Goal: Task Accomplishment & Management: Manage account settings

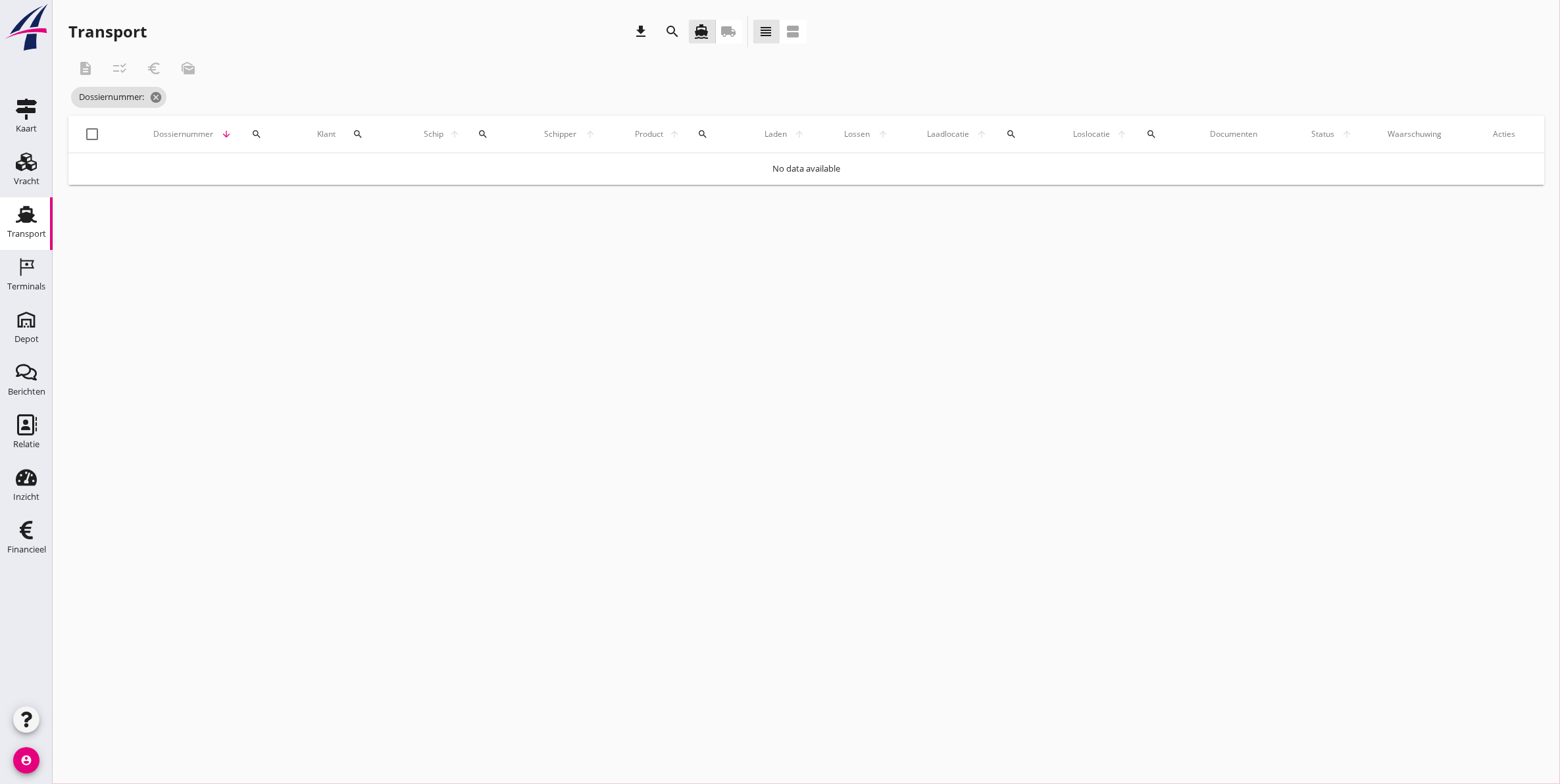
click at [24, 220] on use at bounding box center [26, 214] width 21 height 17
click at [182, 96] on icon "cancel" at bounding box center [177, 97] width 13 height 13
click at [676, 33] on icon "search" at bounding box center [673, 31] width 15 height 15
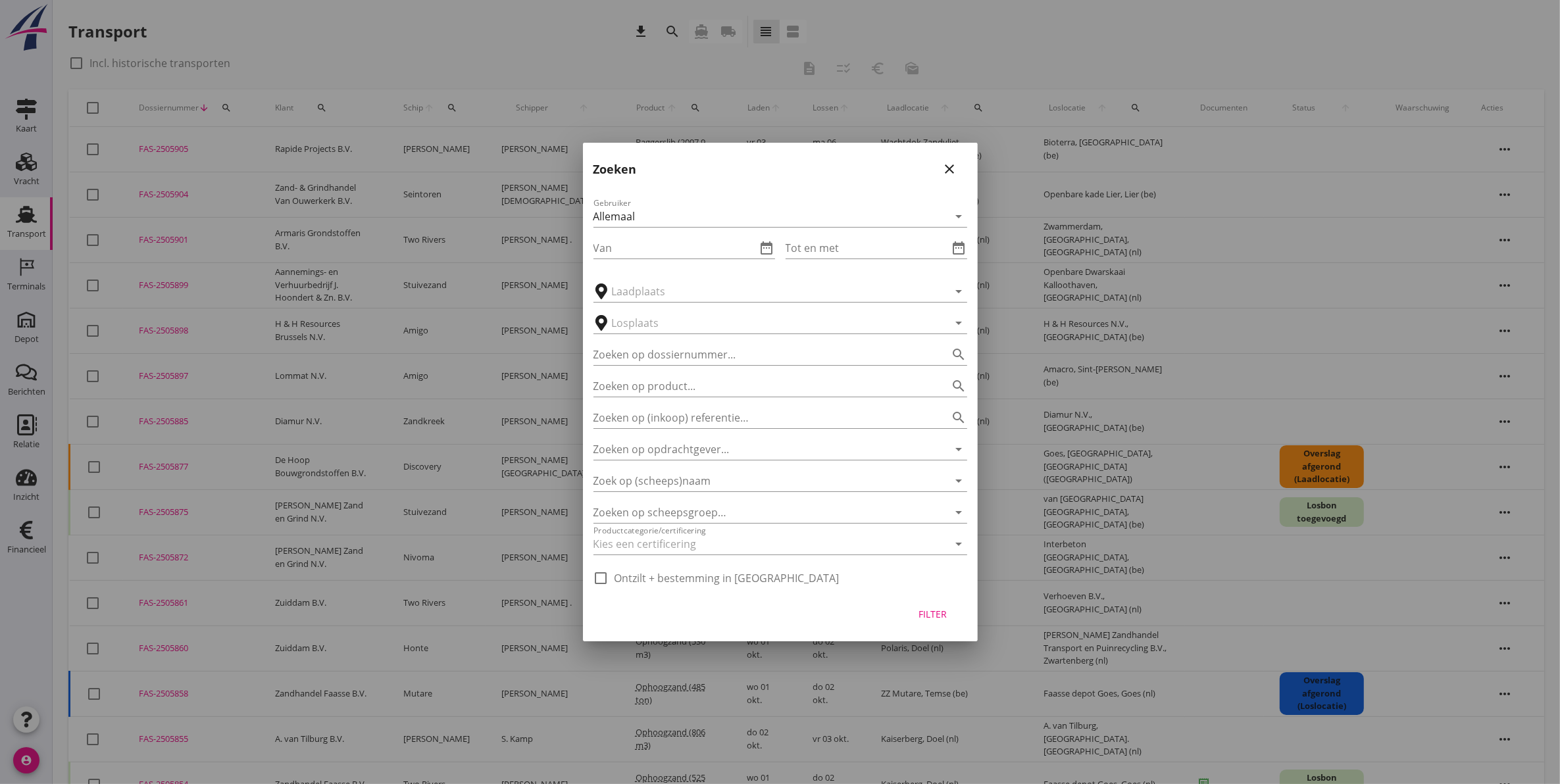
click at [955, 167] on icon "close" at bounding box center [949, 169] width 15 height 15
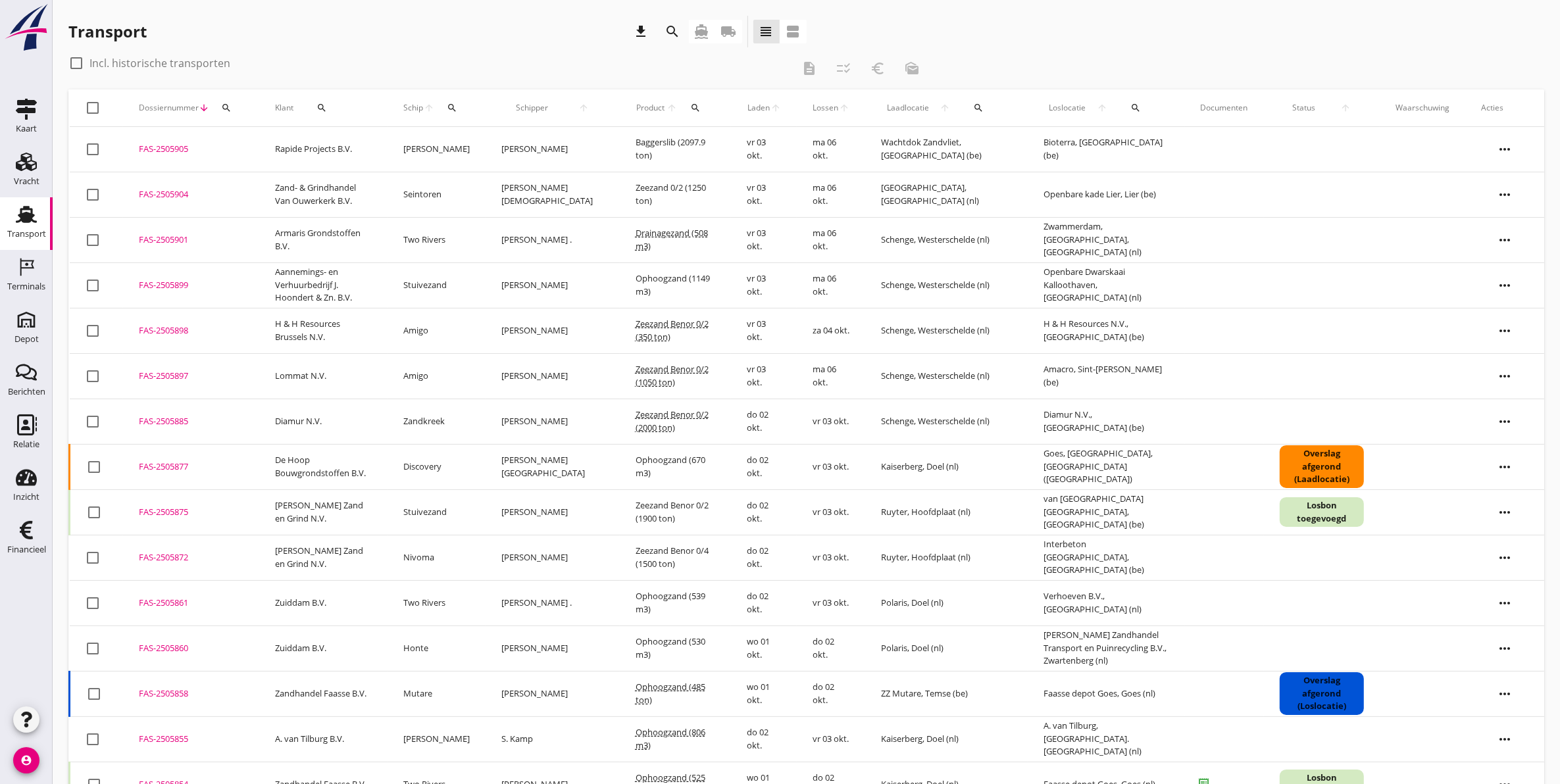
click at [222, 109] on icon "search" at bounding box center [226, 108] width 11 height 11
click at [284, 140] on input "Zoeken op dossiernummer..." at bounding box center [288, 146] width 137 height 21
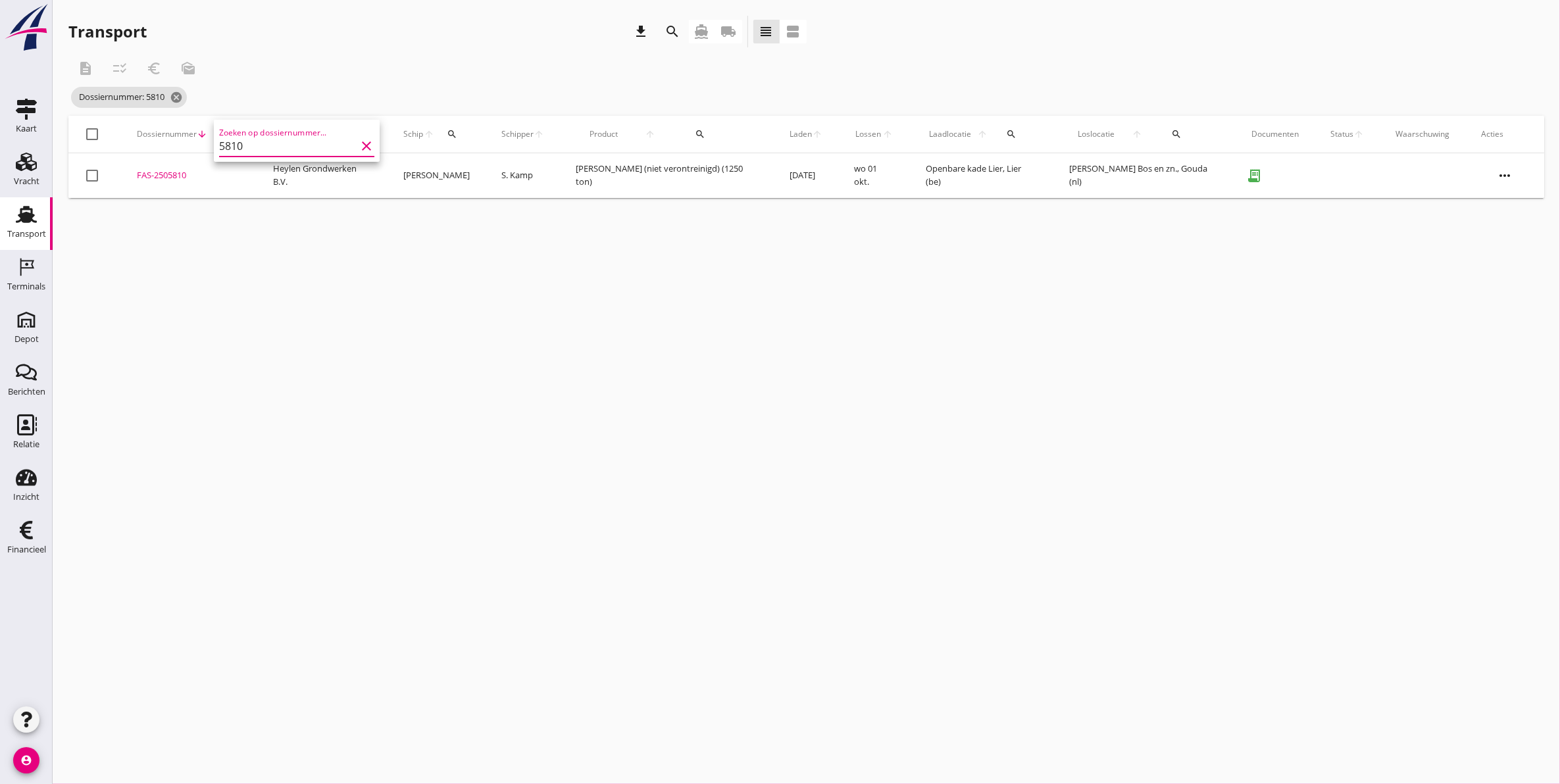
type input "5810"
click at [173, 175] on div "FAS-2505810" at bounding box center [189, 176] width 105 height 13
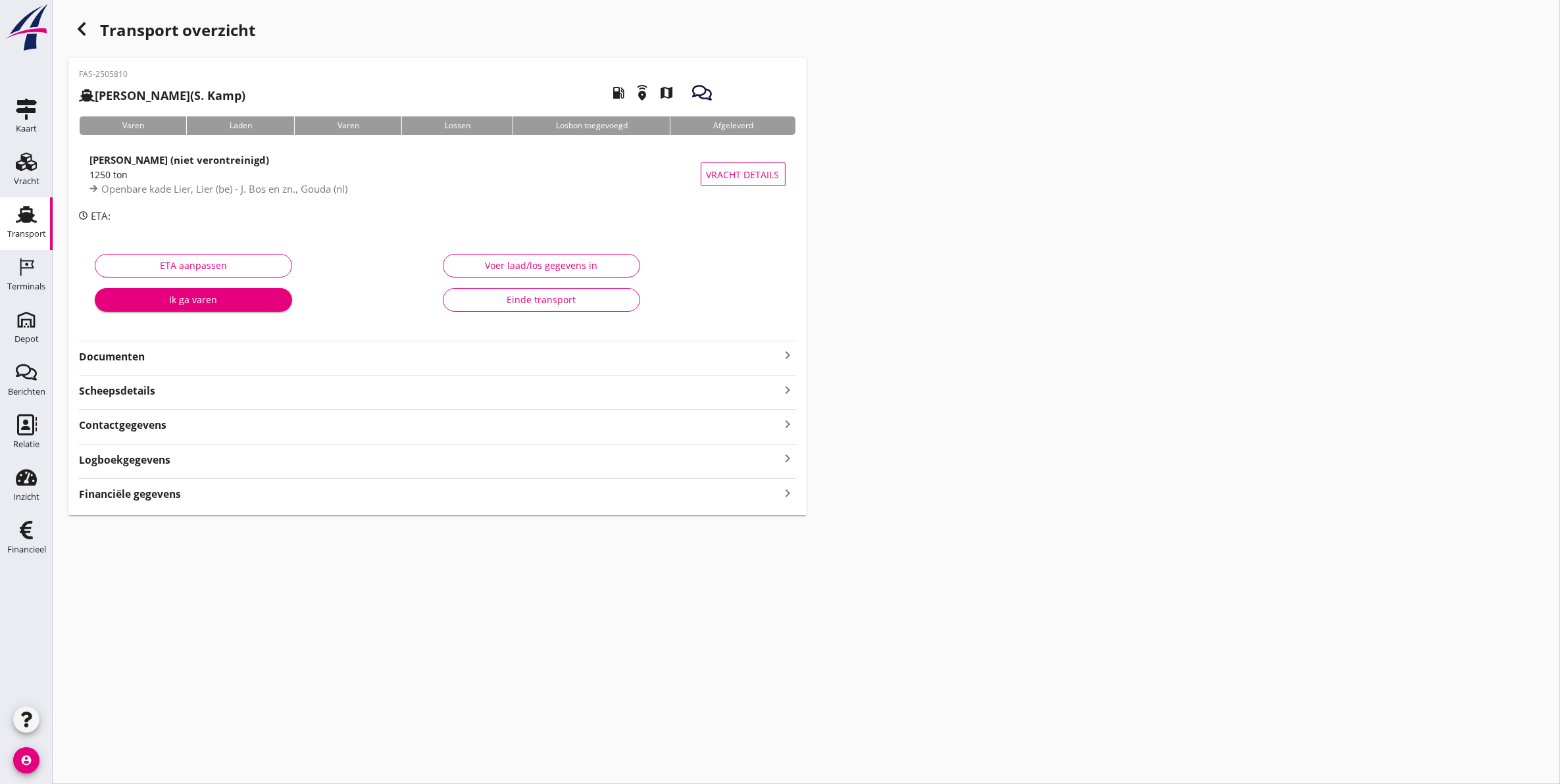
click at [175, 366] on div "FAS-2505810 [PERSON_NAME] (S. Kamp) local_gas_station emergency_share map Varen…" at bounding box center [437, 286] width 738 height 458
click at [173, 363] on strong "Documenten" at bounding box center [429, 357] width 701 height 15
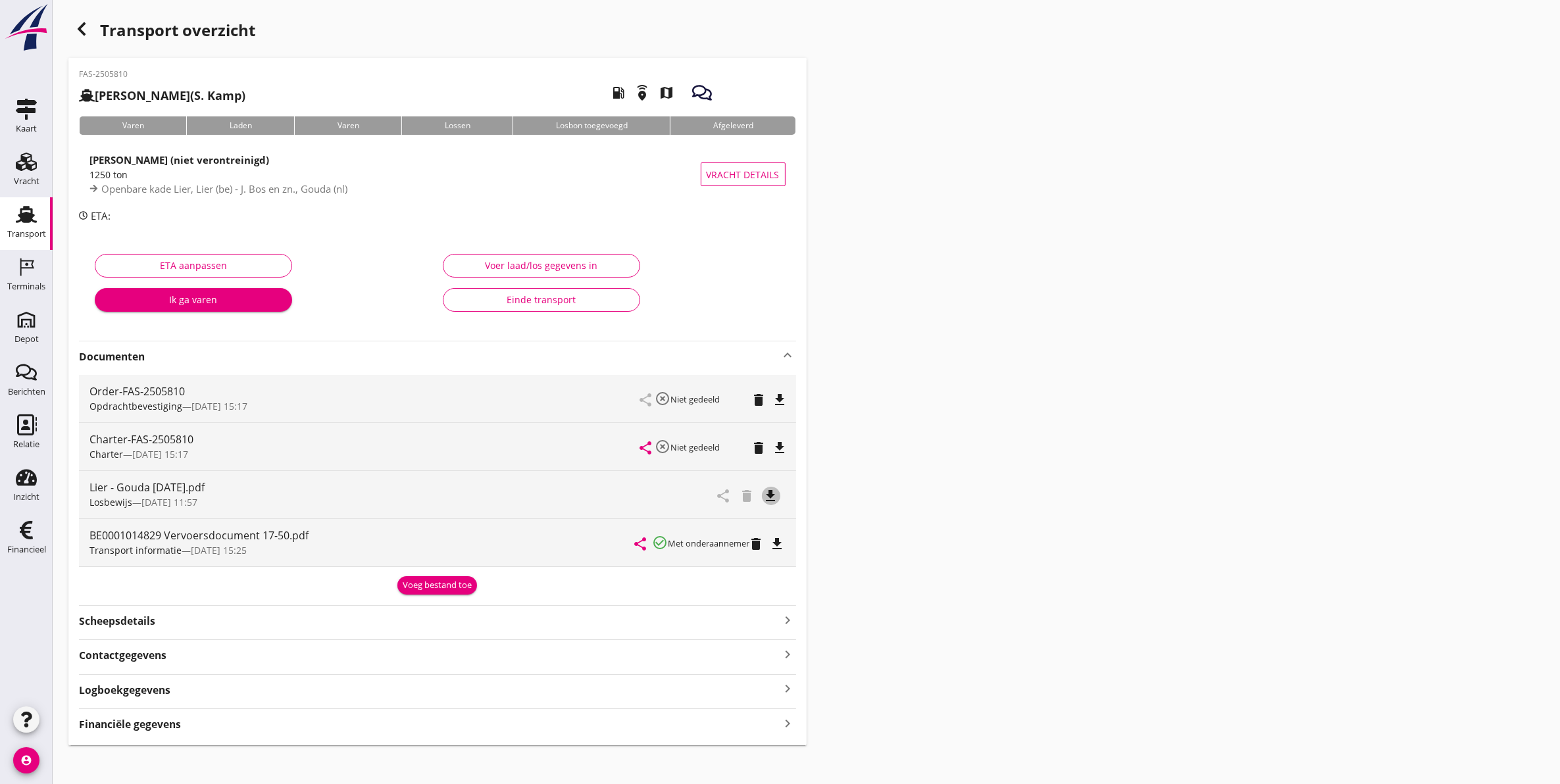
click at [777, 496] on icon "file_download" at bounding box center [771, 496] width 15 height 15
click at [781, 543] on icon "file_download" at bounding box center [777, 543] width 15 height 15
click at [775, 495] on icon "open_in_browser" at bounding box center [771, 496] width 15 height 15
click at [777, 543] on icon "open_in_browser" at bounding box center [777, 543] width 15 height 15
click at [772, 494] on icon "open_in_browser" at bounding box center [771, 496] width 15 height 15
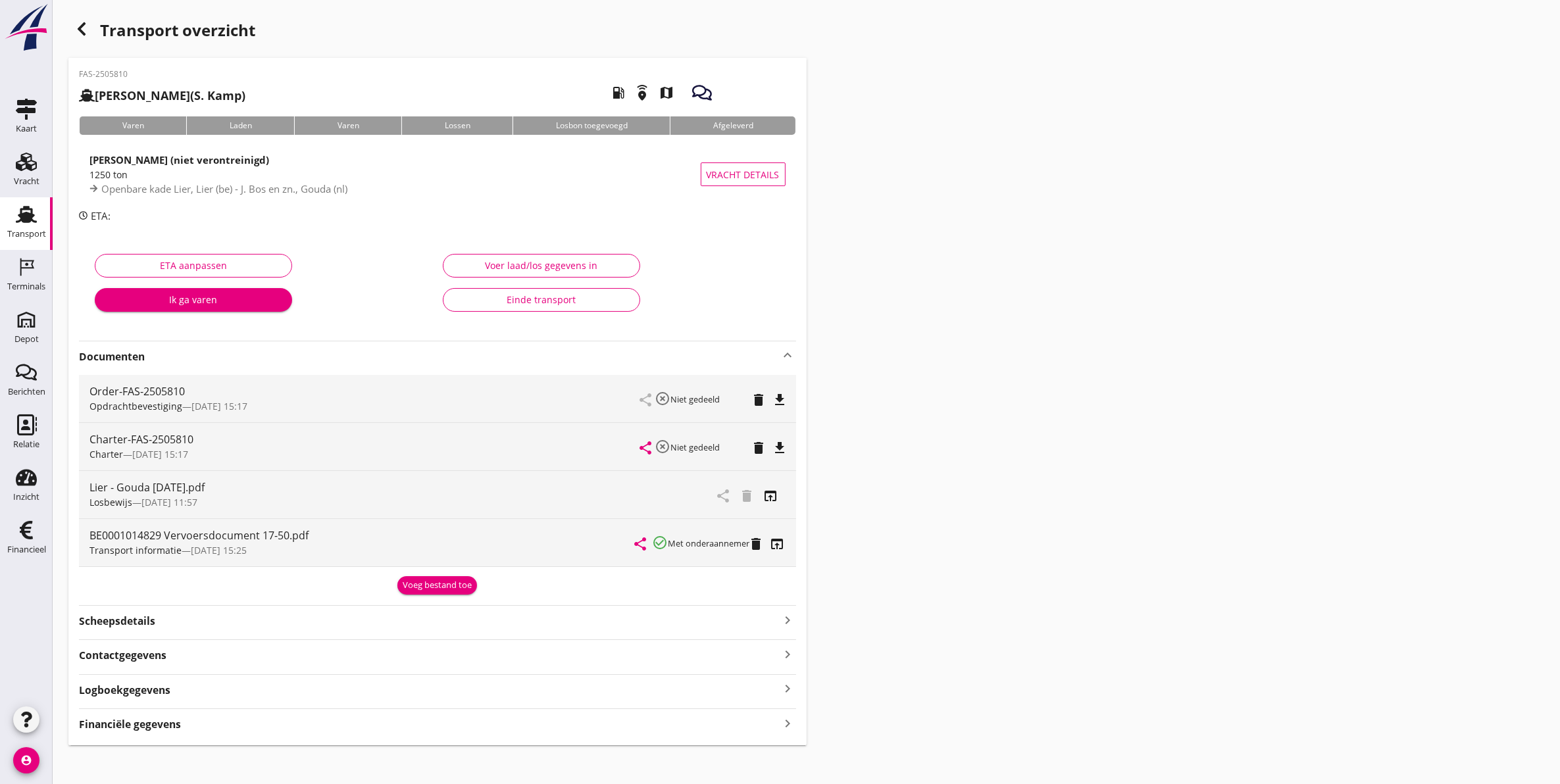
click at [77, 27] on icon "button" at bounding box center [81, 28] width 15 height 15
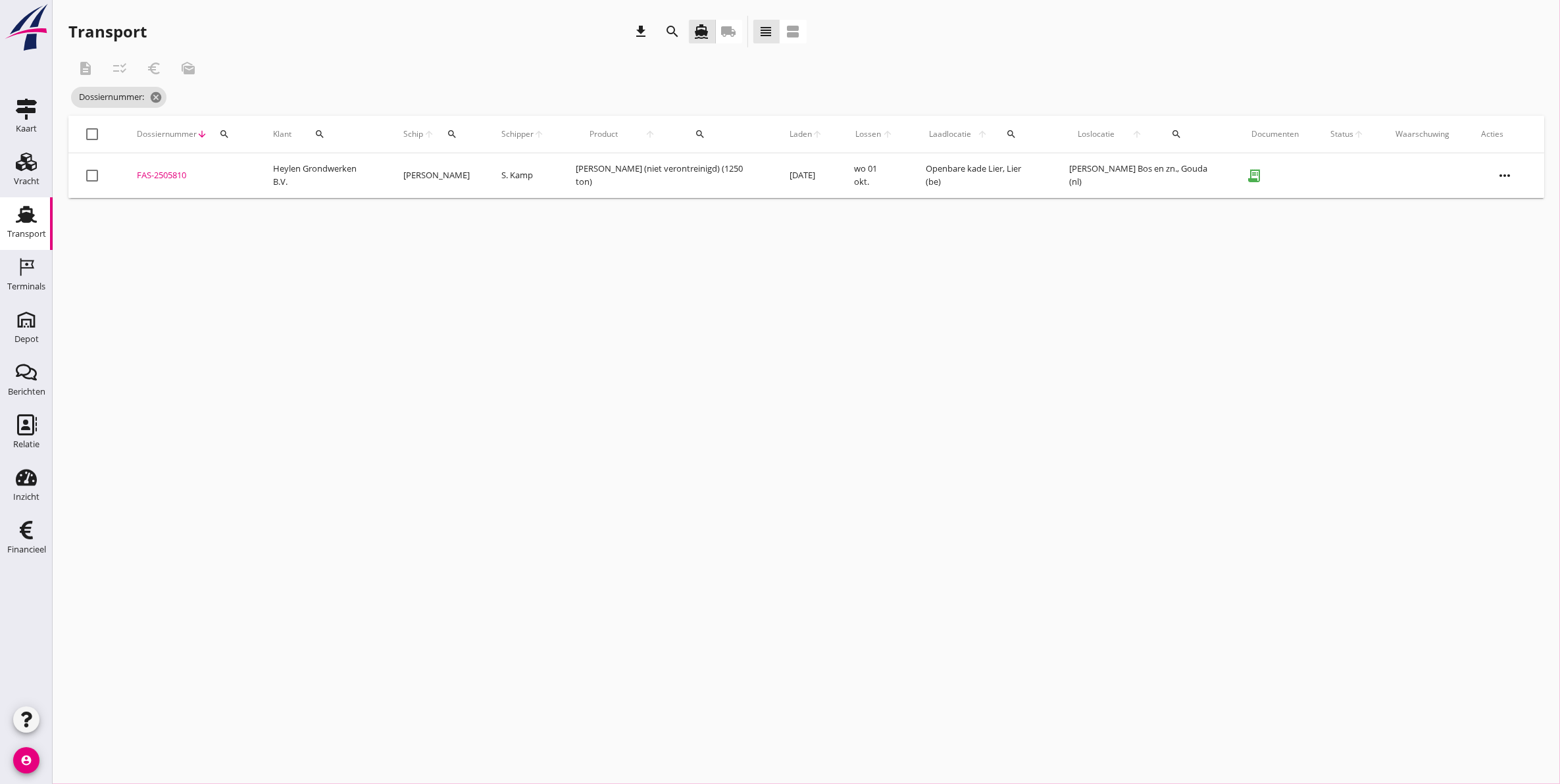
click at [849, 428] on div "cancel You are impersonating another user. Transport download search directions…" at bounding box center [806, 392] width 1507 height 784
click at [156, 92] on icon "cancel" at bounding box center [156, 97] width 13 height 13
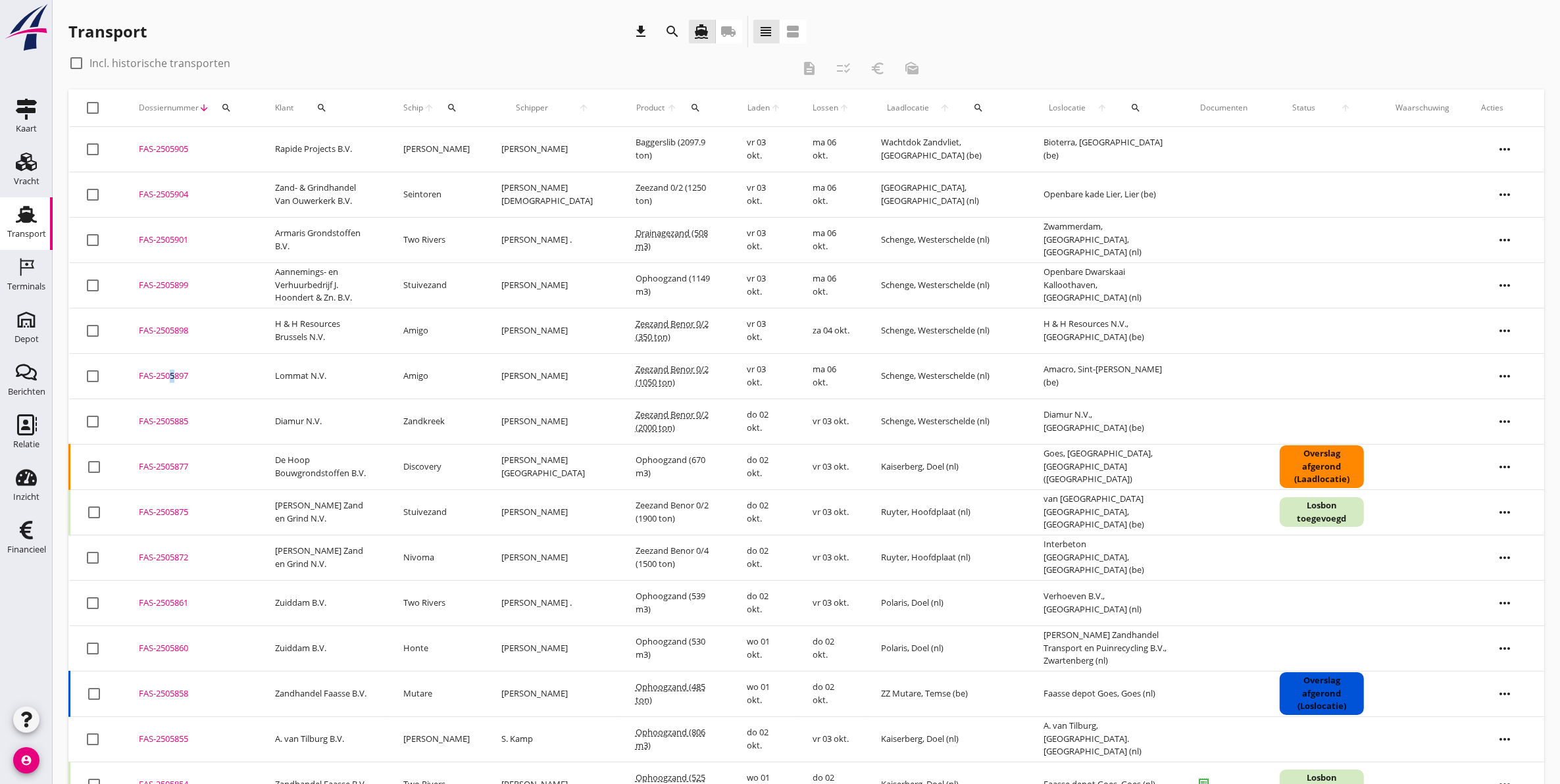
drag, startPoint x: 169, startPoint y: 374, endPoint x: 168, endPoint y: 367, distance: 7.1
click at [168, 367] on td "FAS-2505897 upload_file Drop hier uw bestand om het aan het dossier toe te voeg…" at bounding box center [191, 376] width 136 height 46
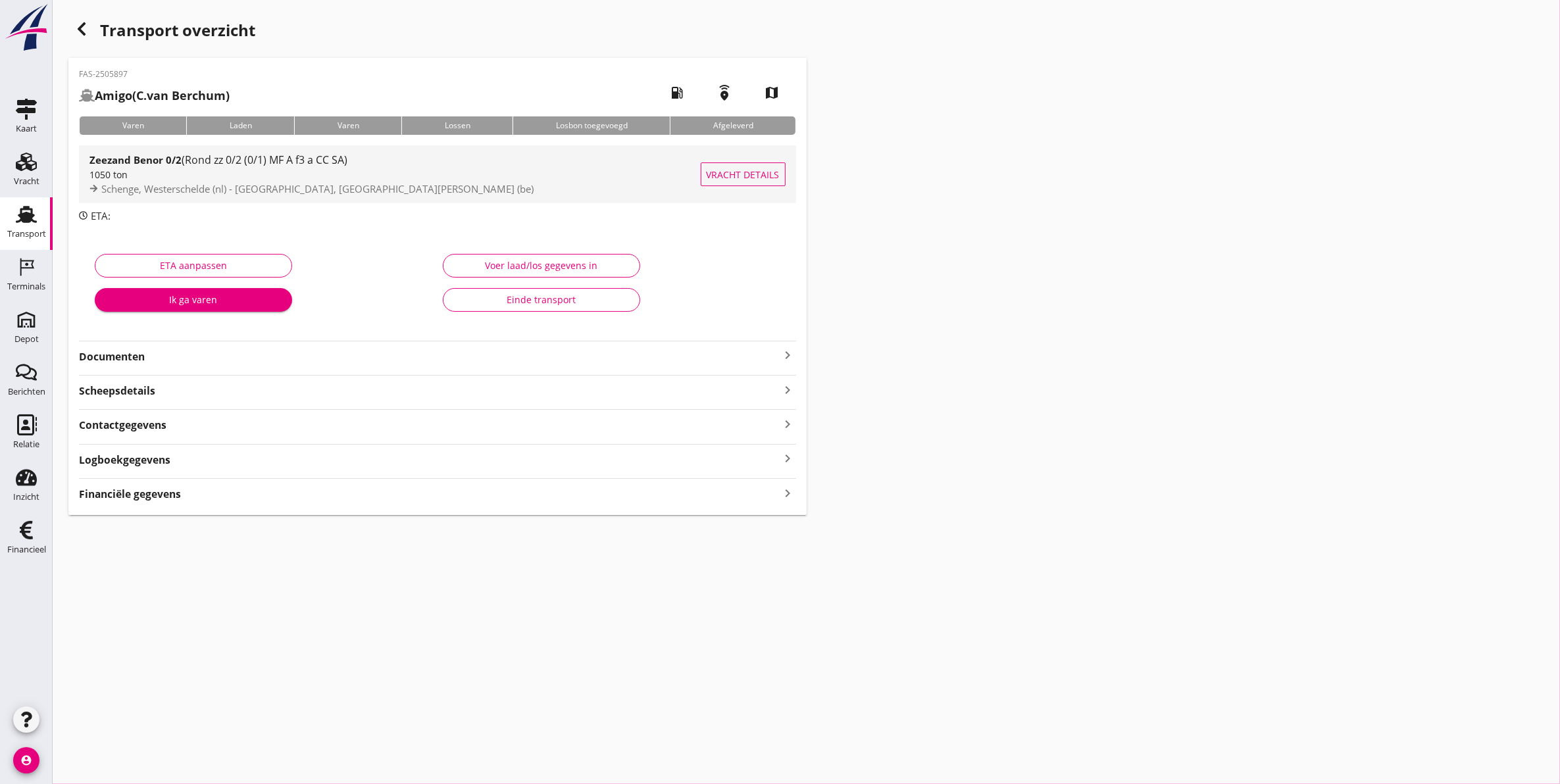
click at [291, 172] on div "1050 ton" at bounding box center [395, 175] width 611 height 14
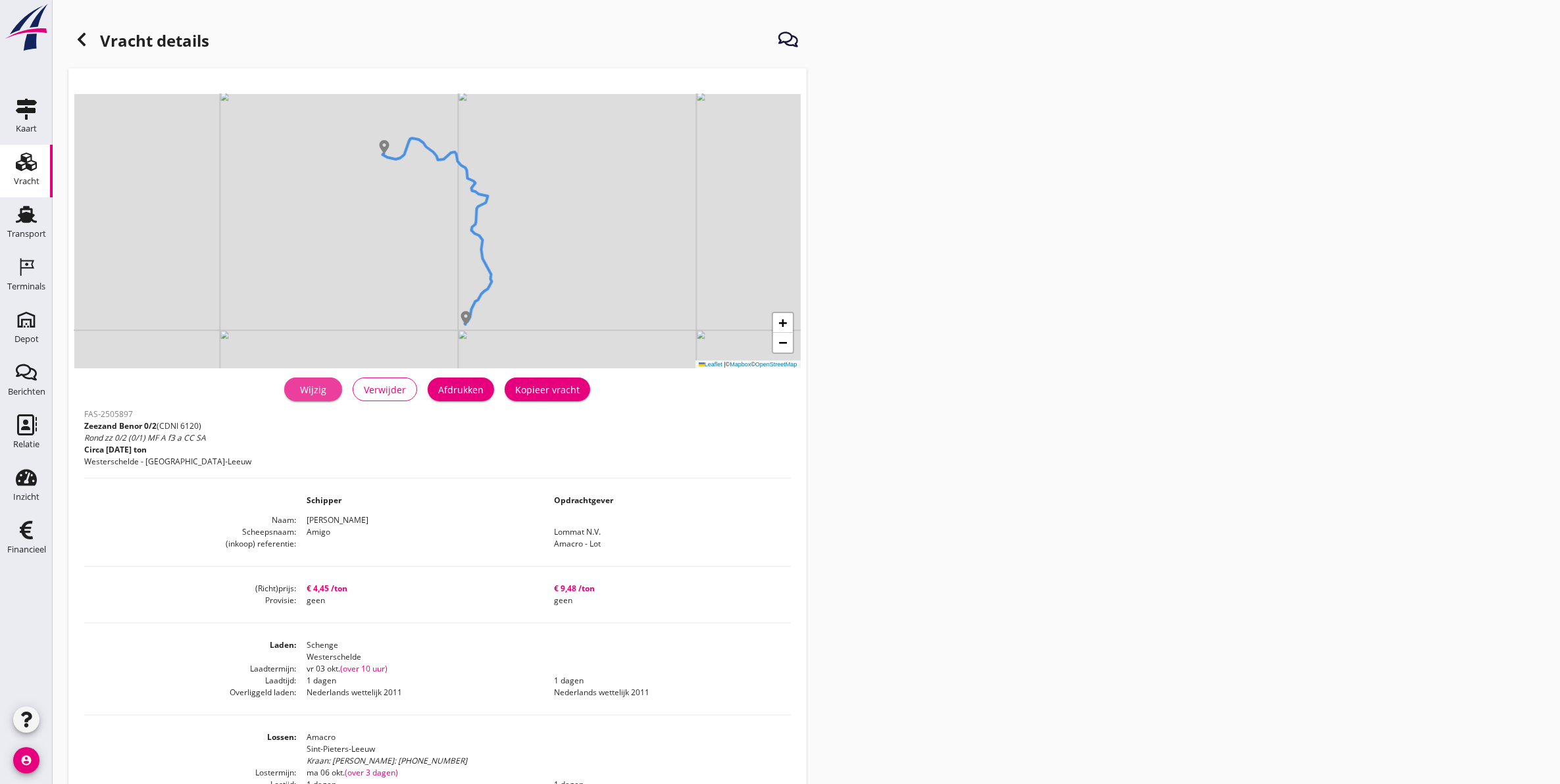
click at [301, 390] on div "Wijzig" at bounding box center [313, 390] width 37 height 14
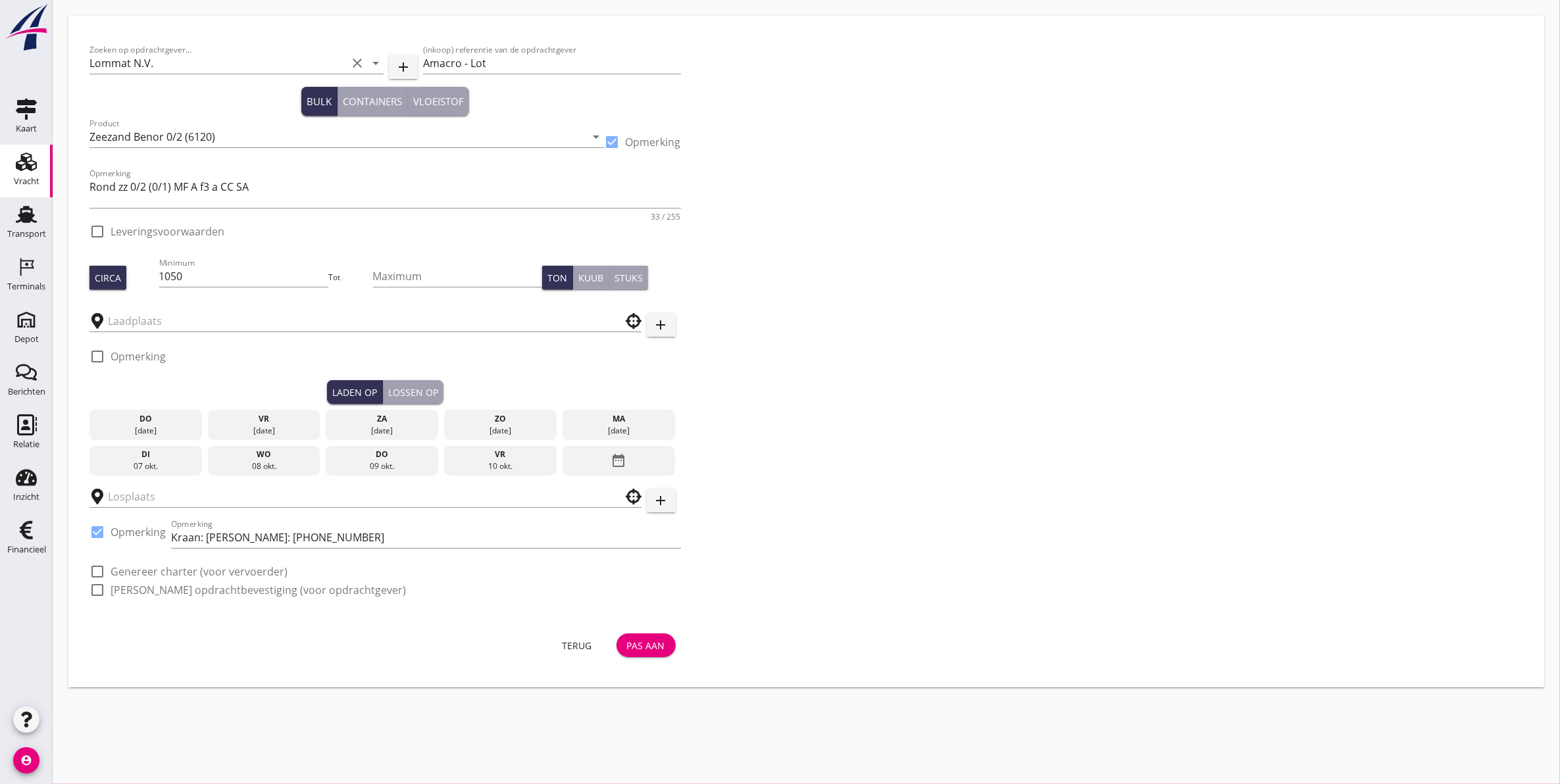
type input "Schenge"
checkbox input "true"
type input "Amacro"
checkbox input "true"
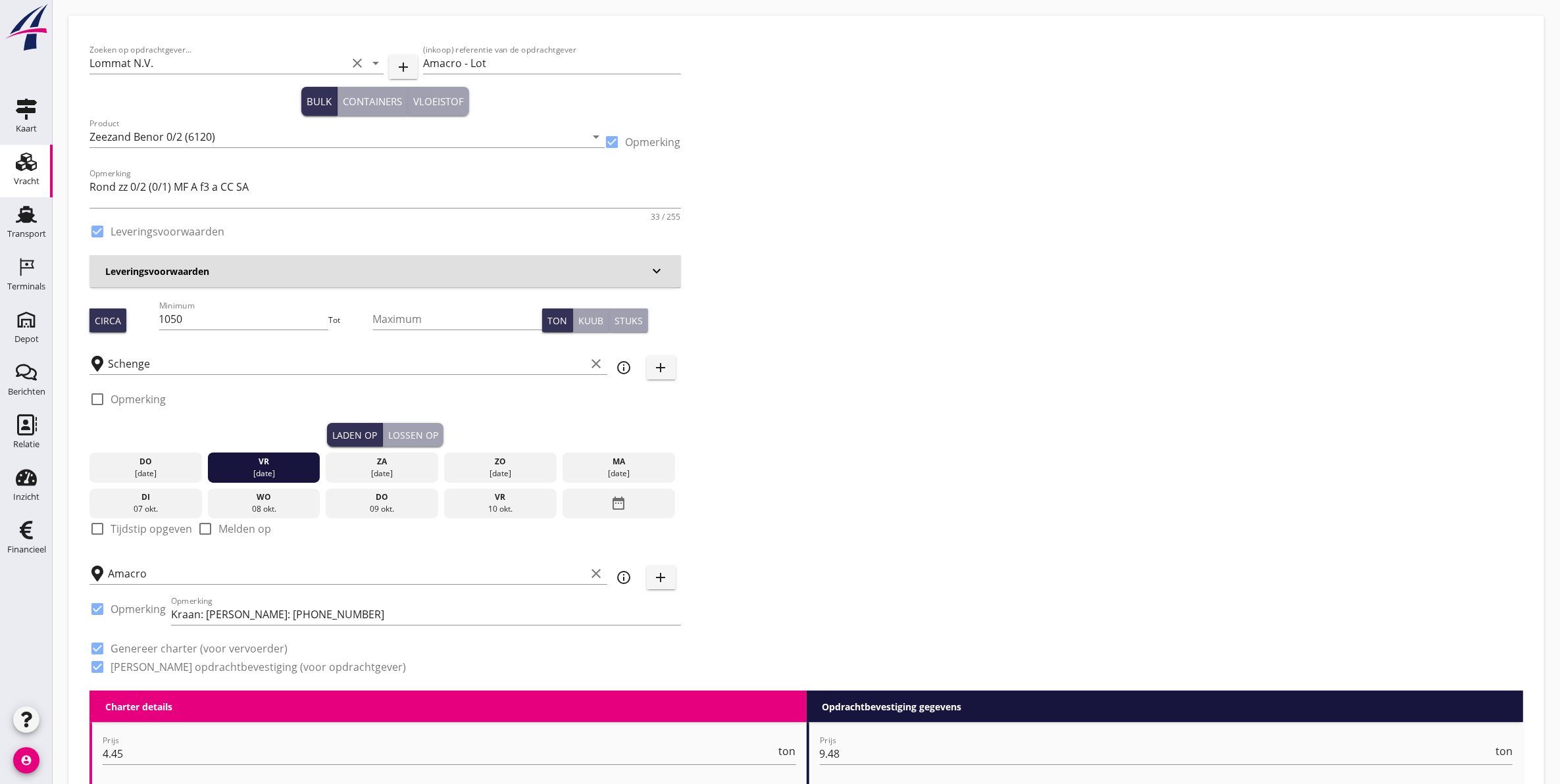
drag, startPoint x: 607, startPoint y: 466, endPoint x: 520, endPoint y: 439, distance: 91.1
click at [603, 462] on div "ma" at bounding box center [619, 462] width 106 height 12
click at [408, 436] on div "Lossen op" at bounding box center [413, 435] width 50 height 14
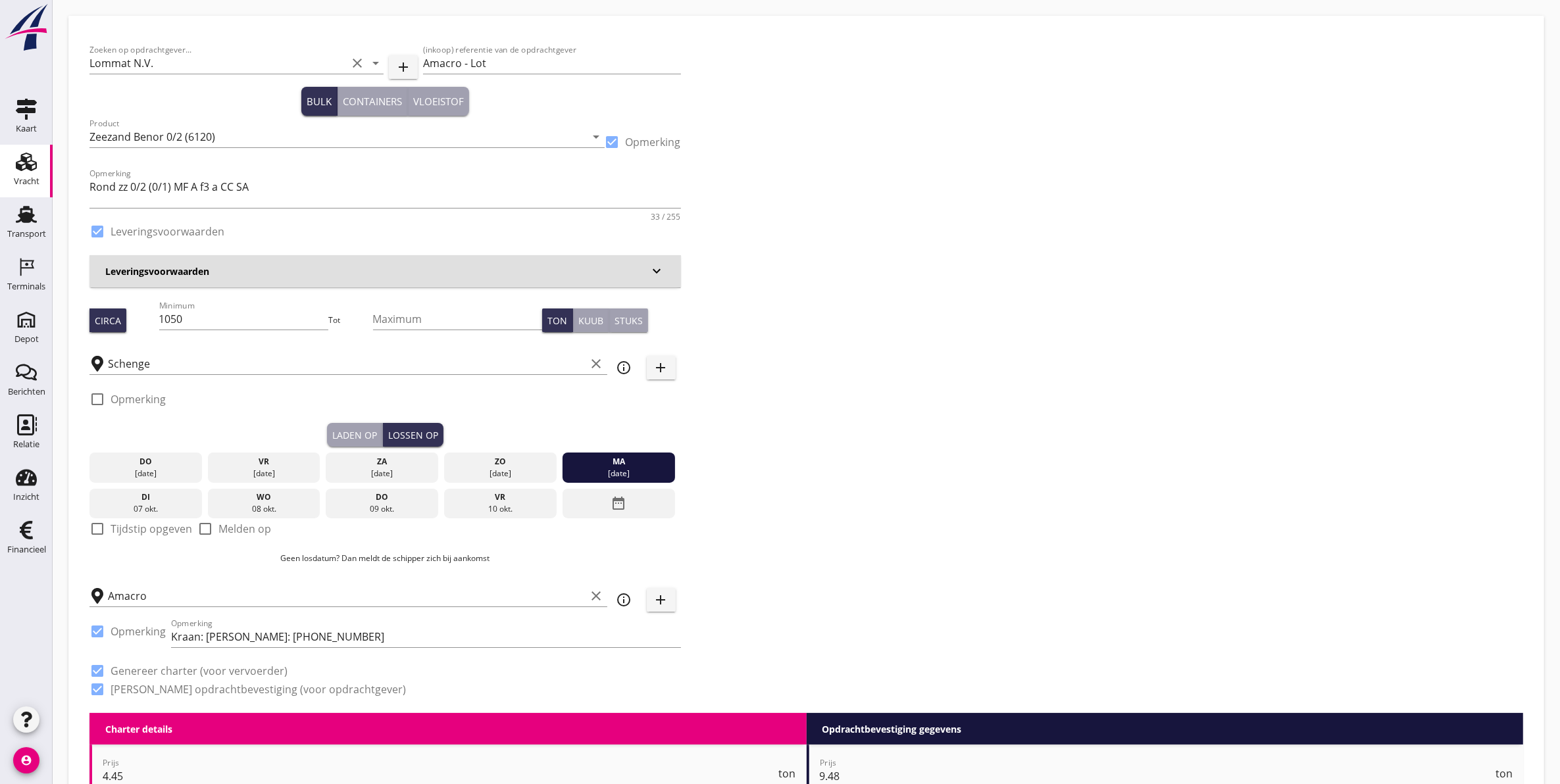
click at [176, 482] on div "[DATE]" at bounding box center [145, 468] width 112 height 30
click at [169, 496] on div "di" at bounding box center [146, 497] width 106 height 12
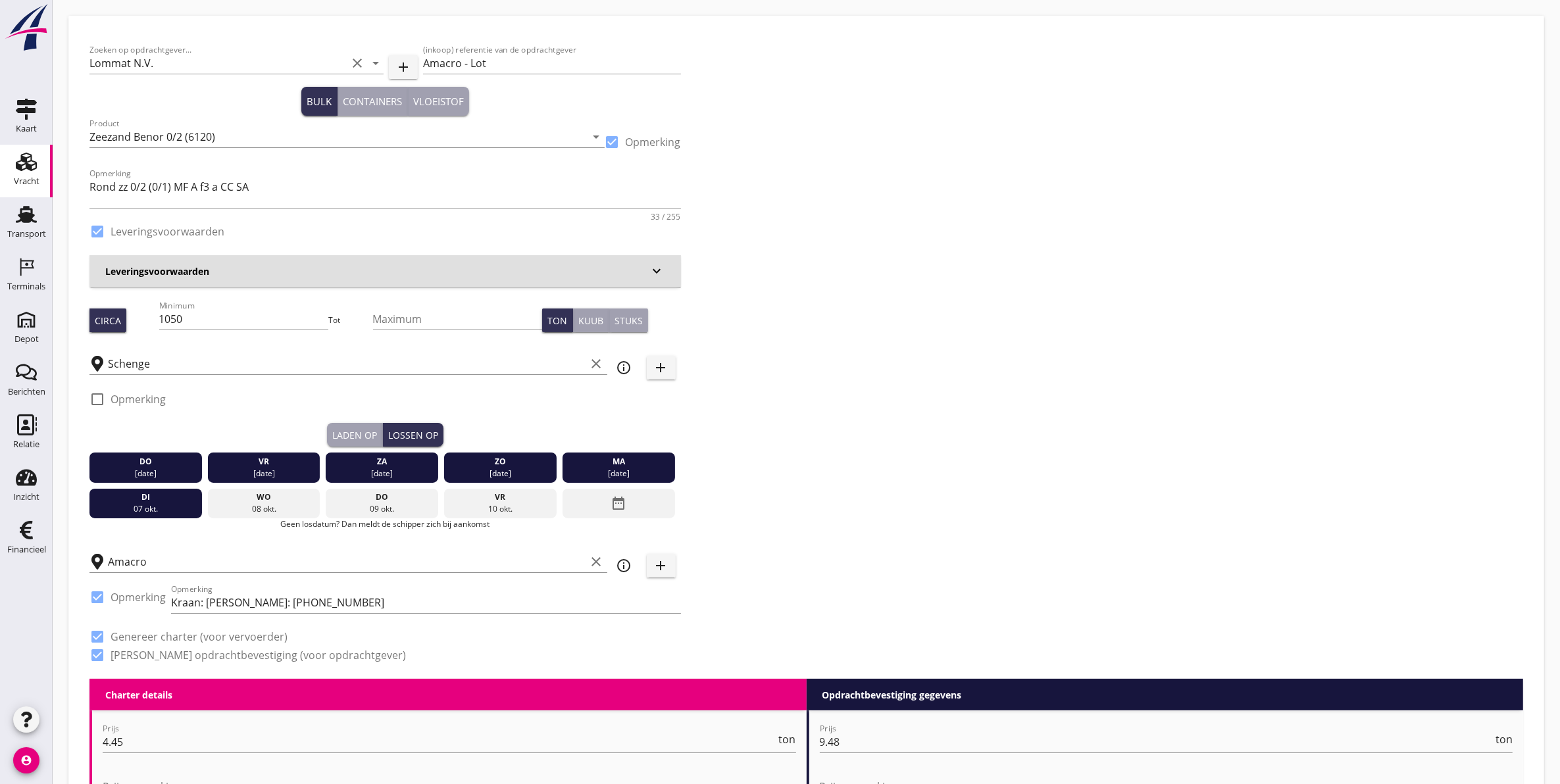
click at [155, 468] on div "[DATE]" at bounding box center [146, 474] width 106 height 12
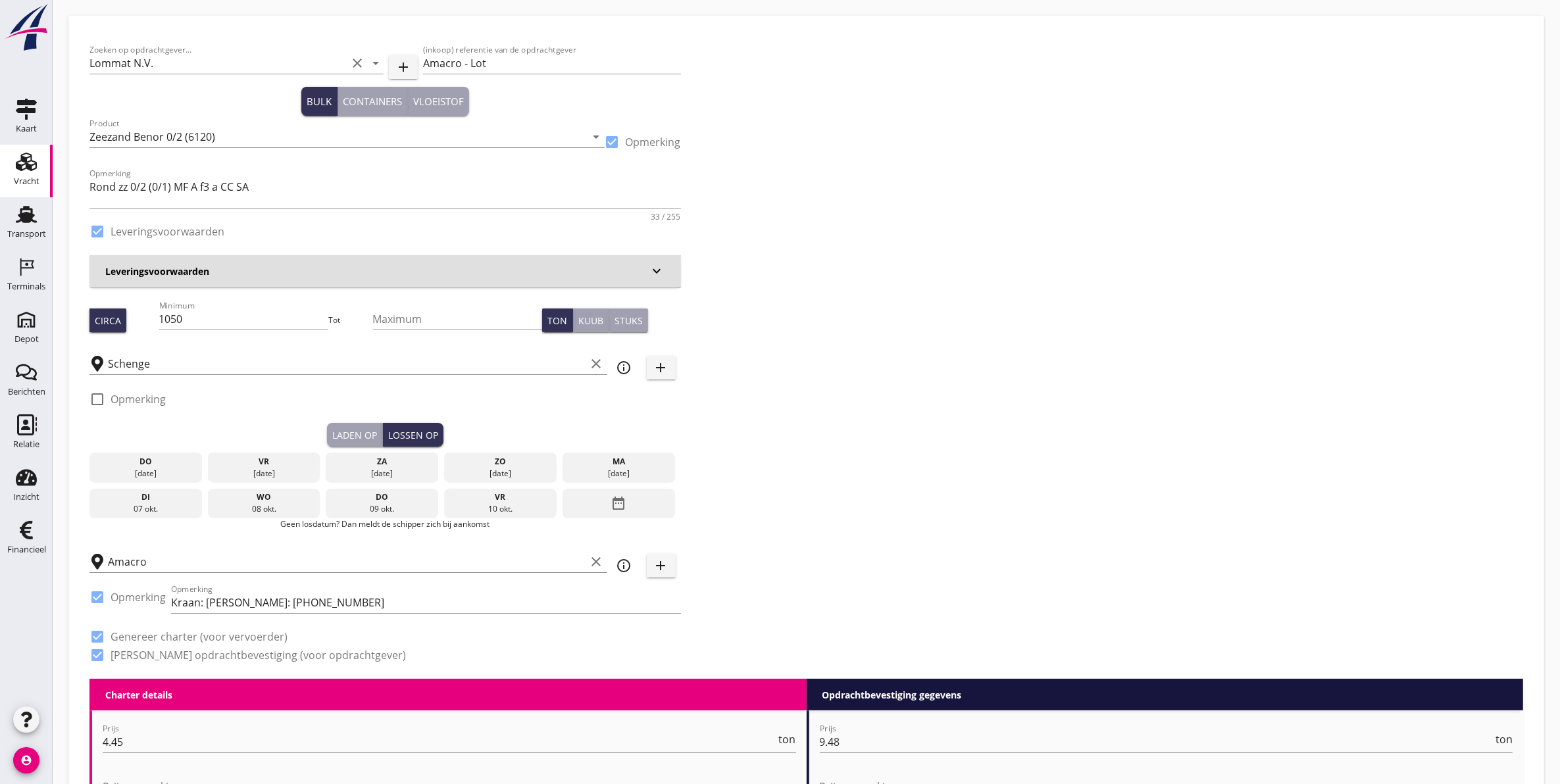
click at [169, 493] on div "di" at bounding box center [146, 497] width 106 height 12
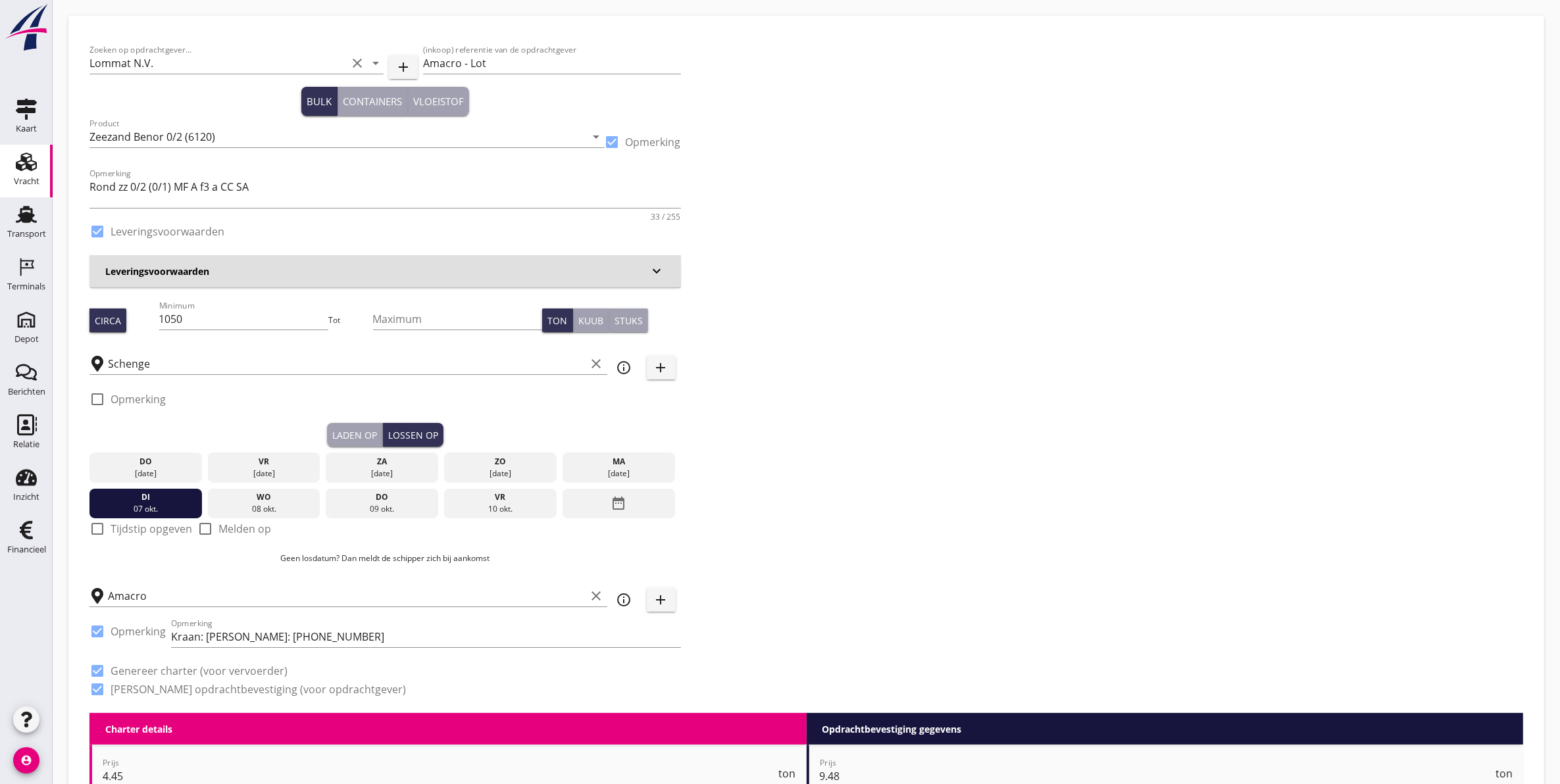
click at [369, 429] on div "Laden op" at bounding box center [354, 435] width 45 height 14
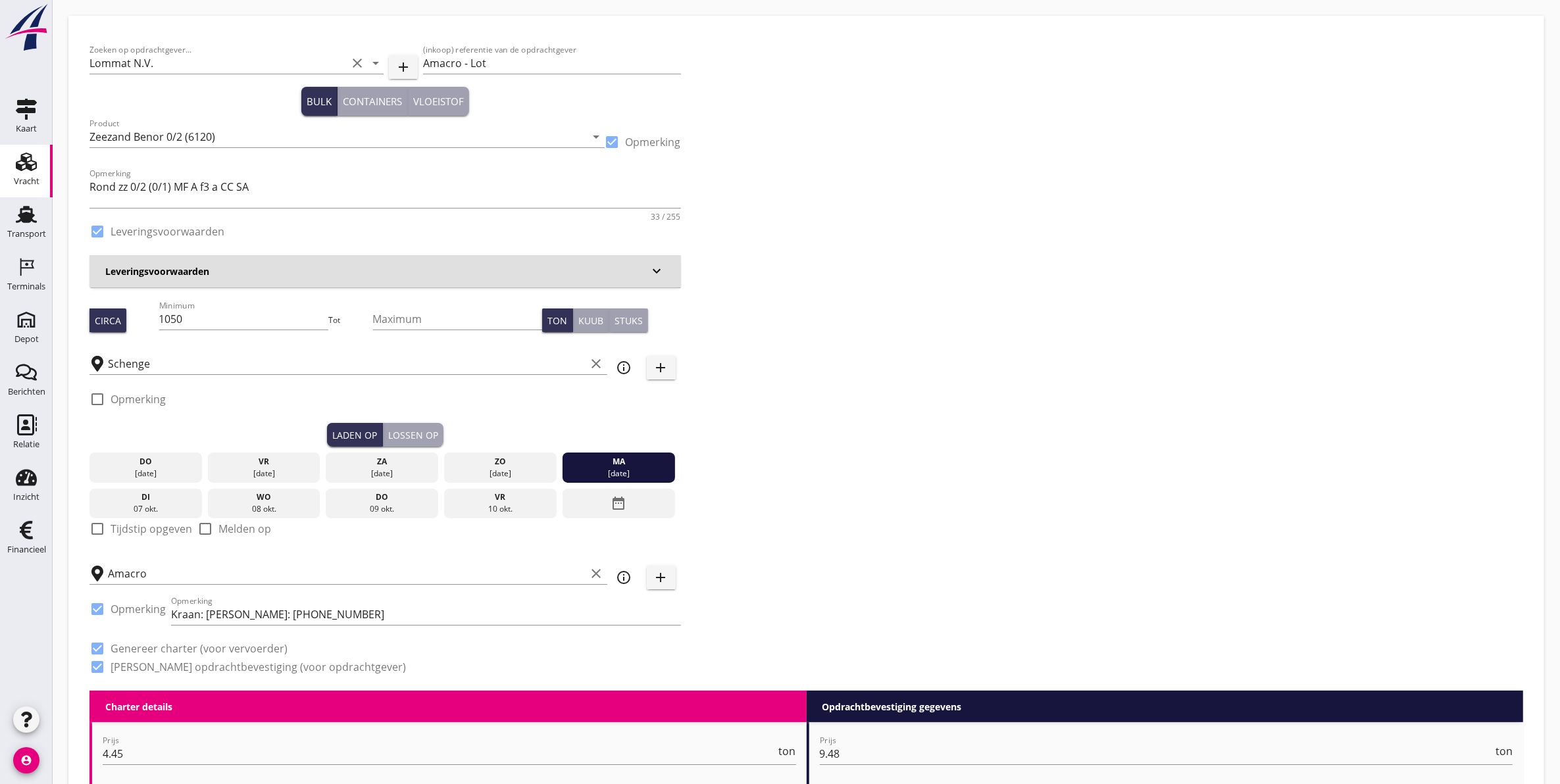
click at [401, 428] on div "Lossen op" at bounding box center [413, 435] width 50 height 14
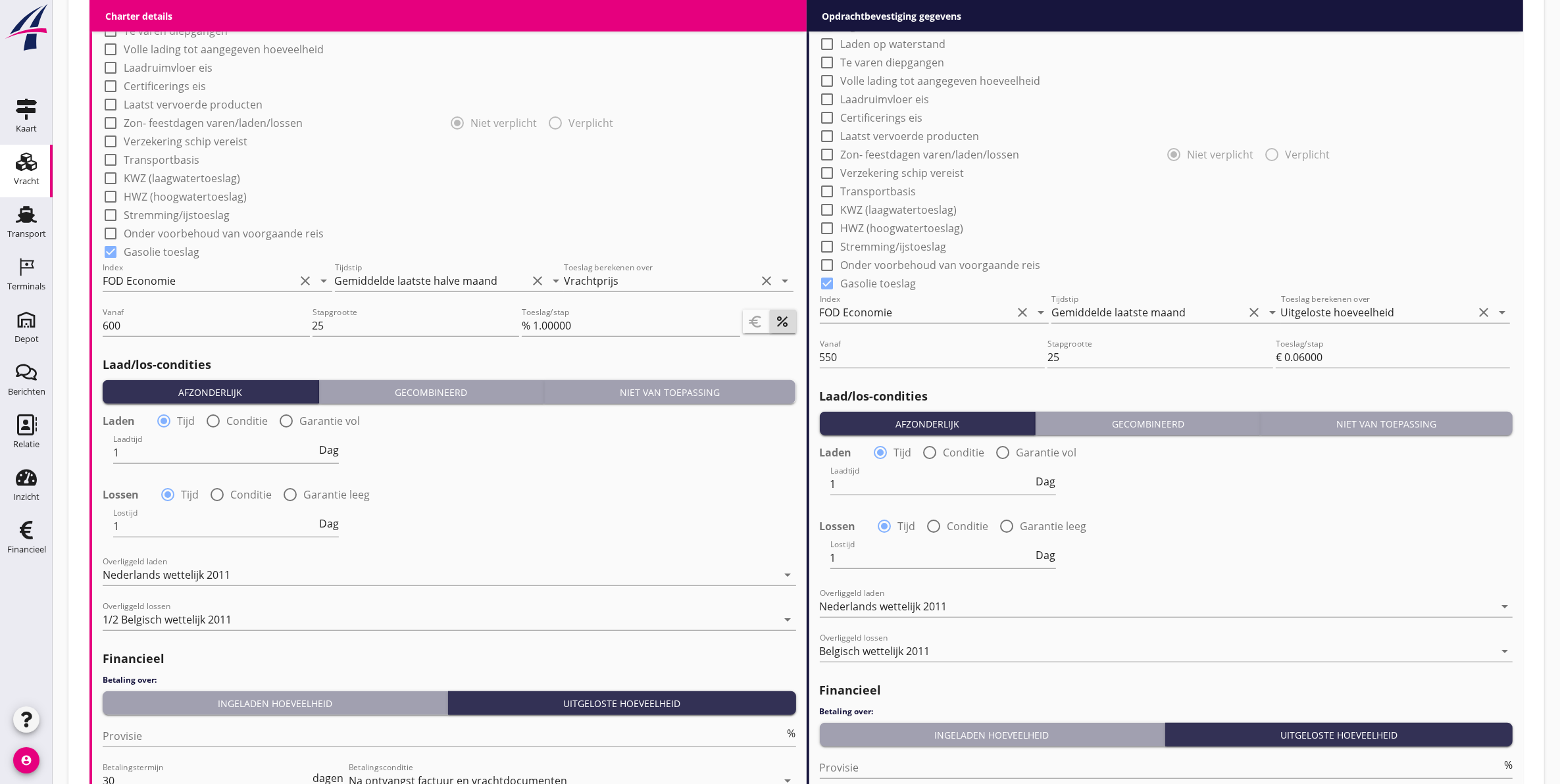
scroll to position [1359, 0]
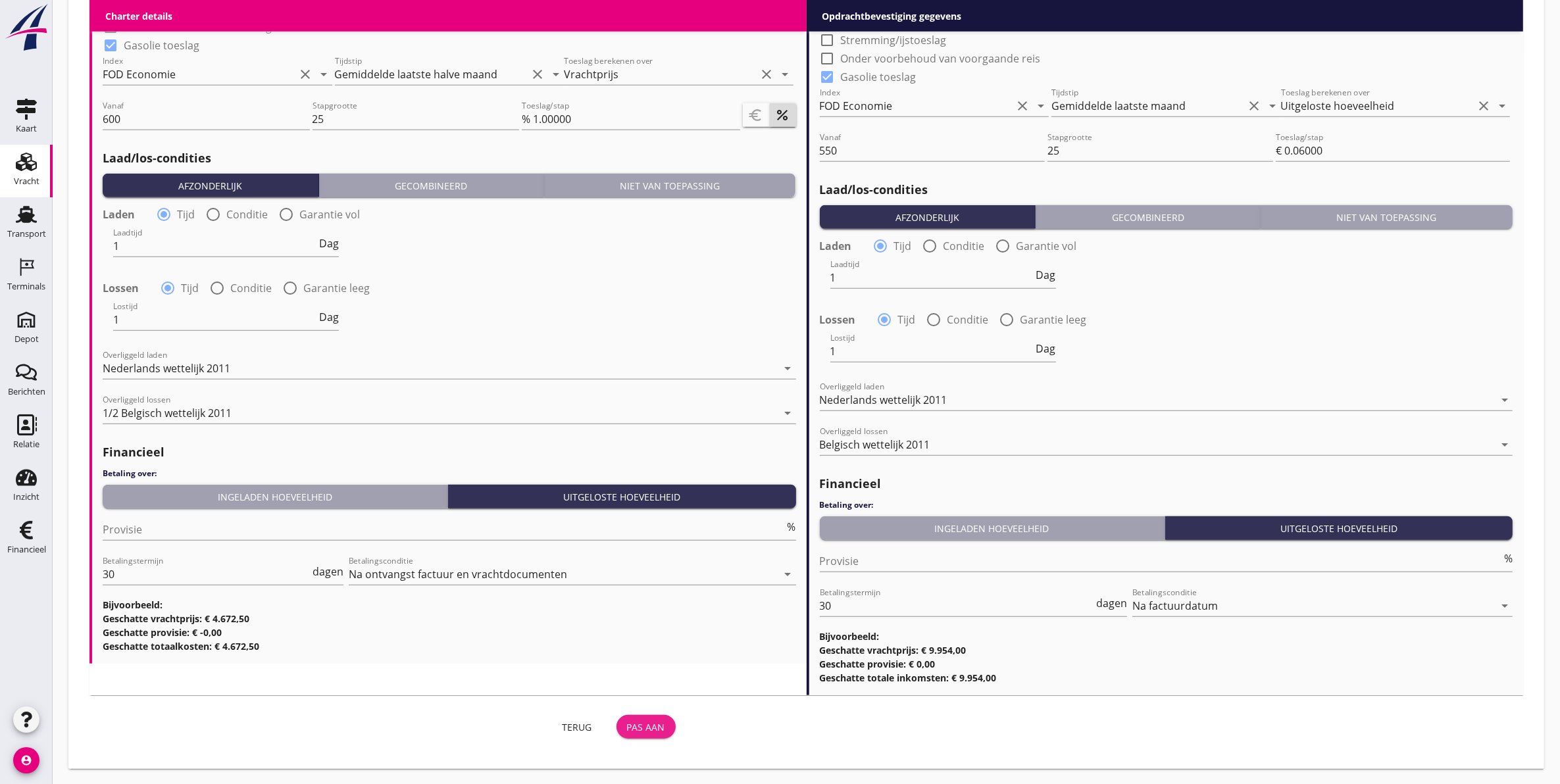
click at [653, 721] on div "Pas aan" at bounding box center [646, 727] width 38 height 14
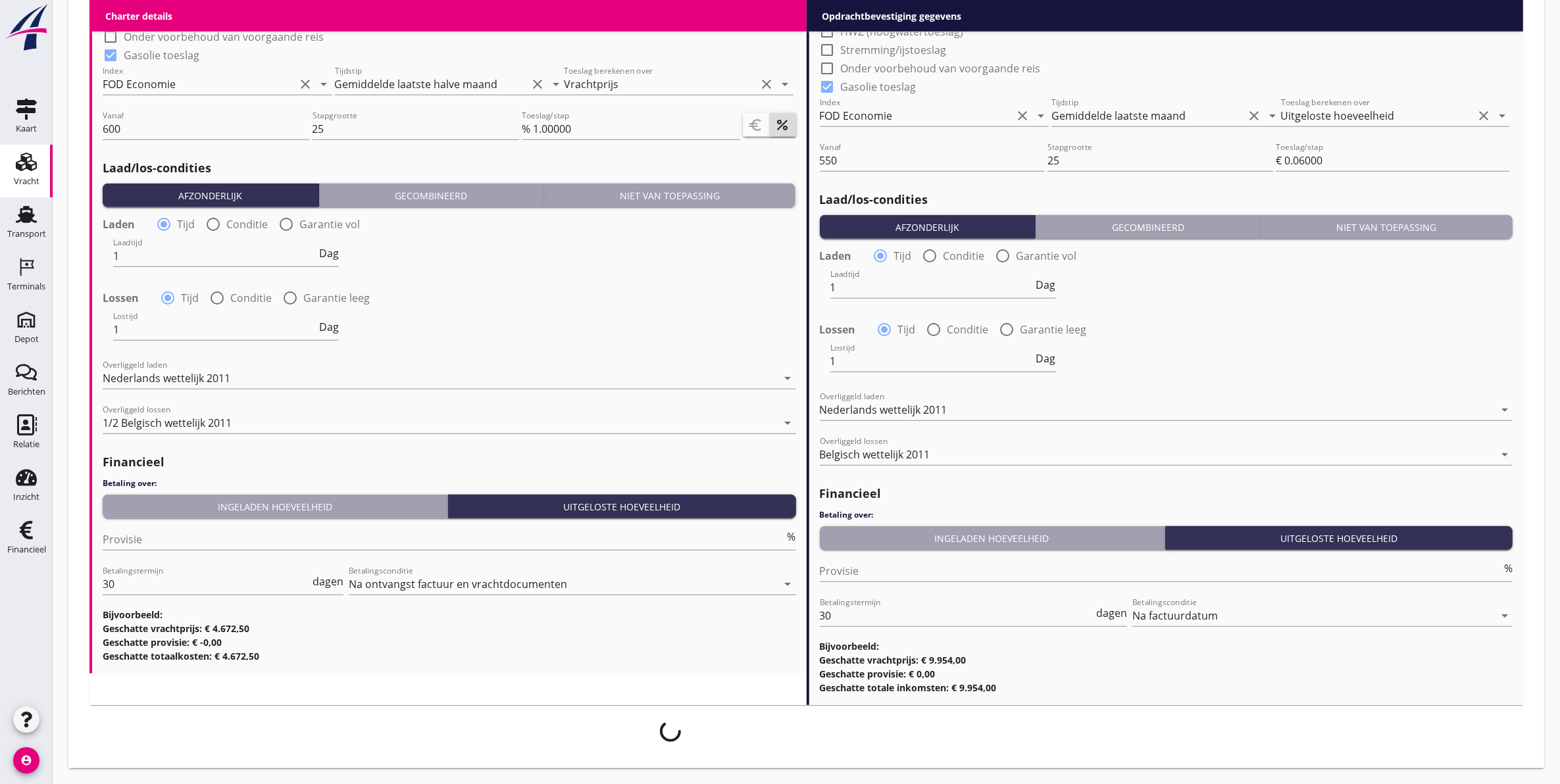
scroll to position [1349, 0]
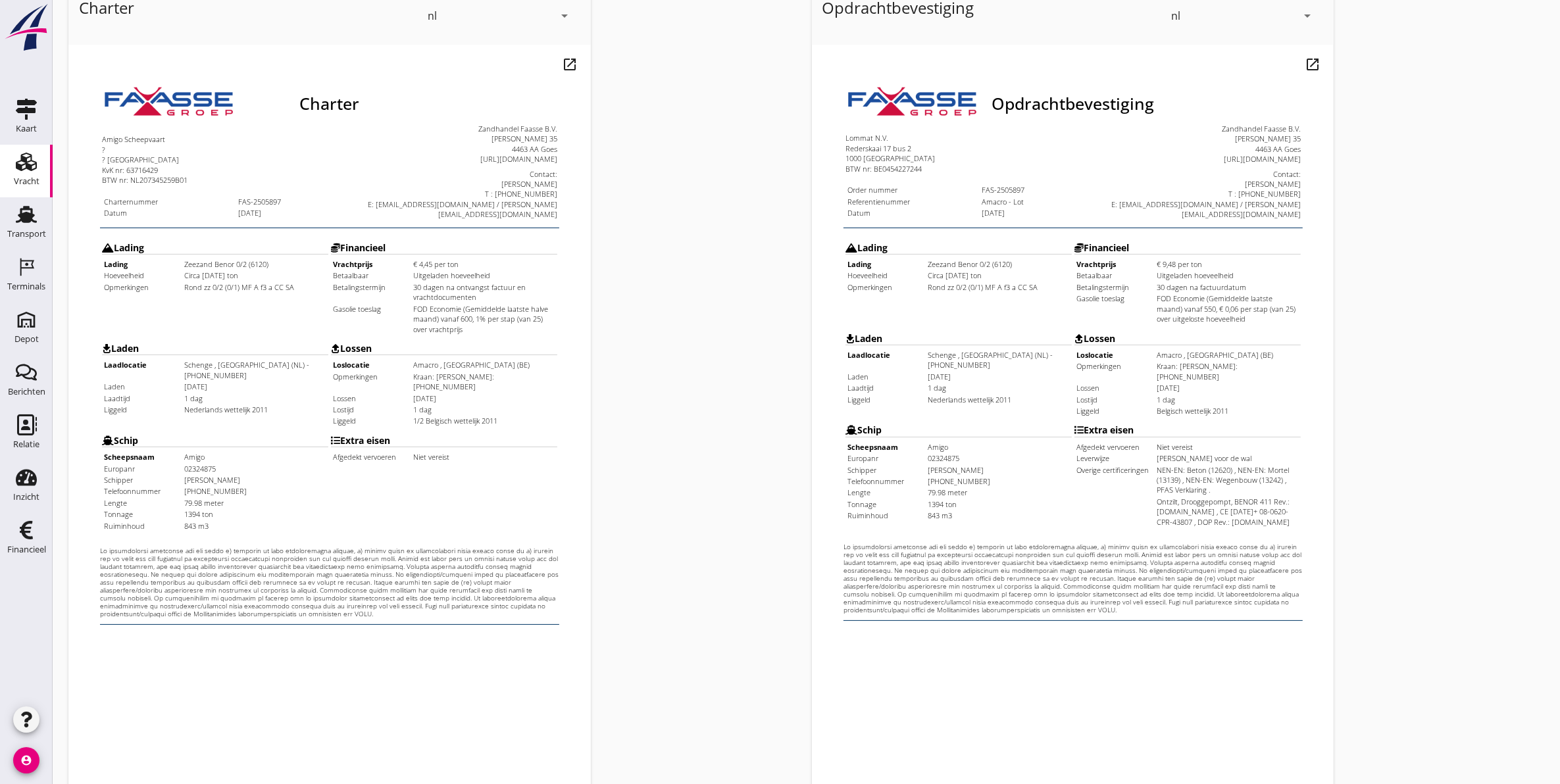
scroll to position [189, 0]
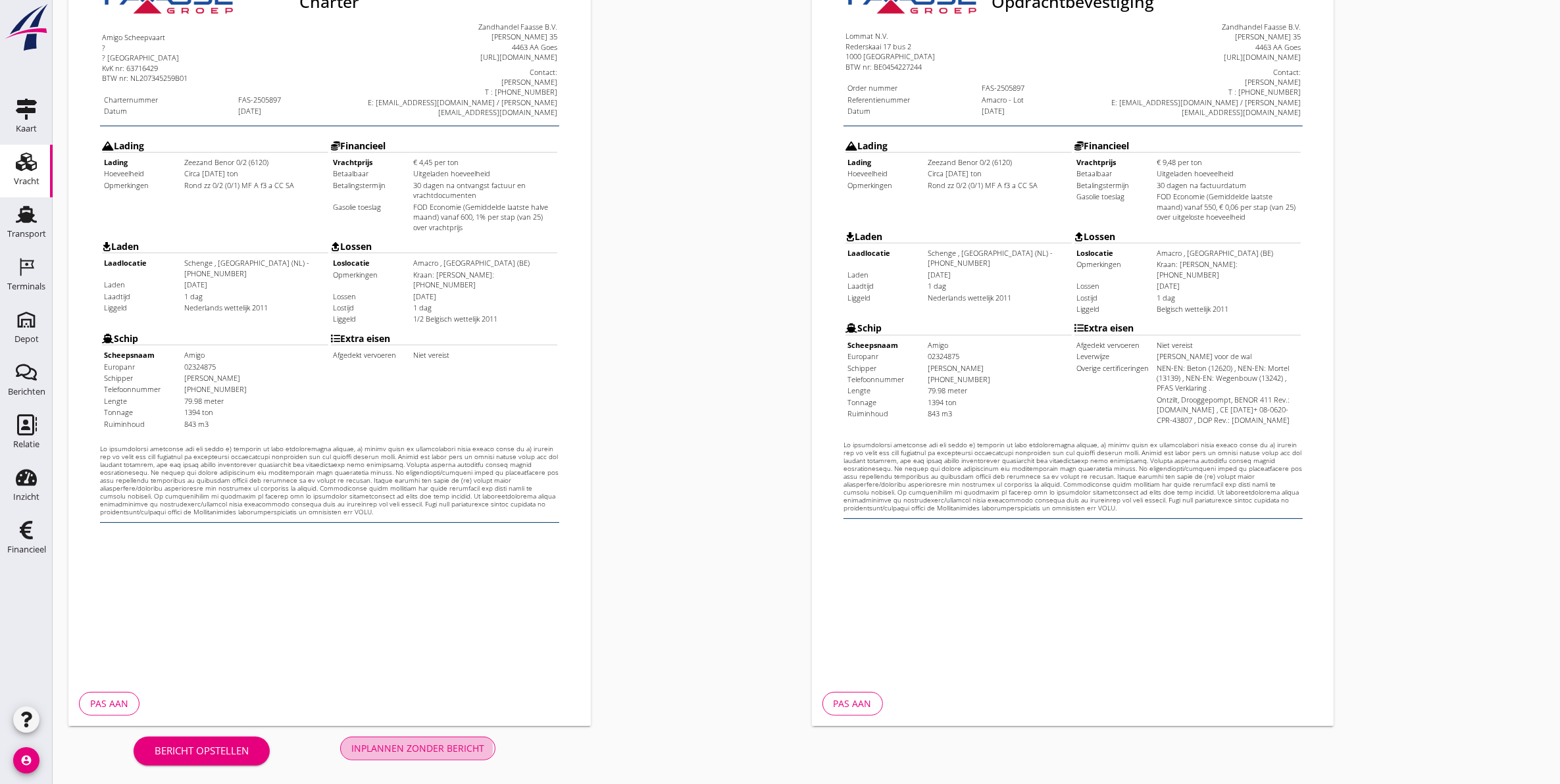
click at [449, 750] on div "Inplannen zonder bericht" at bounding box center [418, 748] width 133 height 14
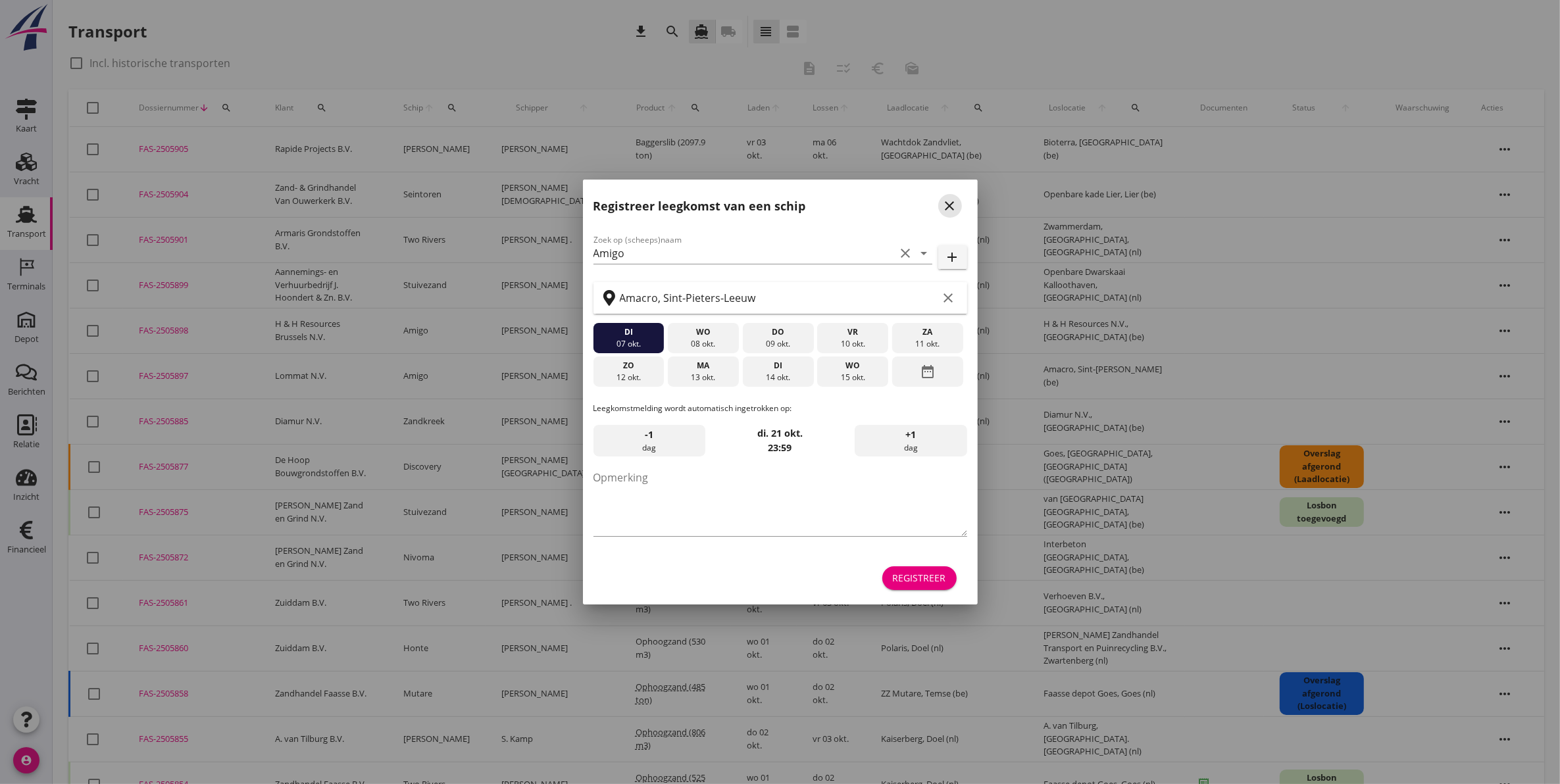
drag, startPoint x: 952, startPoint y: 201, endPoint x: 951, endPoint y: 183, distance: 18.0
click at [951, 183] on div "Registreer leegkomst van een schip close" at bounding box center [780, 200] width 394 height 42
click at [951, 206] on icon "close" at bounding box center [949, 206] width 15 height 15
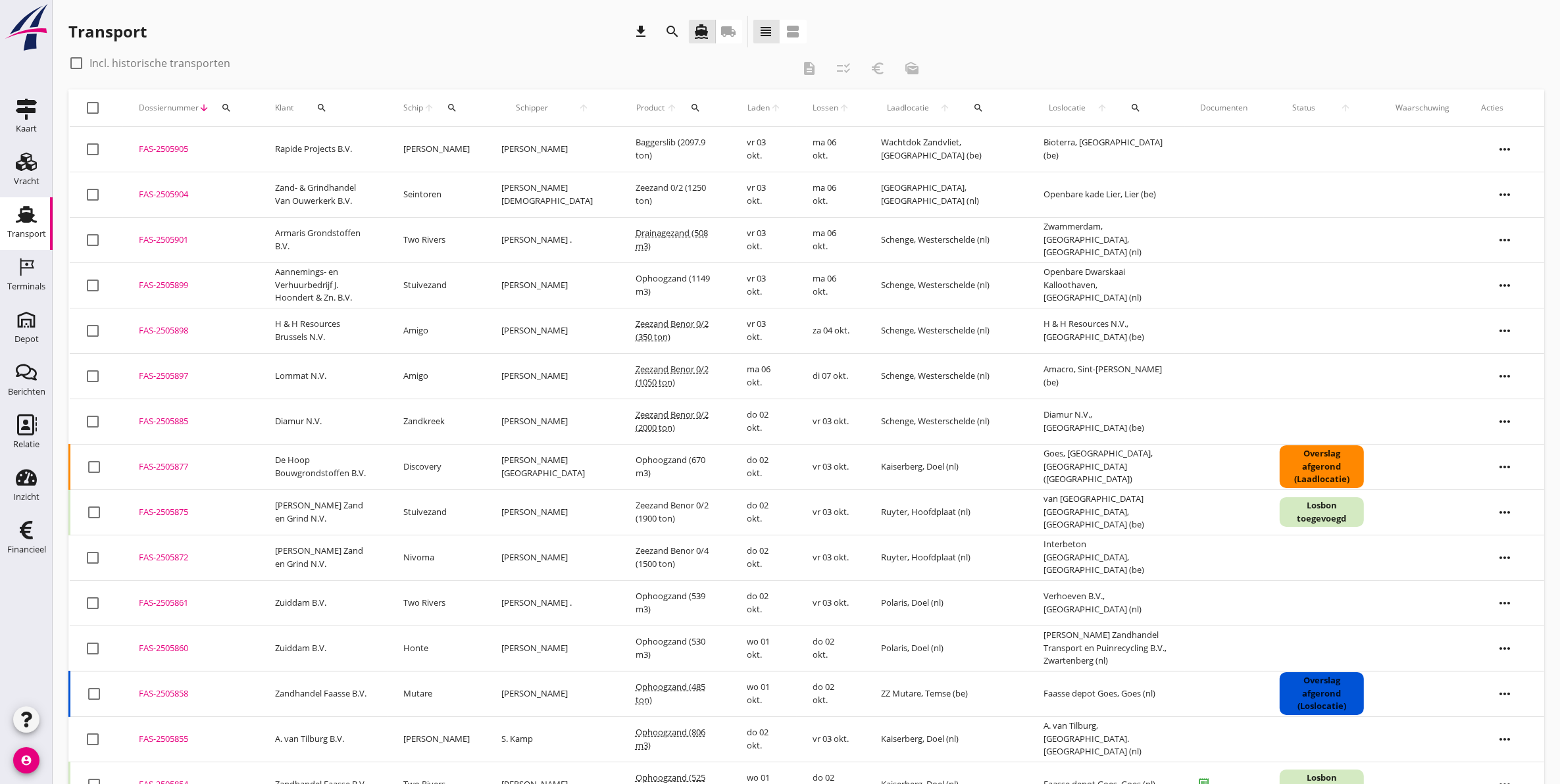
click at [1500, 329] on icon "more_horiz" at bounding box center [1504, 331] width 37 height 37
click at [1506, 437] on div "Vracht aanpassen" at bounding box center [1496, 433] width 94 height 15
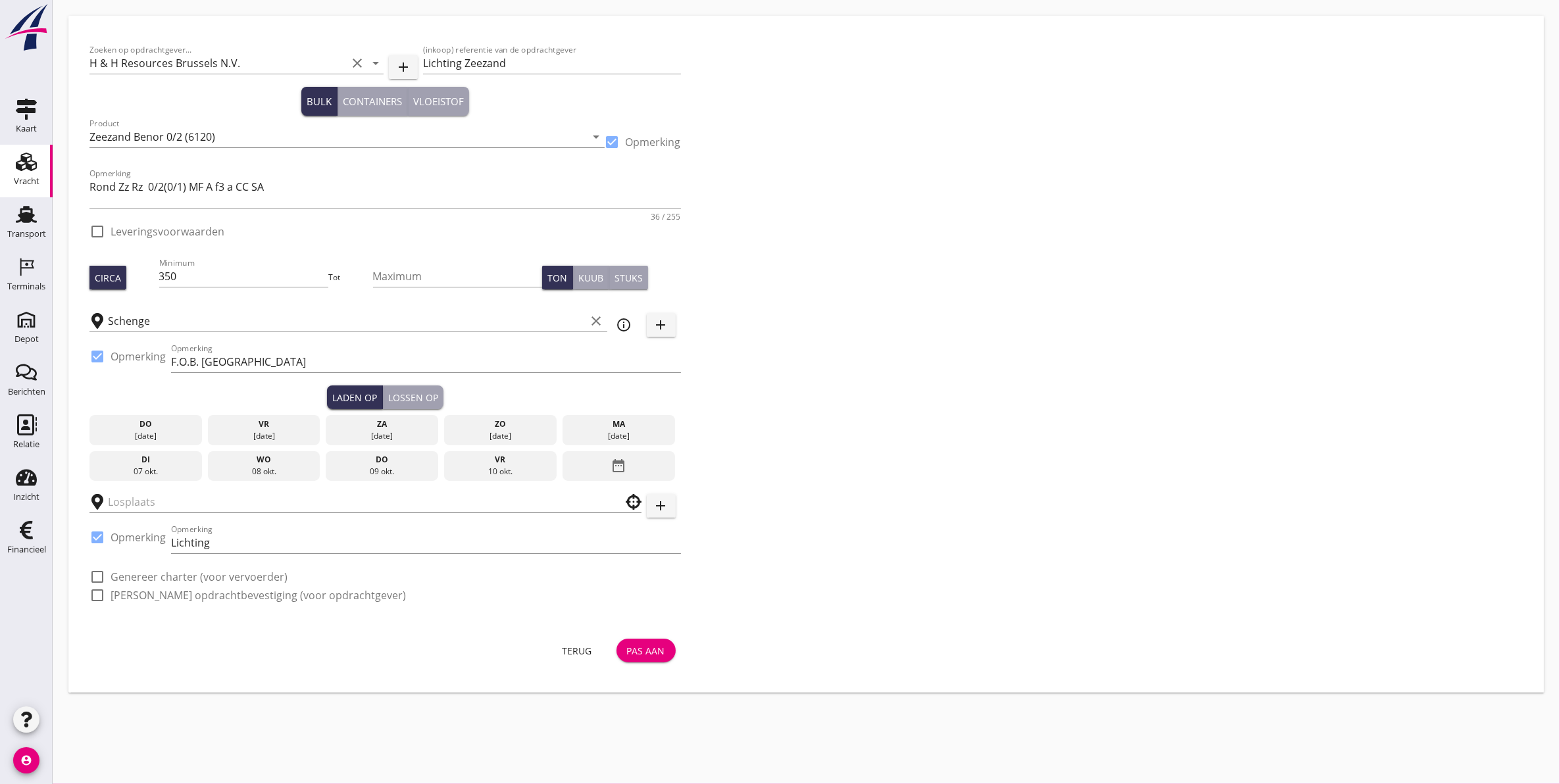
checkbox input "true"
type input "H & H Resources N.V."
checkbox input "true"
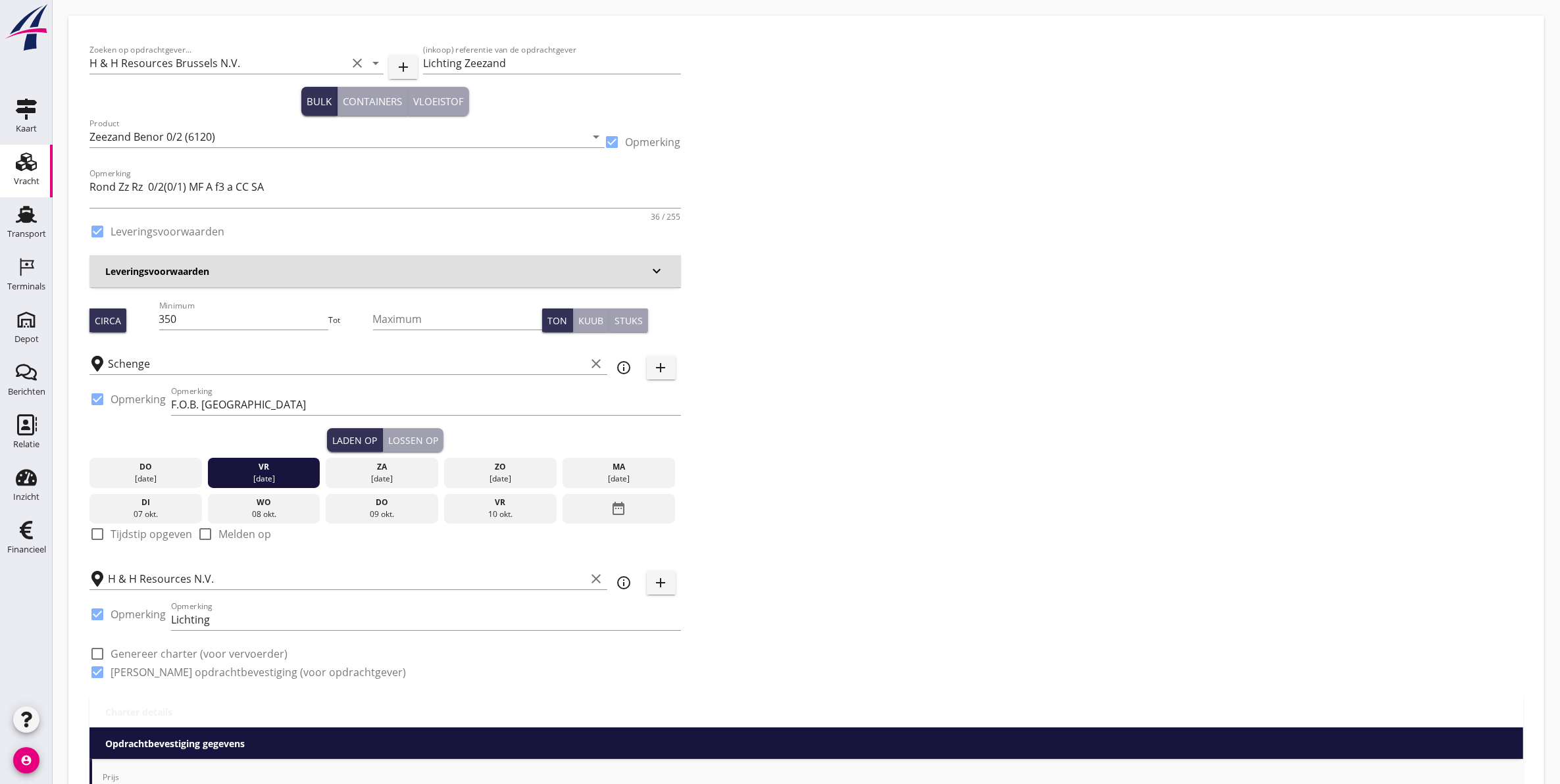
click at [609, 466] on div "ma" at bounding box center [619, 467] width 106 height 12
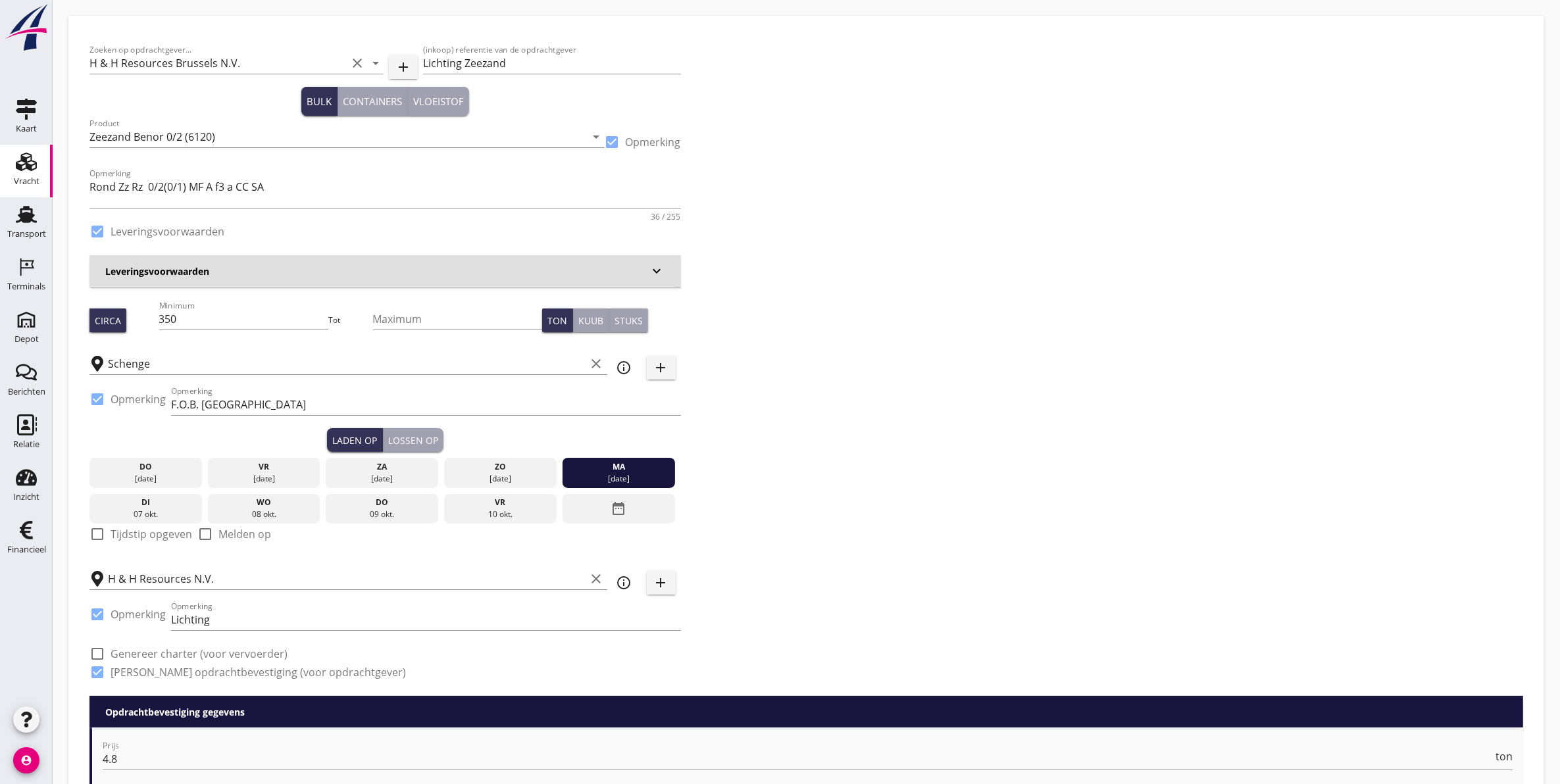
click at [412, 435] on div "Lossen op" at bounding box center [413, 440] width 50 height 14
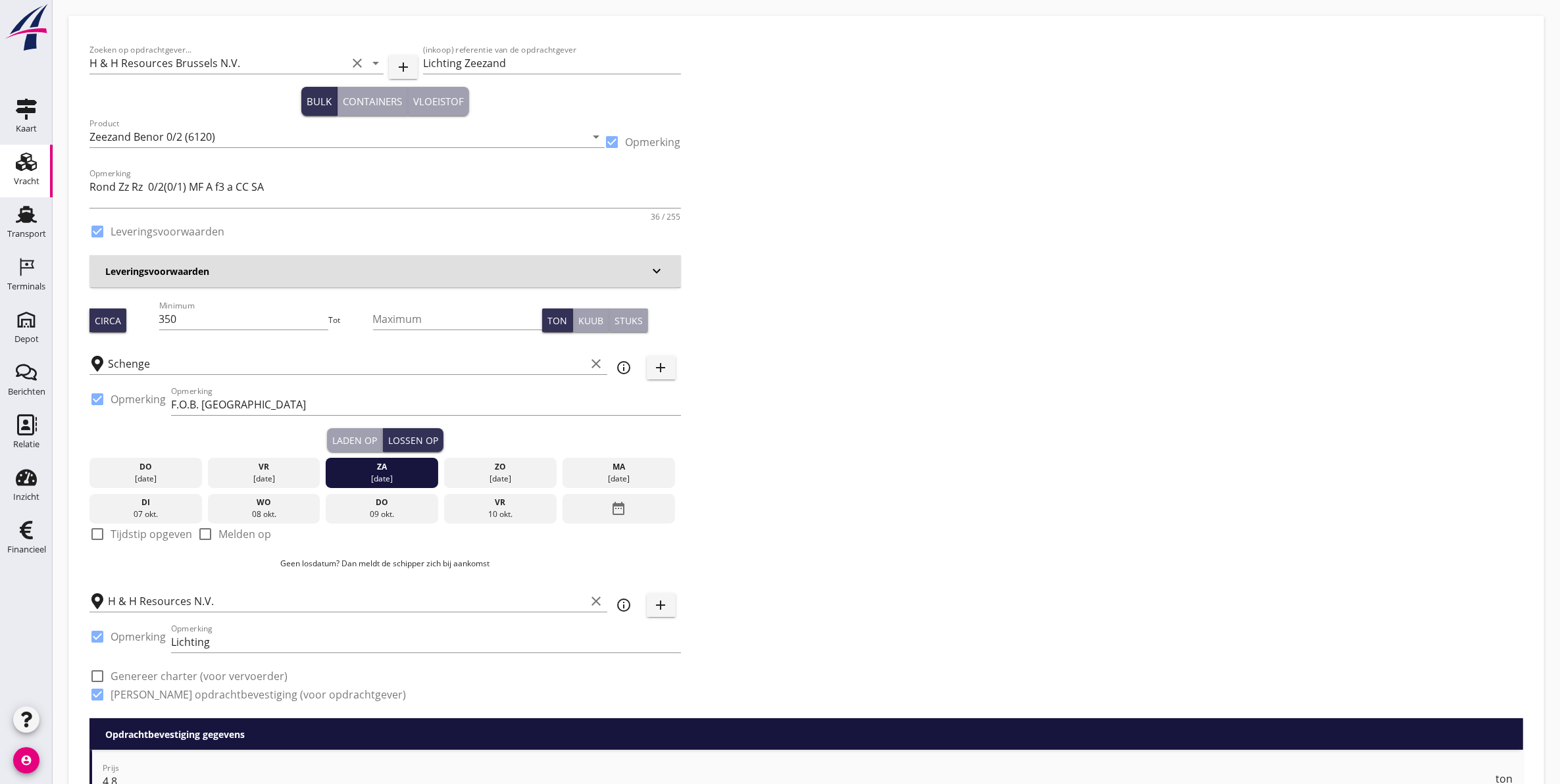
click at [146, 511] on div "07 okt." at bounding box center [146, 515] width 106 height 12
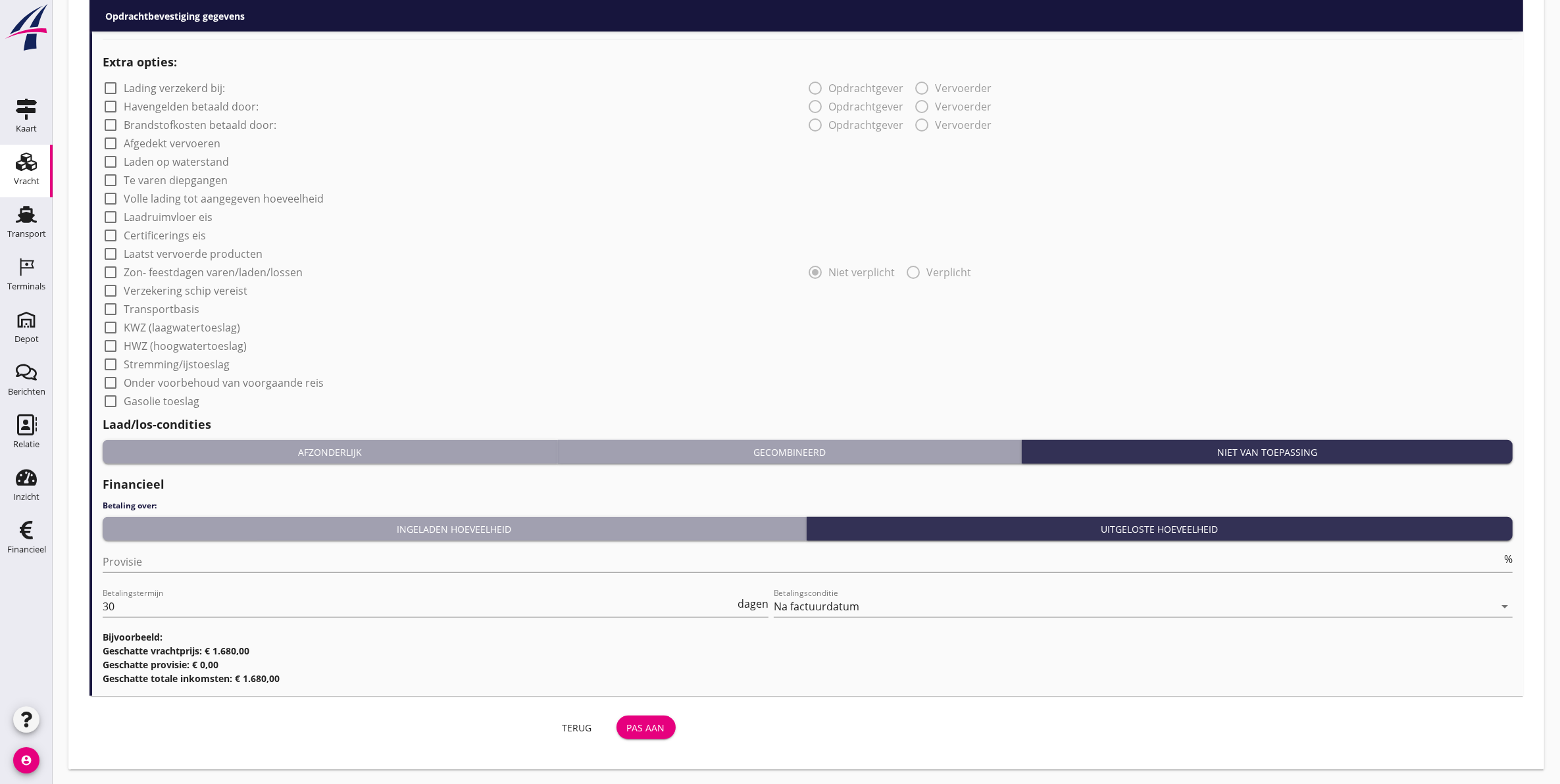
click at [637, 724] on div "Pas aan" at bounding box center [646, 728] width 38 height 14
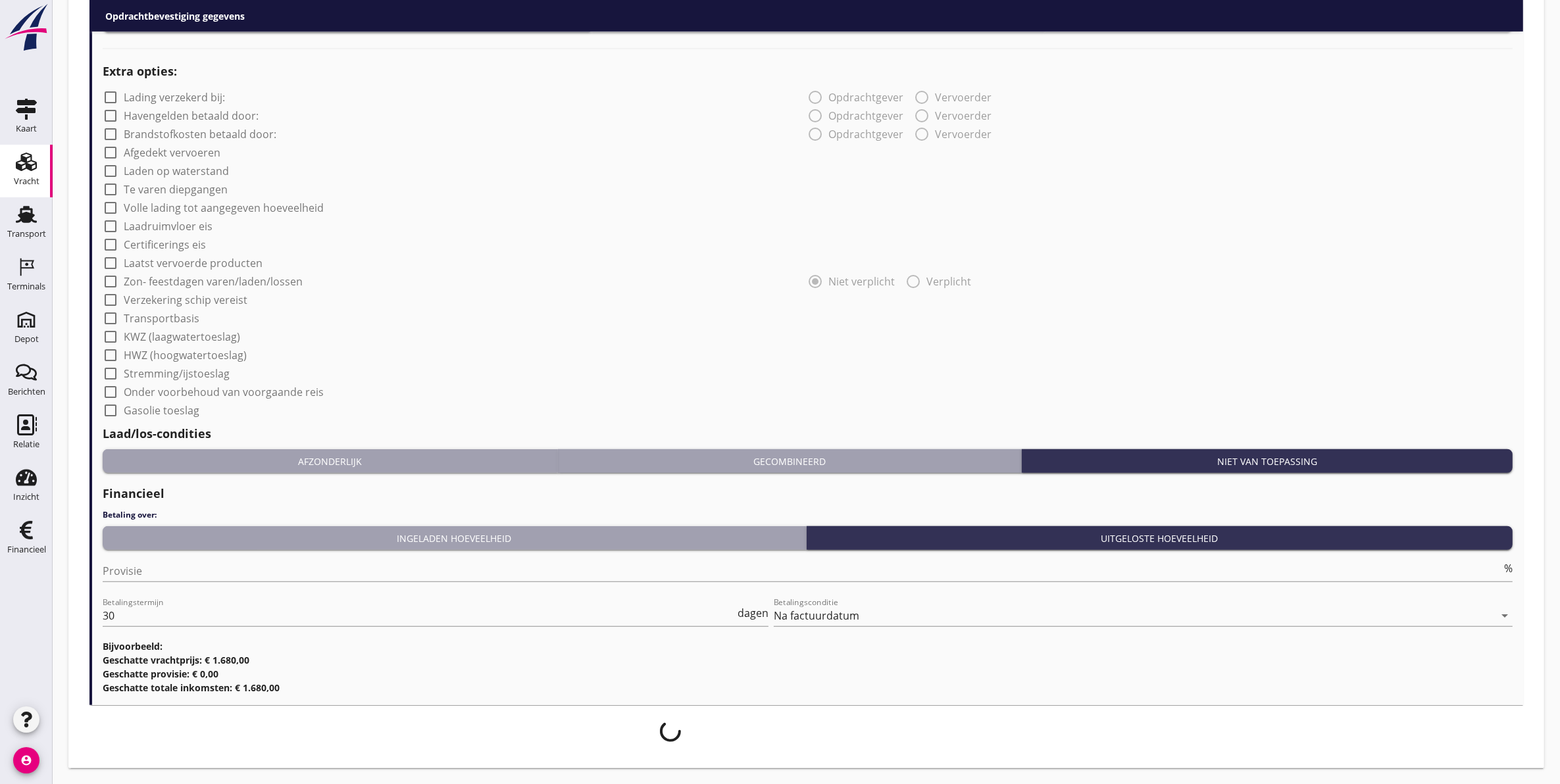
scroll to position [998, 0]
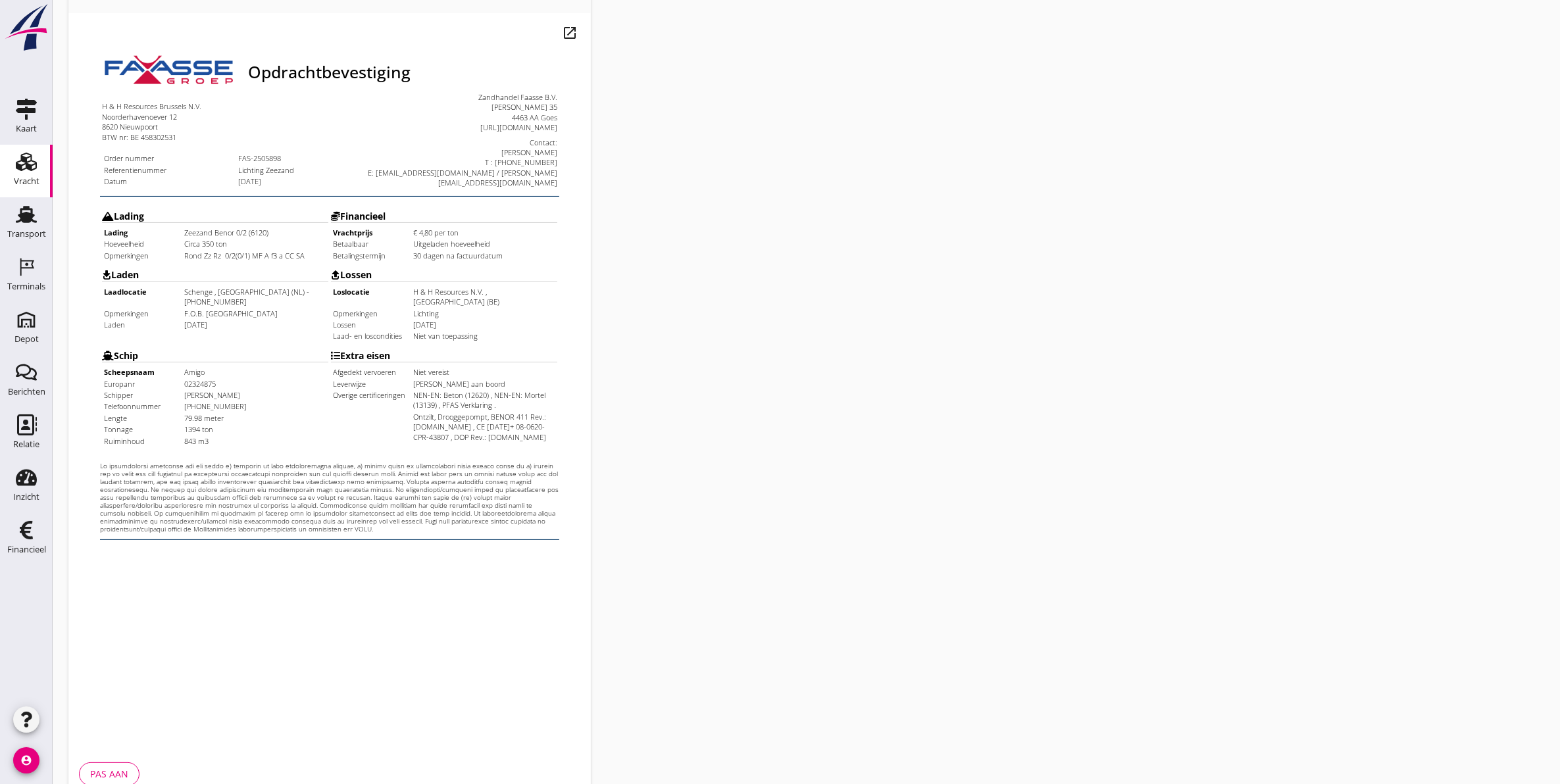
scroll to position [189, 0]
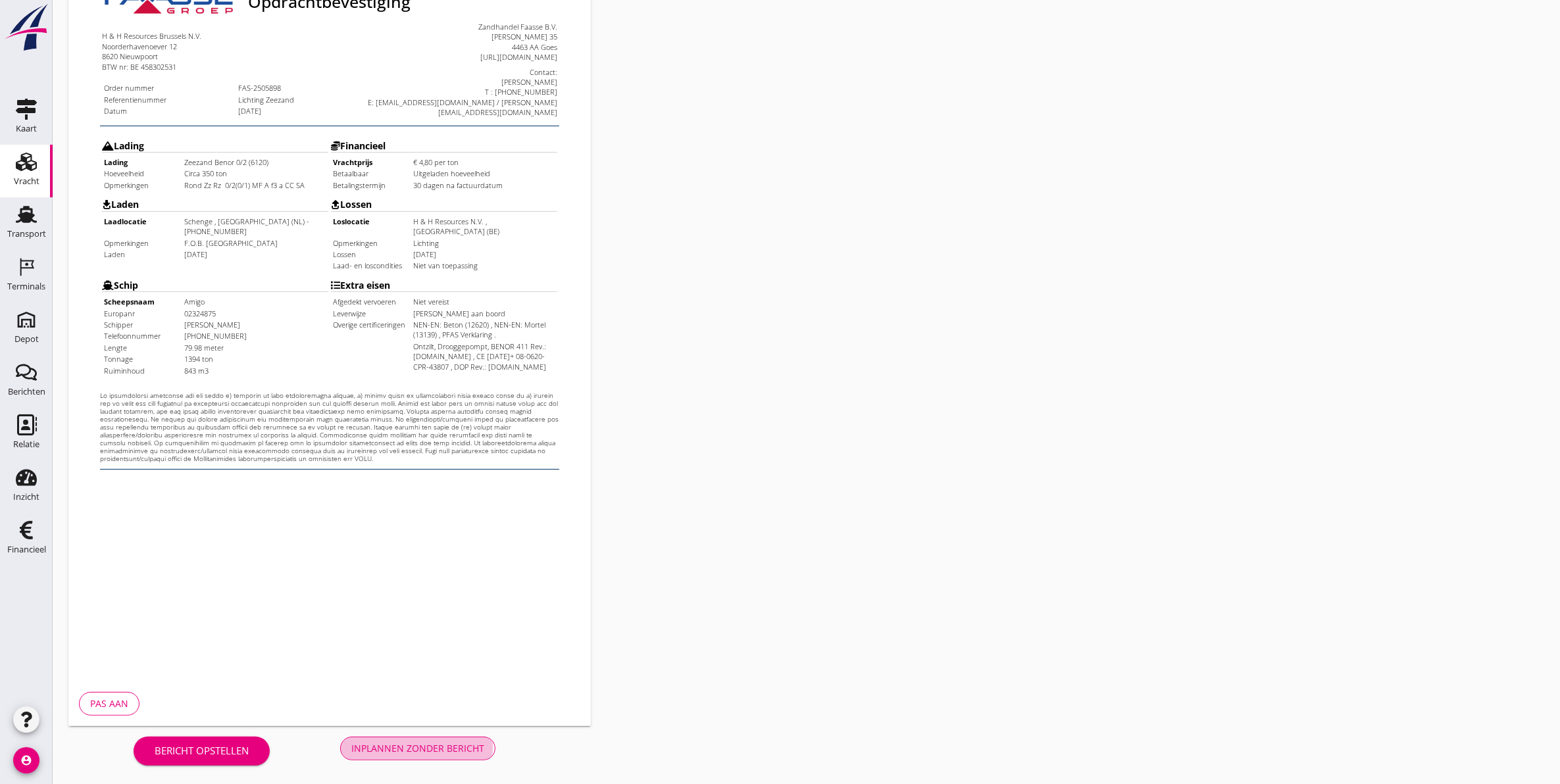
click at [441, 737] on button "Inplannen zonder bericht" at bounding box center [417, 748] width 155 height 24
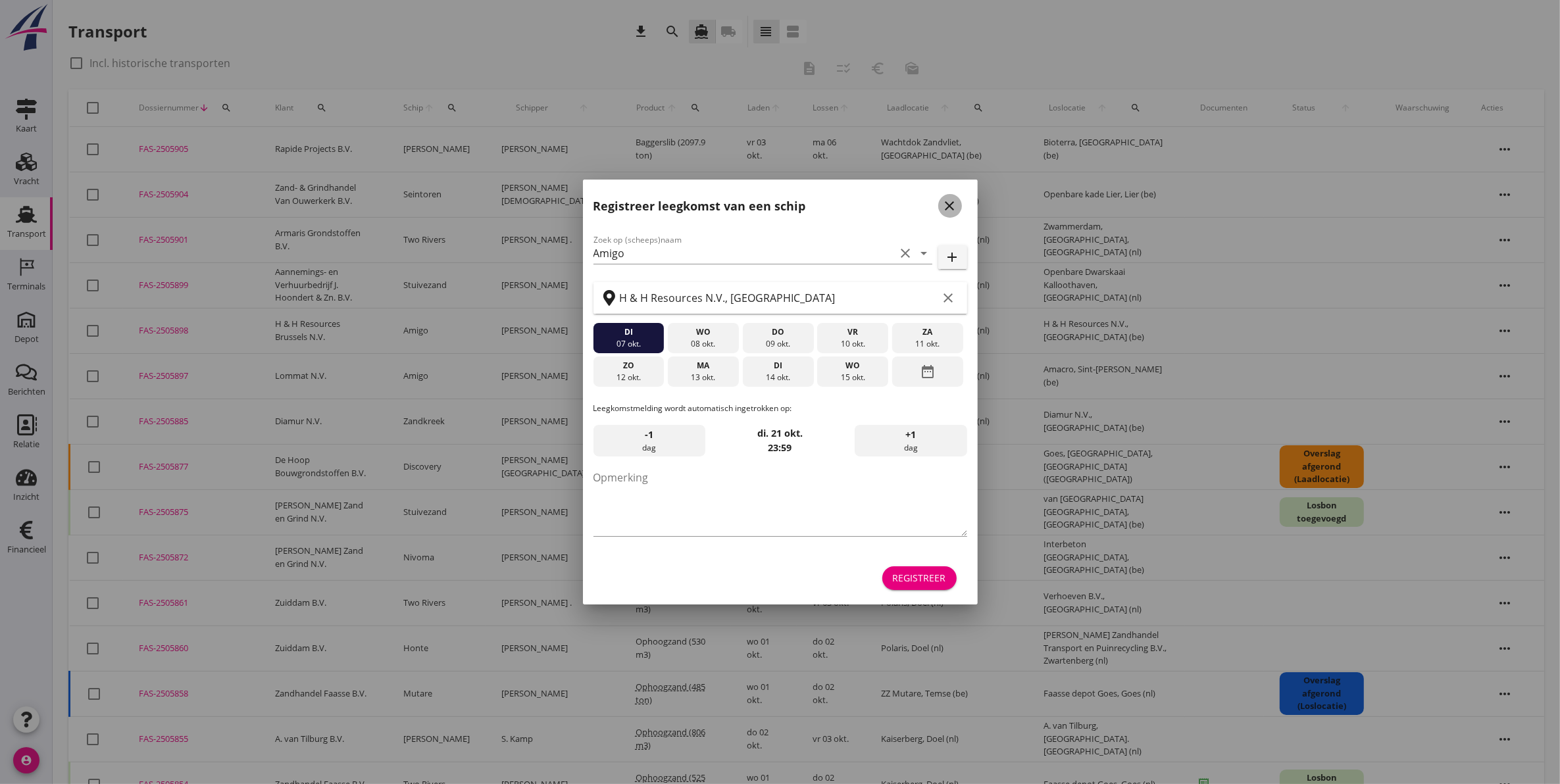
click at [959, 212] on button "close" at bounding box center [949, 206] width 24 height 24
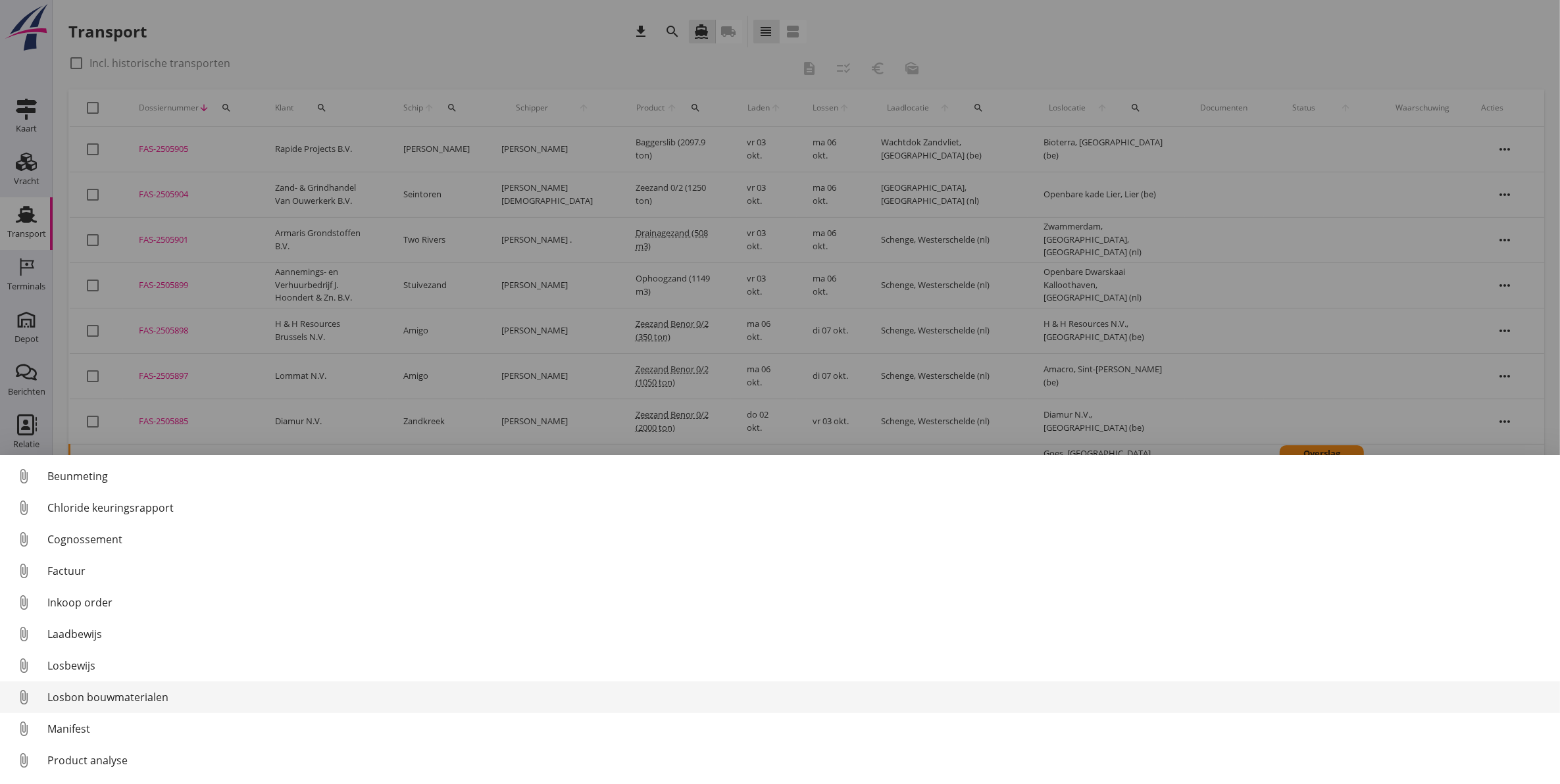
click at [133, 694] on div "Losbon bouwmaterialen" at bounding box center [797, 697] width 1502 height 15
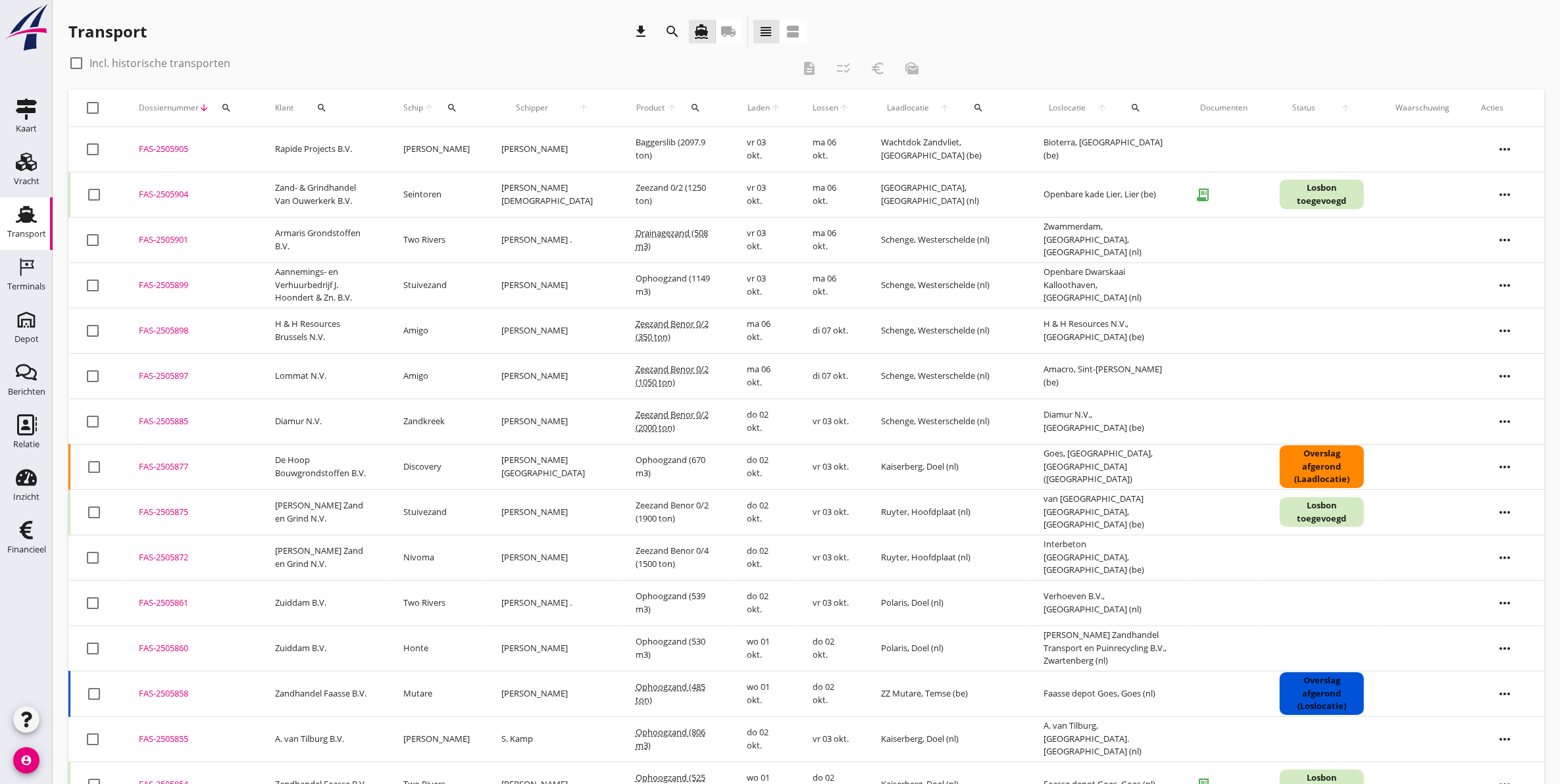
click at [153, 240] on div "FAS-2505901" at bounding box center [191, 241] width 105 height 13
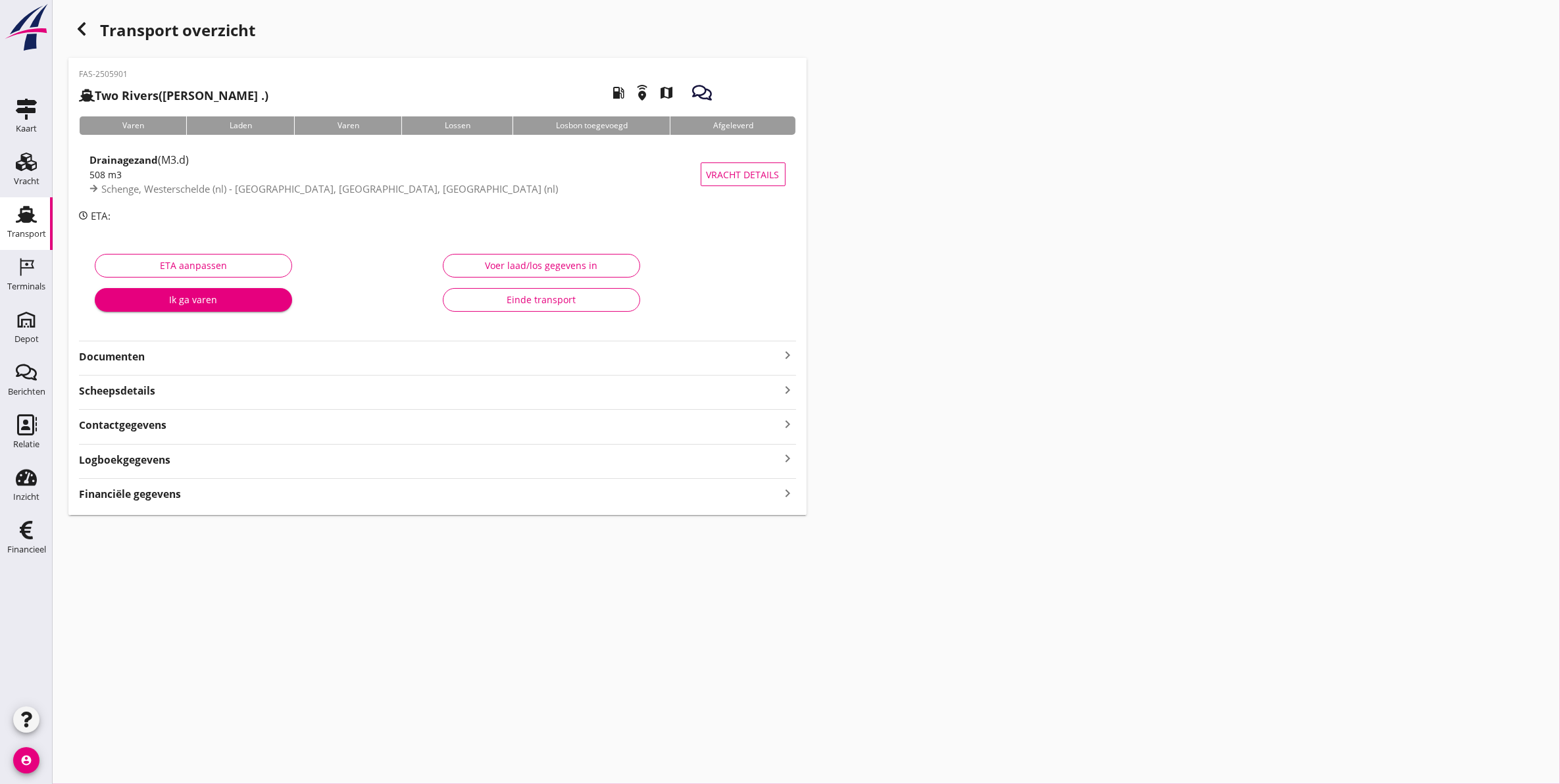
click at [245, 353] on strong "Documenten" at bounding box center [429, 357] width 701 height 15
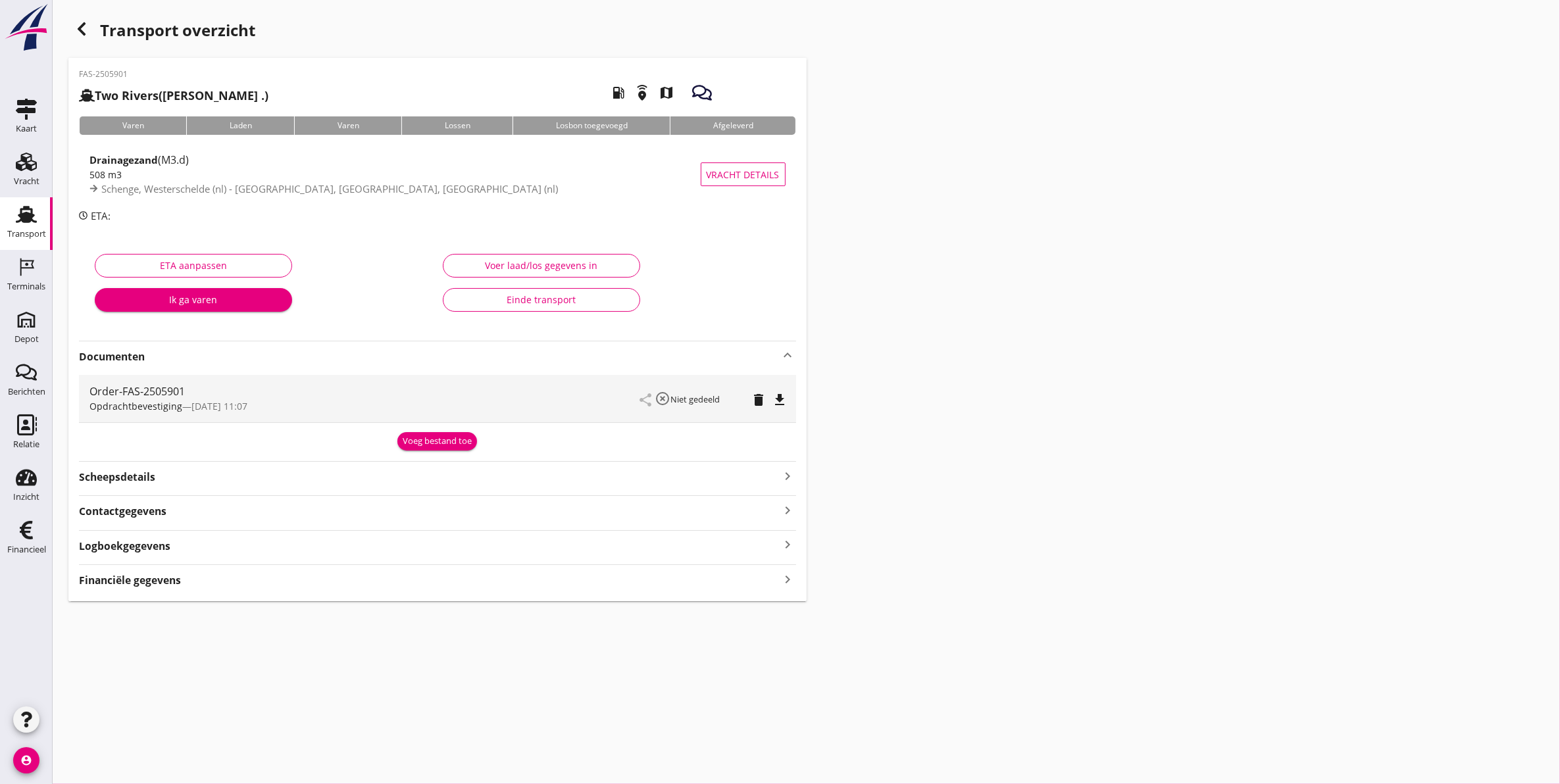
click at [245, 353] on strong "Documenten" at bounding box center [429, 357] width 701 height 15
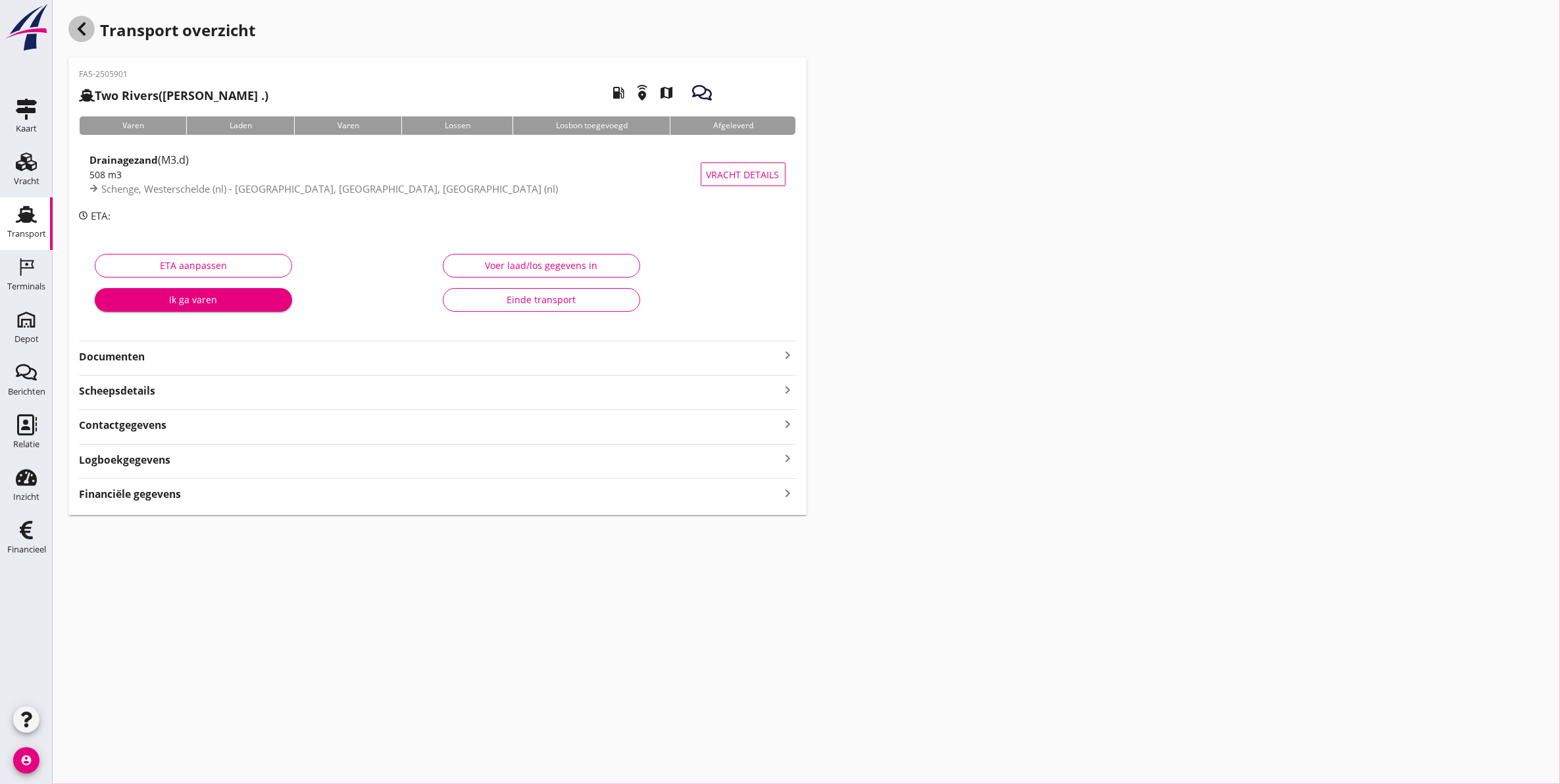
click at [81, 30] on use "button" at bounding box center [82, 29] width 8 height 13
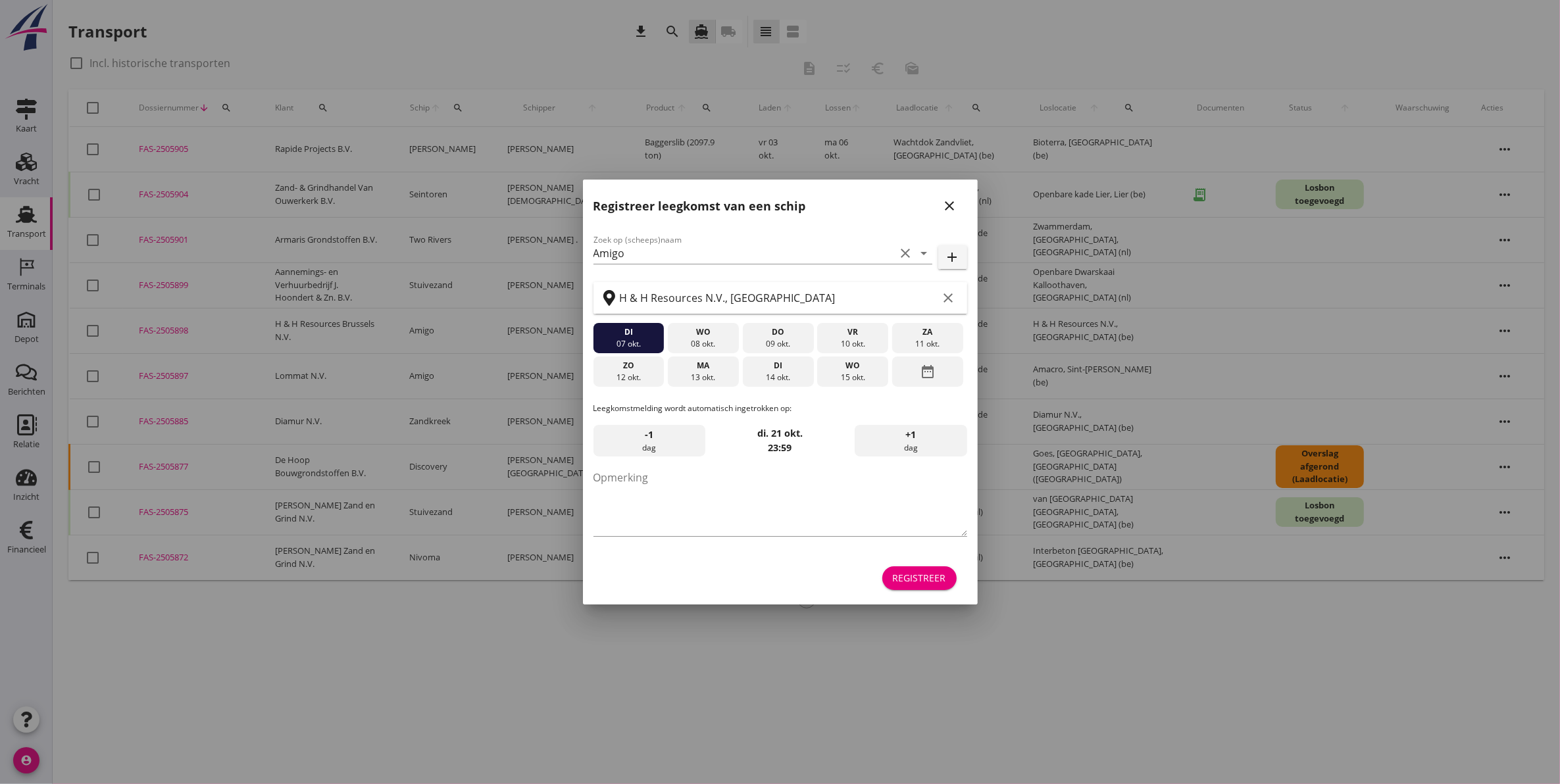
click at [954, 205] on icon "close" at bounding box center [949, 206] width 15 height 15
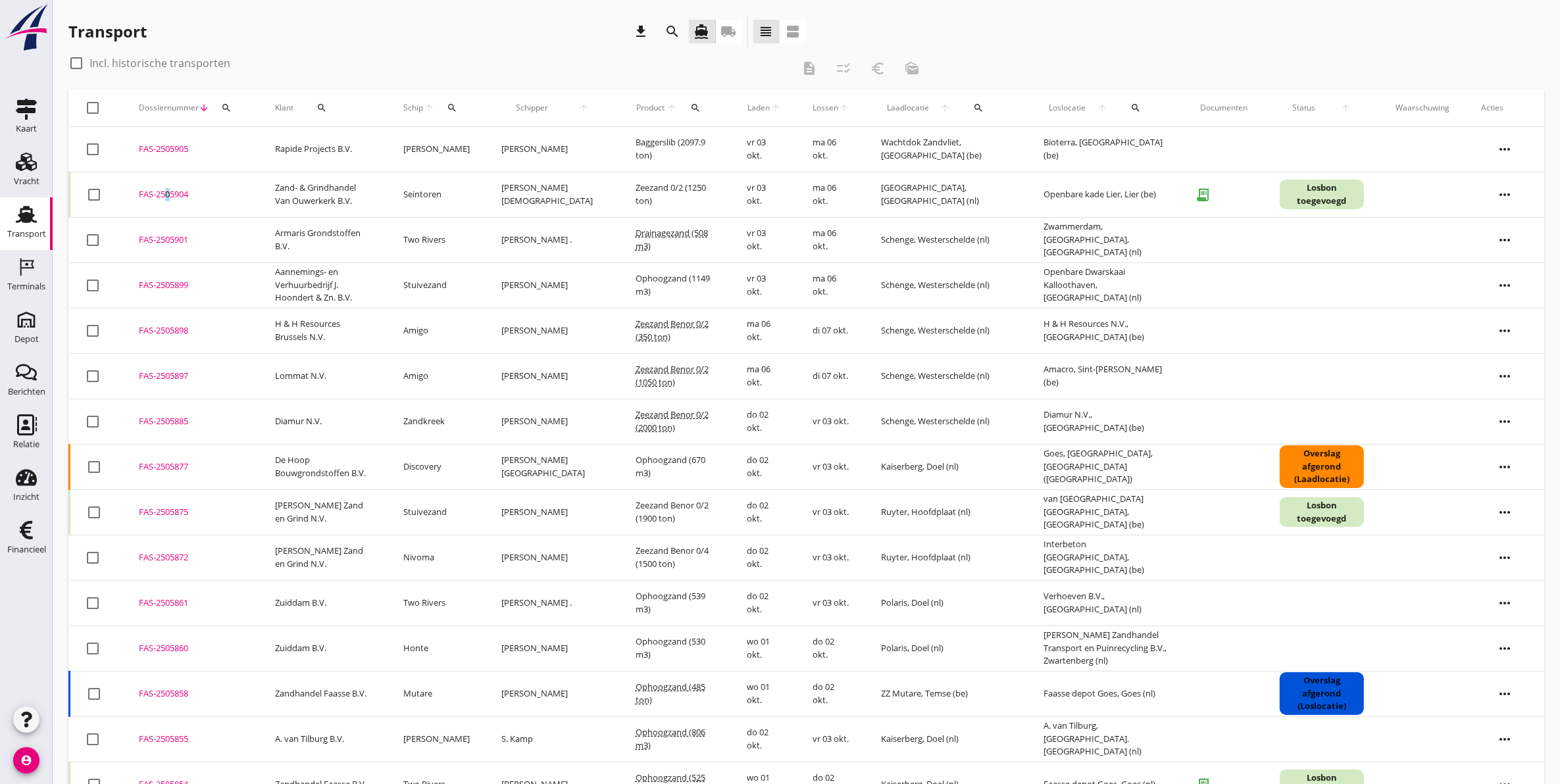
click at [163, 188] on div "FAS-2505904" at bounding box center [191, 195] width 105 height 13
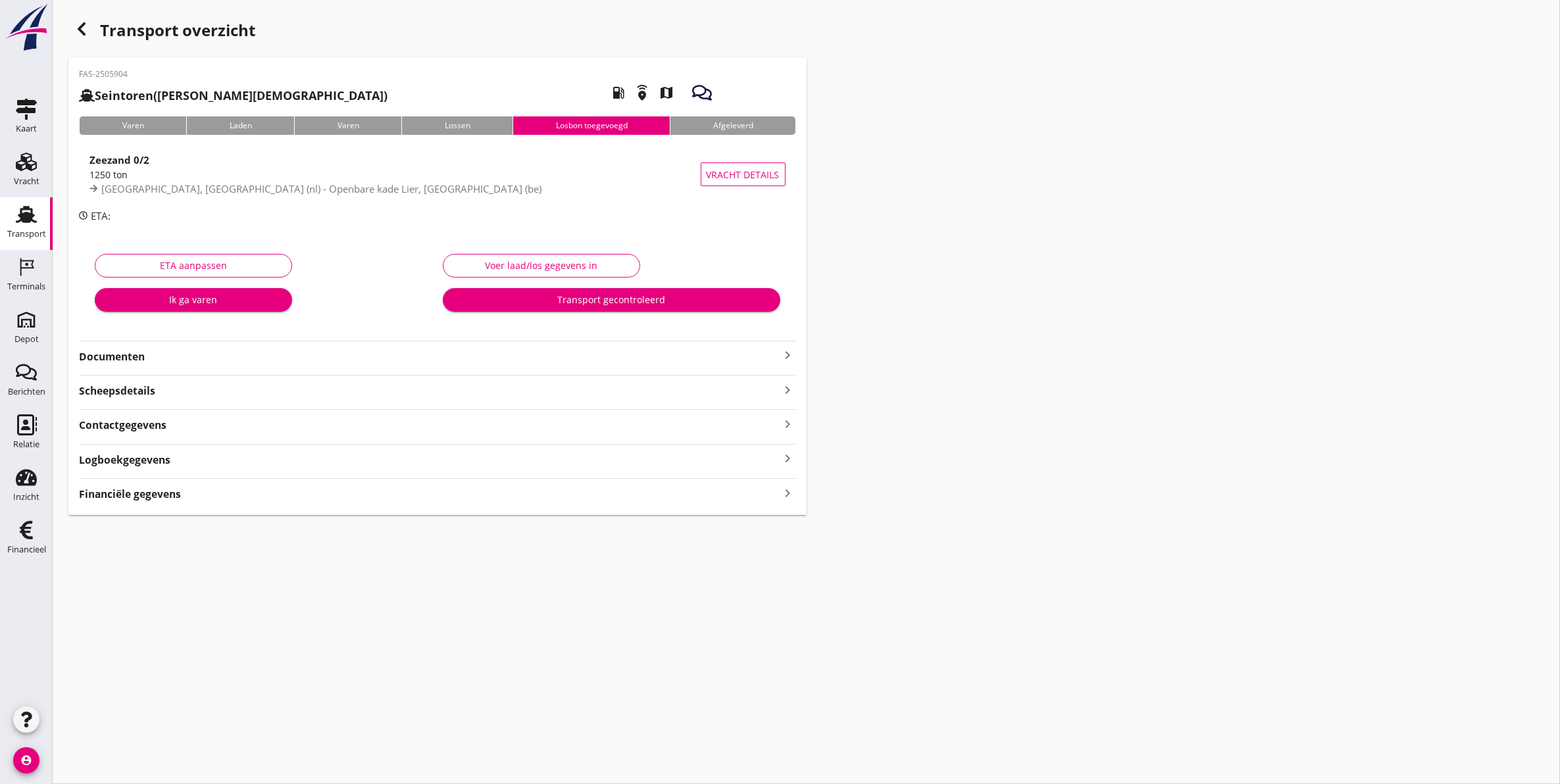
click at [211, 360] on strong "Documenten" at bounding box center [429, 357] width 701 height 15
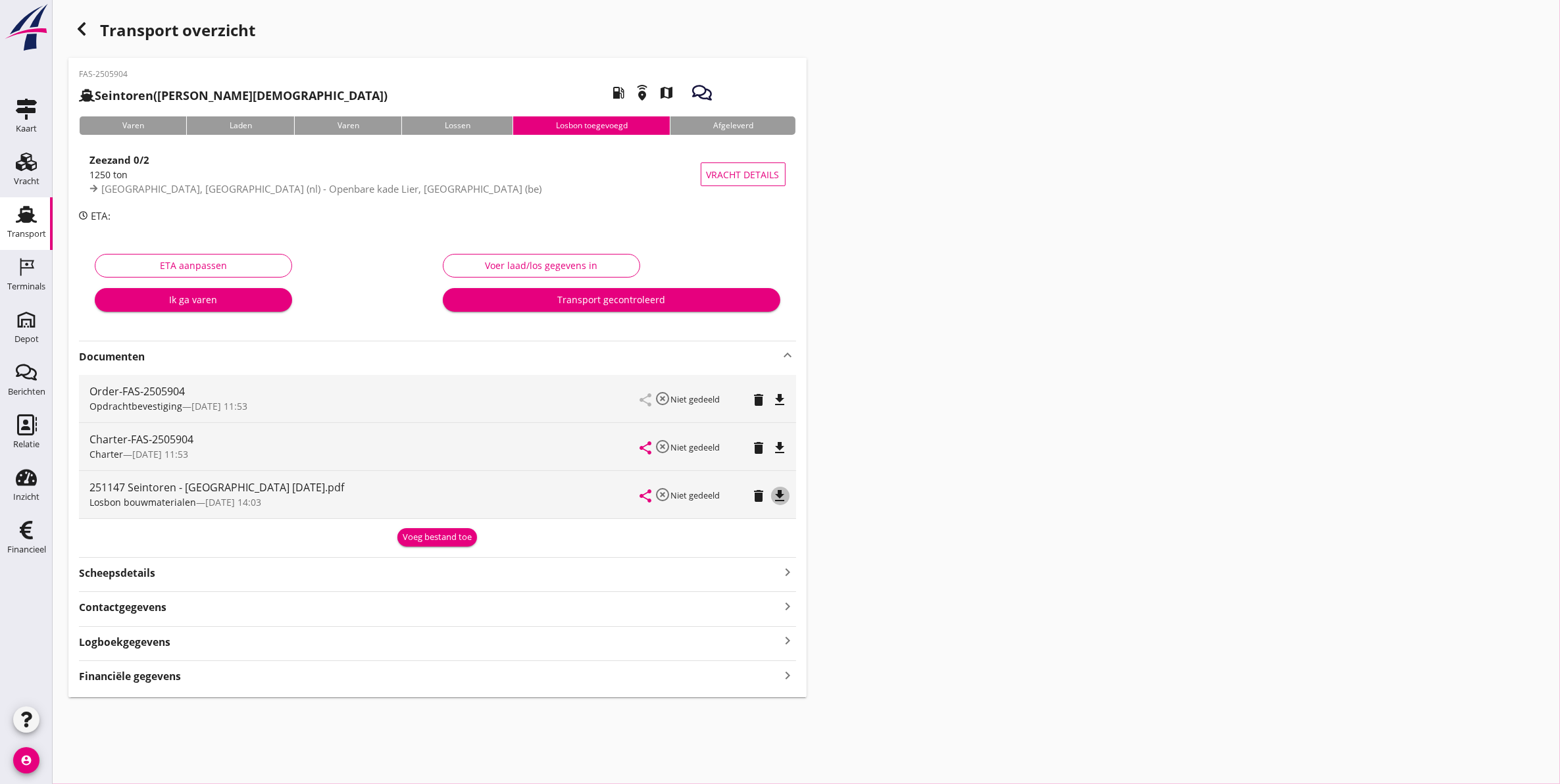
click at [785, 497] on icon "file_download" at bounding box center [780, 496] width 15 height 15
drag, startPoint x: 1168, startPoint y: 254, endPoint x: 1181, endPoint y: 249, distance: 13.9
click at [1174, 251] on div "Transport overzicht FAS-2505904 Seintoren ([PERSON_NAME]) local_gas_station eme…" at bounding box center [806, 356] width 1507 height 713
click at [15, 214] on div "Transport" at bounding box center [26, 214] width 32 height 21
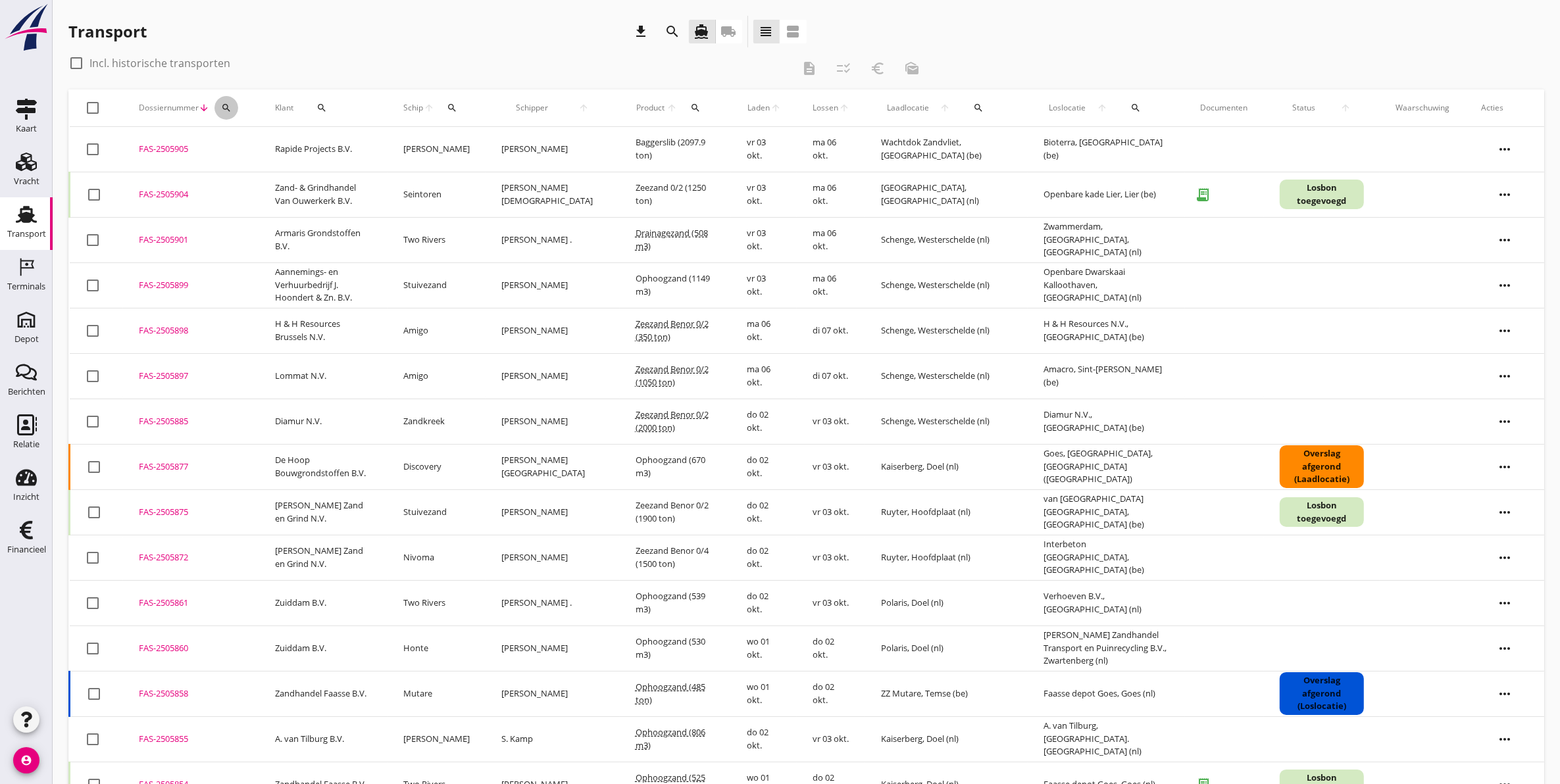
click at [227, 107] on icon "search" at bounding box center [226, 108] width 11 height 11
click at [242, 153] on input "Zoeken op dossiernummer..." at bounding box center [288, 146] width 137 height 21
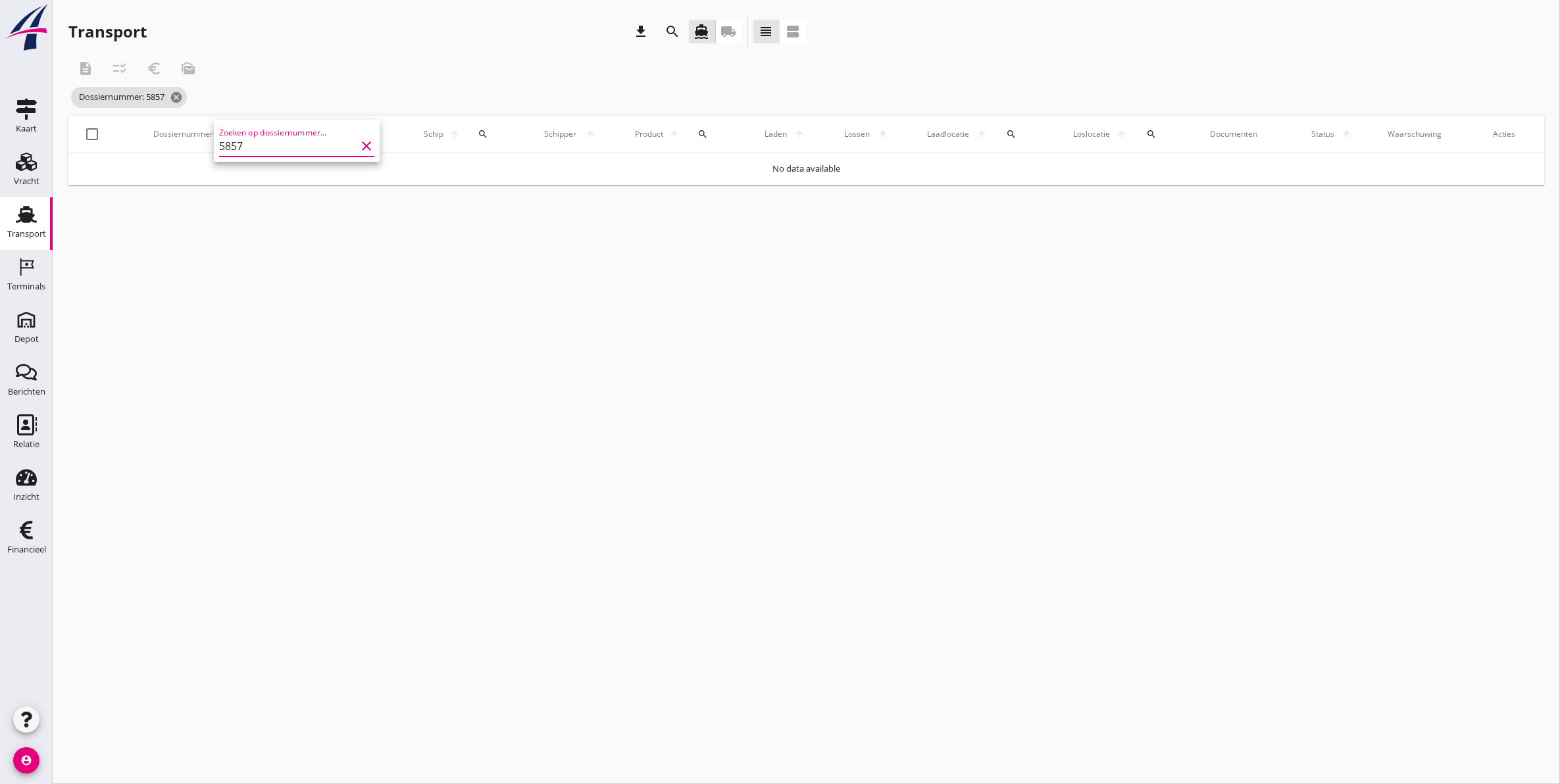
type input "5857"
click at [474, 353] on div "cancel You are impersonating another user. Transport download search directions…" at bounding box center [806, 392] width 1507 height 784
click at [27, 219] on use at bounding box center [26, 214] width 21 height 17
click at [251, 130] on icon "search" at bounding box center [257, 134] width 11 height 11
click at [311, 174] on input "5857" at bounding box center [314, 172] width 137 height 21
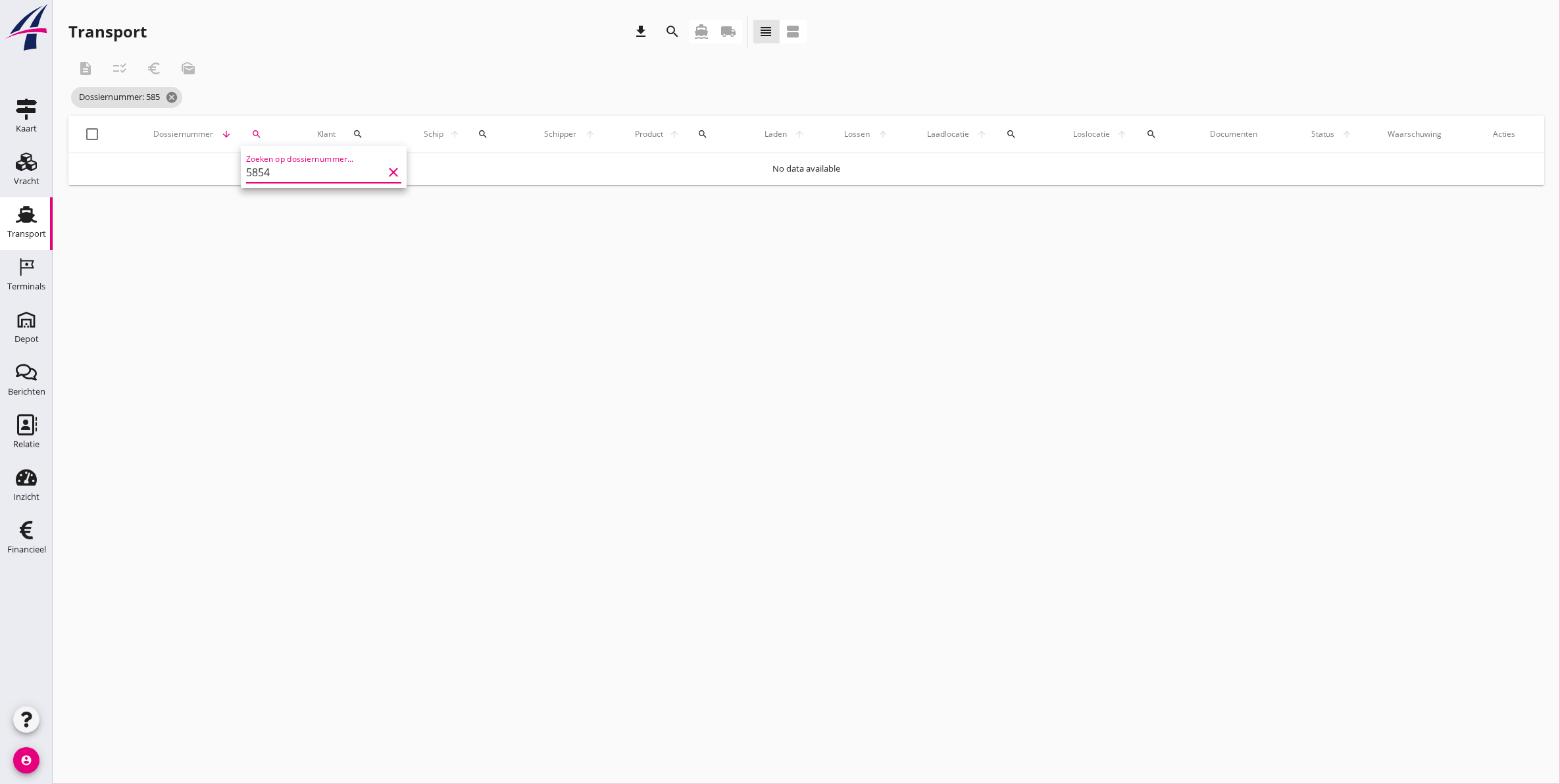
type input "5854"
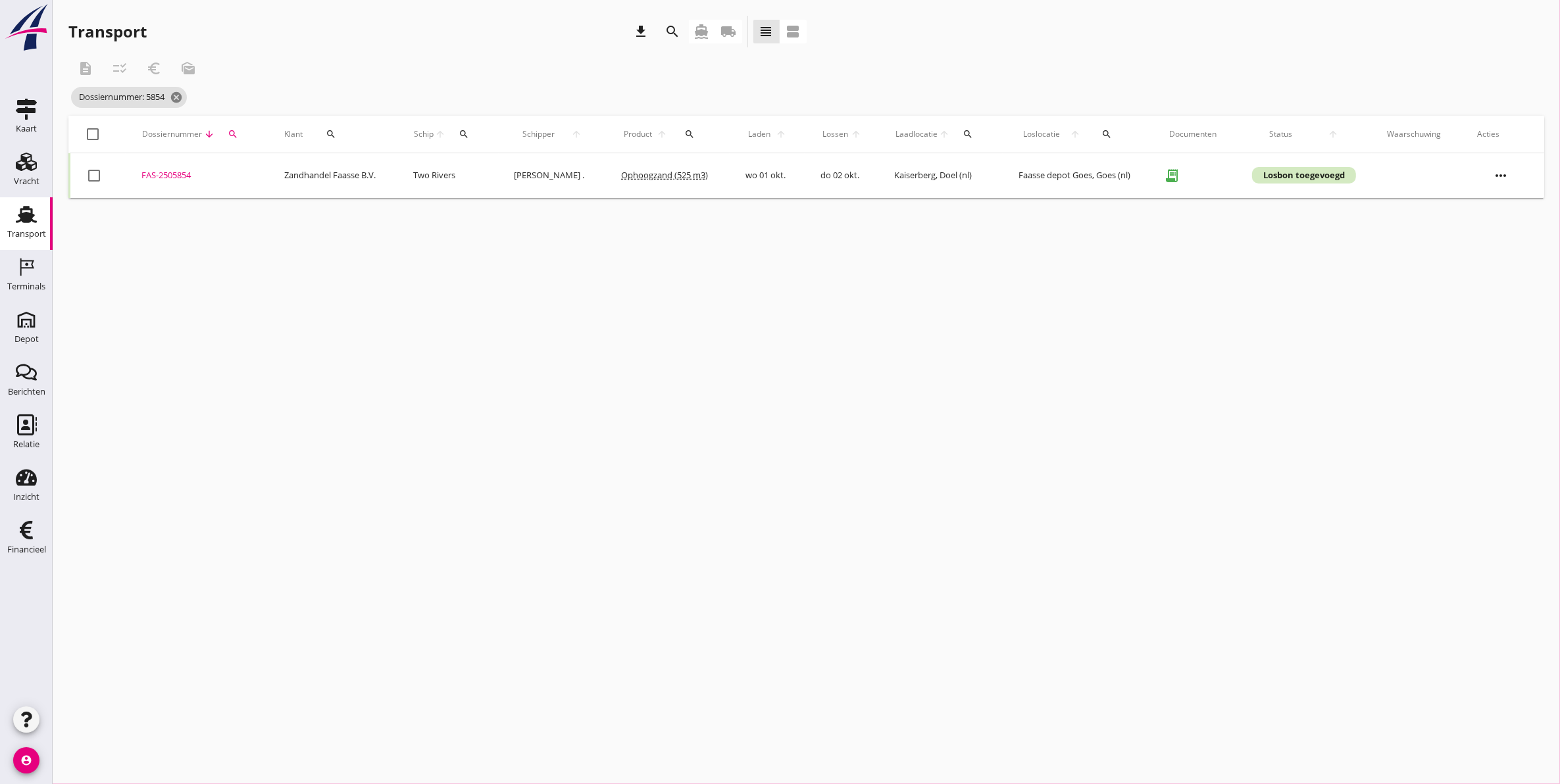
click at [179, 173] on div "FAS-2505854" at bounding box center [197, 176] width 111 height 13
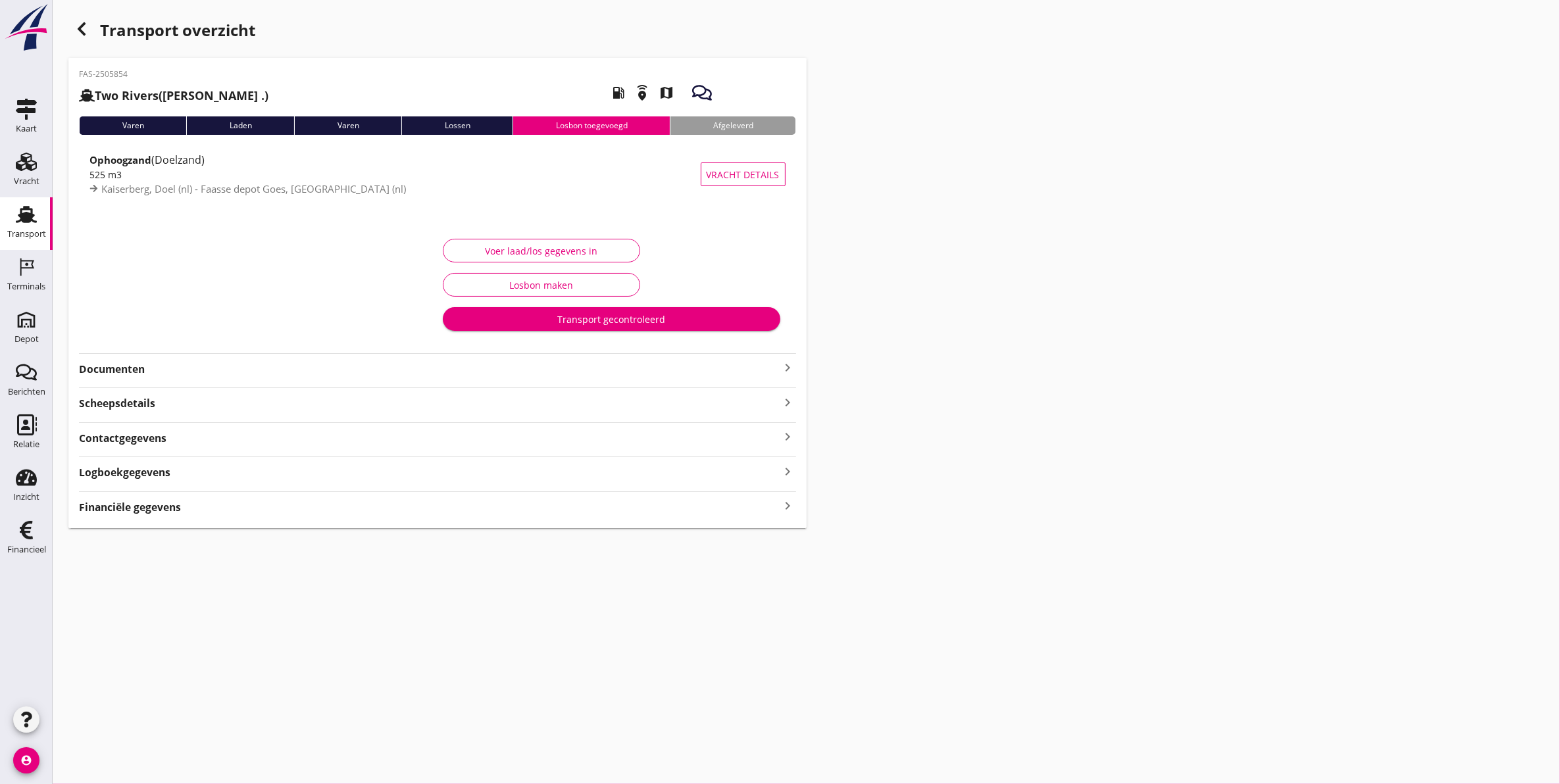
click at [148, 365] on strong "Documenten" at bounding box center [429, 369] width 701 height 15
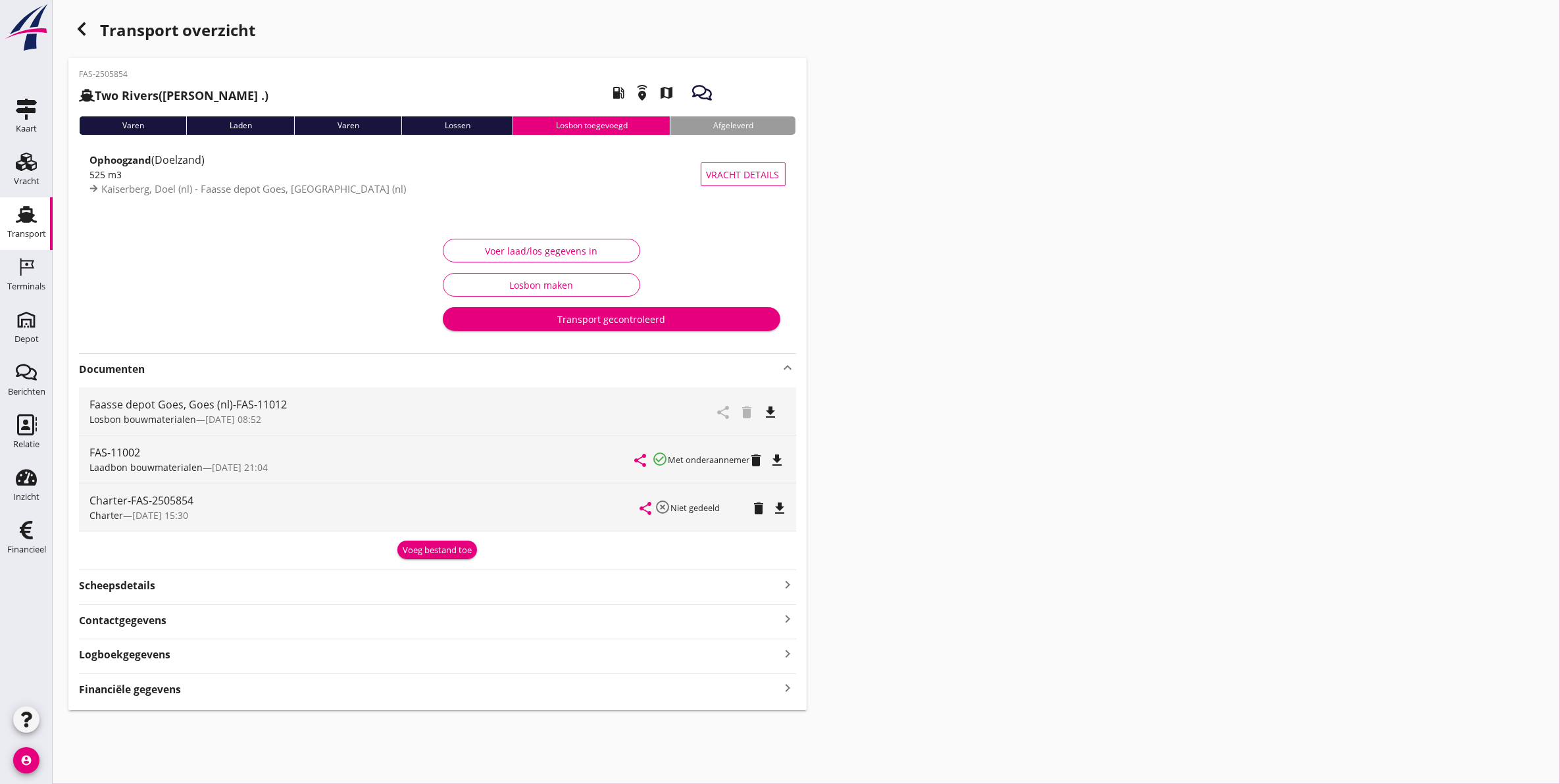
click at [773, 406] on icon "file_download" at bounding box center [771, 412] width 15 height 15
click at [77, 36] on icon "button" at bounding box center [81, 28] width 15 height 15
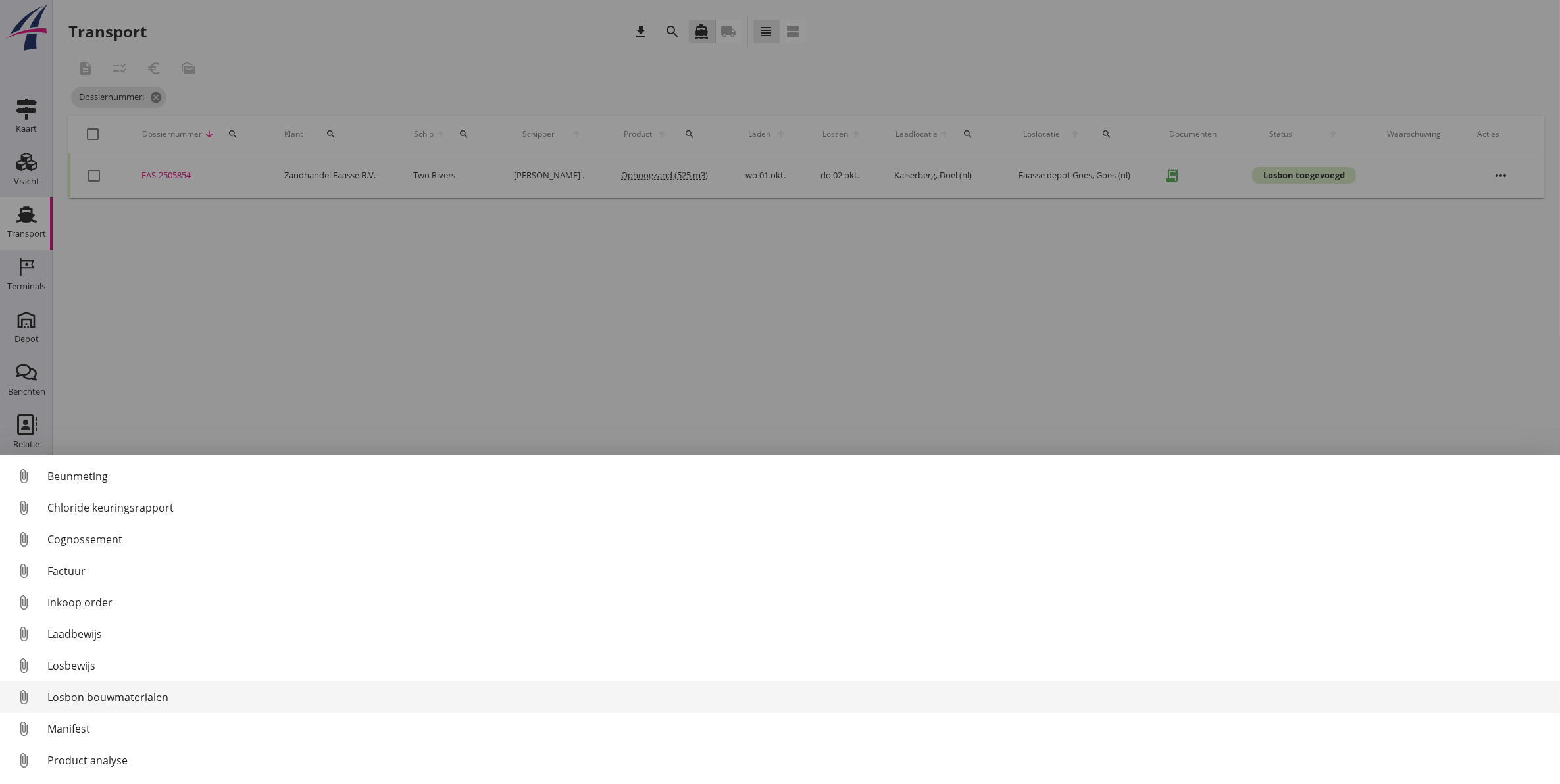
click at [150, 695] on div "Losbon bouwmaterialen" at bounding box center [797, 697] width 1502 height 15
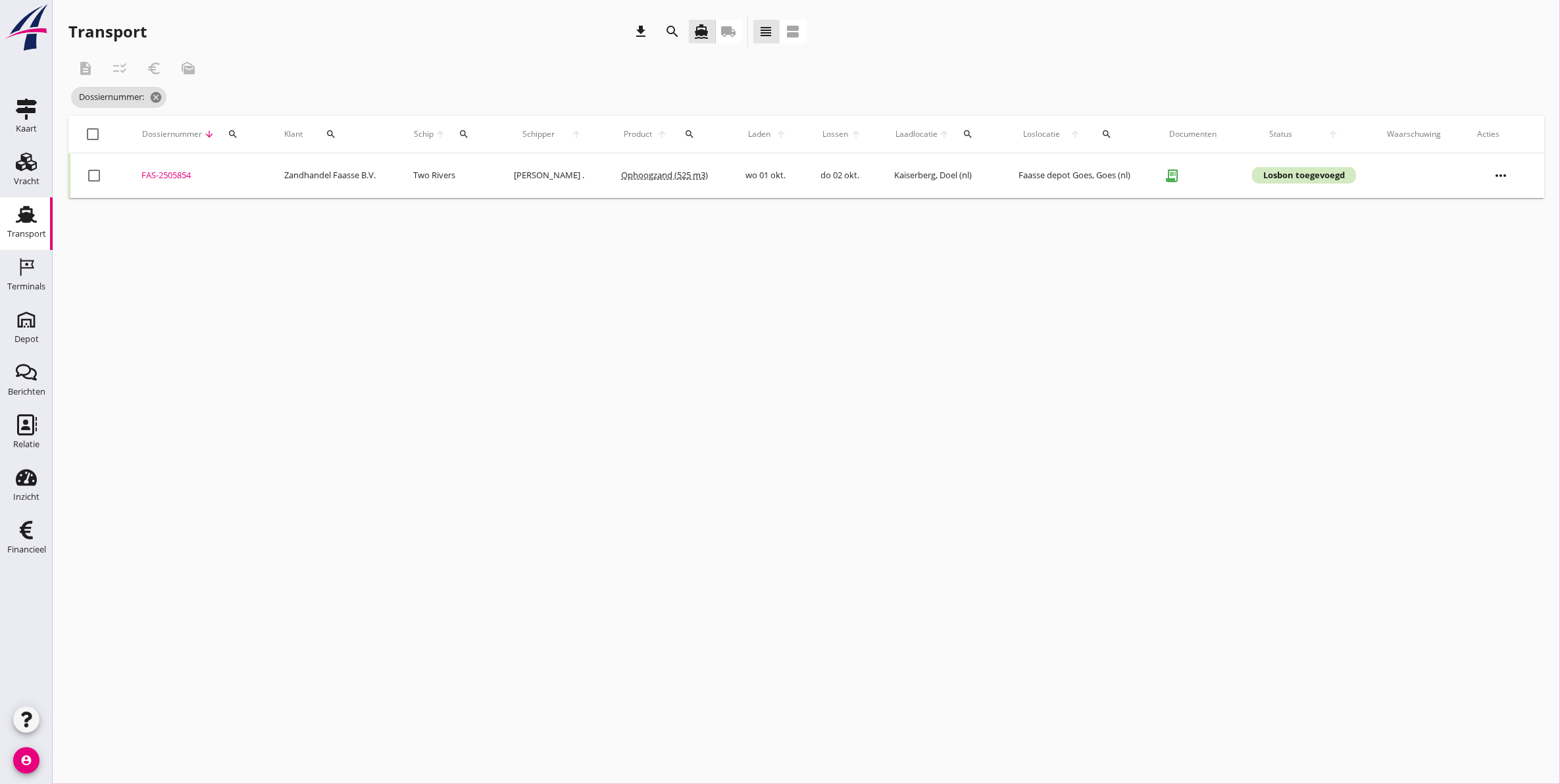
click at [172, 175] on div "FAS-2505854" at bounding box center [197, 176] width 111 height 13
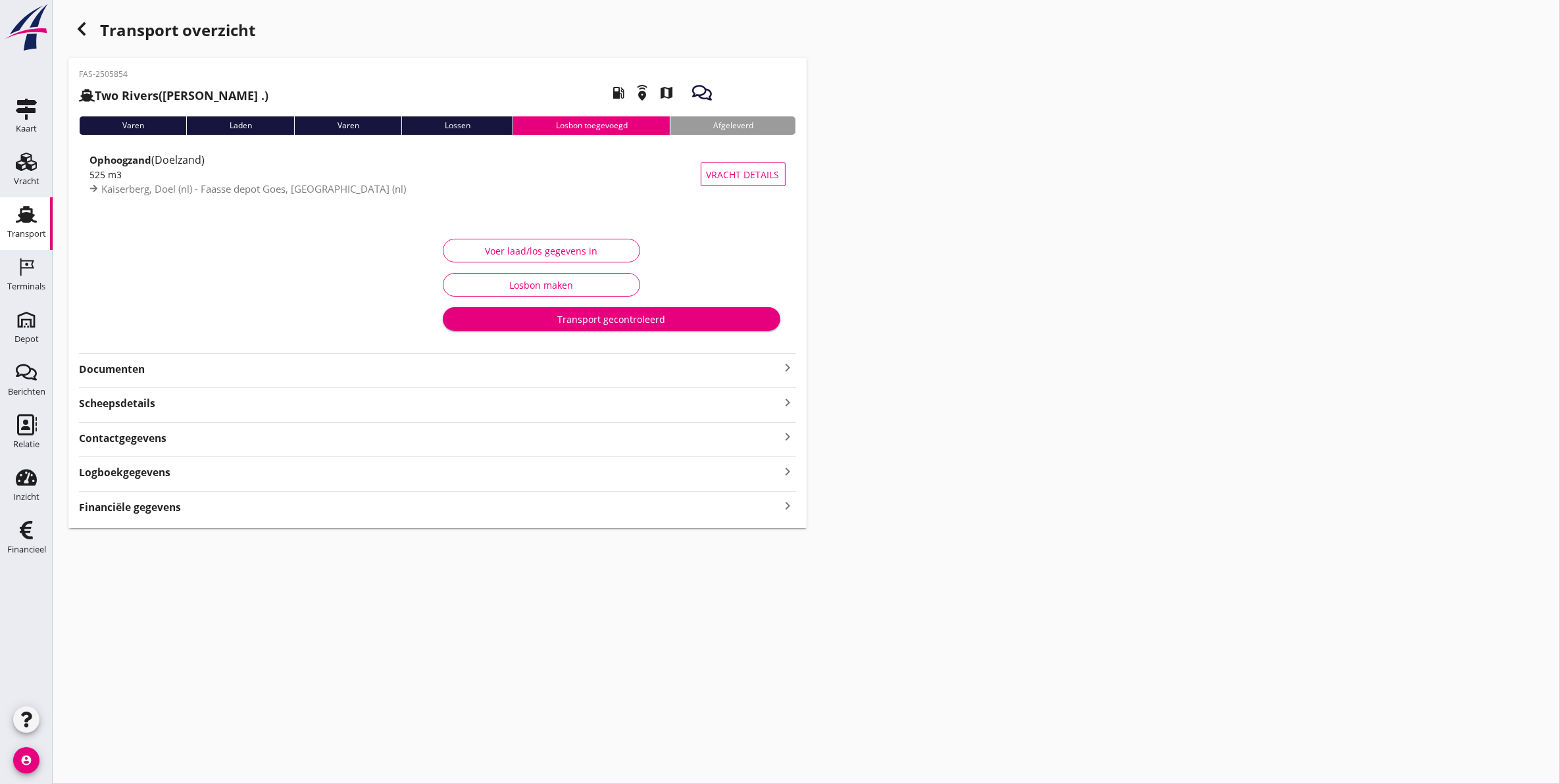
click at [530, 254] on div "Voer laad/los gegevens in" at bounding box center [541, 251] width 175 height 14
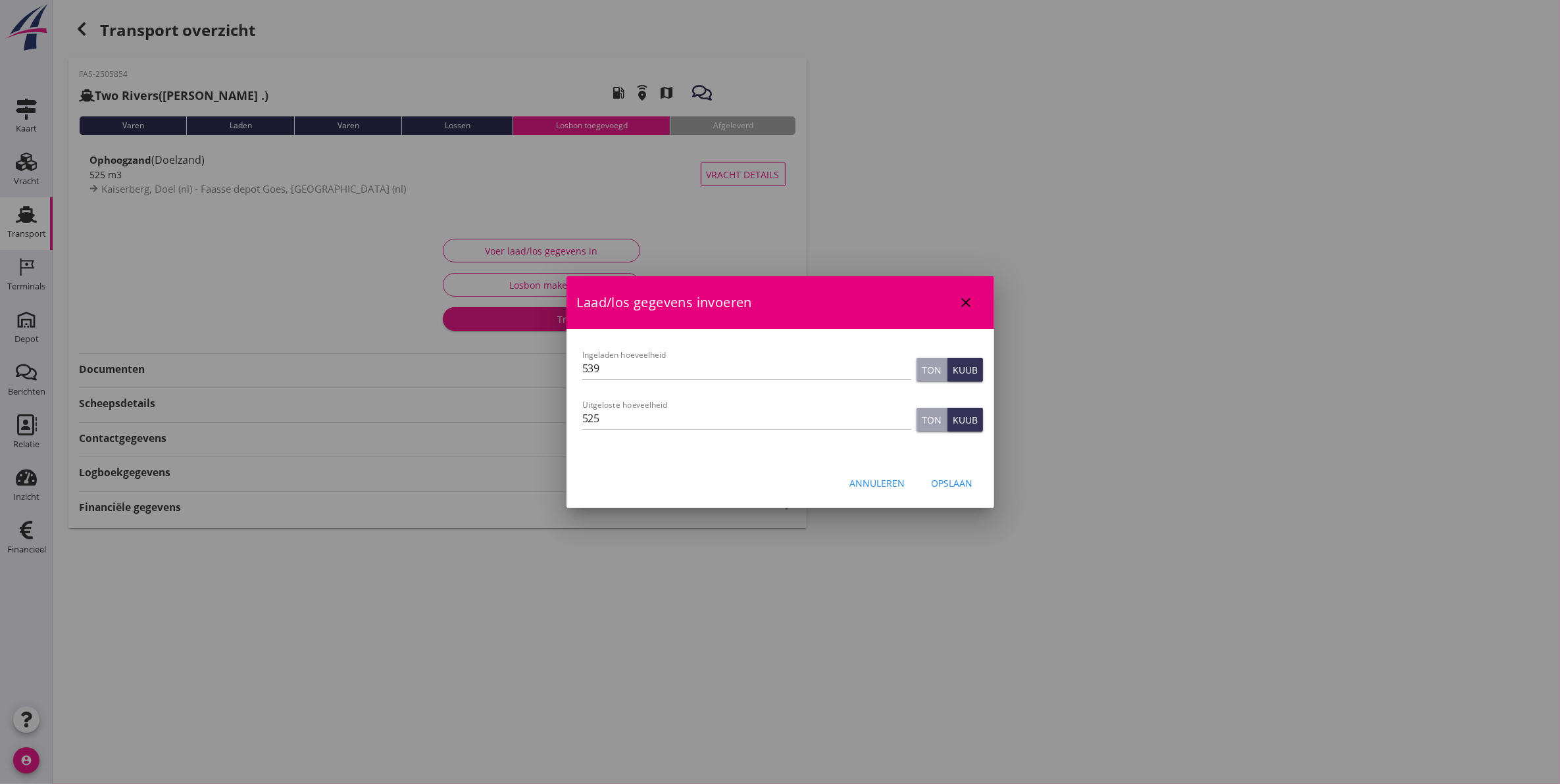
click at [969, 310] on button "close" at bounding box center [966, 302] width 24 height 24
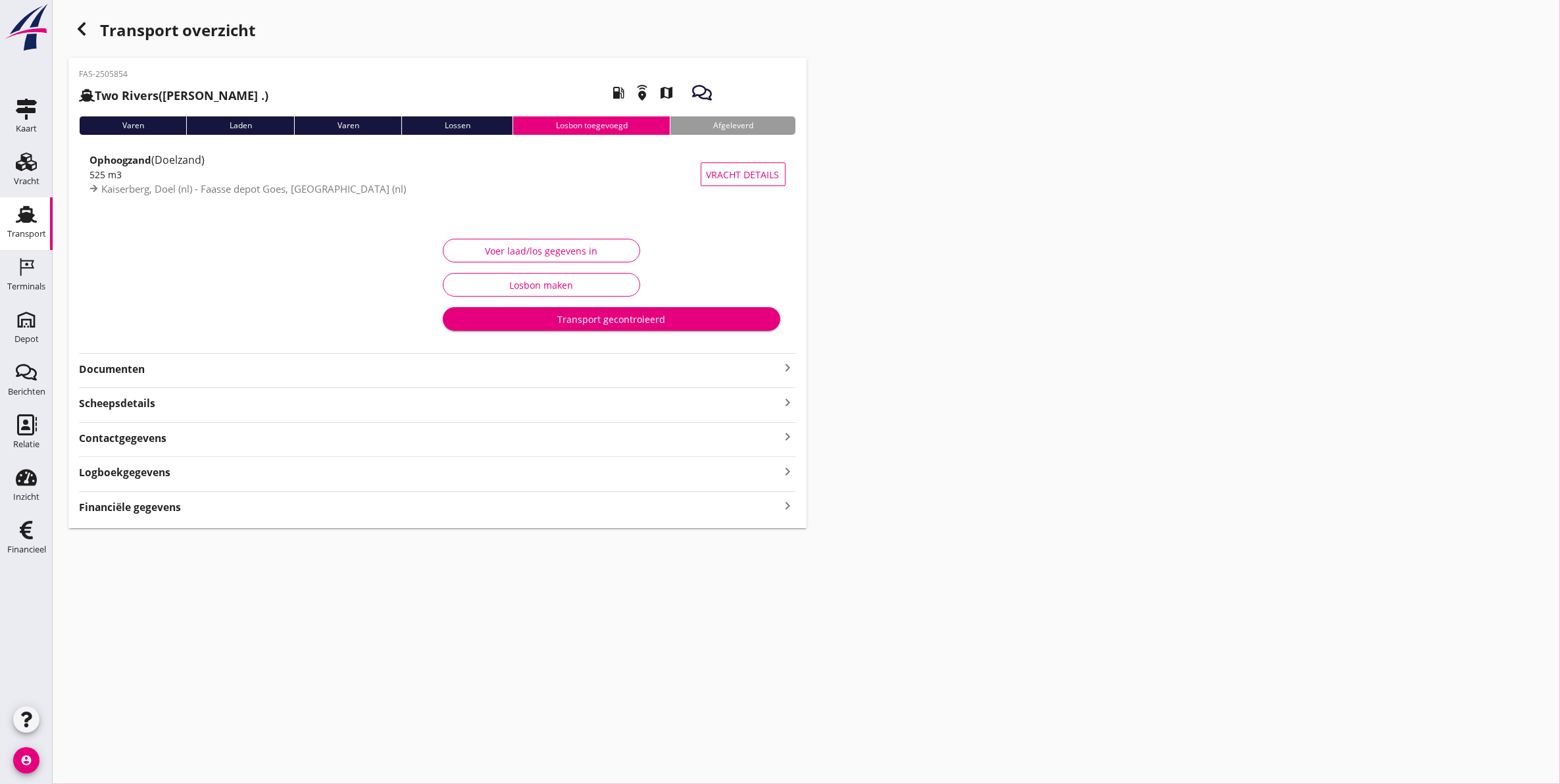
click at [212, 476] on div "Logboekgegevens keyboard_arrow_right" at bounding box center [437, 471] width 717 height 17
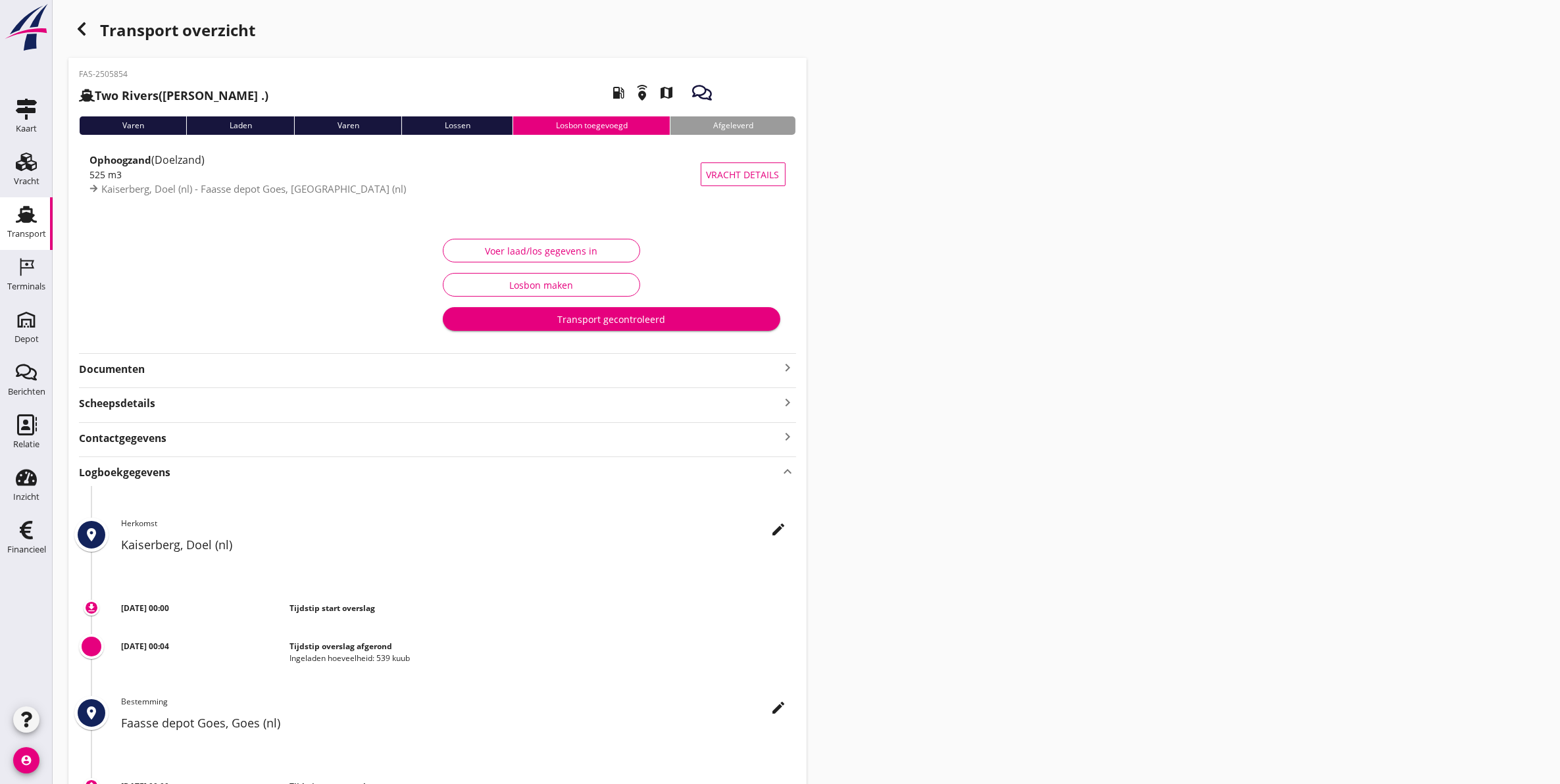
click at [489, 247] on div "Voer laad/los gegevens in" at bounding box center [541, 251] width 175 height 14
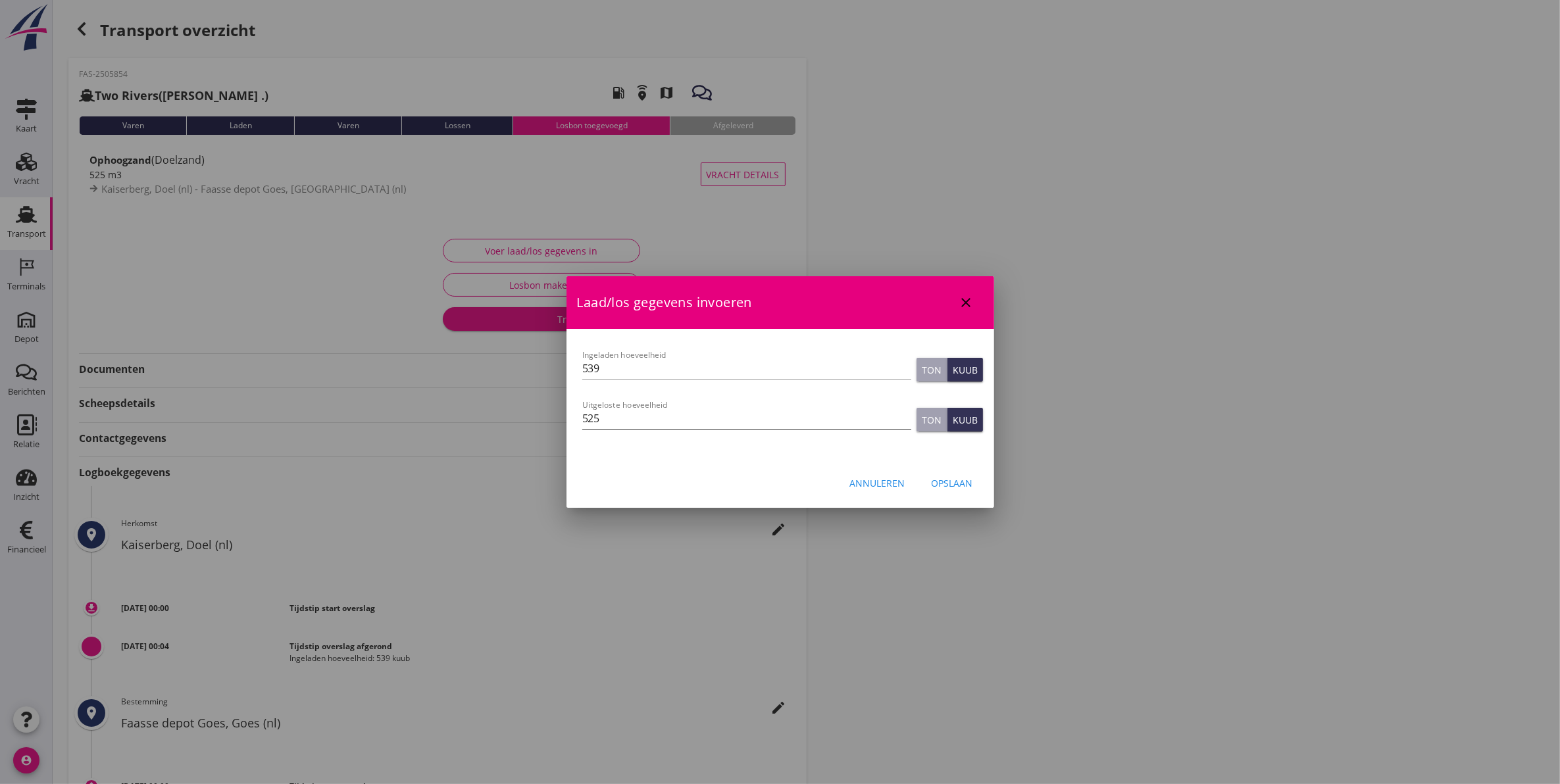
click at [652, 415] on input "525" at bounding box center [747, 418] width 329 height 21
type input "525"
click at [971, 476] on div "Opslaan" at bounding box center [952, 483] width 42 height 14
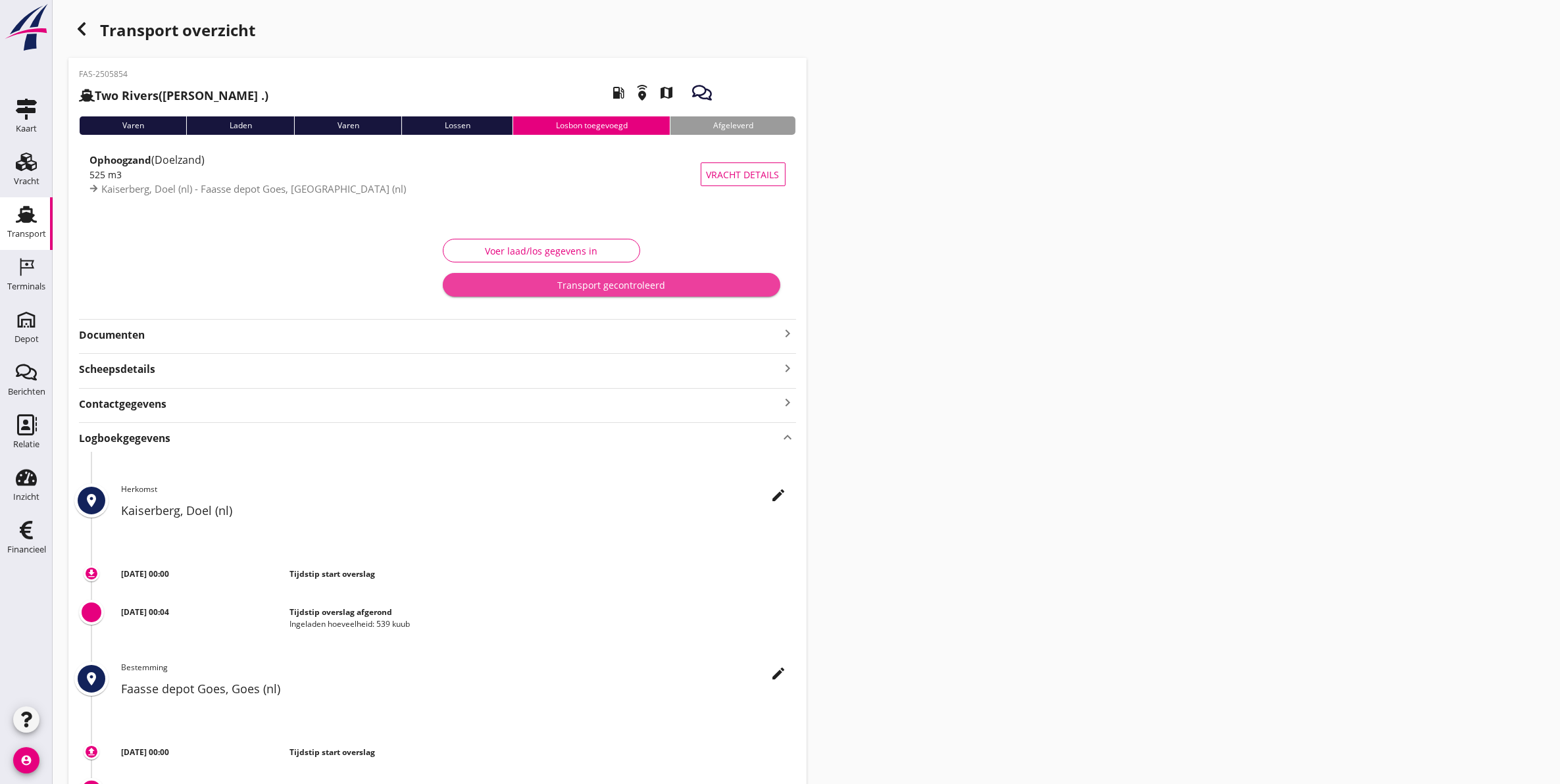
click at [599, 290] on div "Transport gecontroleerd" at bounding box center [611, 285] width 316 height 14
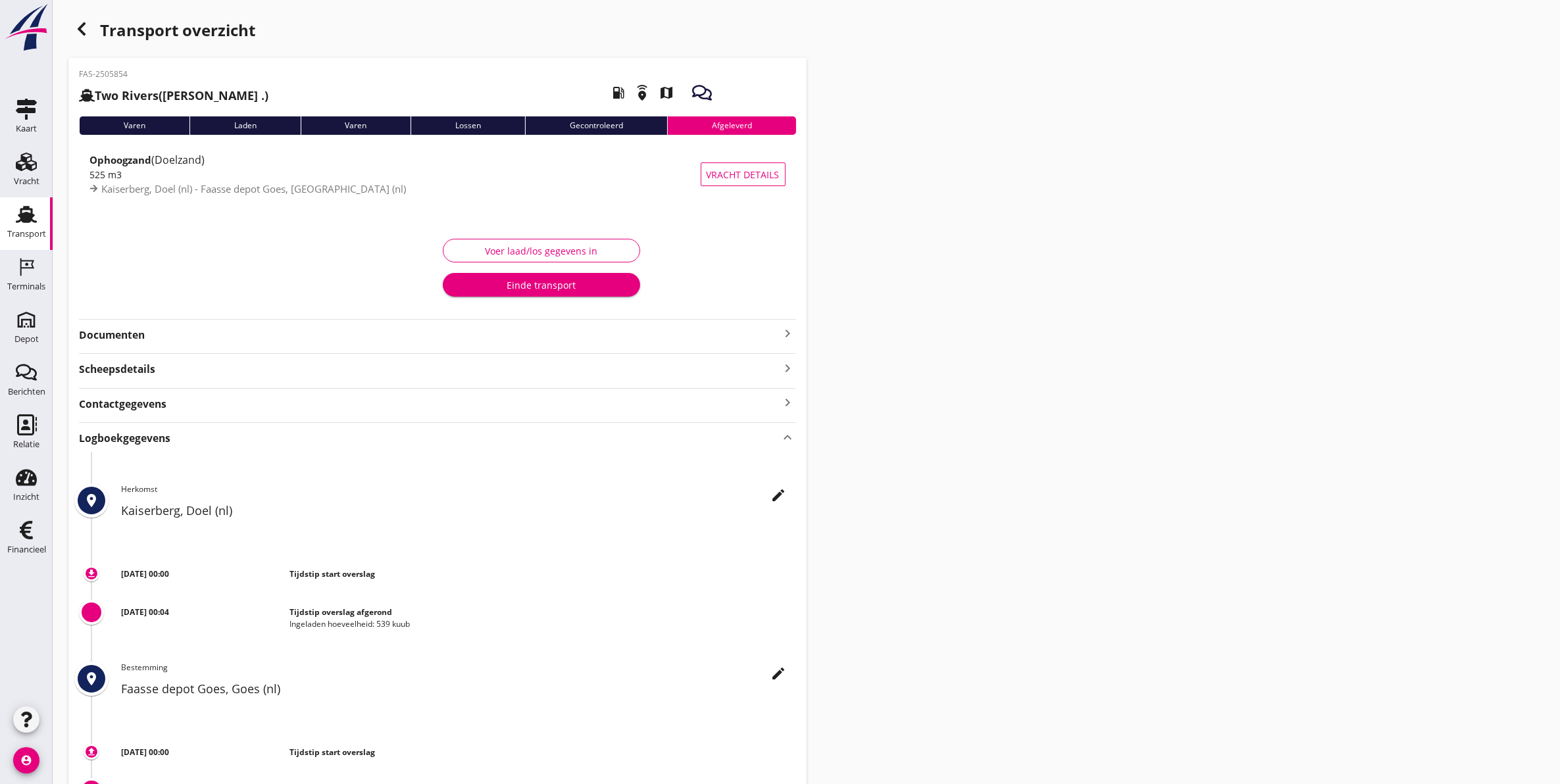
click at [11, 226] on div "Transport" at bounding box center [27, 234] width 39 height 18
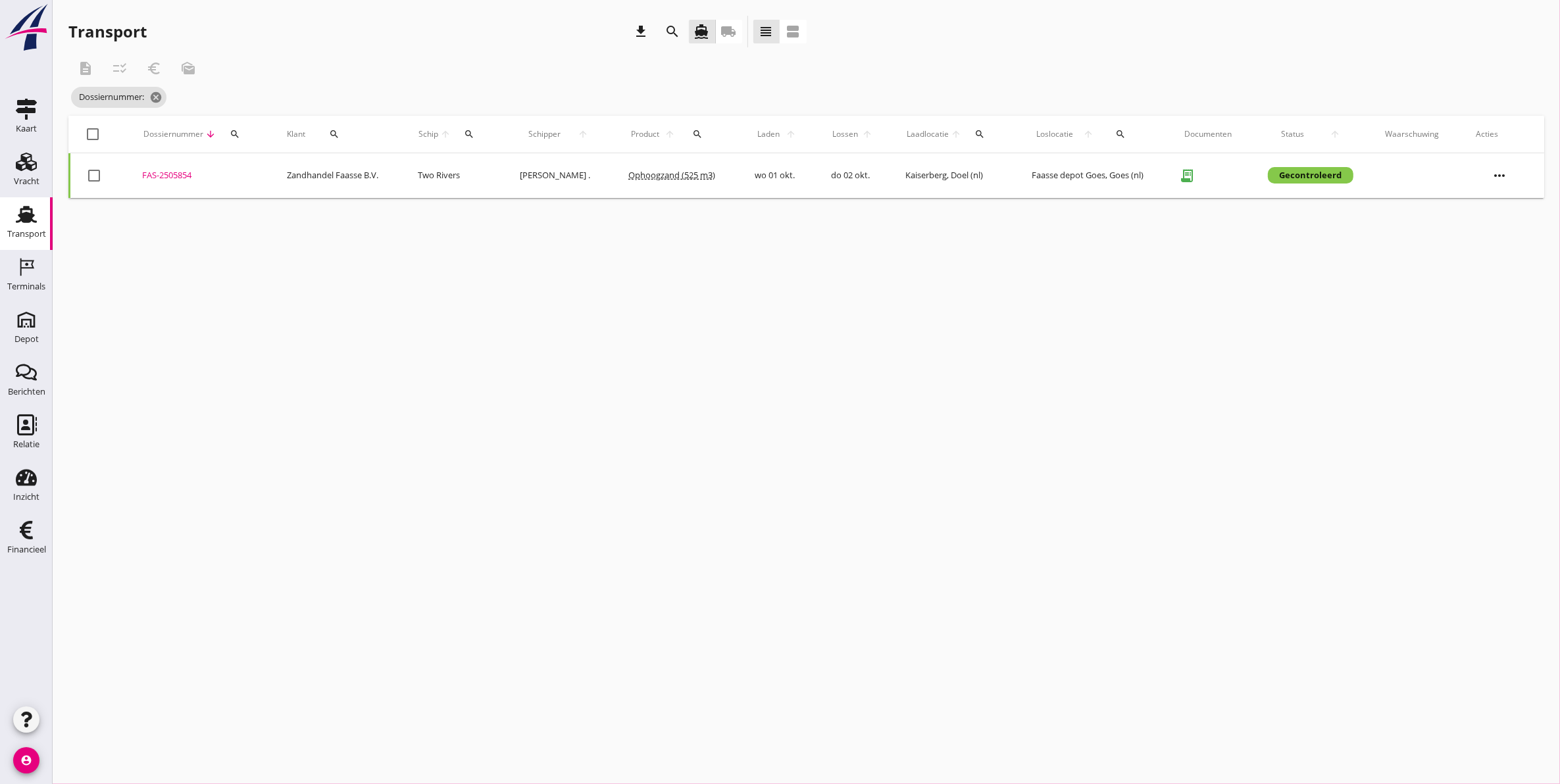
click at [18, 222] on use at bounding box center [26, 214] width 21 height 17
click at [24, 227] on div "Transport" at bounding box center [27, 234] width 39 height 18
click at [175, 96] on icon "cancel" at bounding box center [177, 97] width 13 height 13
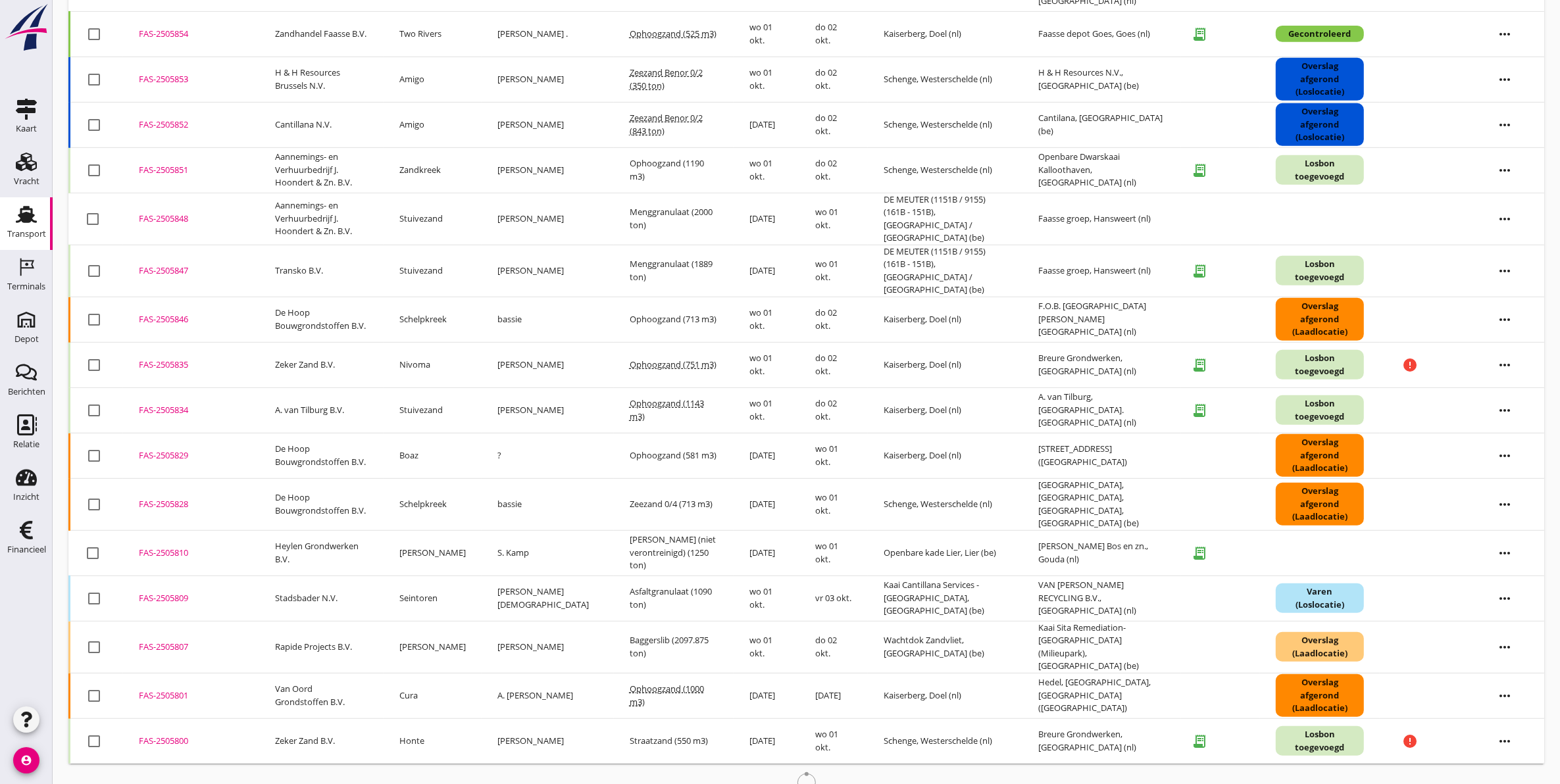
scroll to position [765, 0]
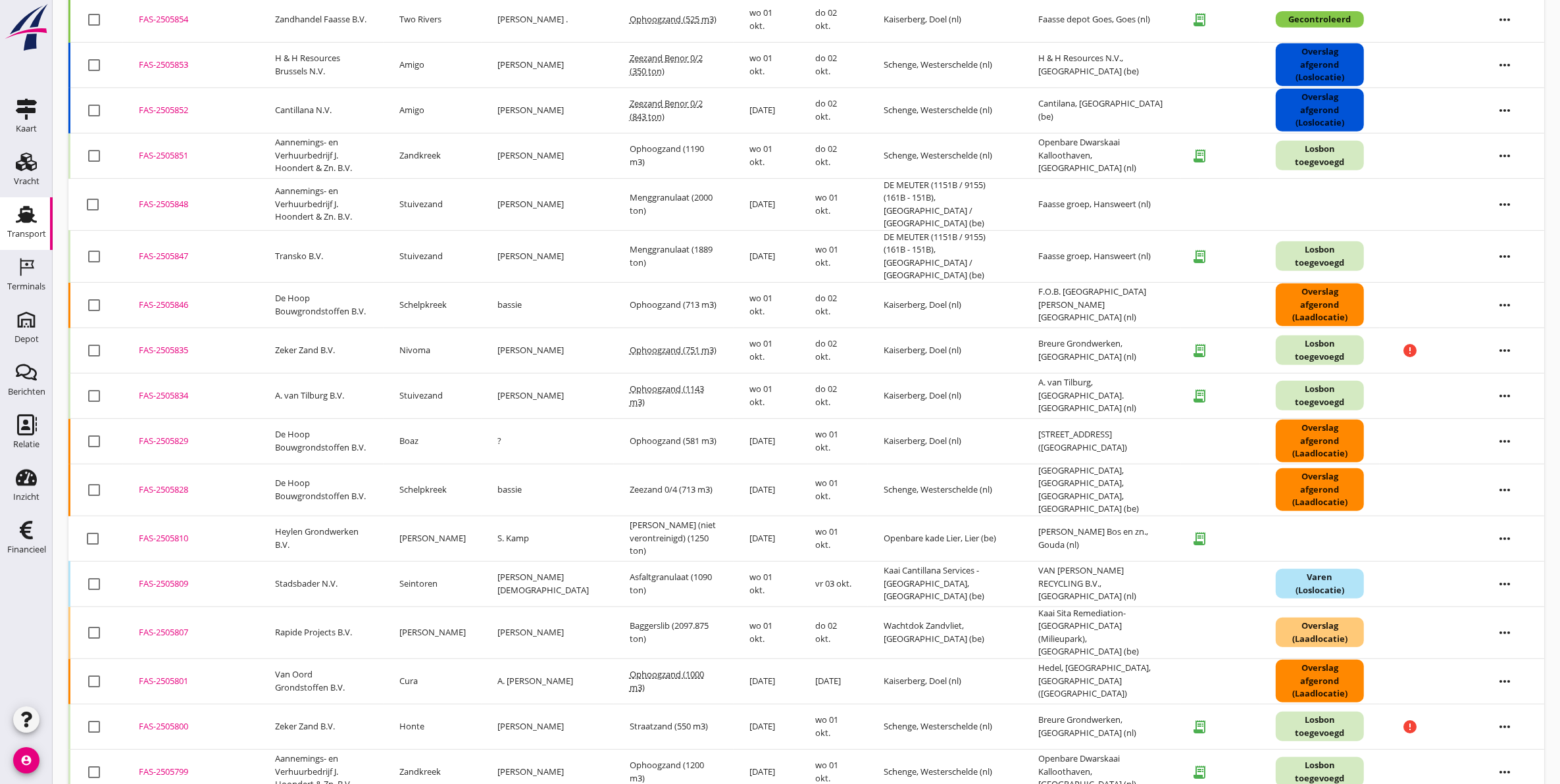
click at [153, 720] on div "FAS-2505800" at bounding box center [191, 727] width 105 height 13
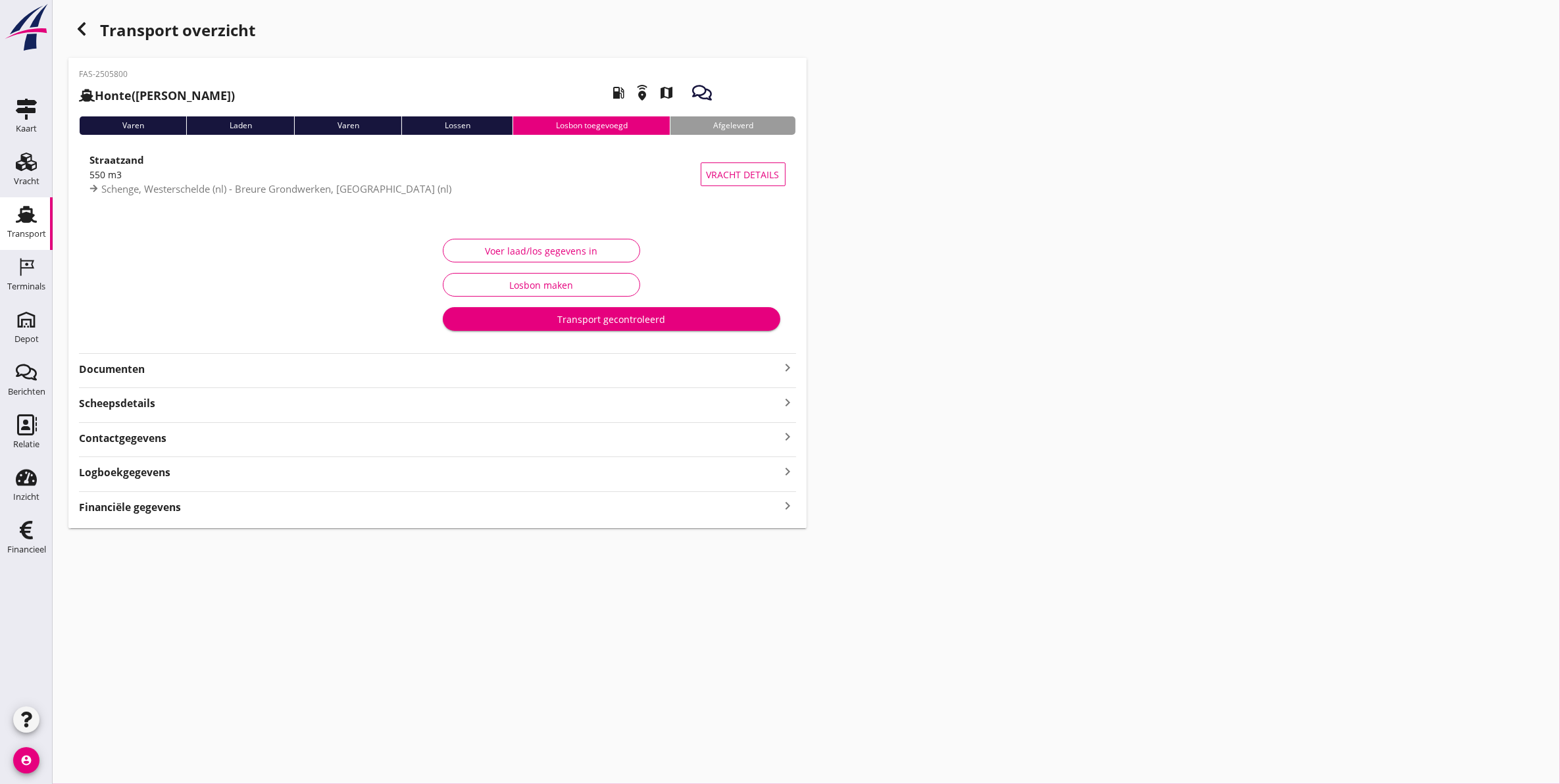
click at [296, 366] on strong "Documenten" at bounding box center [429, 369] width 701 height 15
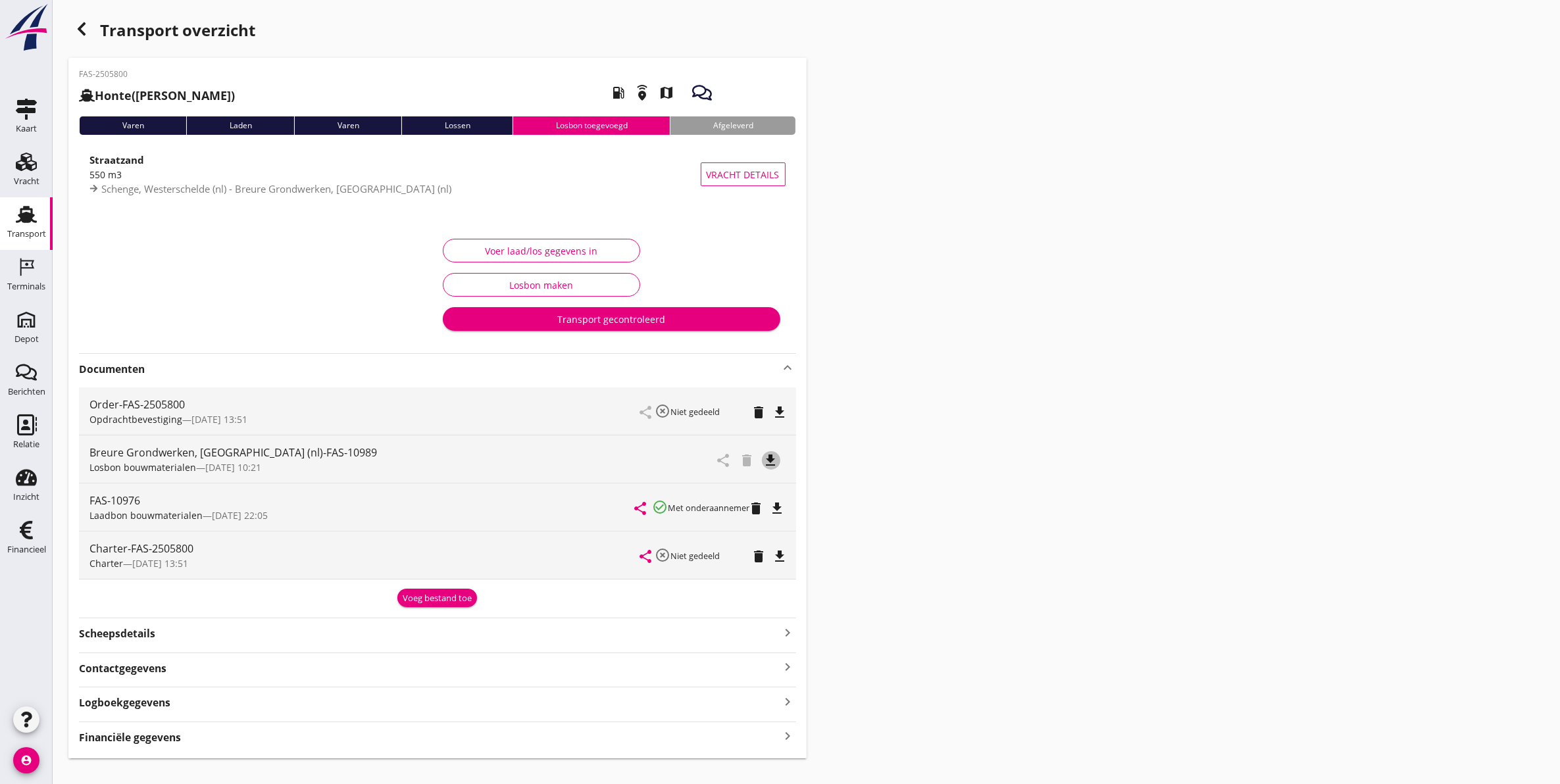
click at [773, 461] on icon "file_download" at bounding box center [771, 460] width 15 height 15
click at [25, 225] on div "Transport" at bounding box center [27, 234] width 39 height 18
click at [771, 459] on icon "open_in_browser" at bounding box center [771, 460] width 15 height 15
click at [91, 31] on div "button" at bounding box center [81, 28] width 26 height 26
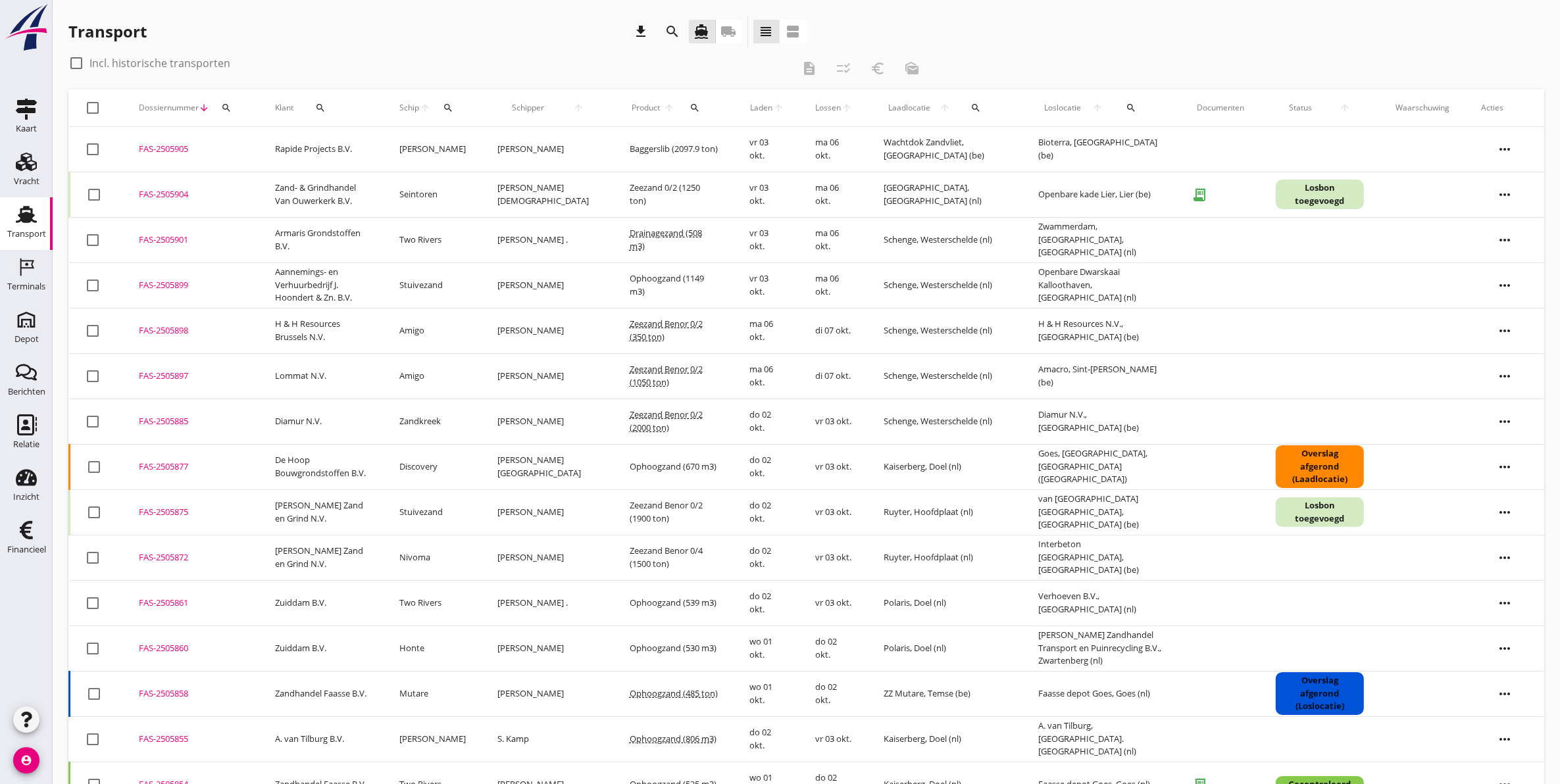
click at [77, 60] on div at bounding box center [76, 62] width 22 height 22
checkbox input "true"
click at [222, 107] on icon "search" at bounding box center [226, 108] width 11 height 11
click at [329, 150] on input "Zoeken op dossiernummer..." at bounding box center [288, 146] width 137 height 21
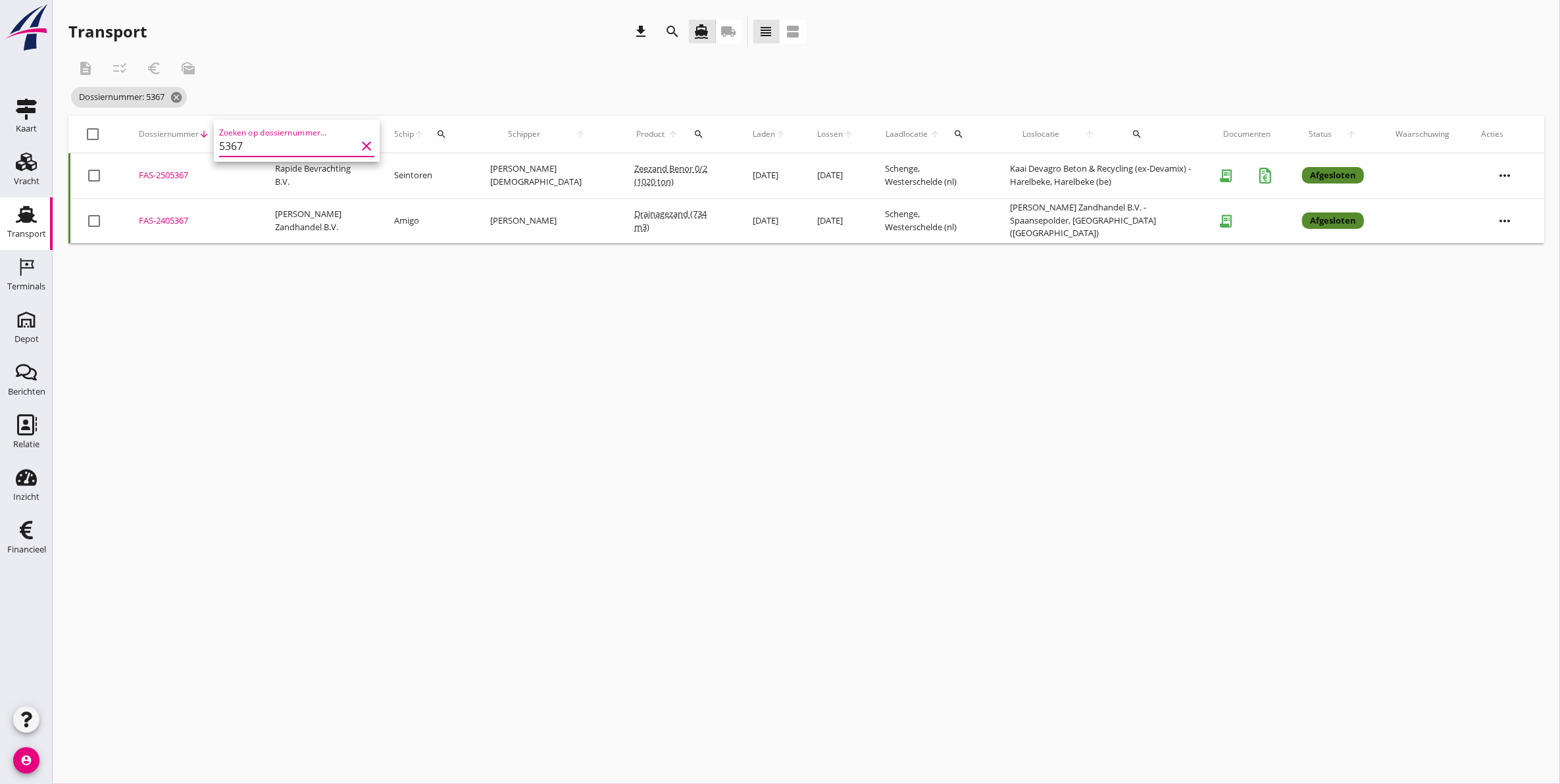
type input "5367"
click at [168, 173] on div "FAS-2505367" at bounding box center [191, 176] width 105 height 13
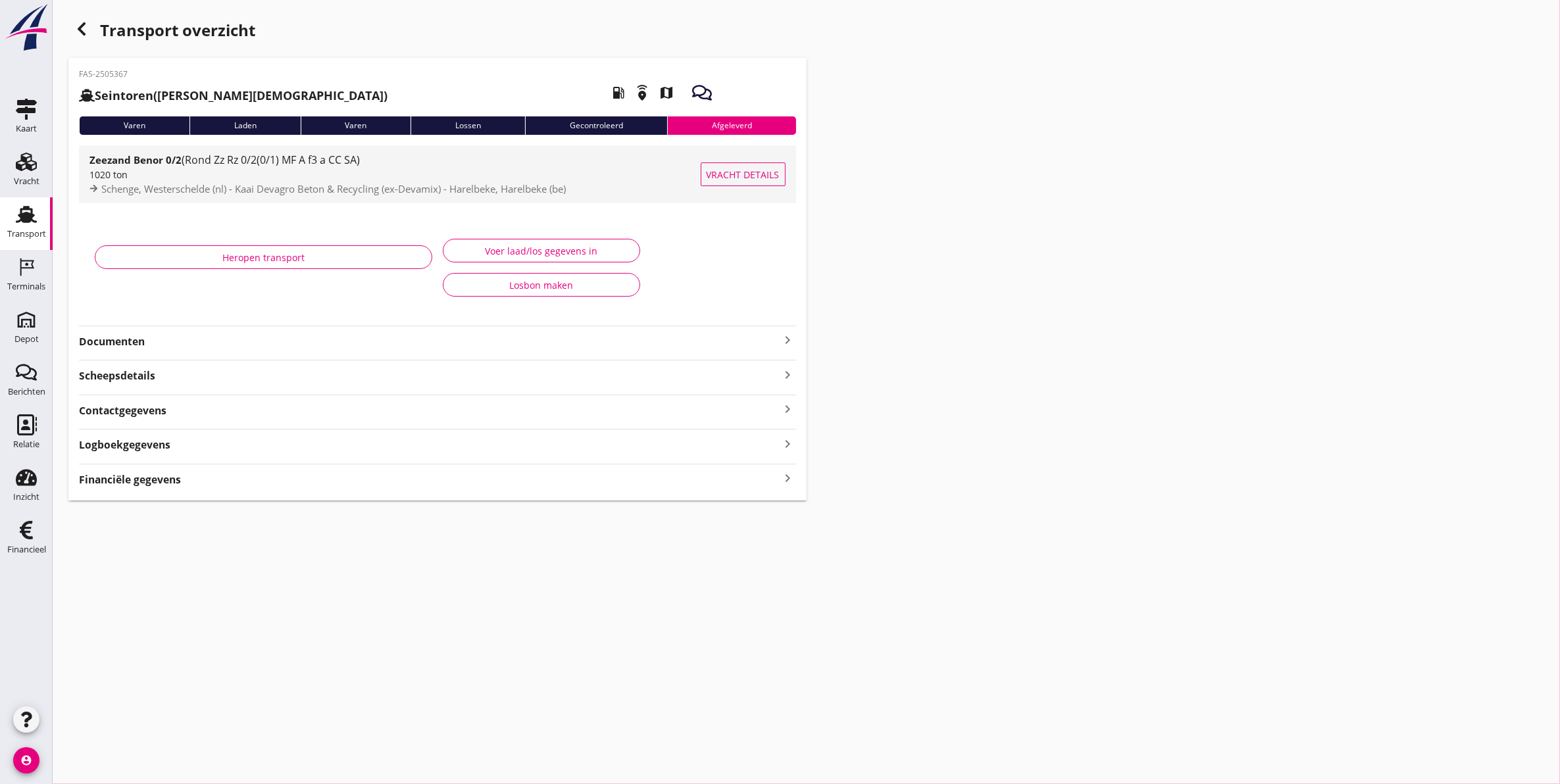
click at [253, 184] on span "Schenge, Westerschelde (nl) - Kaai Devagro Beton & Recycling (ex-Devamix) - Har…" at bounding box center [333, 189] width 464 height 13
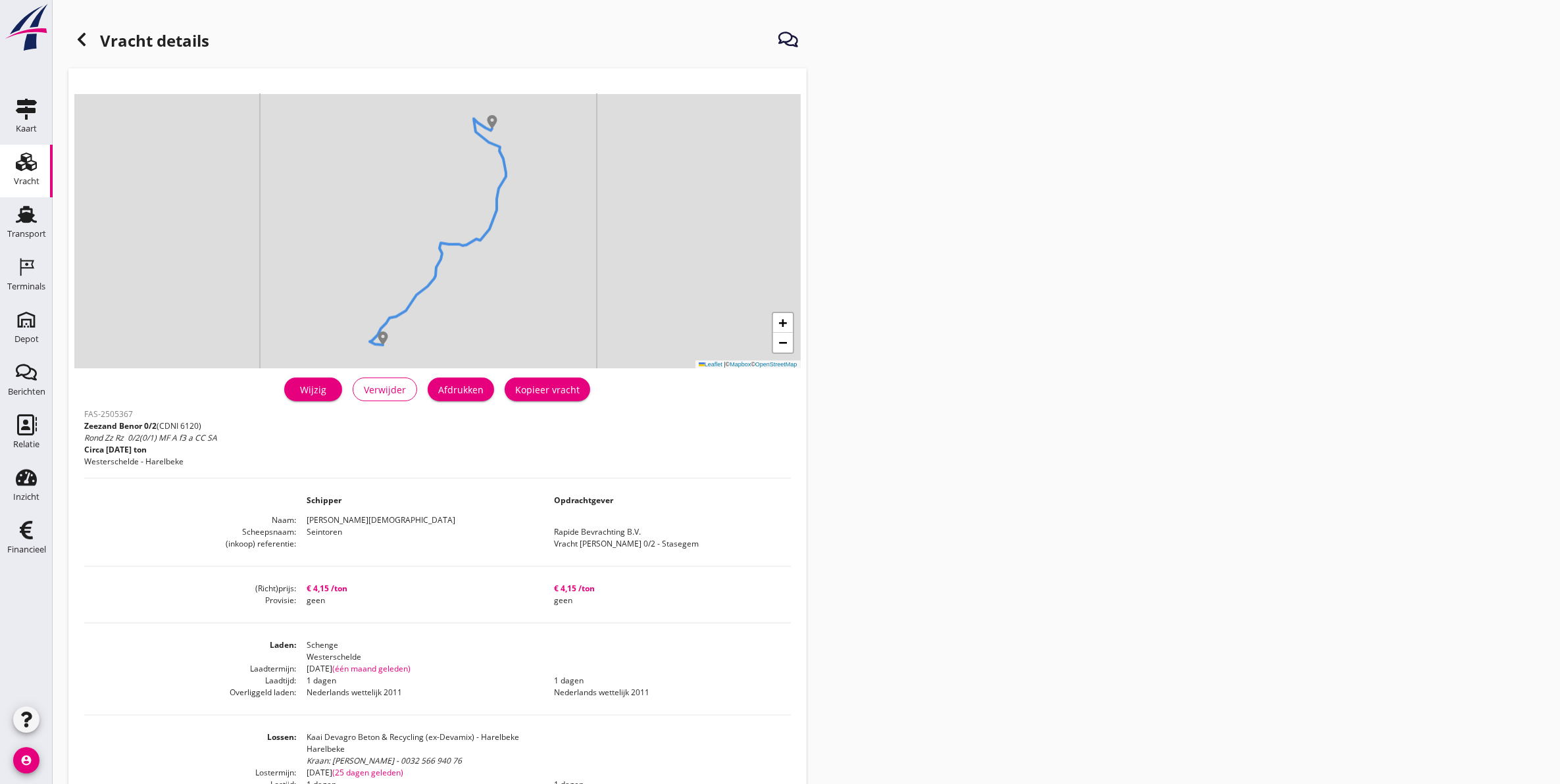
click at [82, 45] on icon at bounding box center [81, 39] width 15 height 15
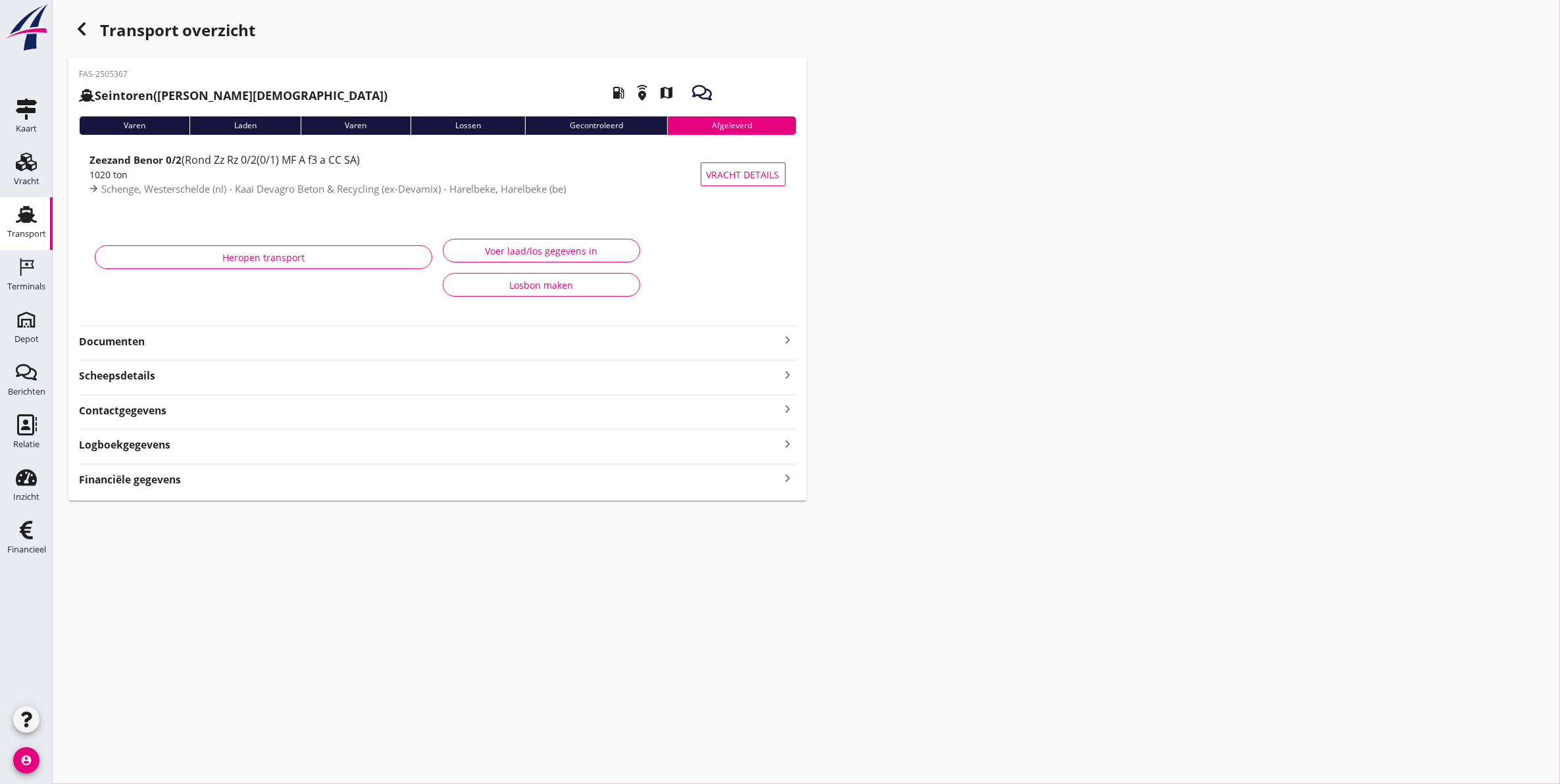
click at [31, 218] on use at bounding box center [26, 214] width 21 height 17
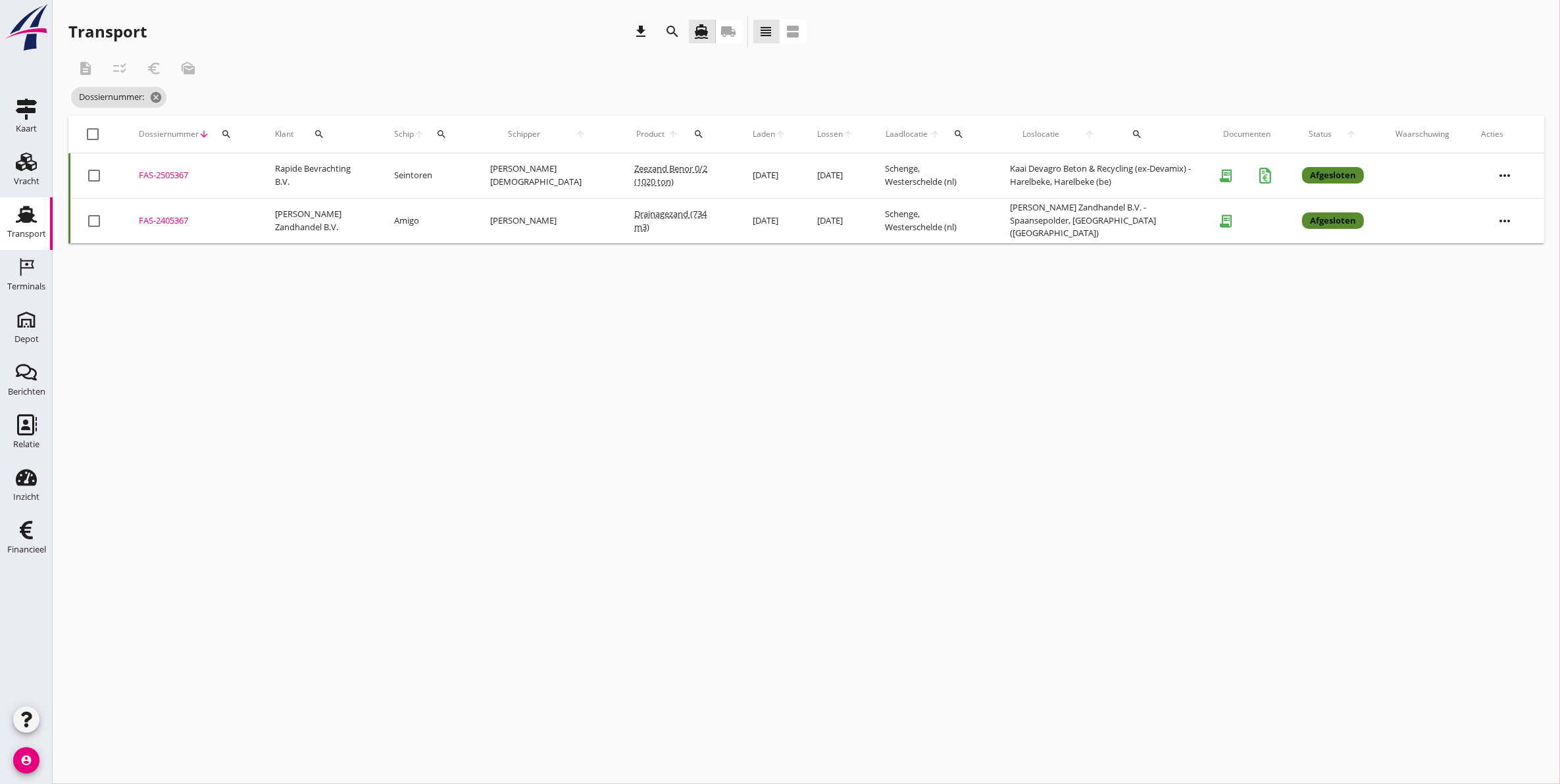
click at [224, 139] on icon "search" at bounding box center [226, 134] width 11 height 11
click at [275, 177] on input "Zoeken op dossiernummer..." at bounding box center [288, 172] width 137 height 21
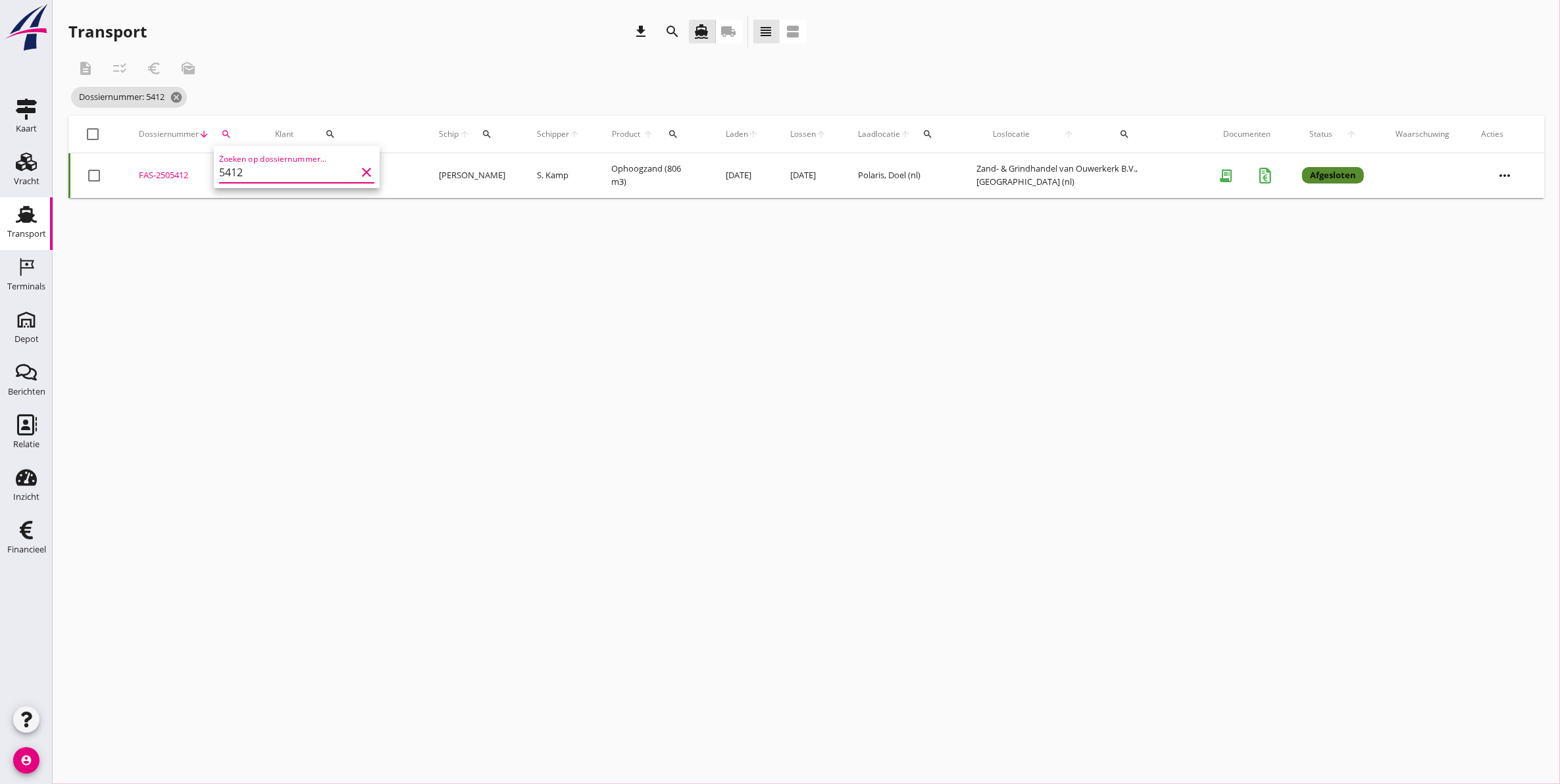
type input "5412"
click at [182, 179] on div "FAS-2505412" at bounding box center [191, 176] width 105 height 13
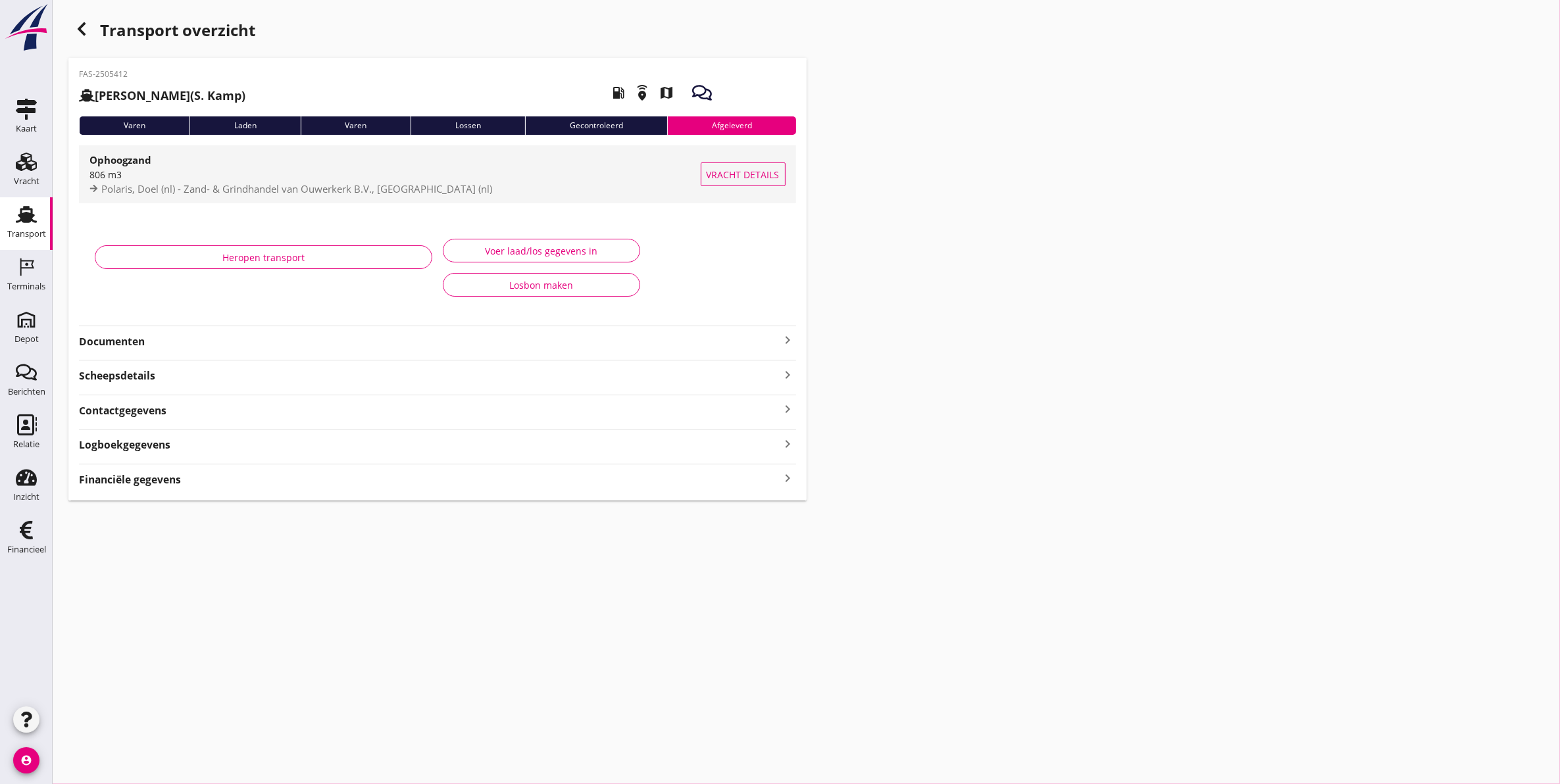
click at [184, 172] on div "806 m3" at bounding box center [395, 175] width 611 height 14
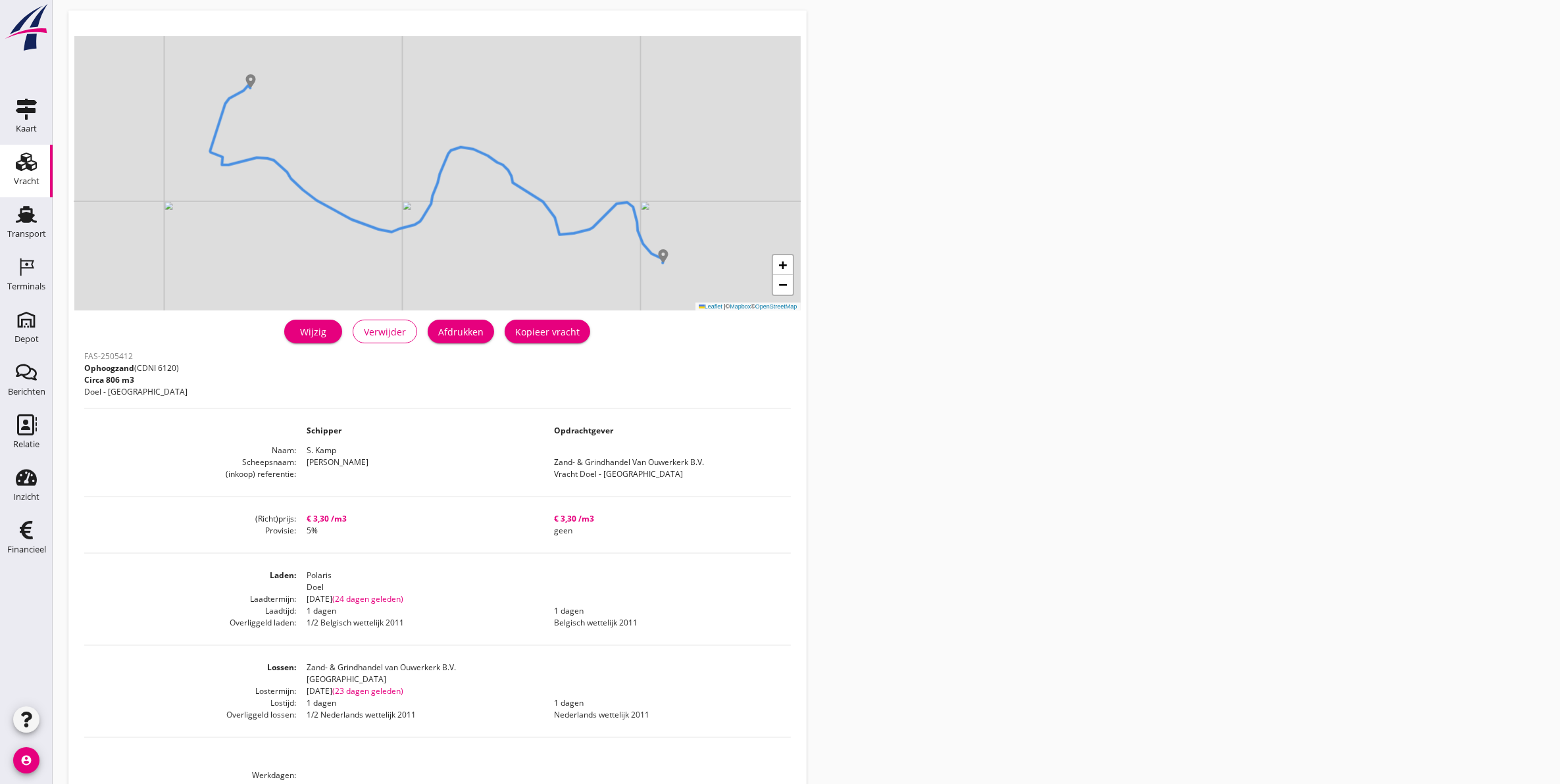
scroll to position [82, 0]
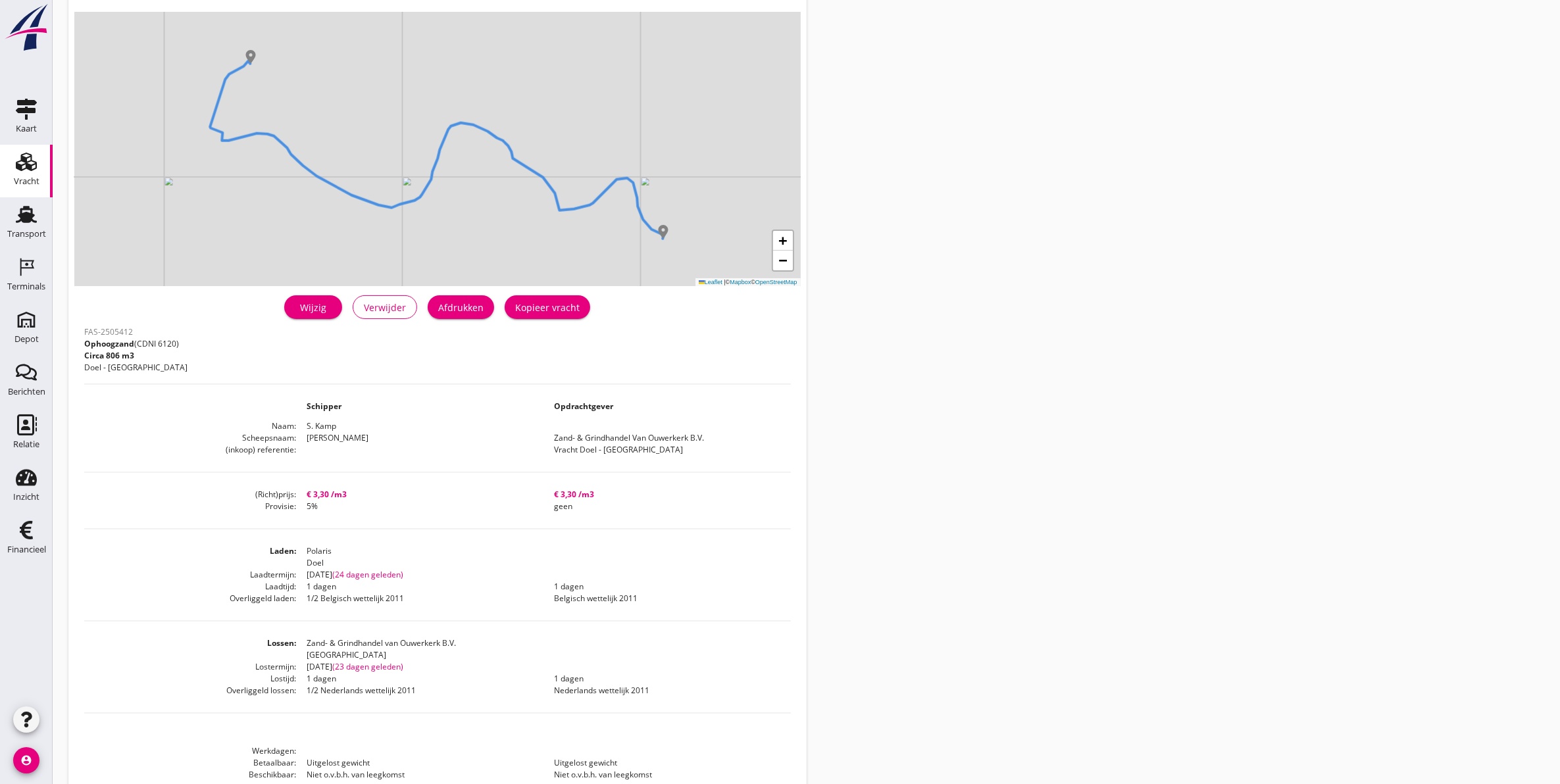
click at [21, 179] on div "Vracht" at bounding box center [27, 181] width 26 height 9
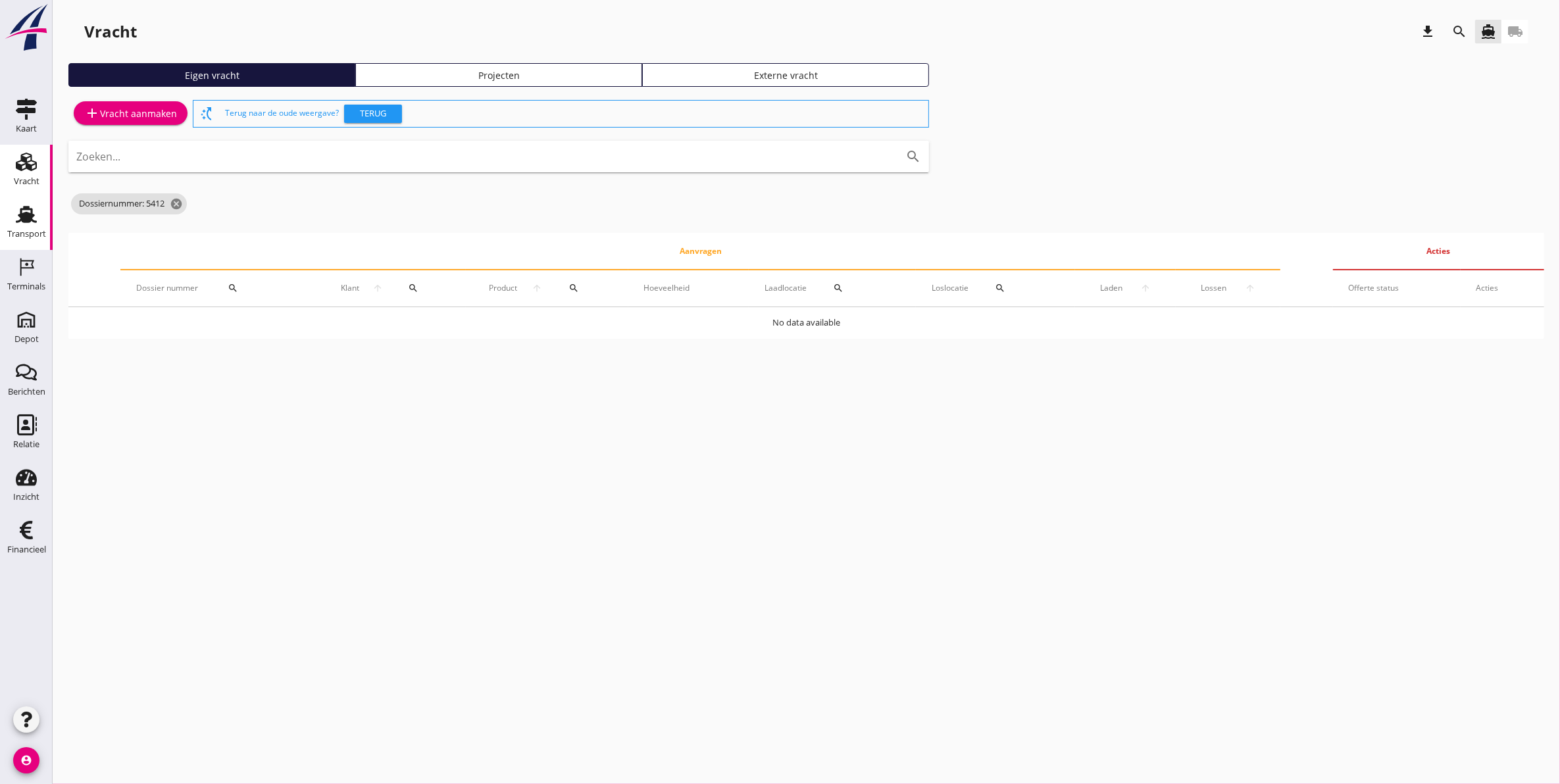
click at [36, 218] on icon "Transport" at bounding box center [26, 214] width 21 height 21
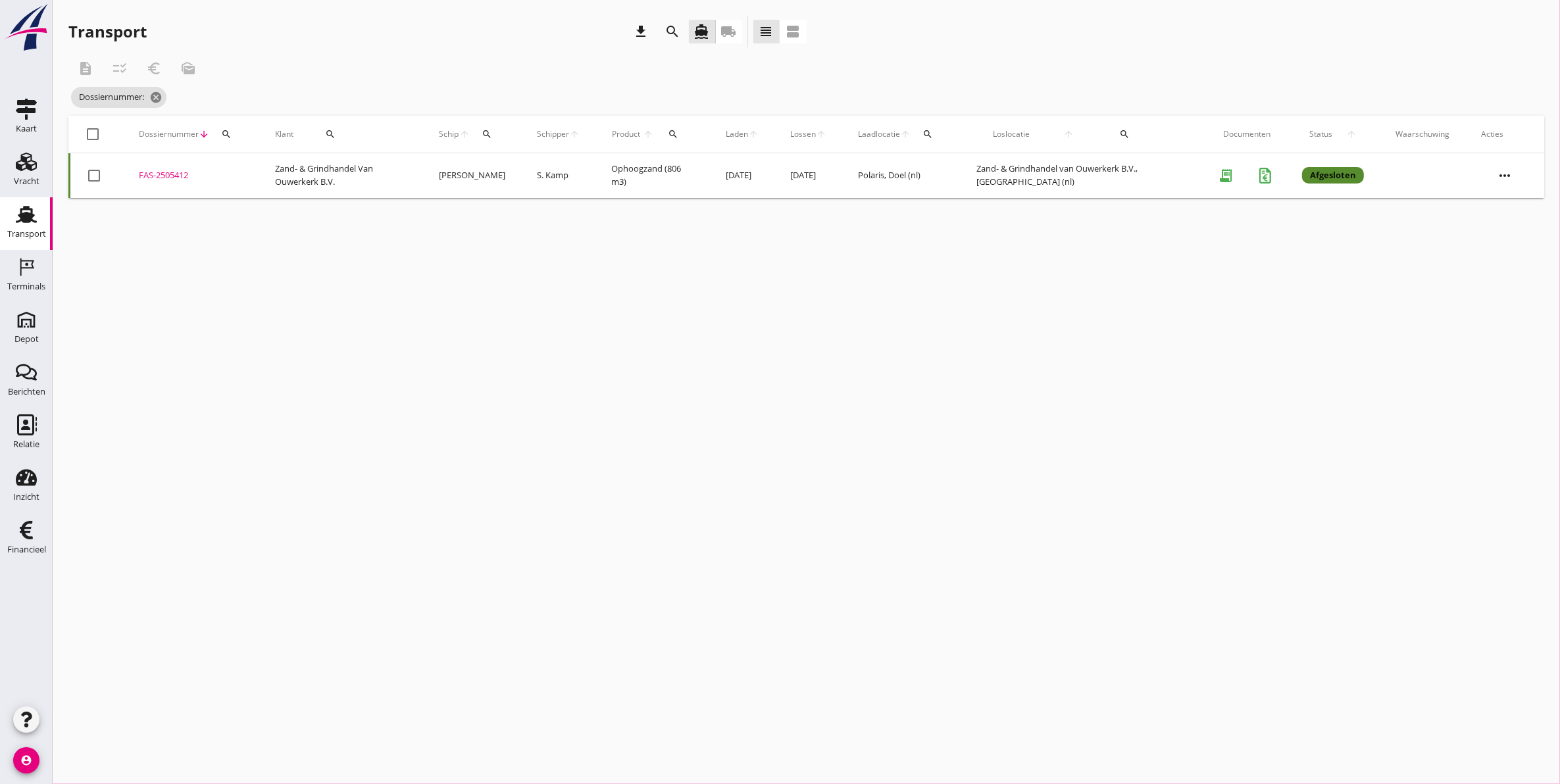
click at [228, 135] on icon "search" at bounding box center [226, 134] width 11 height 11
click at [277, 169] on input "Zoeken op dossiernummer..." at bounding box center [288, 172] width 137 height 21
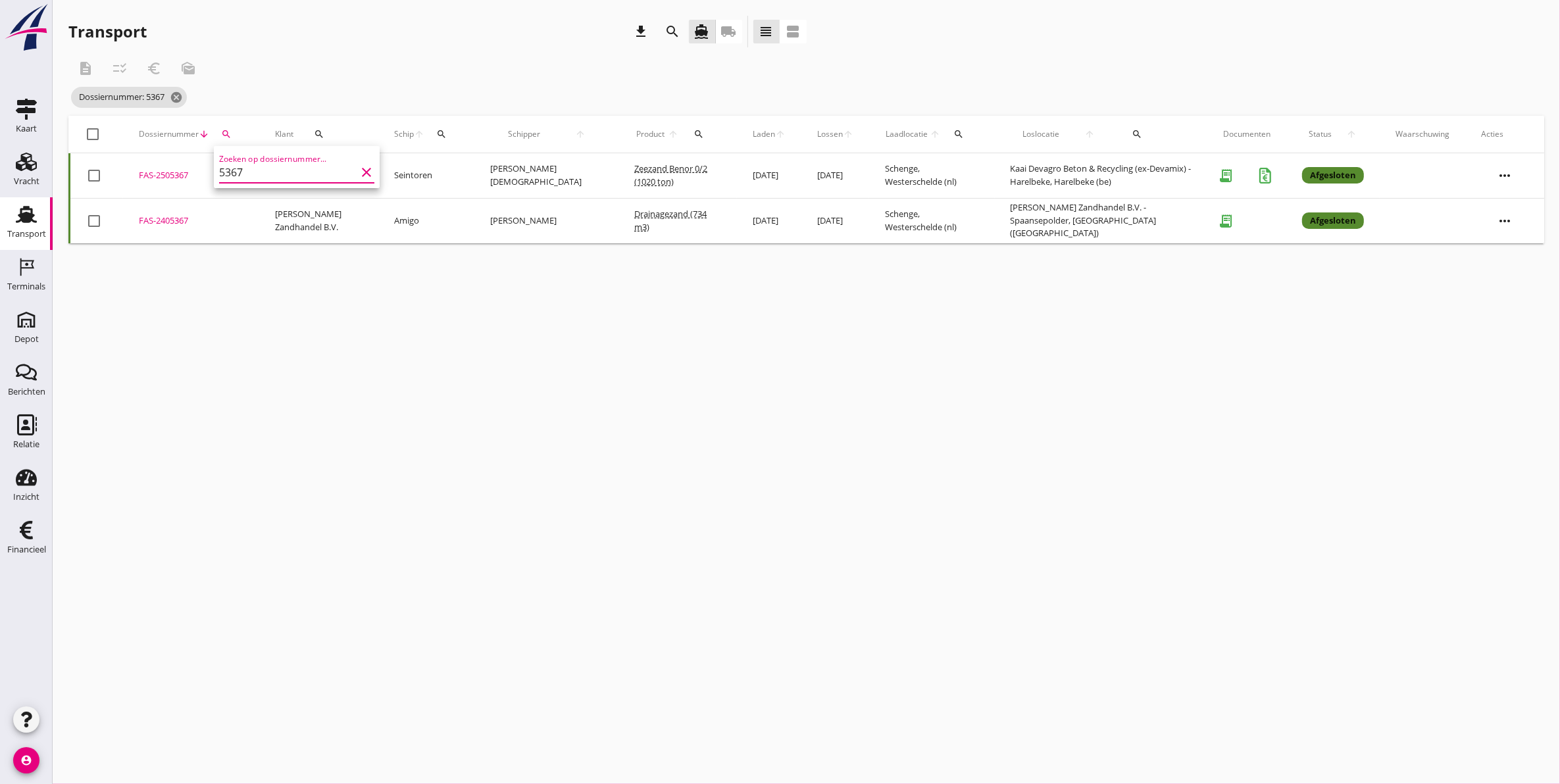
type input "5367"
click at [173, 181] on div "FAS-2505367" at bounding box center [191, 176] width 105 height 13
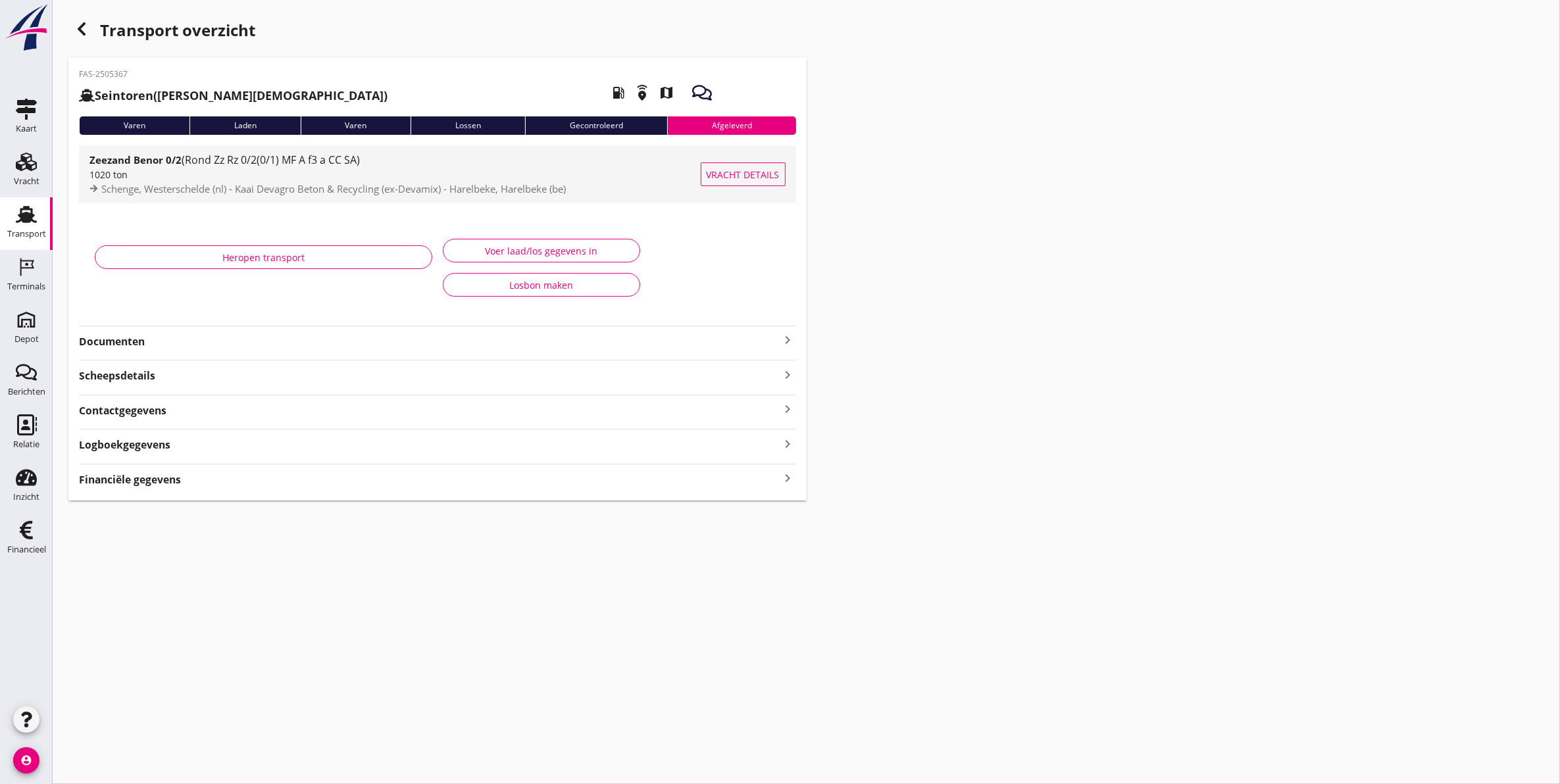
click at [195, 182] on span "Schenge, Westerschelde (nl) - Kaai Devagro Beton & Recycling (ex-Devamix) - Har…" at bounding box center [333, 189] width 464 height 13
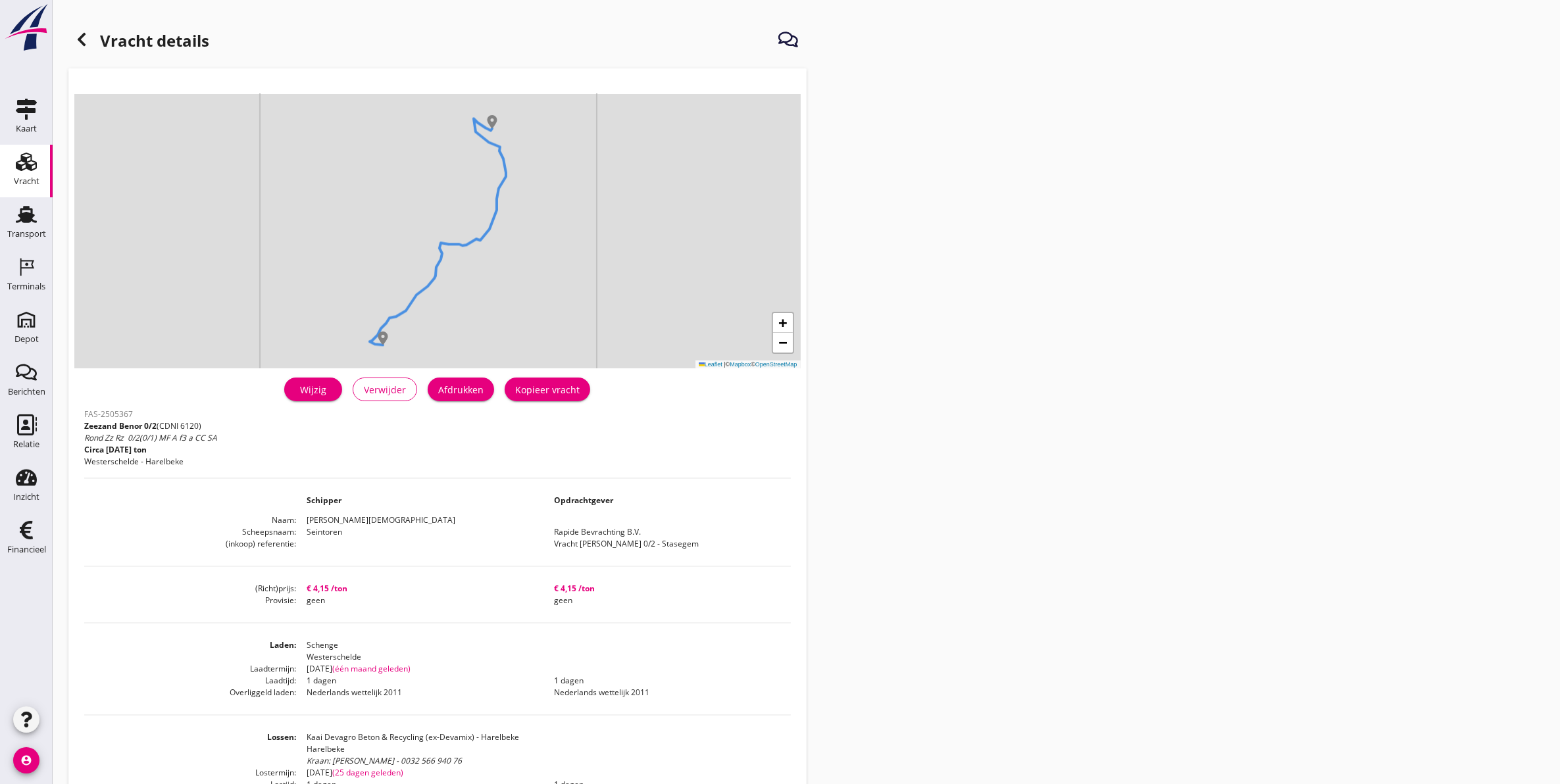
click at [83, 43] on use at bounding box center [82, 40] width 8 height 13
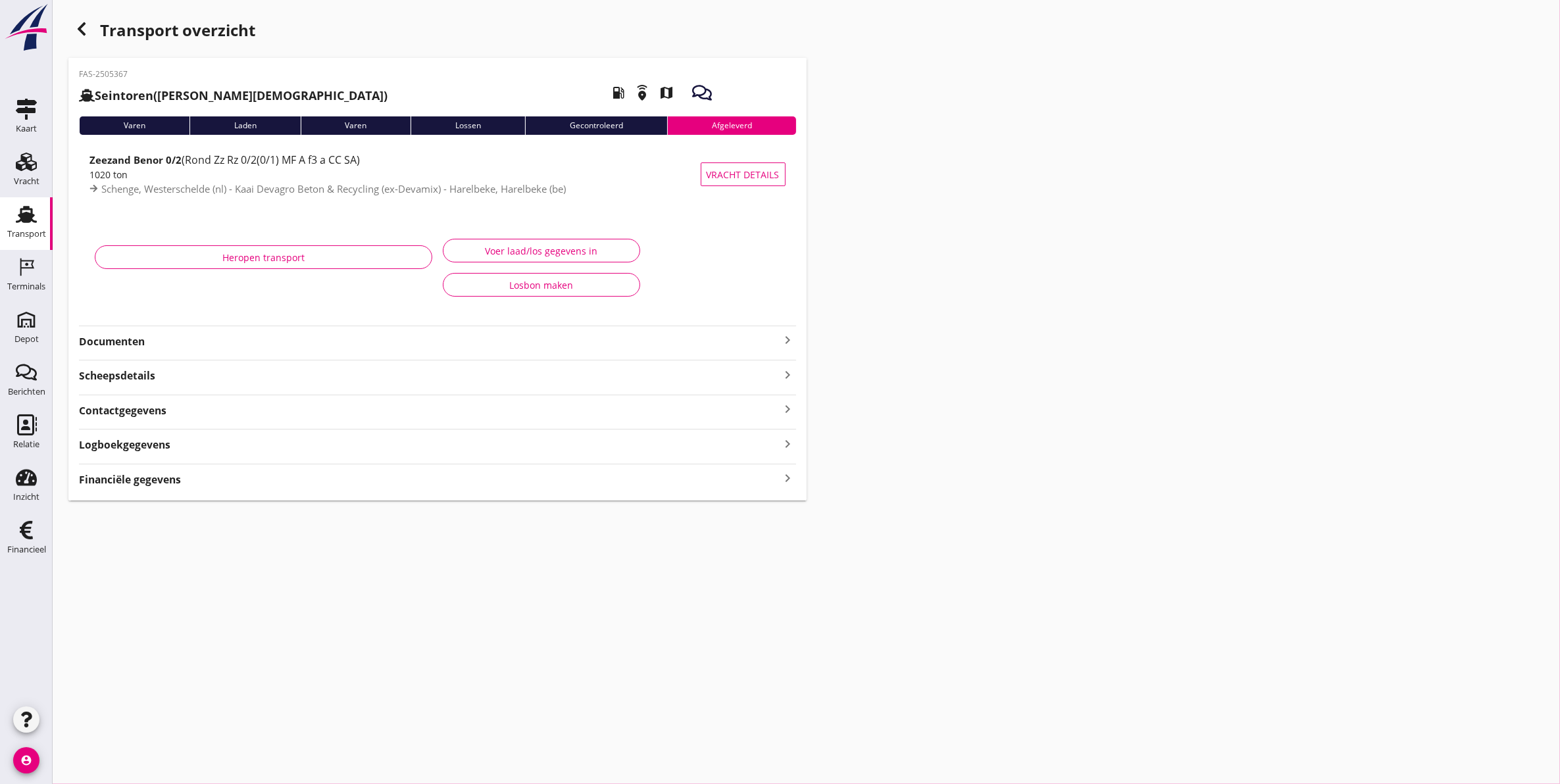
click at [15, 214] on icon "Transport" at bounding box center [26, 214] width 21 height 21
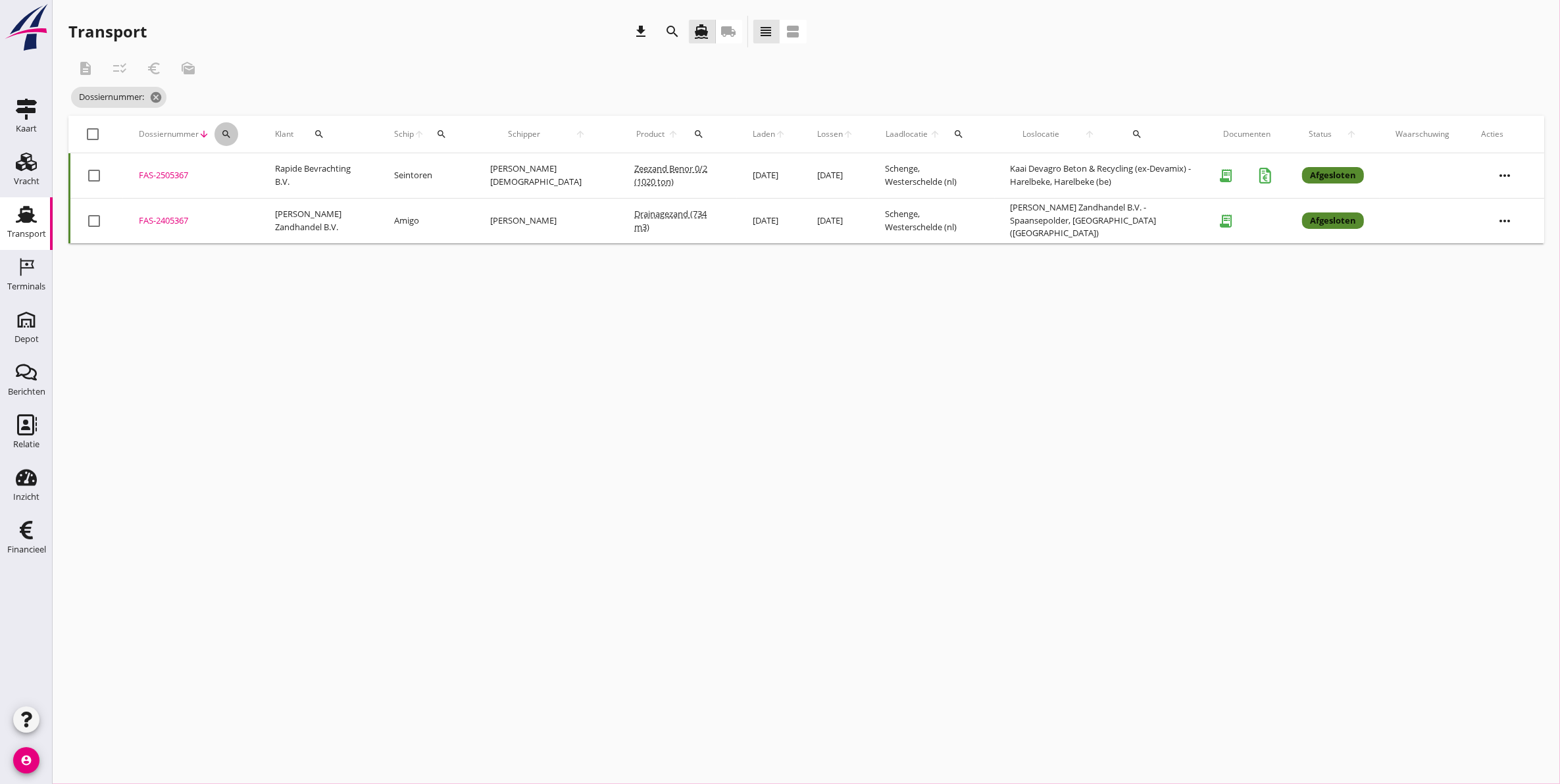
click at [224, 129] on icon "search" at bounding box center [226, 134] width 11 height 11
click at [290, 173] on input "Zoeken op dossiernummer..." at bounding box center [288, 172] width 137 height 21
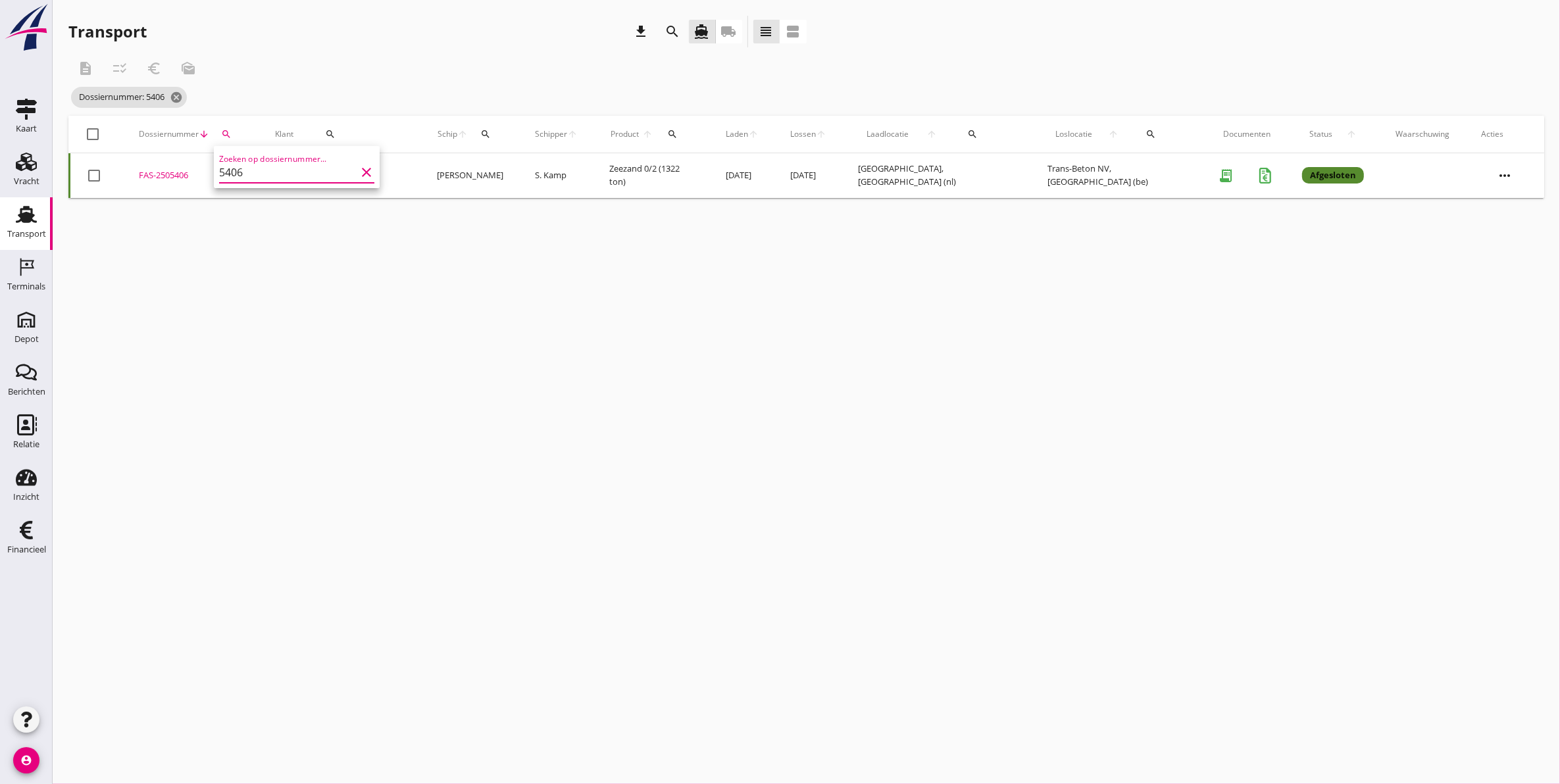
type input "5406"
drag, startPoint x: 173, startPoint y: 179, endPoint x: 439, endPoint y: 376, distance: 331.0
click at [439, 376] on div "cancel You are impersonating another user. Transport download search directions…" at bounding box center [806, 392] width 1507 height 784
click at [175, 171] on div "FAS-2505406" at bounding box center [191, 176] width 105 height 13
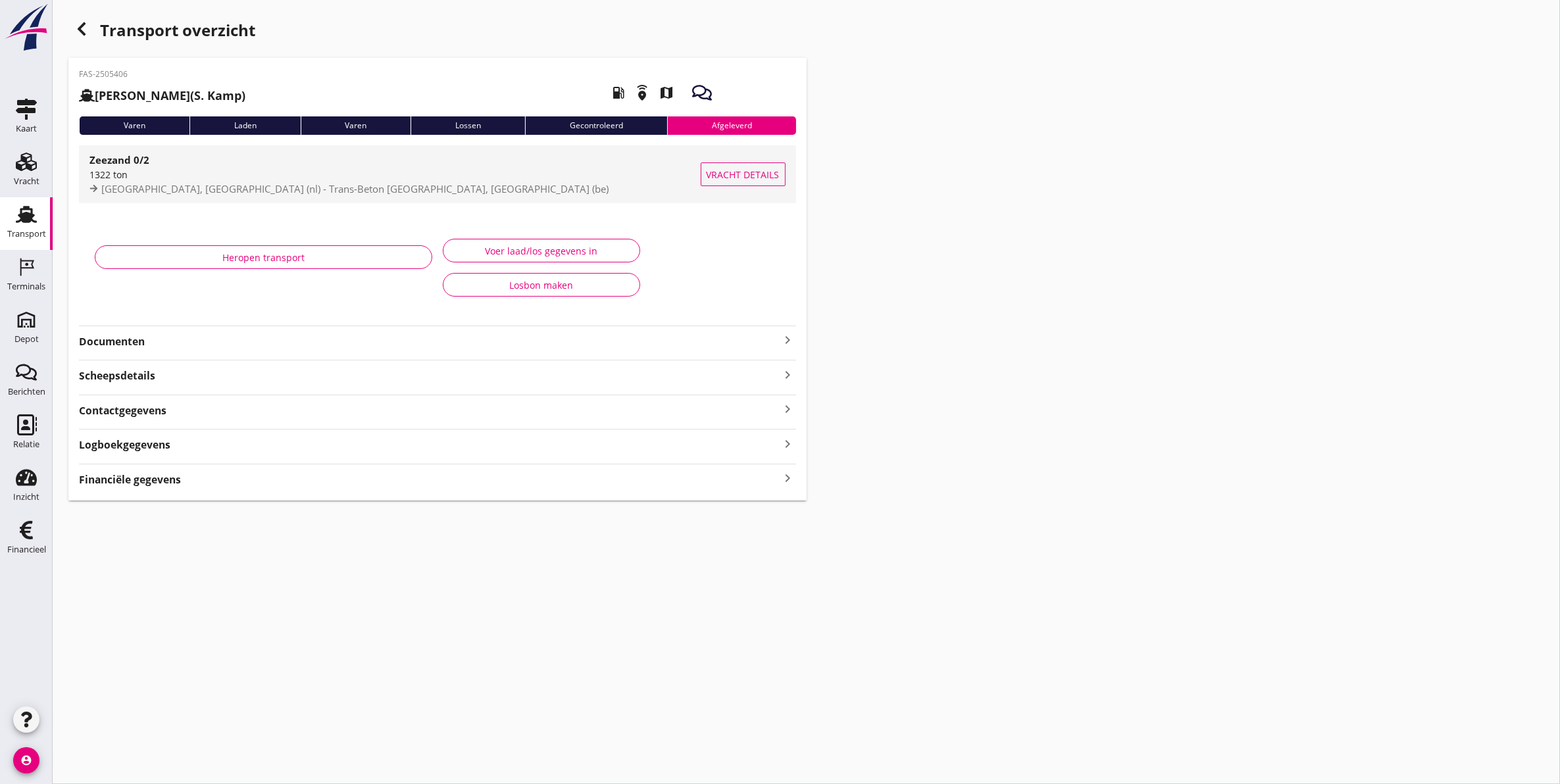
click at [237, 183] on span "[GEOGRAPHIC_DATA], [GEOGRAPHIC_DATA] (nl) - Trans-Beton [GEOGRAPHIC_DATA], [GEO…" at bounding box center [355, 189] width 507 height 13
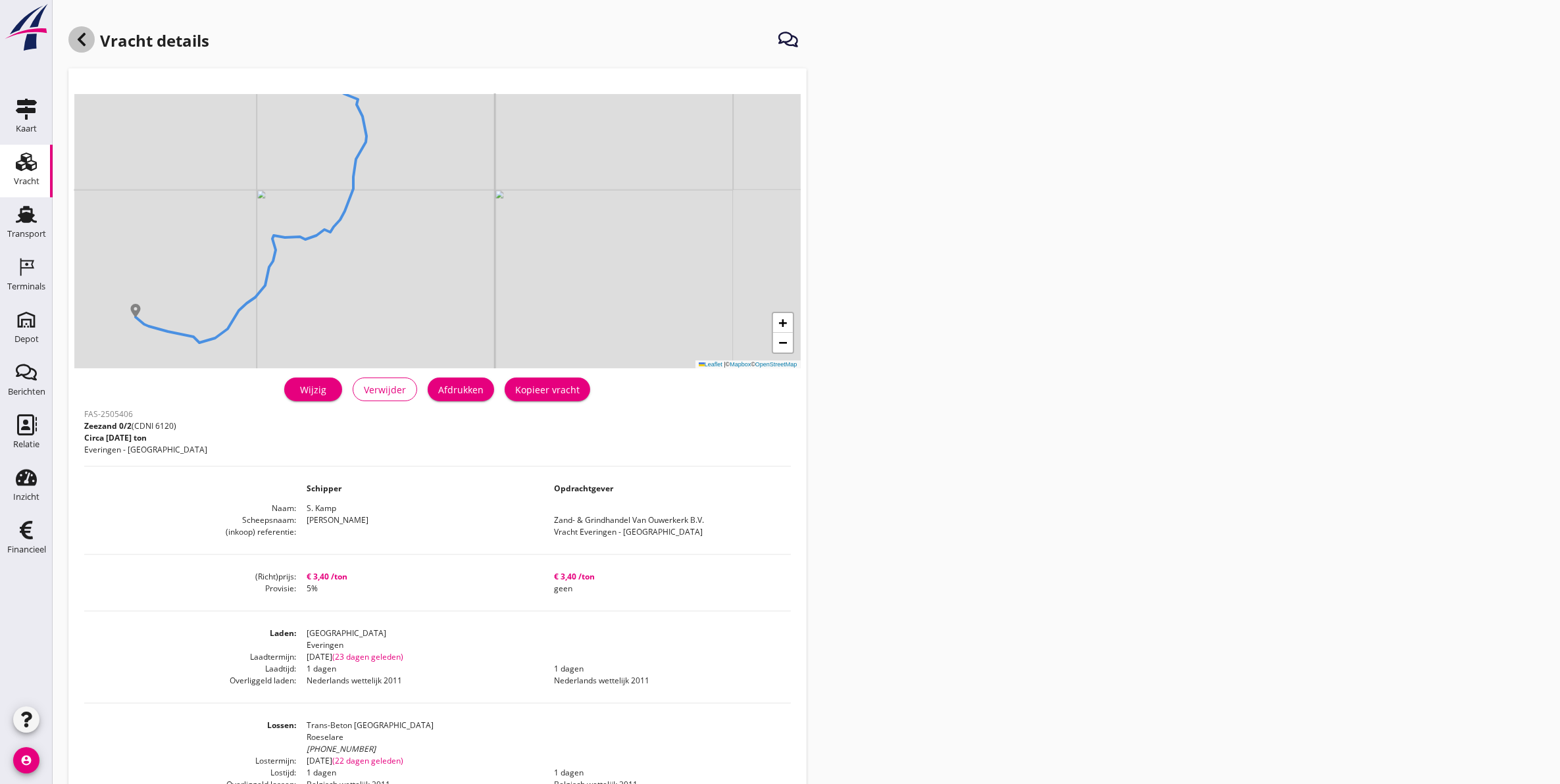
click at [93, 36] on div at bounding box center [81, 39] width 26 height 26
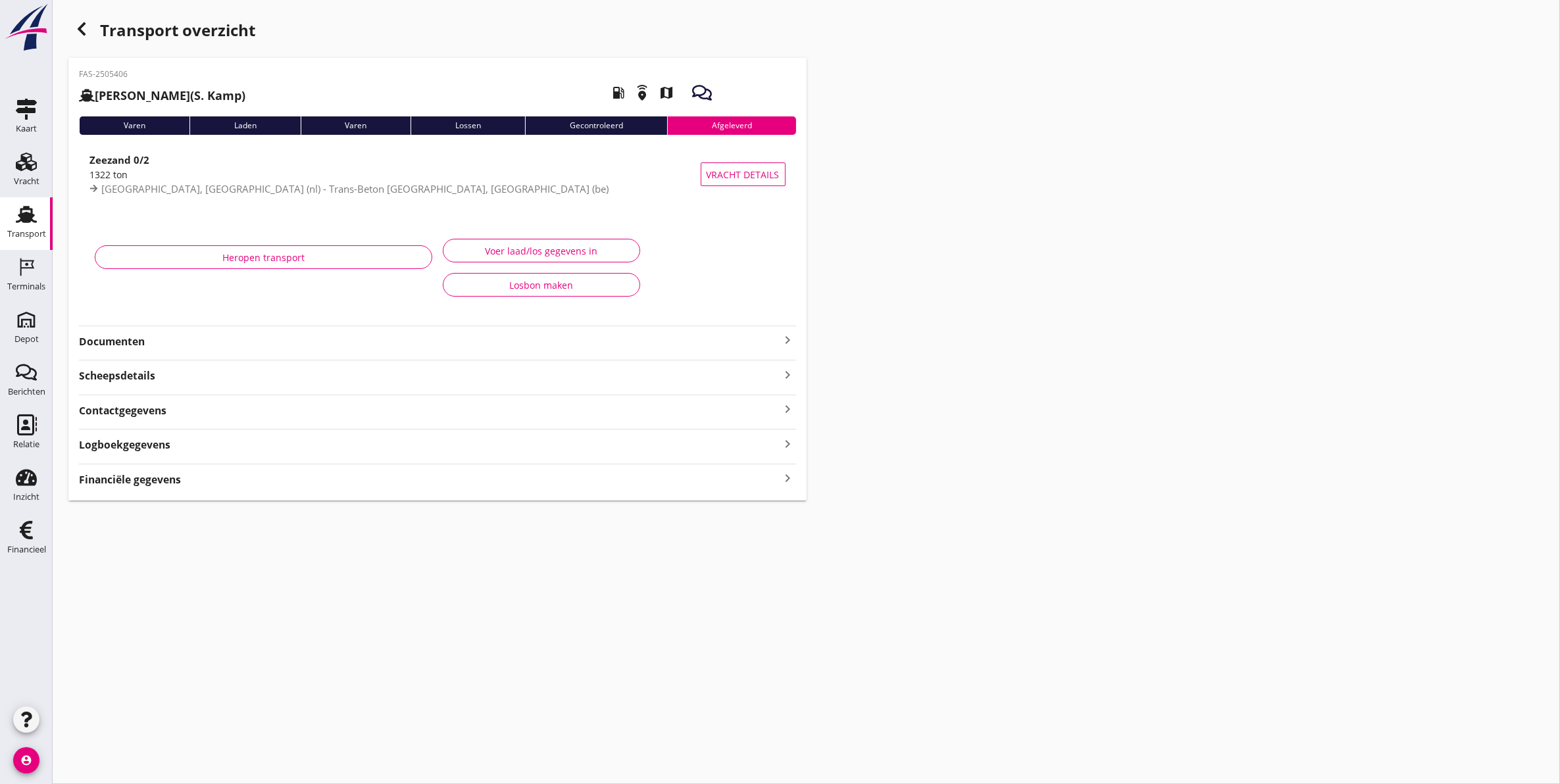
click at [83, 41] on div "button" at bounding box center [81, 28] width 26 height 26
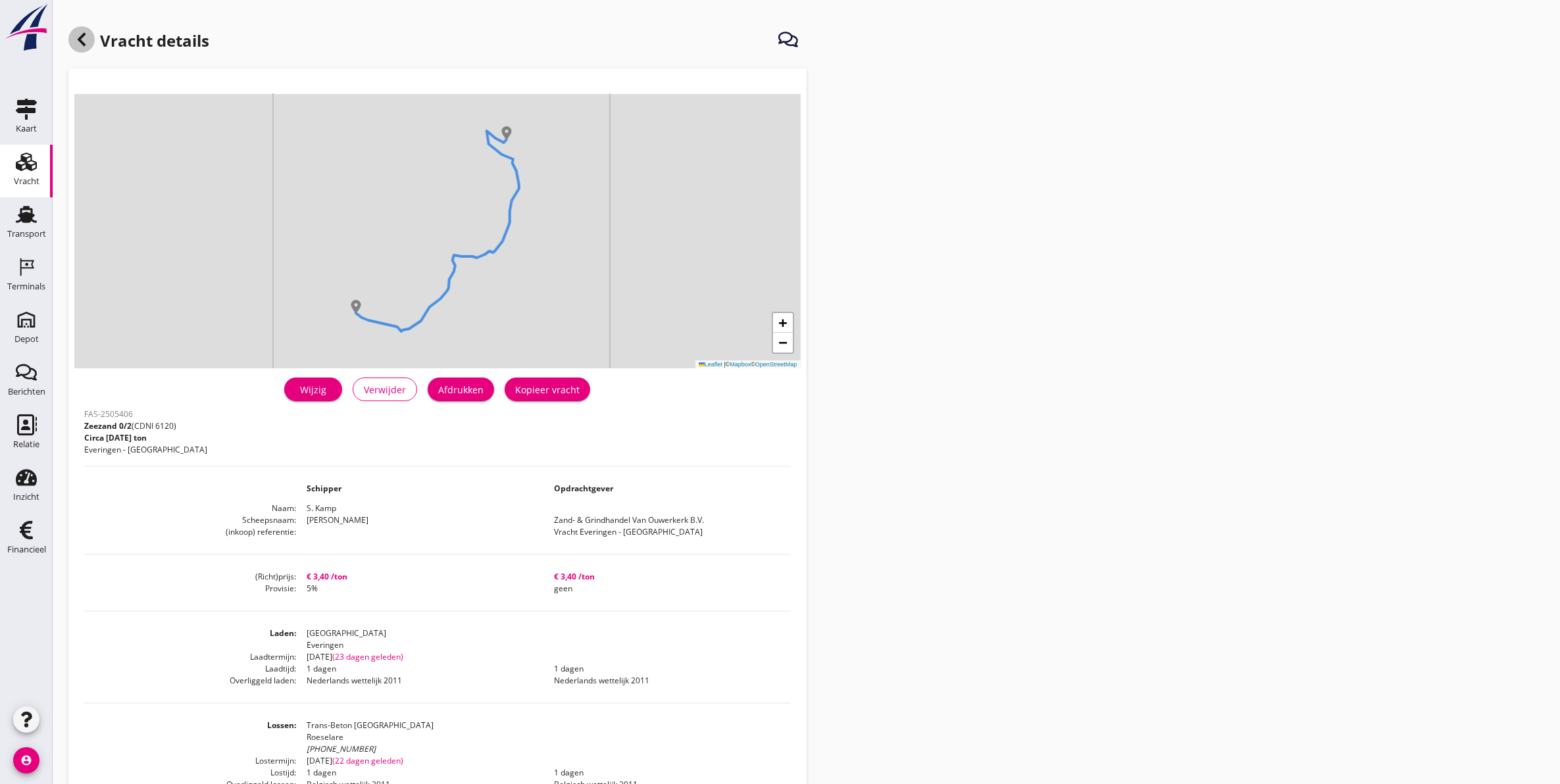
click at [85, 40] on icon at bounding box center [81, 39] width 15 height 15
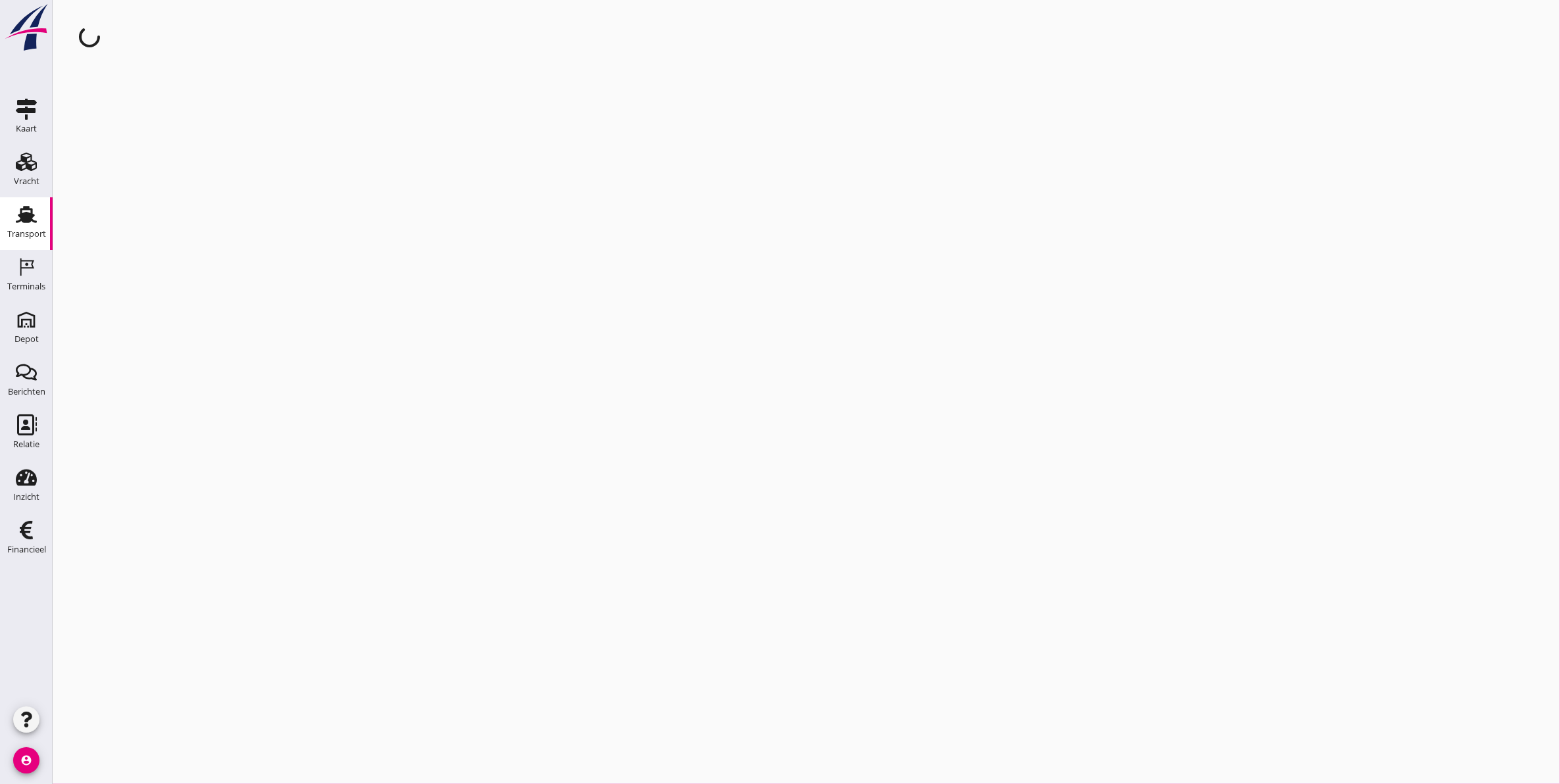
click at [20, 232] on div "Transport" at bounding box center [27, 234] width 39 height 9
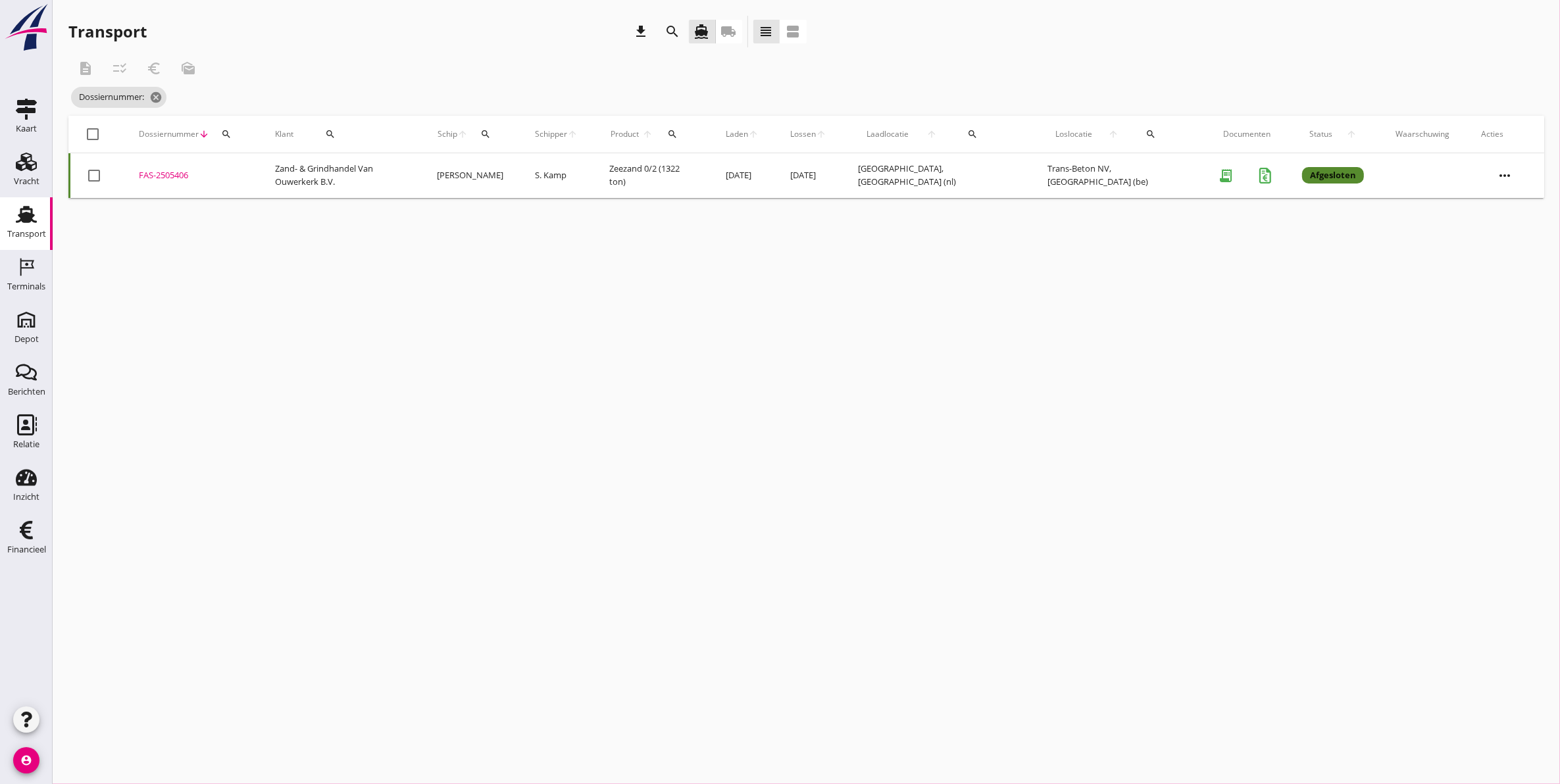
click at [224, 136] on icon "search" at bounding box center [226, 134] width 11 height 11
click at [290, 170] on input "Zoeken op dossiernummer..." at bounding box center [290, 172] width 137 height 21
type input "5407"
click at [178, 174] on div "FAS-2505407" at bounding box center [191, 176] width 105 height 13
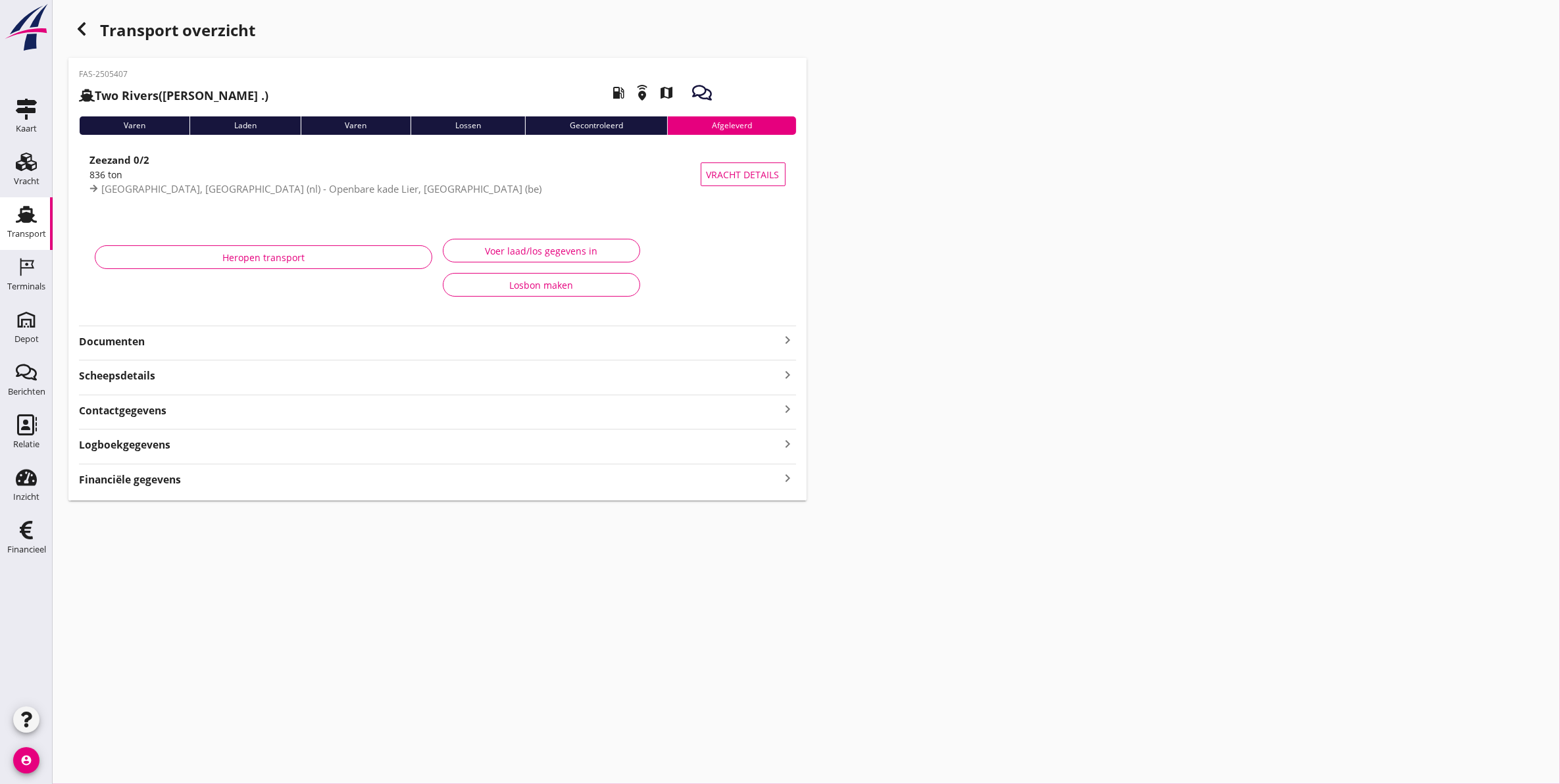
click at [241, 181] on div "[GEOGRAPHIC_DATA], [GEOGRAPHIC_DATA] (nl) - Openbare kade Lier, [GEOGRAPHIC_DAT…" at bounding box center [395, 189] width 611 height 15
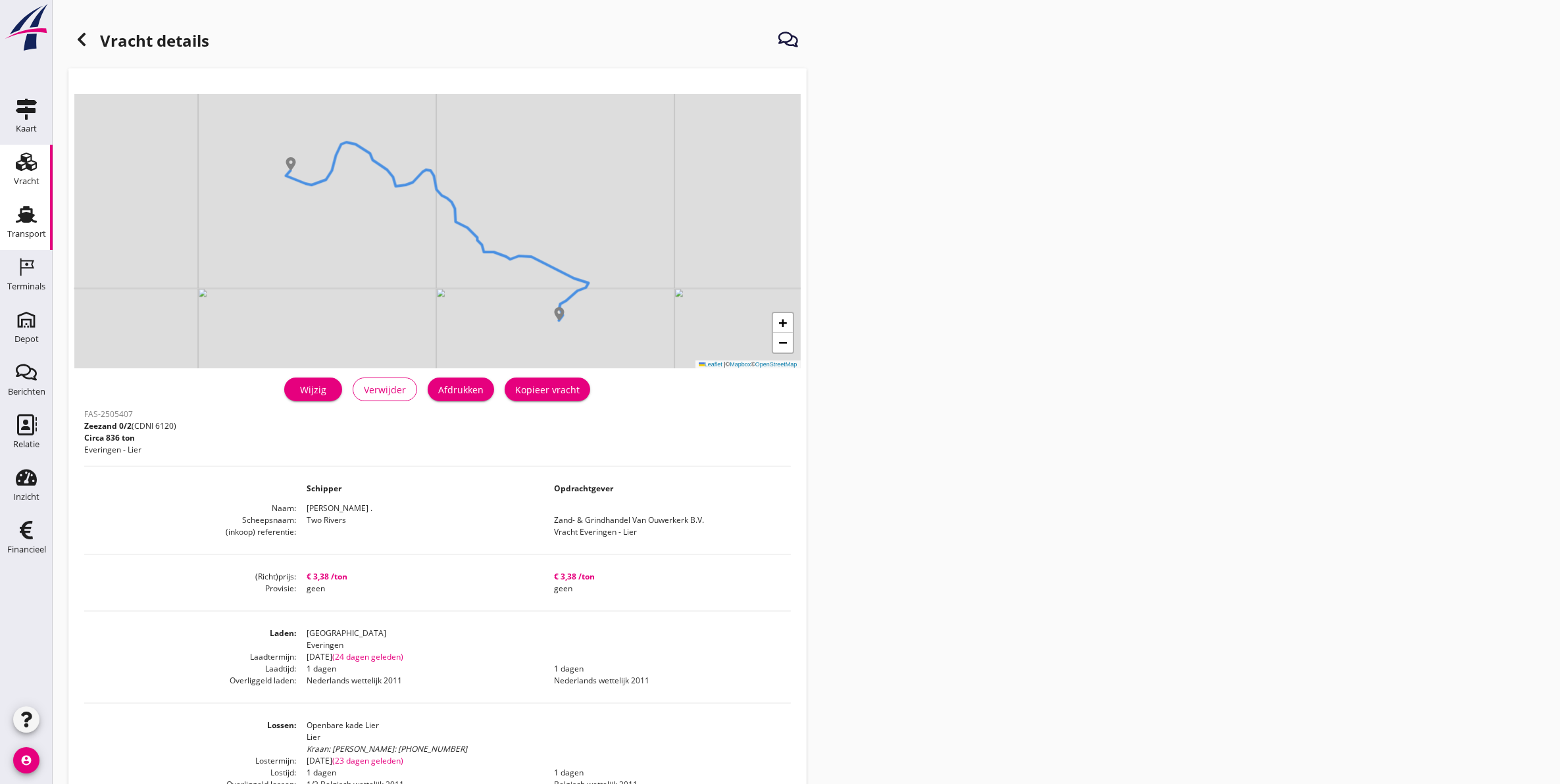
click at [30, 211] on icon "Transport" at bounding box center [26, 214] width 21 height 21
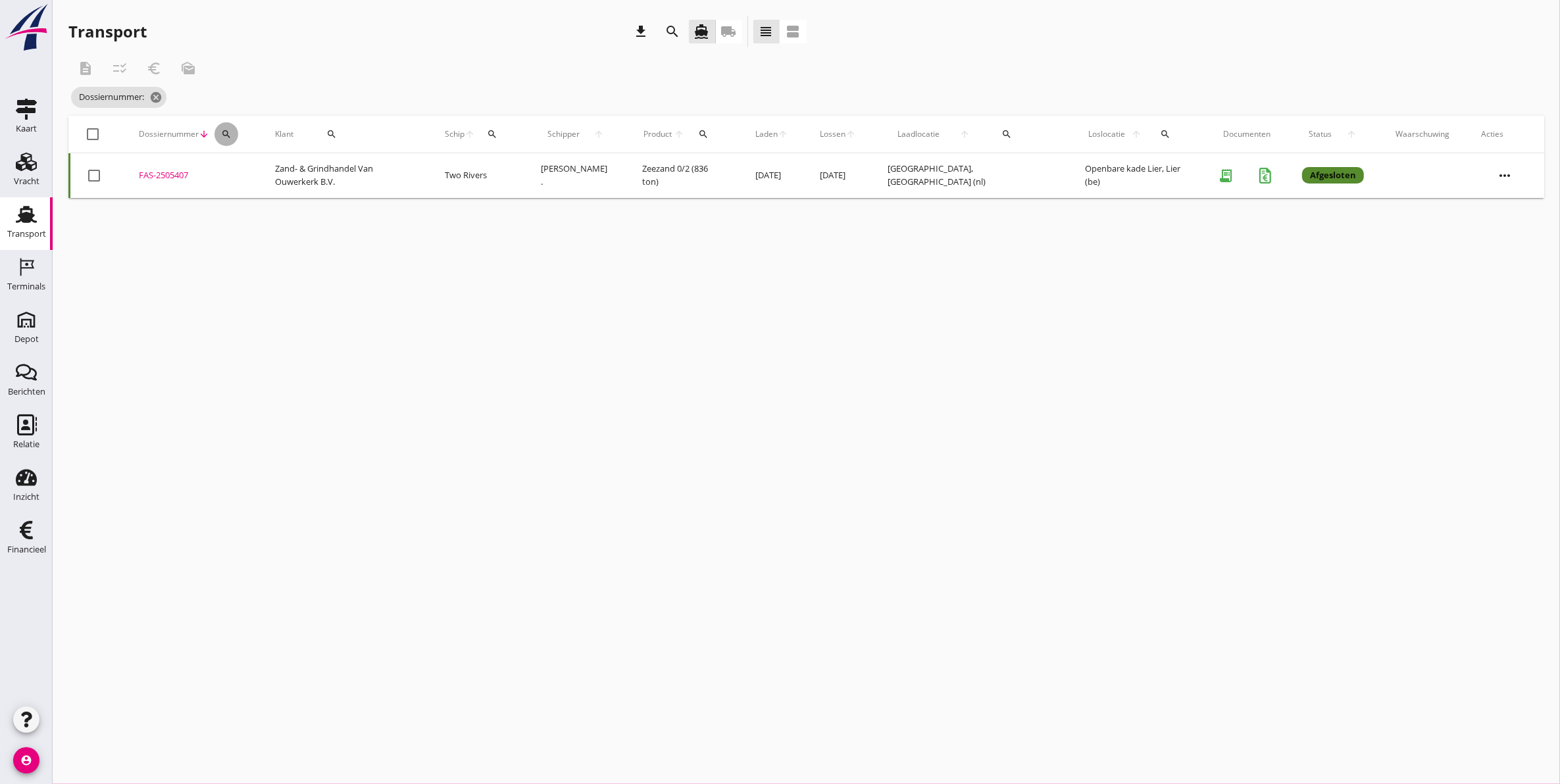
drag, startPoint x: 224, startPoint y: 130, endPoint x: 239, endPoint y: 151, distance: 25.8
click at [225, 130] on icon "search" at bounding box center [226, 134] width 11 height 11
click at [245, 181] on input "Zoeken op dossiernummer..." at bounding box center [291, 172] width 137 height 21
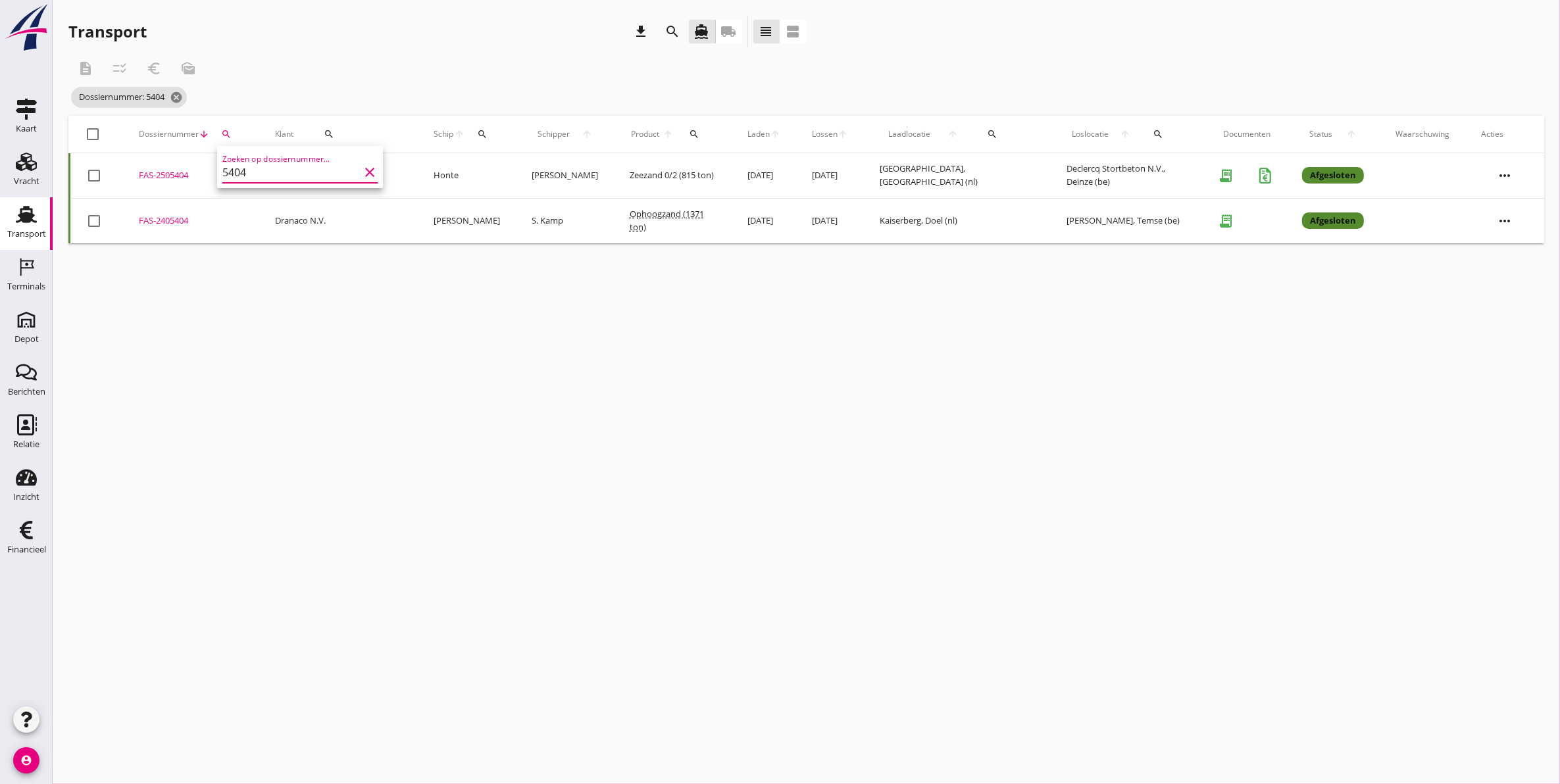
type input "5404"
click at [214, 262] on div "cancel You are impersonating another user. Transport download search directions…" at bounding box center [806, 392] width 1507 height 784
click at [172, 172] on div "FAS-2505404" at bounding box center [191, 176] width 105 height 13
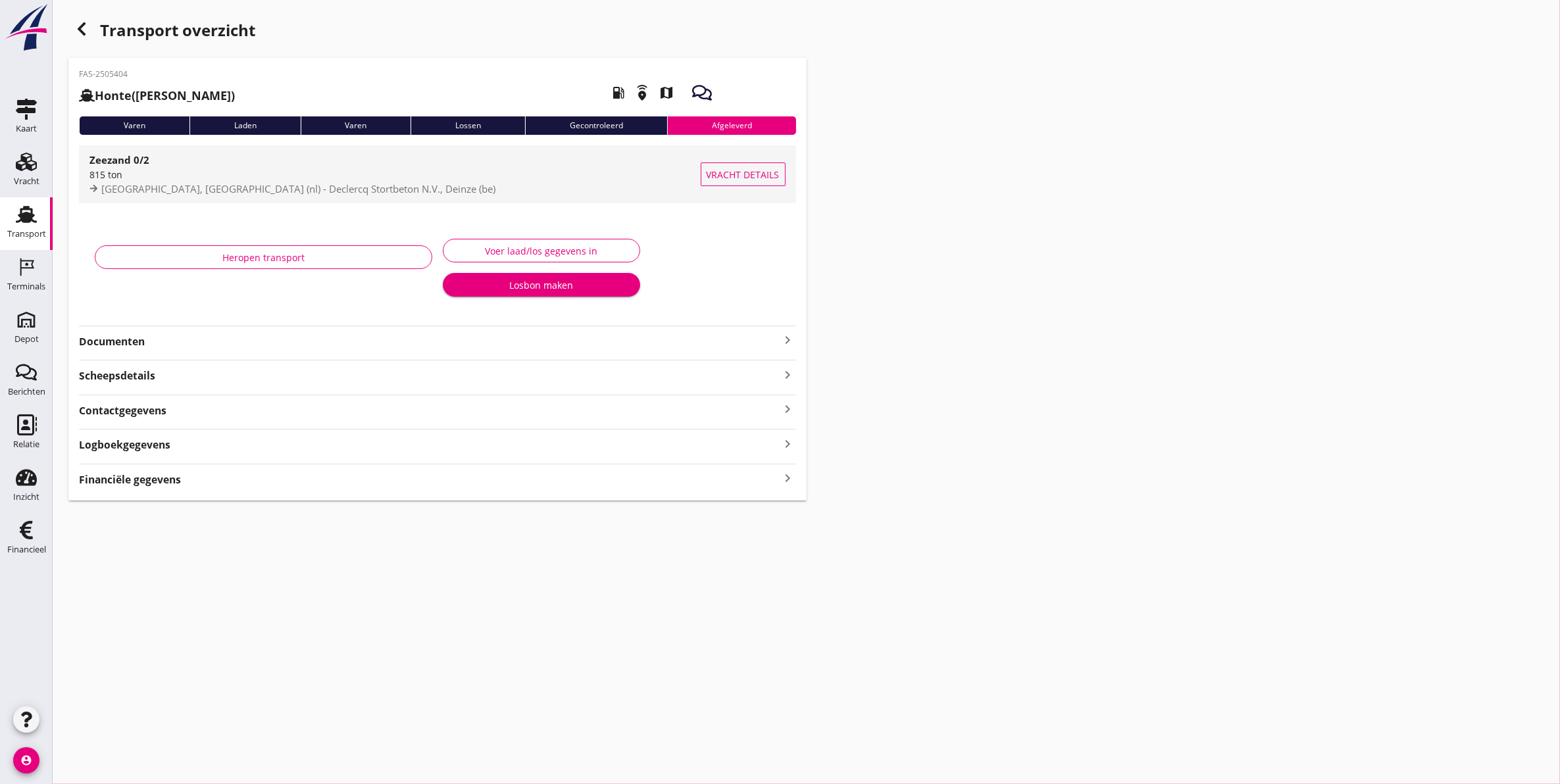
click at [211, 179] on div "815 ton" at bounding box center [395, 175] width 611 height 14
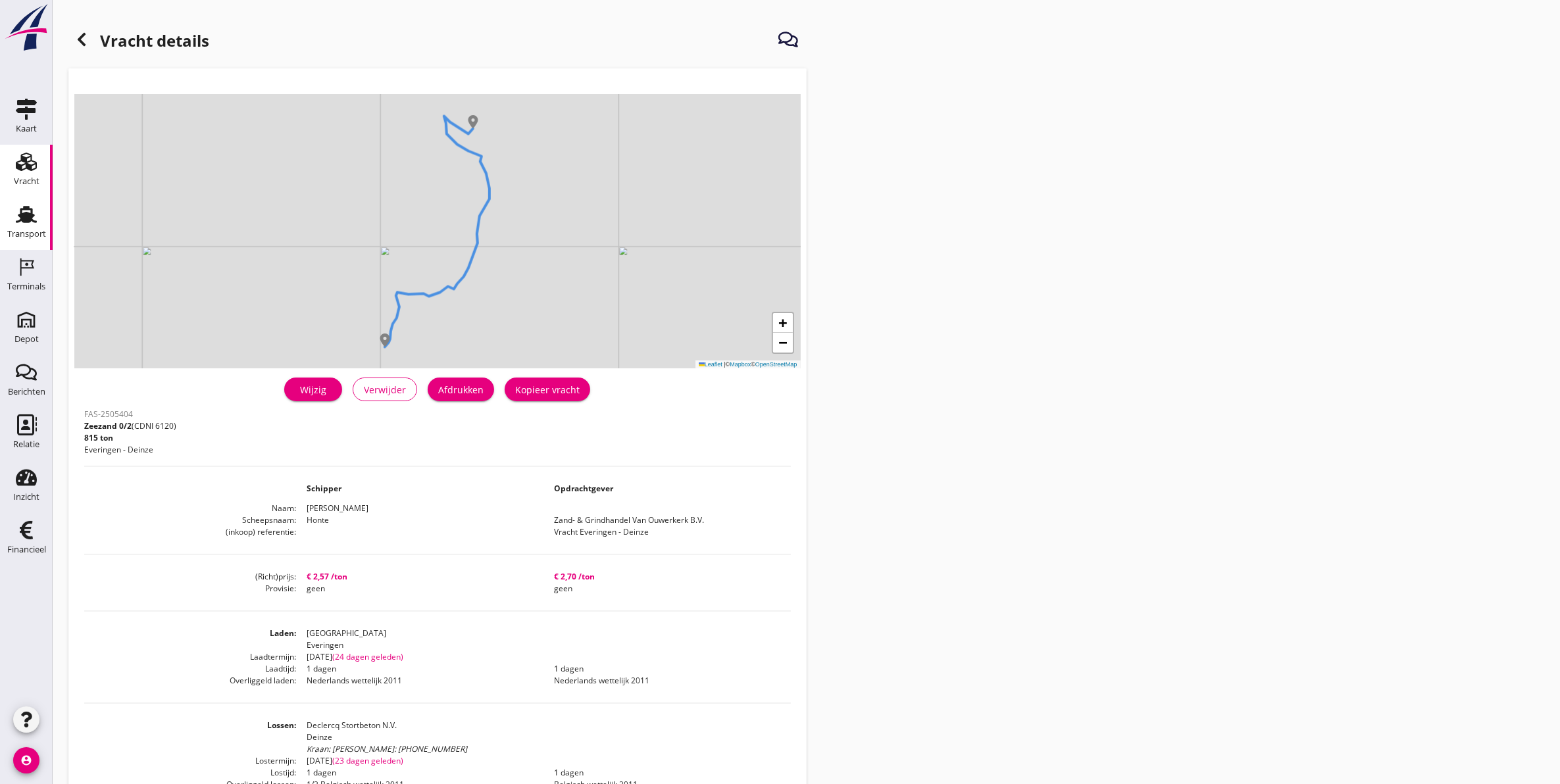
click at [24, 216] on use at bounding box center [26, 214] width 21 height 17
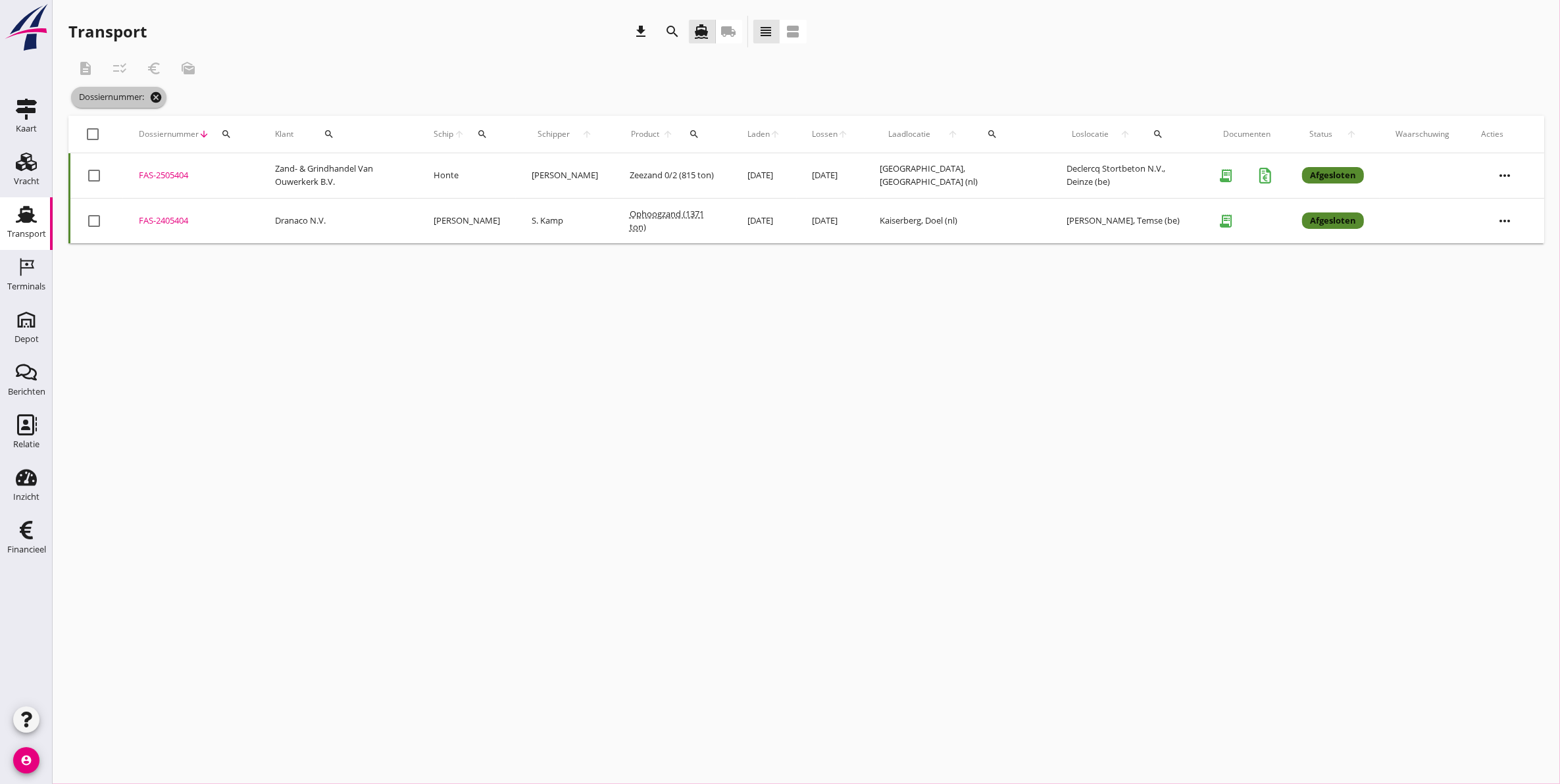
click at [153, 92] on icon "cancel" at bounding box center [156, 97] width 13 height 13
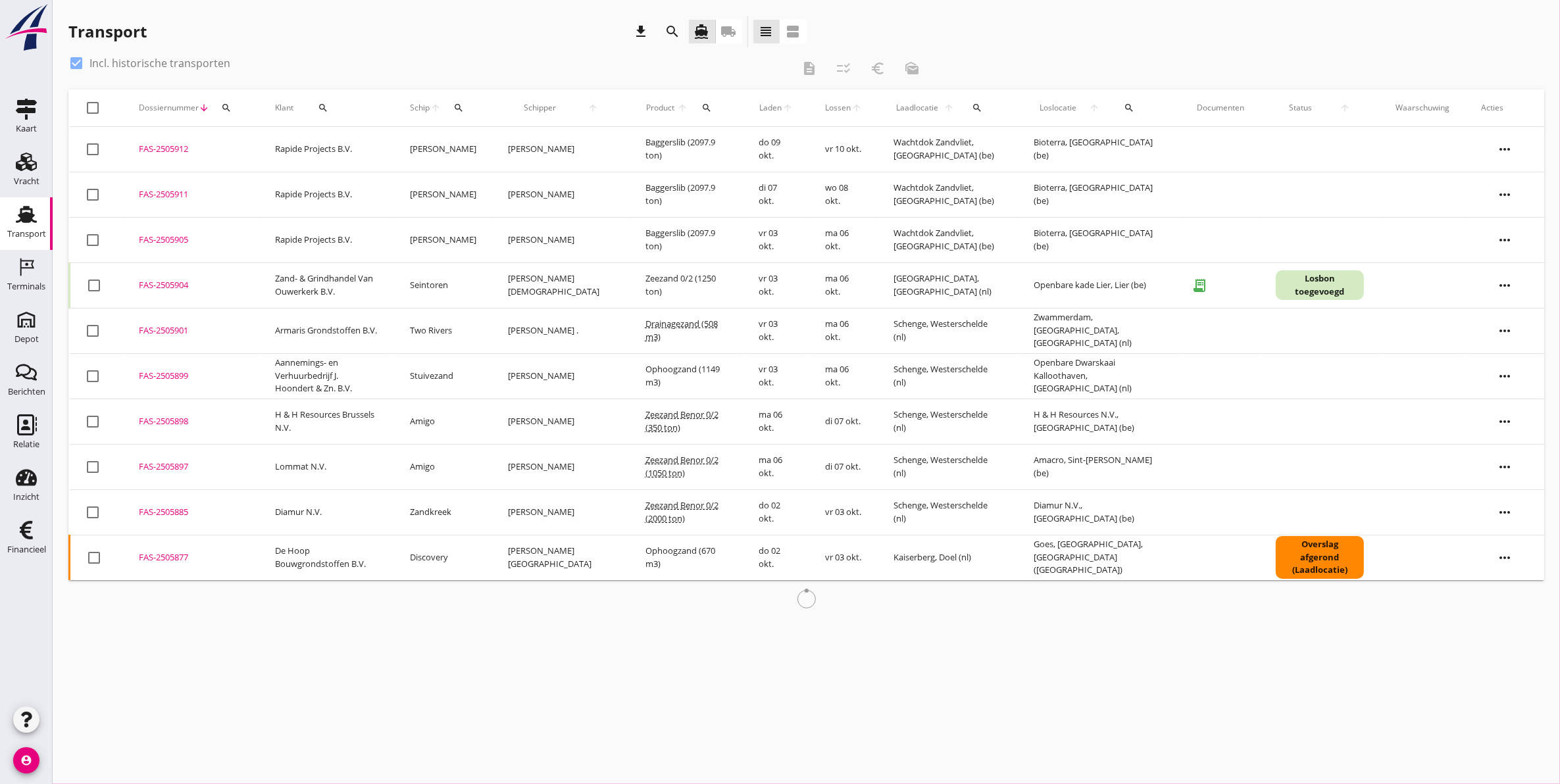
click at [230, 107] on icon "search" at bounding box center [226, 108] width 11 height 11
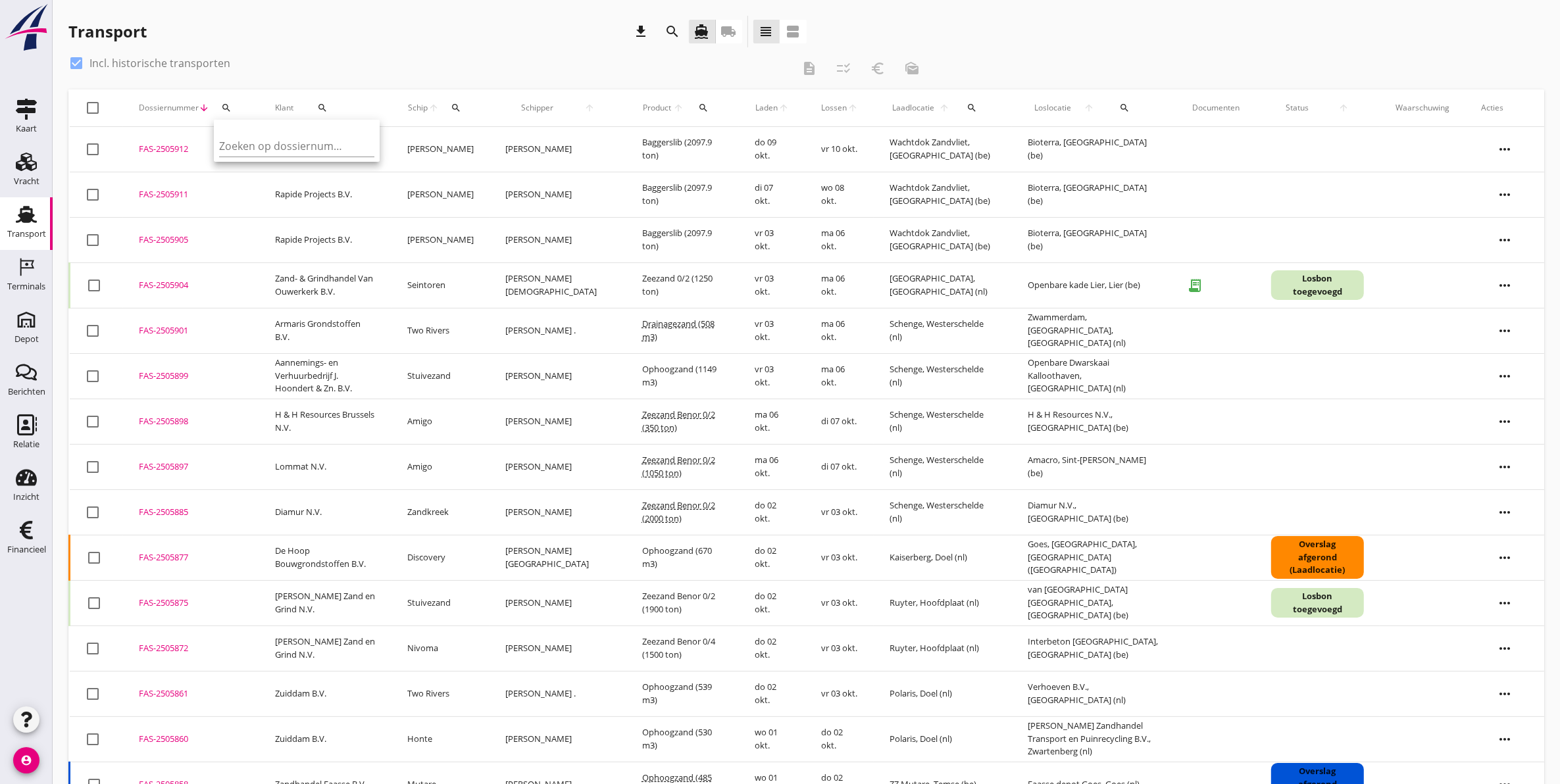
click at [228, 134] on div "Zoeken op dossiernummer..." at bounding box center [296, 142] width 155 height 29
click at [236, 140] on input "Zoeken op dossiernummer..." at bounding box center [288, 146] width 137 height 21
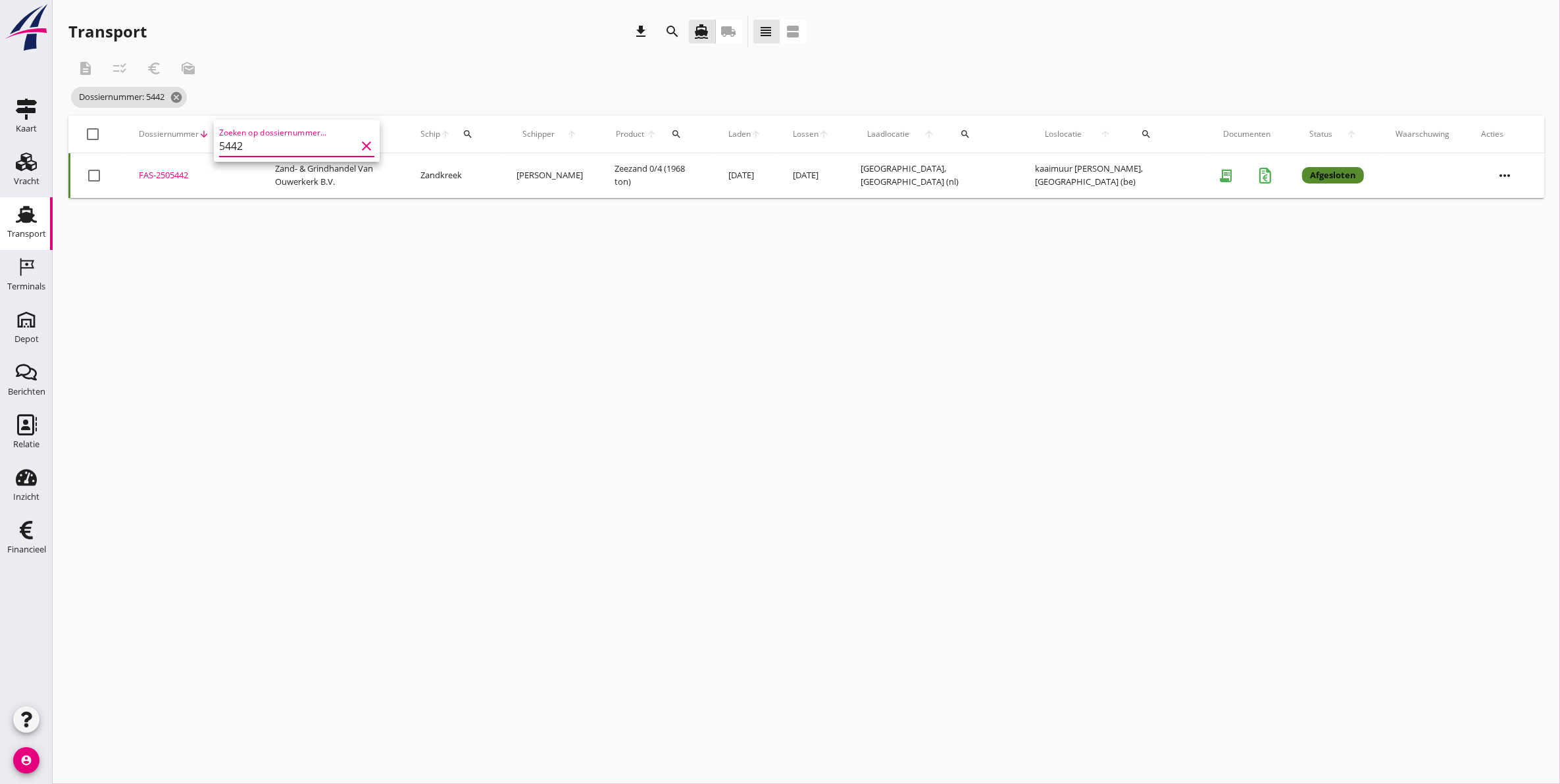
type input "5442"
click at [169, 179] on div "FAS-2505442" at bounding box center [191, 176] width 105 height 13
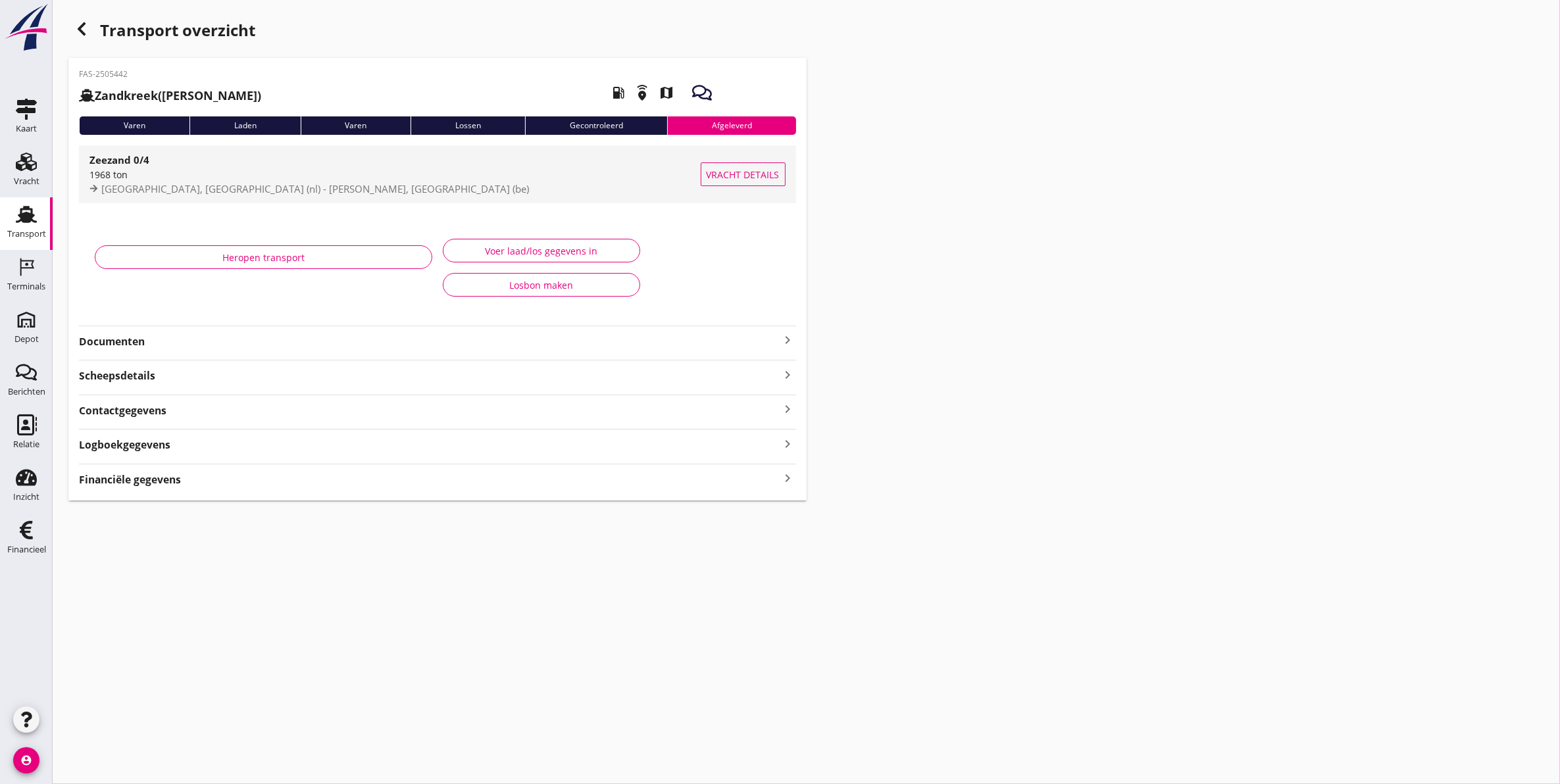
click at [198, 175] on div "1968 ton" at bounding box center [395, 175] width 611 height 14
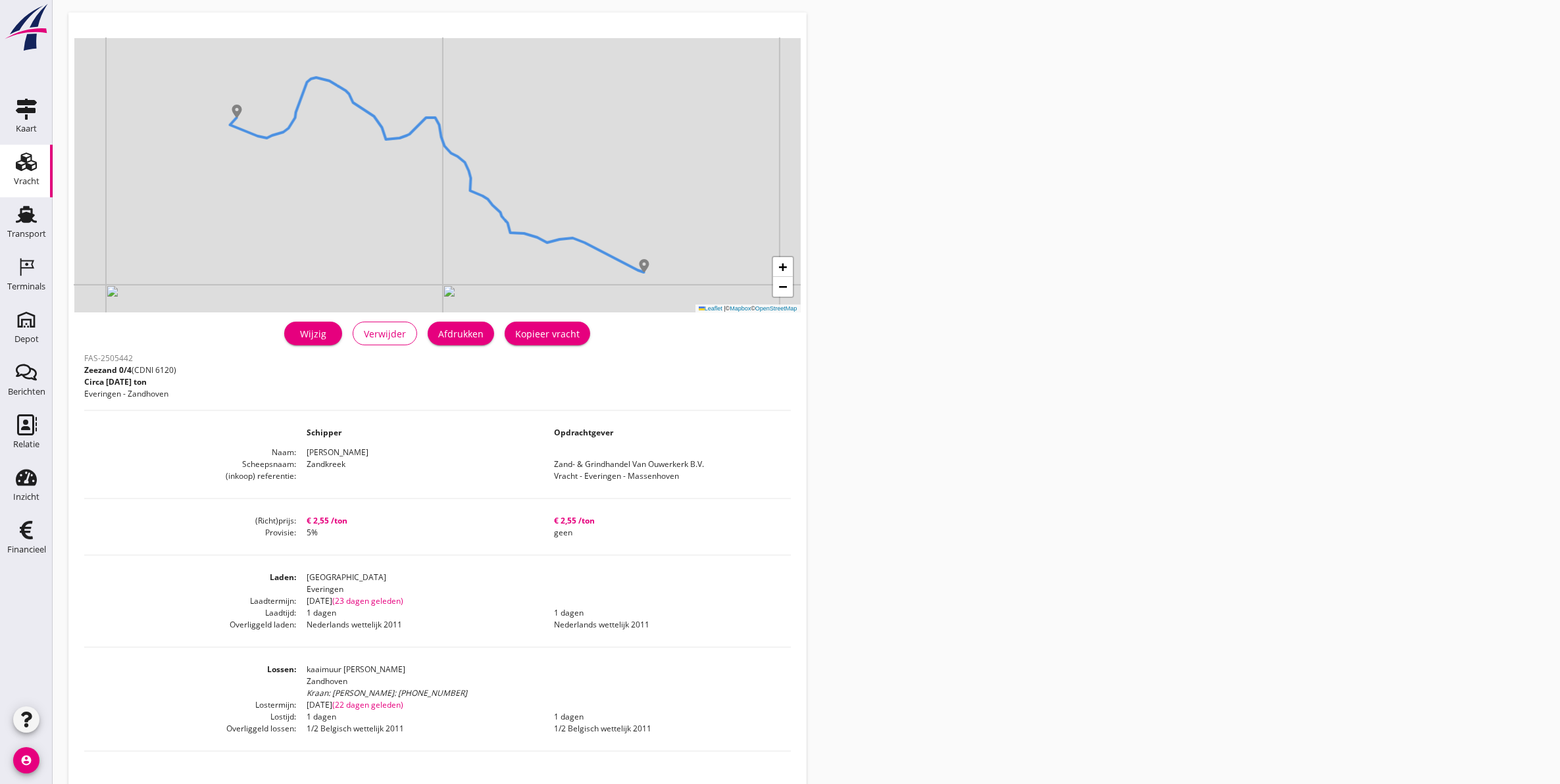
scroll to position [82, 0]
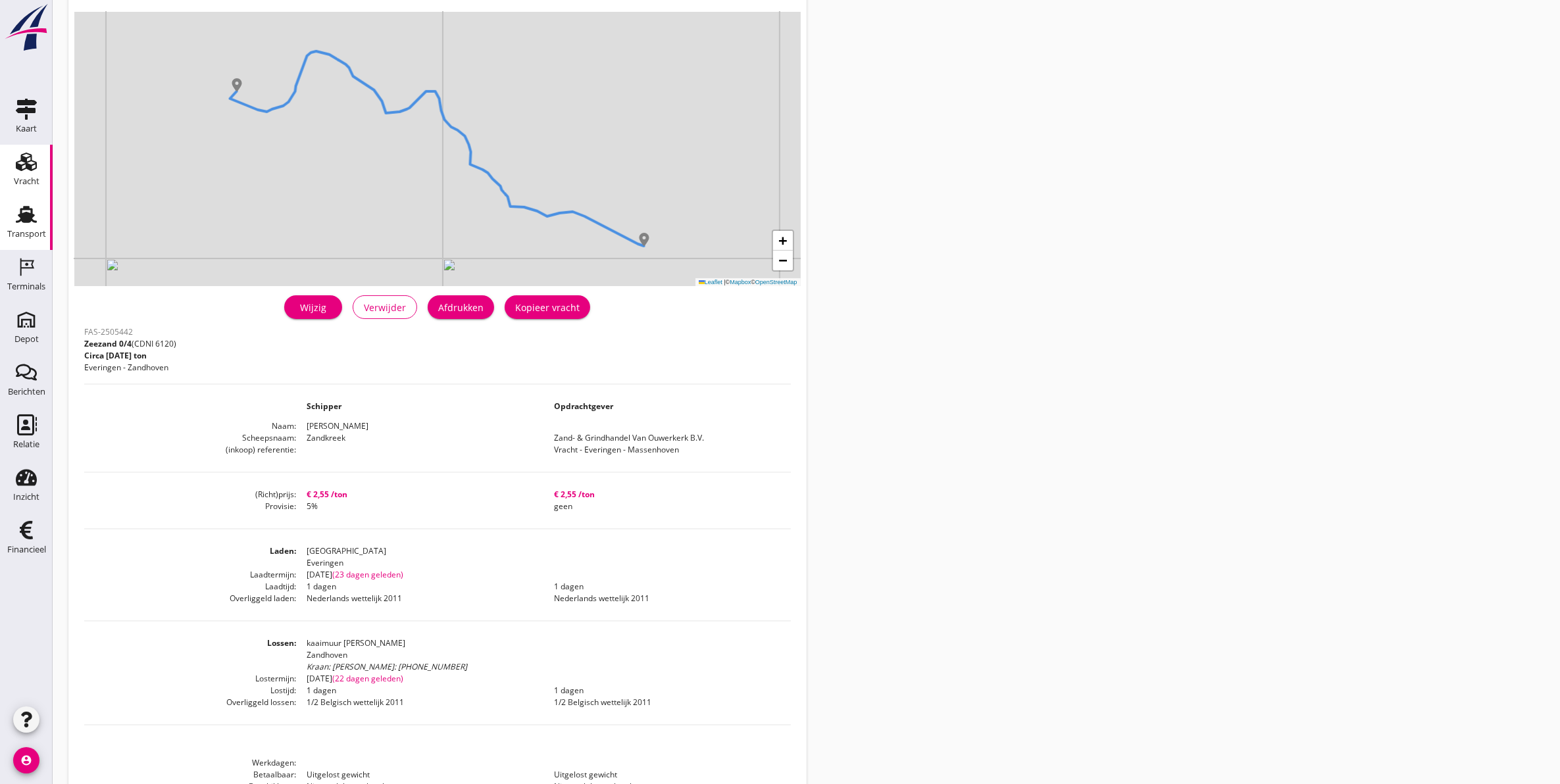
click at [40, 228] on div "Transport" at bounding box center [27, 234] width 39 height 18
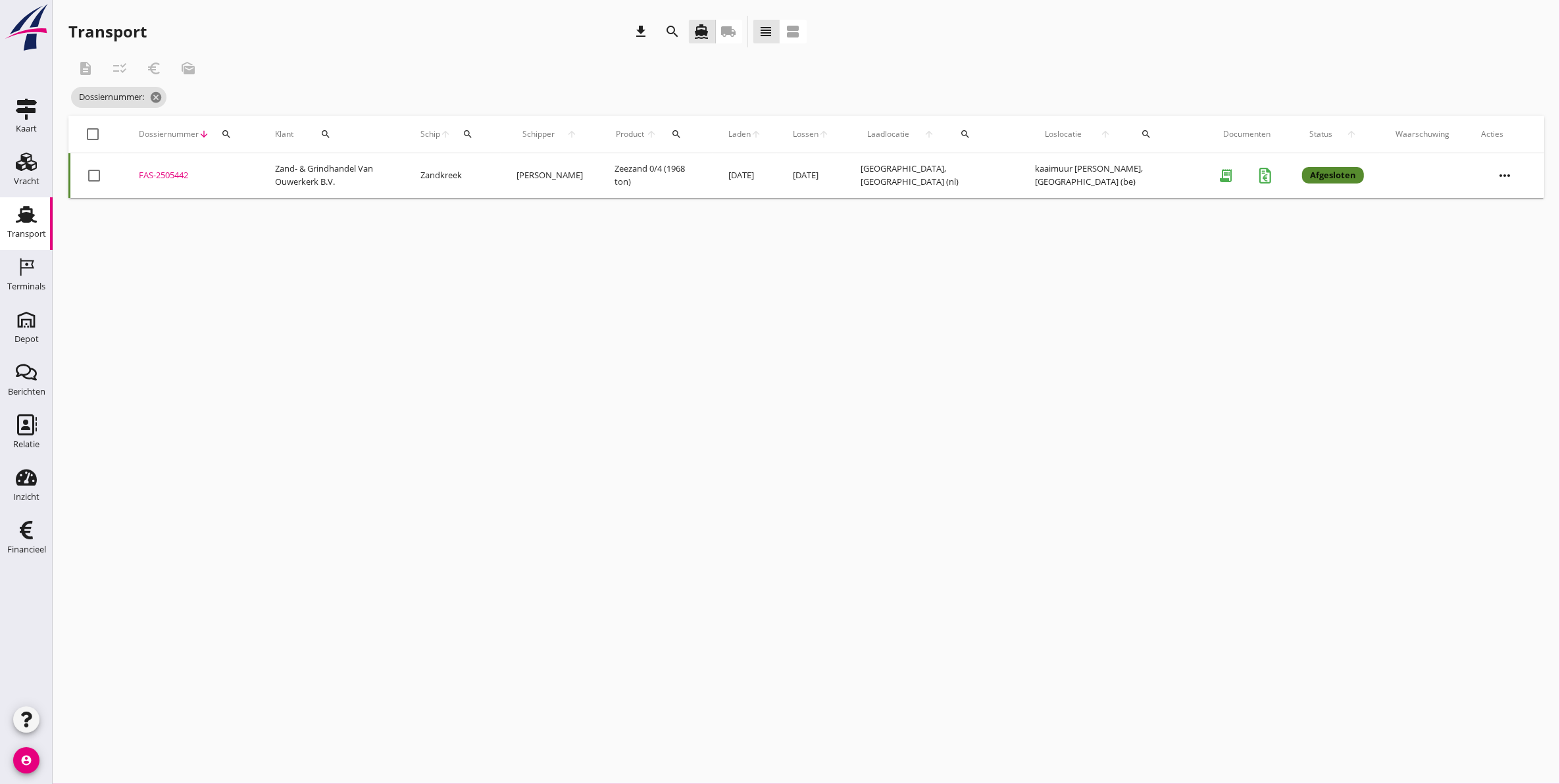
click at [24, 230] on div "Transport" at bounding box center [27, 234] width 39 height 9
click at [32, 278] on div "Terminals" at bounding box center [26, 286] width 38 height 18
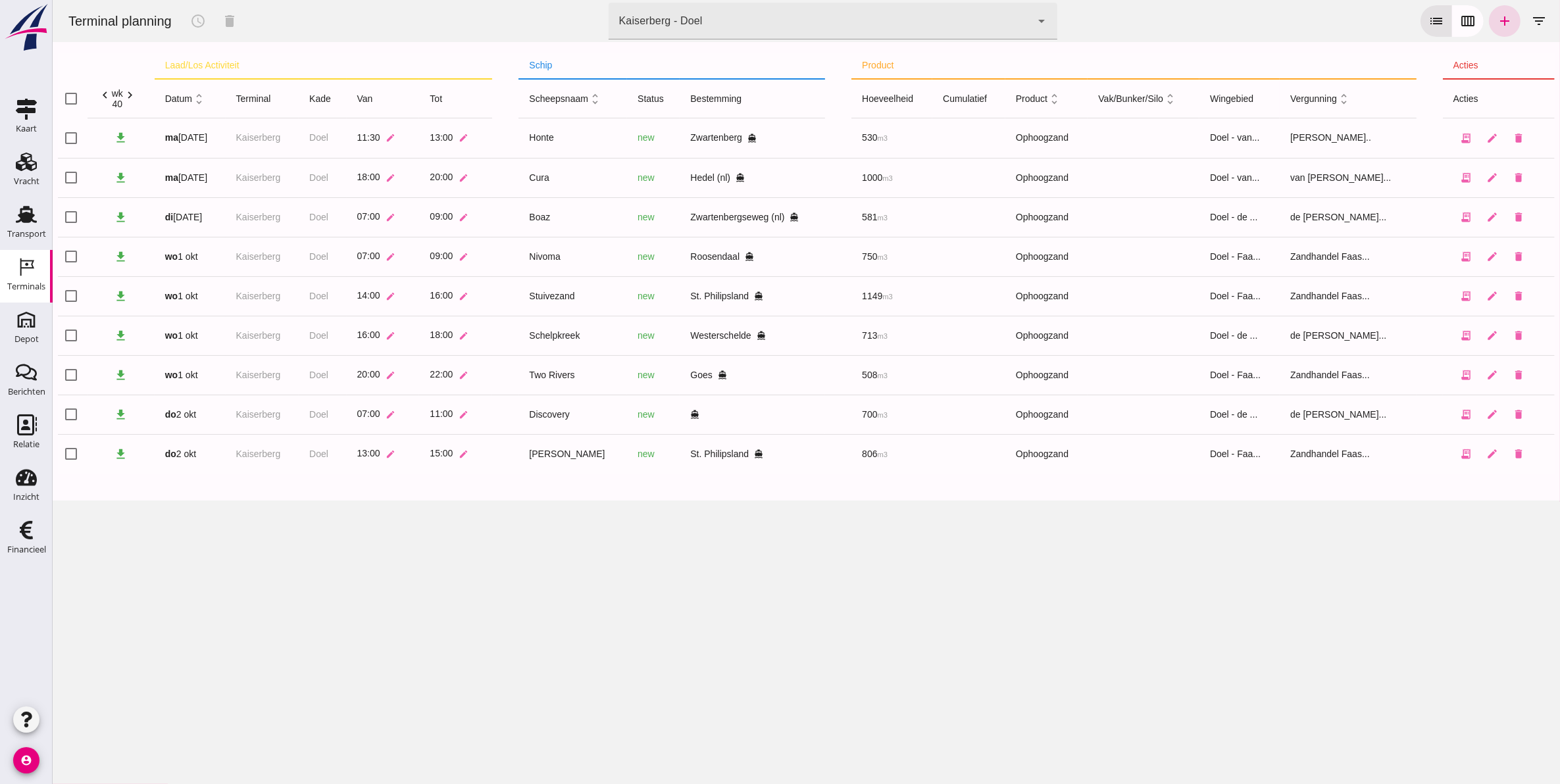
click at [710, 23] on div "Kaiserberg - Doel 7f603609-51ae-4e75-986b-c9057e559465" at bounding box center [820, 21] width 423 height 37
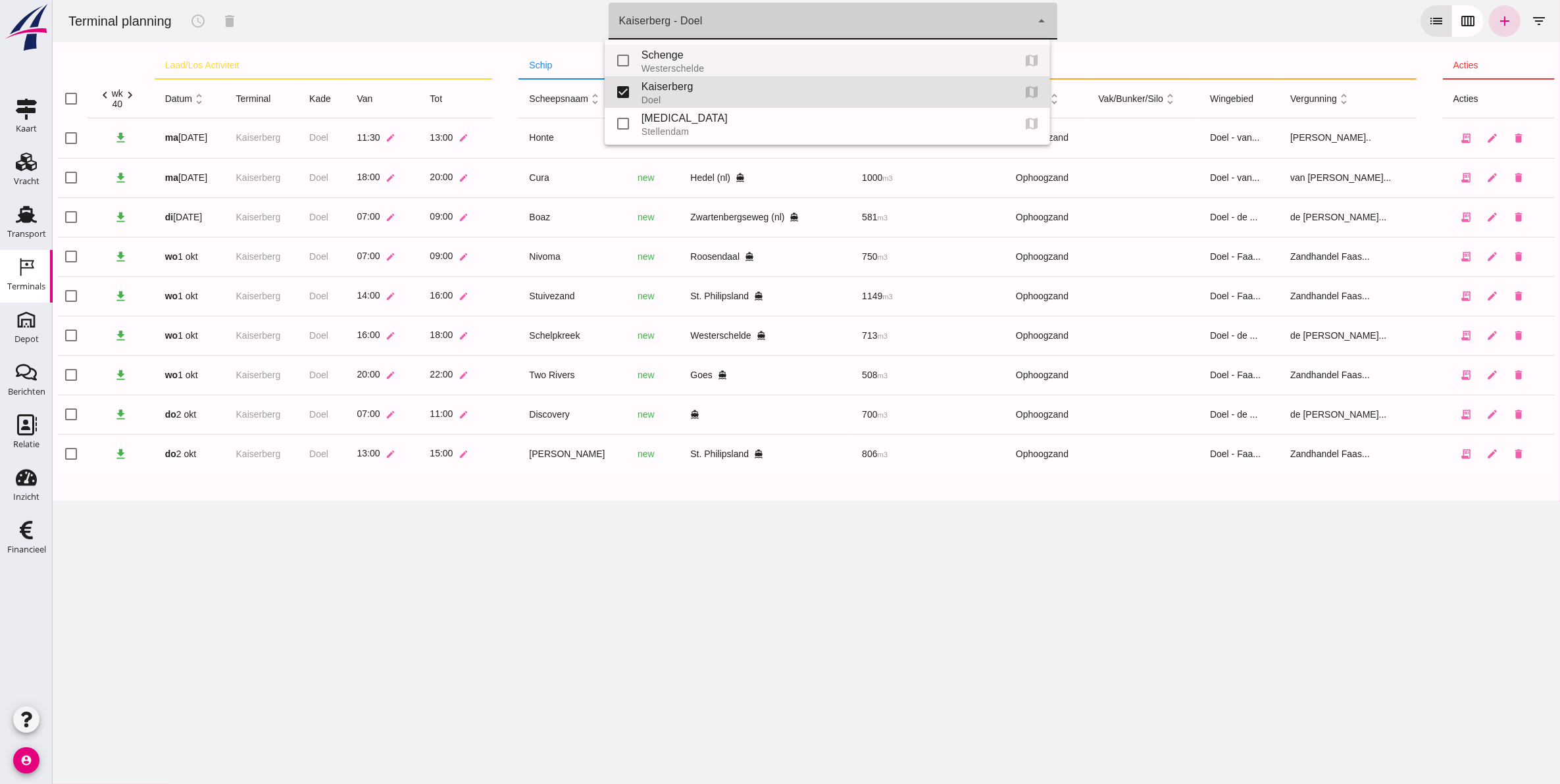
click at [693, 50] on div "Schenge" at bounding box center [822, 54] width 361 height 15
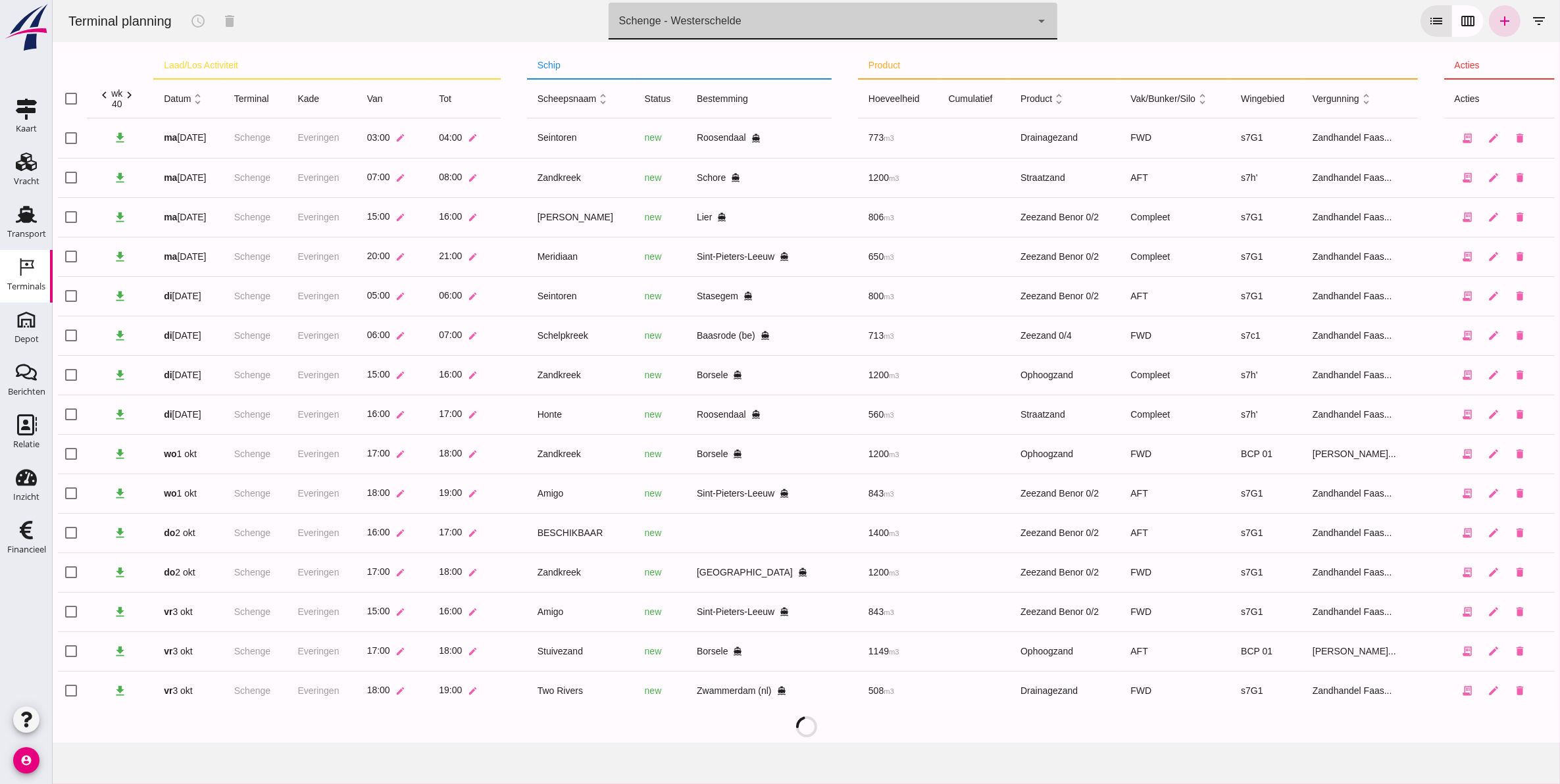
type input "9c876888-926f-4f5f-969d-c779b766b815"
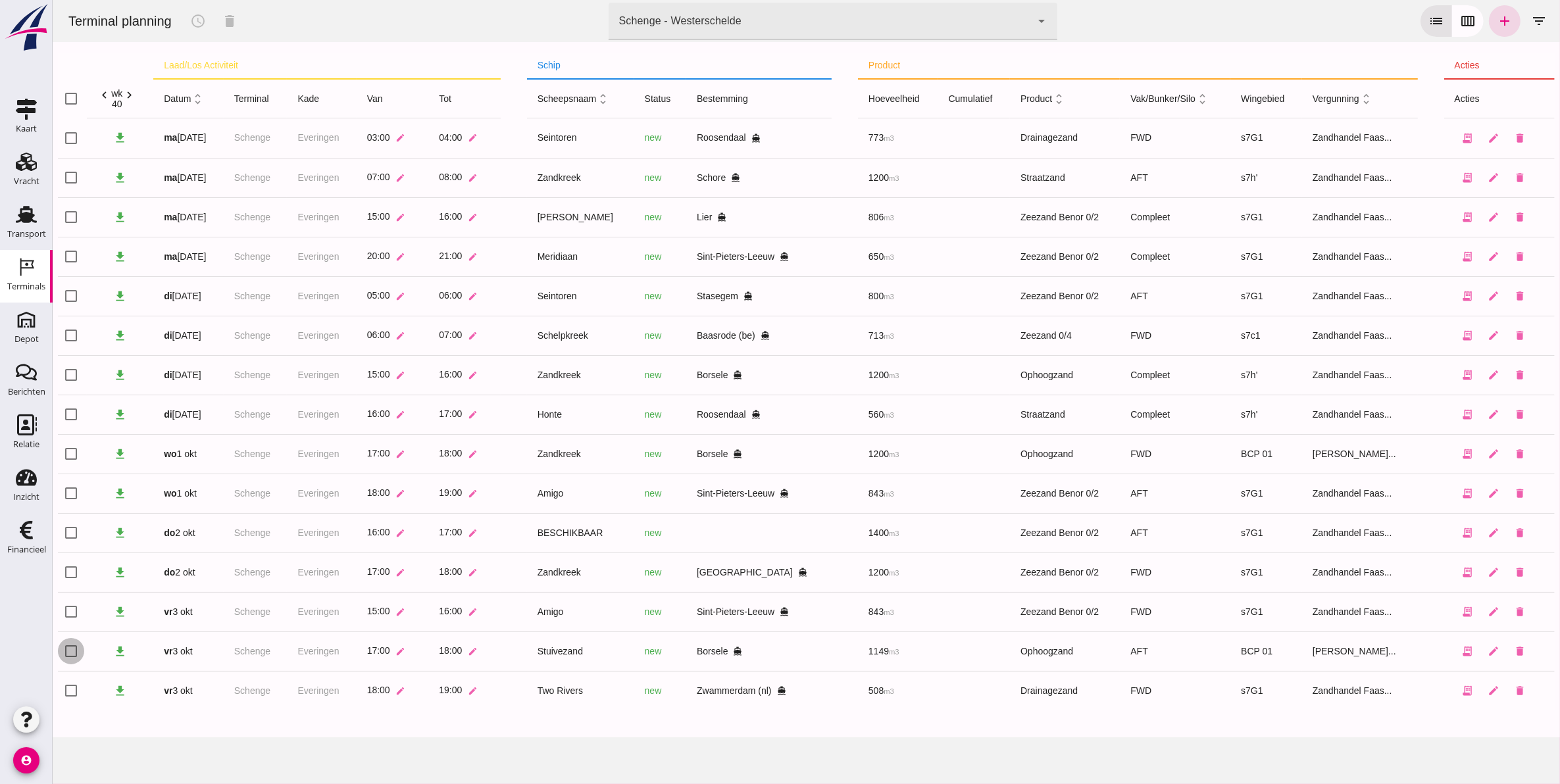
click at [73, 648] on input "checkbox" at bounding box center [70, 651] width 26 height 26
checkbox input "true"
click at [196, 21] on icon "schedule" at bounding box center [197, 21] width 15 height 15
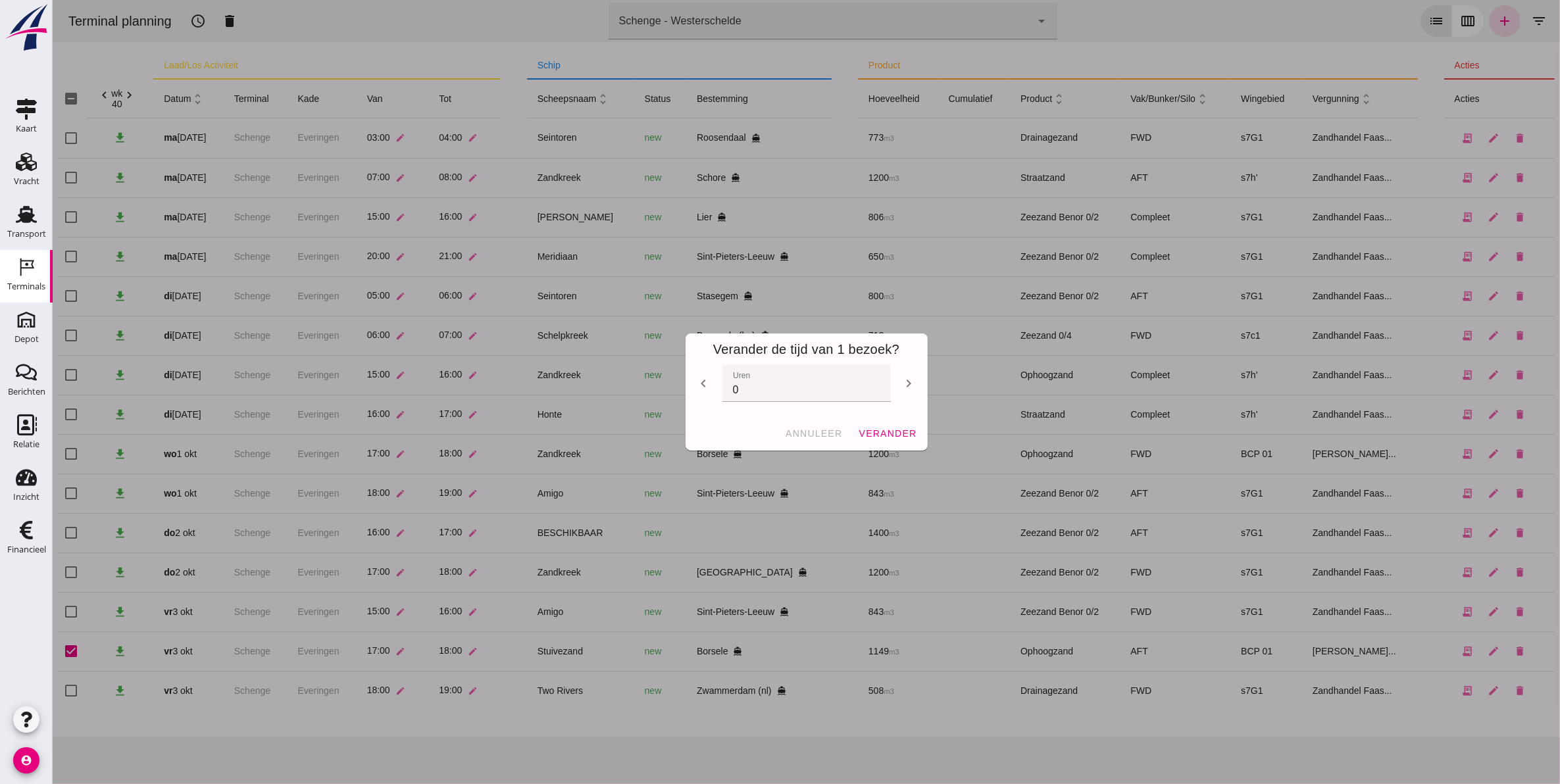
click at [698, 382] on icon "chevron_left" at bounding box center [703, 383] width 15 height 15
click at [698, 380] on icon "chevron_left" at bounding box center [703, 383] width 15 height 15
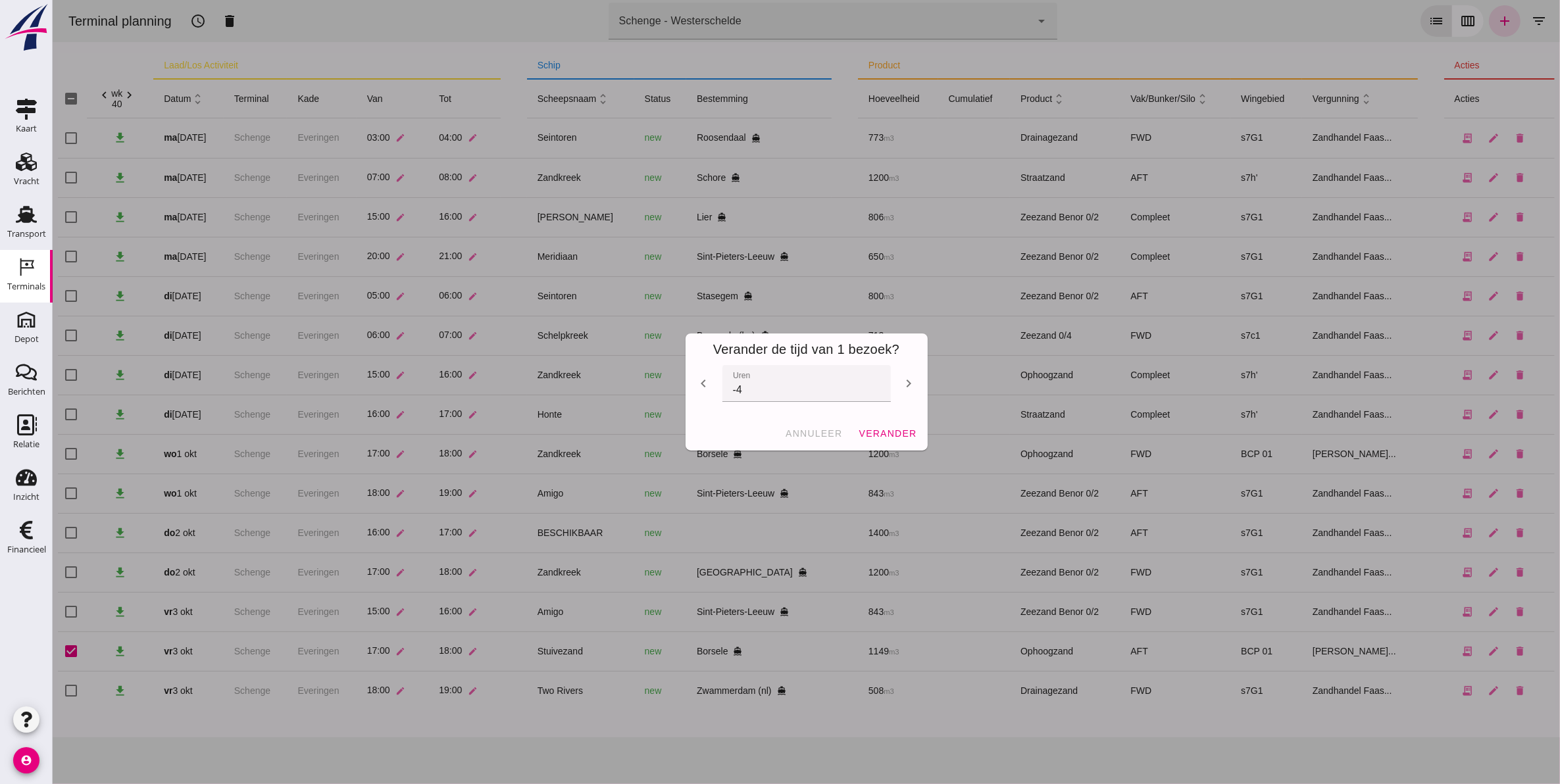
type input "-5"
click at [902, 437] on span "verander" at bounding box center [886, 433] width 58 height 11
checkbox input "false"
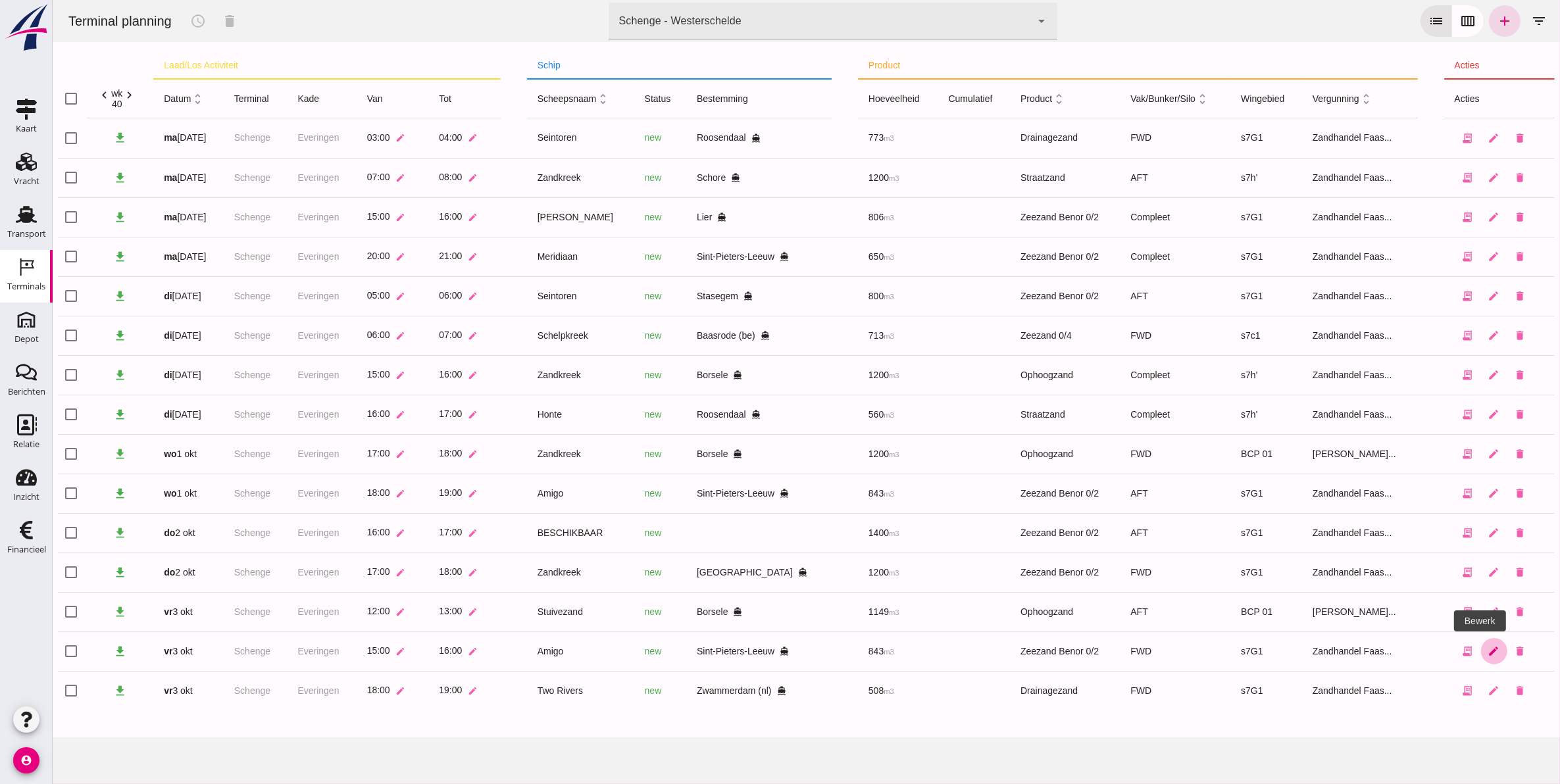
click at [1485, 651] on link "edit" at bounding box center [1493, 651] width 26 height 26
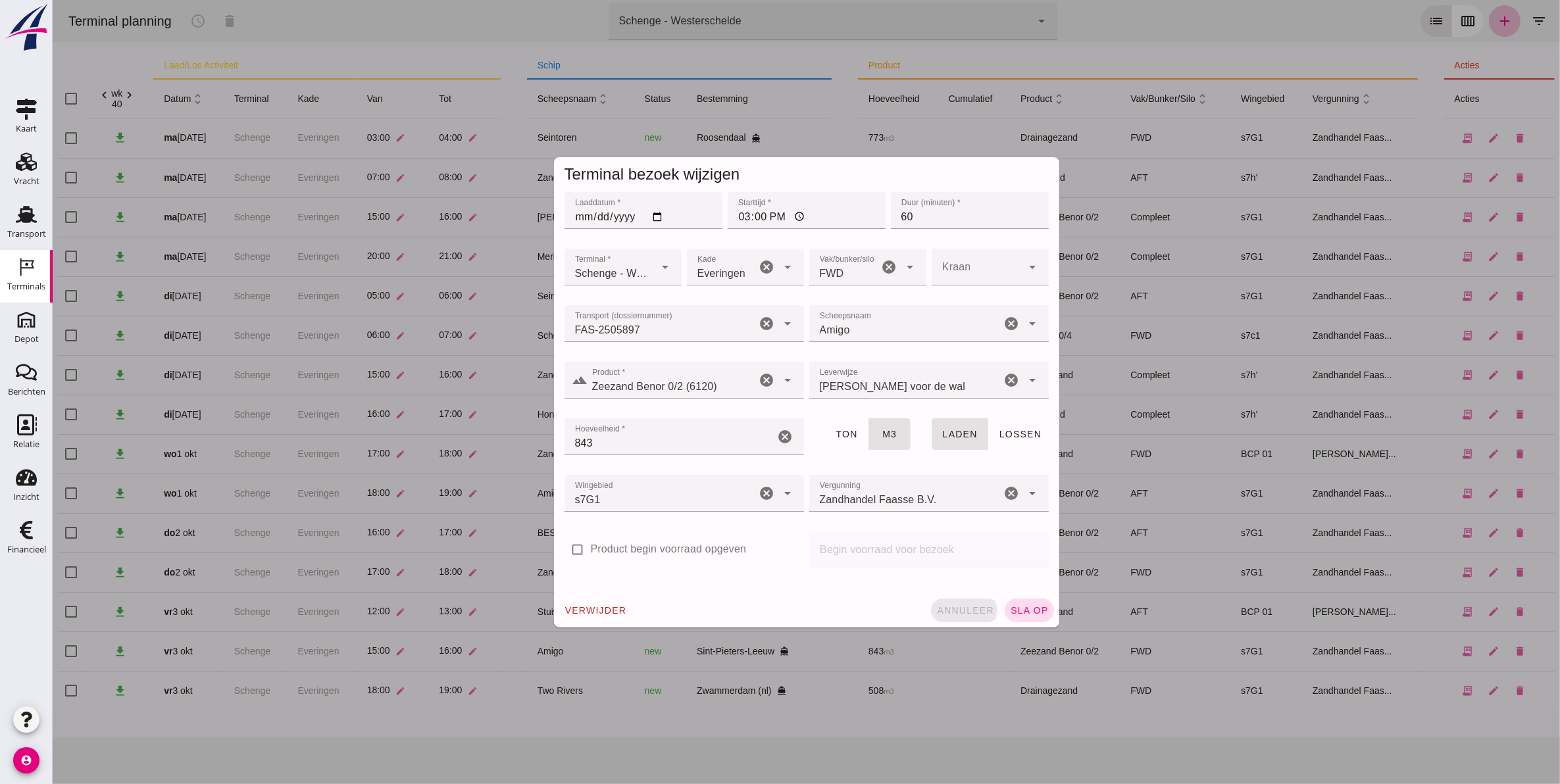
click at [967, 606] on span "annuleer" at bounding box center [964, 611] width 58 height 11
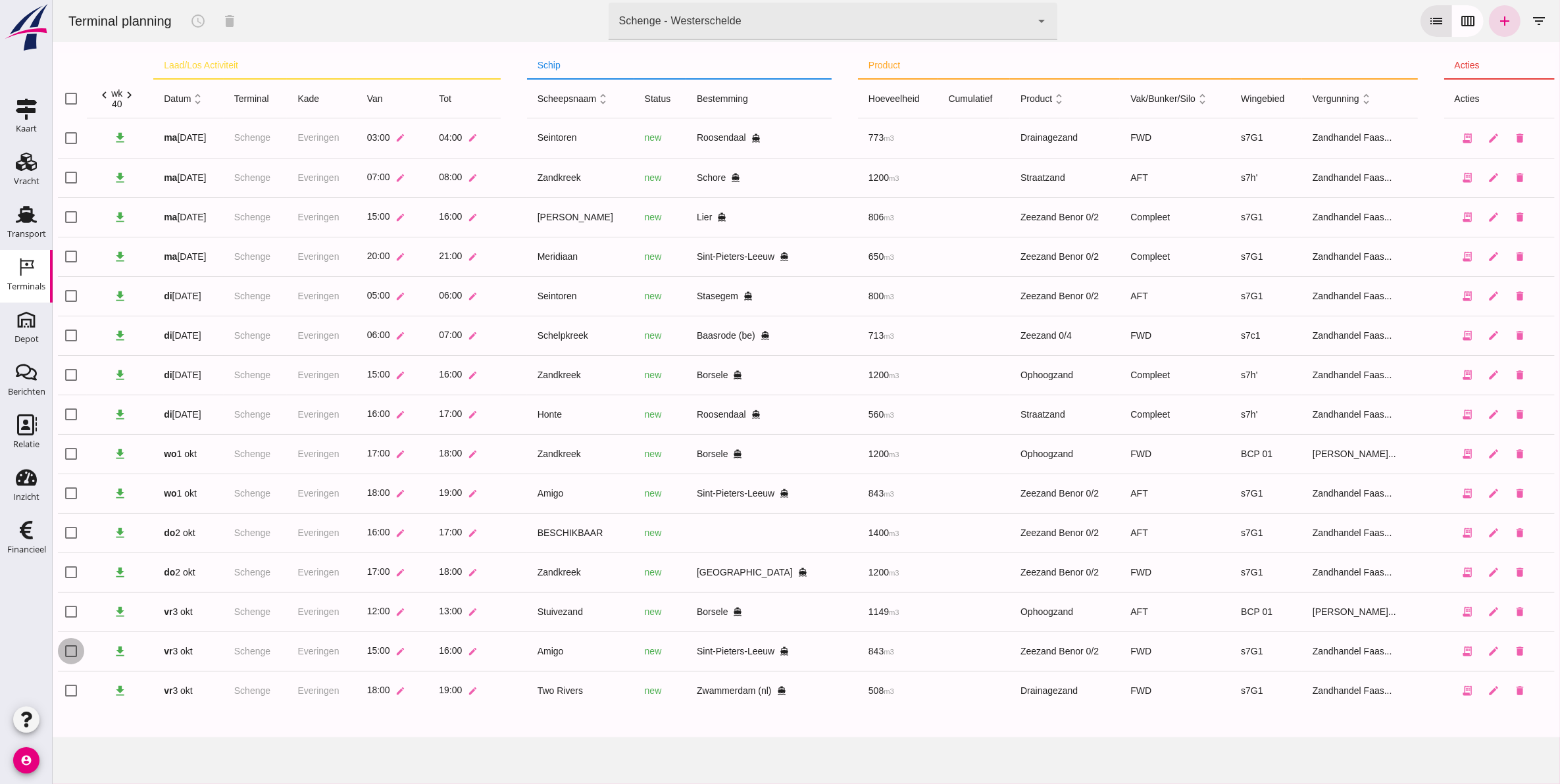
click at [74, 648] on input "checkbox" at bounding box center [70, 651] width 26 height 26
checkbox input "true"
click at [205, 20] on icon "schedule" at bounding box center [197, 21] width 15 height 15
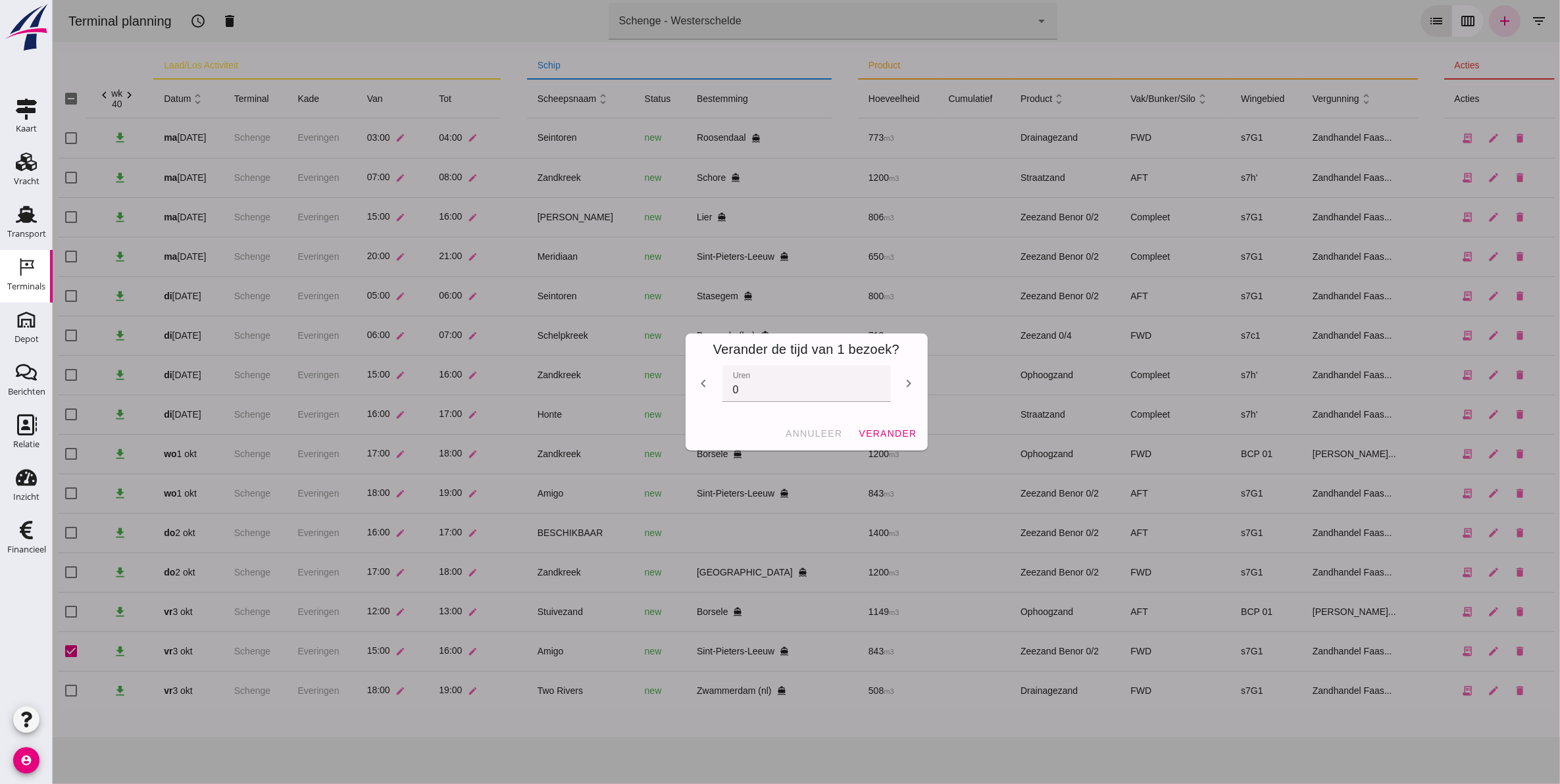
click at [900, 386] on icon "chevron_right" at bounding box center [908, 383] width 15 height 15
type input "1"
click at [896, 425] on button "verander" at bounding box center [886, 433] width 69 height 24
checkbox input "false"
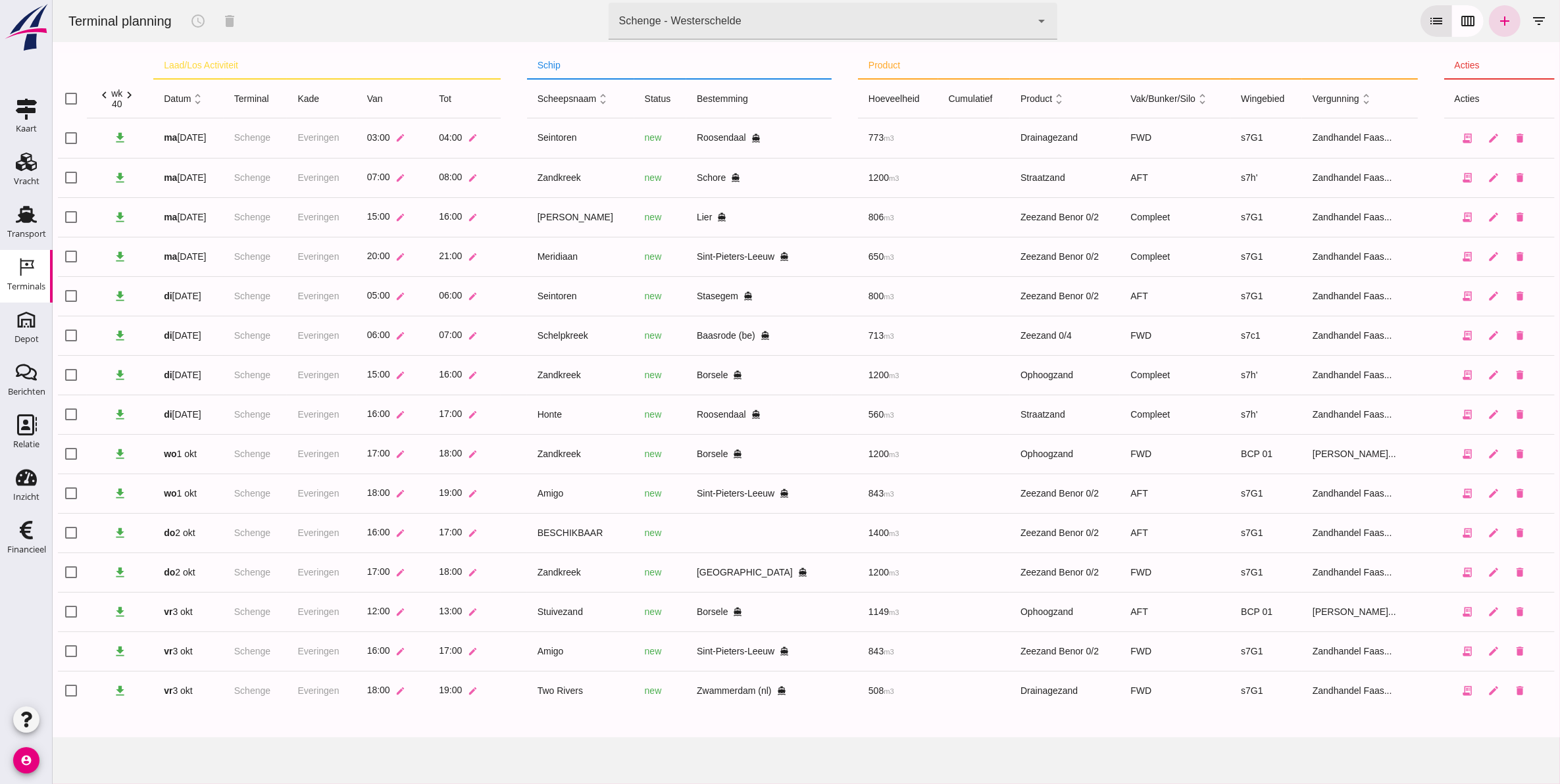
click at [129, 96] on icon "chevron_right" at bounding box center [128, 95] width 14 height 14
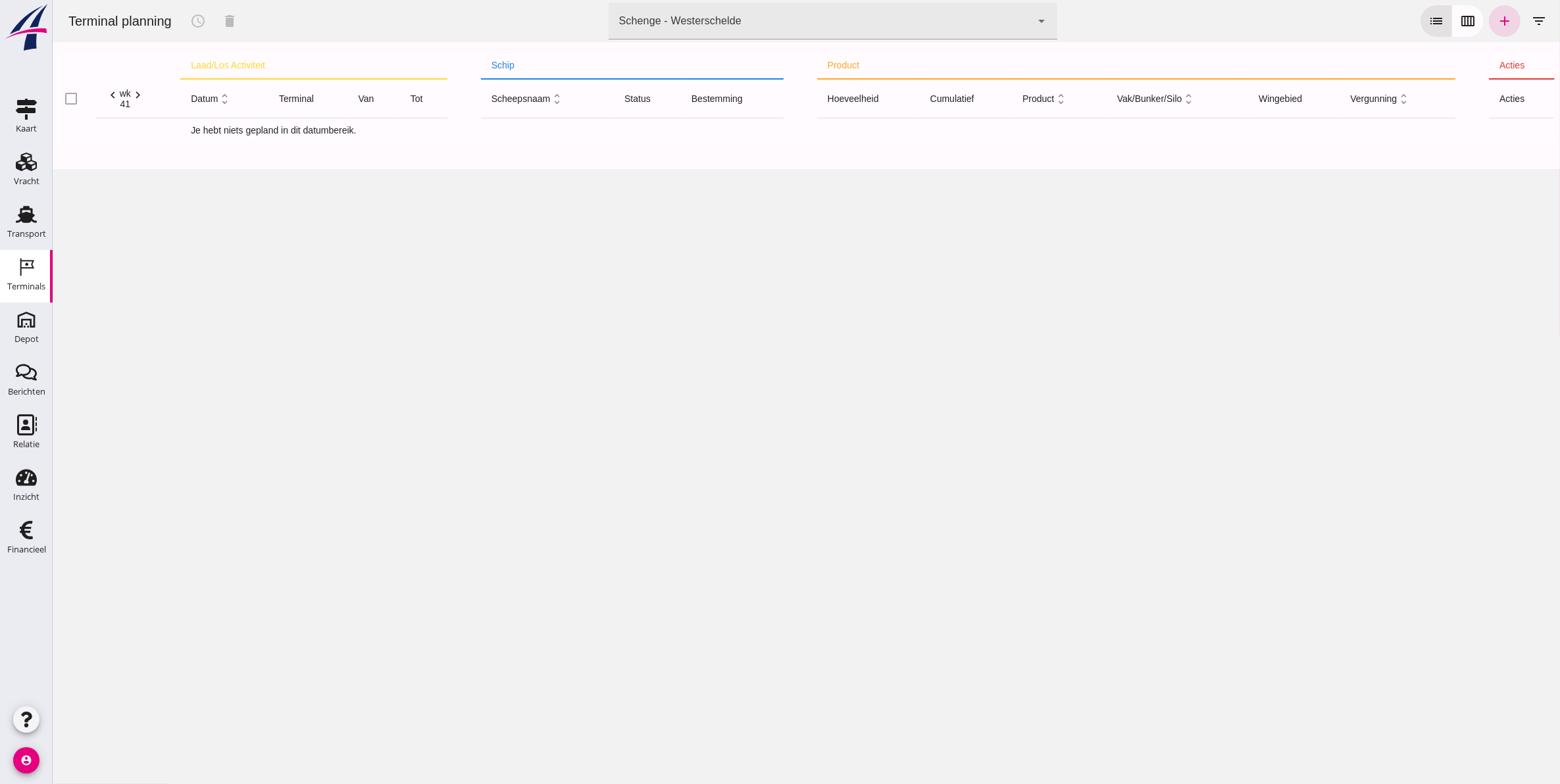
click at [110, 95] on icon "chevron_left" at bounding box center [112, 95] width 14 height 14
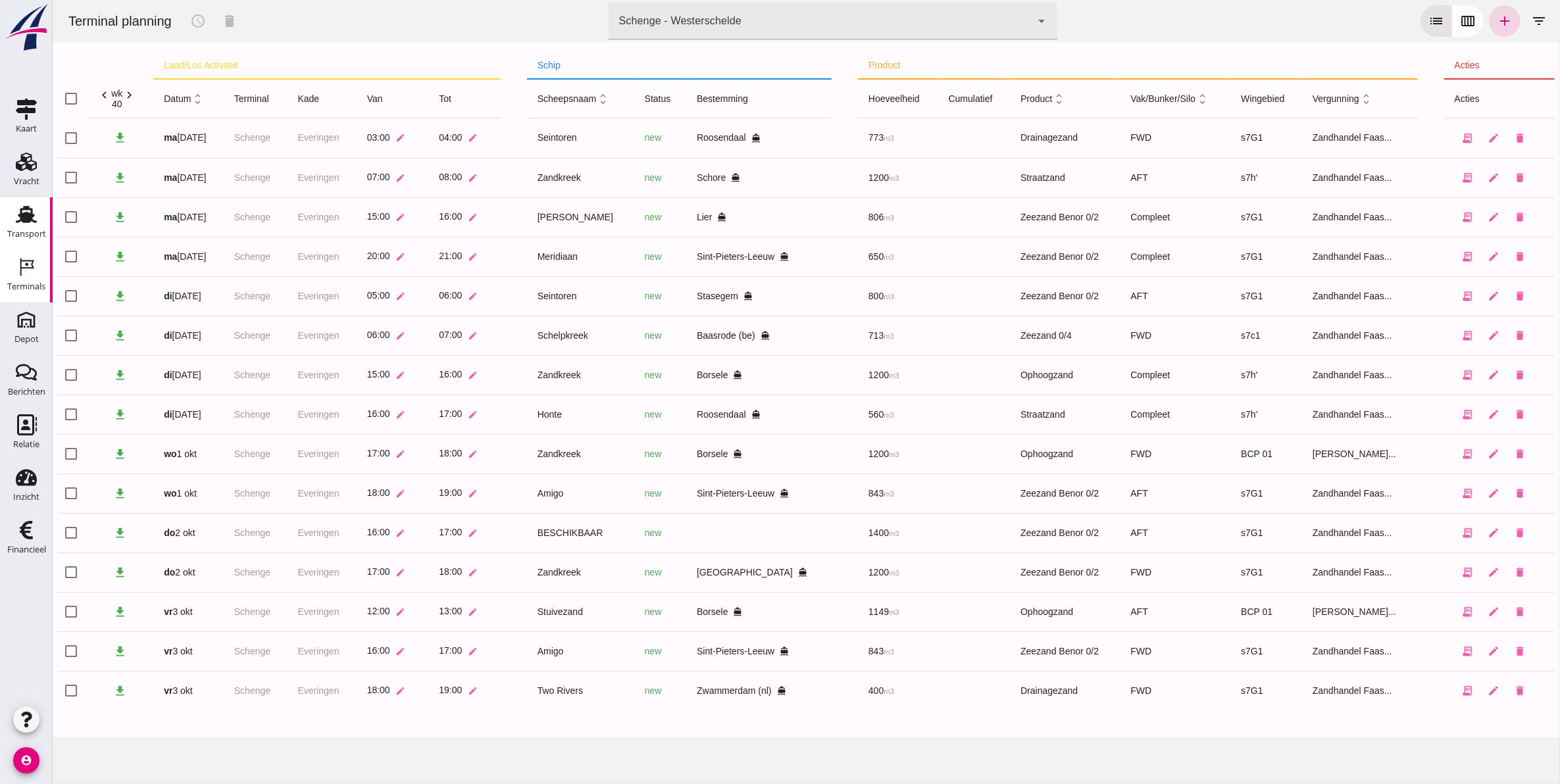
click at [27, 230] on div "Transport" at bounding box center [27, 234] width 39 height 9
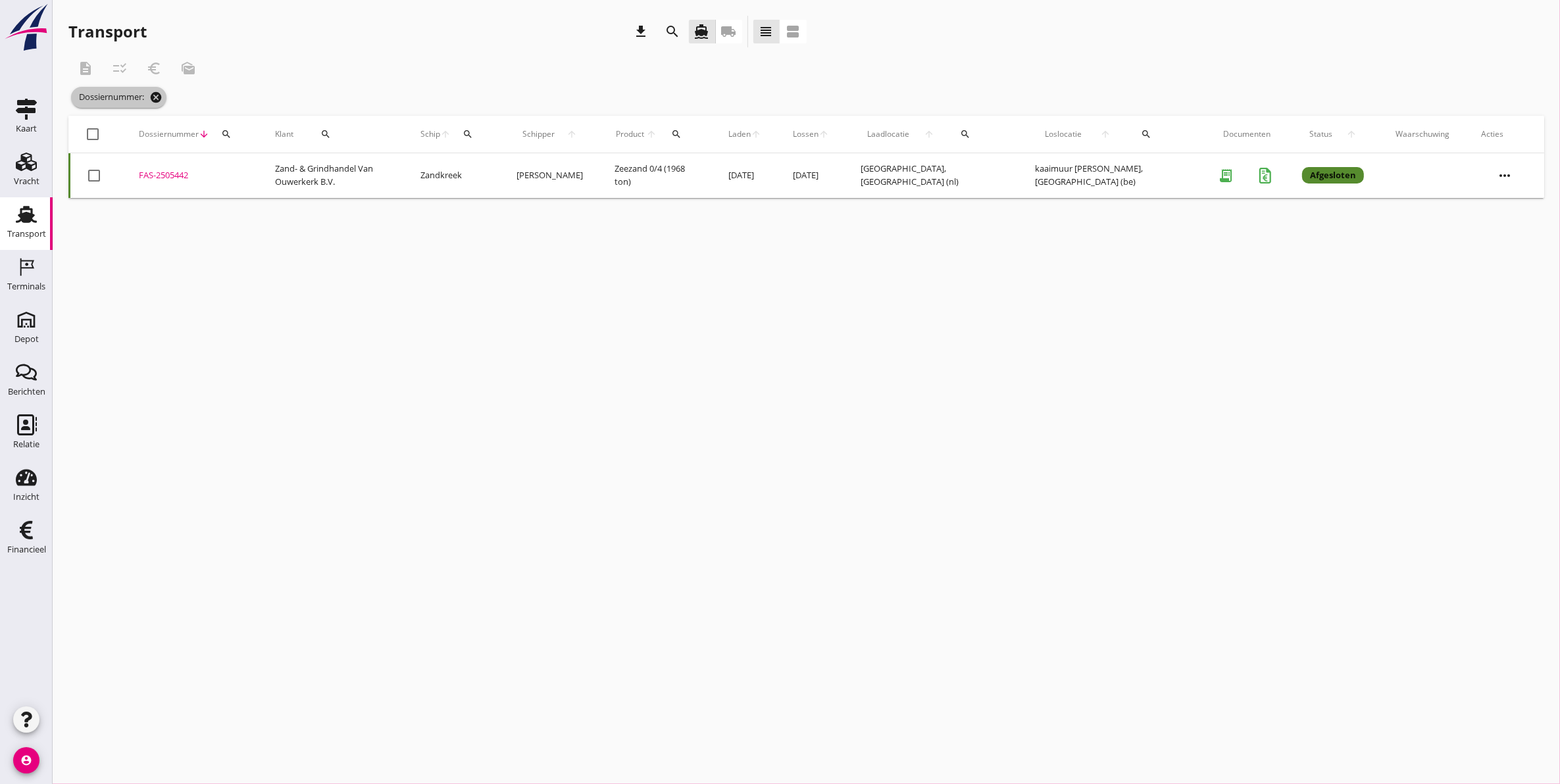
click at [157, 95] on icon "cancel" at bounding box center [156, 97] width 13 height 13
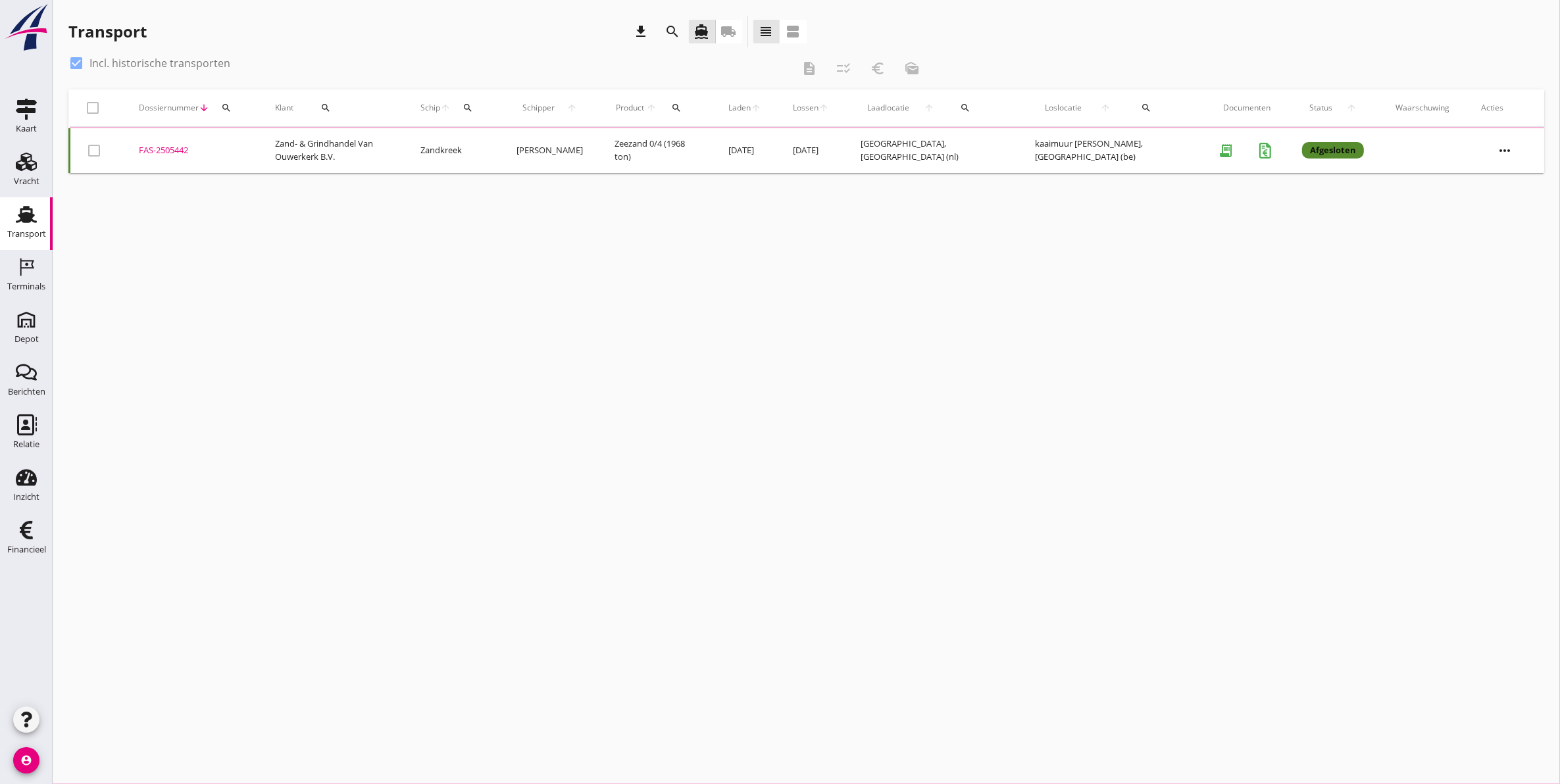
click at [221, 110] on icon "search" at bounding box center [226, 108] width 11 height 11
click at [261, 145] on input "Zoeken op dossiernummer..." at bounding box center [288, 146] width 137 height 21
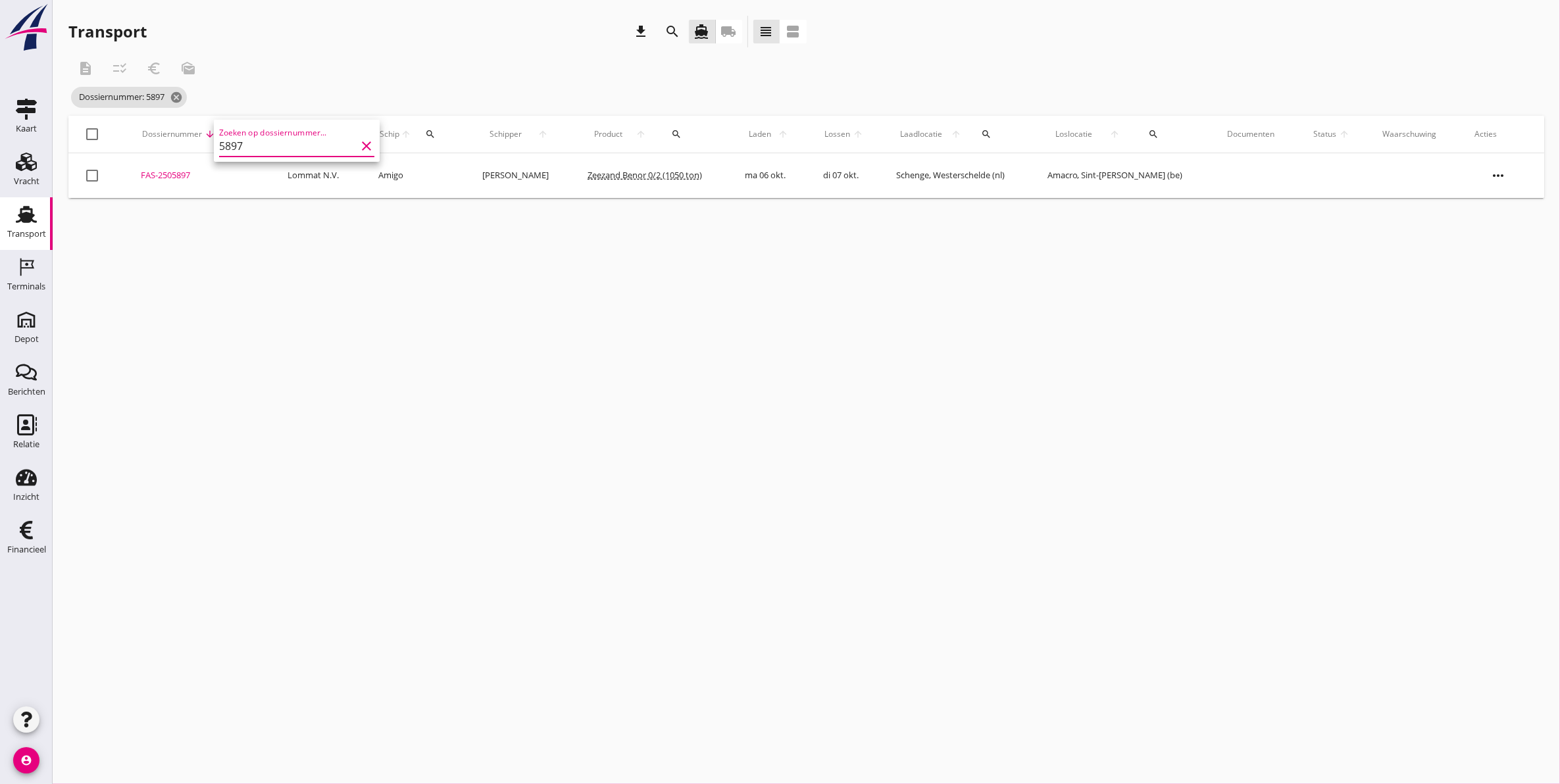
type input "5897"
click at [174, 173] on div "FAS-2505897" at bounding box center [198, 176] width 115 height 13
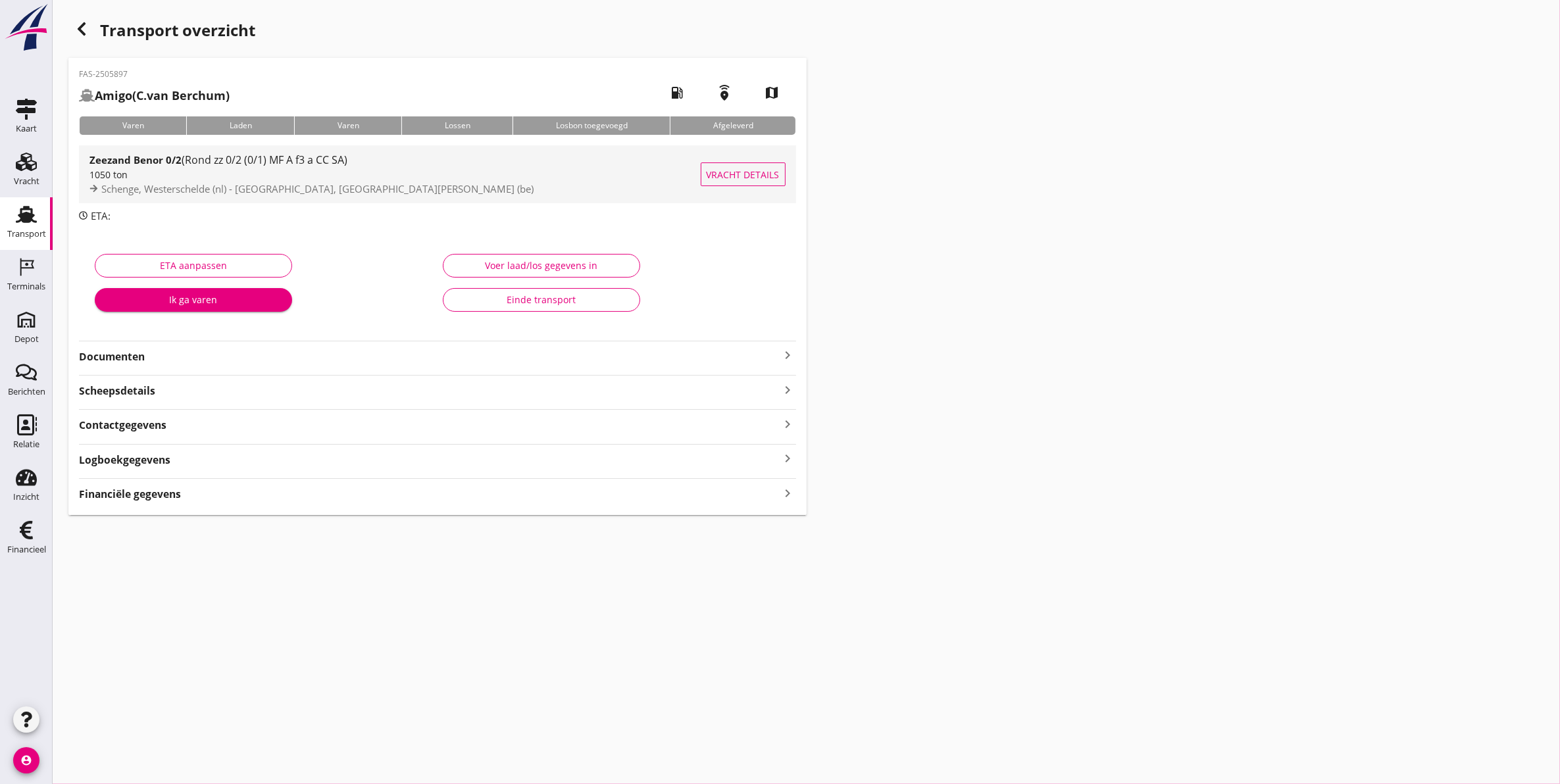
click at [178, 181] on div "Schenge, Westerschelde (nl) - [GEOGRAPHIC_DATA], [GEOGRAPHIC_DATA][PERSON_NAME]…" at bounding box center [395, 189] width 611 height 15
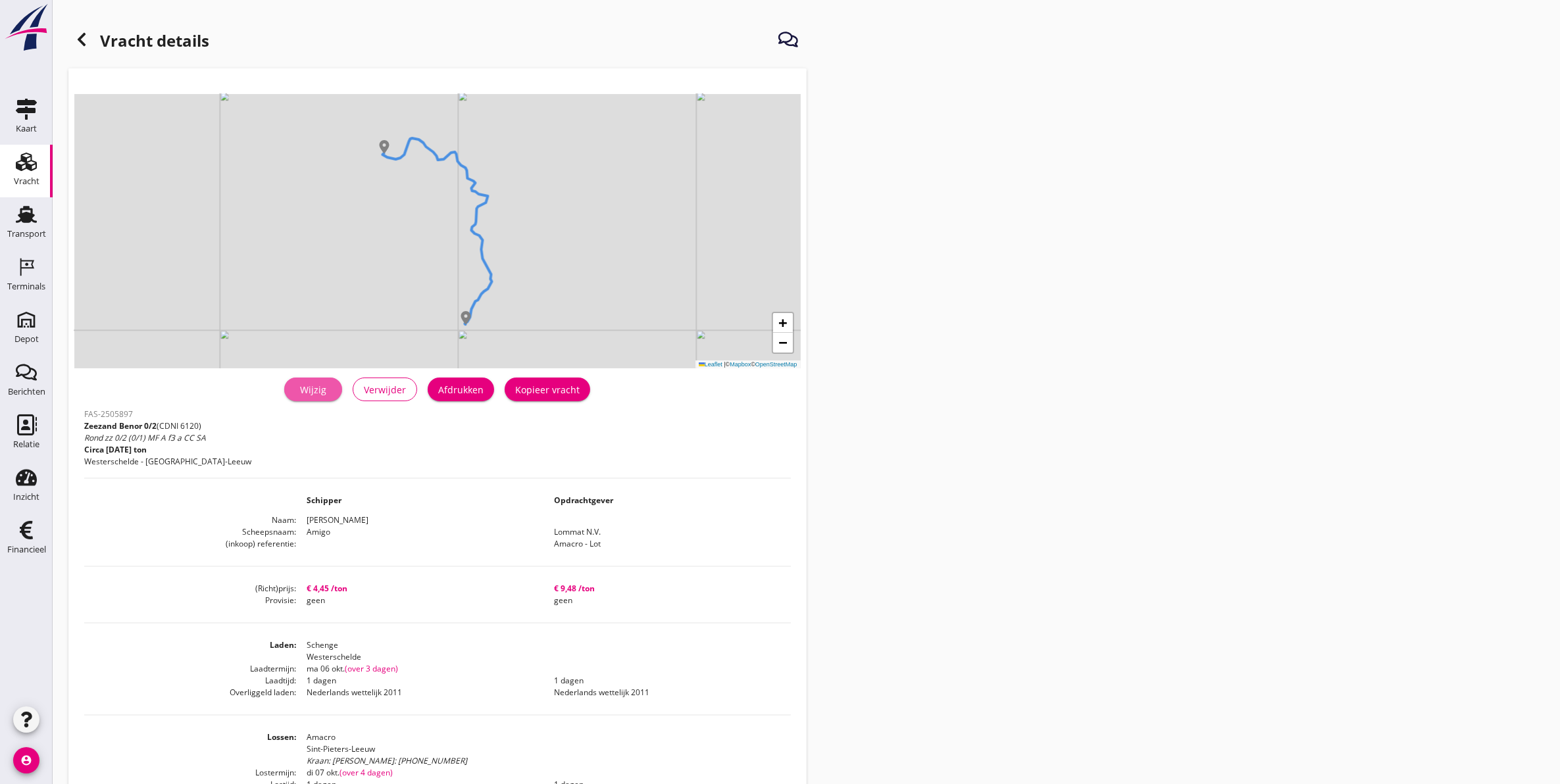
click at [324, 392] on div "Wijzig" at bounding box center [313, 390] width 37 height 14
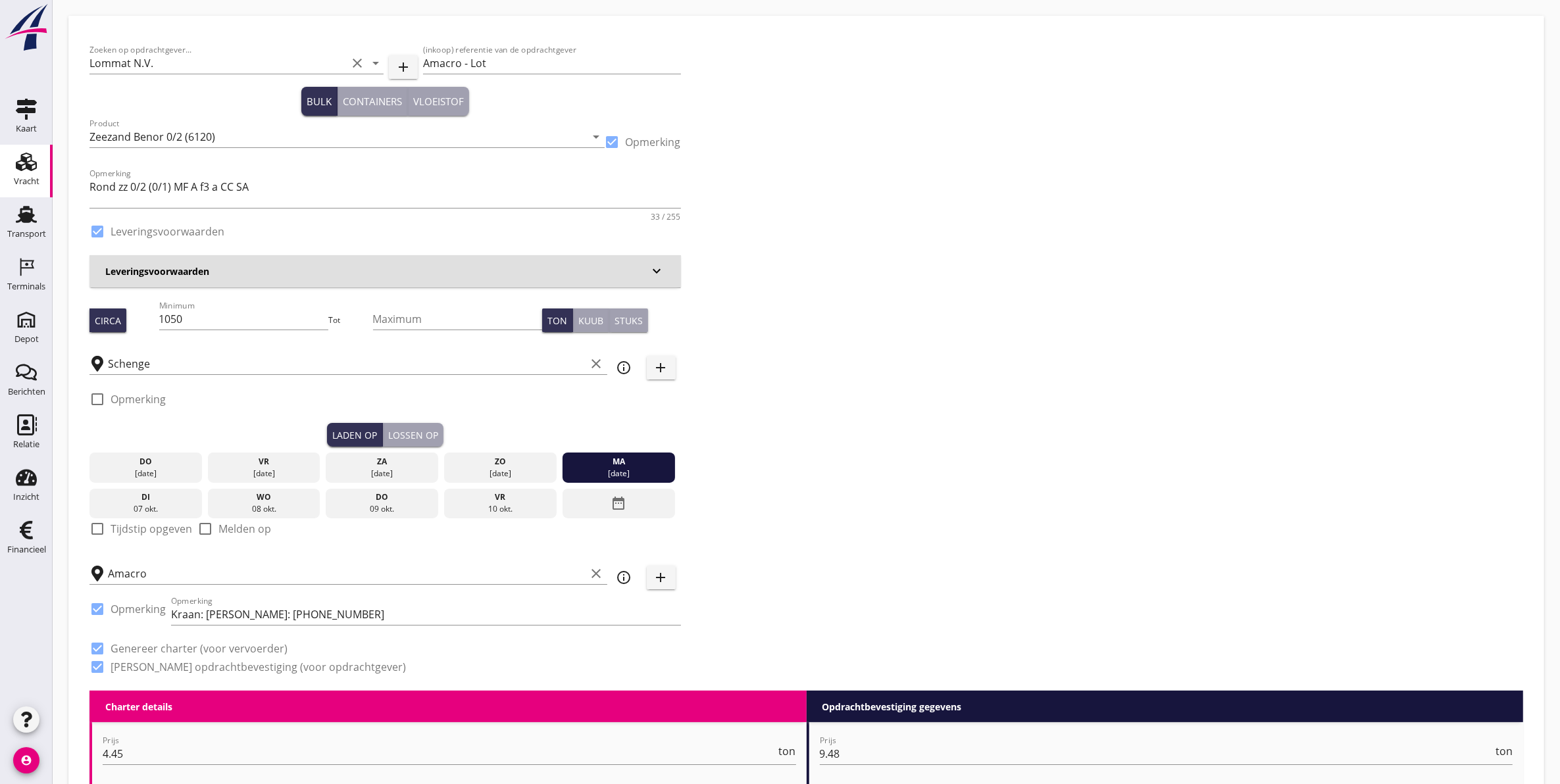
drag, startPoint x: 264, startPoint y: 460, endPoint x: 273, endPoint y: 456, distance: 9.8
click at [264, 458] on div "vr" at bounding box center [264, 462] width 106 height 12
click at [408, 432] on div "Lossen op" at bounding box center [413, 435] width 50 height 14
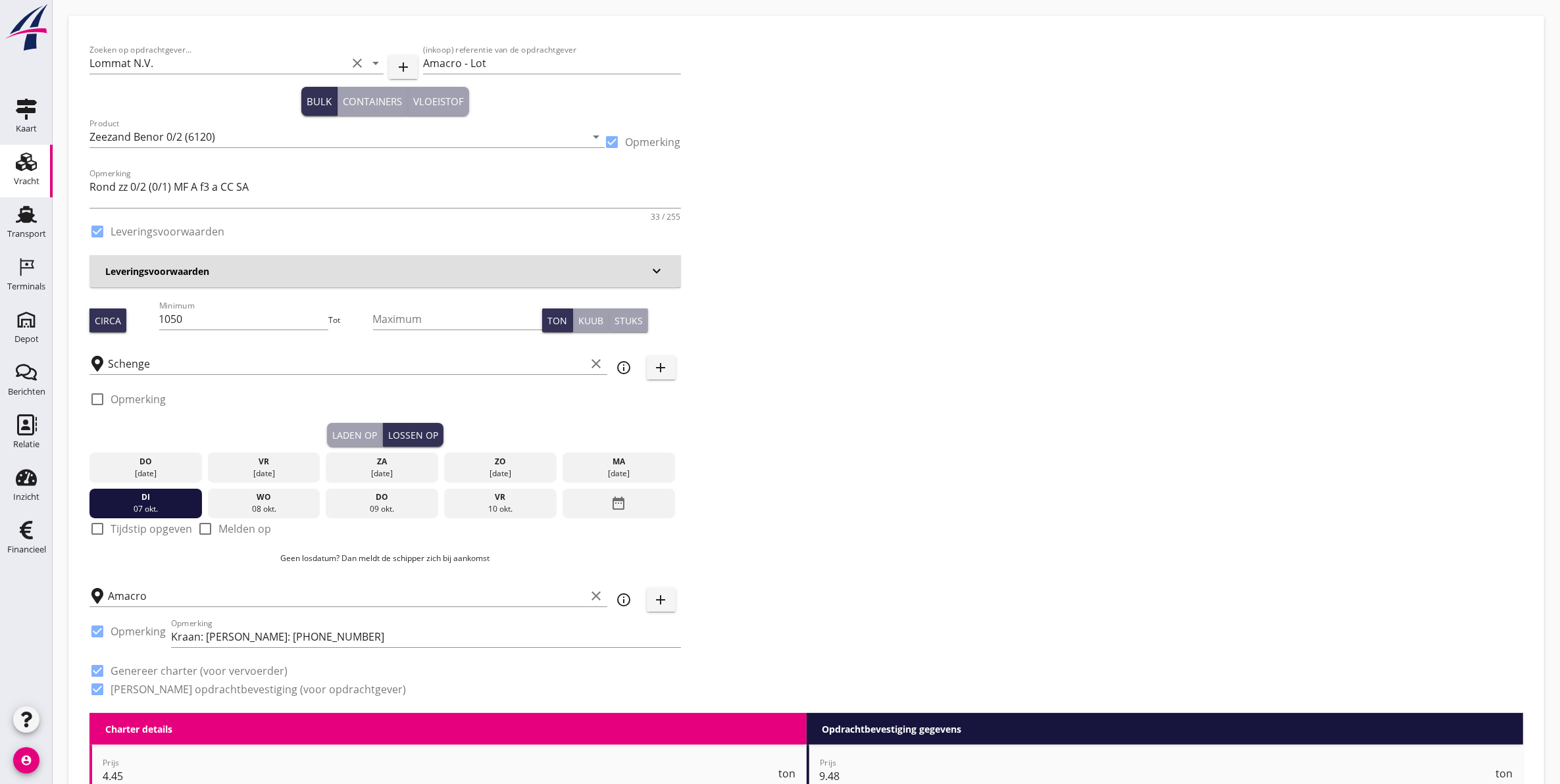
click at [623, 466] on div "ma" at bounding box center [619, 462] width 106 height 12
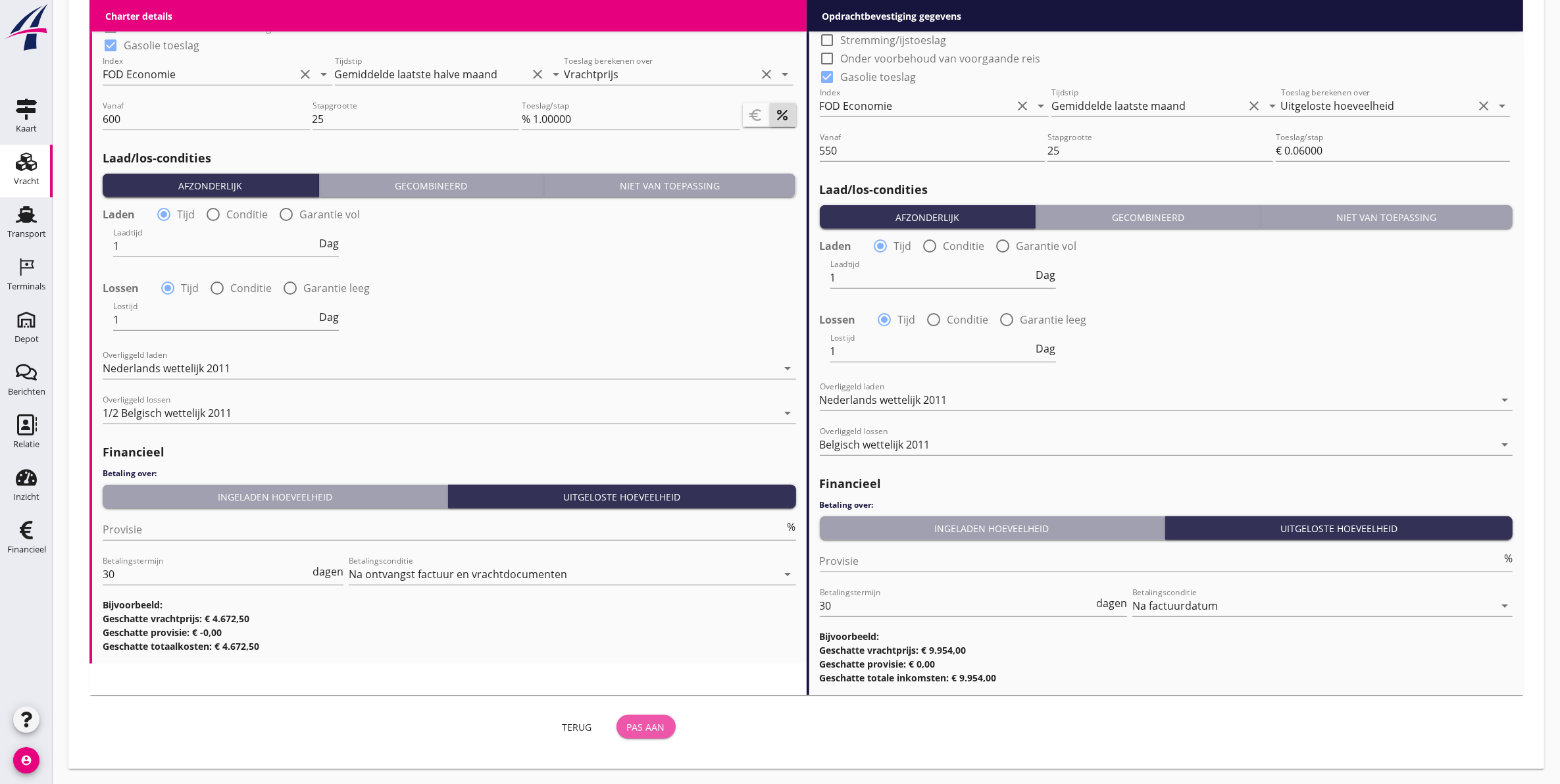
click at [654, 720] on div "Pas aan" at bounding box center [646, 727] width 38 height 14
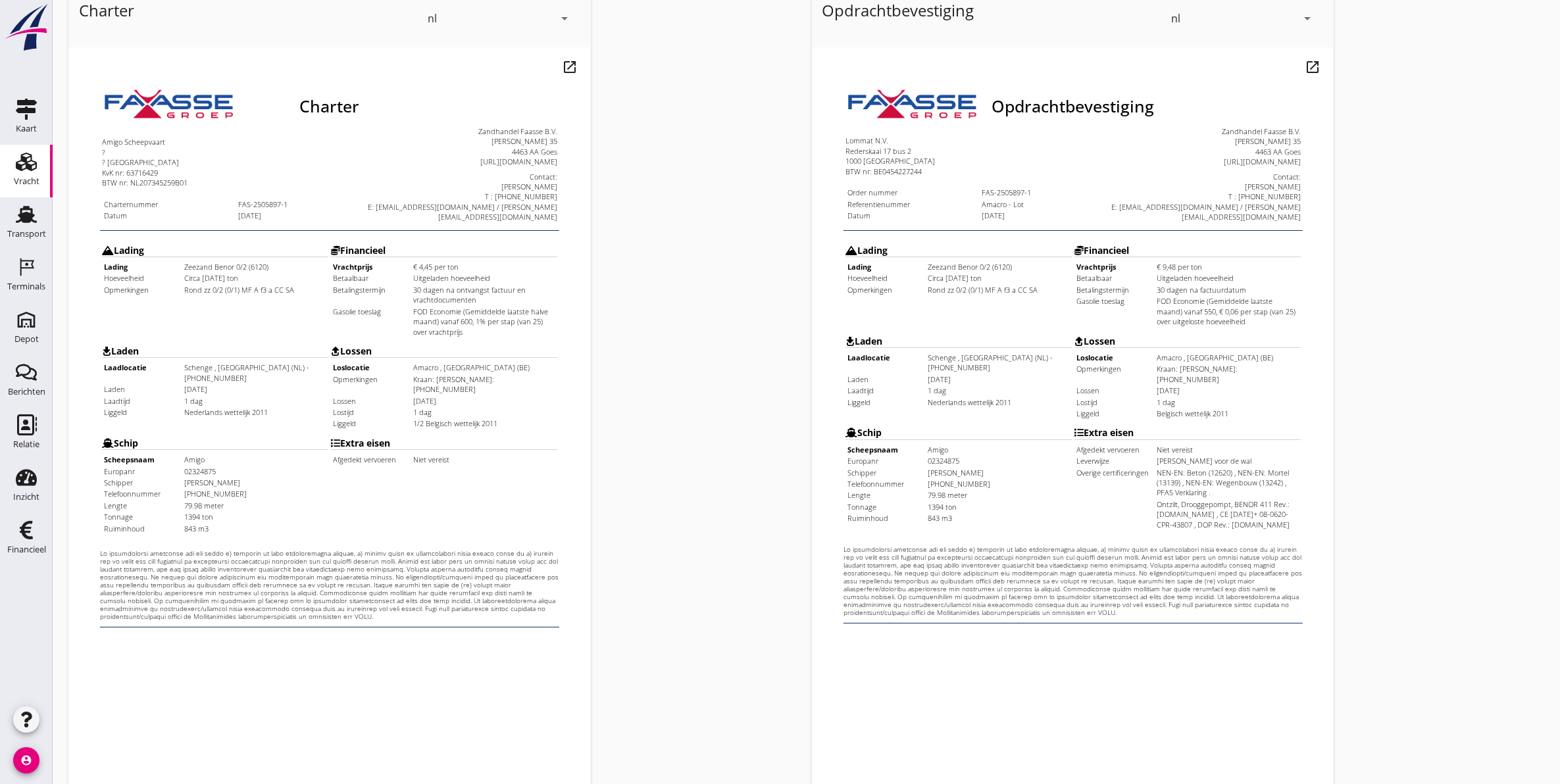
scroll to position [189, 0]
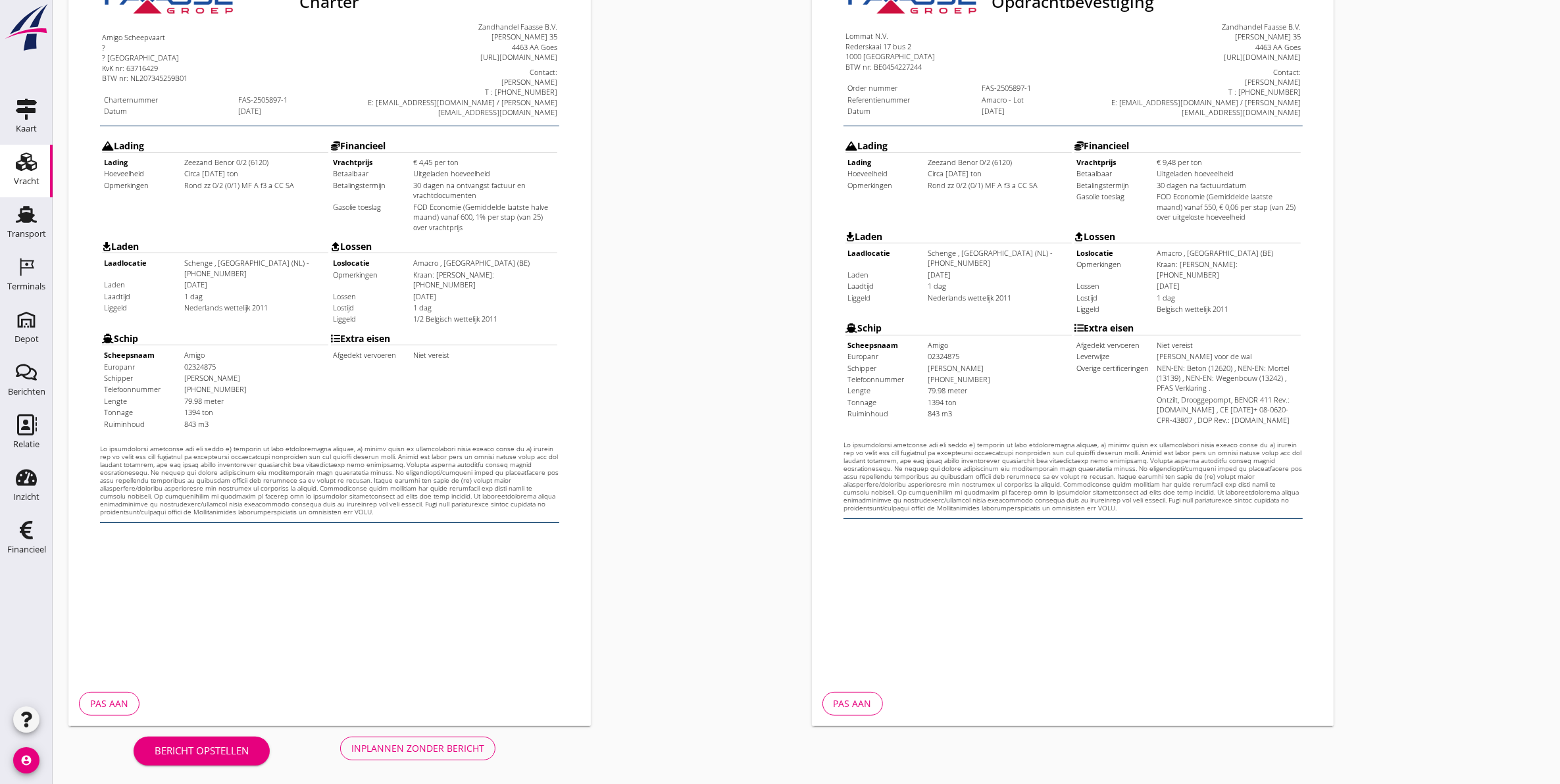
click at [441, 752] on div "Inplannen zonder bericht" at bounding box center [418, 748] width 133 height 14
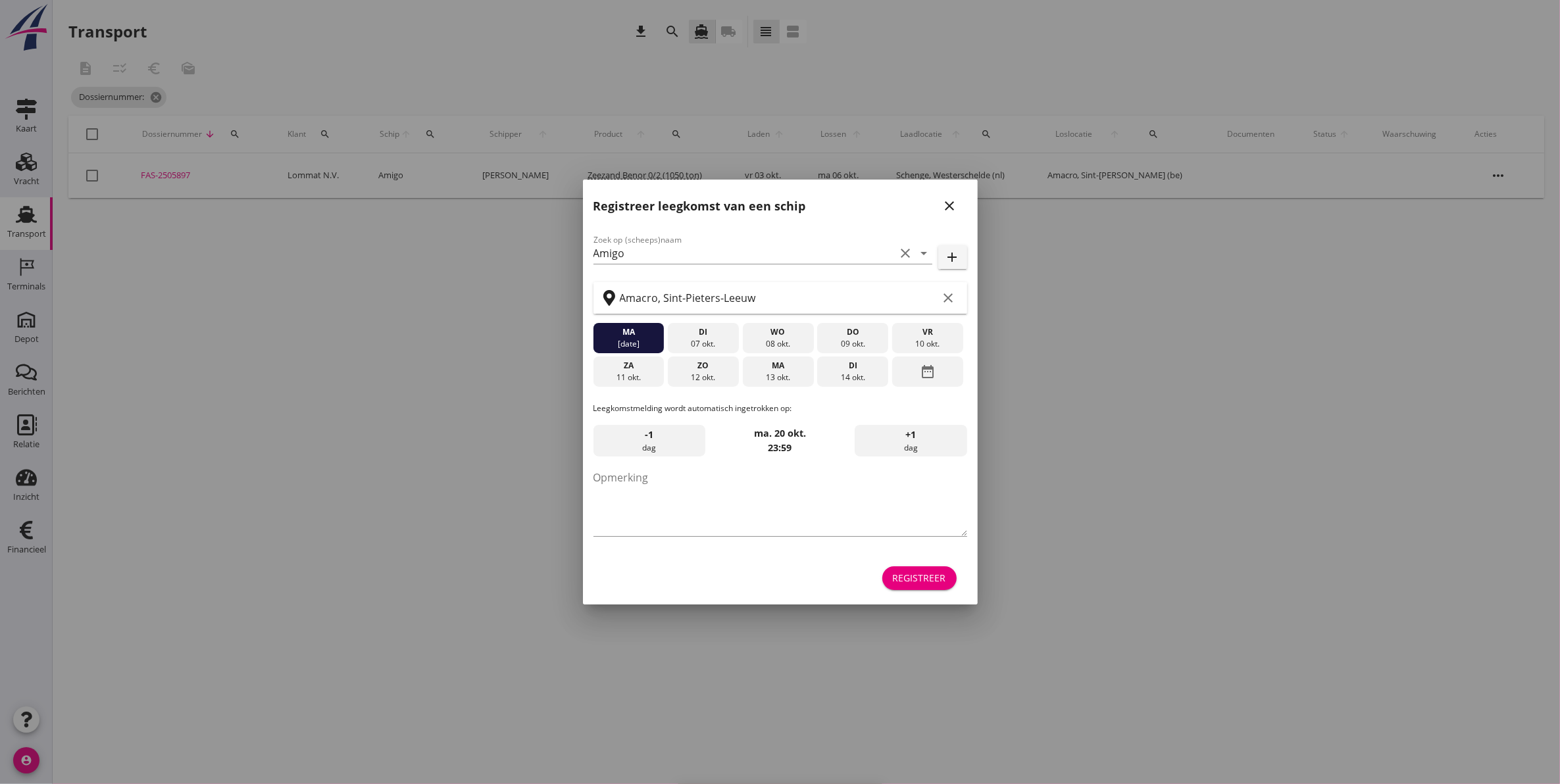
click at [951, 211] on icon "close" at bounding box center [949, 206] width 15 height 15
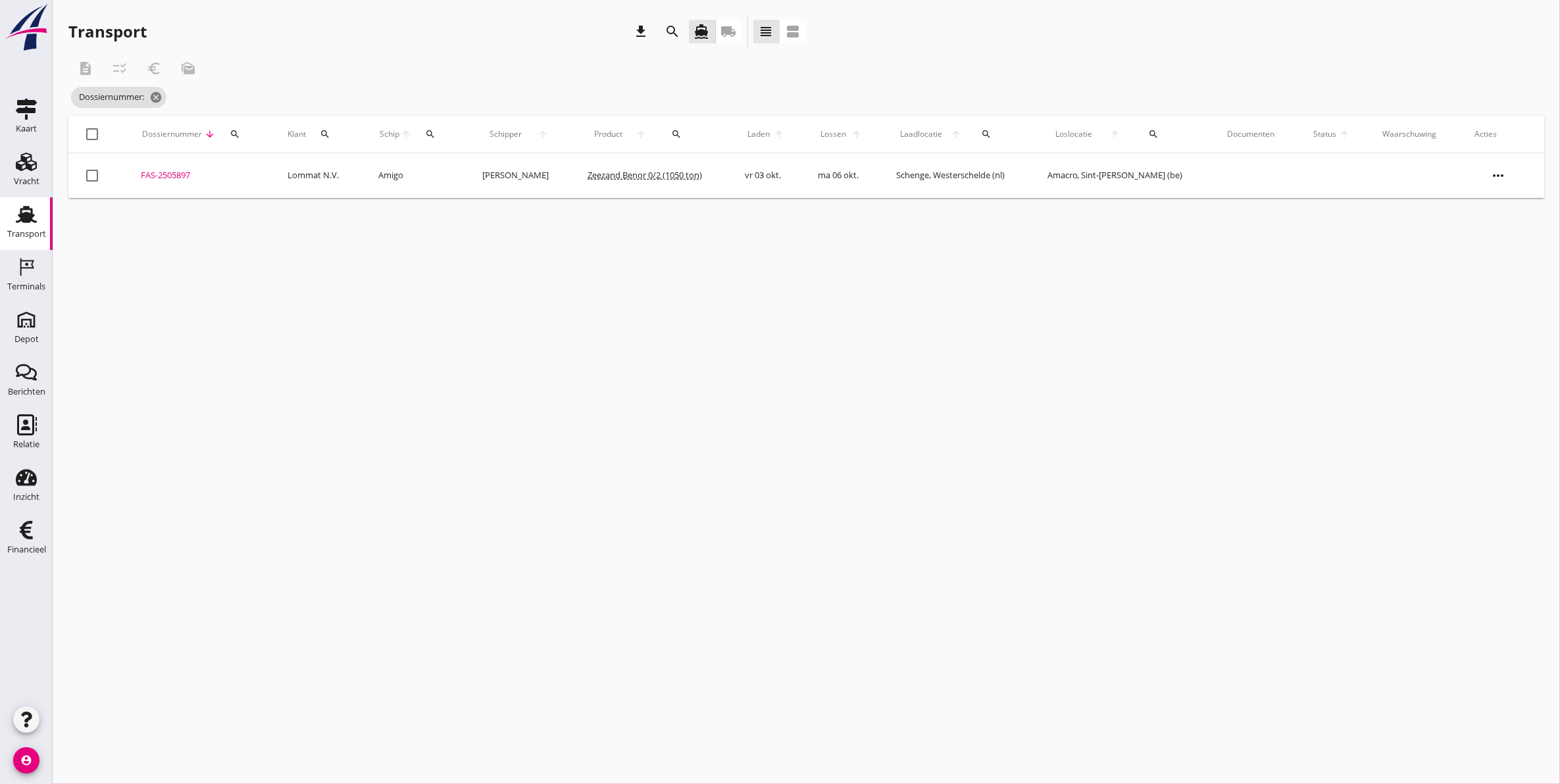
click at [191, 169] on td "FAS-2505897 upload_file Drop hier uw bestand om het aan het dossier toe te voeg…" at bounding box center [198, 175] width 146 height 45
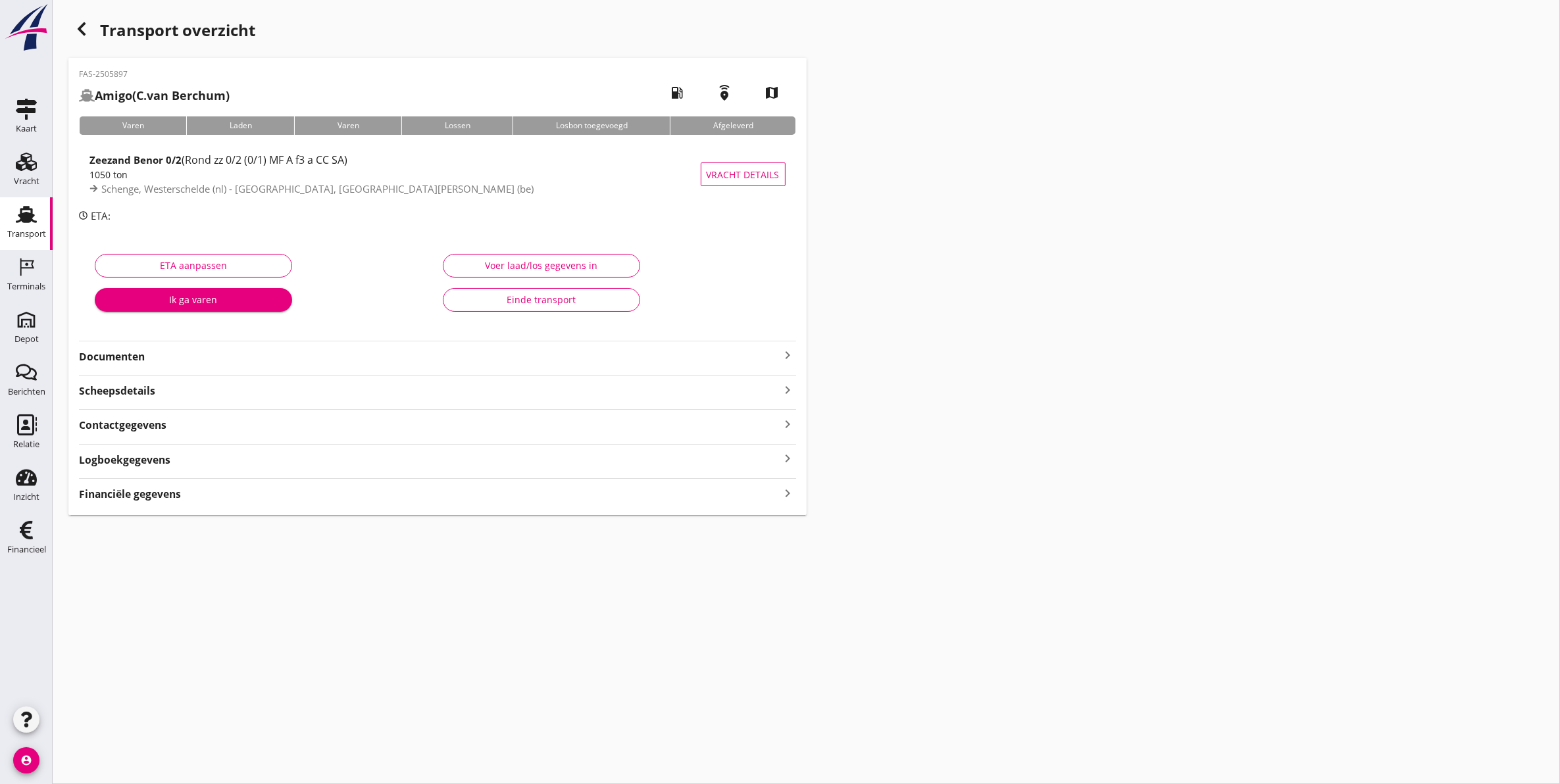
click at [192, 362] on strong "Documenten" at bounding box center [429, 357] width 701 height 15
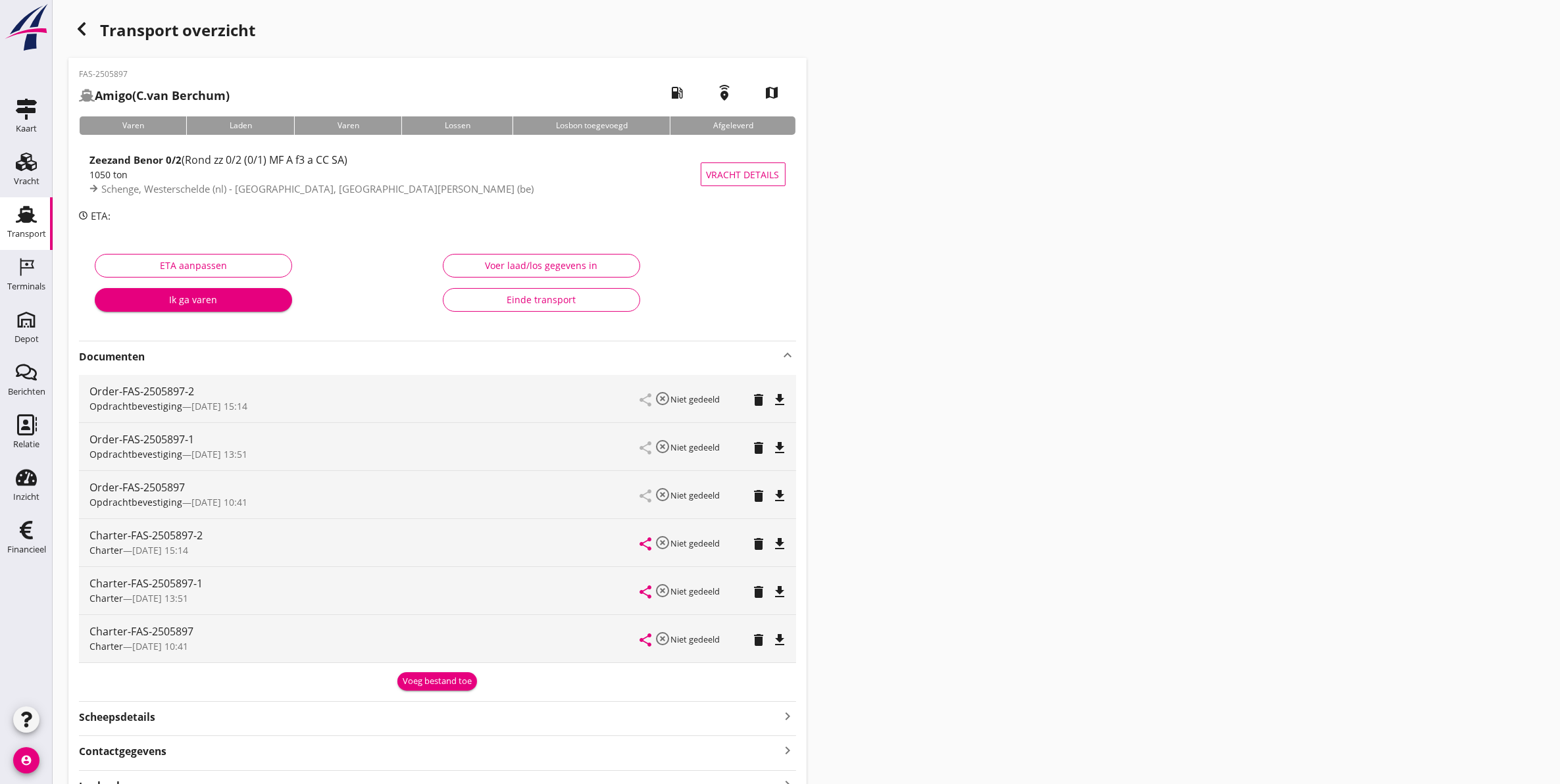
click at [755, 493] on icon "delete" at bounding box center [759, 496] width 15 height 15
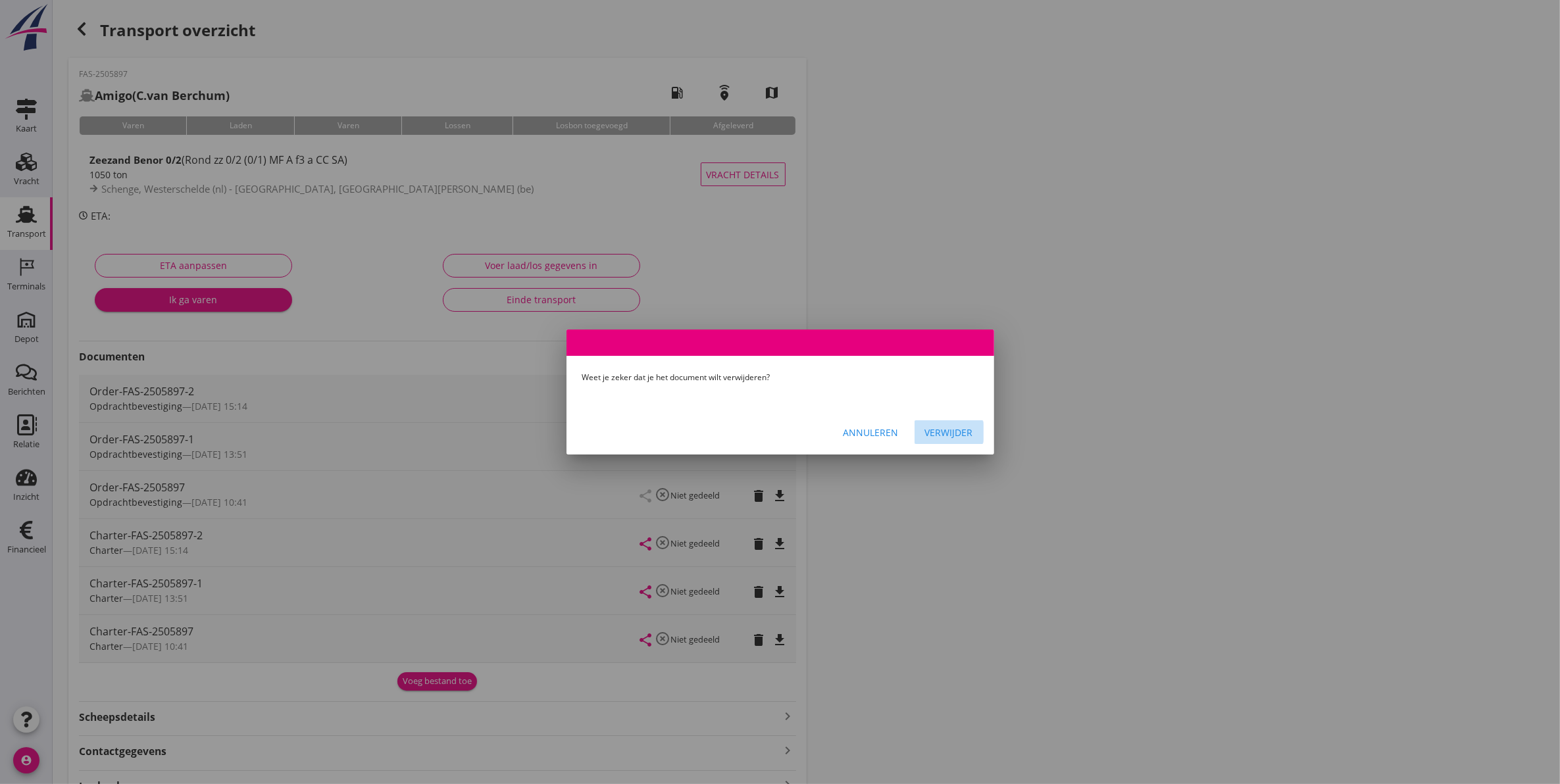
click at [963, 431] on div "Verwijder" at bounding box center [949, 433] width 48 height 14
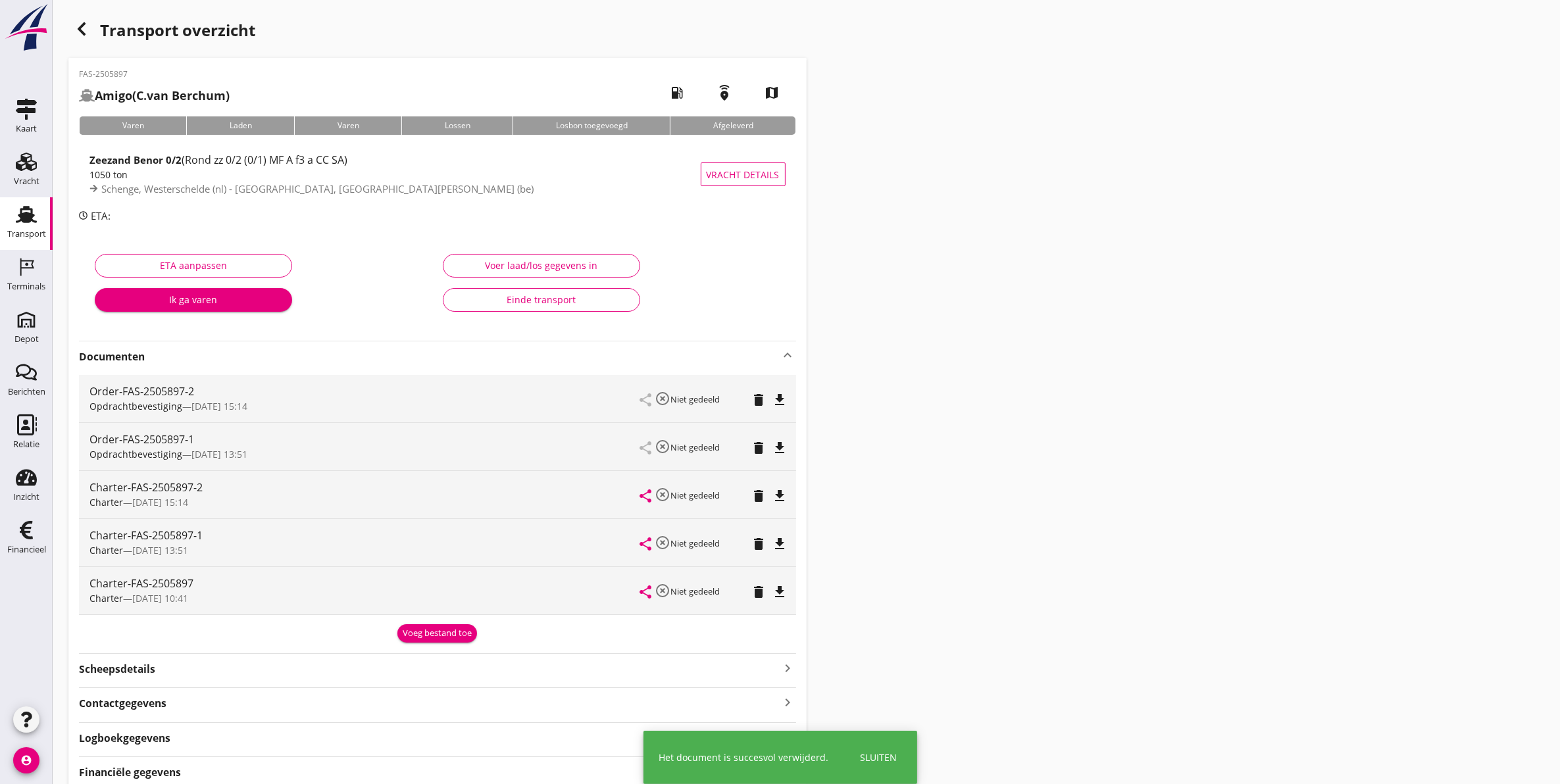
click at [759, 447] on icon "delete" at bounding box center [759, 447] width 15 height 15
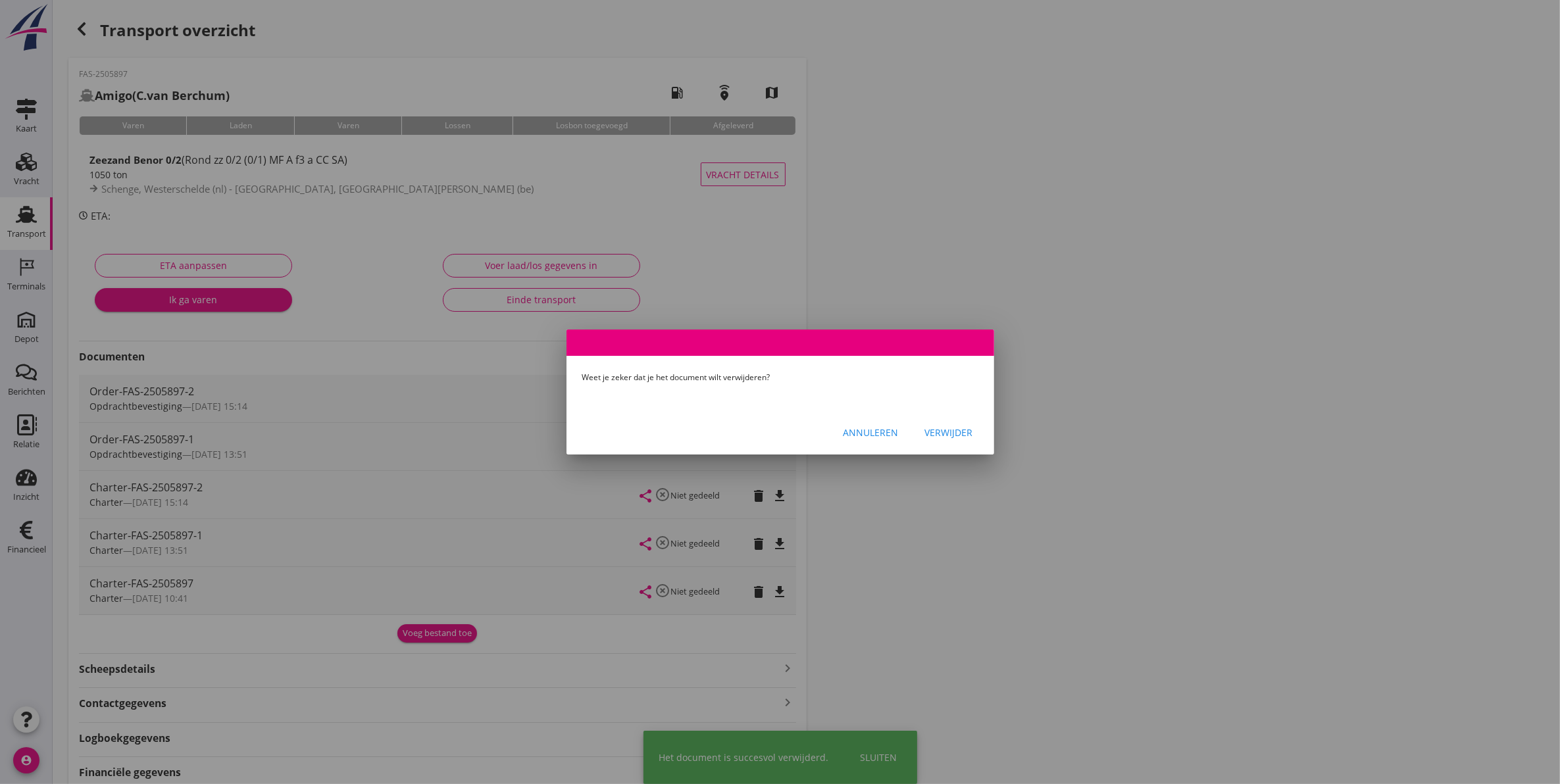
click at [963, 426] on div "Verwijder" at bounding box center [949, 433] width 48 height 14
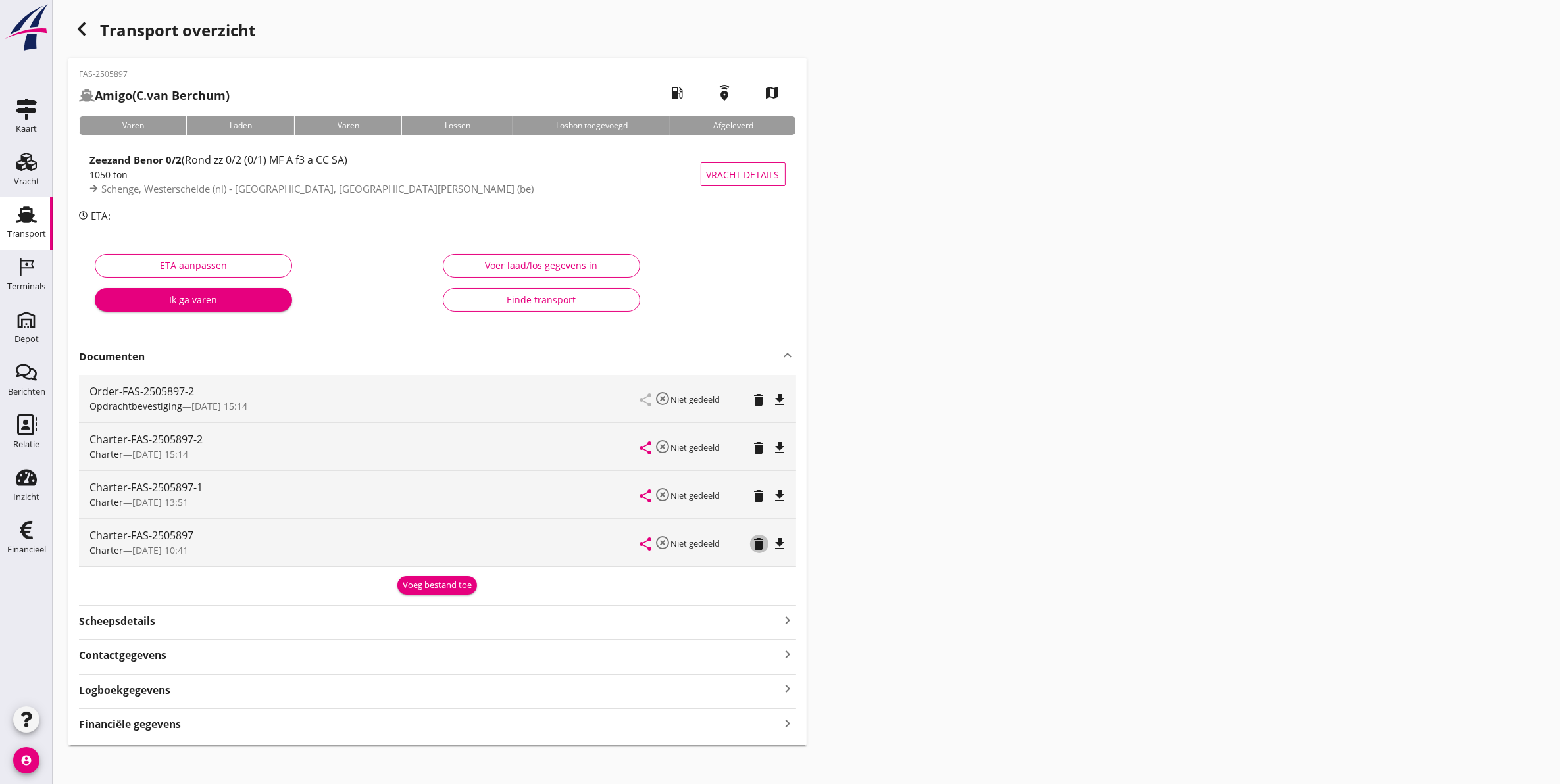
click at [762, 547] on icon "delete" at bounding box center [759, 543] width 15 height 15
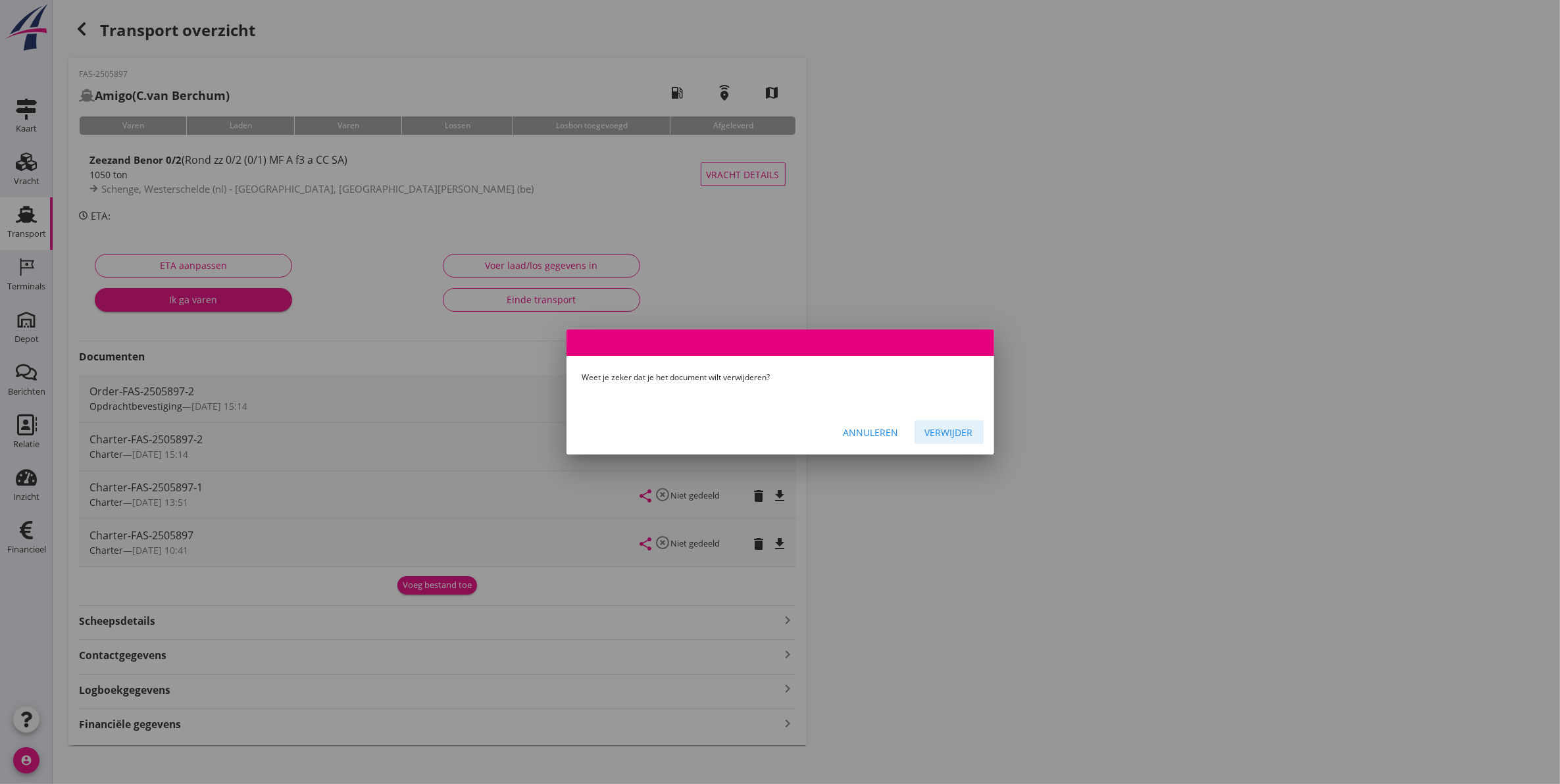
drag, startPoint x: 951, startPoint y: 435, endPoint x: 906, endPoint y: 458, distance: 50.5
click at [951, 435] on div "Verwijder" at bounding box center [949, 433] width 48 height 14
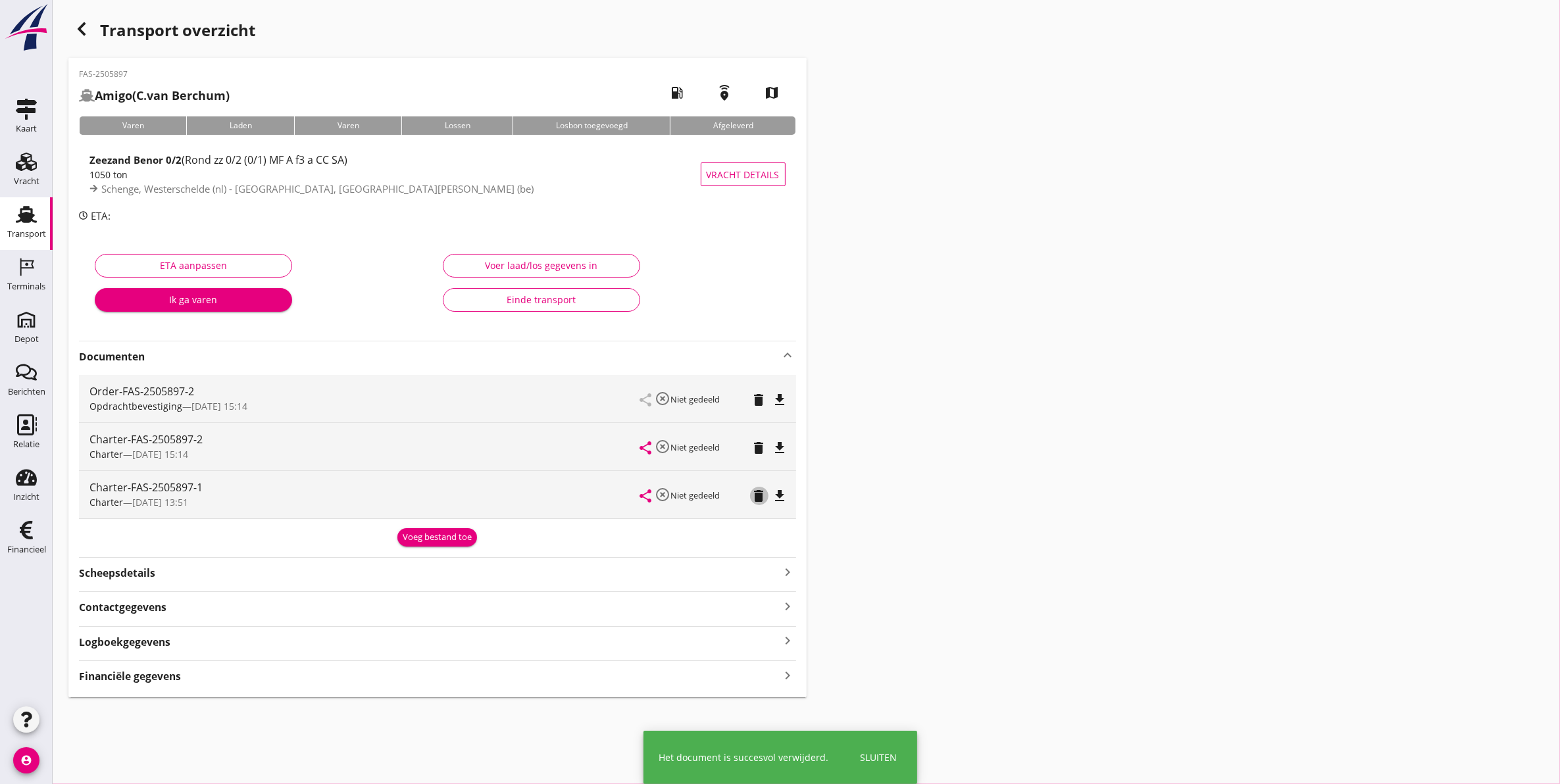
click at [757, 496] on icon "delete" at bounding box center [759, 496] width 15 height 15
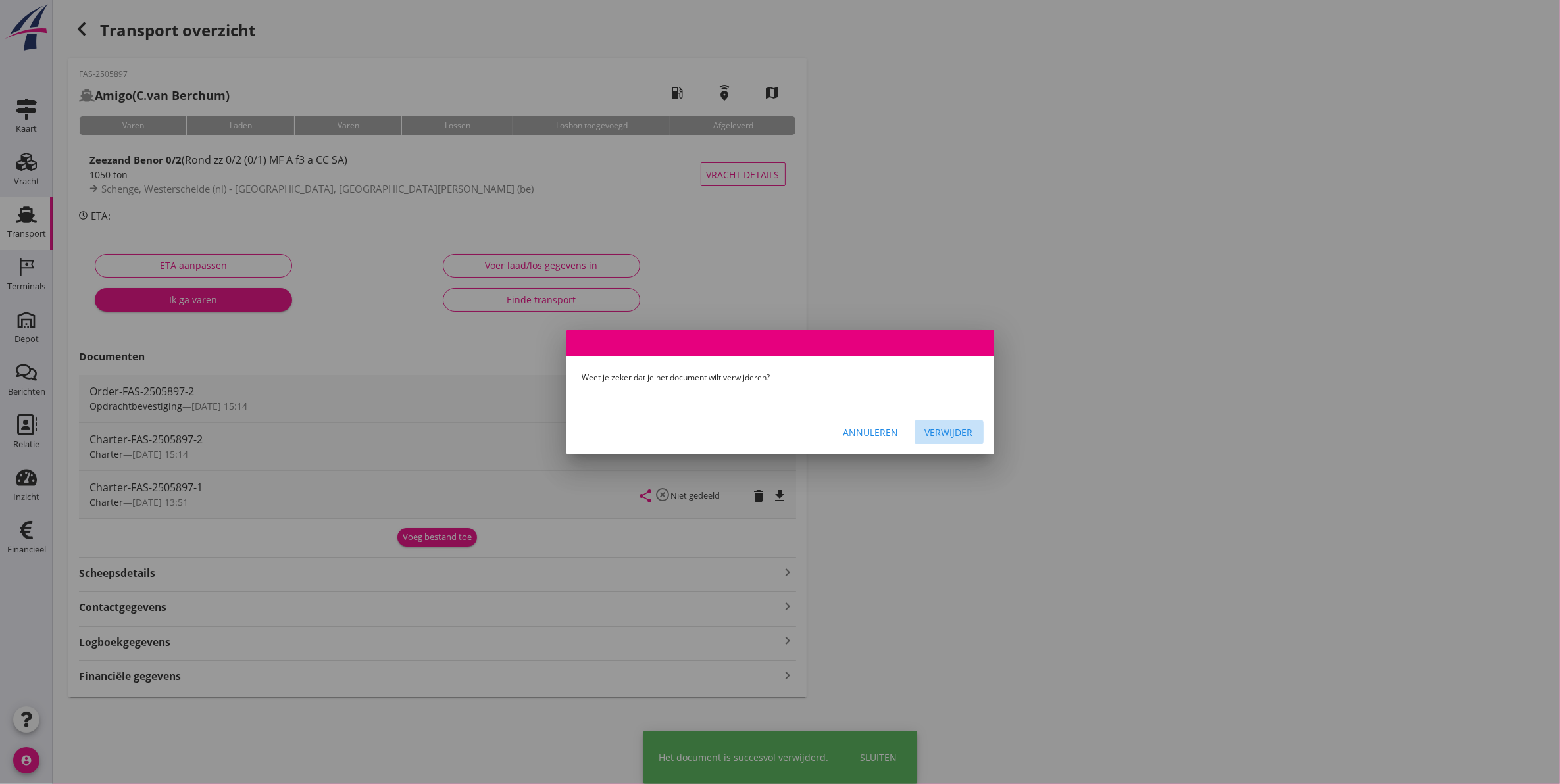
click at [931, 431] on div "Verwijder" at bounding box center [949, 433] width 48 height 14
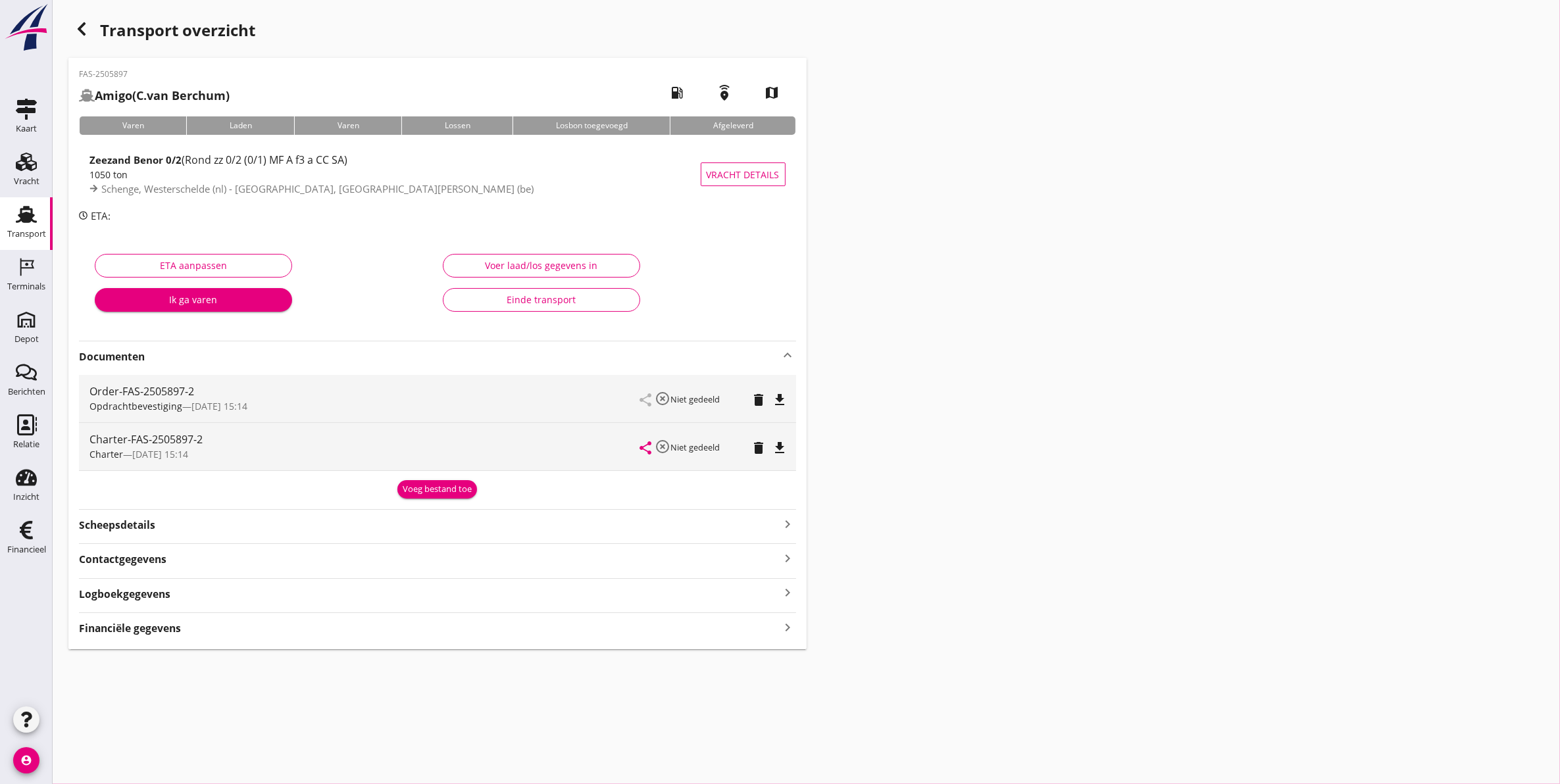
click at [75, 30] on icon "button" at bounding box center [81, 28] width 15 height 15
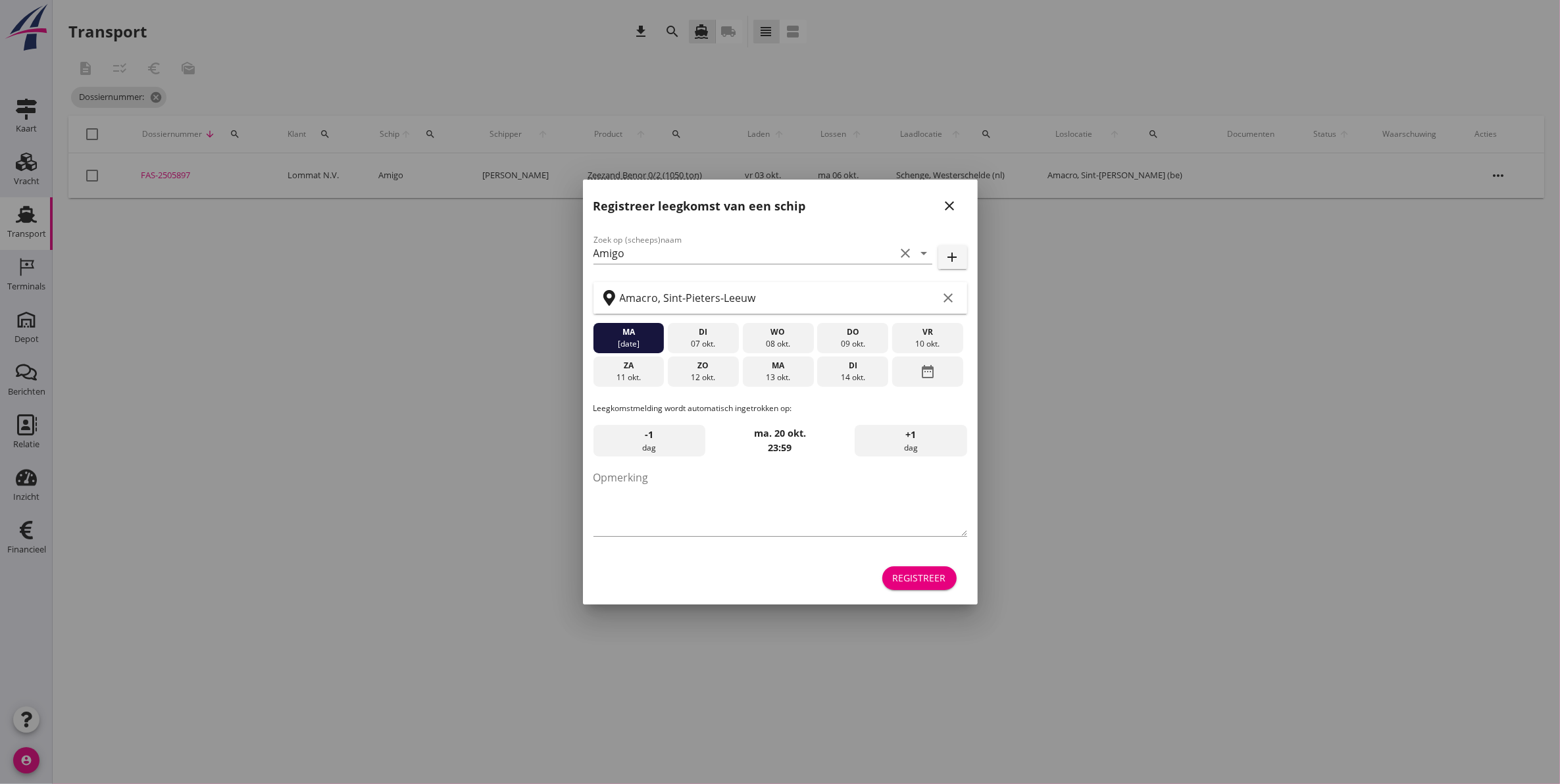
click at [956, 205] on icon "close" at bounding box center [949, 206] width 15 height 15
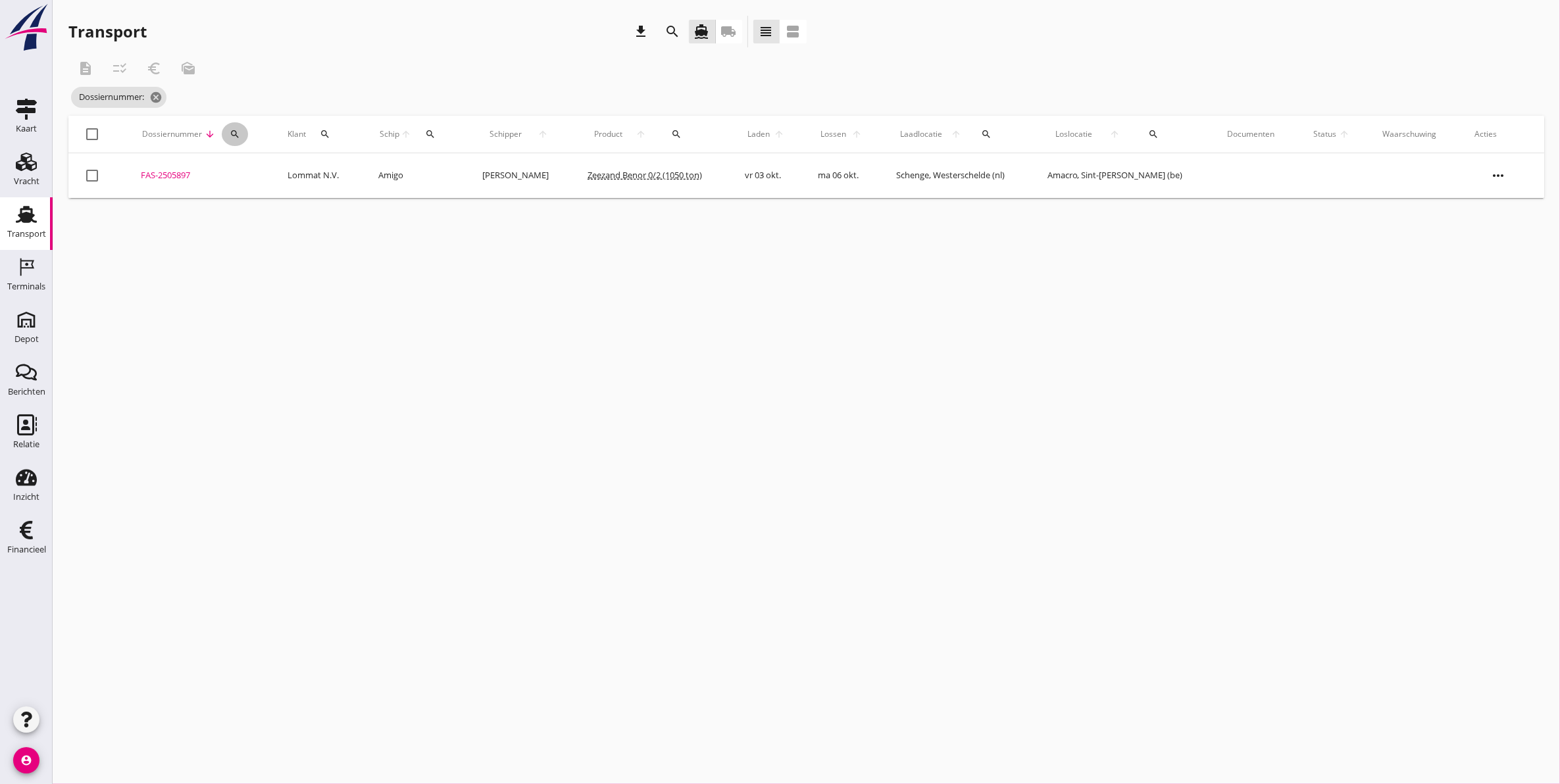
click at [239, 137] on icon "search" at bounding box center [235, 134] width 11 height 11
click at [259, 174] on input "Zoeken op dossiernummer..." at bounding box center [296, 172] width 137 height 21
type input "5898"
click at [166, 174] on div "FAS-2505898" at bounding box center [189, 176] width 105 height 13
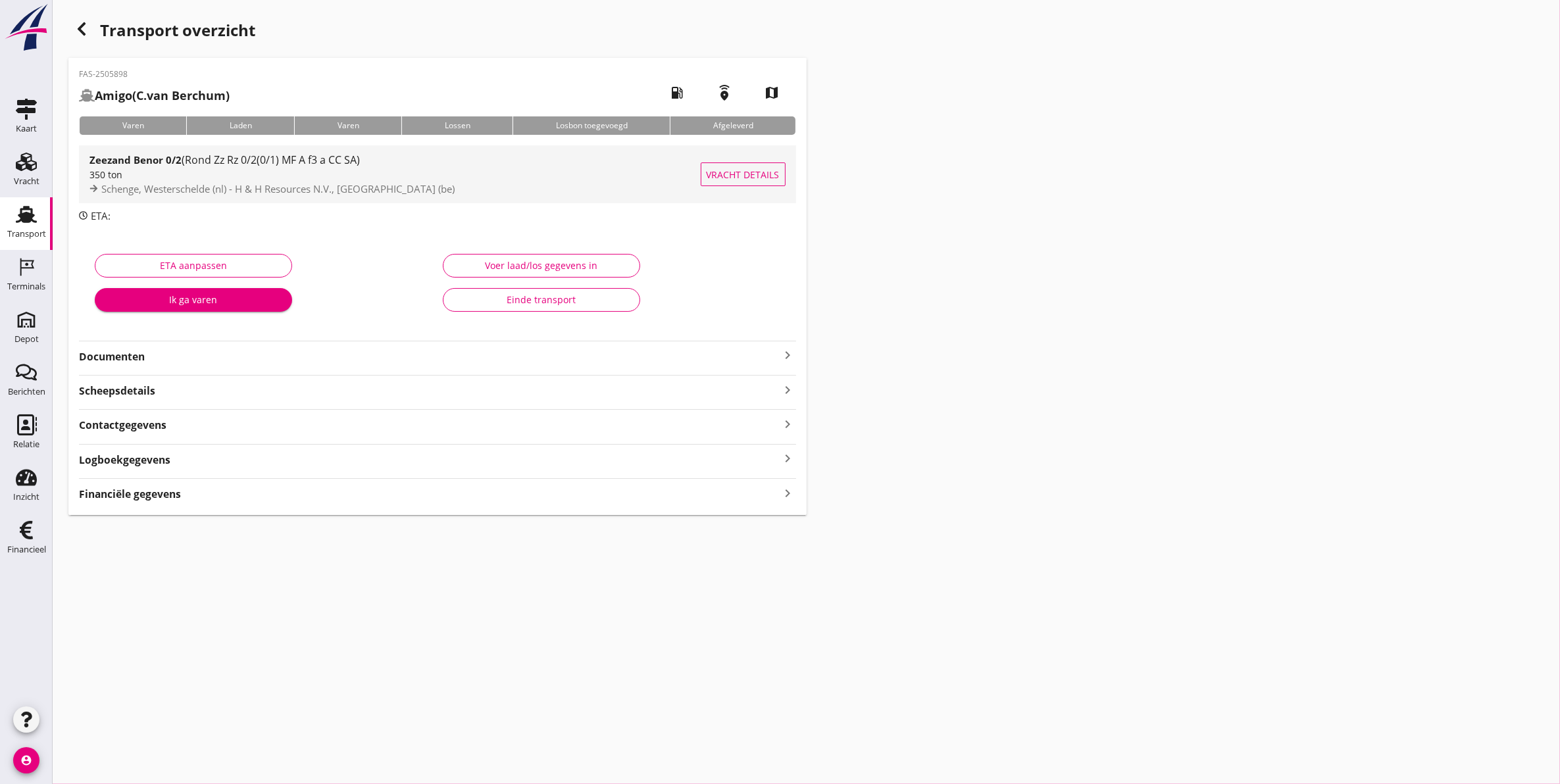
click at [276, 174] on div "350 ton" at bounding box center [395, 175] width 611 height 14
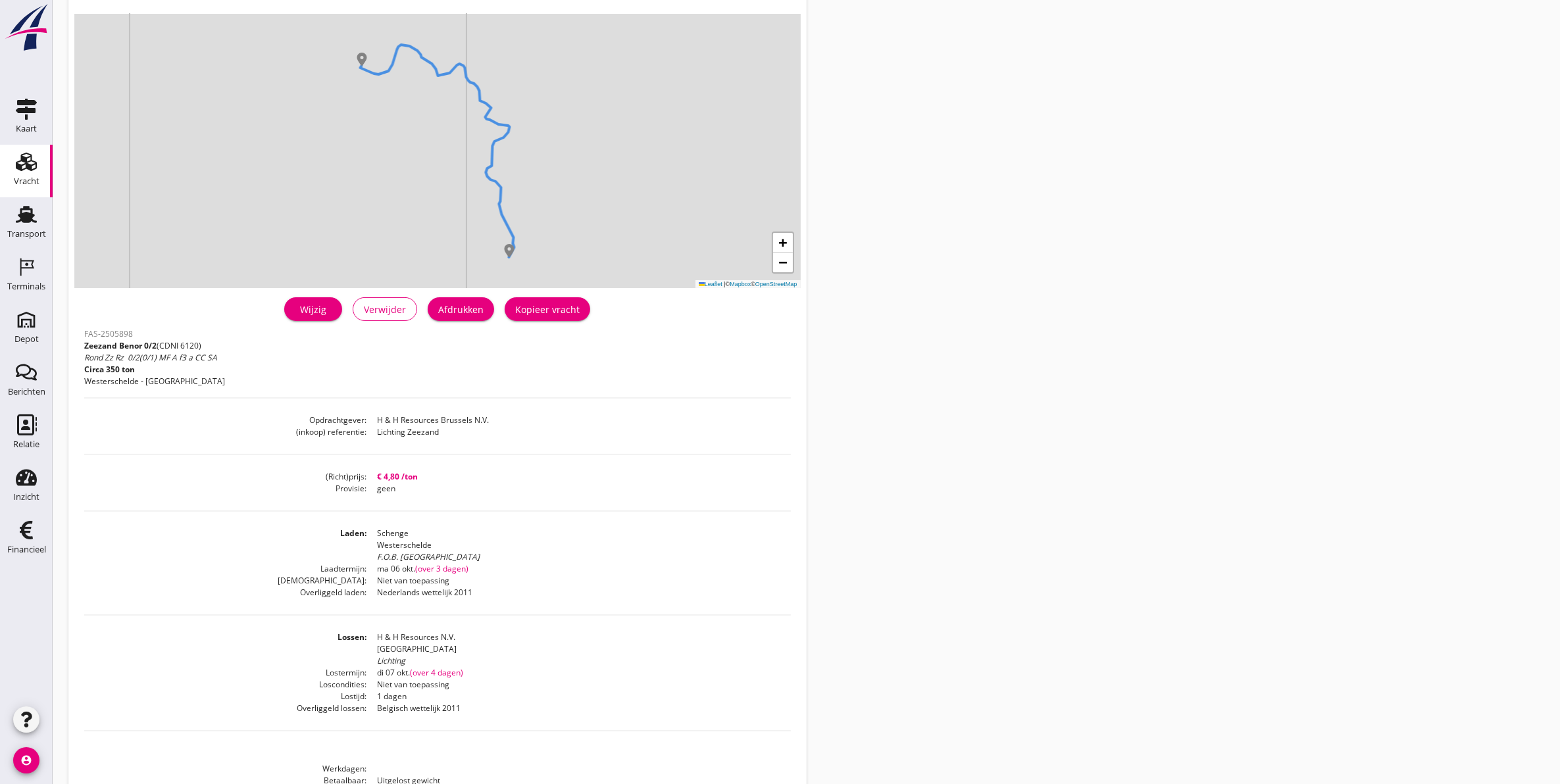
scroll to position [159, 0]
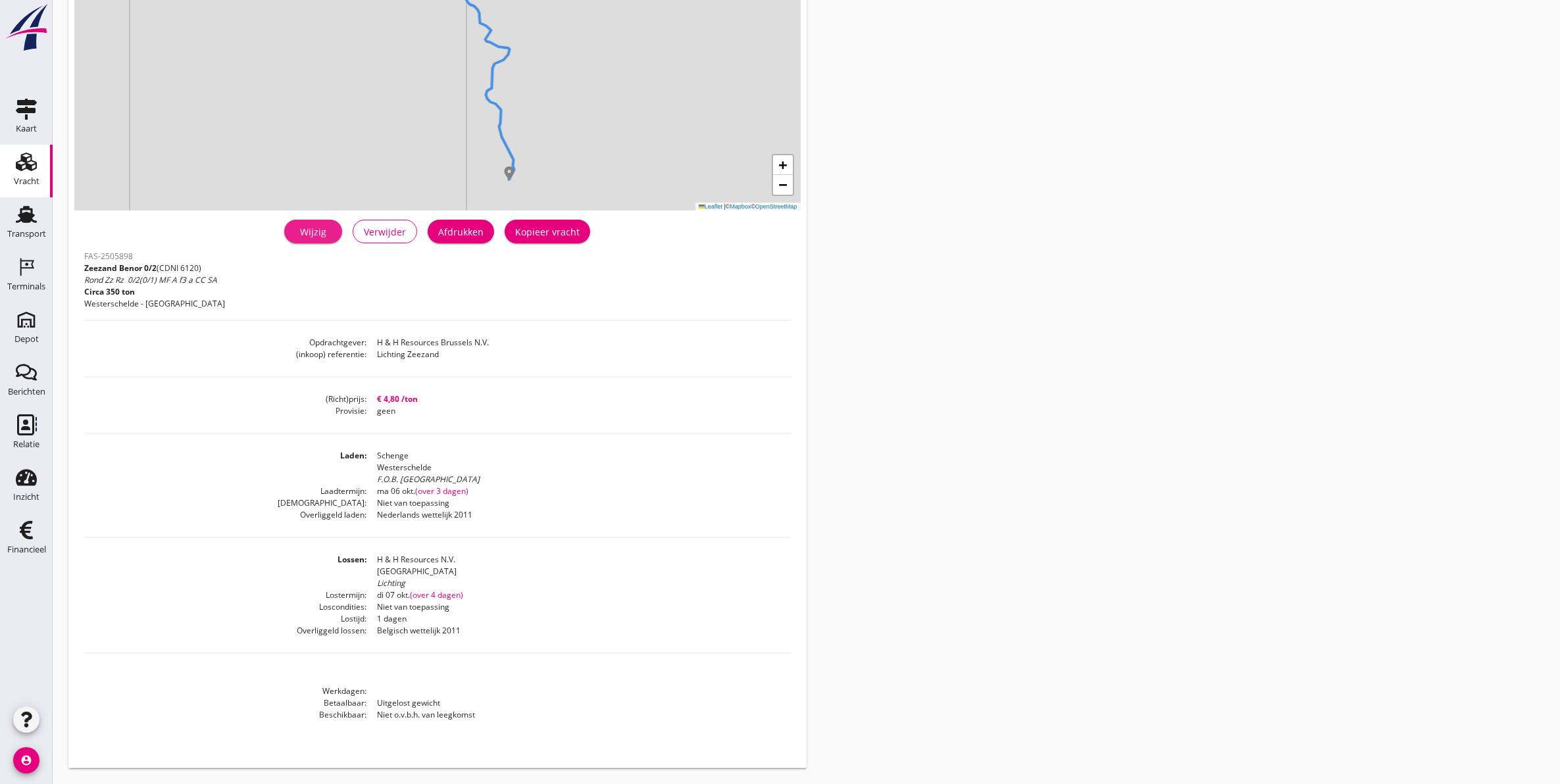
click at [320, 234] on div "Wijzig" at bounding box center [313, 232] width 37 height 14
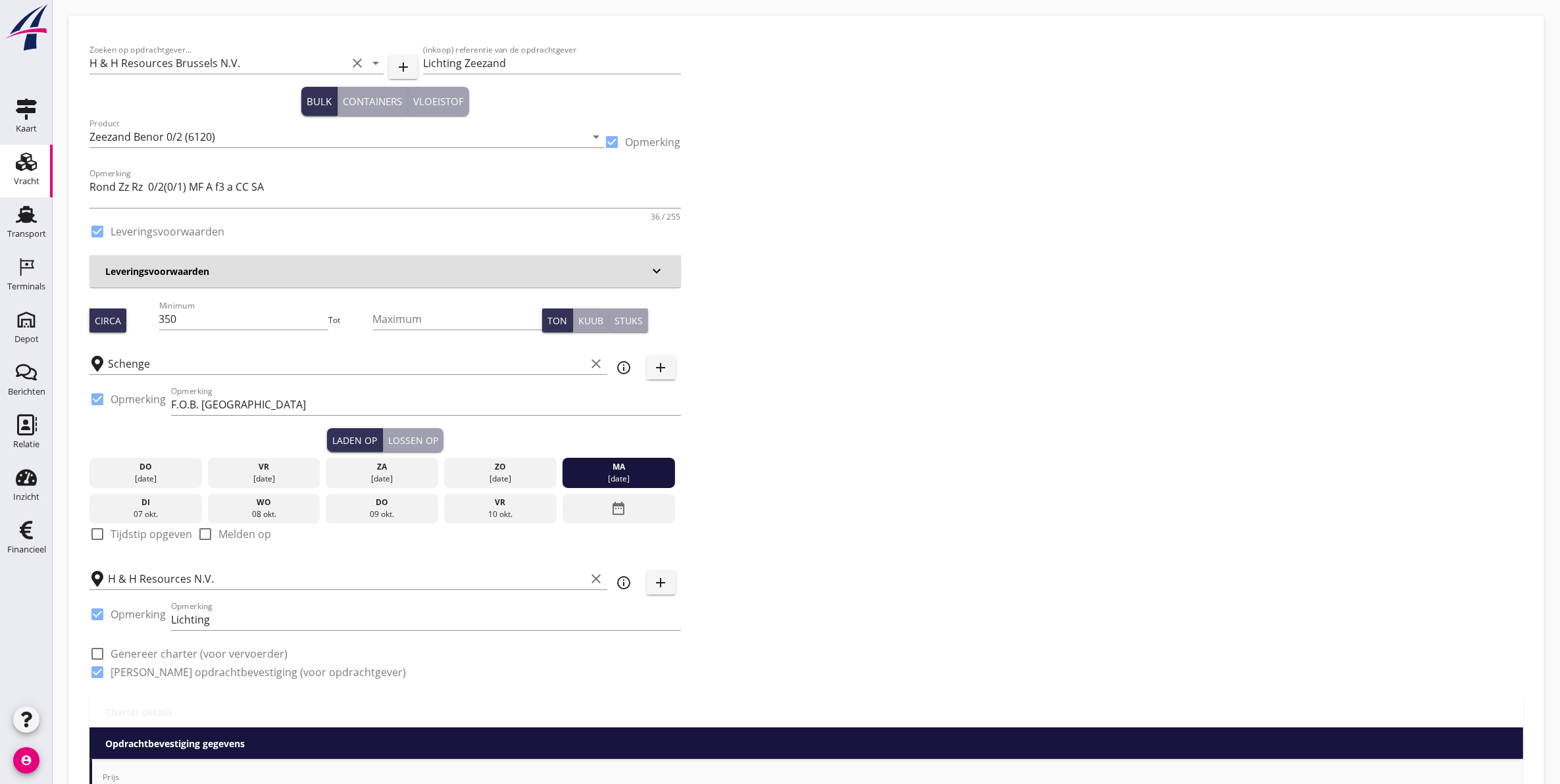
click at [250, 472] on div "vr" at bounding box center [264, 467] width 106 height 12
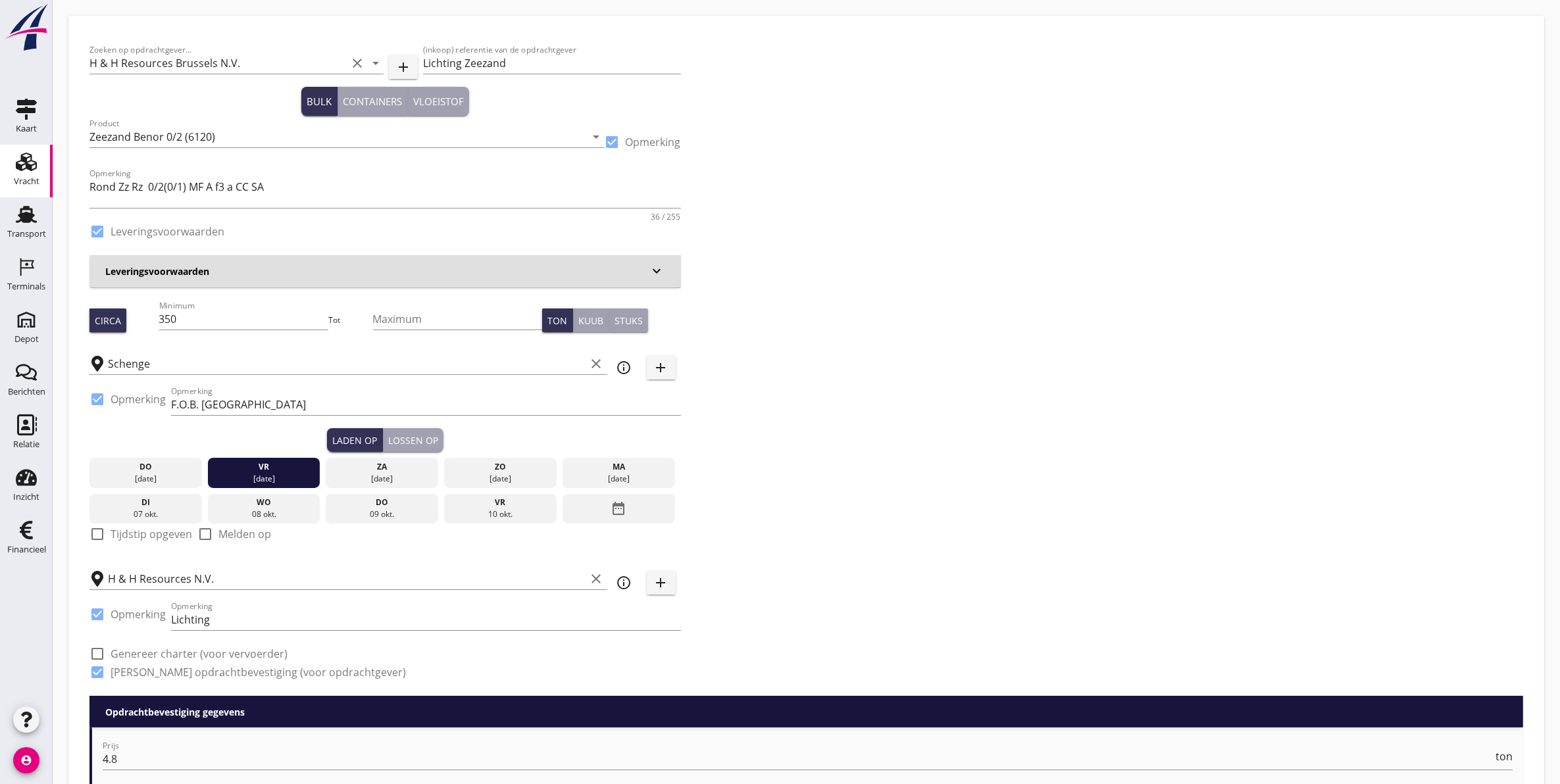
click at [426, 435] on div "Lossen op" at bounding box center [413, 440] width 50 height 14
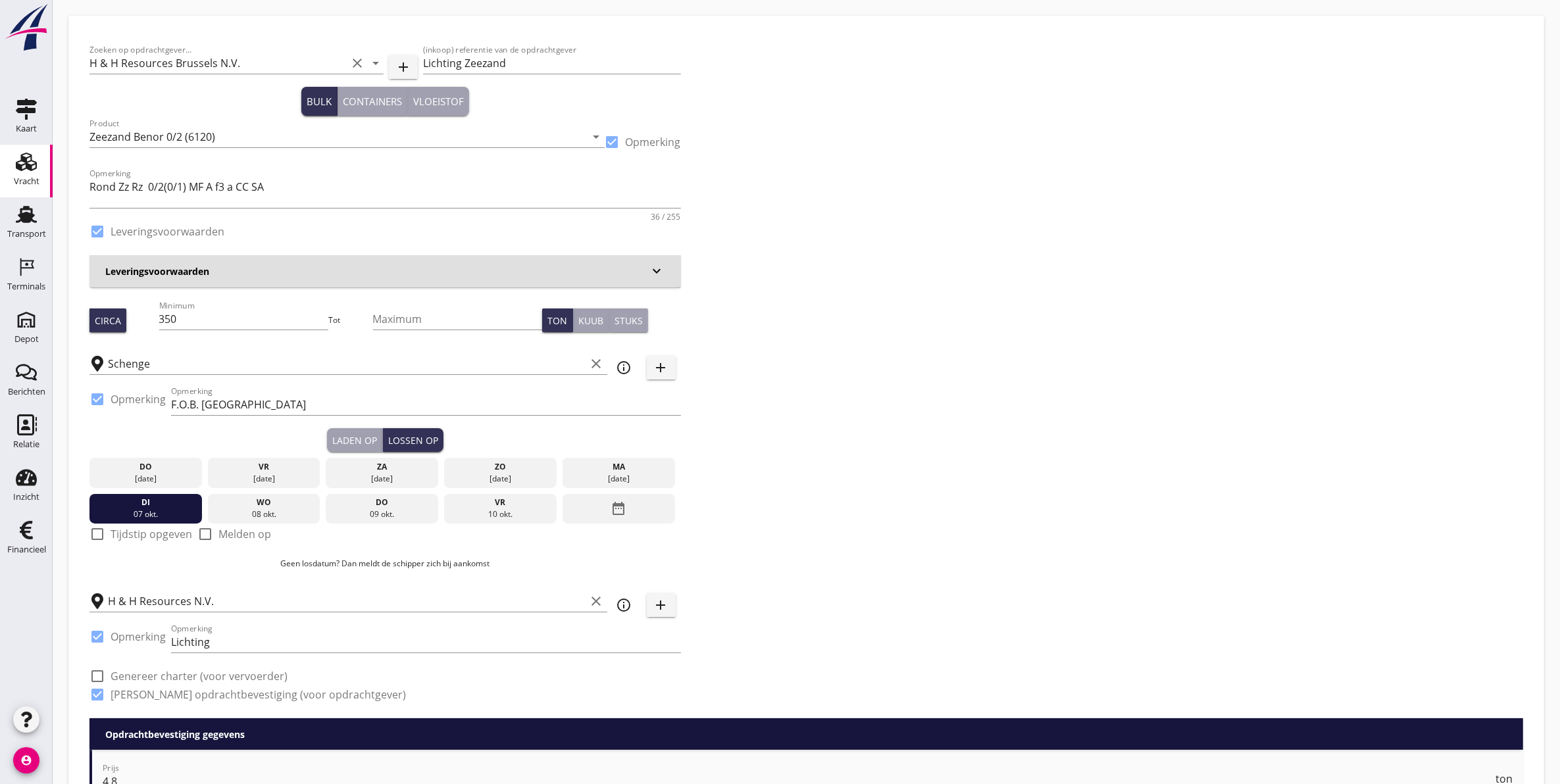
click at [622, 468] on div "ma" at bounding box center [619, 467] width 106 height 12
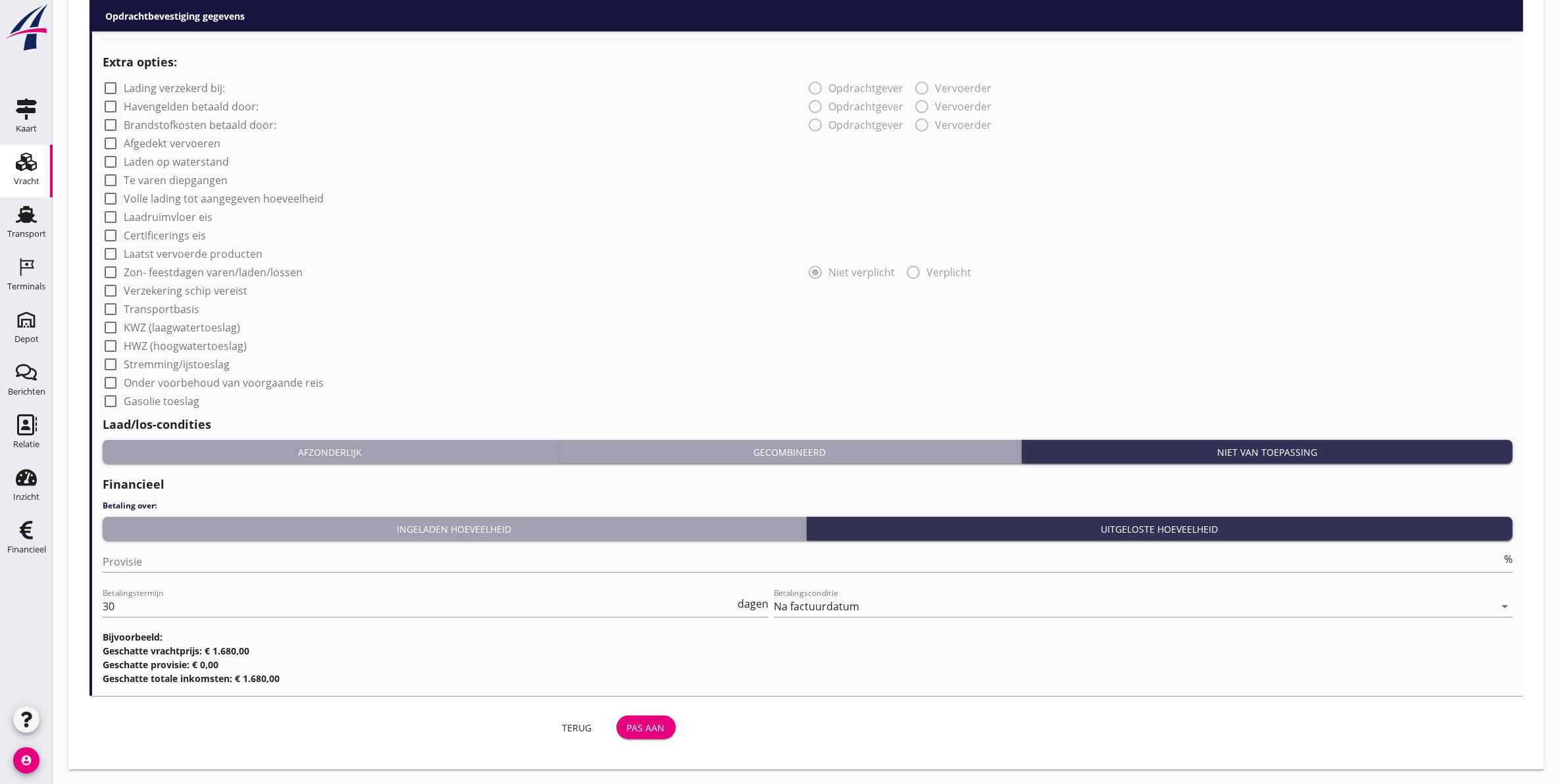
click at [655, 728] on div "Pas aan" at bounding box center [646, 728] width 38 height 14
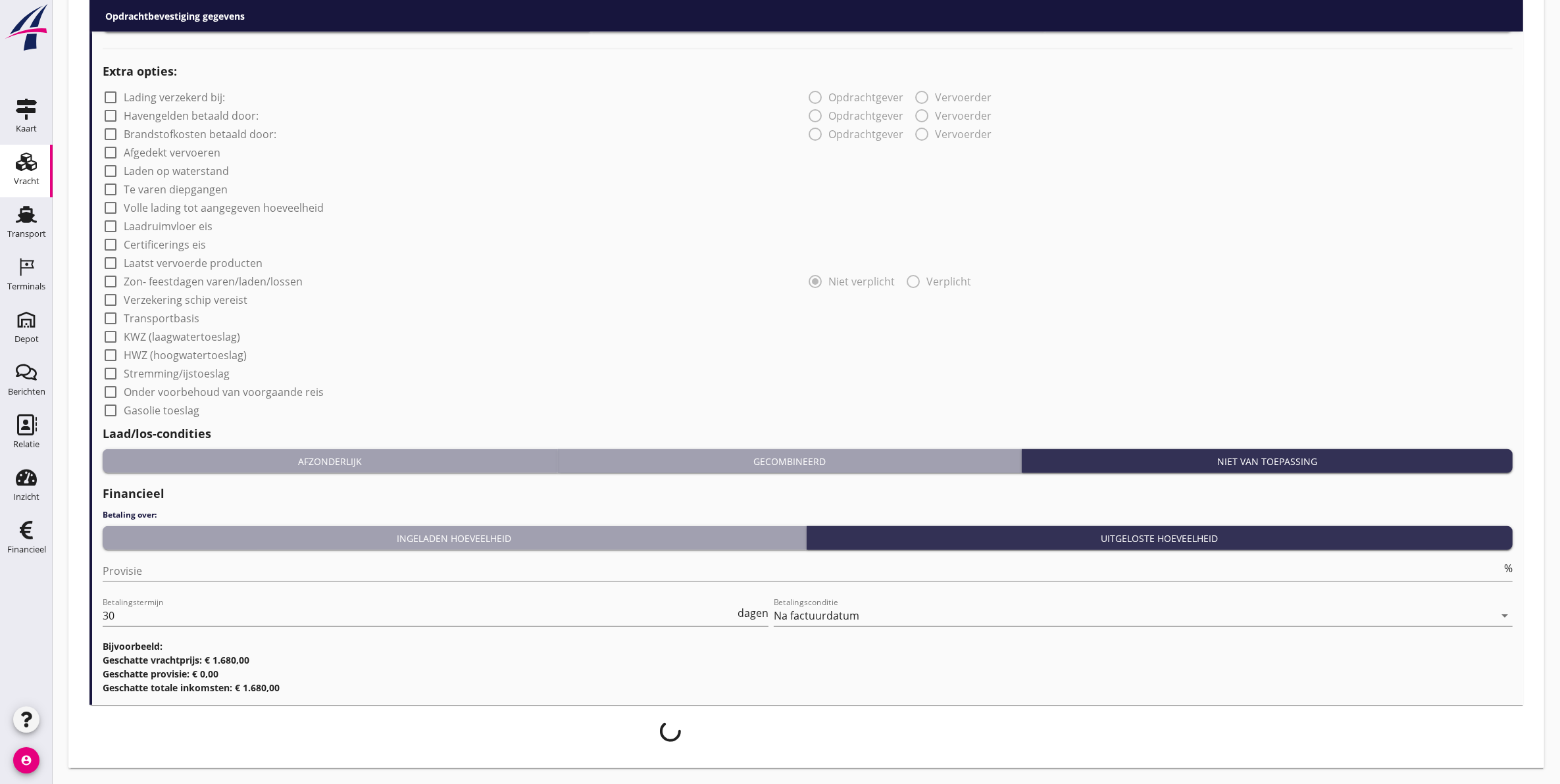
scroll to position [998, 0]
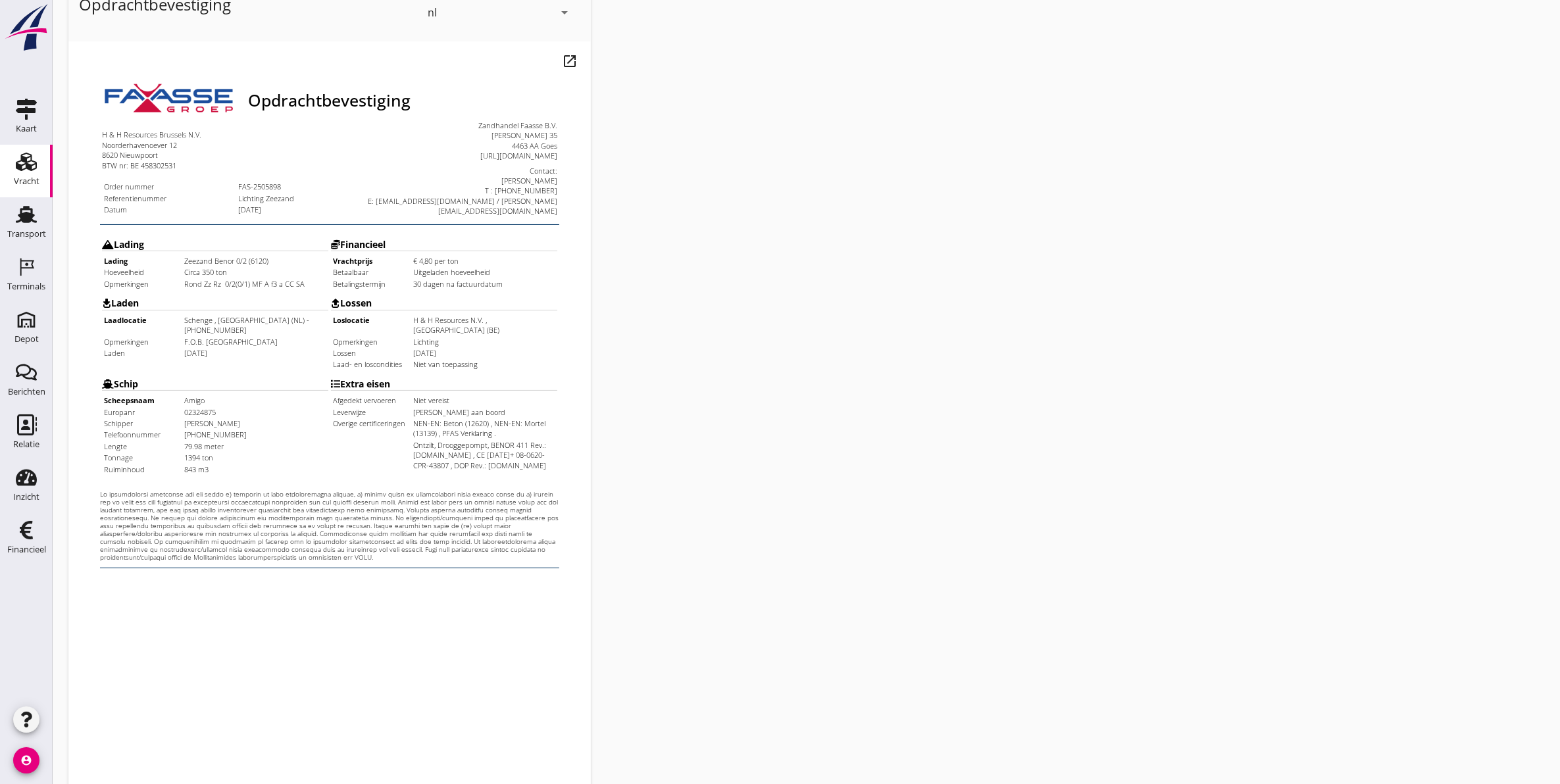
scroll to position [189, 0]
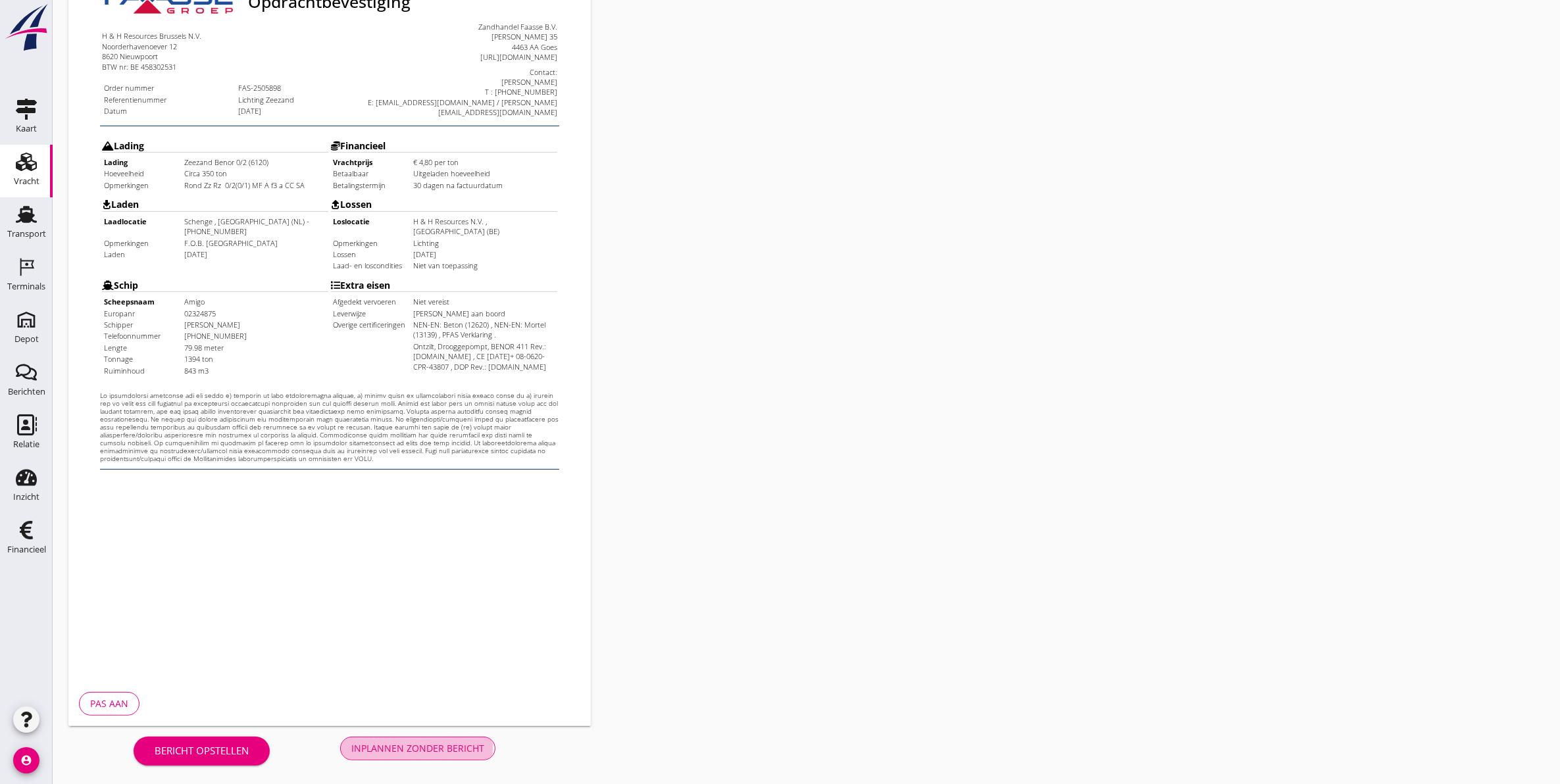
click at [406, 751] on div "Inplannen zonder bericht" at bounding box center [418, 748] width 133 height 14
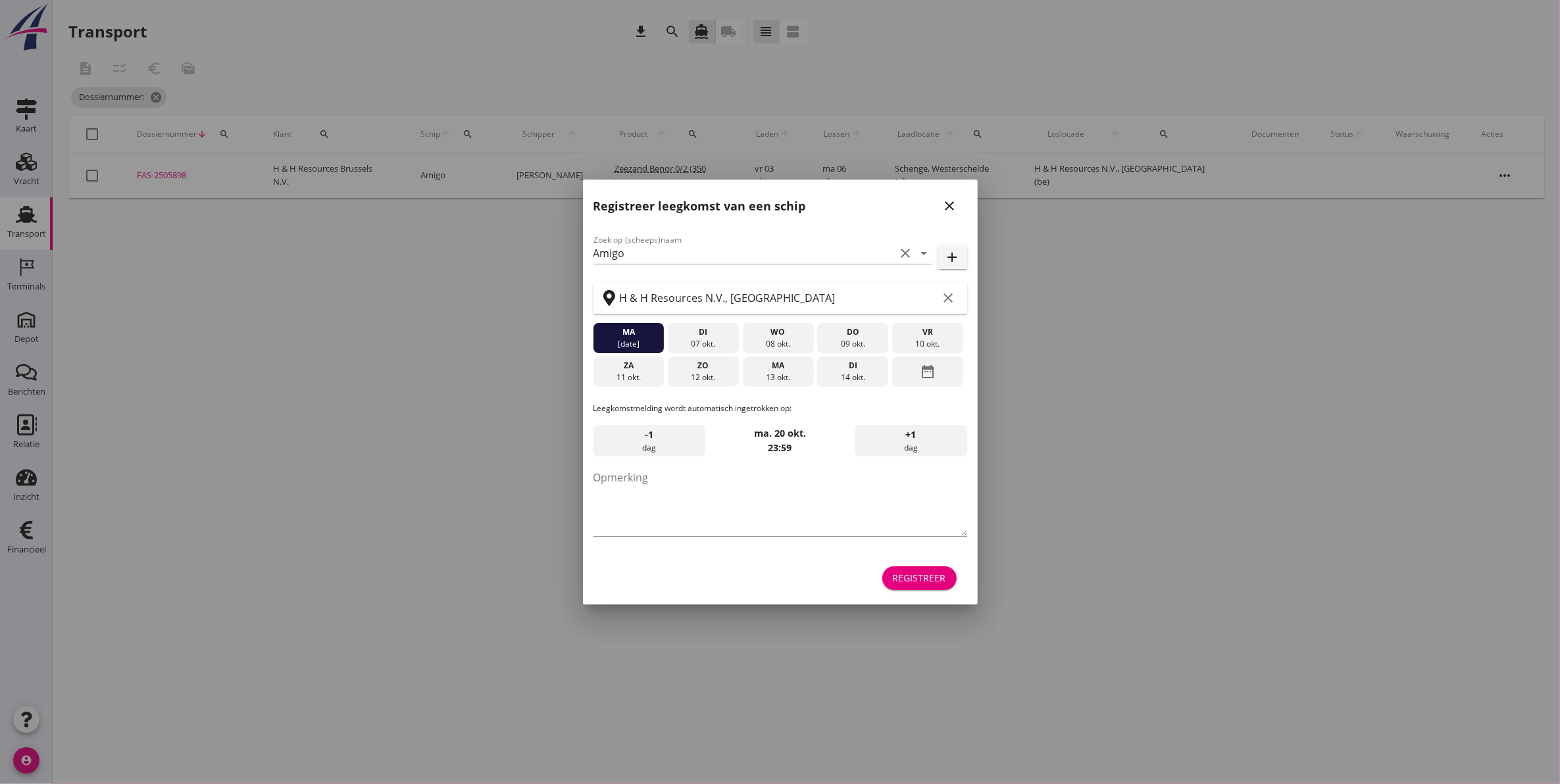
click at [943, 205] on icon "close" at bounding box center [949, 206] width 15 height 15
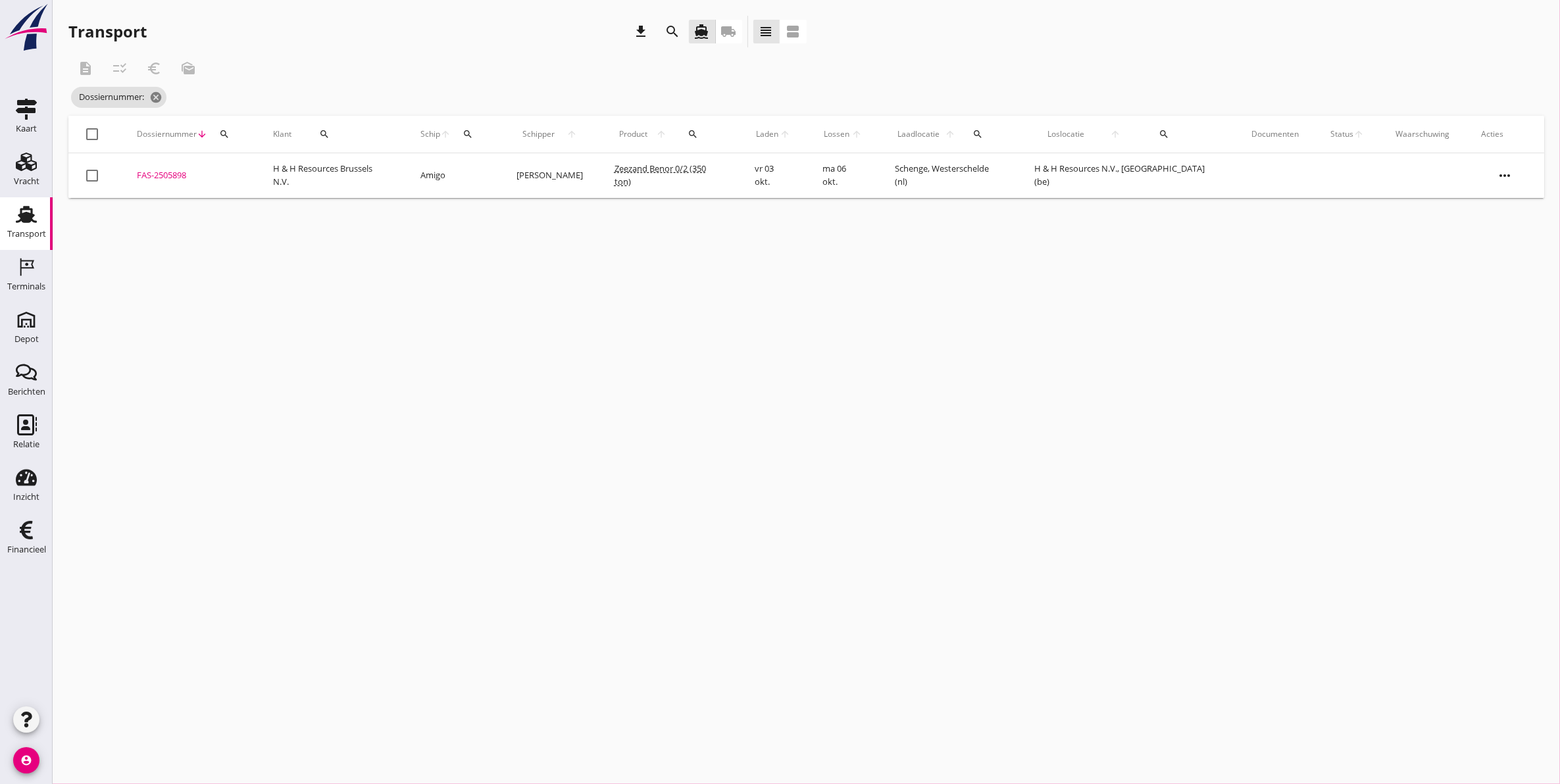
click at [187, 176] on div "FAS-2505898" at bounding box center [189, 176] width 105 height 13
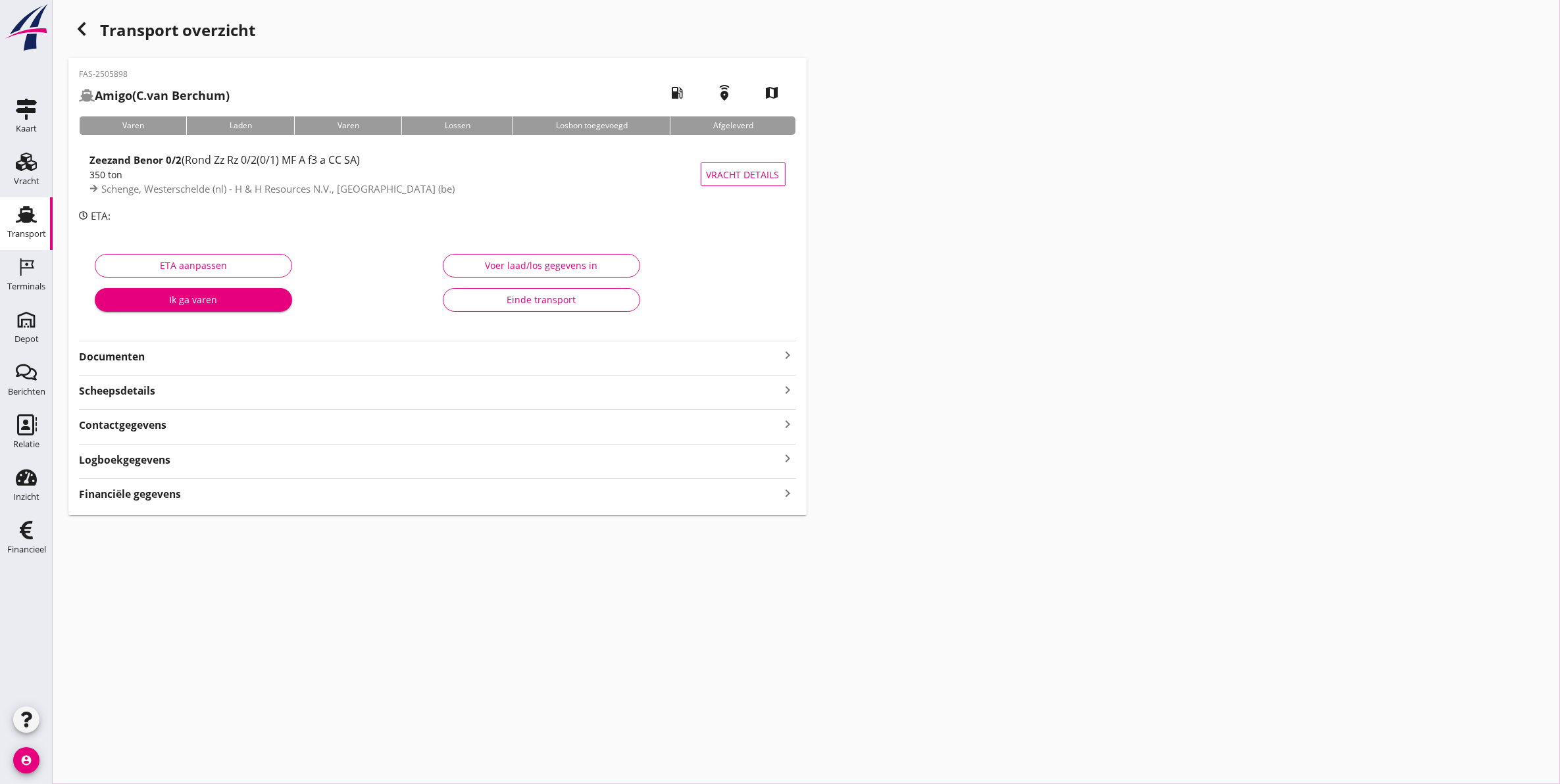
click at [206, 357] on strong "Documenten" at bounding box center [429, 357] width 701 height 15
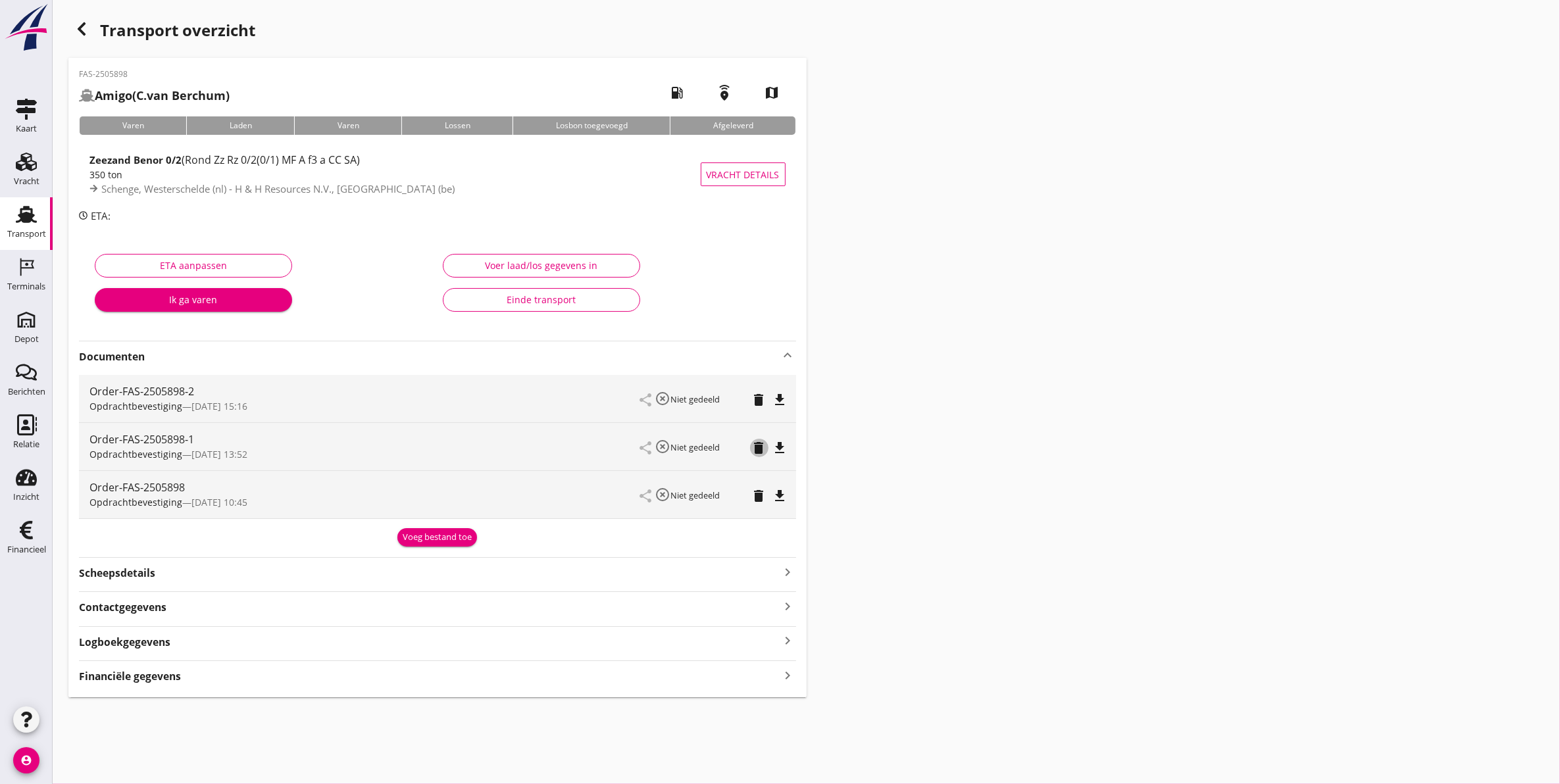
click at [760, 449] on icon "delete" at bounding box center [759, 447] width 15 height 15
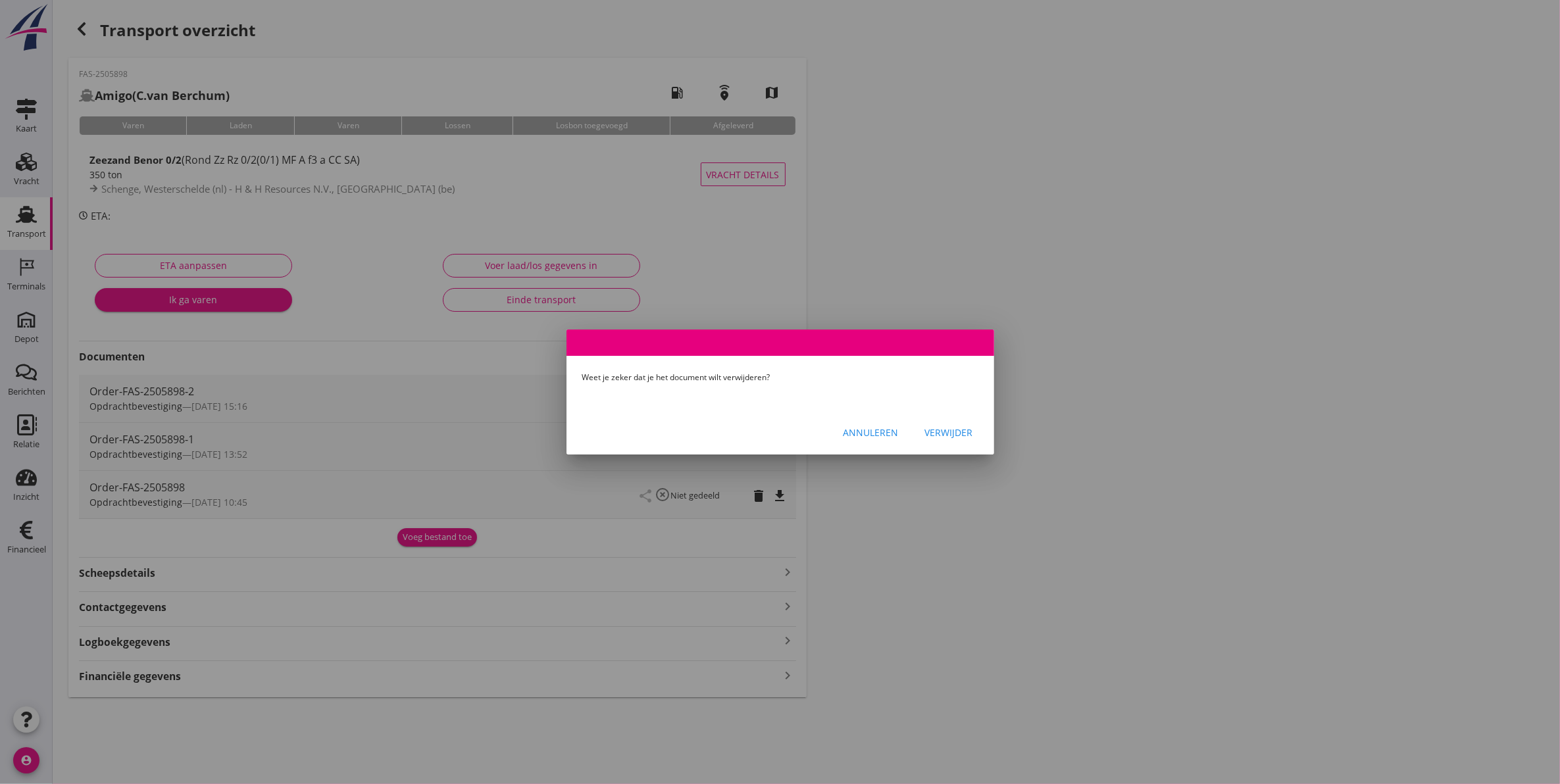
click at [932, 431] on div "Verwijder" at bounding box center [949, 433] width 48 height 14
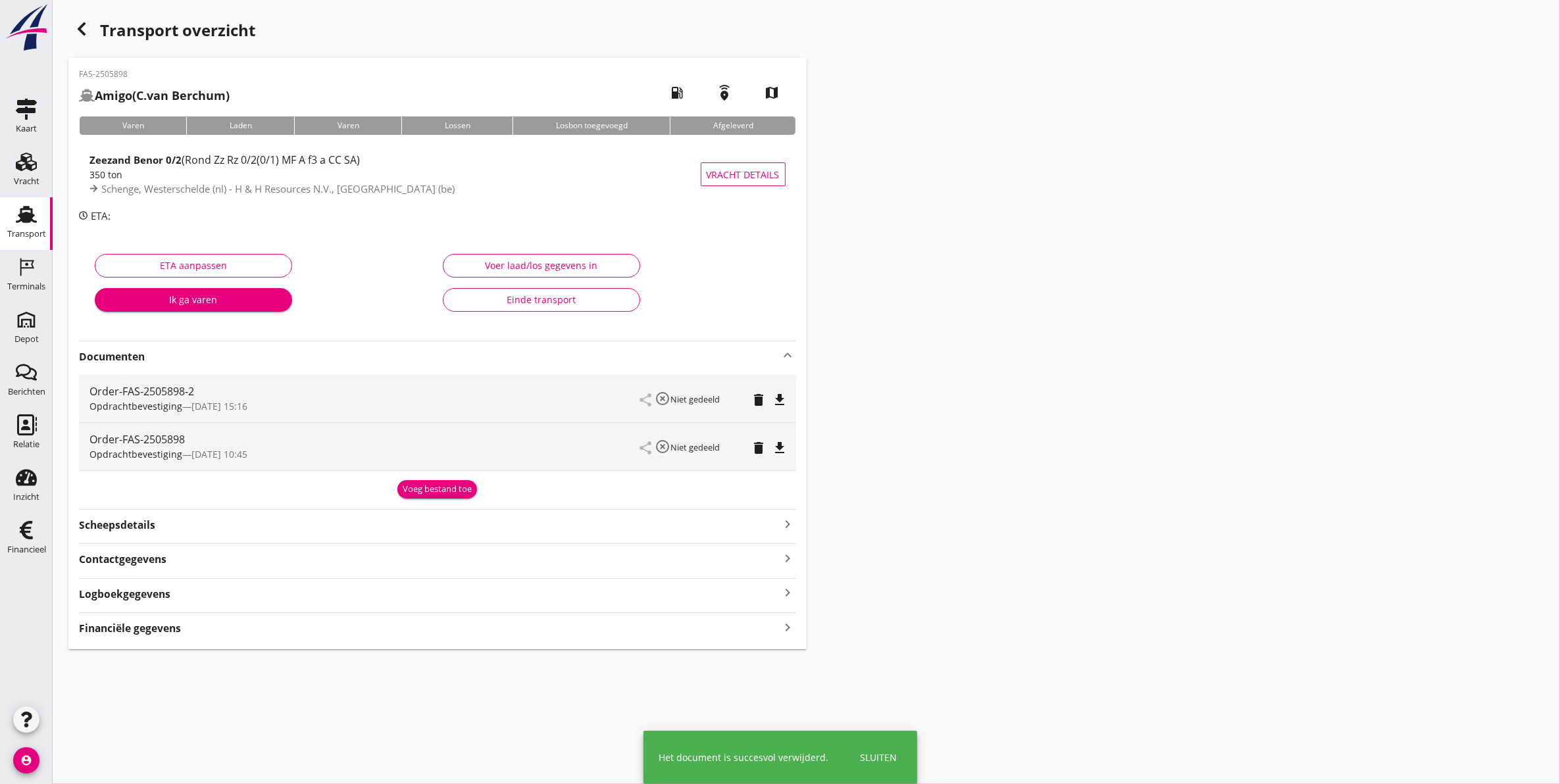
click at [759, 451] on icon "delete" at bounding box center [759, 447] width 15 height 15
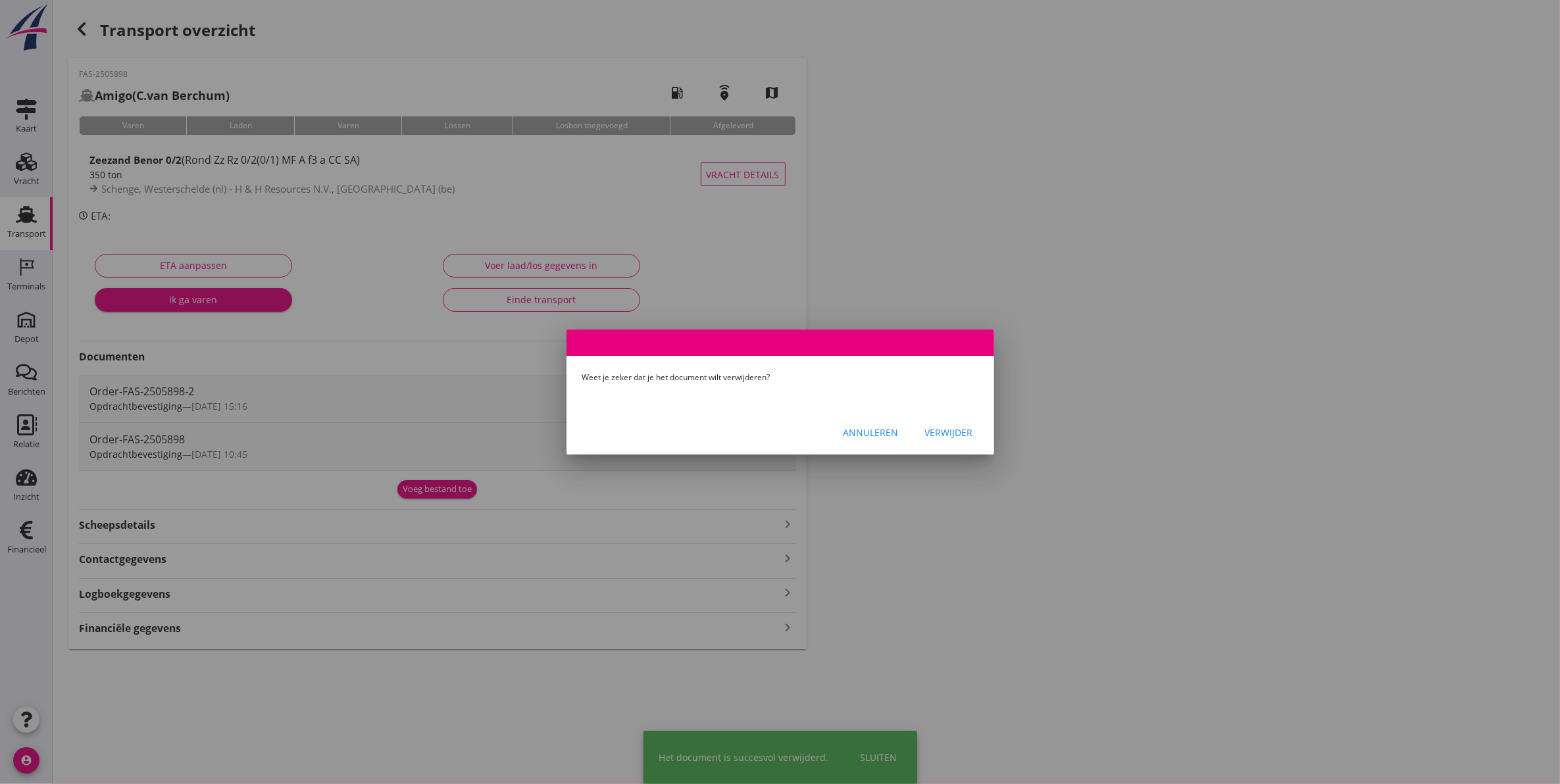
click at [936, 437] on div "Verwijder" at bounding box center [949, 433] width 48 height 14
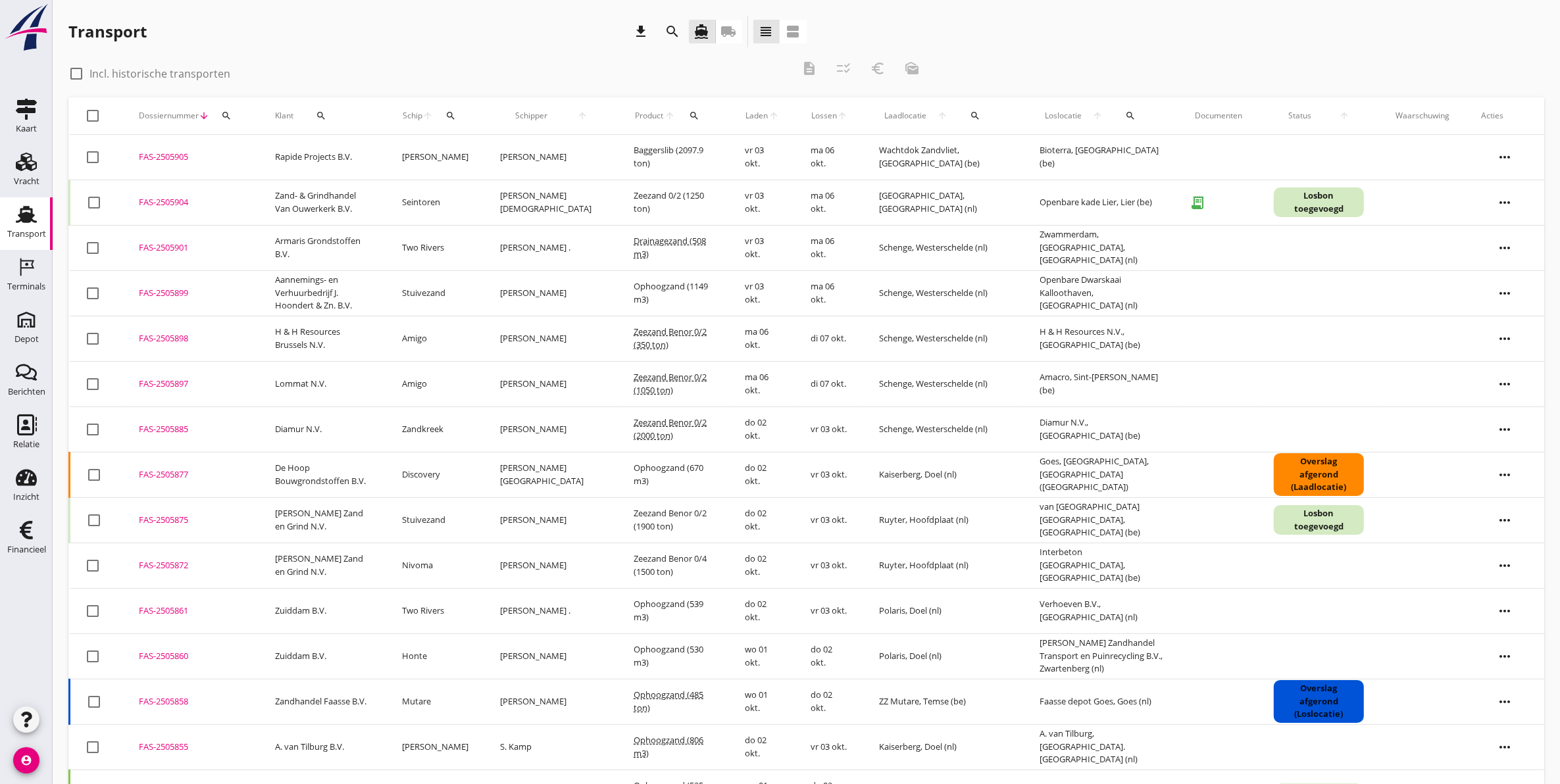
click at [178, 202] on div "FAS-2505904" at bounding box center [191, 203] width 105 height 13
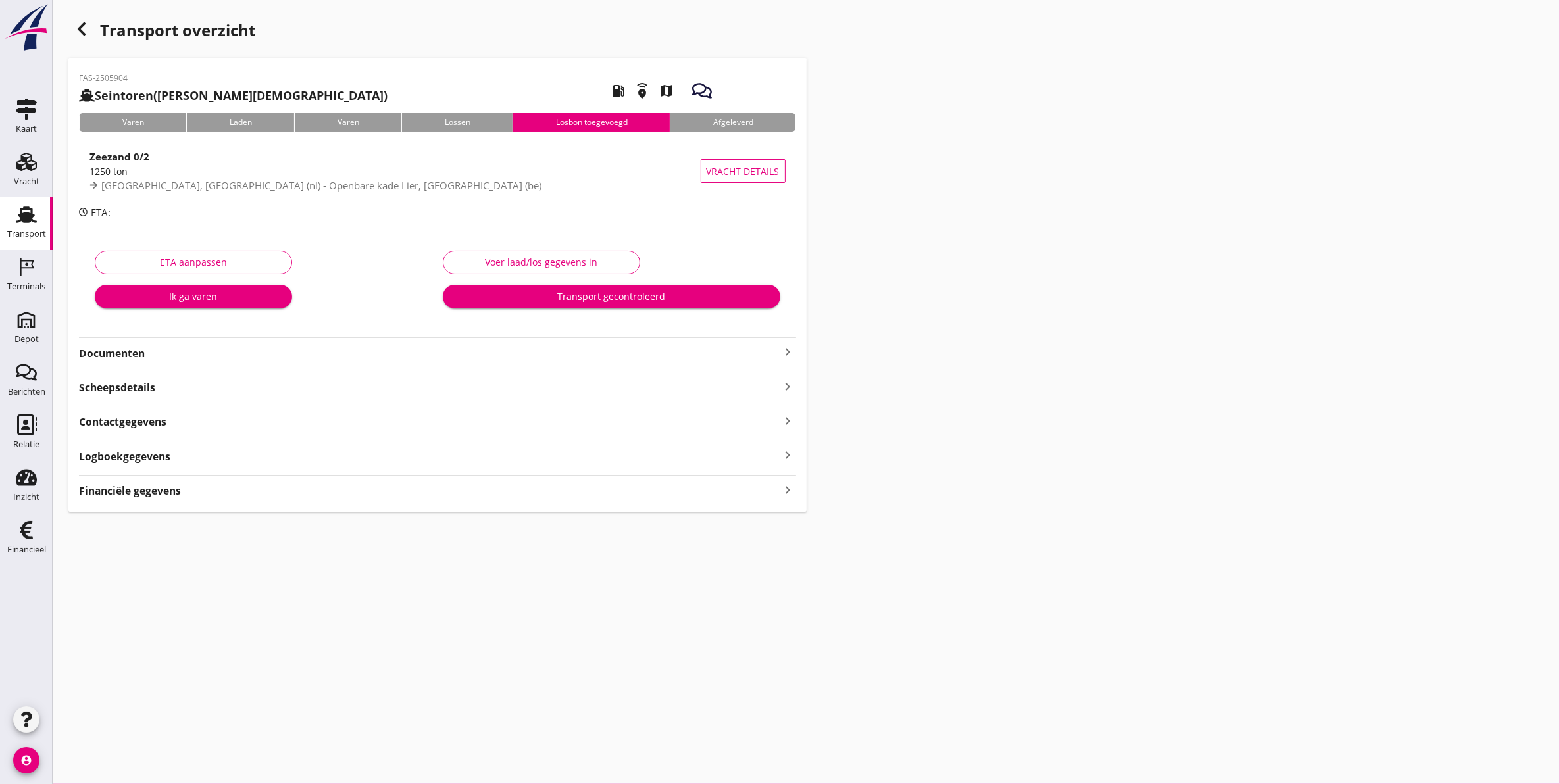
click at [138, 355] on strong "Documenten" at bounding box center [429, 353] width 701 height 15
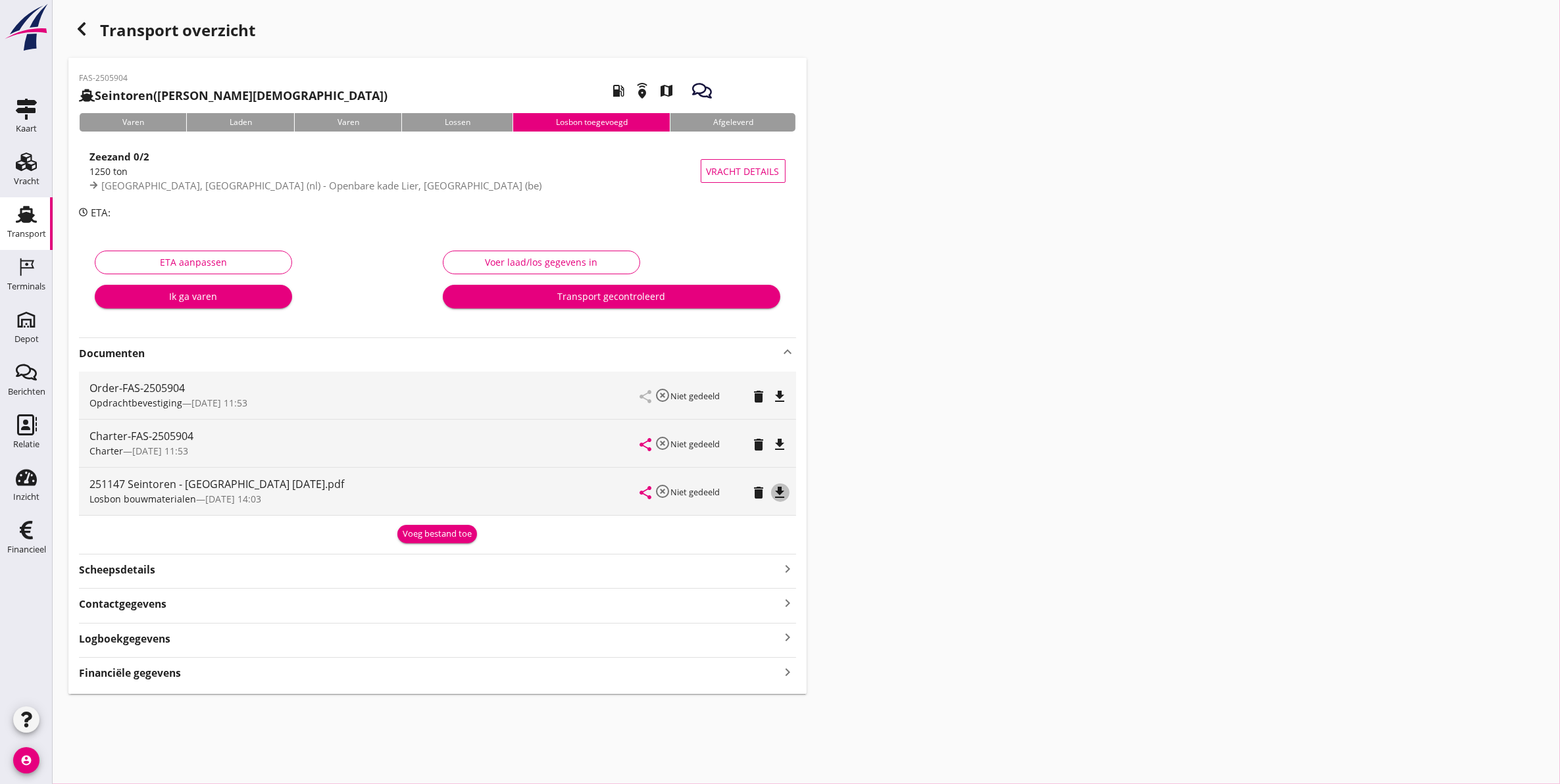
click at [778, 492] on icon "file_download" at bounding box center [780, 492] width 15 height 15
click at [650, 492] on icon "share" at bounding box center [646, 492] width 15 height 15
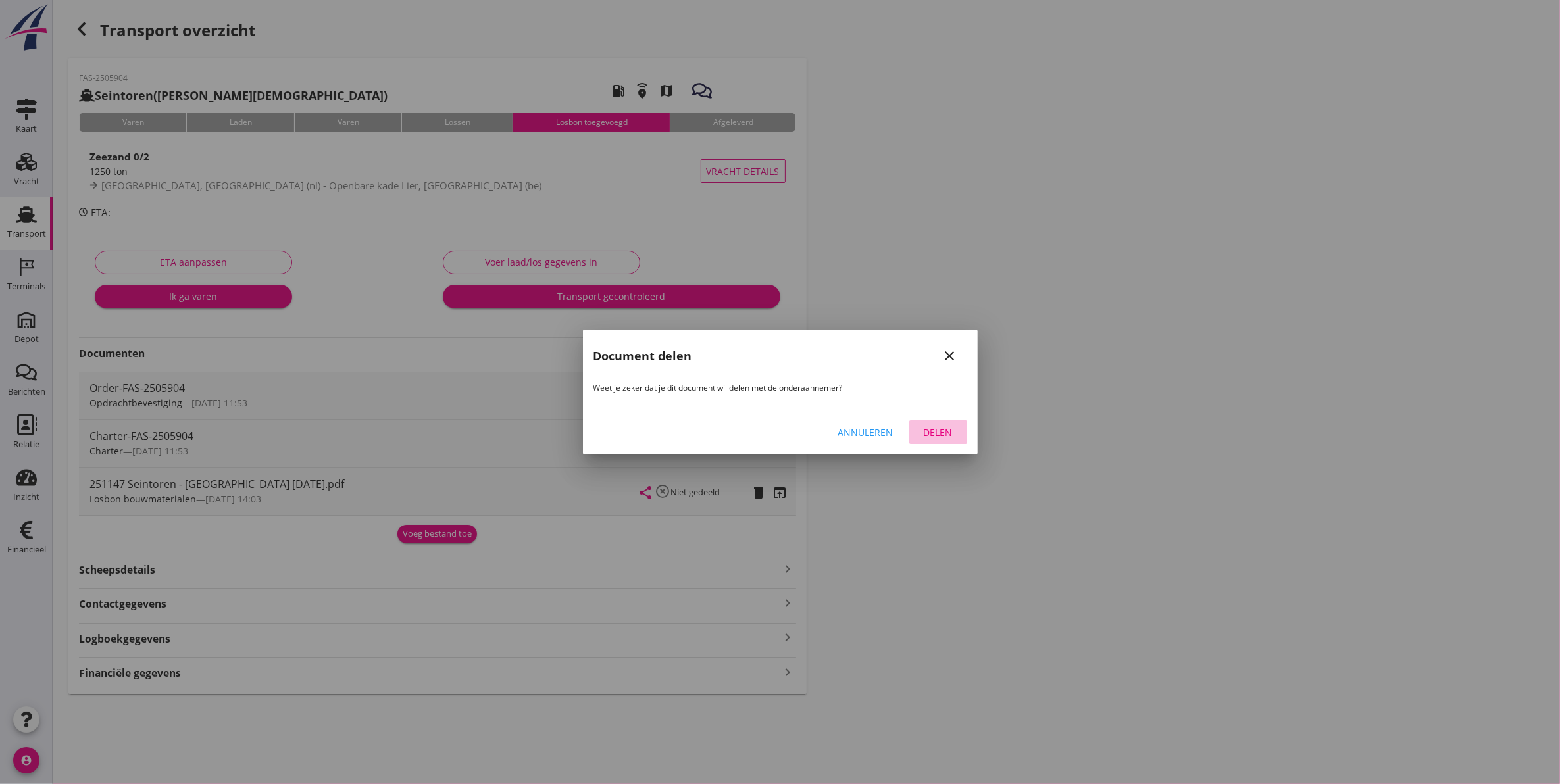
click at [945, 437] on div "Delen" at bounding box center [938, 433] width 37 height 14
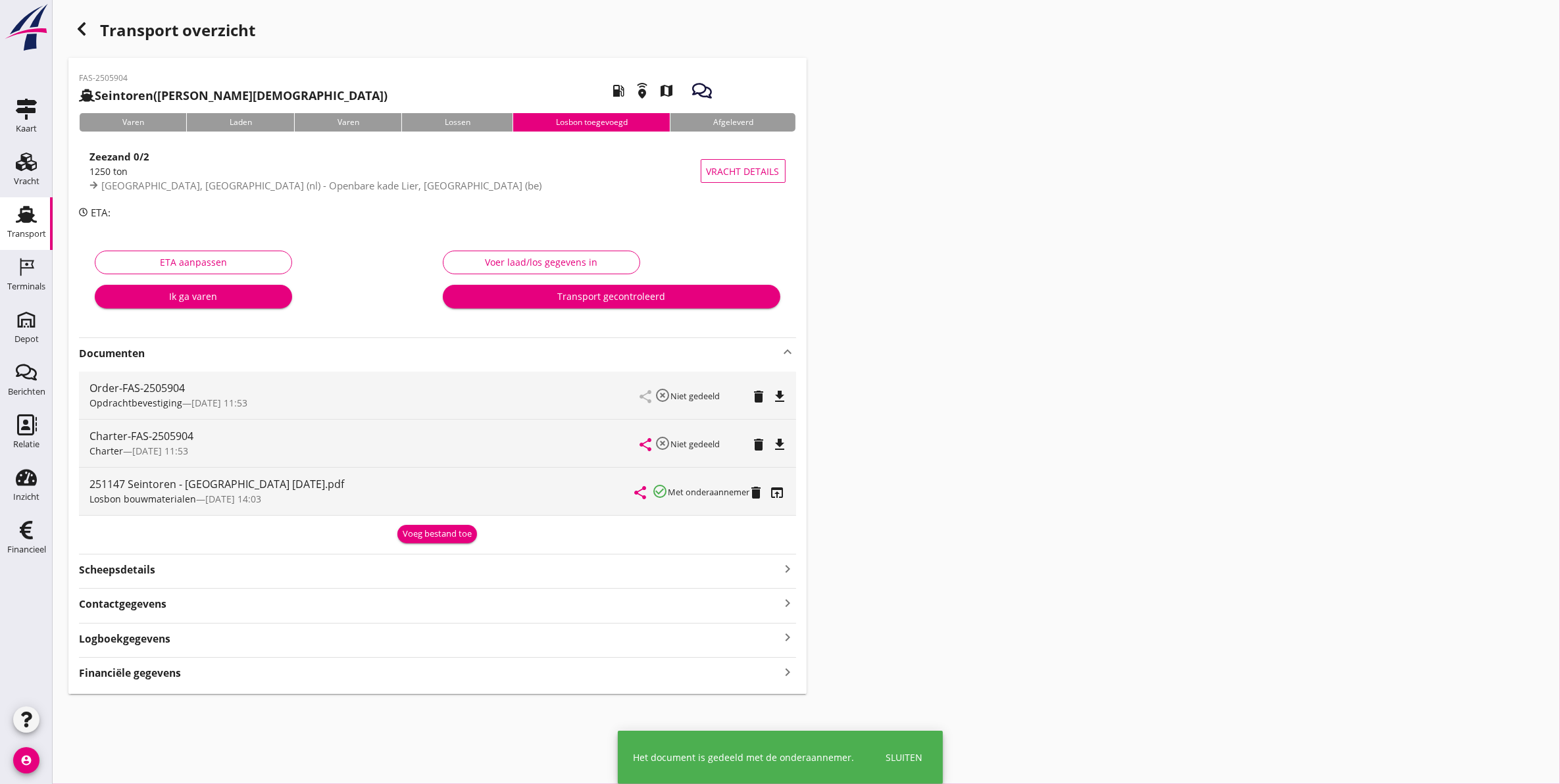
drag, startPoint x: 903, startPoint y: 544, endPoint x: 914, endPoint y: 520, distance: 26.4
click at [914, 520] on div "Transport overzicht FAS-2505904 Seintoren (F Dieleman) local_gas_station emerge…" at bounding box center [806, 355] width 1507 height 710
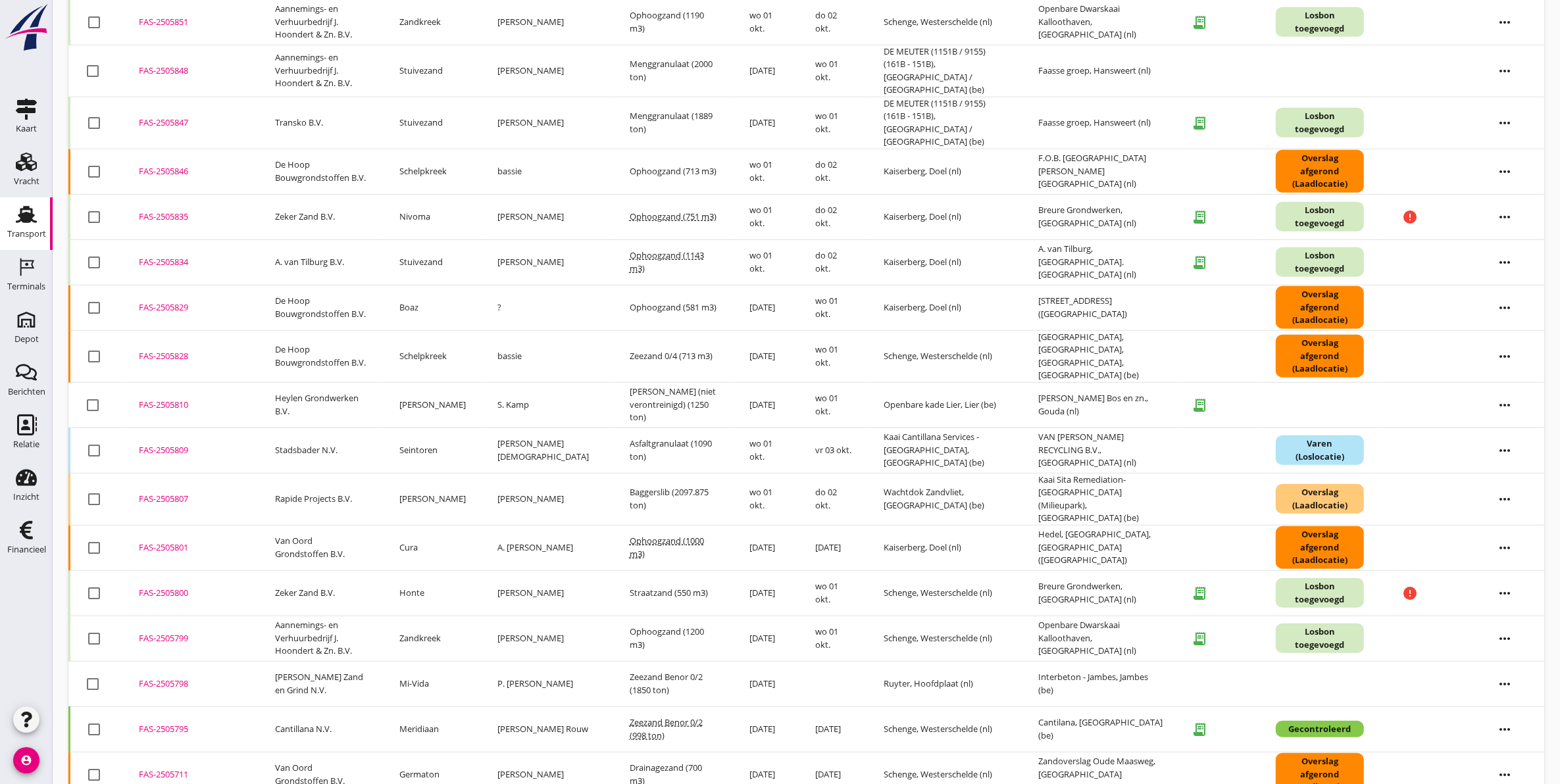
scroll to position [1020, 0]
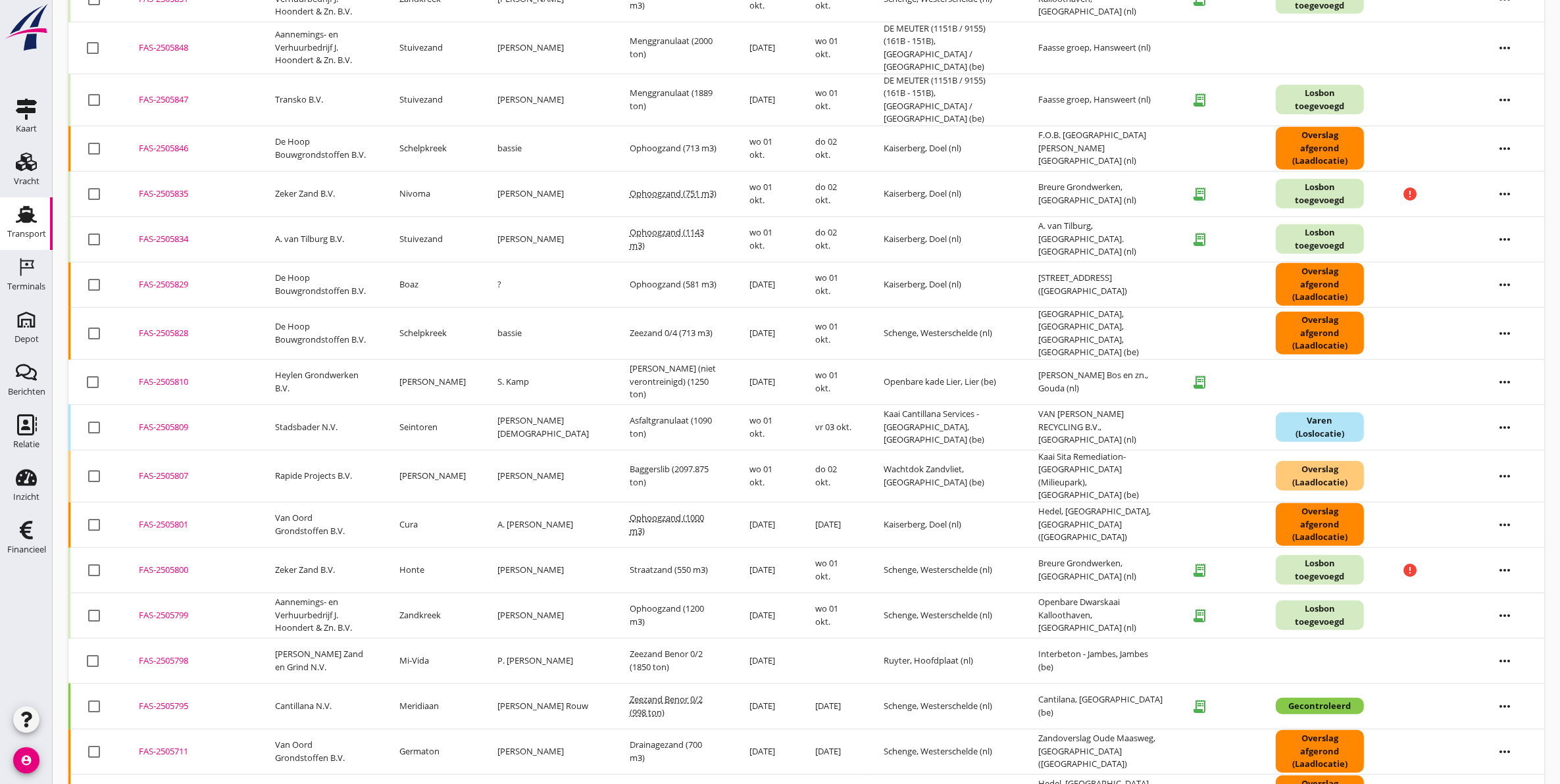
click at [163, 564] on div "FAS-2505800" at bounding box center [191, 570] width 105 height 13
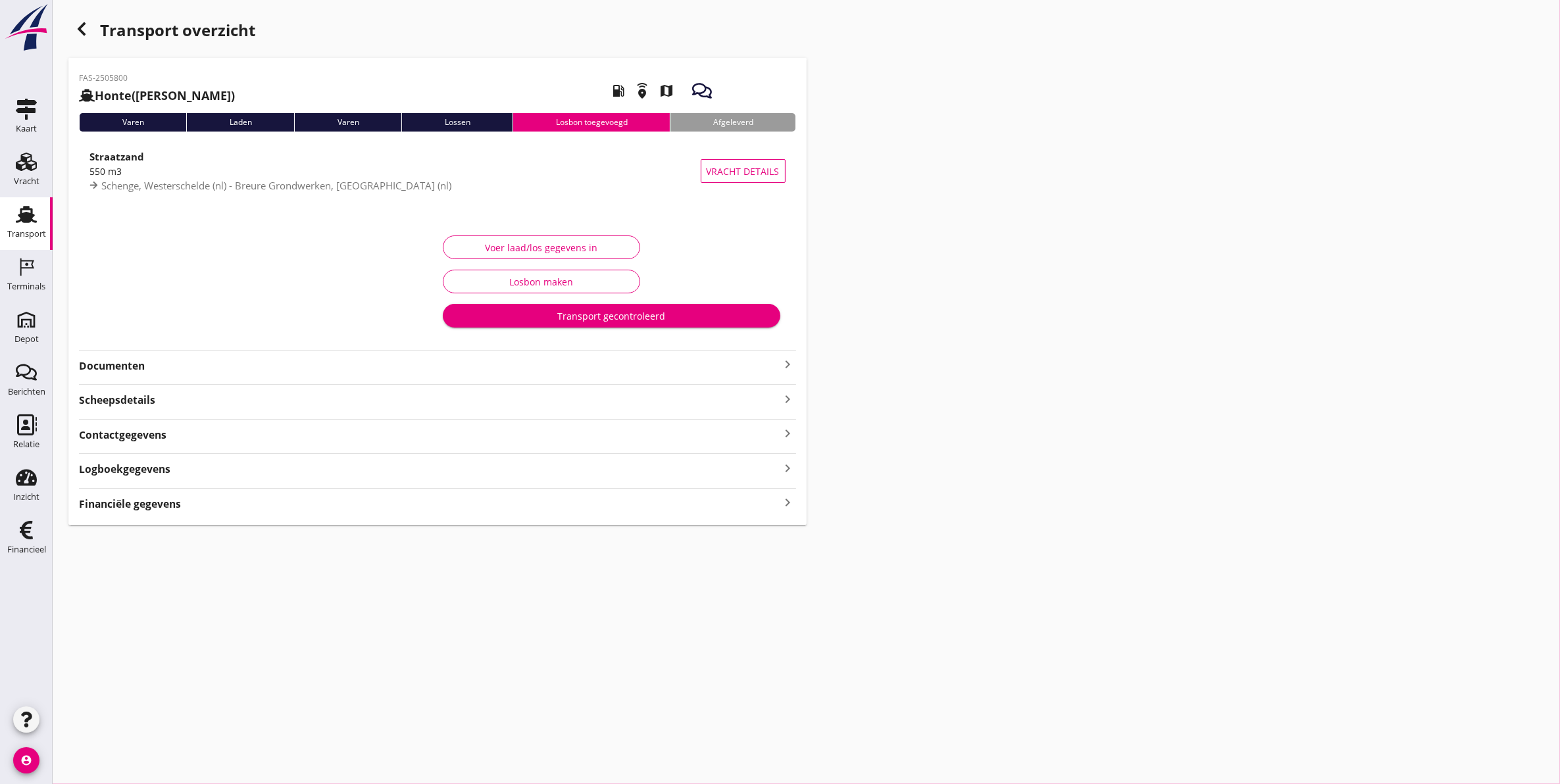
click at [151, 375] on div "FAS-2505800 Honte (Dick Koesveld) local_gas_station emergency_share map Varen L…" at bounding box center [437, 291] width 738 height 467
click at [148, 370] on strong "Documenten" at bounding box center [429, 366] width 701 height 15
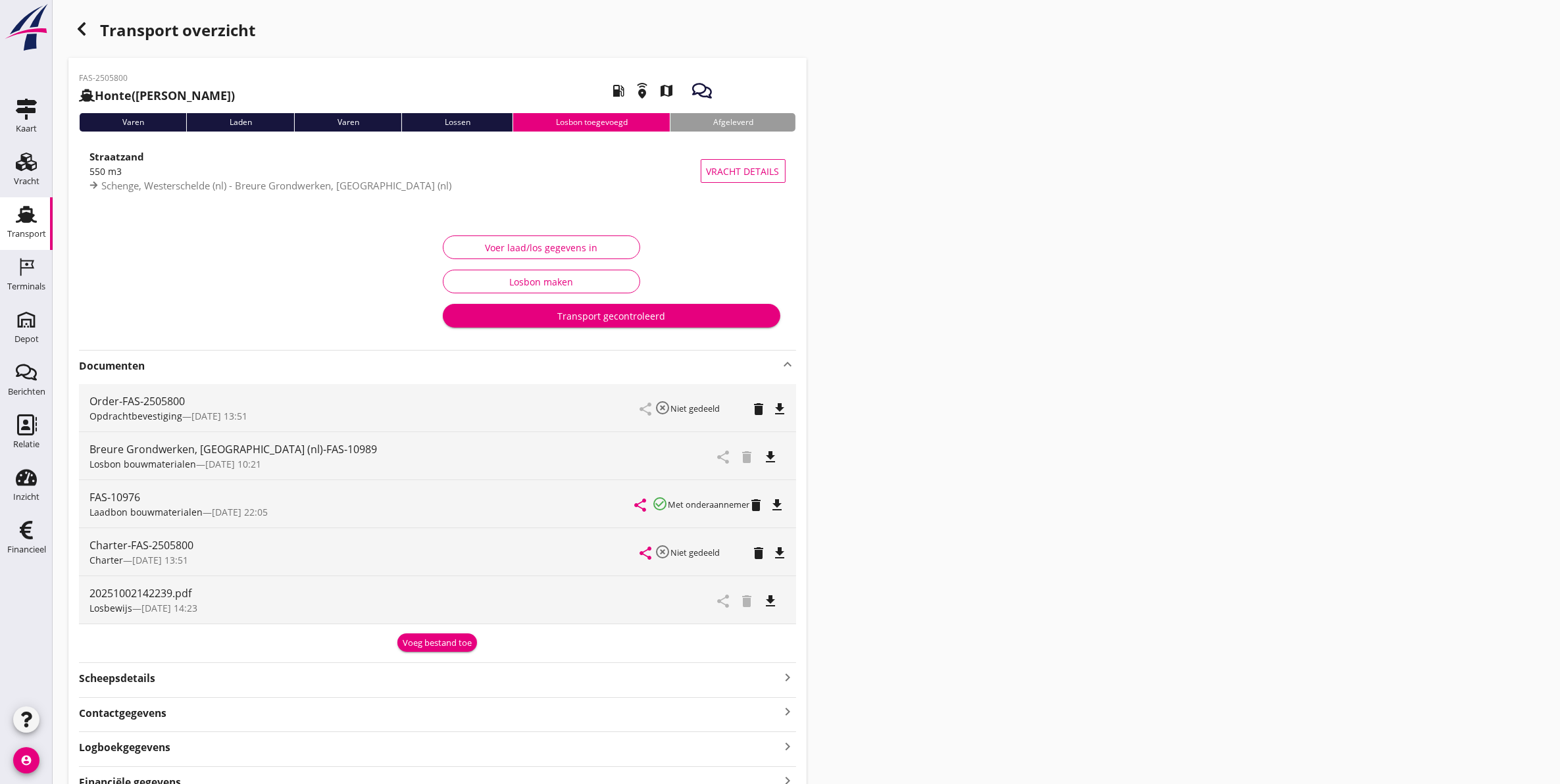
click at [774, 458] on icon "file_download" at bounding box center [771, 457] width 15 height 15
click at [771, 603] on icon "file_download" at bounding box center [771, 601] width 15 height 15
click at [776, 599] on icon "open_in_browser" at bounding box center [771, 601] width 15 height 15
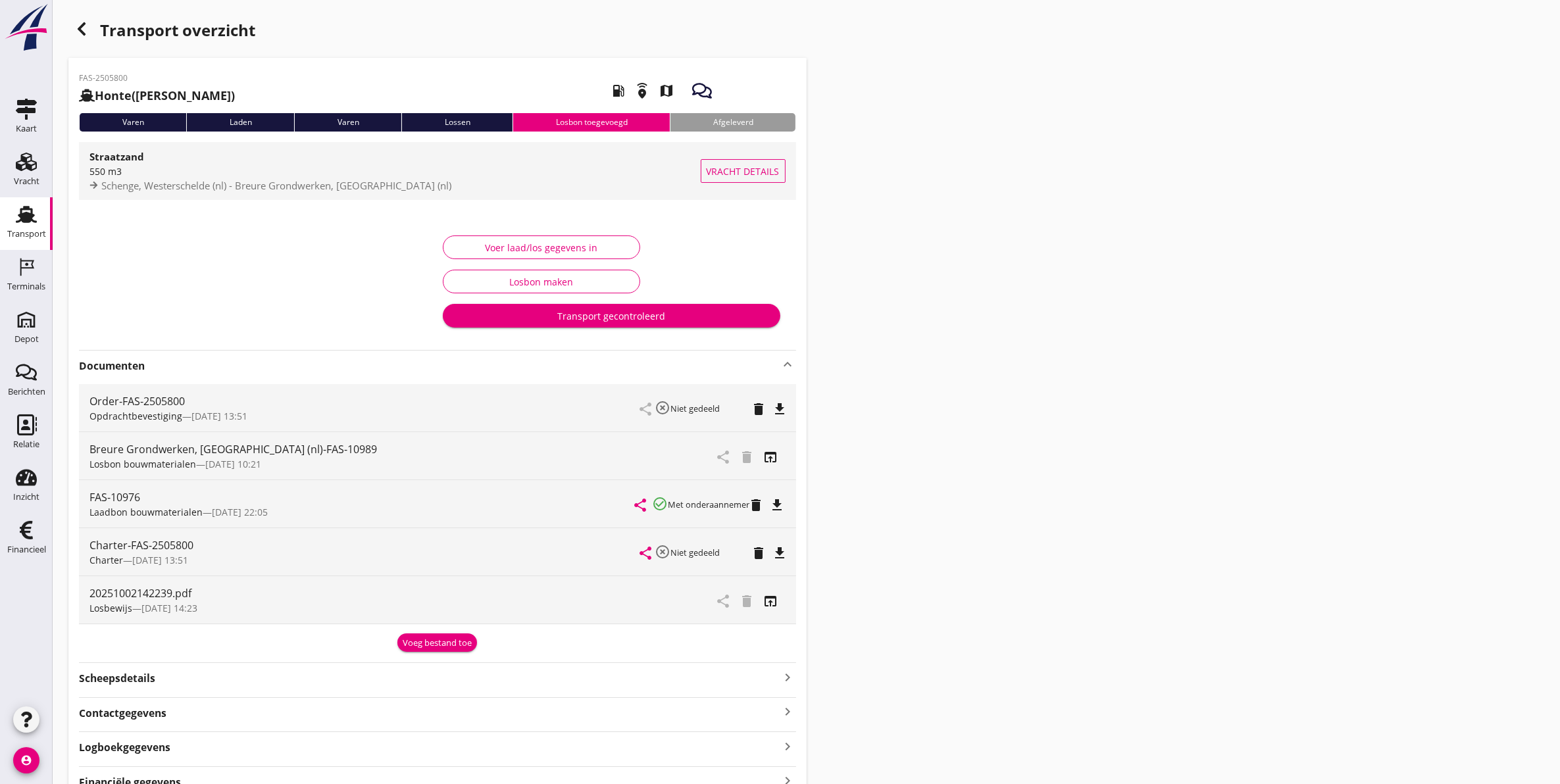
drag, startPoint x: 101, startPoint y: 163, endPoint x: 93, endPoint y: 165, distance: 8.2
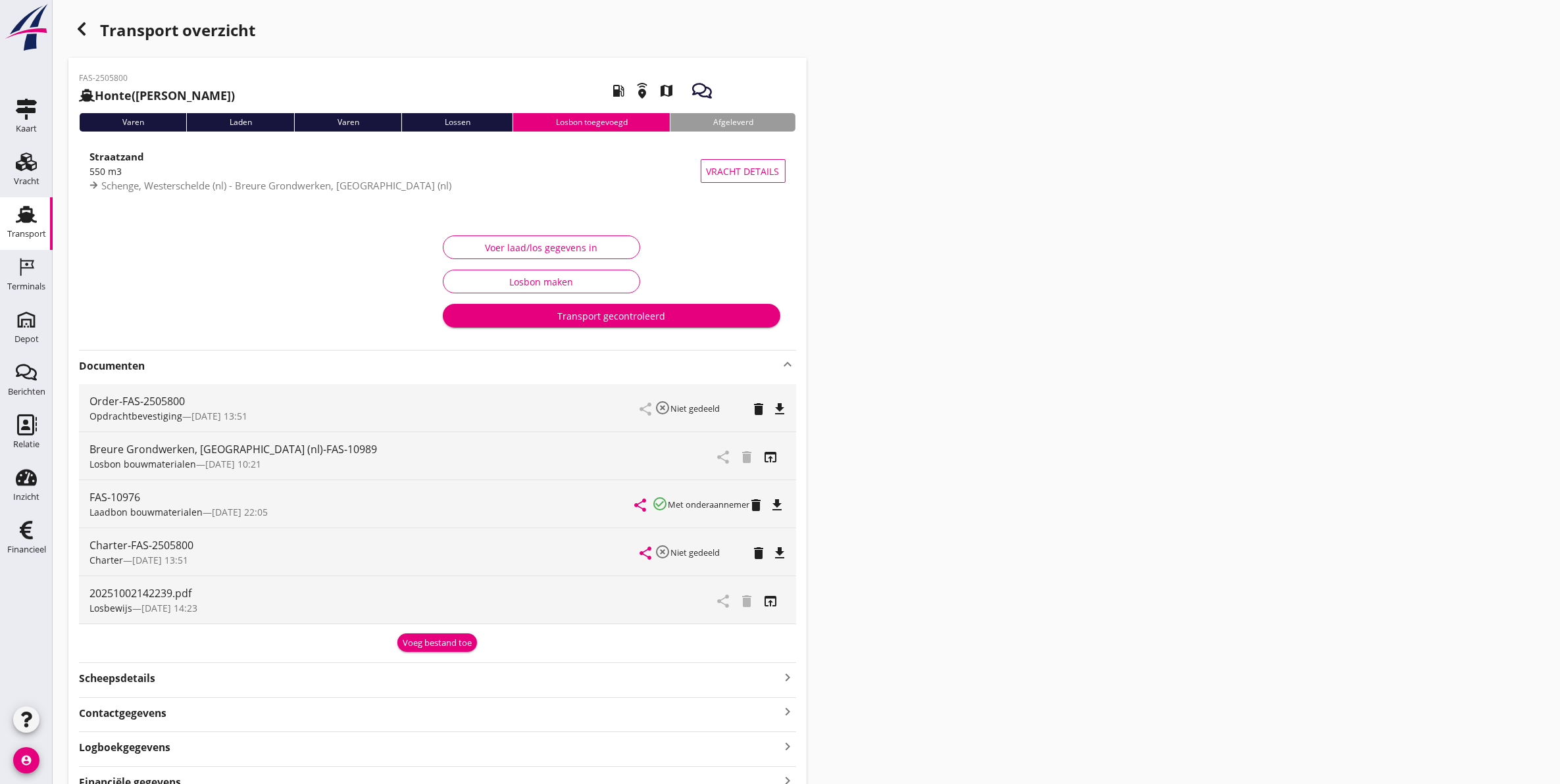
click at [99, 163] on strong "Straatzand" at bounding box center [116, 157] width 54 height 13
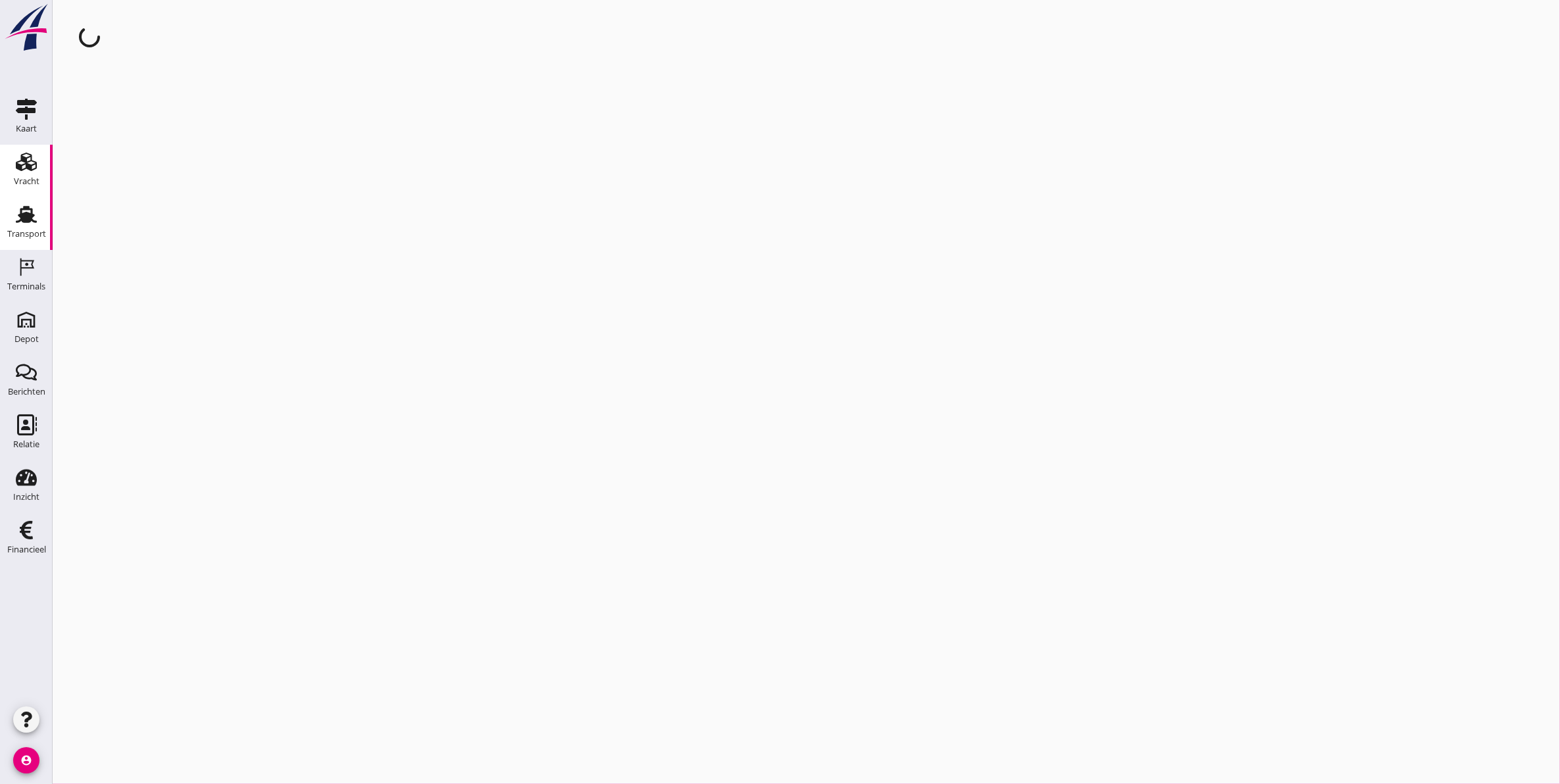
click at [21, 235] on div "Transport" at bounding box center [27, 234] width 39 height 9
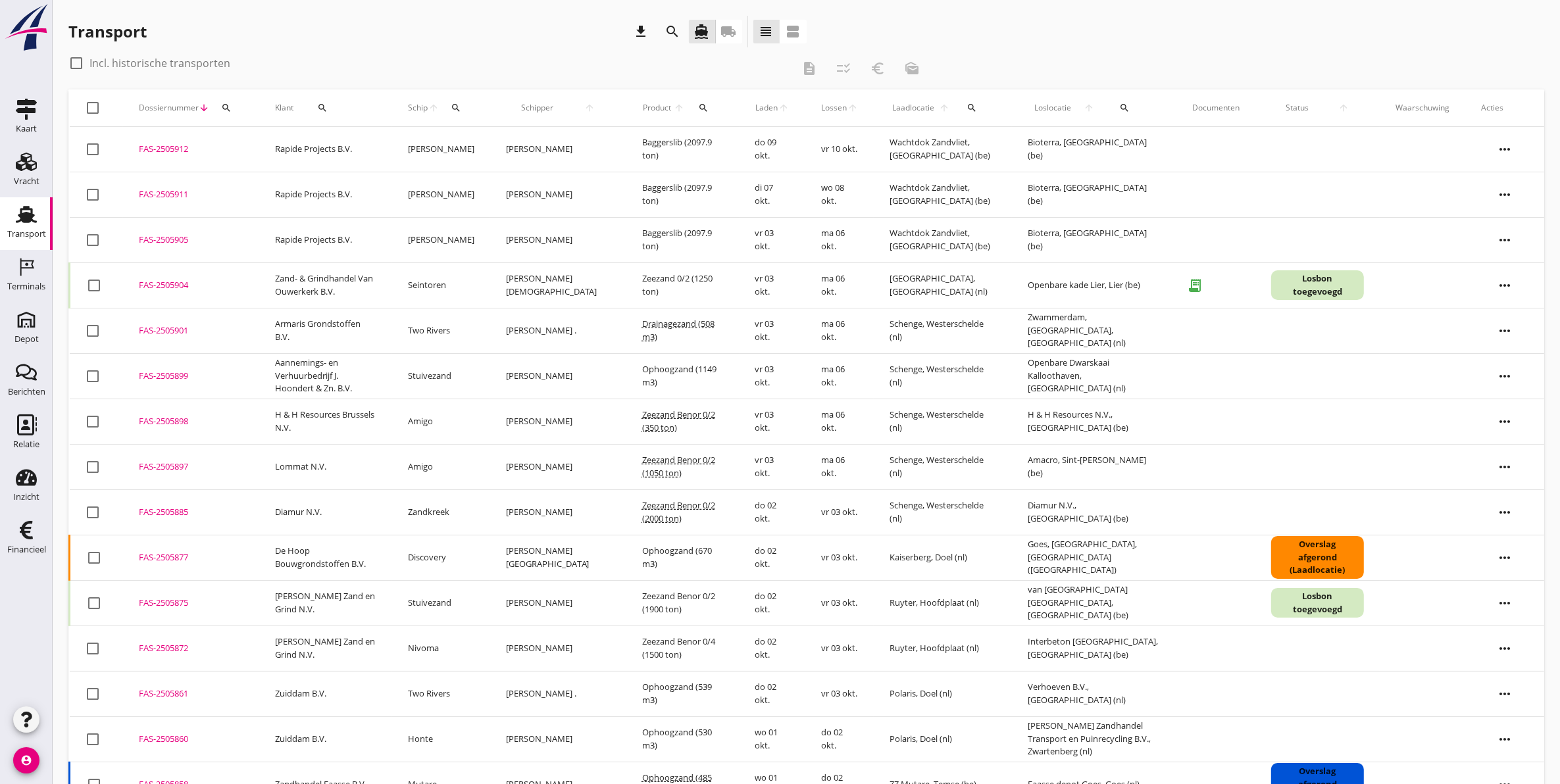
click at [236, 102] on div "Dossiernummer arrow_downward search" at bounding box center [191, 107] width 105 height 32
click at [231, 107] on div "search" at bounding box center [226, 108] width 24 height 11
click at [303, 142] on input "Zoeken op dossiernummer..." at bounding box center [288, 146] width 137 height 21
click at [26, 268] on icon "Terminals" at bounding box center [26, 267] width 21 height 21
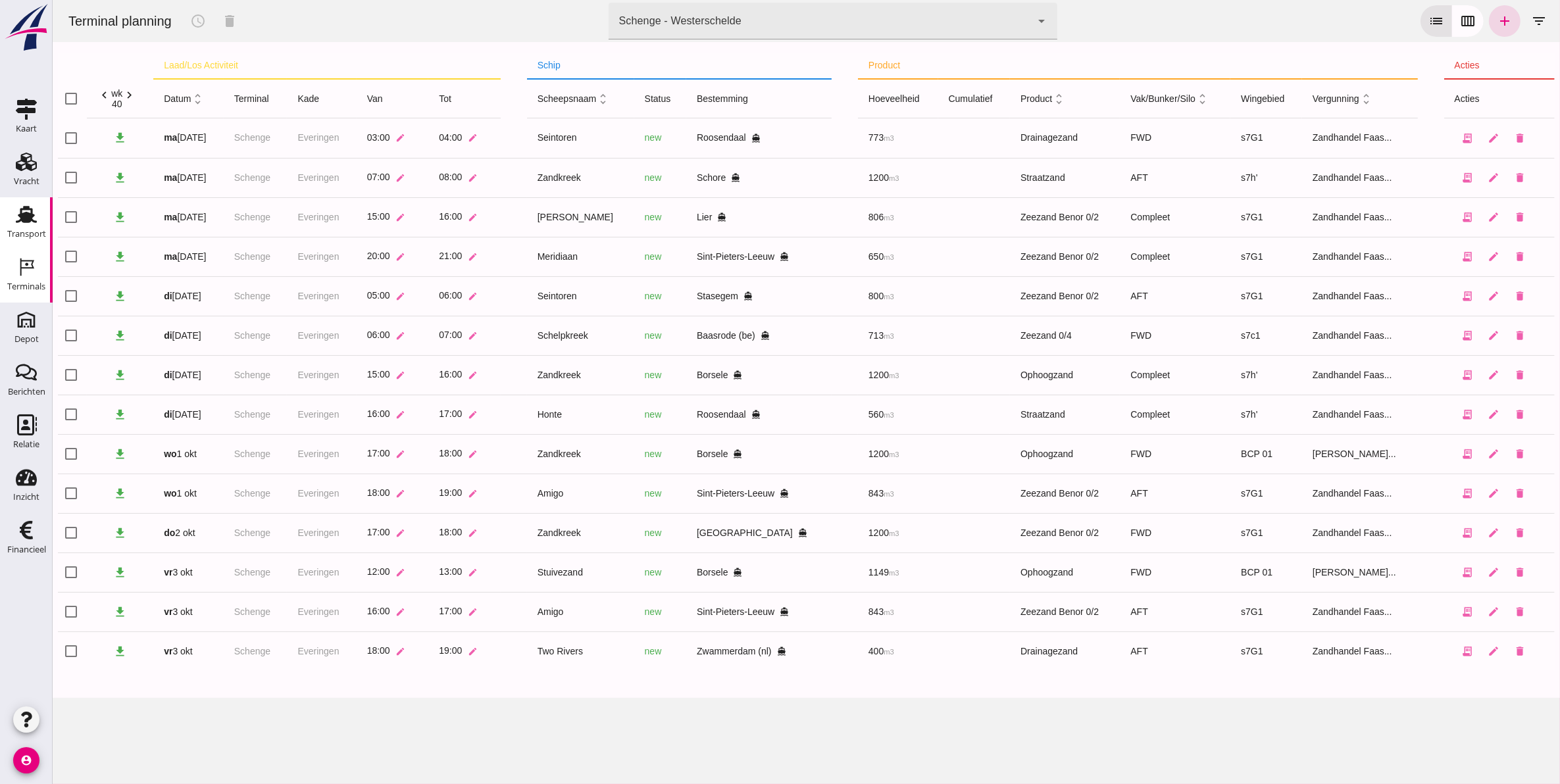
click at [34, 214] on icon "Transport" at bounding box center [26, 214] width 21 height 21
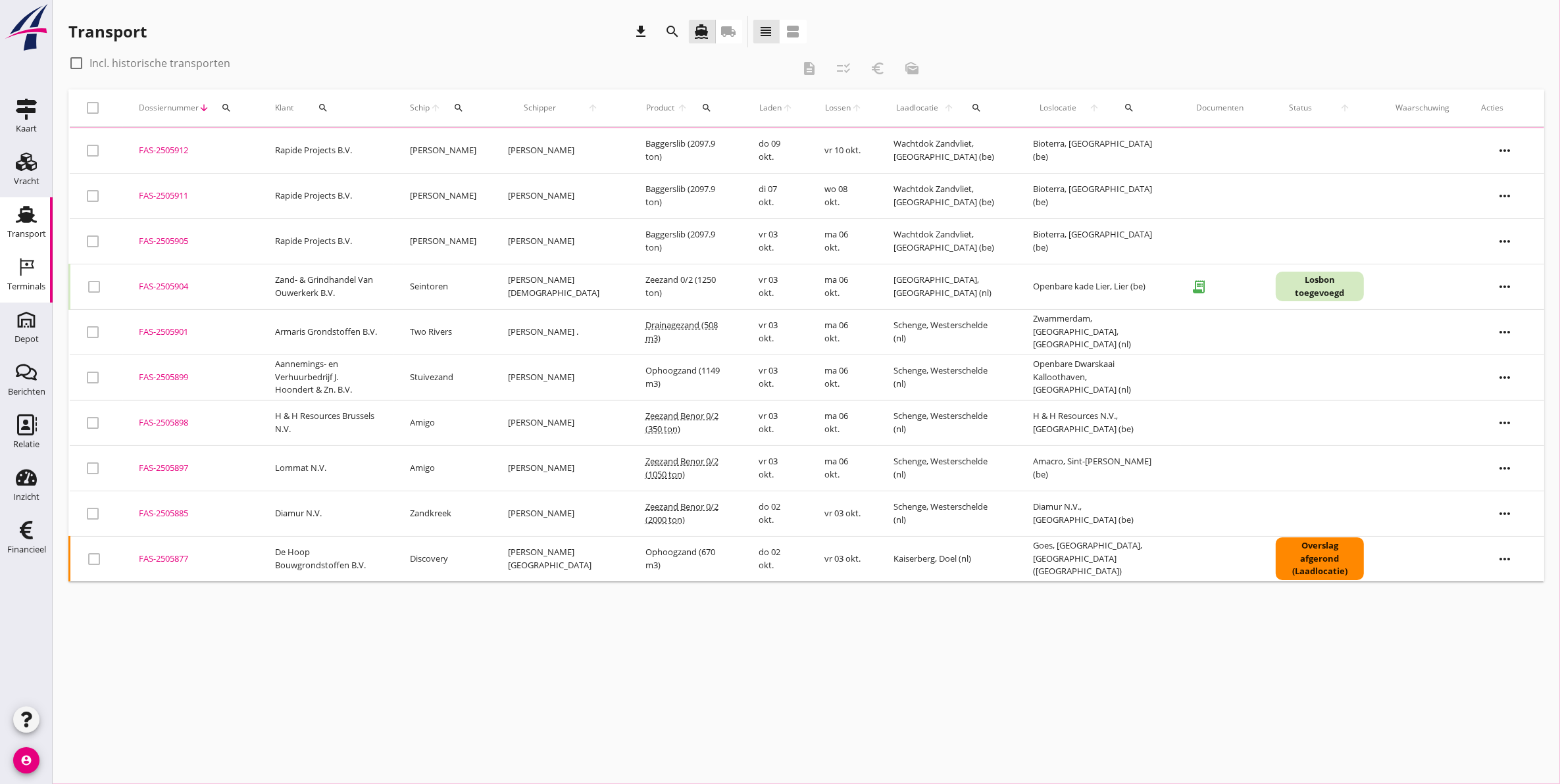
click at [26, 277] on div "Terminals" at bounding box center [26, 286] width 38 height 18
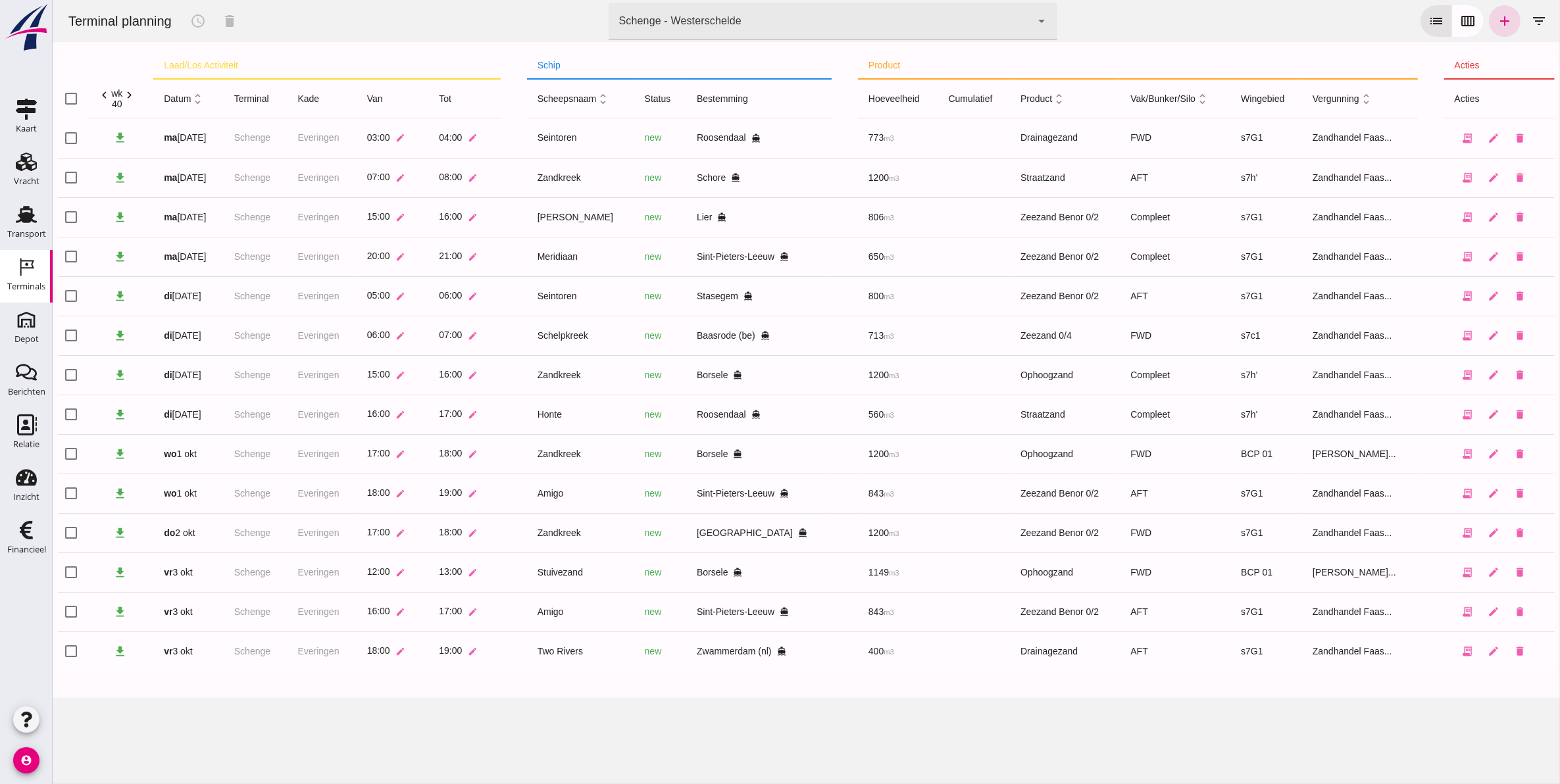
click at [21, 277] on div "Terminals" at bounding box center [26, 286] width 38 height 18
click at [40, 234] on div "Transport" at bounding box center [27, 234] width 39 height 9
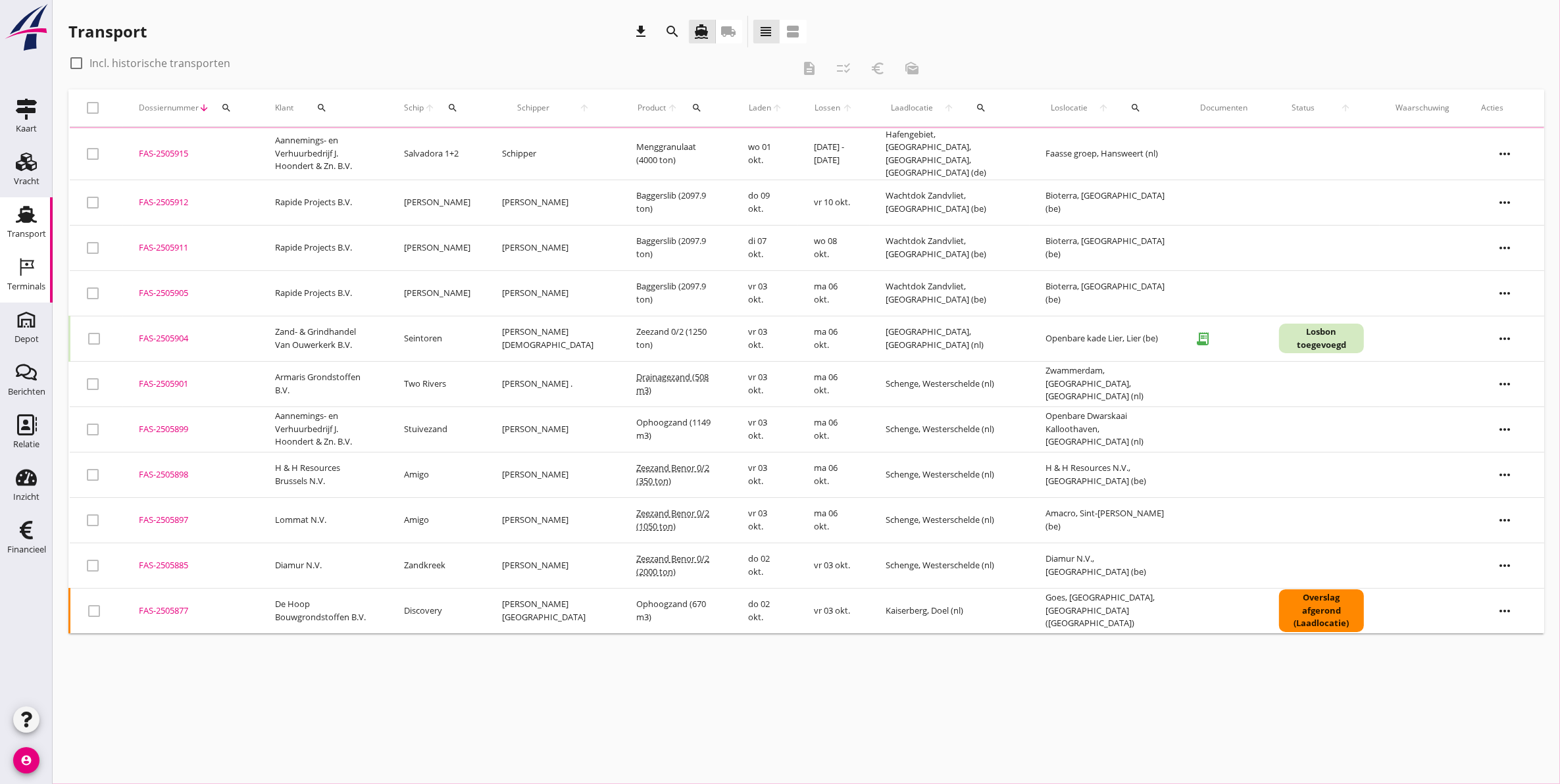
click at [28, 264] on icon "Terminals" at bounding box center [26, 267] width 21 height 21
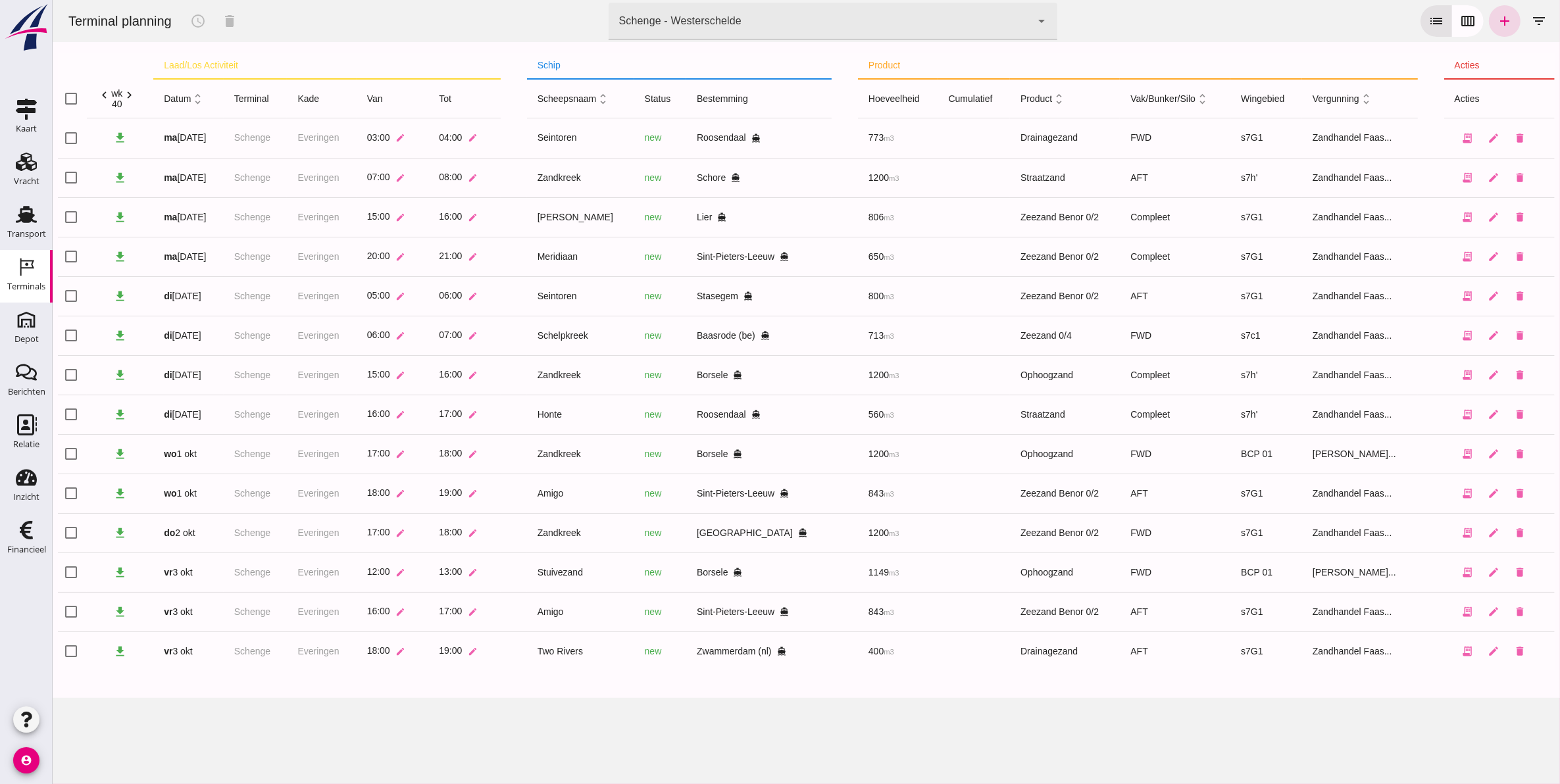
click at [128, 97] on icon "chevron_right" at bounding box center [128, 95] width 14 height 14
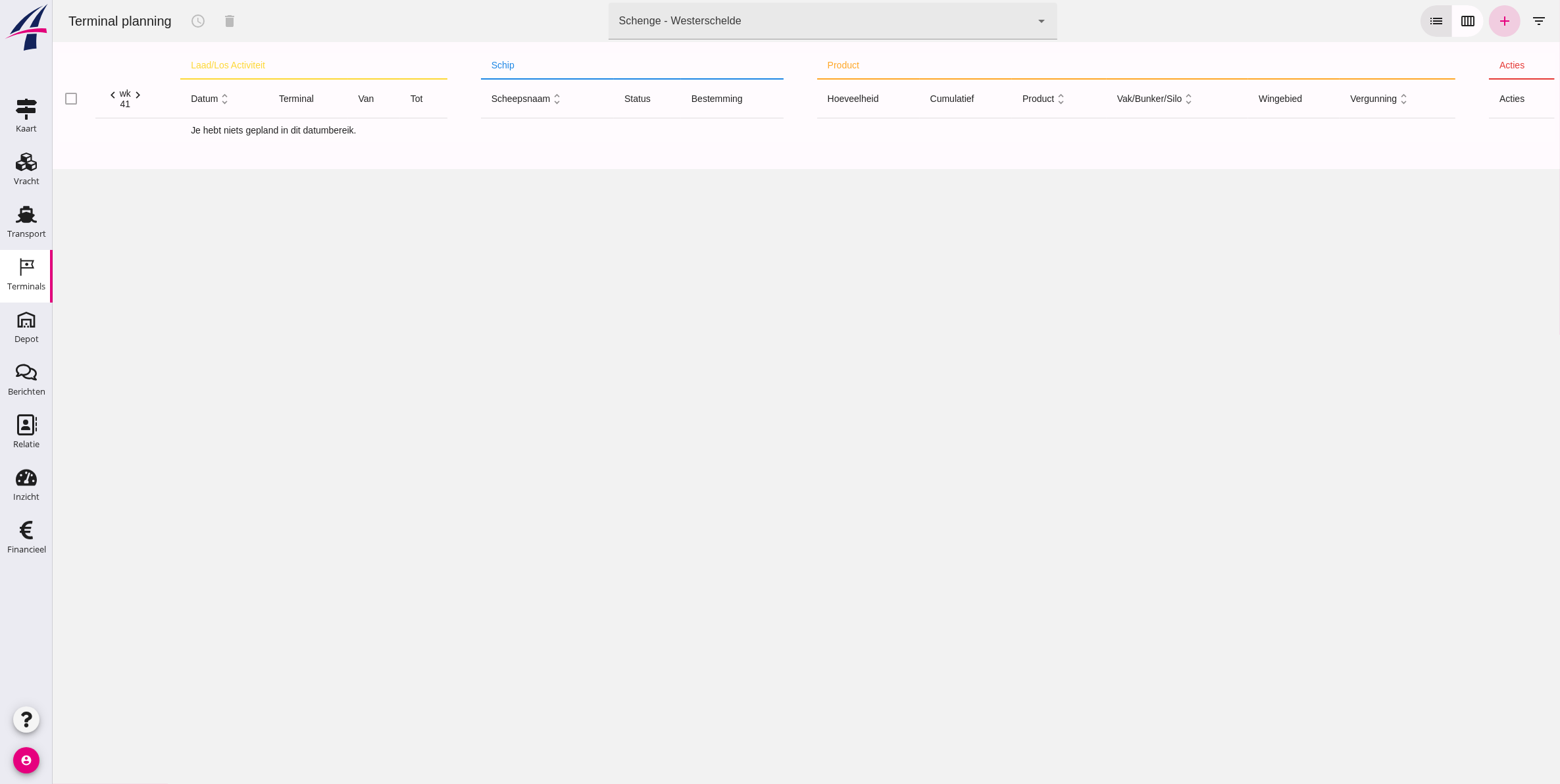
click at [1496, 16] on icon "add" at bounding box center [1504, 21] width 15 height 15
type input "Zandhandel Faasse B.V."
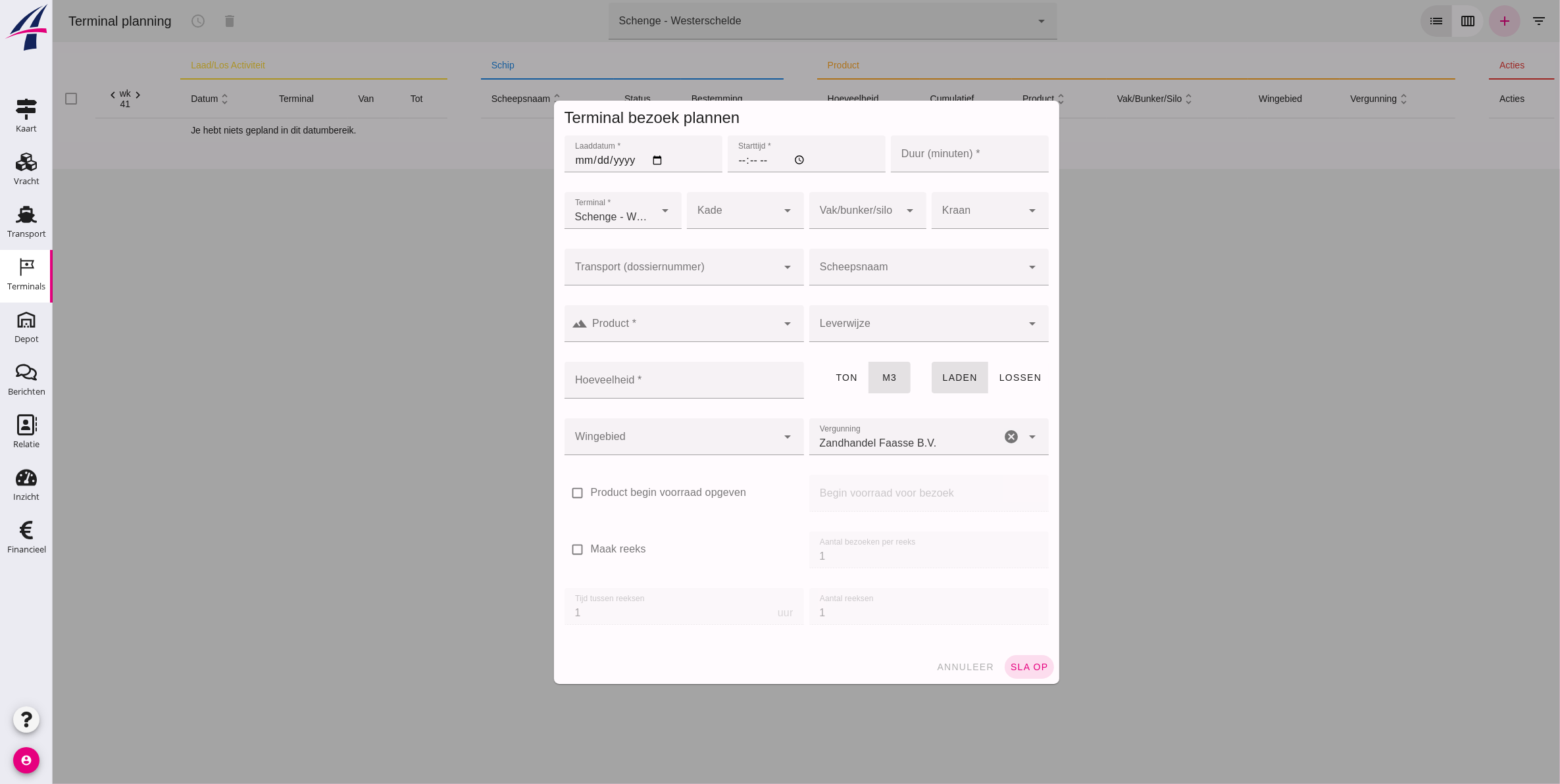
click at [575, 159] on input "Laaddatum *" at bounding box center [642, 154] width 158 height 37
type input "2025-10-06"
type input "08:00"
type input "60"
click at [744, 217] on div at bounding box center [731, 210] width 91 height 37
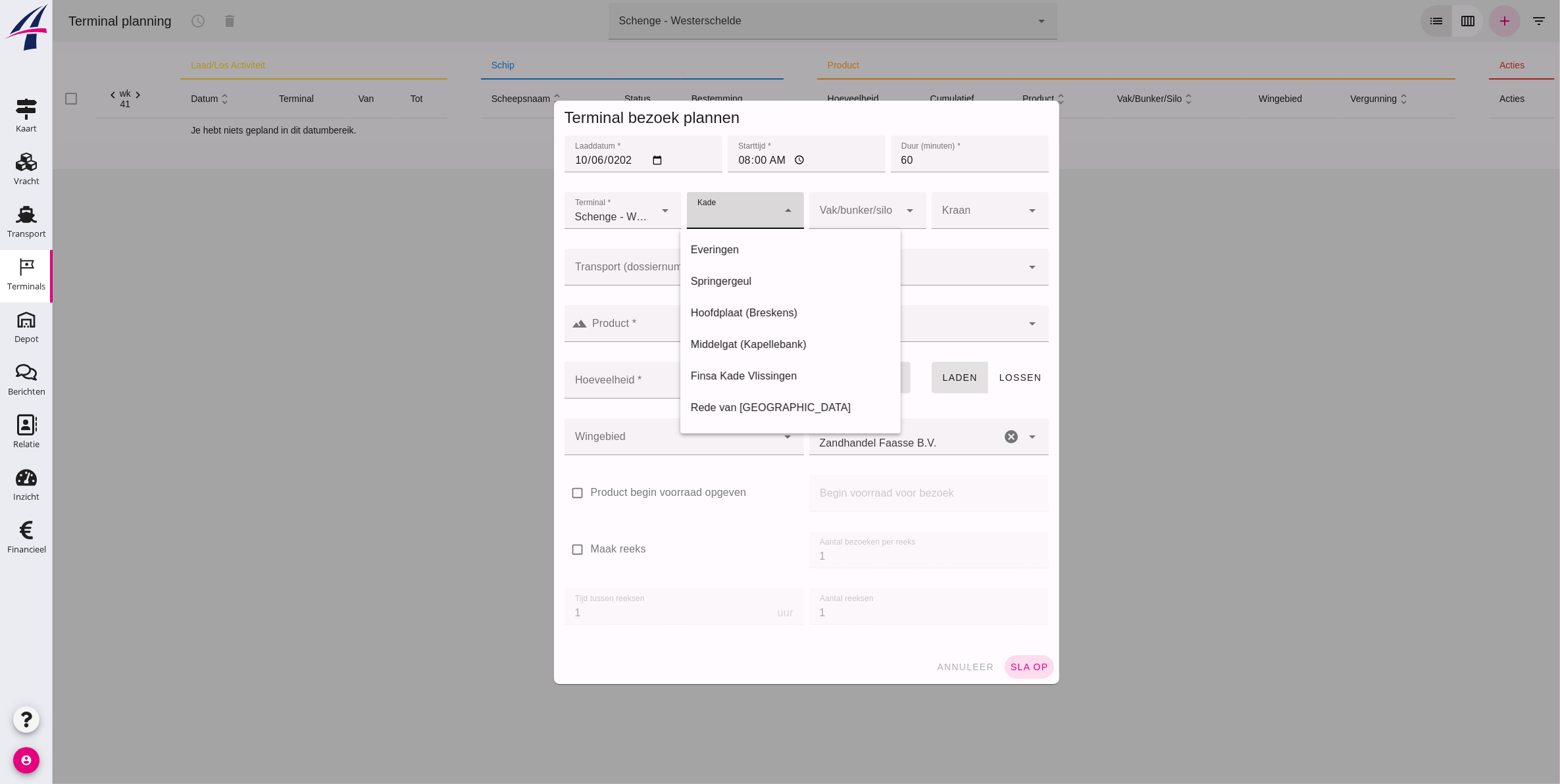
click at [740, 251] on div "Everingen" at bounding box center [790, 249] width 200 height 15
type input "7"
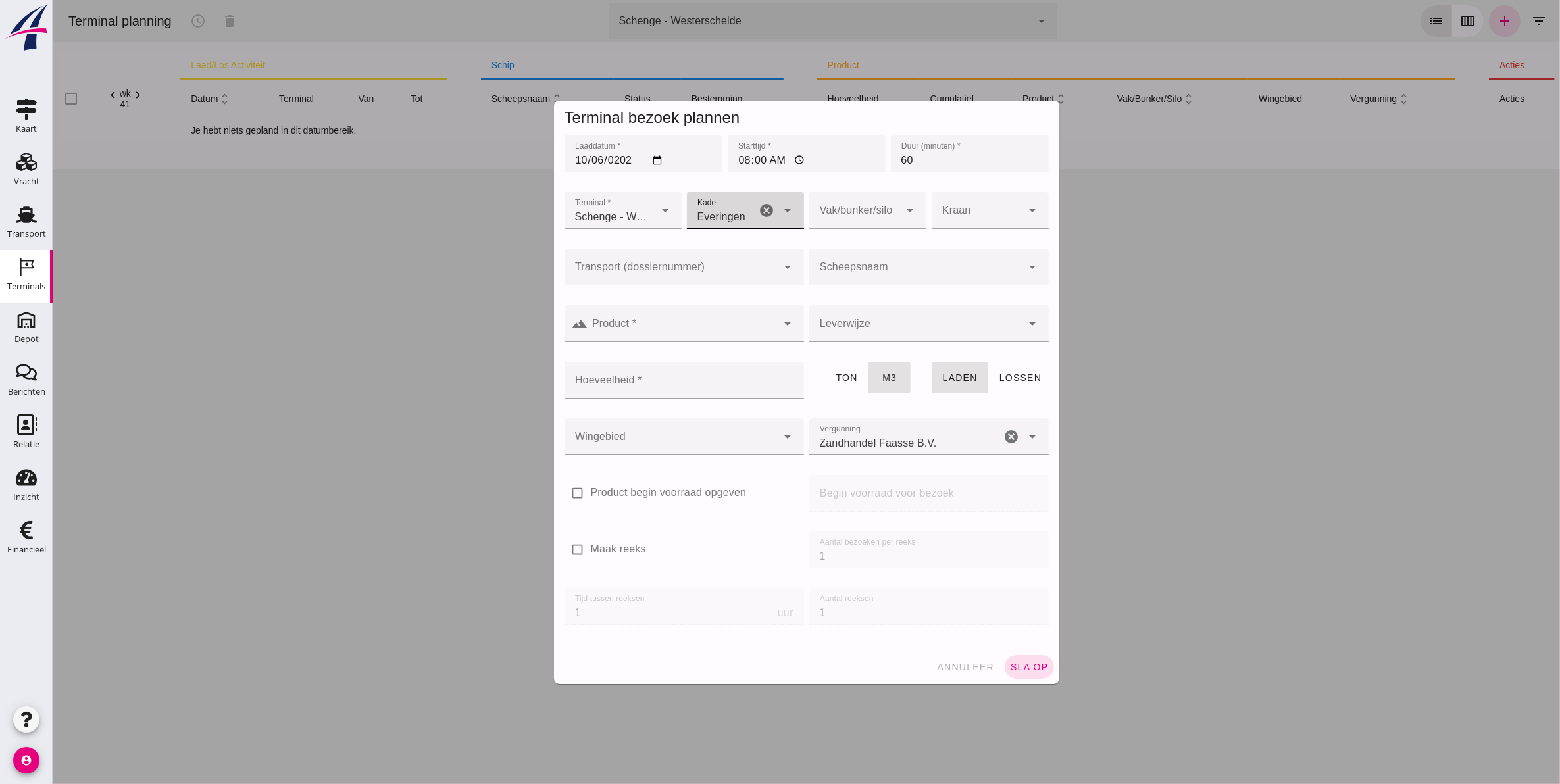
click at [853, 212] on div at bounding box center [853, 210] width 91 height 37
click at [873, 212] on div at bounding box center [853, 210] width 91 height 37
click at [849, 275] on div "AFT" at bounding box center [860, 281] width 96 height 15
type input "105"
click at [627, 326] on input "Product *" at bounding box center [682, 330] width 189 height 15
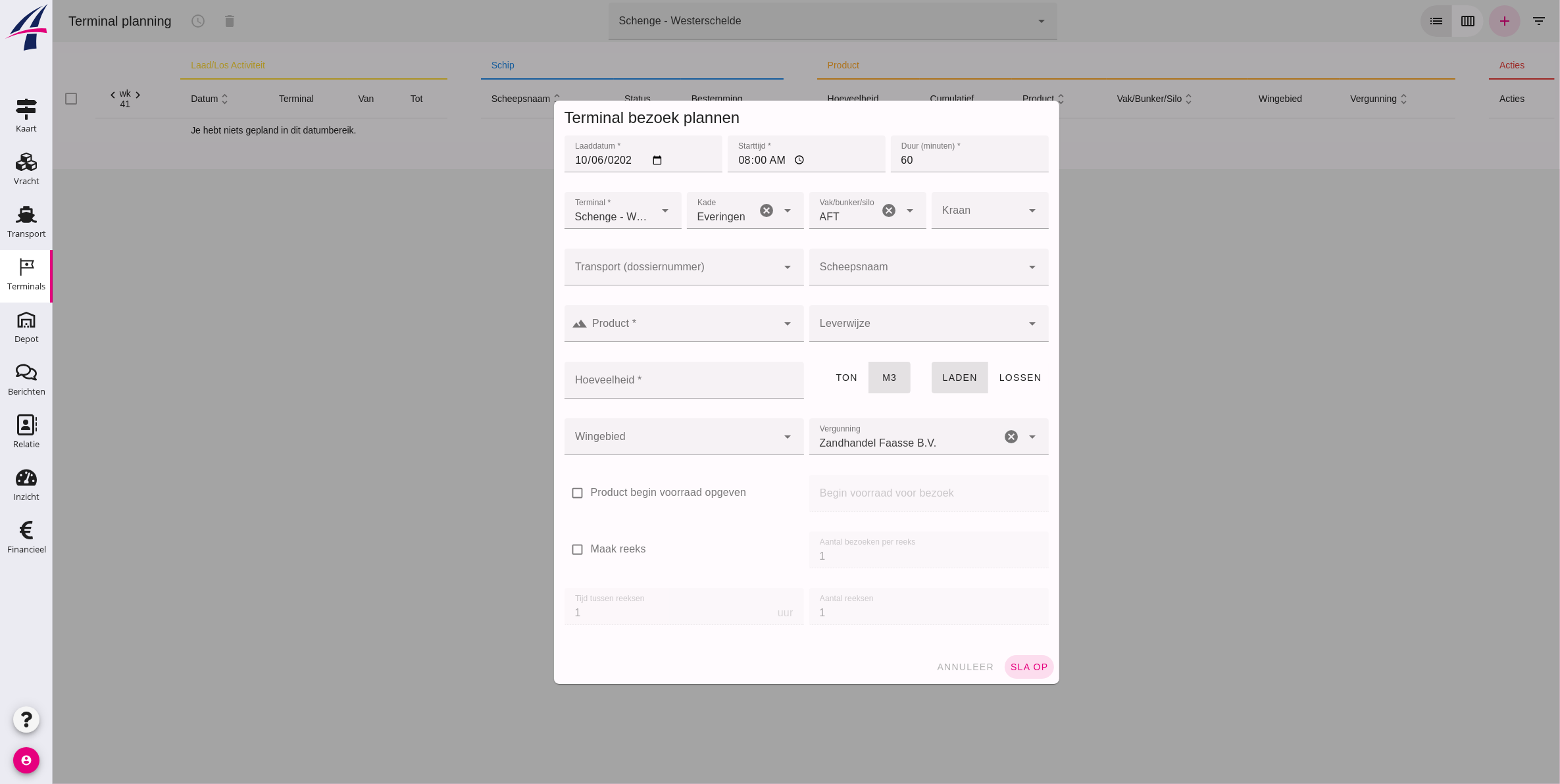
click at [628, 261] on div at bounding box center [670, 267] width 213 height 37
click at [685, 331] on input "Product *" at bounding box center [682, 330] width 189 height 15
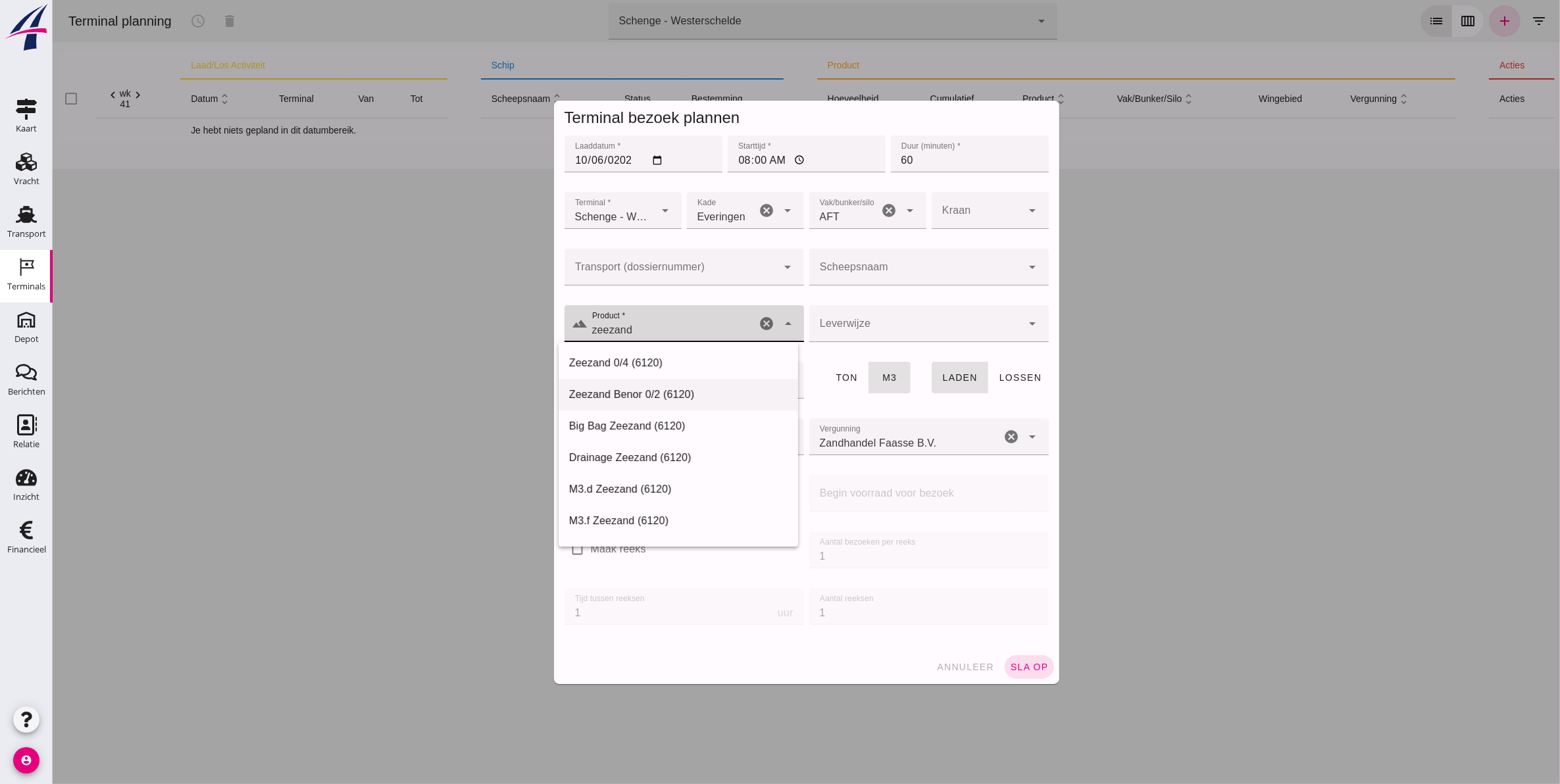
click at [633, 394] on div "Zeezand Benor 0/2 (6120)" at bounding box center [677, 394] width 218 height 15
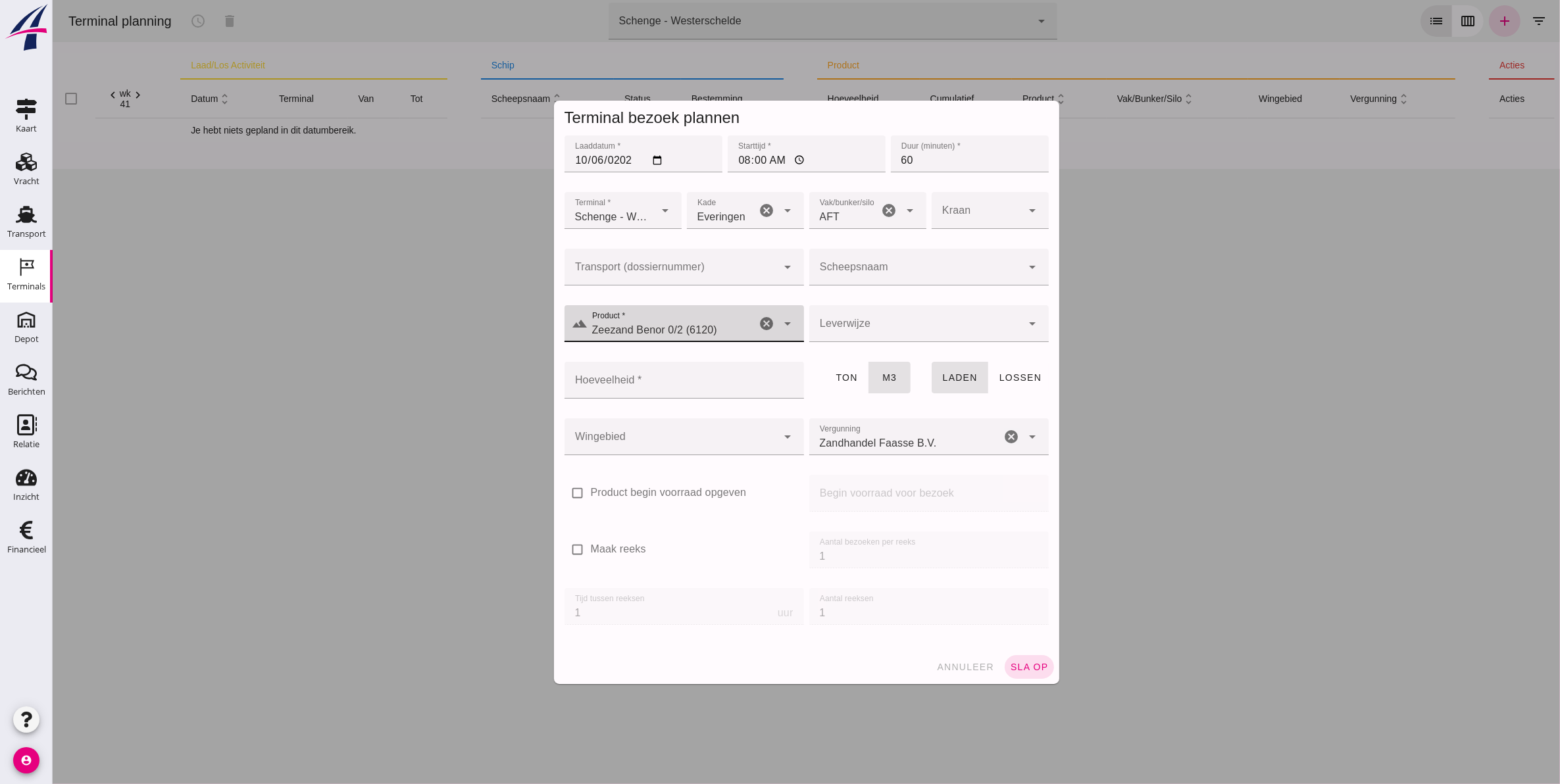
type input "Zeezand Benor 0/2 (6120)"
click at [848, 268] on input "Scheepsnaam" at bounding box center [914, 273] width 213 height 15
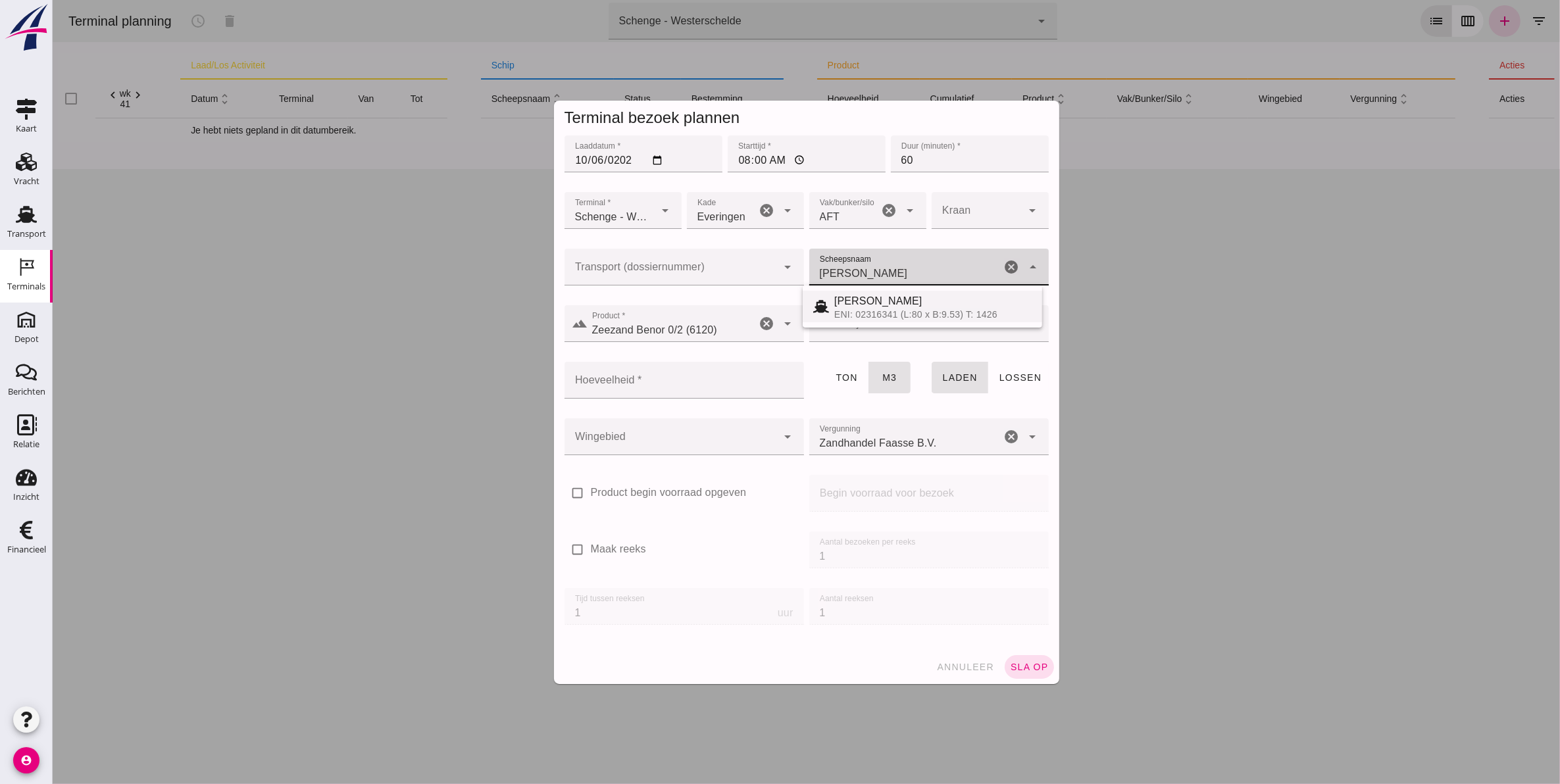
click at [863, 309] on div "ENI: 02316341 (L:80 x B:9.53) T: 1426" at bounding box center [933, 314] width 198 height 11
type input "[PERSON_NAME]"
type input "806"
type input "[PERSON_NAME]"
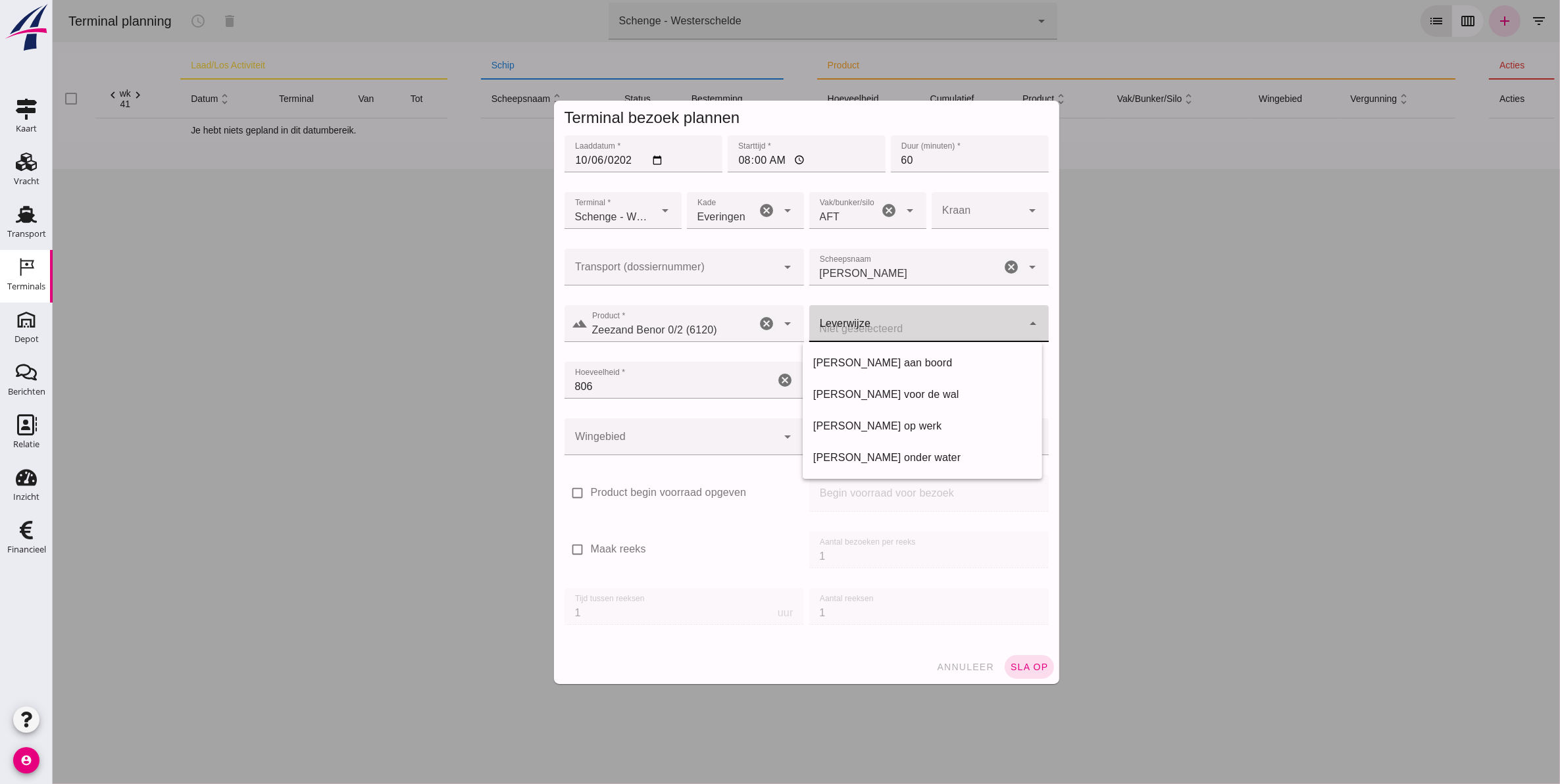
click at [898, 323] on div at bounding box center [914, 323] width 213 height 37
click at [901, 396] on div "[PERSON_NAME] voor de wal" at bounding box center [921, 394] width 218 height 15
type input "franco_on_shore"
click at [662, 437] on div at bounding box center [670, 437] width 213 height 37
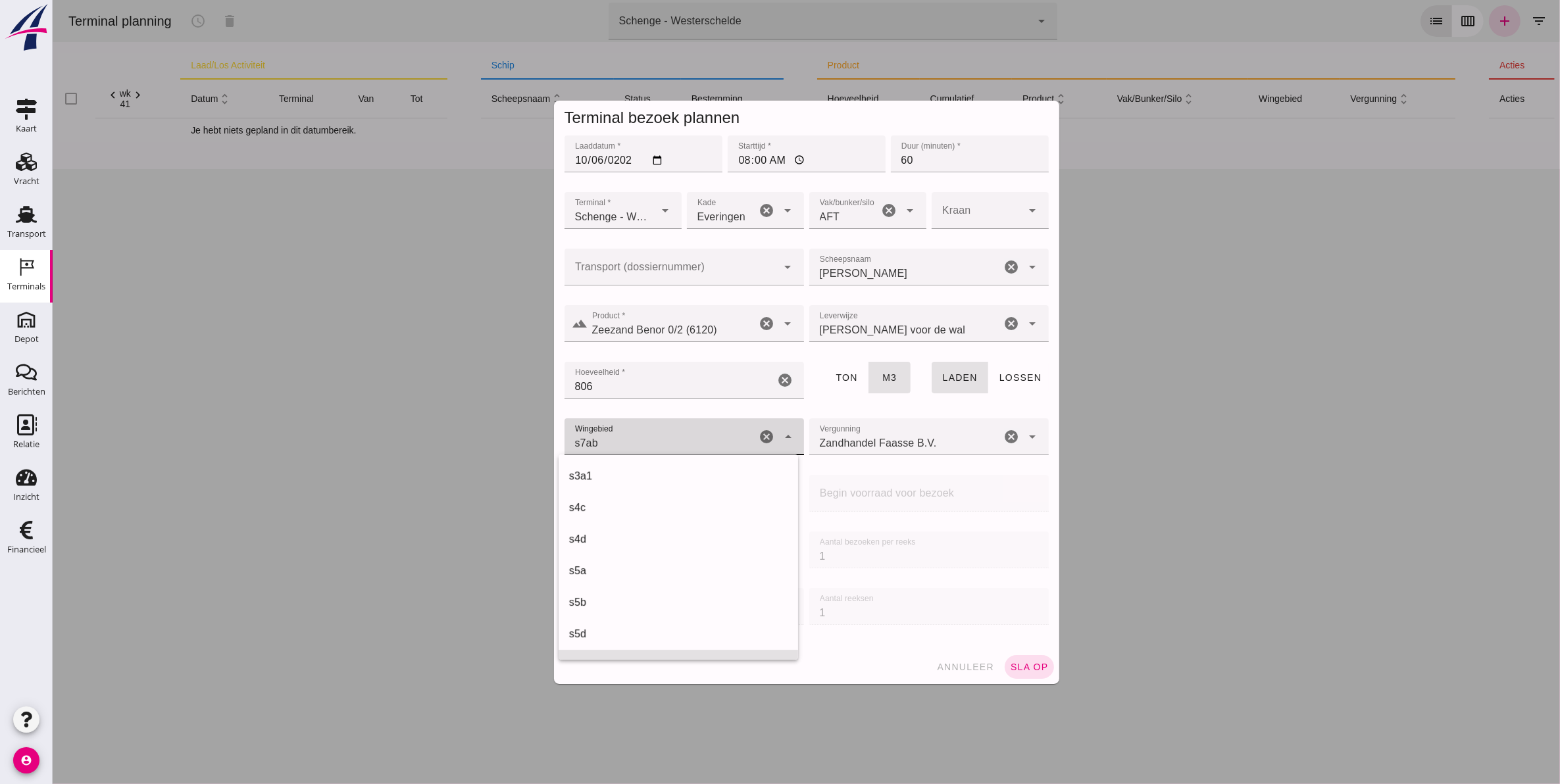
scroll to position [379, 0]
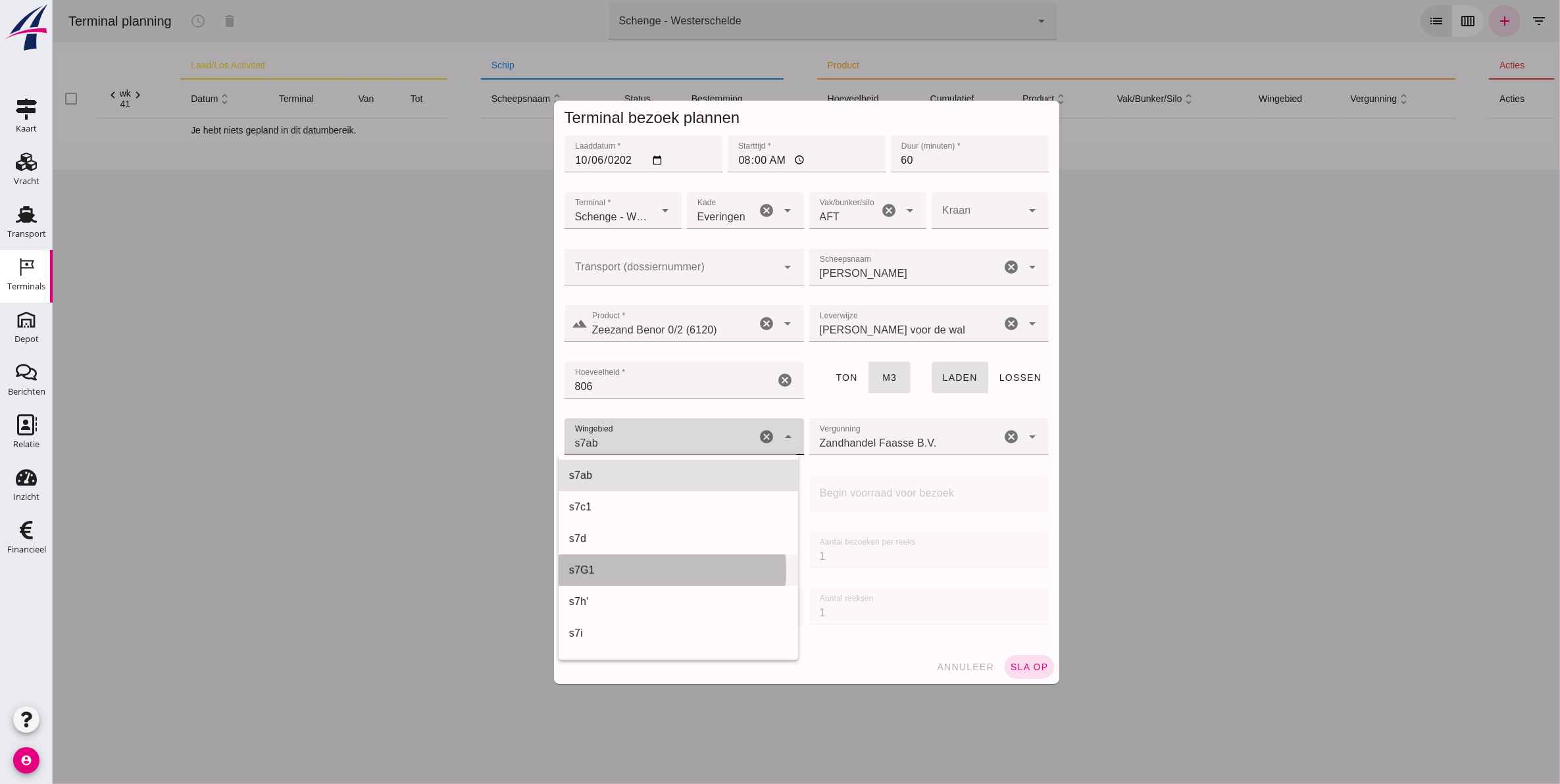
click at [648, 566] on div "s7G1" at bounding box center [677, 570] width 218 height 15
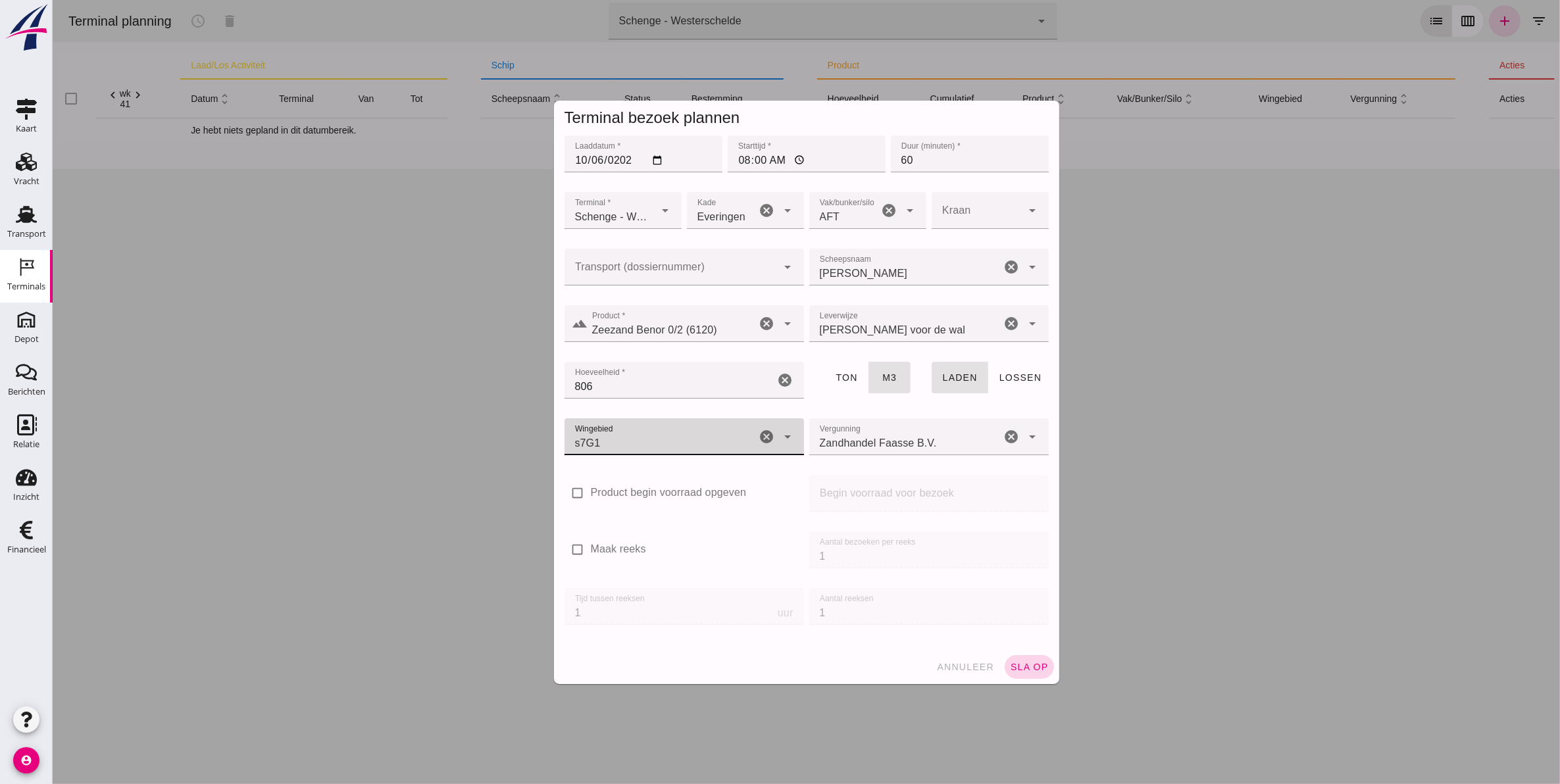
type input "224"
click at [1027, 669] on span "sla op" at bounding box center [1029, 667] width 39 height 11
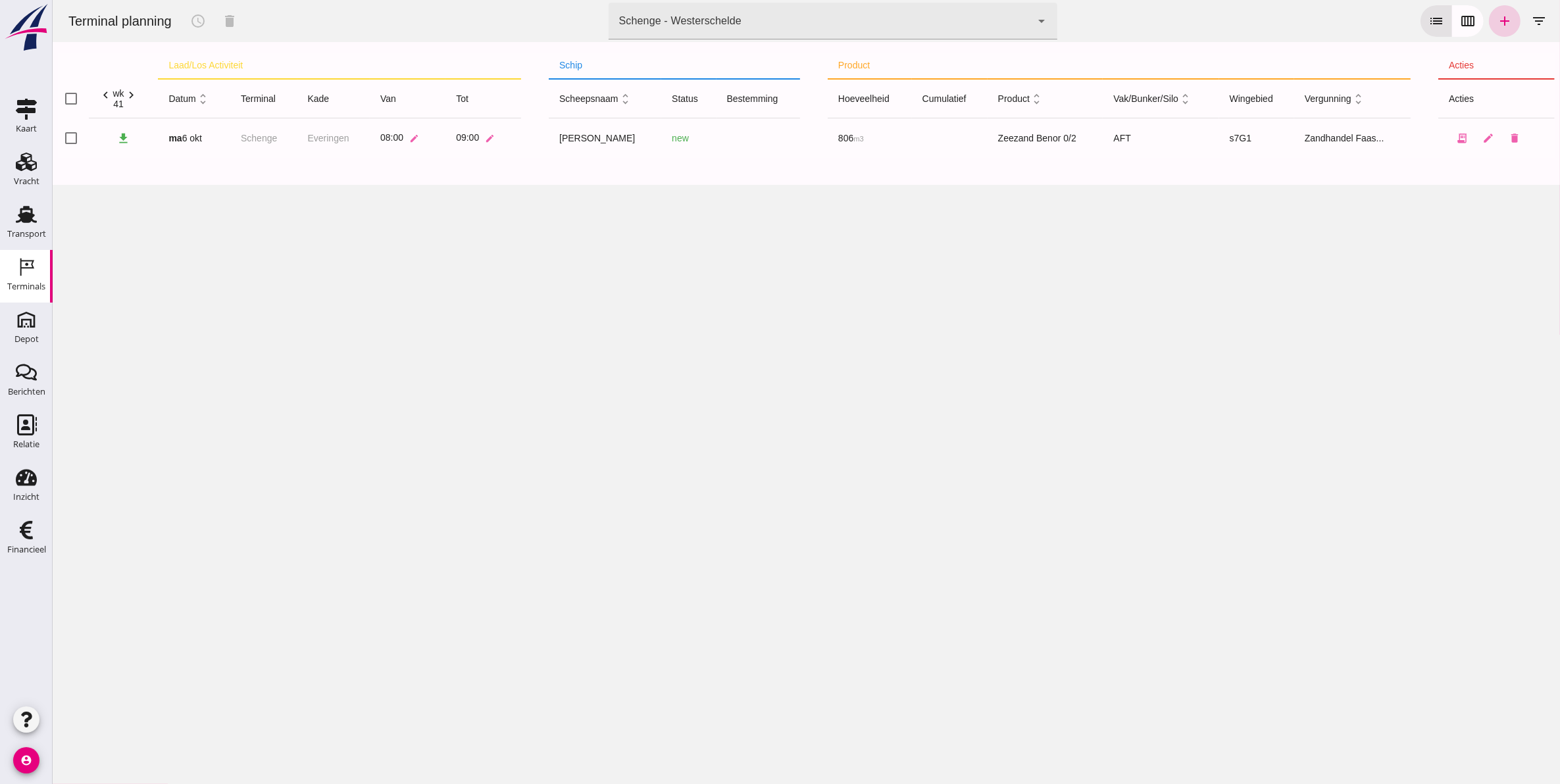
click at [1496, 21] on icon "add" at bounding box center [1504, 21] width 15 height 15
type input "Zandhandel Faasse B.V."
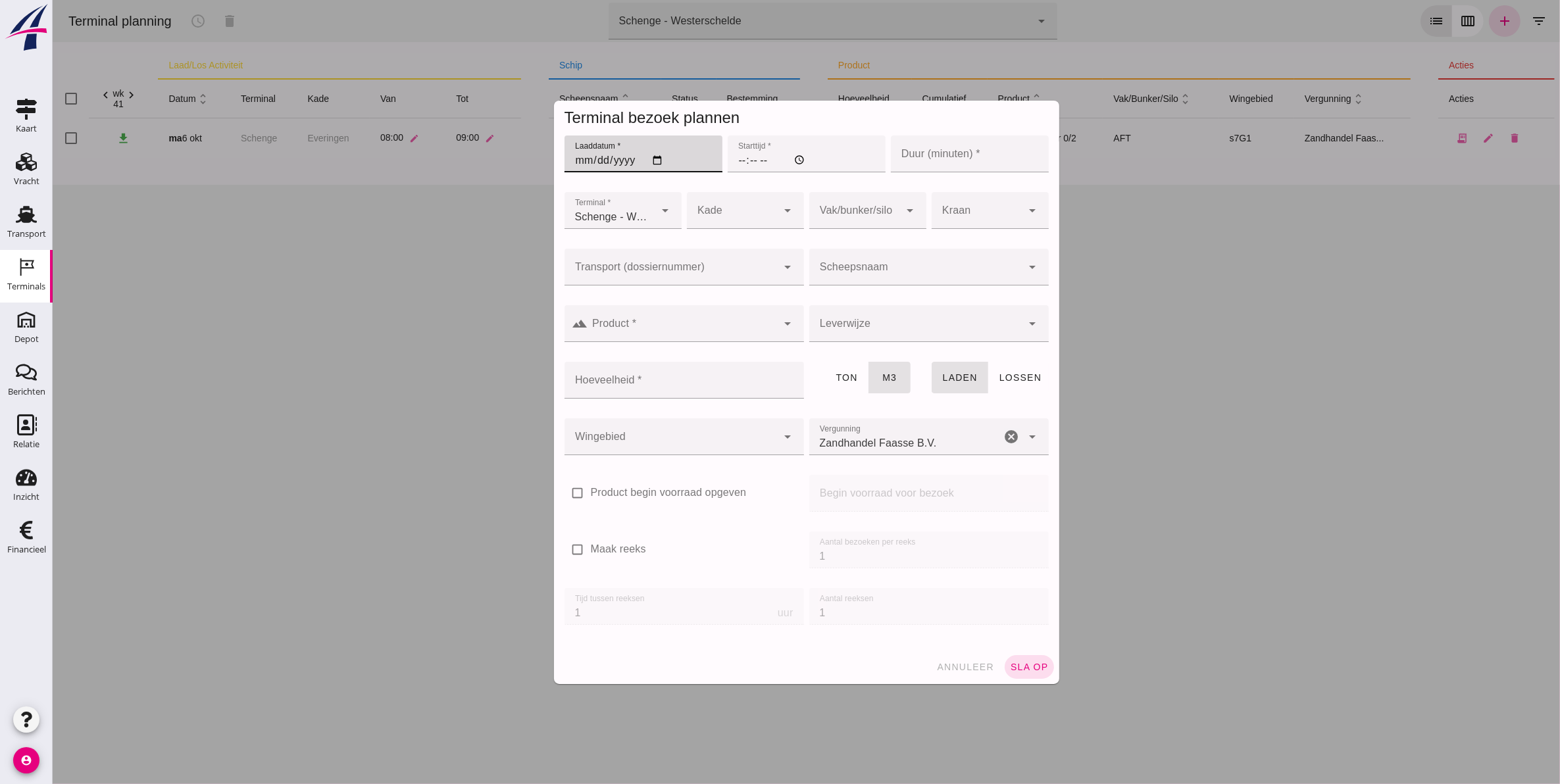
click at [573, 155] on input "Laaddatum *" at bounding box center [642, 154] width 158 height 37
type input "2025-10-06"
click at [734, 150] on input "Starttijd *" at bounding box center [806, 154] width 158 height 37
type input "09:00"
click at [901, 149] on input "Duur (minuten) *" at bounding box center [969, 154] width 158 height 37
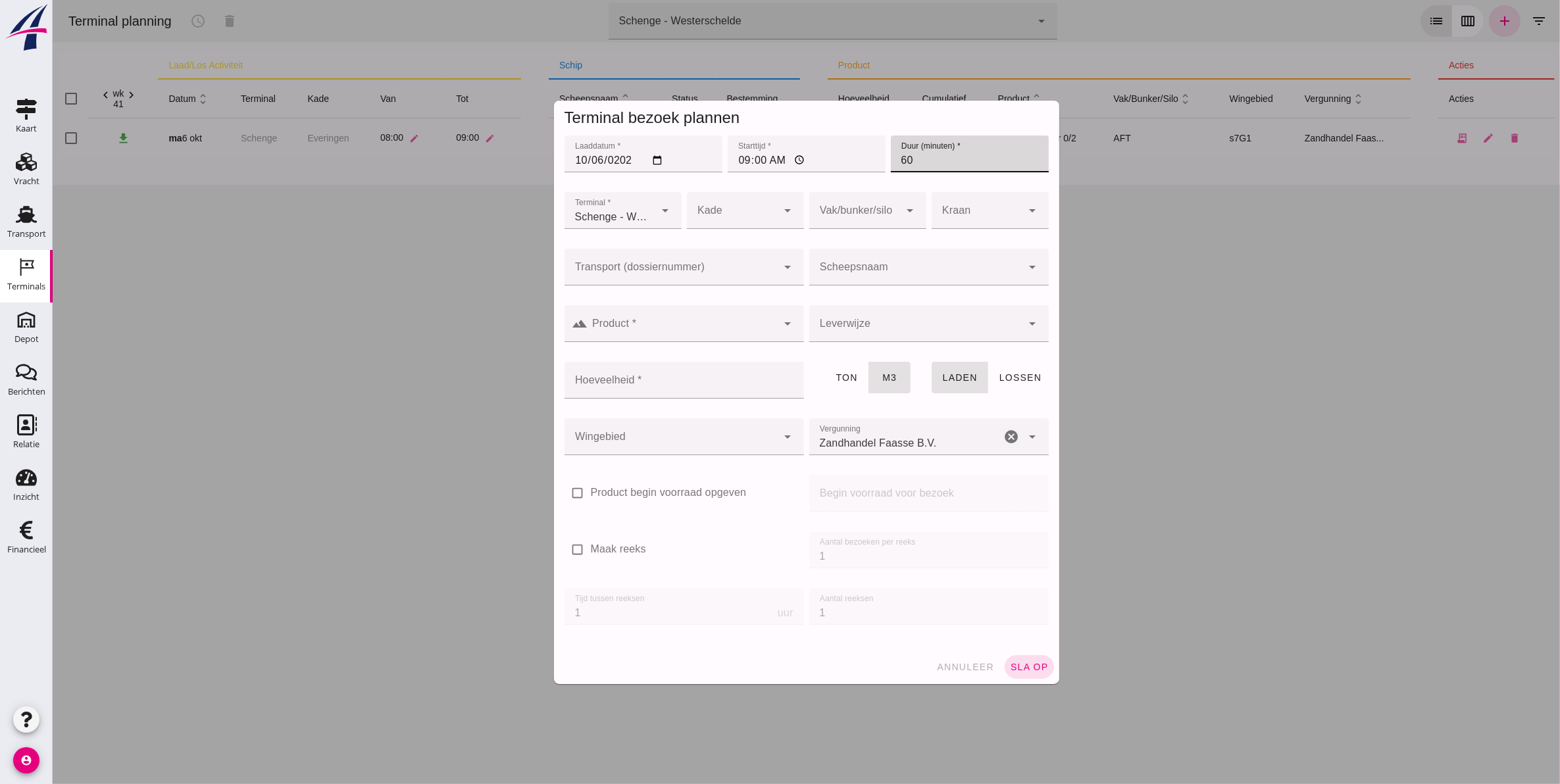
type input "60"
click at [777, 208] on div "arrow_drop_down" at bounding box center [785, 210] width 18 height 37
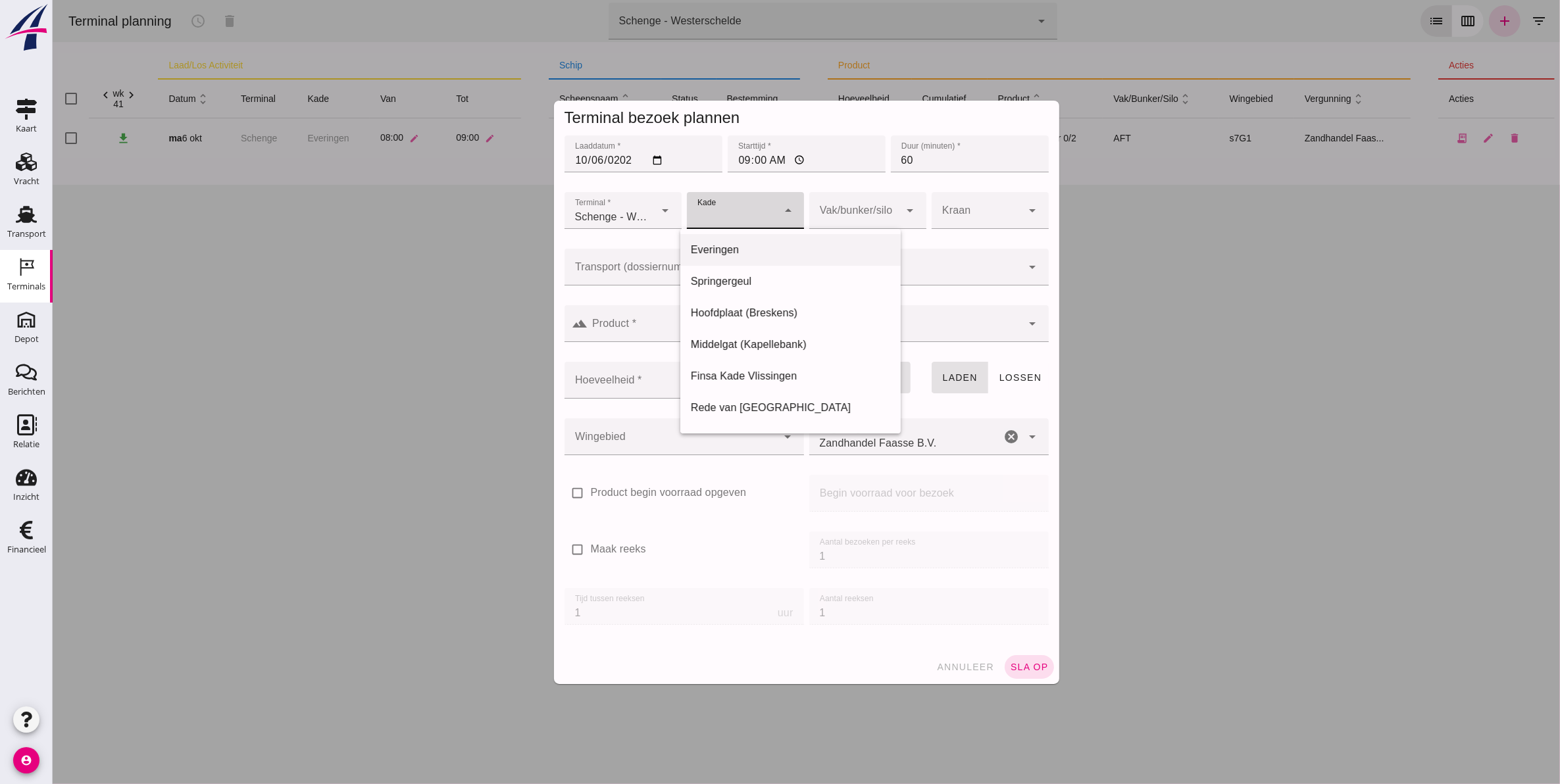
click at [754, 245] on div "Everingen" at bounding box center [790, 249] width 200 height 15
type input "7"
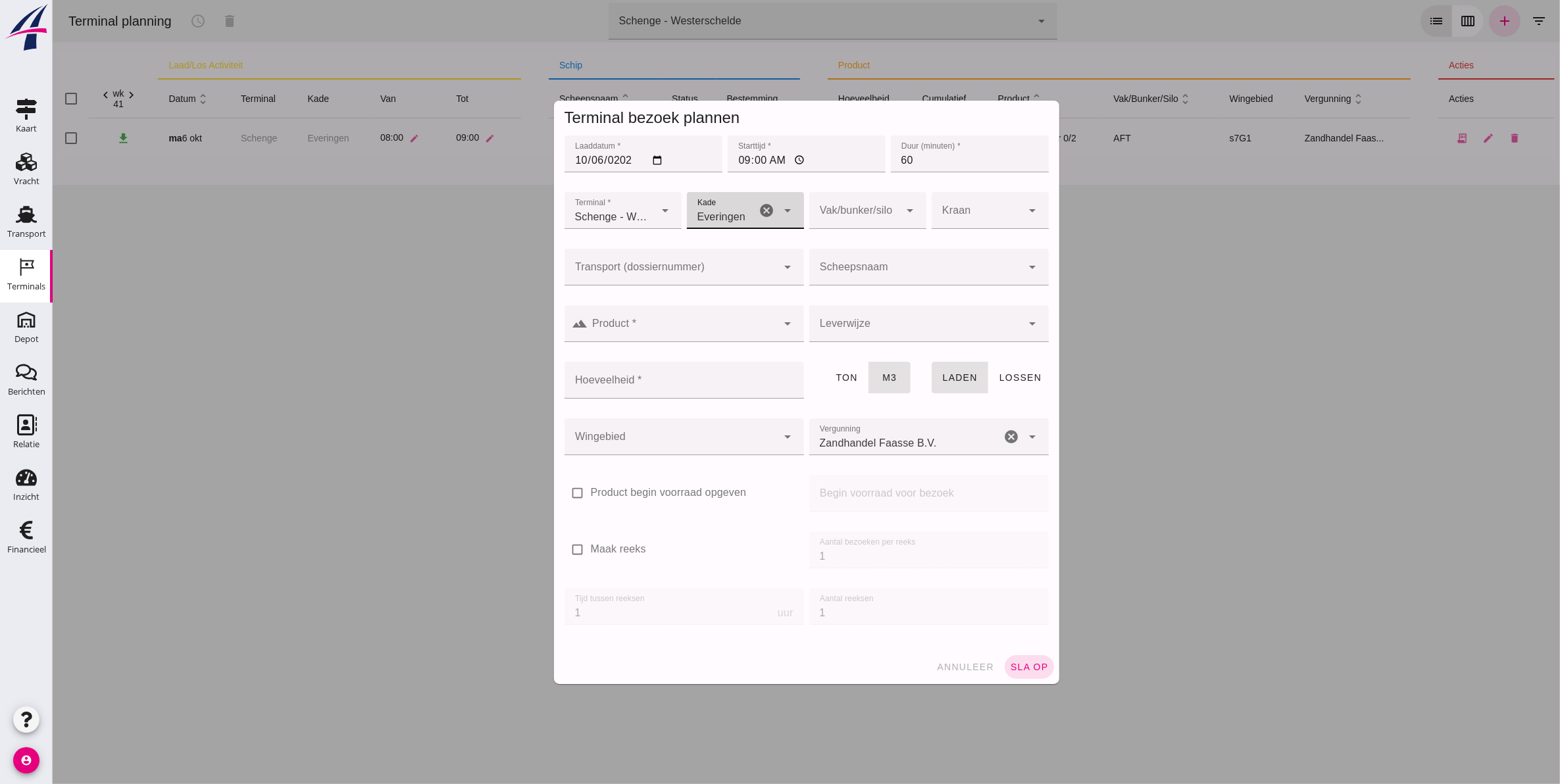
click at [891, 216] on div at bounding box center [853, 210] width 91 height 37
click at [863, 242] on div "FWD" at bounding box center [860, 249] width 96 height 15
type input "104"
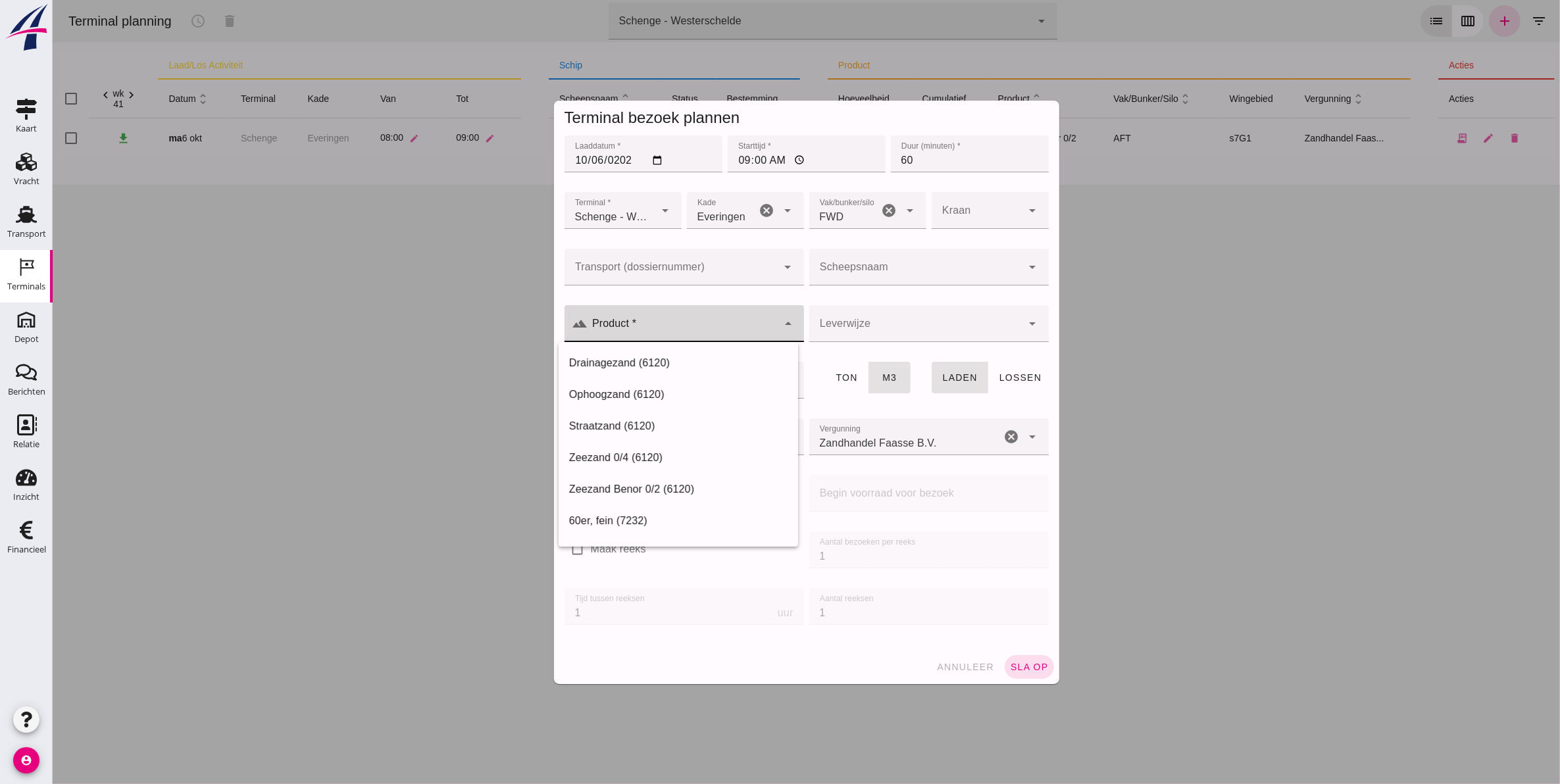
click at [648, 331] on input "Product *" at bounding box center [682, 330] width 189 height 15
click at [666, 392] on div "Zeezand Benor 0/2 (6120)" at bounding box center [677, 394] width 218 height 15
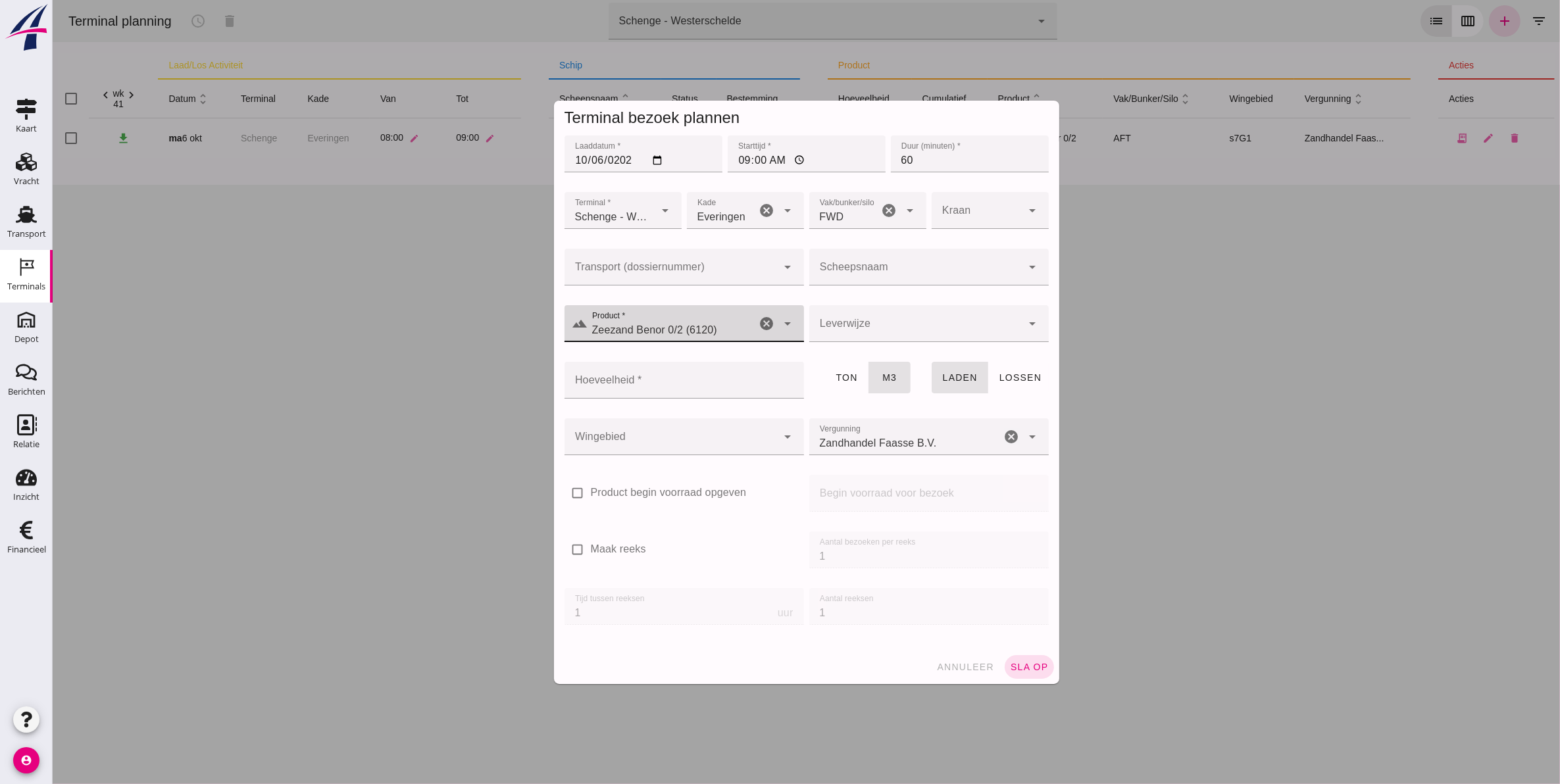
type input "Zeezand Benor 0/2 (6120)"
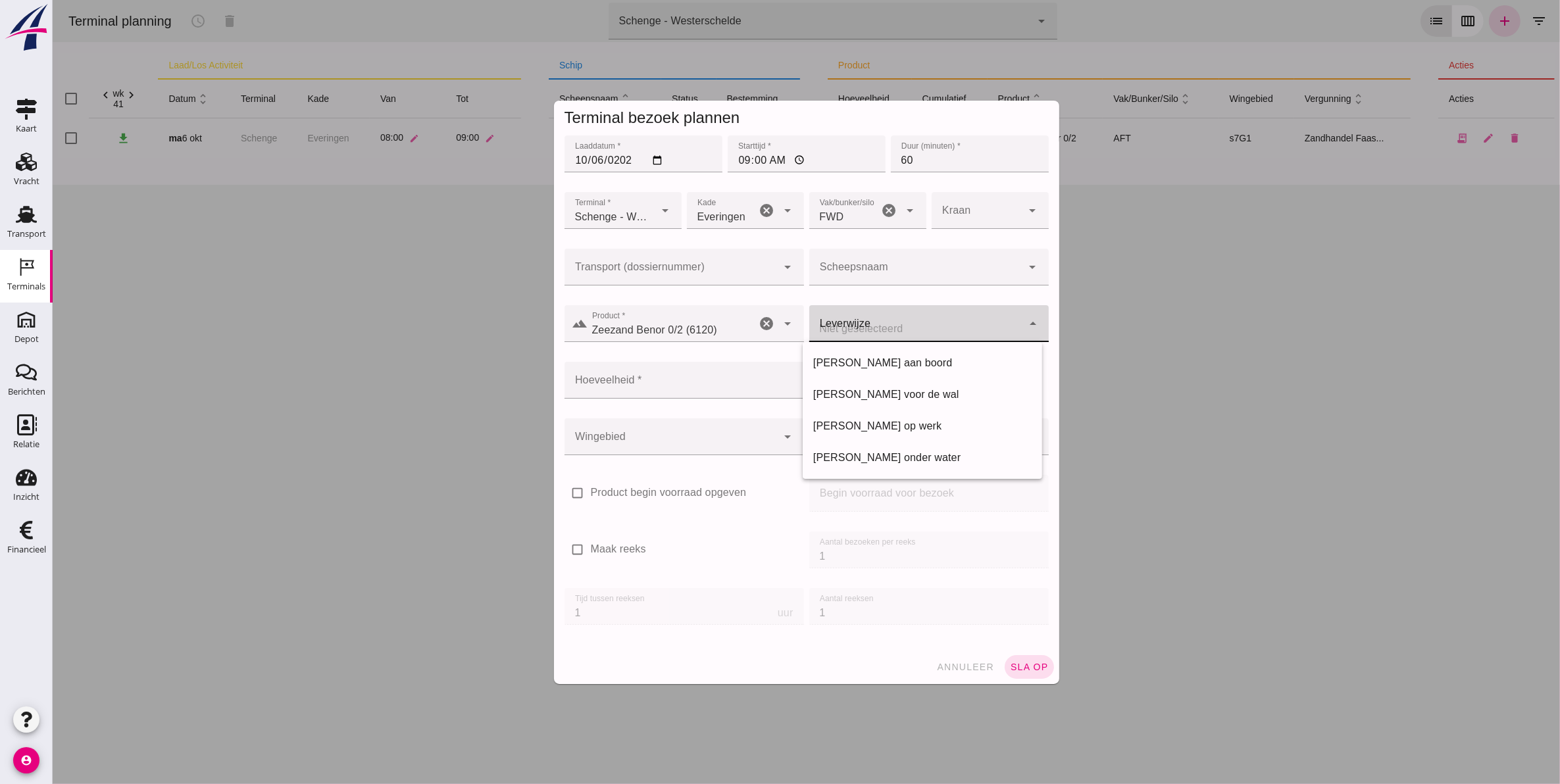
click at [884, 329] on div at bounding box center [914, 323] width 213 height 37
click at [899, 394] on div "[PERSON_NAME] voor de wal" at bounding box center [921, 394] width 218 height 15
type input "franco_on_shore"
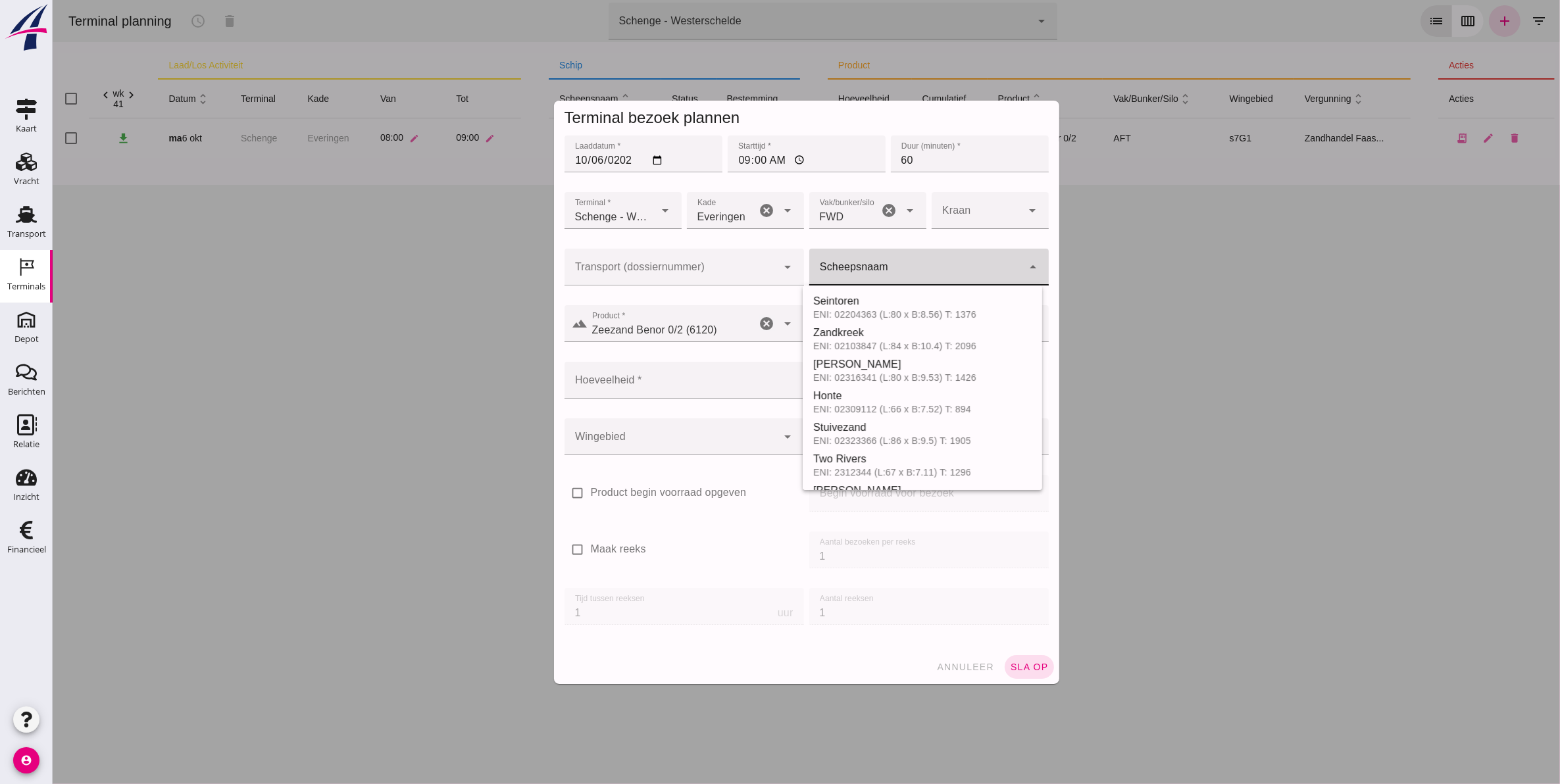
click at [862, 255] on div at bounding box center [914, 267] width 213 height 37
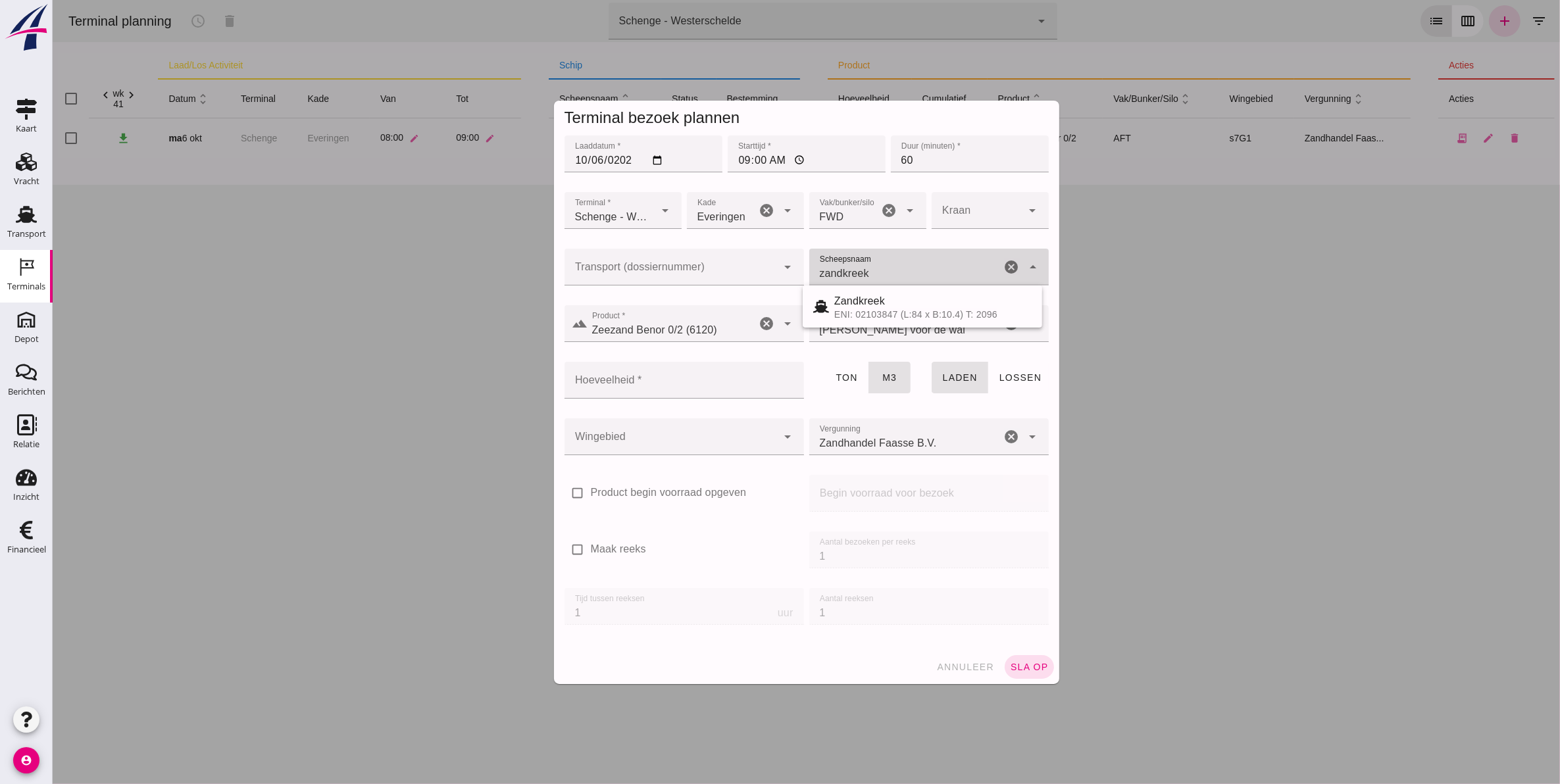
click at [859, 304] on span "Zandkreek" at bounding box center [859, 301] width 50 height 11
type input "Zandkreek"
type input "1200"
type input "Zandkreek"
click at [692, 435] on div at bounding box center [670, 437] width 213 height 37
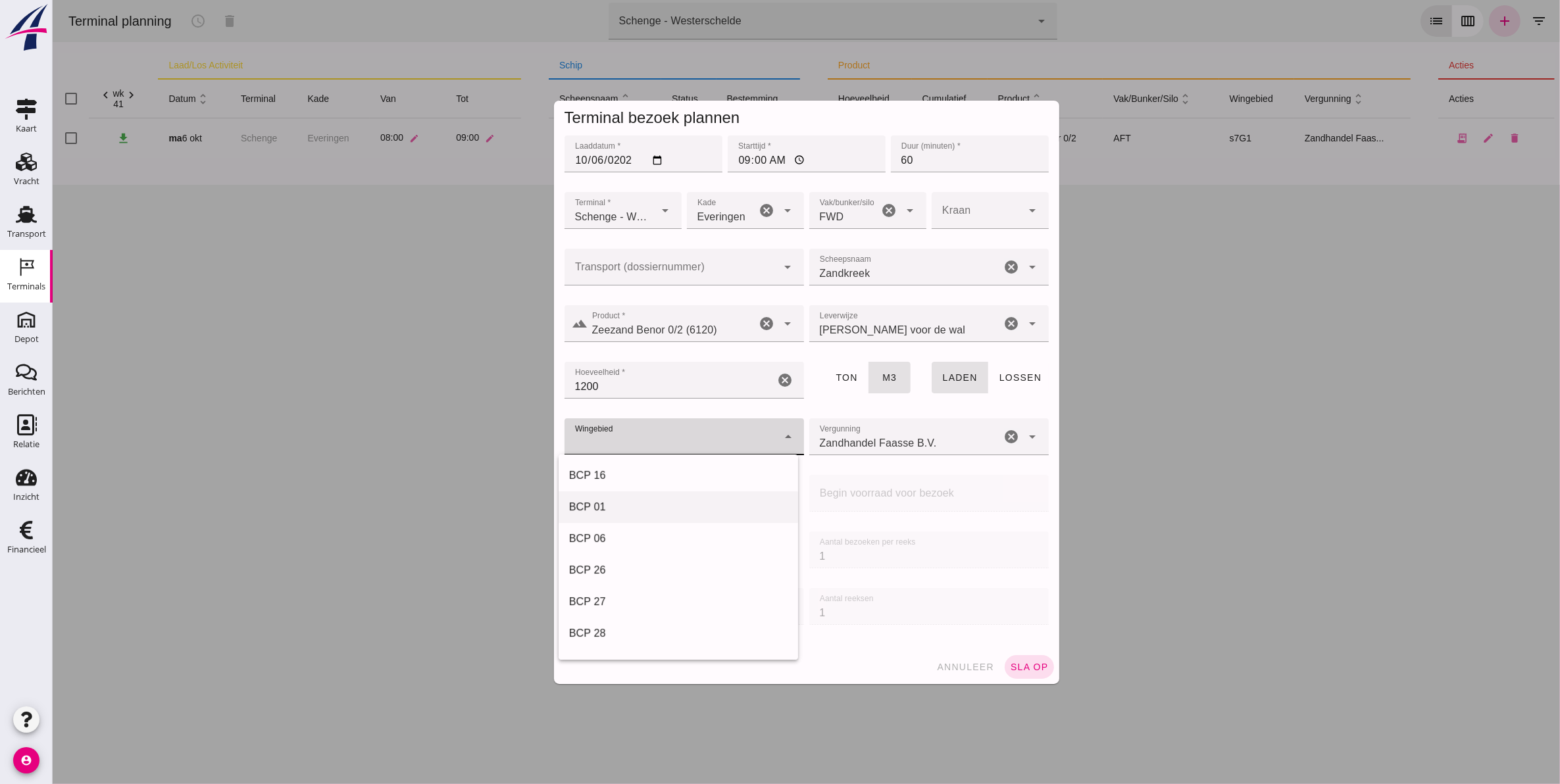
click at [650, 500] on div "BCP 01" at bounding box center [677, 507] width 218 height 15
type input "210"
click at [872, 435] on input "Zandhandel Faasse B.V." at bounding box center [904, 443] width 192 height 15
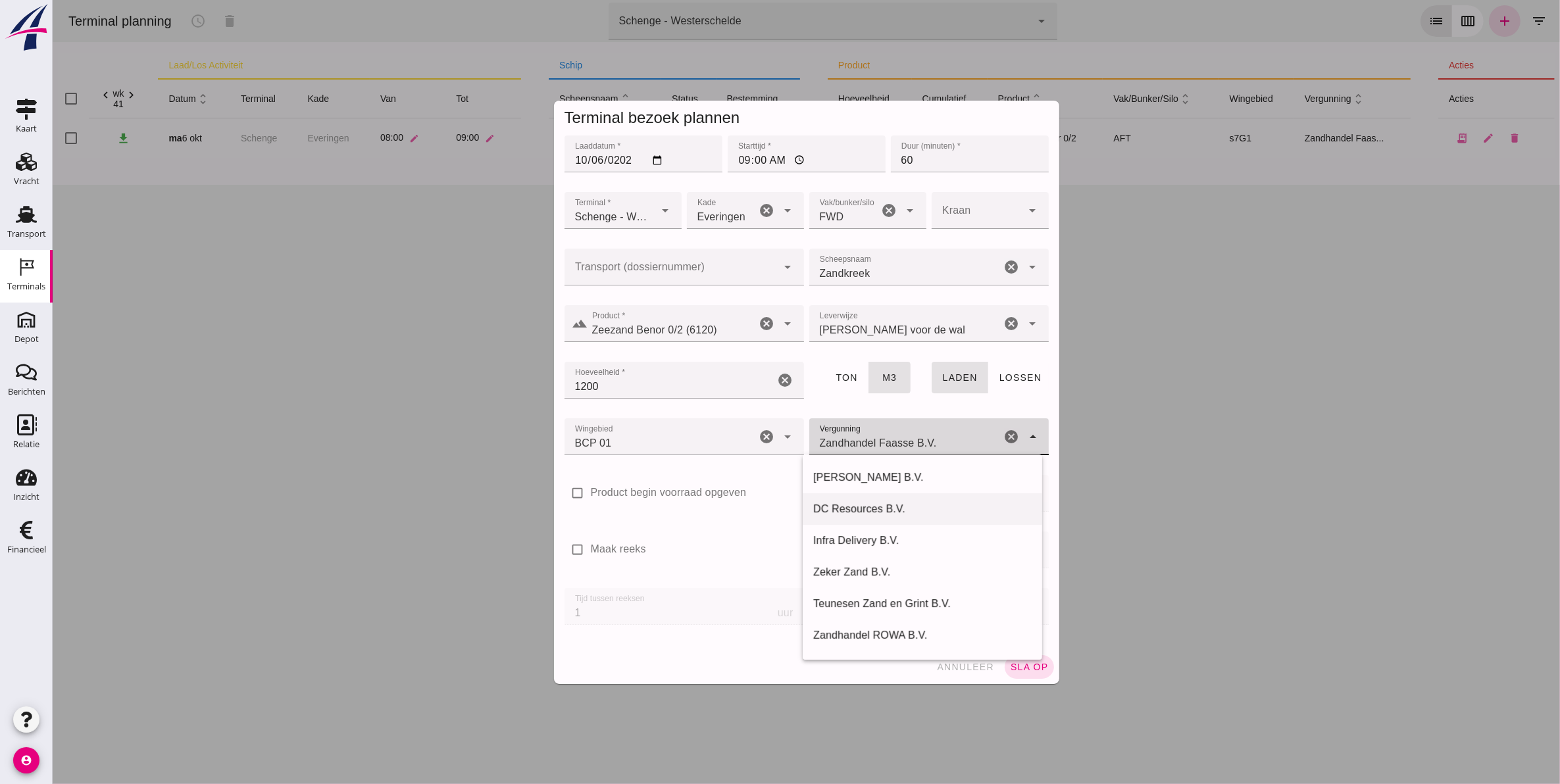
scroll to position [247, 0]
click at [930, 636] on div "[PERSON_NAME] N.V." at bounding box center [921, 639] width 218 height 15
type input "[PERSON_NAME] N.V."
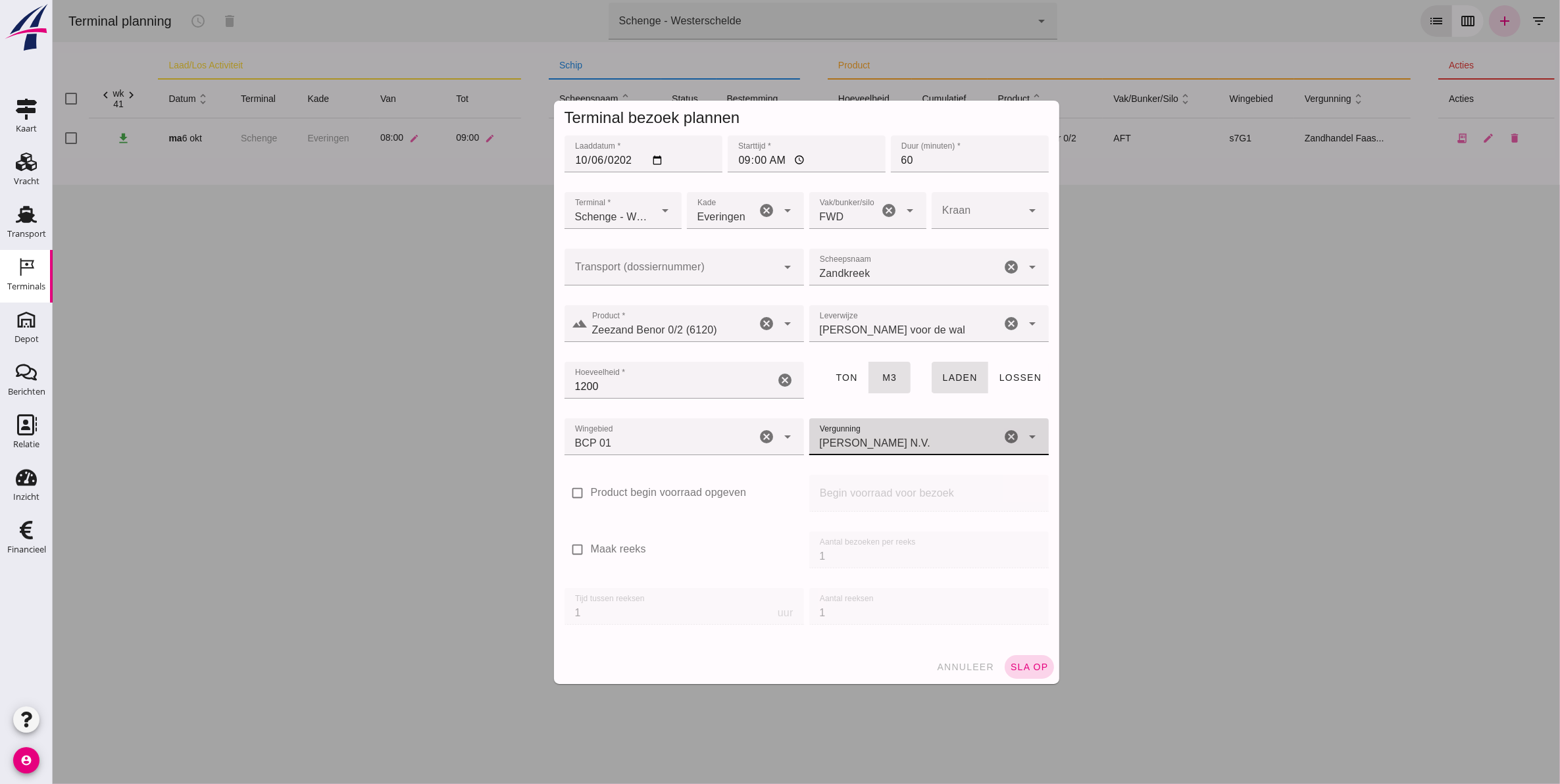
click at [1026, 668] on span "sla op" at bounding box center [1029, 667] width 39 height 11
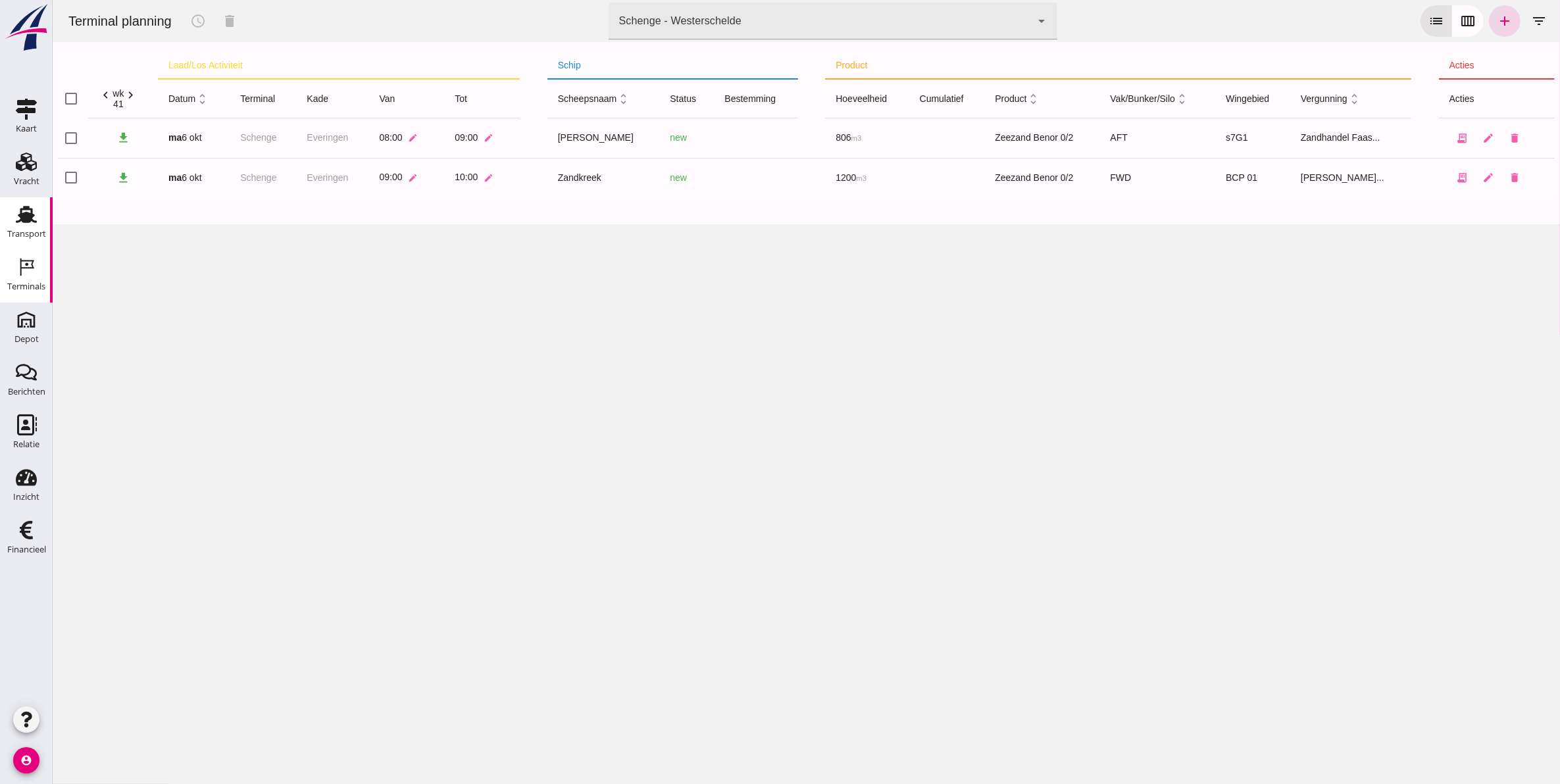
drag, startPoint x: 24, startPoint y: 222, endPoint x: 24, endPoint y: 267, distance: 45.0
click at [24, 222] on icon "Transport" at bounding box center [26, 214] width 21 height 21
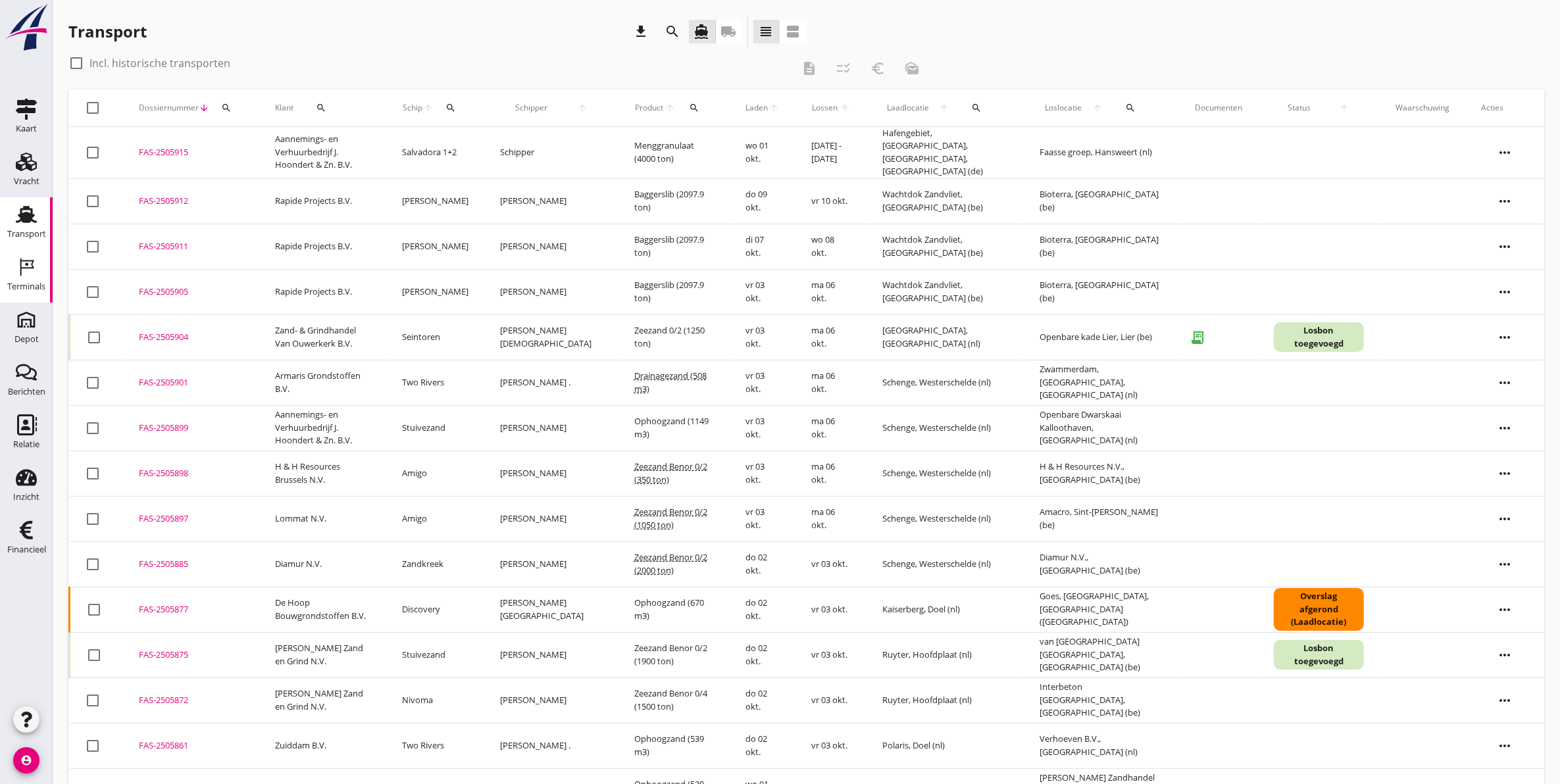
click at [30, 292] on div "Terminals" at bounding box center [26, 286] width 38 height 18
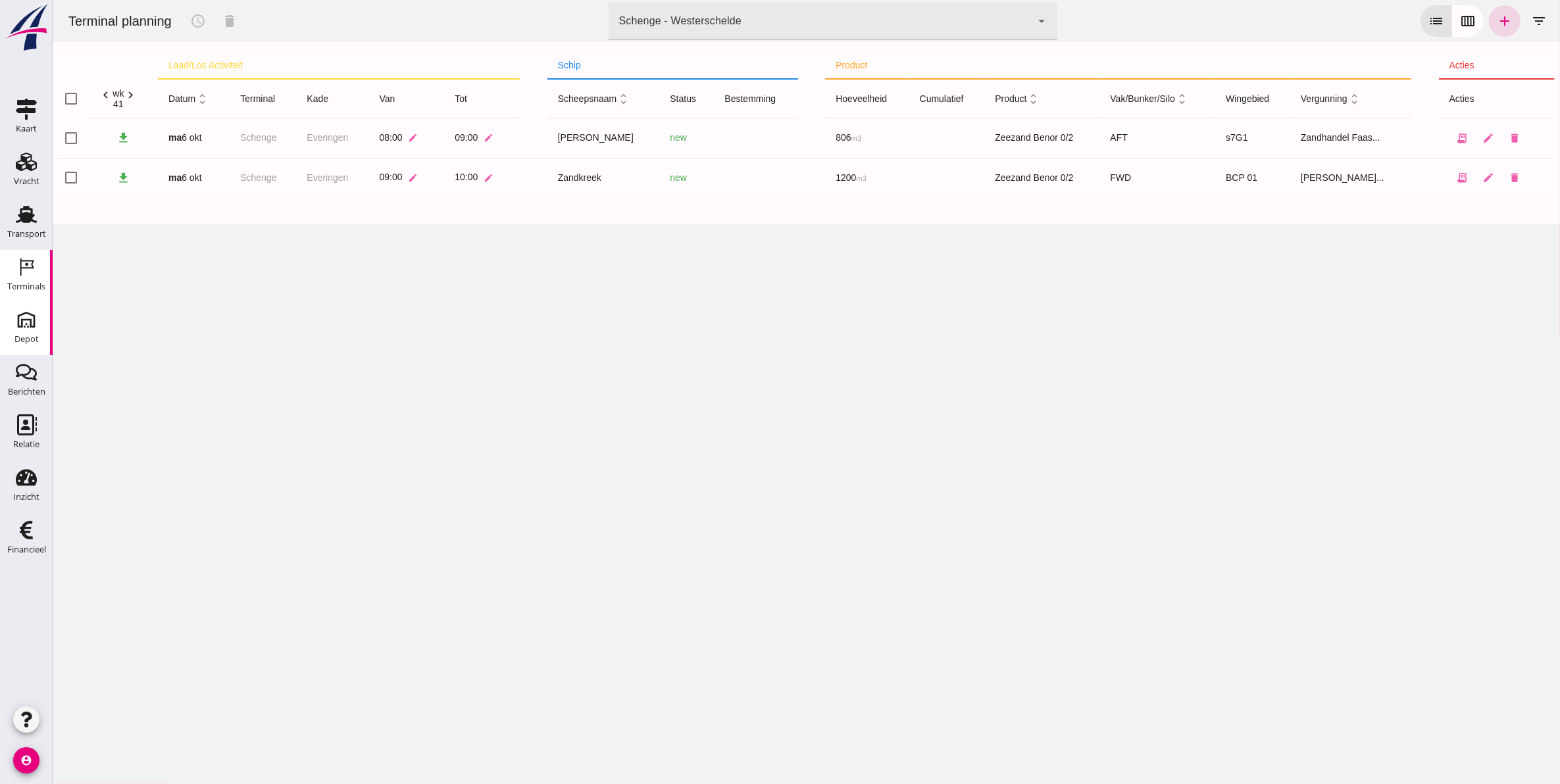
click at [25, 343] on div "Depot" at bounding box center [27, 339] width 24 height 9
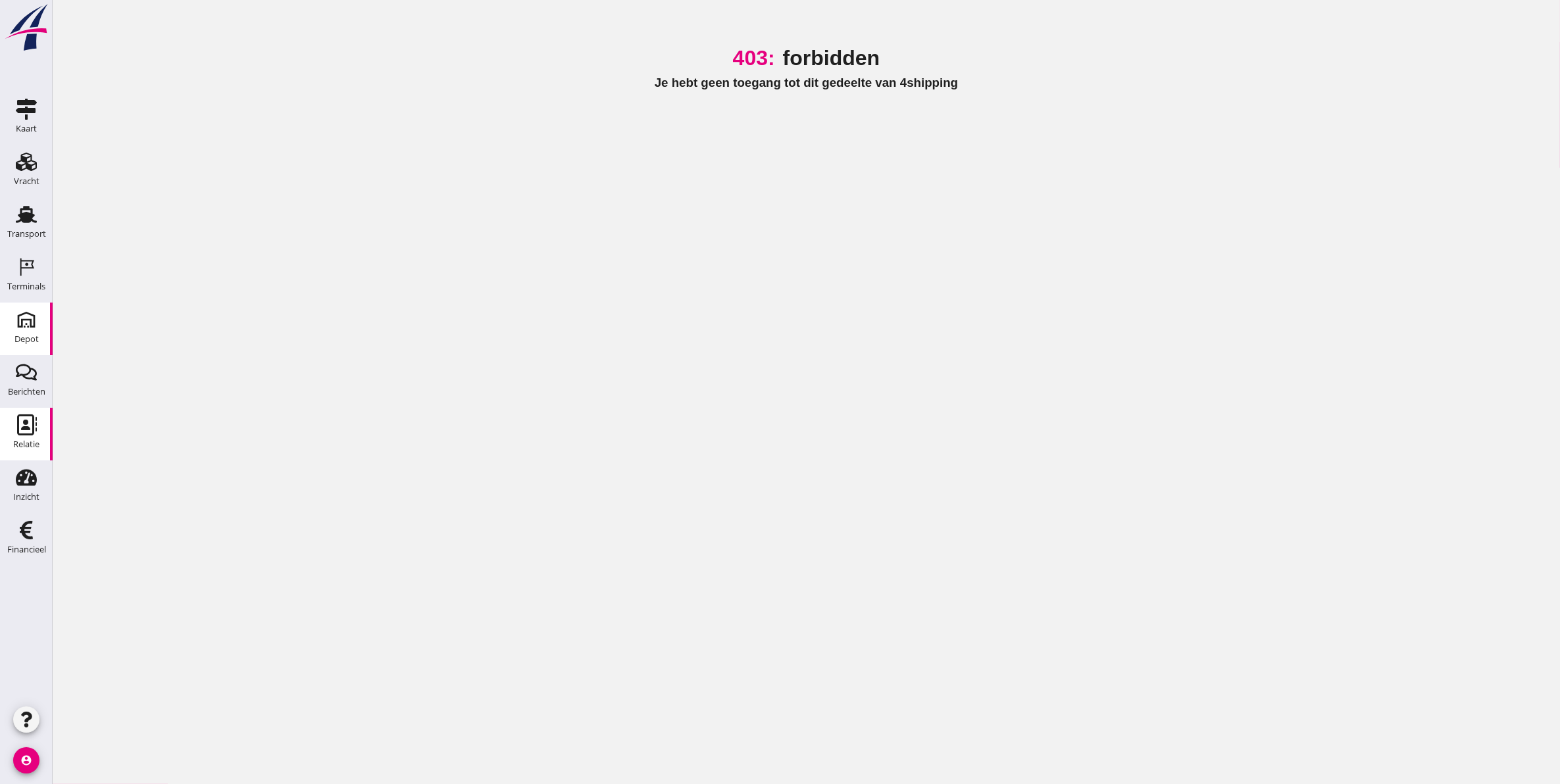
click at [34, 435] on div "Relatie" at bounding box center [26, 444] width 26 height 18
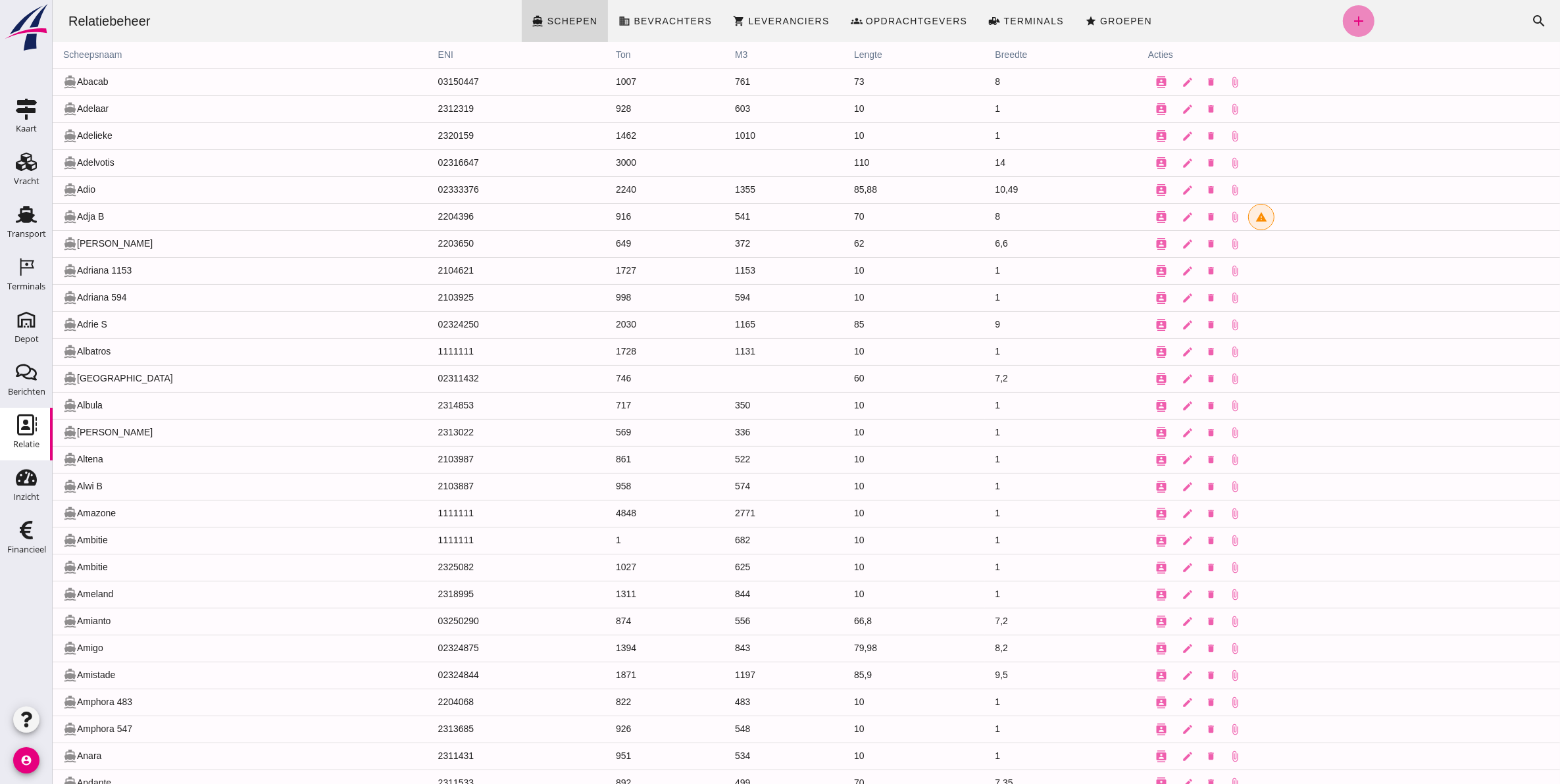
click at [1350, 21] on icon "add" at bounding box center [1357, 21] width 15 height 15
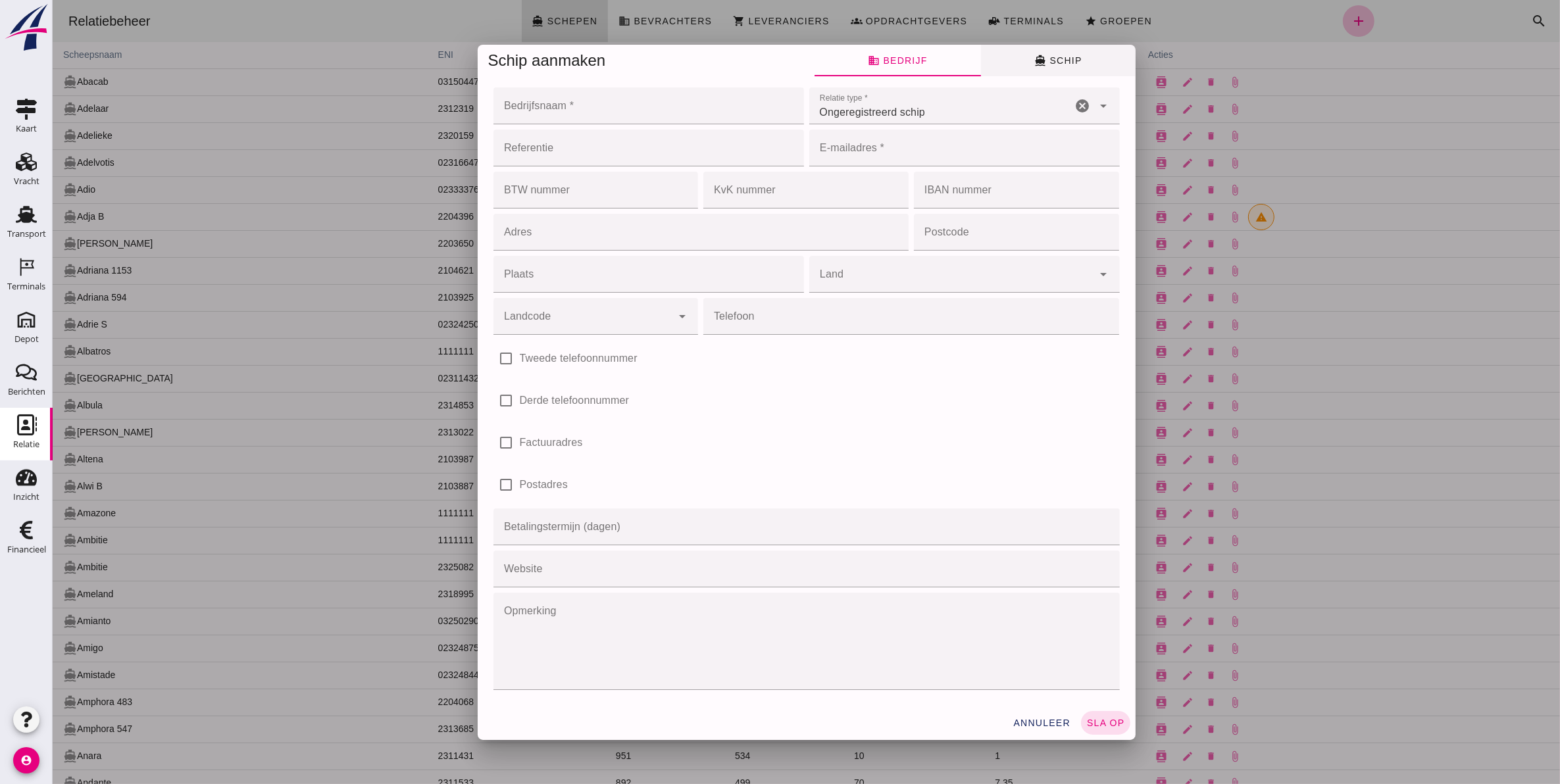
click at [1060, 63] on span "directions_boat Schip" at bounding box center [1057, 60] width 47 height 12
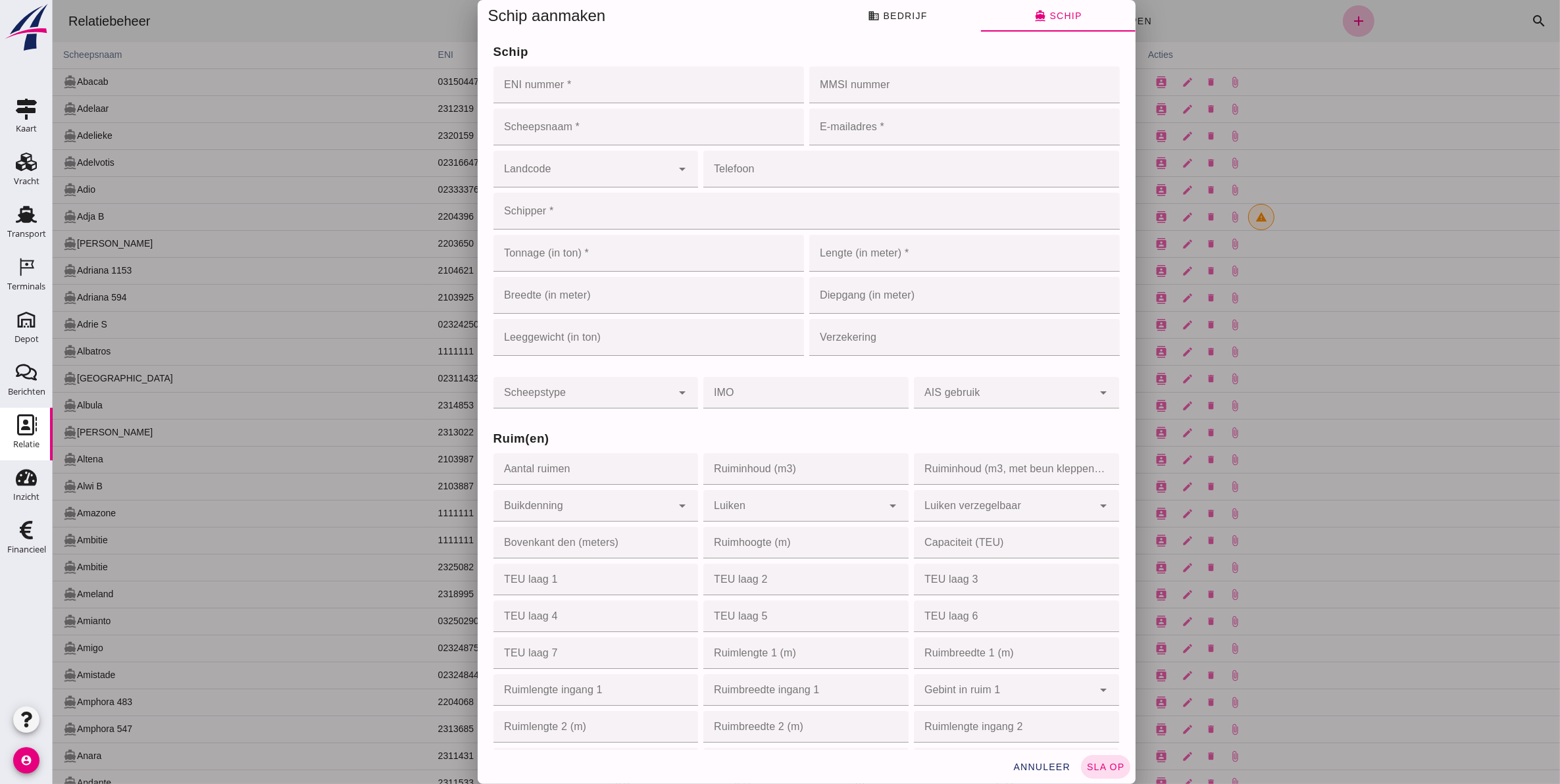
click at [537, 85] on input "ENI nummer *" at bounding box center [644, 85] width 302 height 37
paste input "02328752"
type input "02328752"
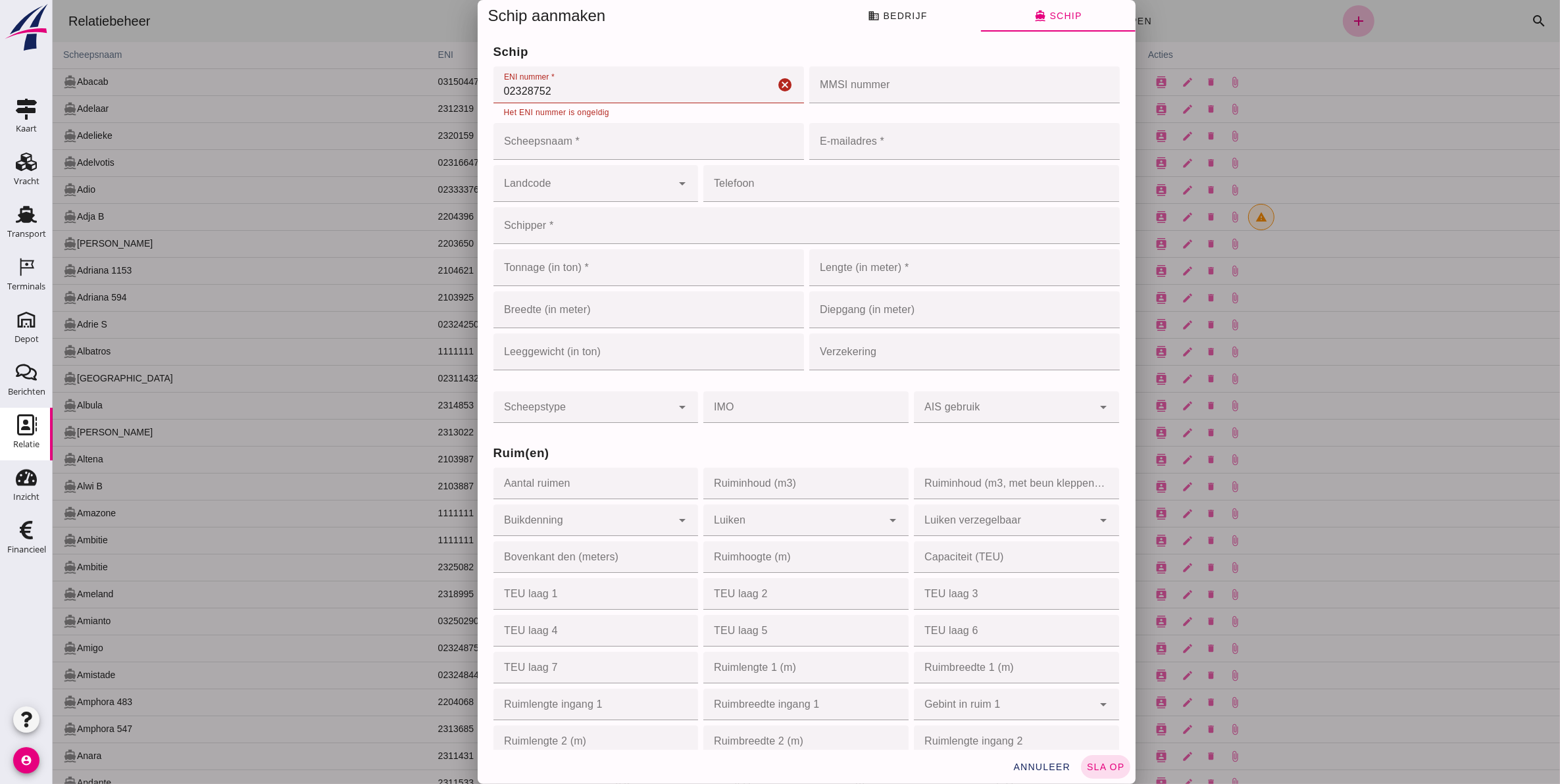
click at [869, 85] on input "MMSI nummer" at bounding box center [959, 85] width 302 height 37
paste input "244060767"
type input "244060767"
click at [642, 103] on div "Het ENI nummer is ongeldig" at bounding box center [648, 111] width 310 height 15
click at [629, 83] on input "02328752" at bounding box center [633, 85] width 281 height 37
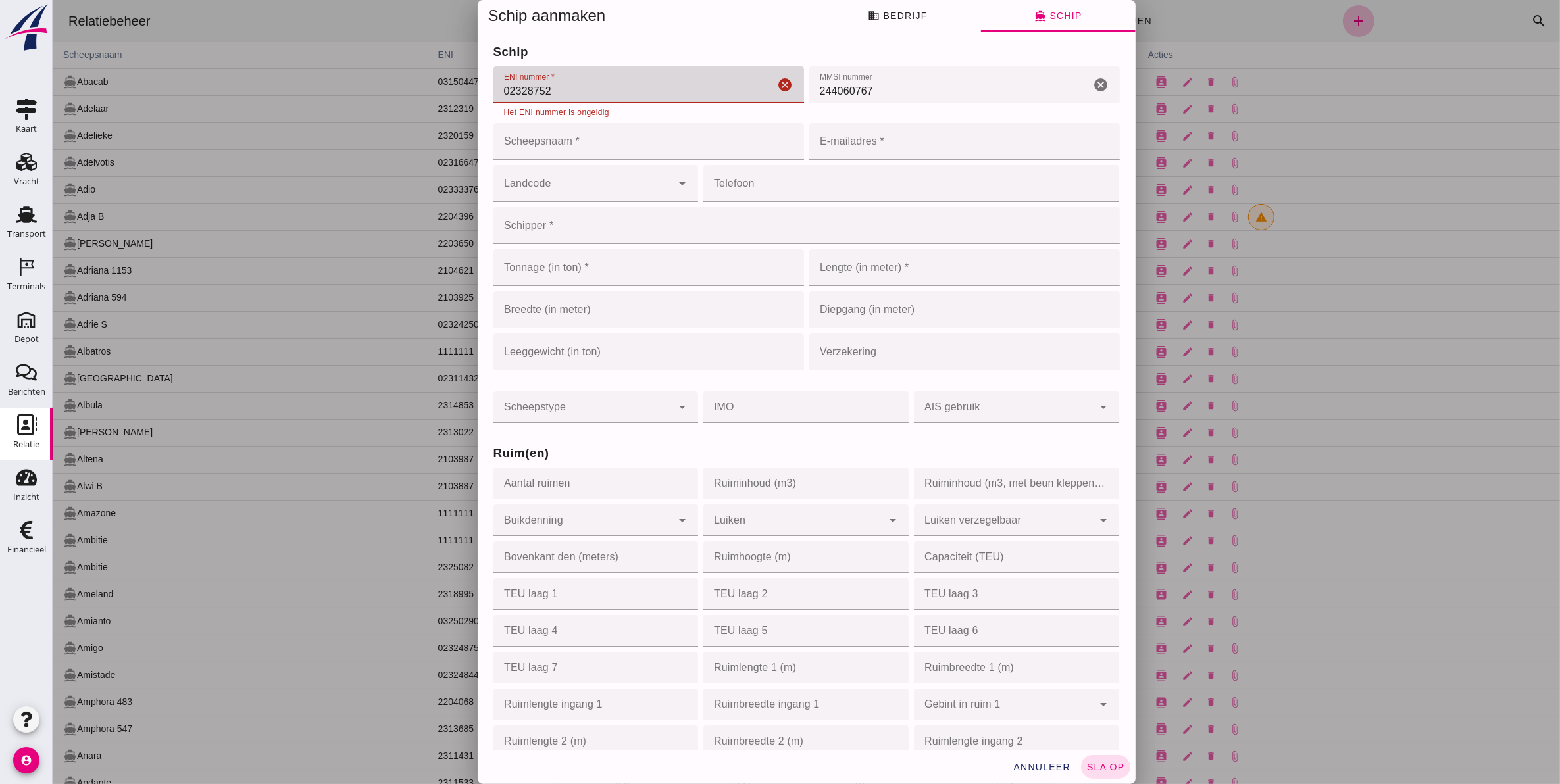
click at [509, 87] on input "02328752" at bounding box center [633, 85] width 281 height 37
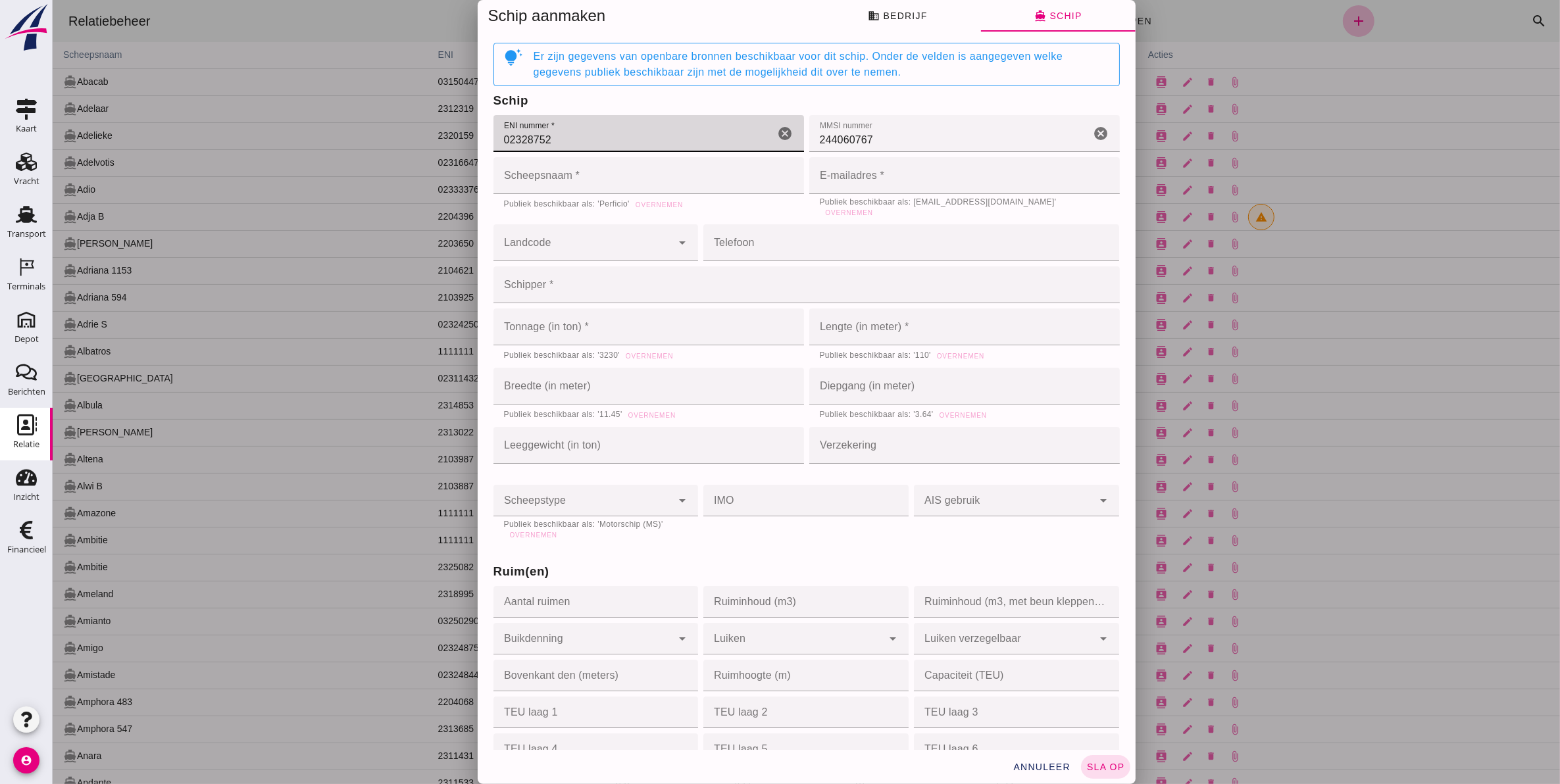
type input "02328752"
click at [574, 171] on input "Scheepsnaam *" at bounding box center [648, 175] width 310 height 37
click at [649, 201] on div "Publiek beschikbaar als: 'Perficio' Overnemen veld is verplicht Overnemen" at bounding box center [648, 205] width 290 height 13
click at [872, 209] on span "Overnemen" at bounding box center [848, 212] width 48 height 7
type input "msperficio@gmail.com"
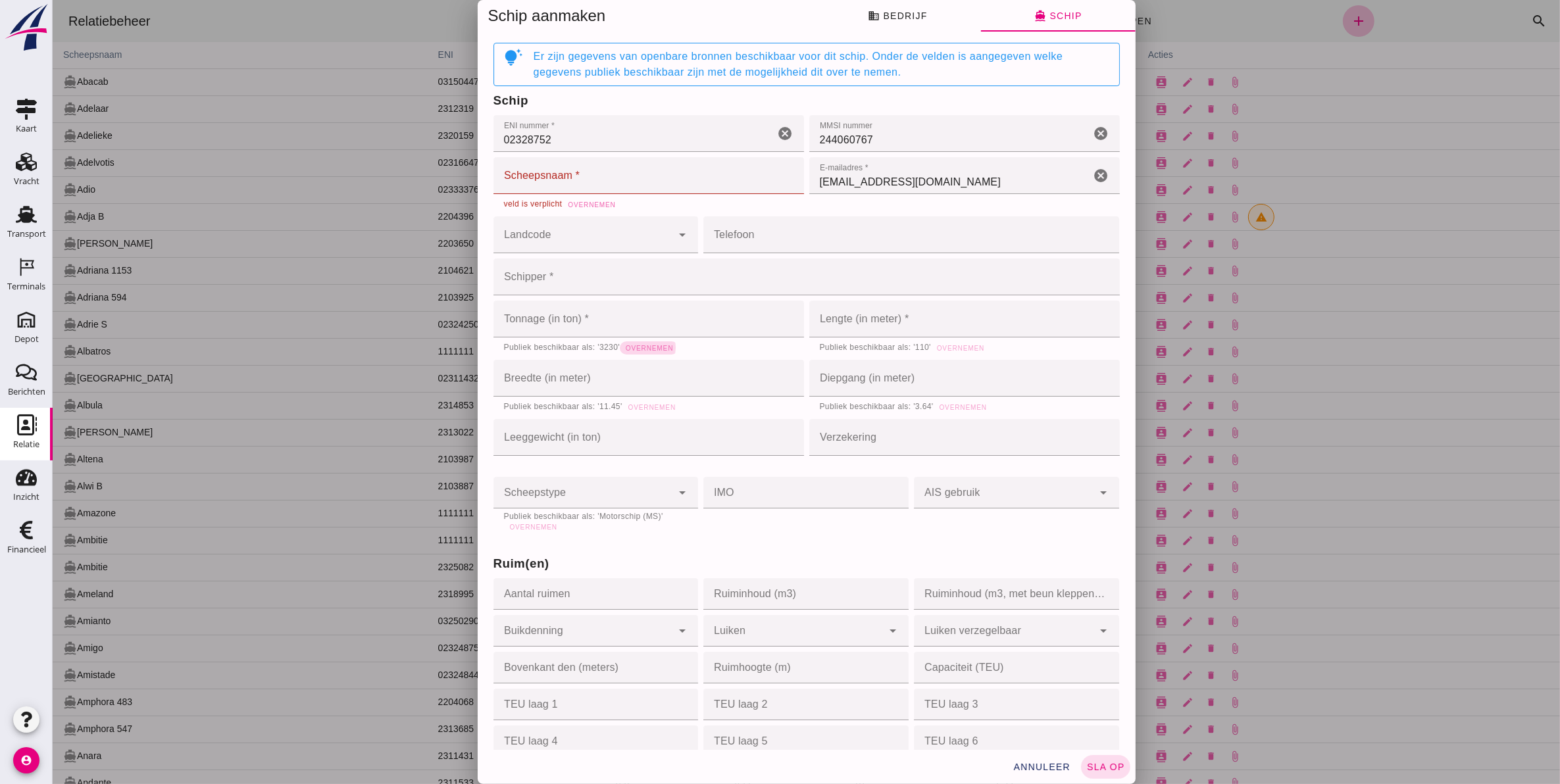
click at [645, 351] on span "Overnemen" at bounding box center [648, 348] width 48 height 7
type input "3230"
click at [650, 406] on span "Overnemen" at bounding box center [650, 407] width 48 height 7
type input "11.45"
click at [945, 347] on span "Overnemen" at bounding box center [959, 348] width 48 height 7
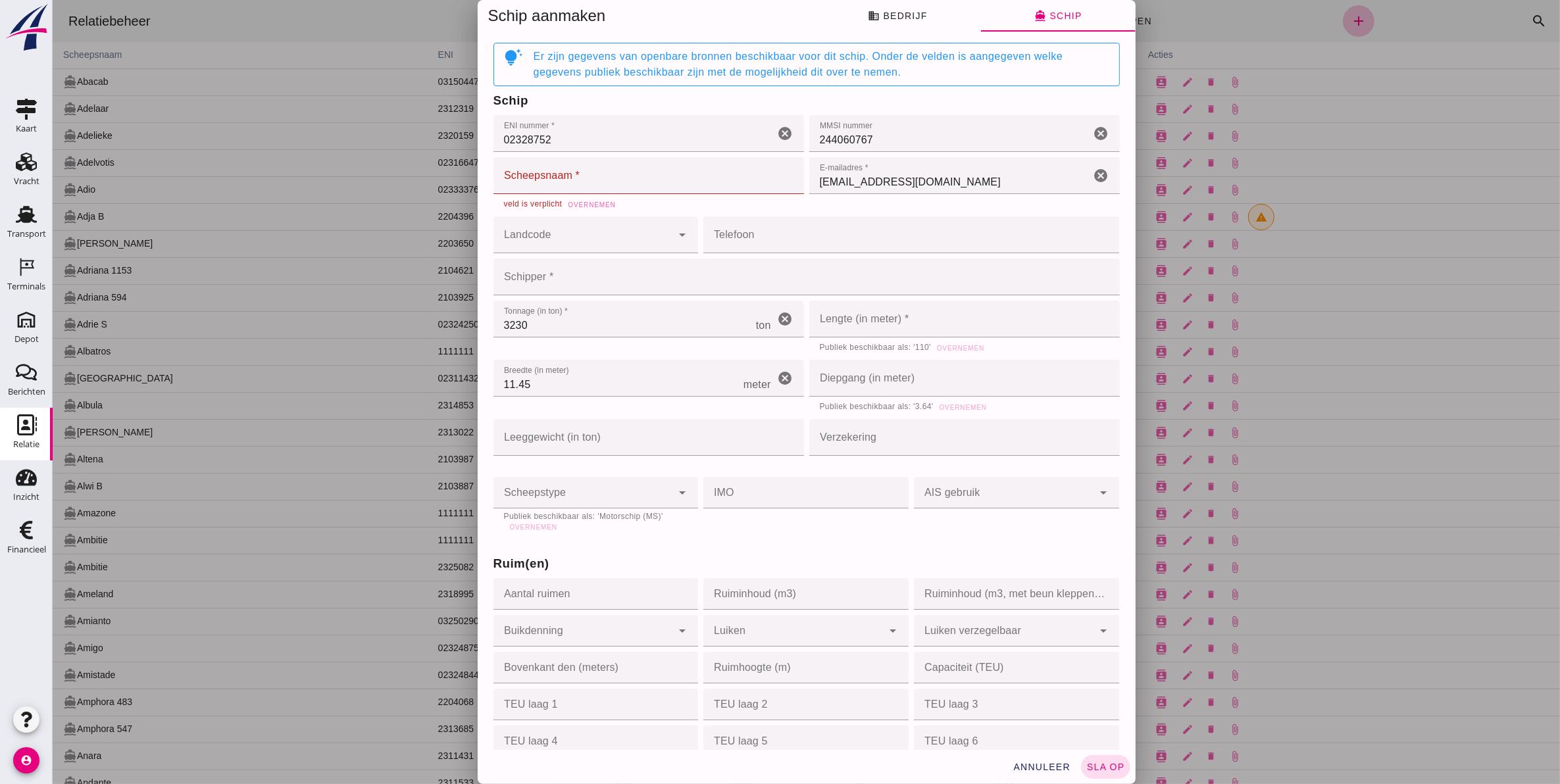
type input "110"
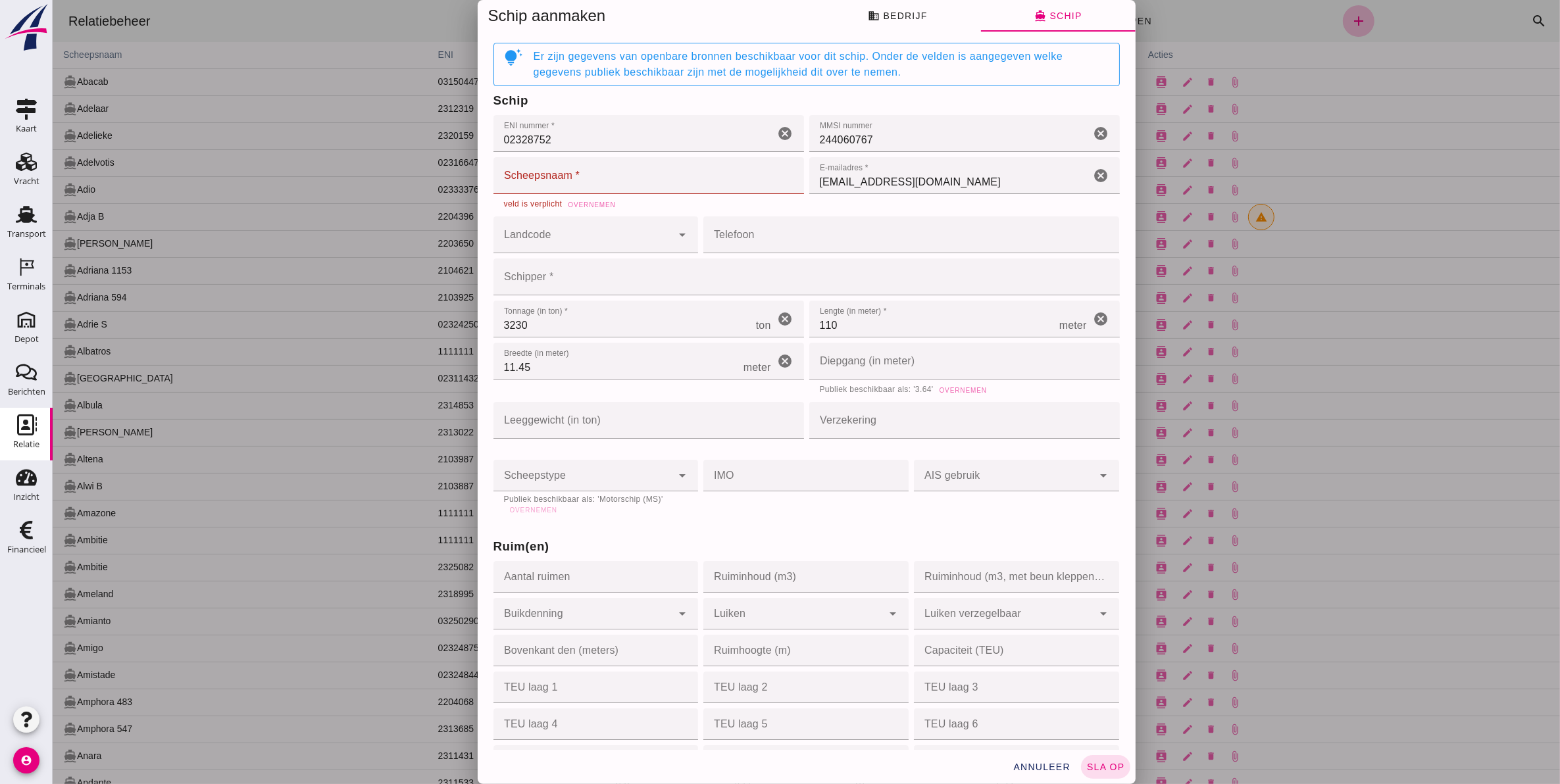
click at [958, 392] on span "Overnemen" at bounding box center [961, 390] width 48 height 7
type input "3.64"
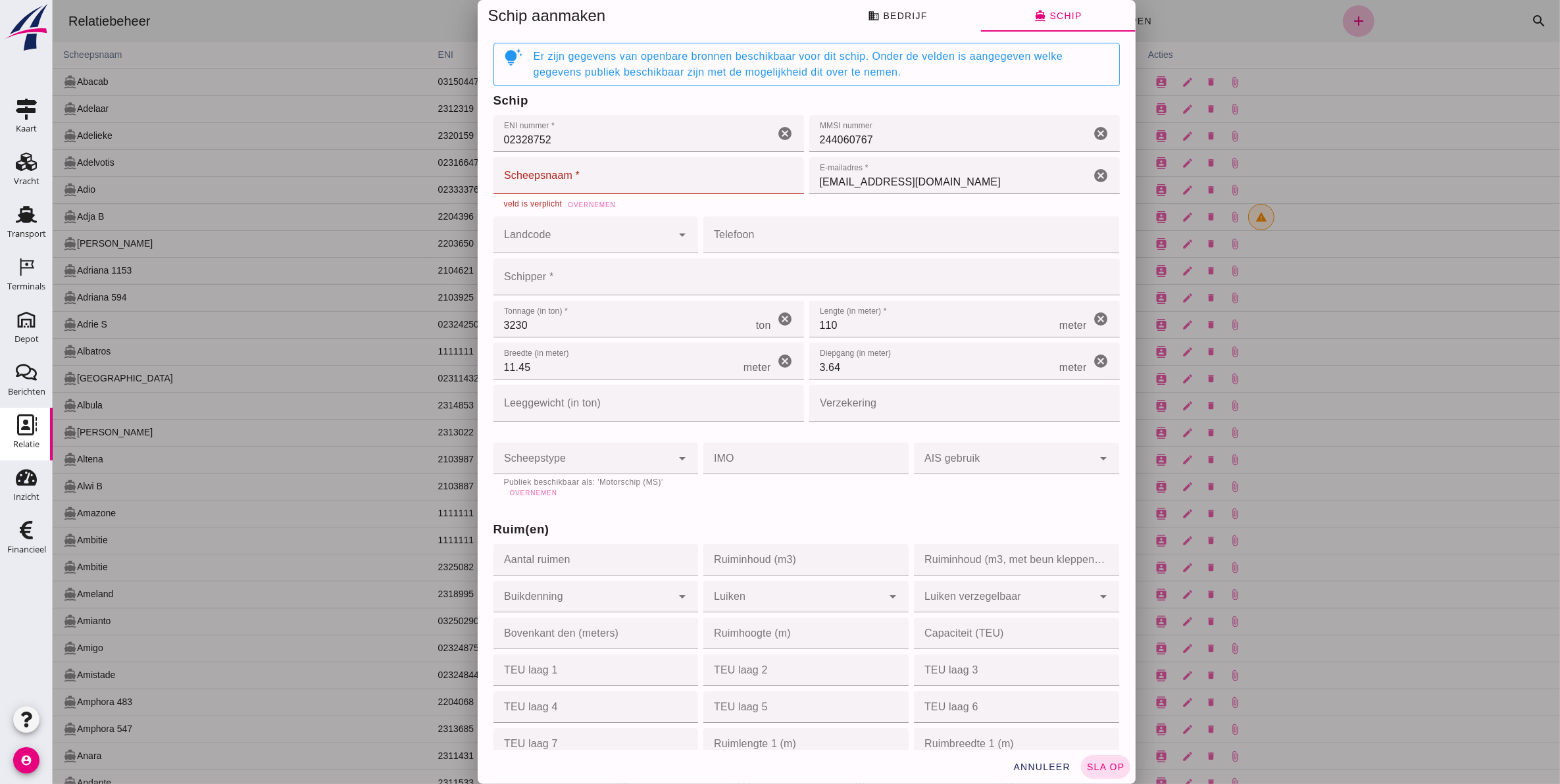
click at [533, 496] on span "Overnemen" at bounding box center [532, 492] width 48 height 7
type input "motor_ship"
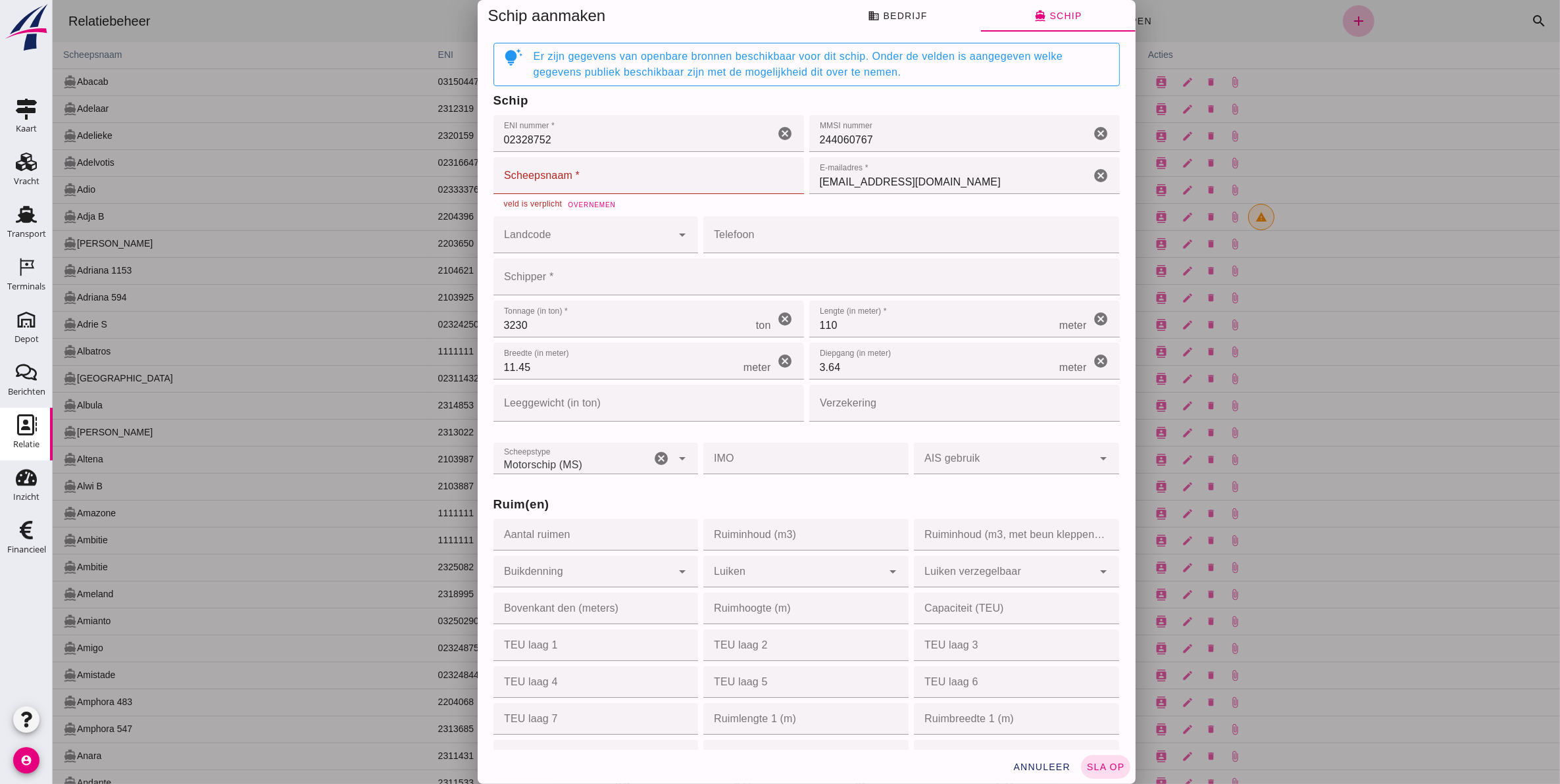
click at [595, 198] on button "Overnemen" at bounding box center [590, 205] width 58 height 13
type input "Perficio"
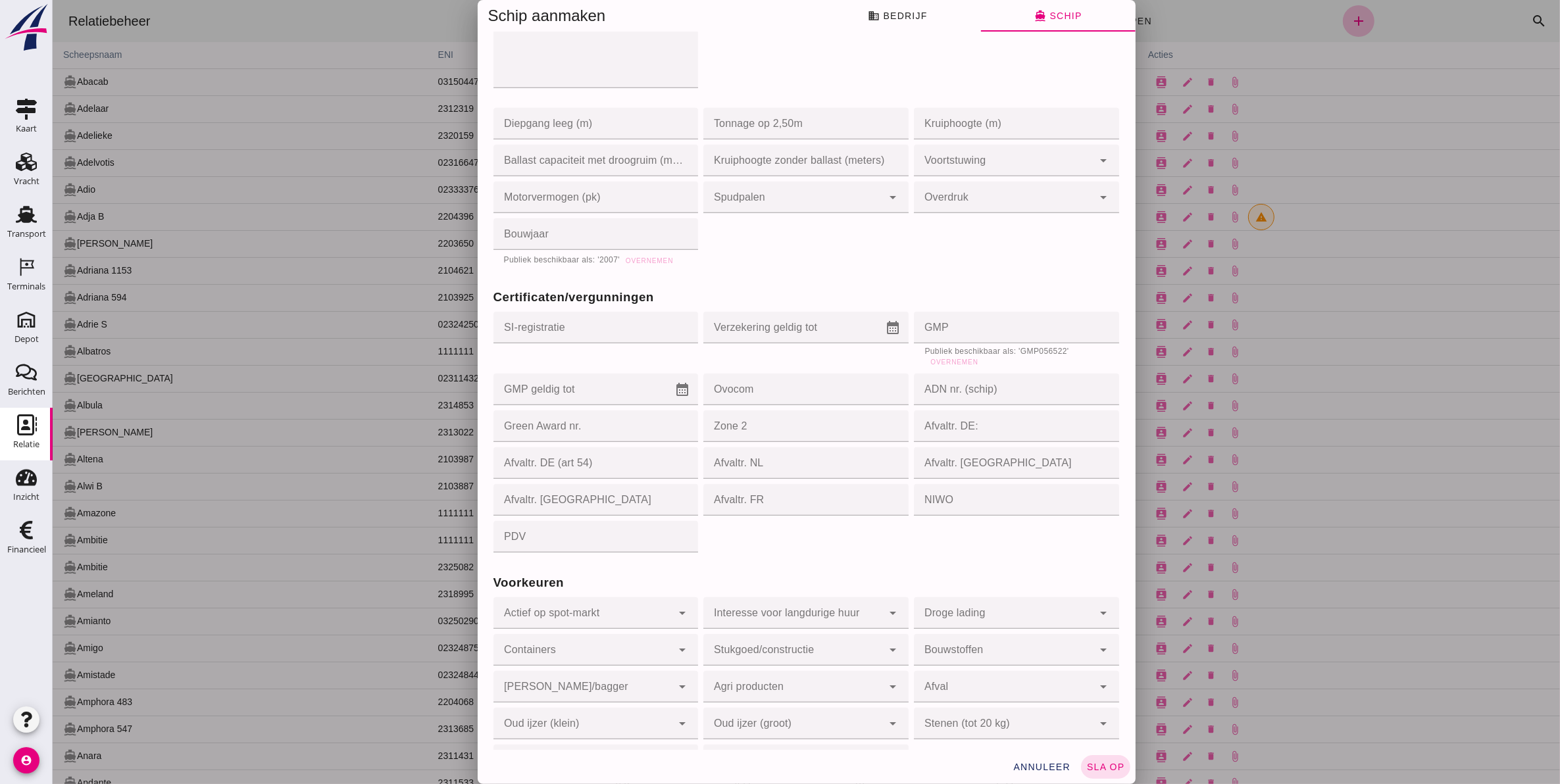
scroll to position [1065, 0]
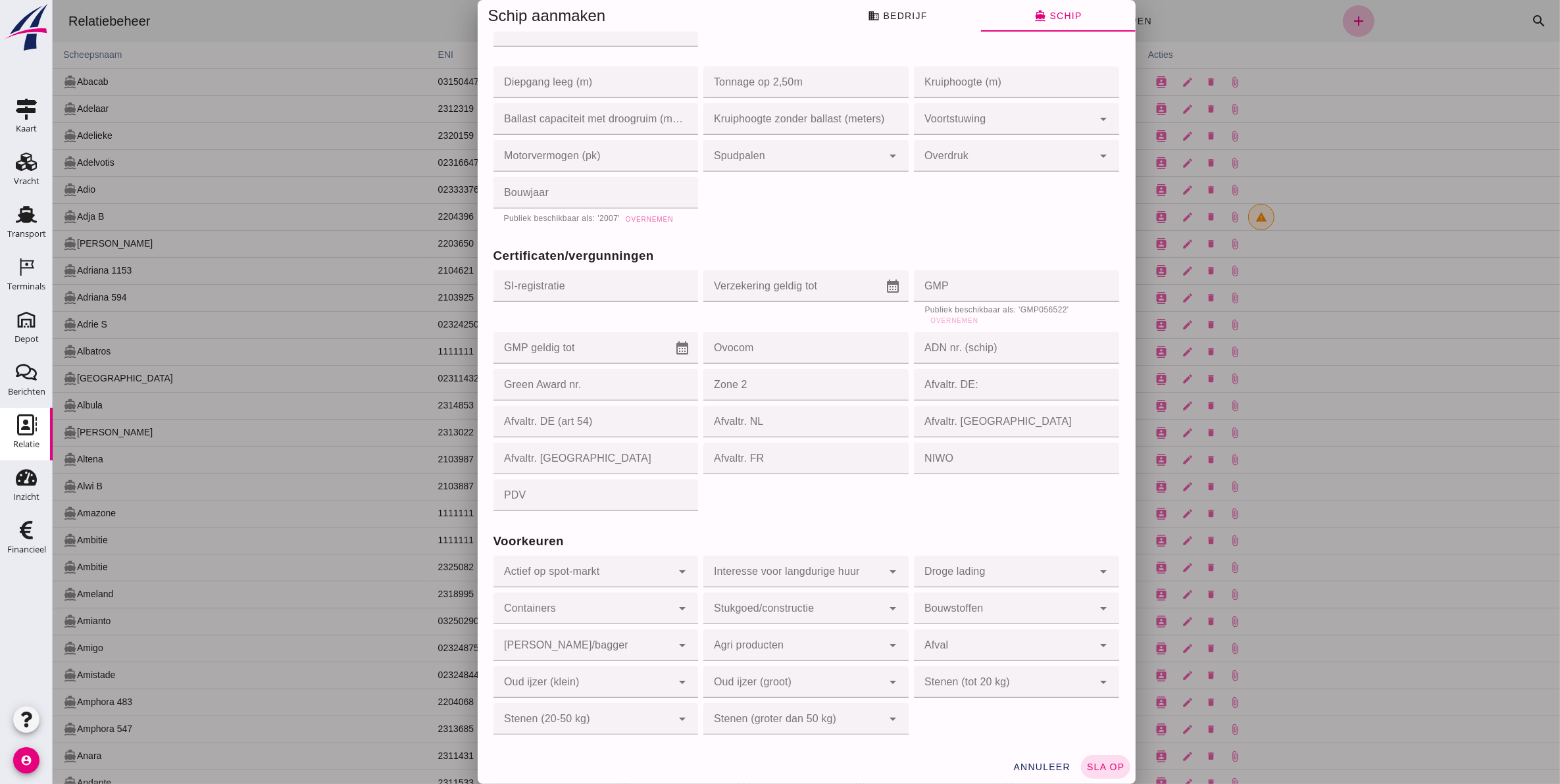
click at [631, 218] on span "Overnemen" at bounding box center [648, 219] width 48 height 7
type input "2007"
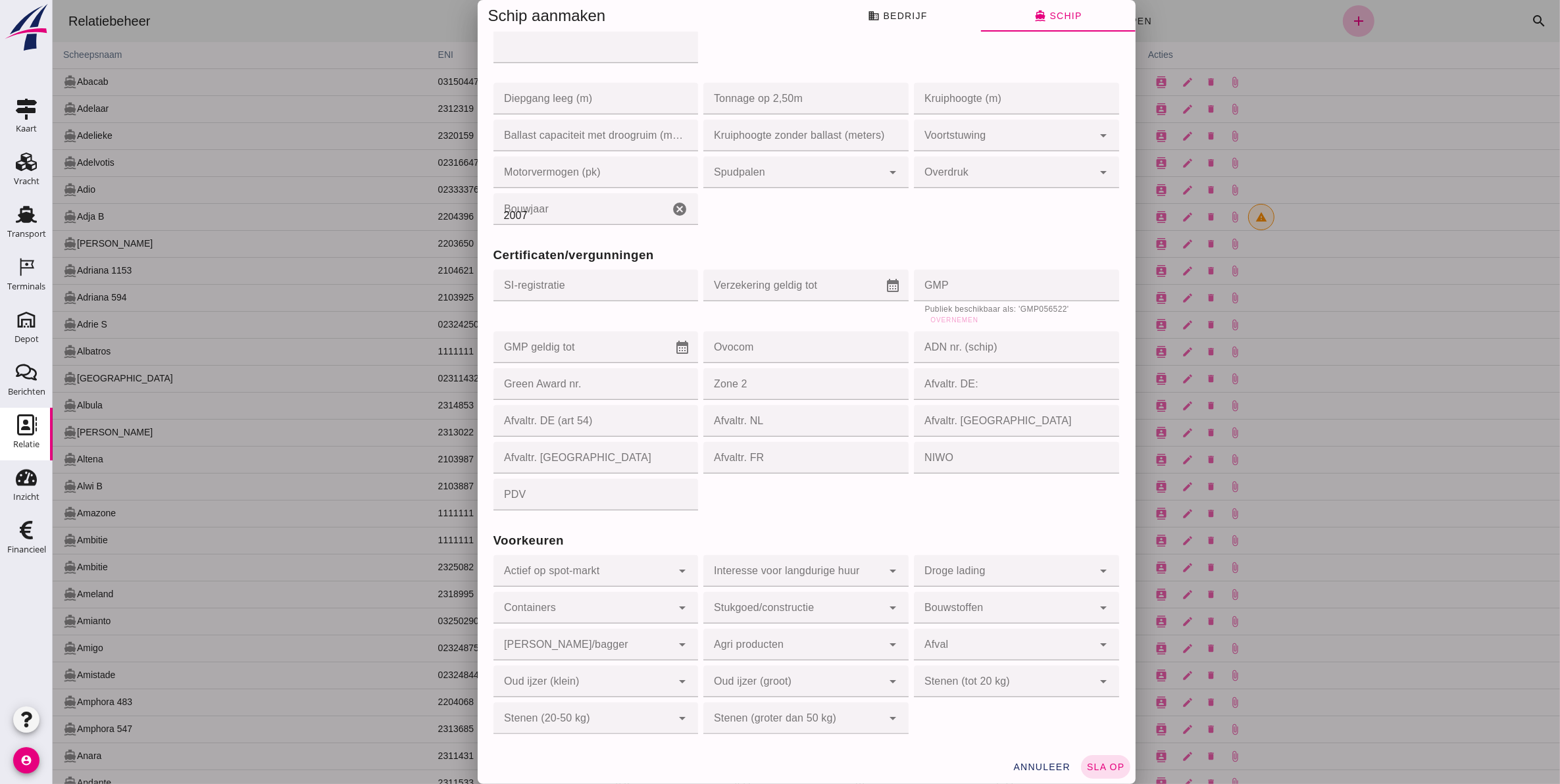
scroll to position [1048, 0]
click at [937, 320] on span "Overnemen" at bounding box center [953, 321] width 48 height 7
type input "GMP056522"
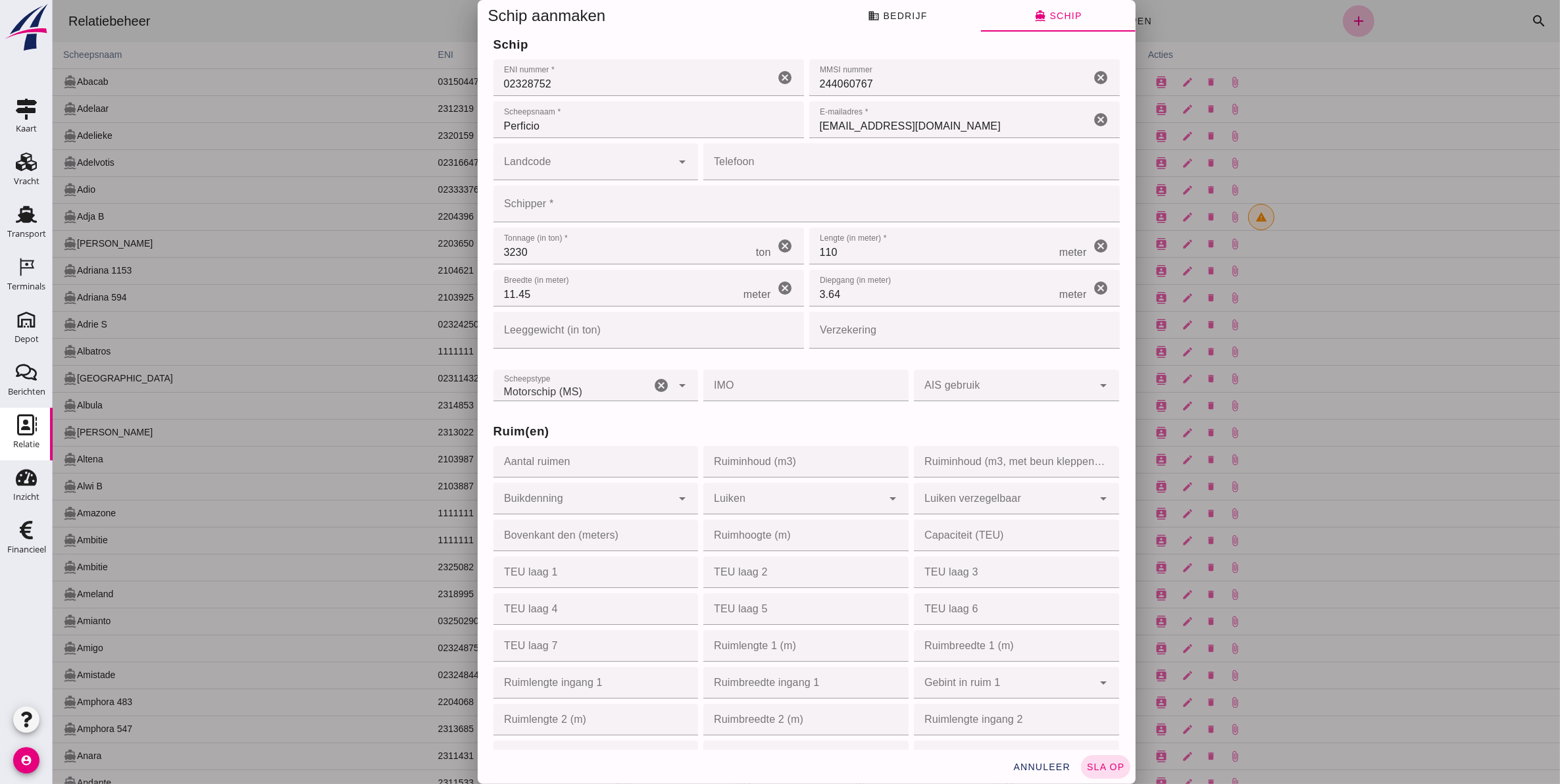
scroll to position [0, 0]
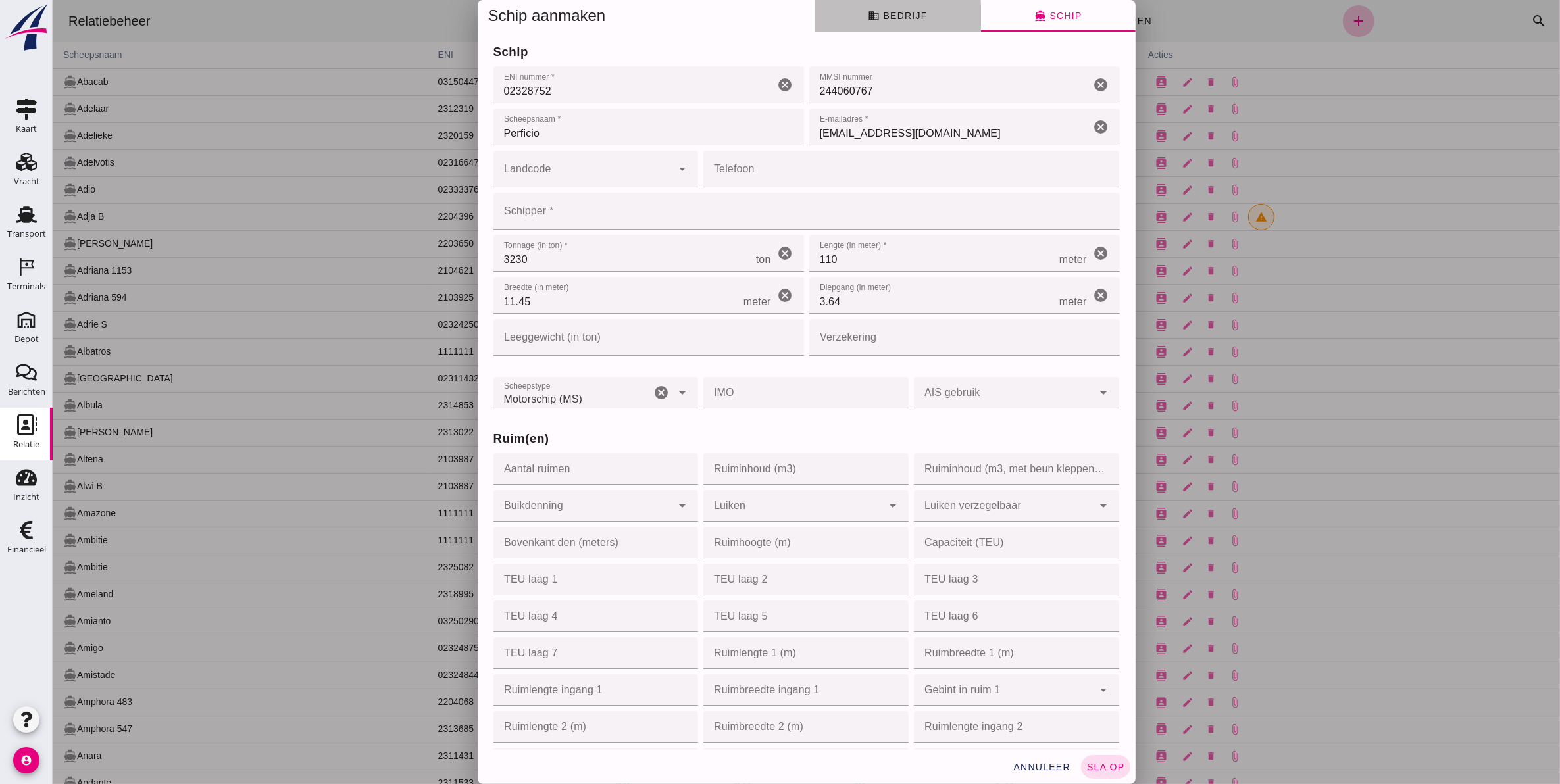
click at [912, 27] on button "business Bedrijf" at bounding box center [897, 15] width 167 height 32
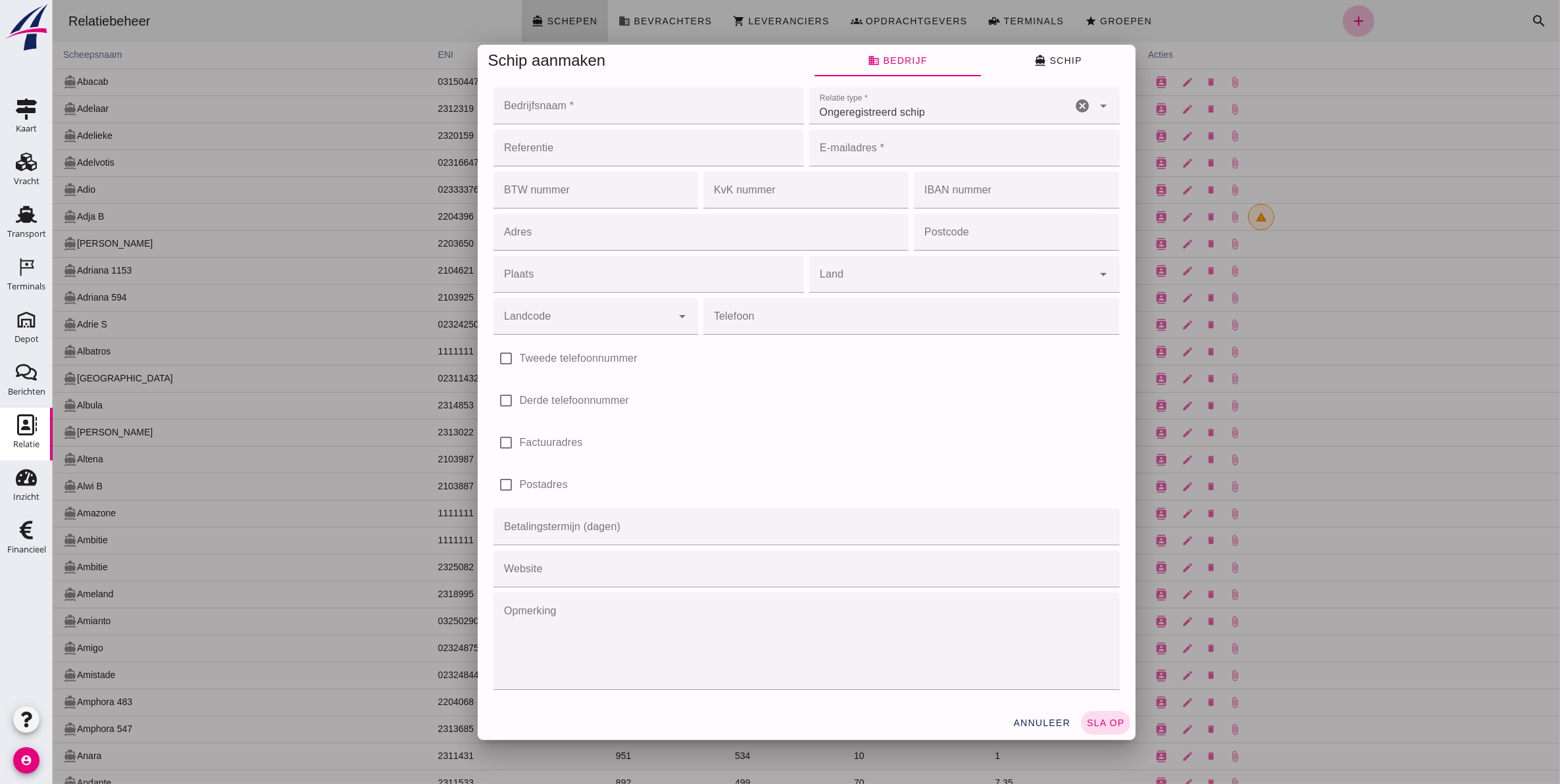
drag, startPoint x: 1035, startPoint y: 56, endPoint x: 1024, endPoint y: 67, distance: 15.6
click at [1036, 56] on icon "directions_boat" at bounding box center [1039, 60] width 12 height 12
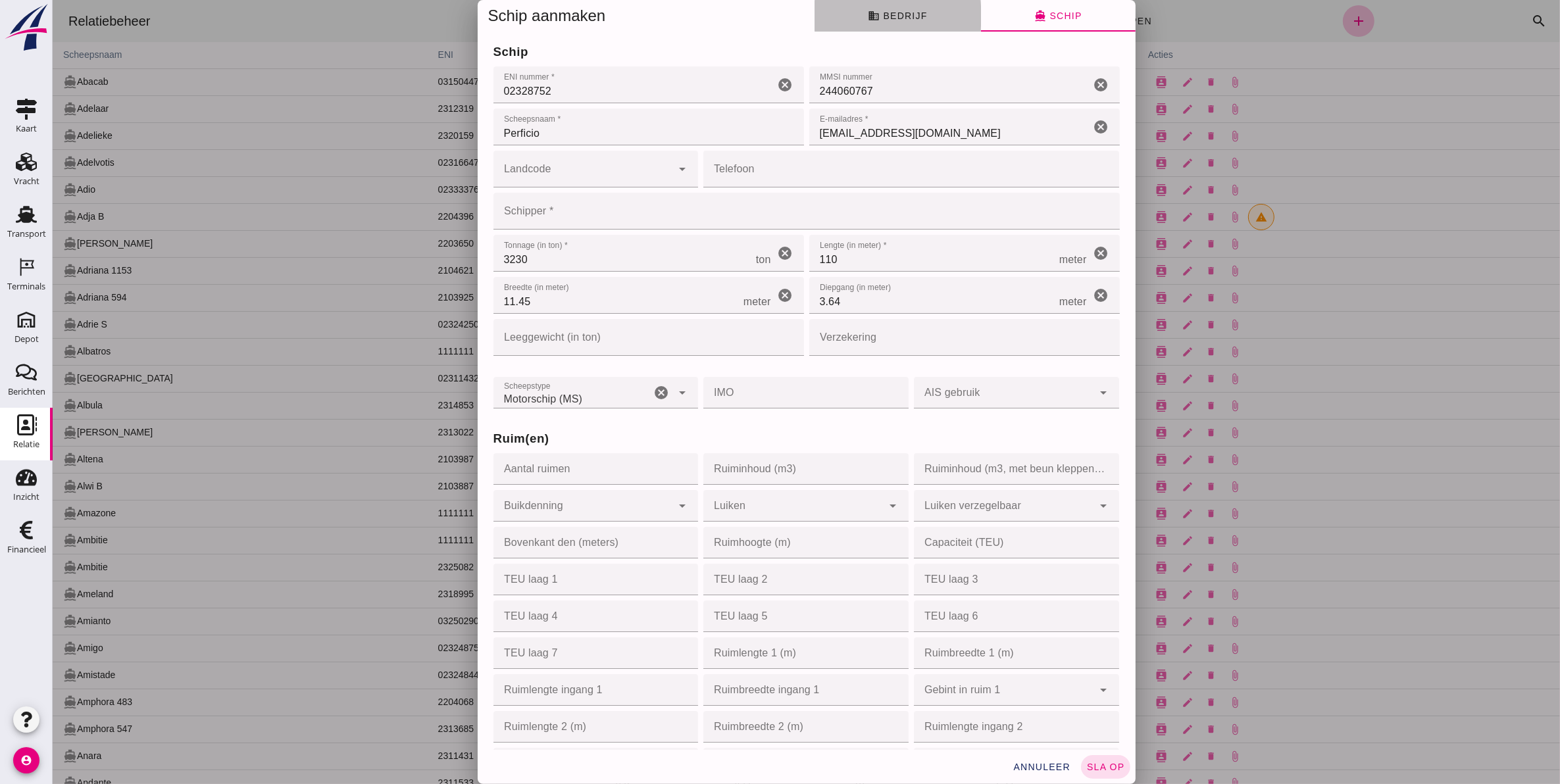
click at [899, 25] on button "business Bedrijf" at bounding box center [897, 15] width 167 height 32
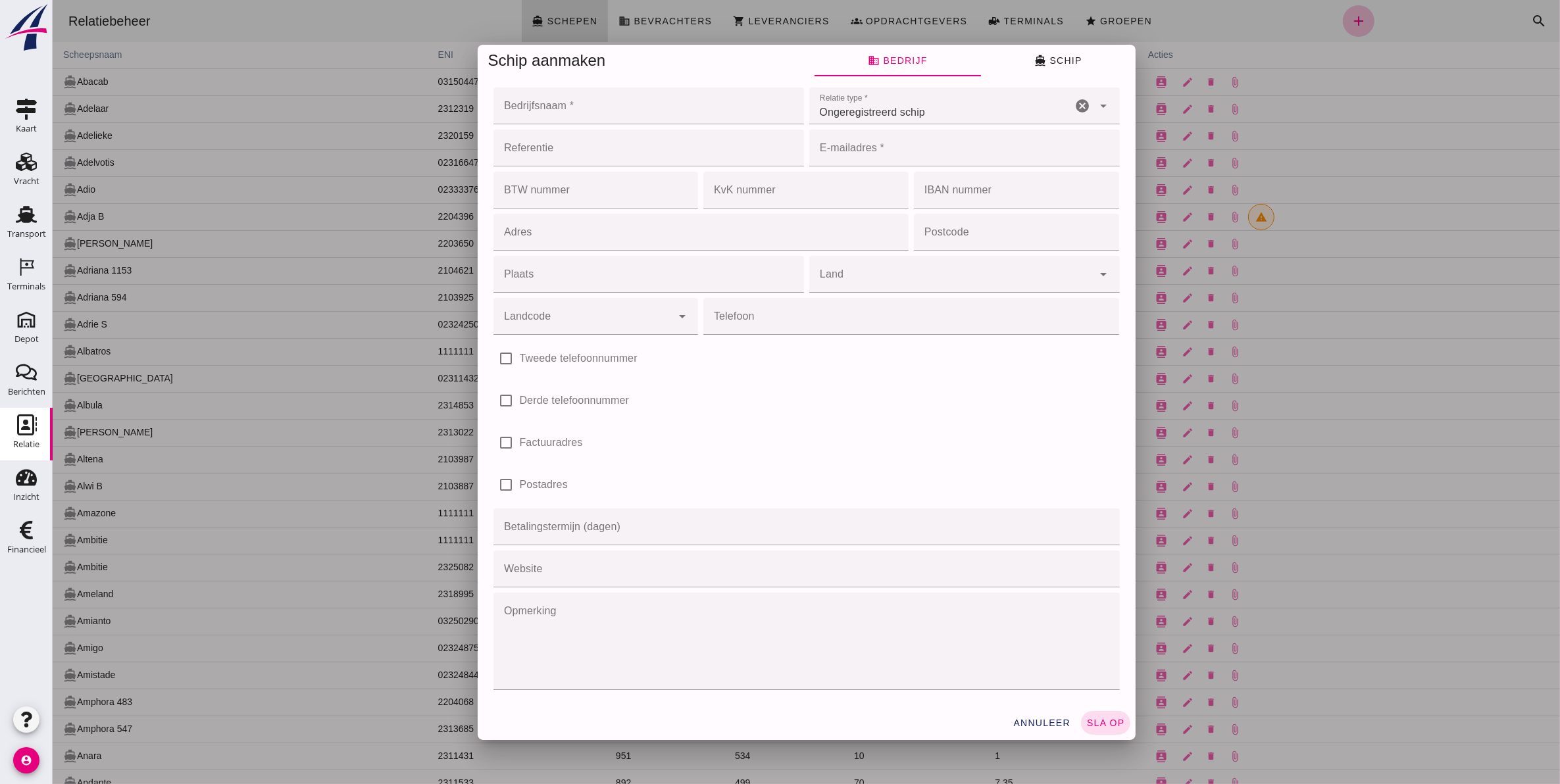
click at [1053, 61] on span "directions_boat Schip" at bounding box center [1057, 60] width 47 height 12
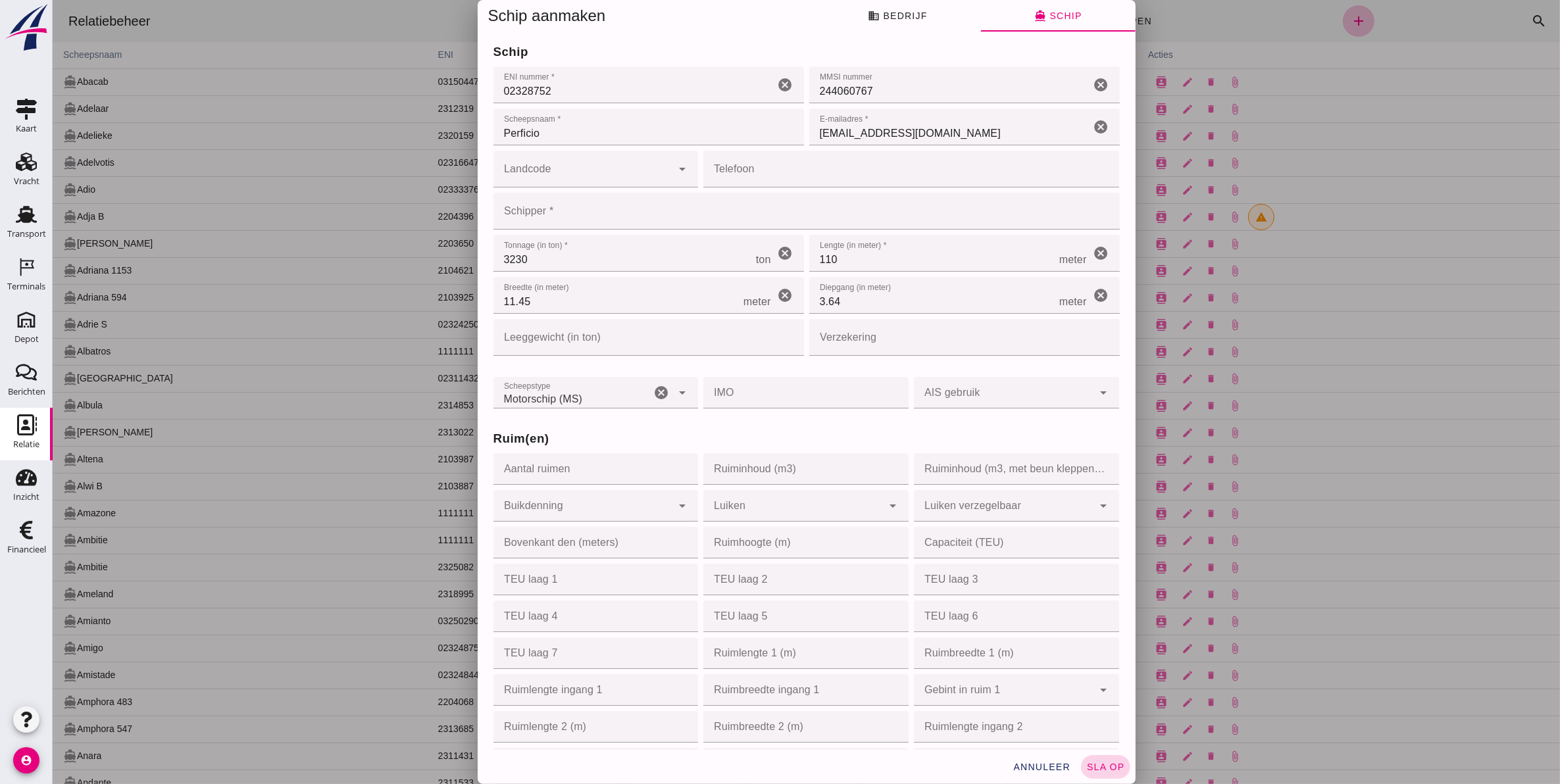
click at [1096, 765] on span "sla op" at bounding box center [1105, 767] width 39 height 11
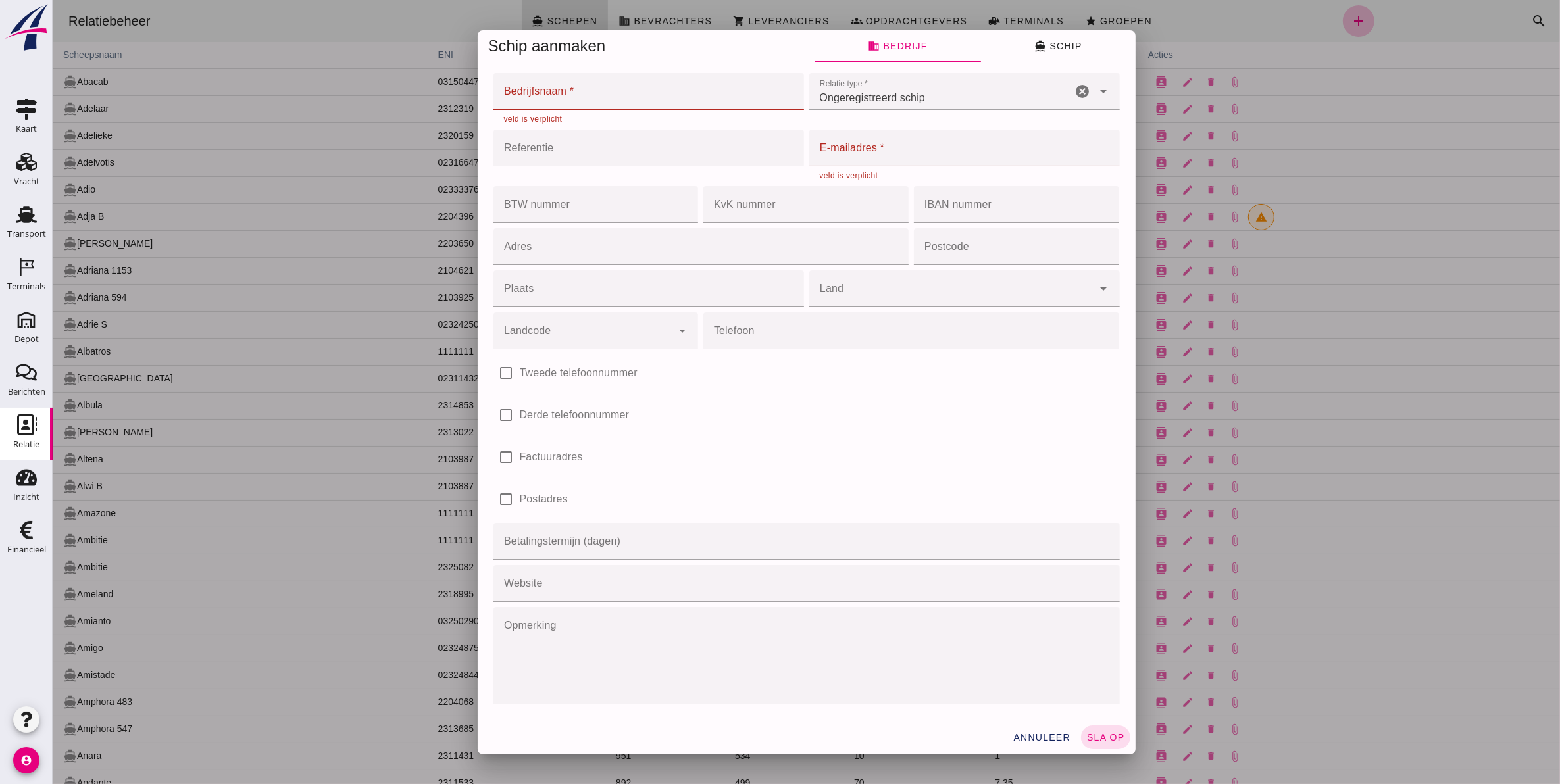
drag, startPoint x: 1027, startPoint y: 47, endPoint x: 1045, endPoint y: 77, distance: 35.0
click at [1033, 47] on icon "directions_boat" at bounding box center [1039, 46] width 12 height 12
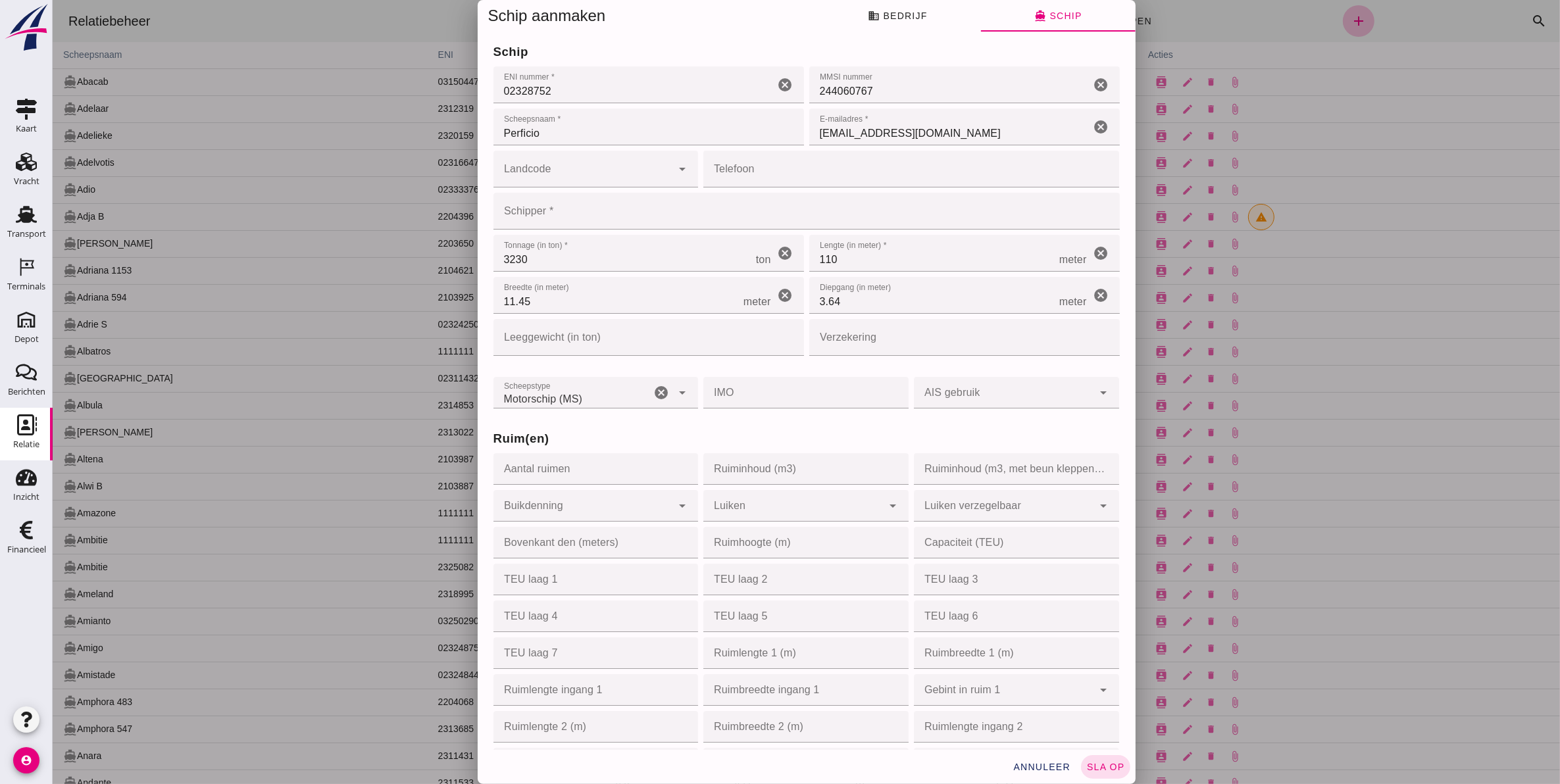
click at [1056, 129] on input "msperficio@gmail.com" at bounding box center [949, 127] width 281 height 37
drag, startPoint x: 1056, startPoint y: 129, endPoint x: 744, endPoint y: 125, distance: 312.0
click at [744, 125] on div "schip ENI nummer * ENI nummer * 02328752 cancel MMSI nummer MMSI nummer 2440607…" at bounding box center [806, 94] width 632 height 108
click at [910, 21] on button "business Bedrijf" at bounding box center [897, 15] width 167 height 32
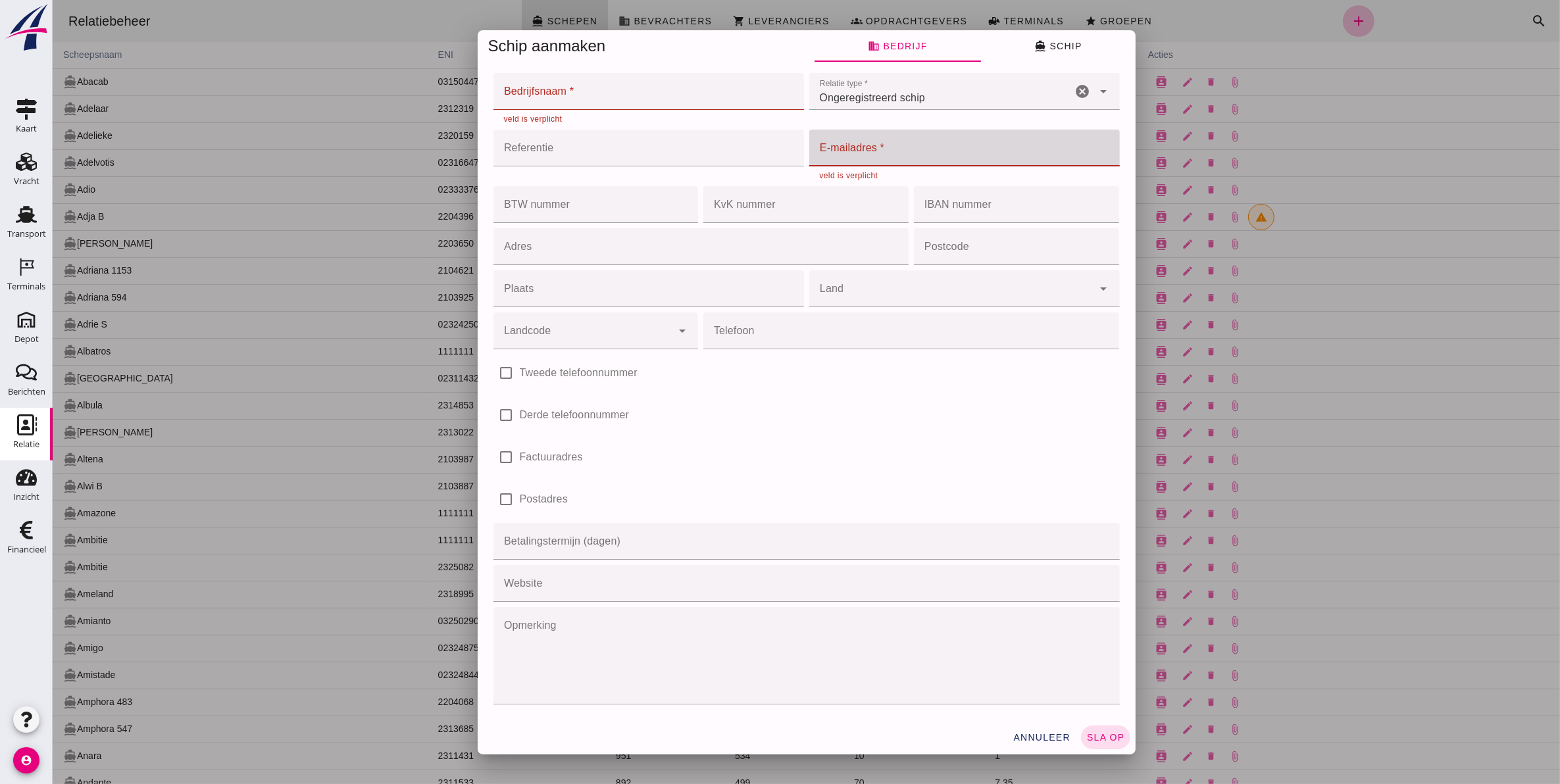
click at [974, 148] on input "E-mailadres *" at bounding box center [959, 148] width 302 height 37
paste input "msperficio@gmail.com"
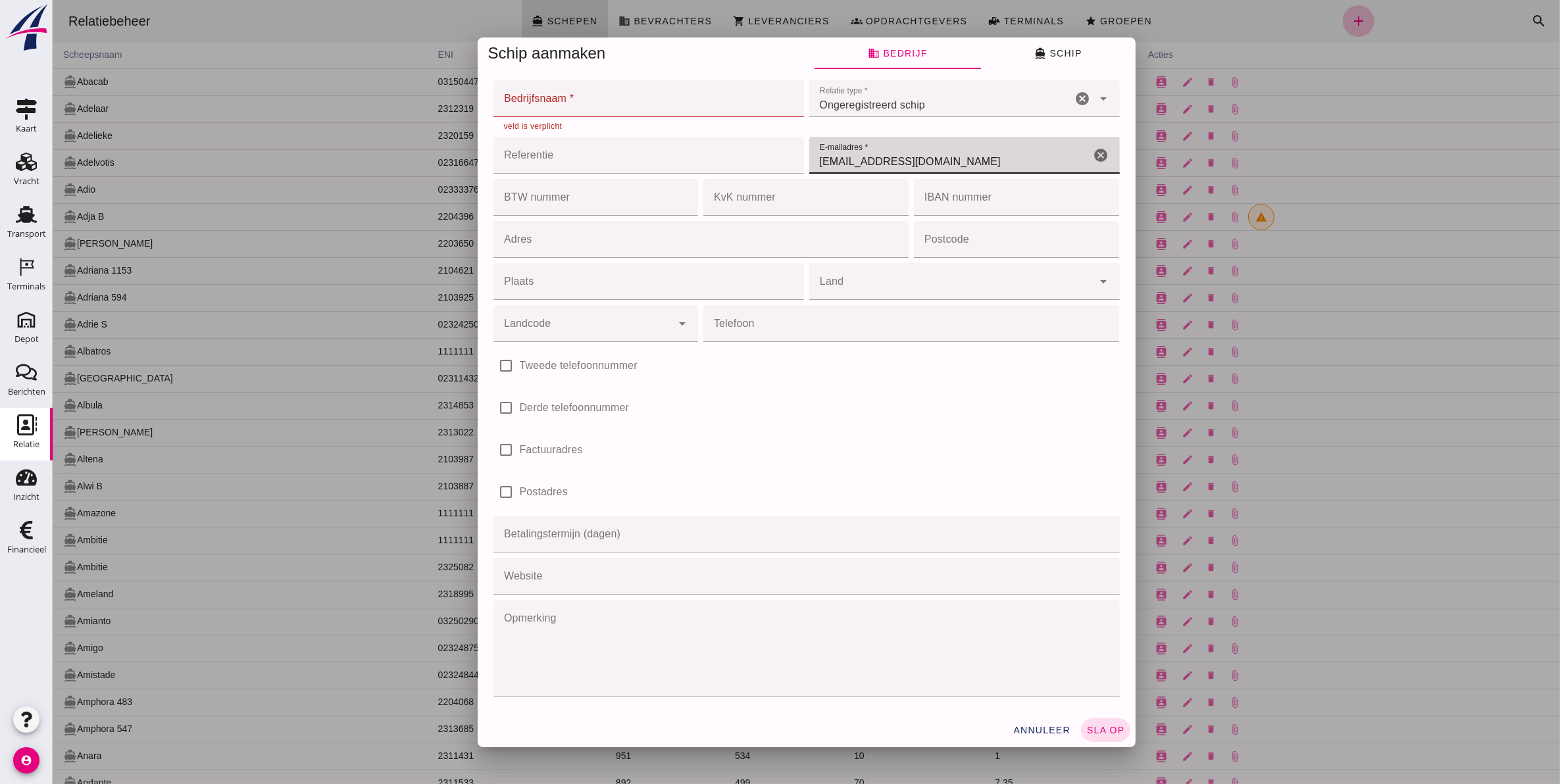
type input "msperficio@gmail.com"
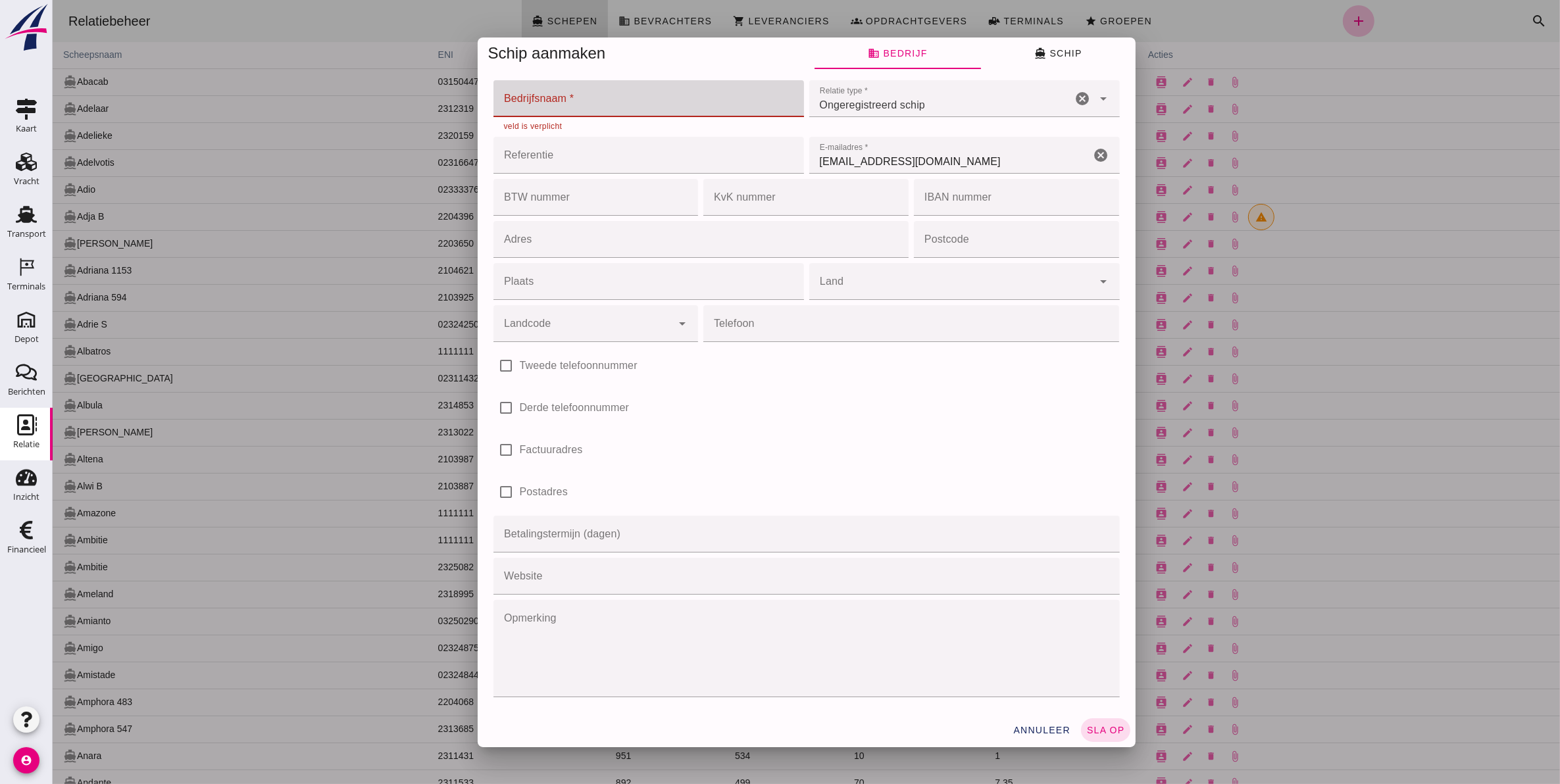
drag, startPoint x: 542, startPoint y: 93, endPoint x: 560, endPoint y: 93, distance: 18.0
click at [543, 93] on input "Bedrijfsnaam *" at bounding box center [644, 98] width 302 height 37
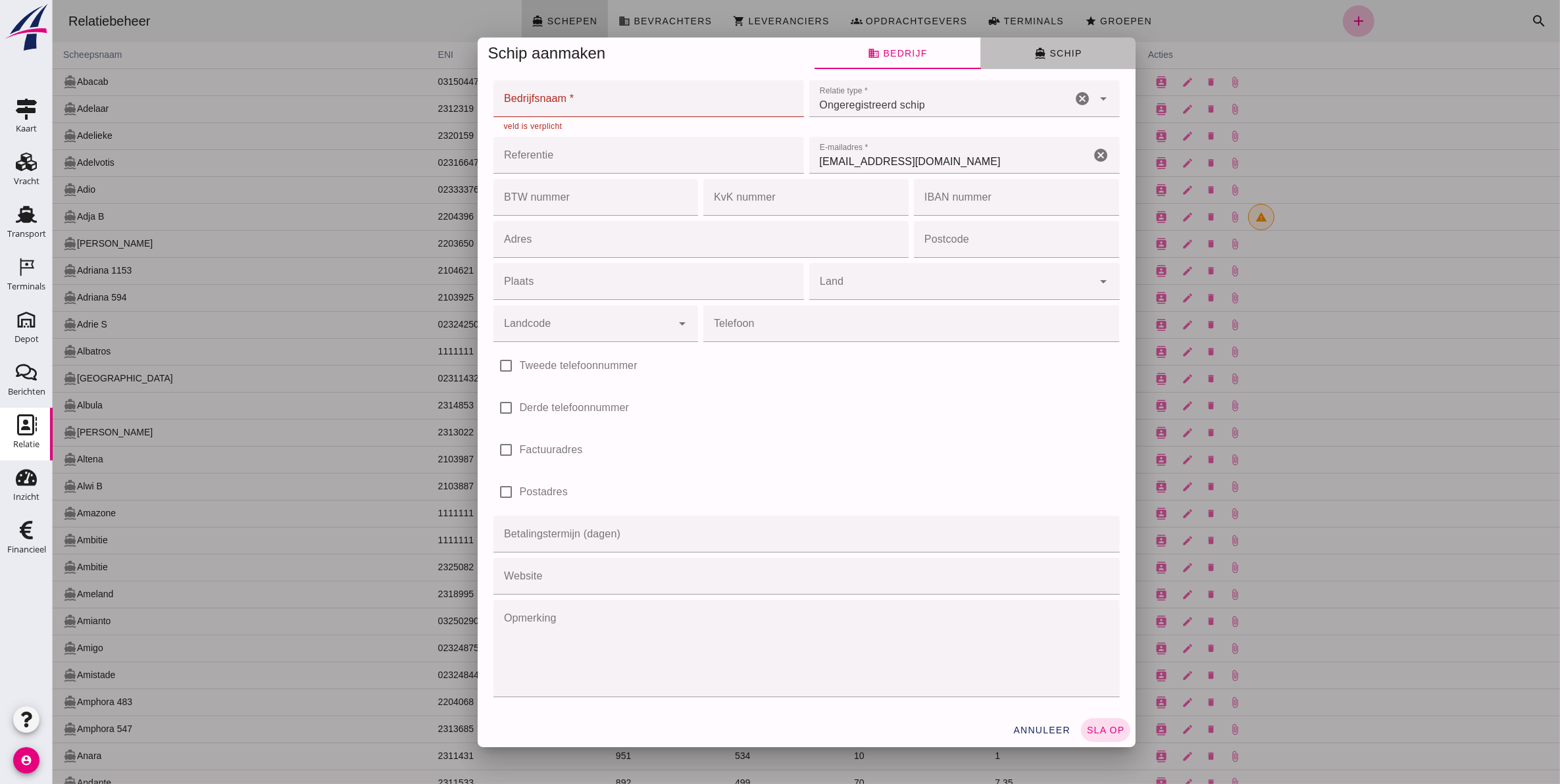
click at [1043, 53] on span "directions_boat Schip" at bounding box center [1057, 53] width 47 height 12
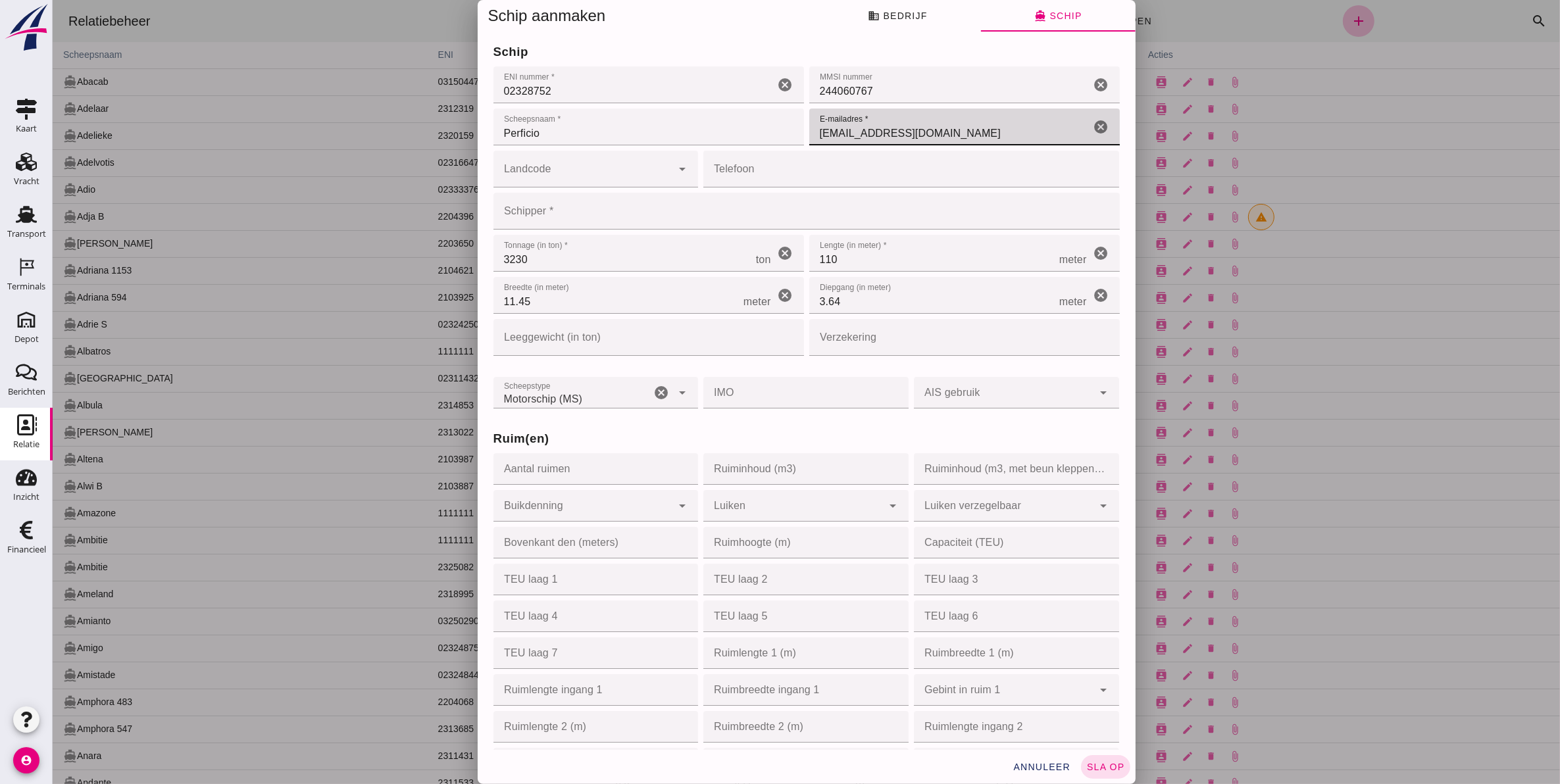
click at [963, 142] on input "msperficio@gmail.com" at bounding box center [949, 127] width 281 height 37
click at [955, 130] on input "msperficio@gmail.com" at bounding box center [949, 127] width 281 height 37
click at [955, 130] on input "msperficio@gmail.com" at bounding box center [949, 127] width 281 height 37
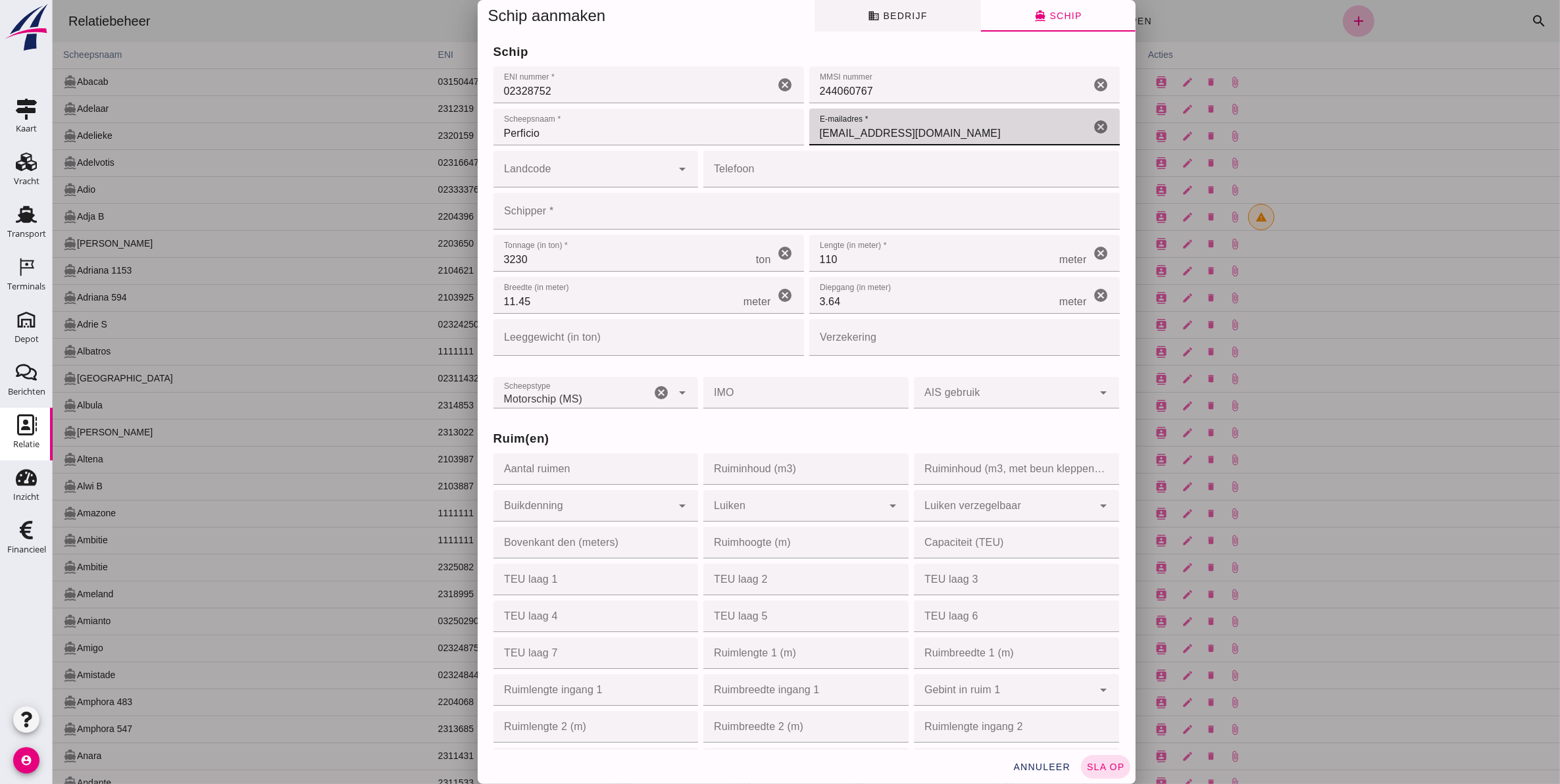
click at [882, 16] on span "business Bedrijf" at bounding box center [897, 16] width 59 height 12
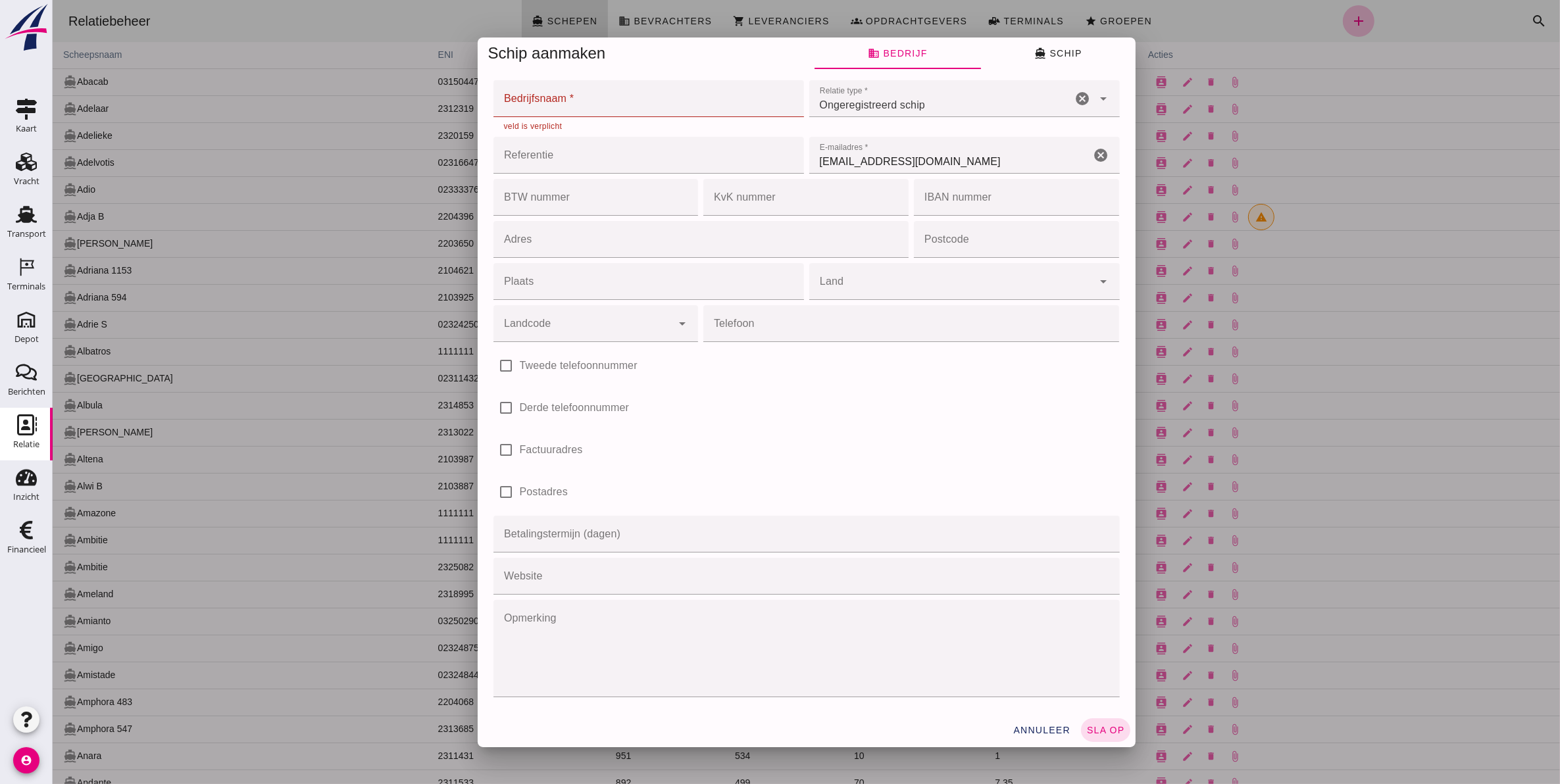
click at [627, 110] on input "Bedrijfsnaam *" at bounding box center [644, 98] width 302 height 37
paste input "msperficio@gmail.com"
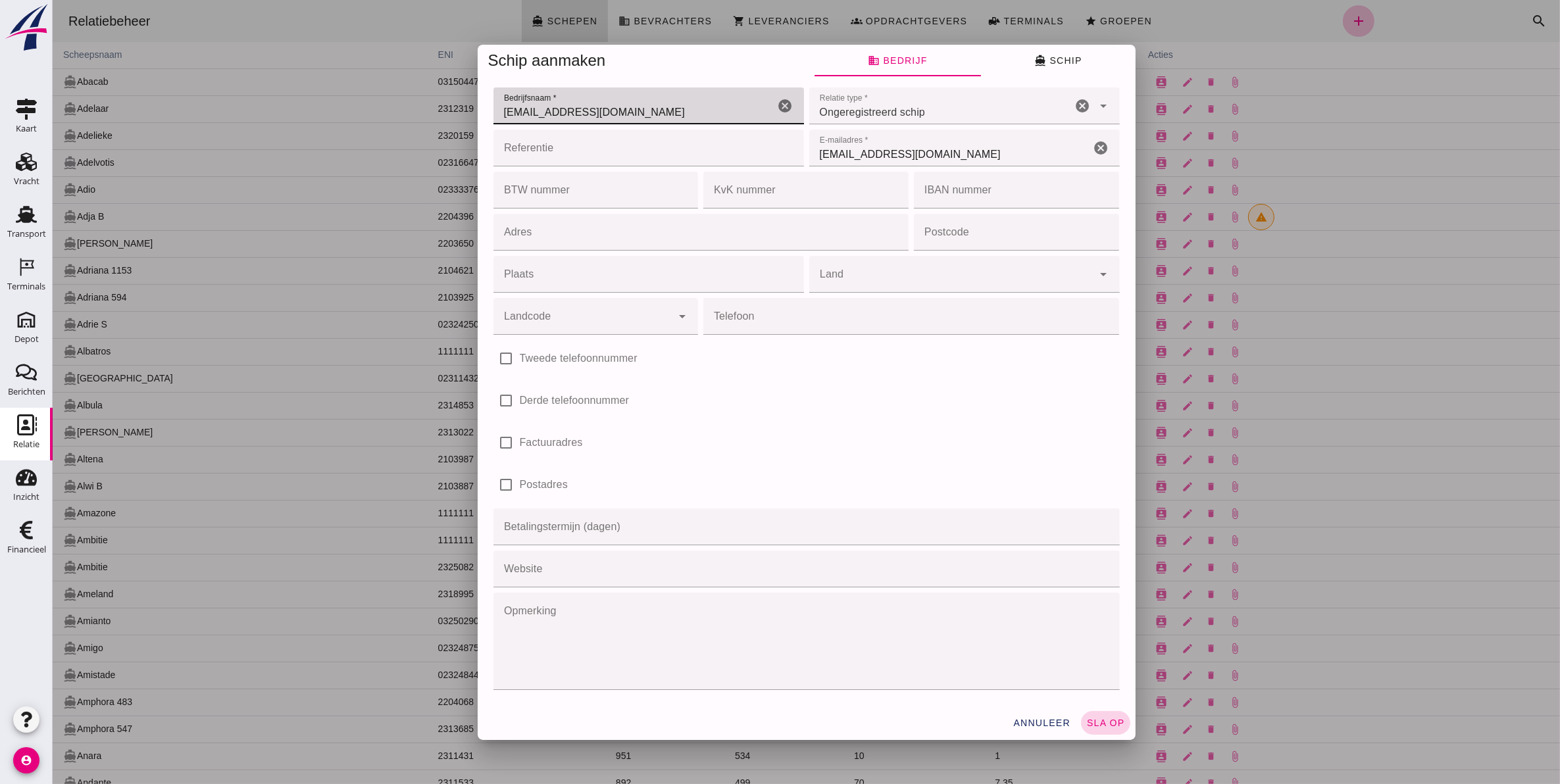
type input "msperficio@gmail.com"
click at [1092, 725] on span "sla op" at bounding box center [1105, 723] width 39 height 11
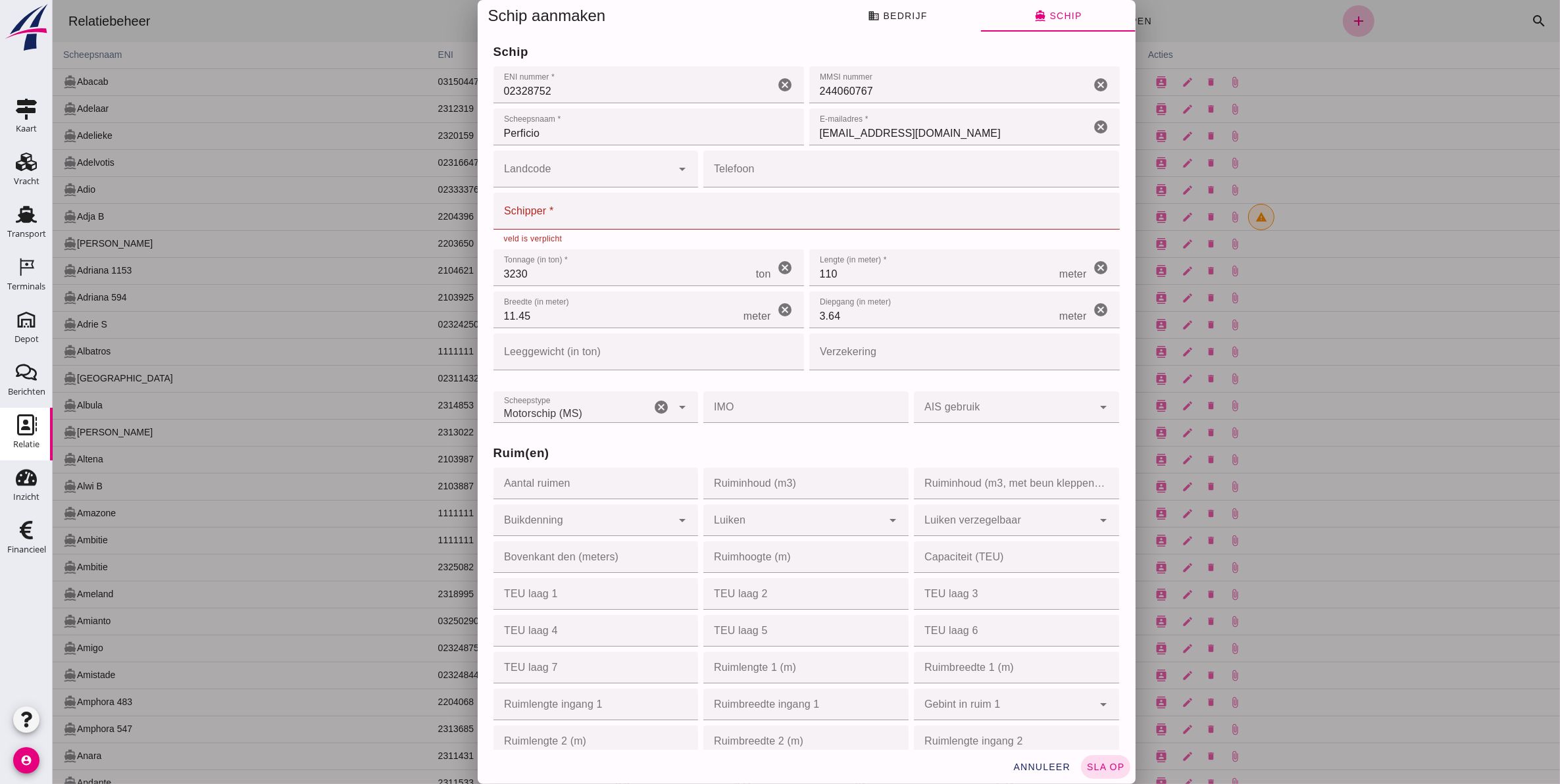
click at [641, 202] on input "Schipper *" at bounding box center [801, 211] width 618 height 37
click at [582, 137] on input "Perficio" at bounding box center [648, 127] width 310 height 37
click at [550, 212] on input "Schipper *" at bounding box center [801, 211] width 618 height 37
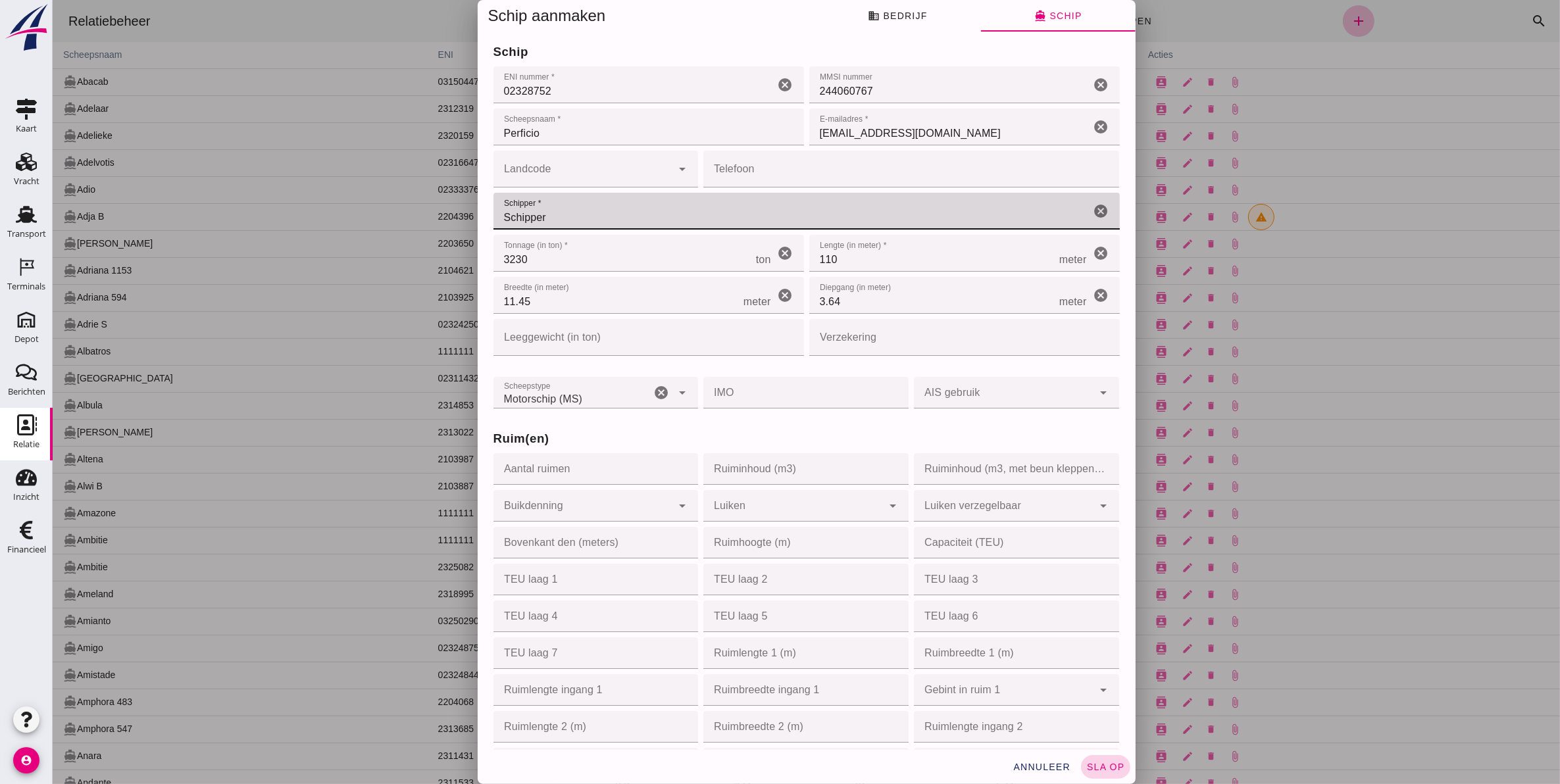
type input "Schipper"
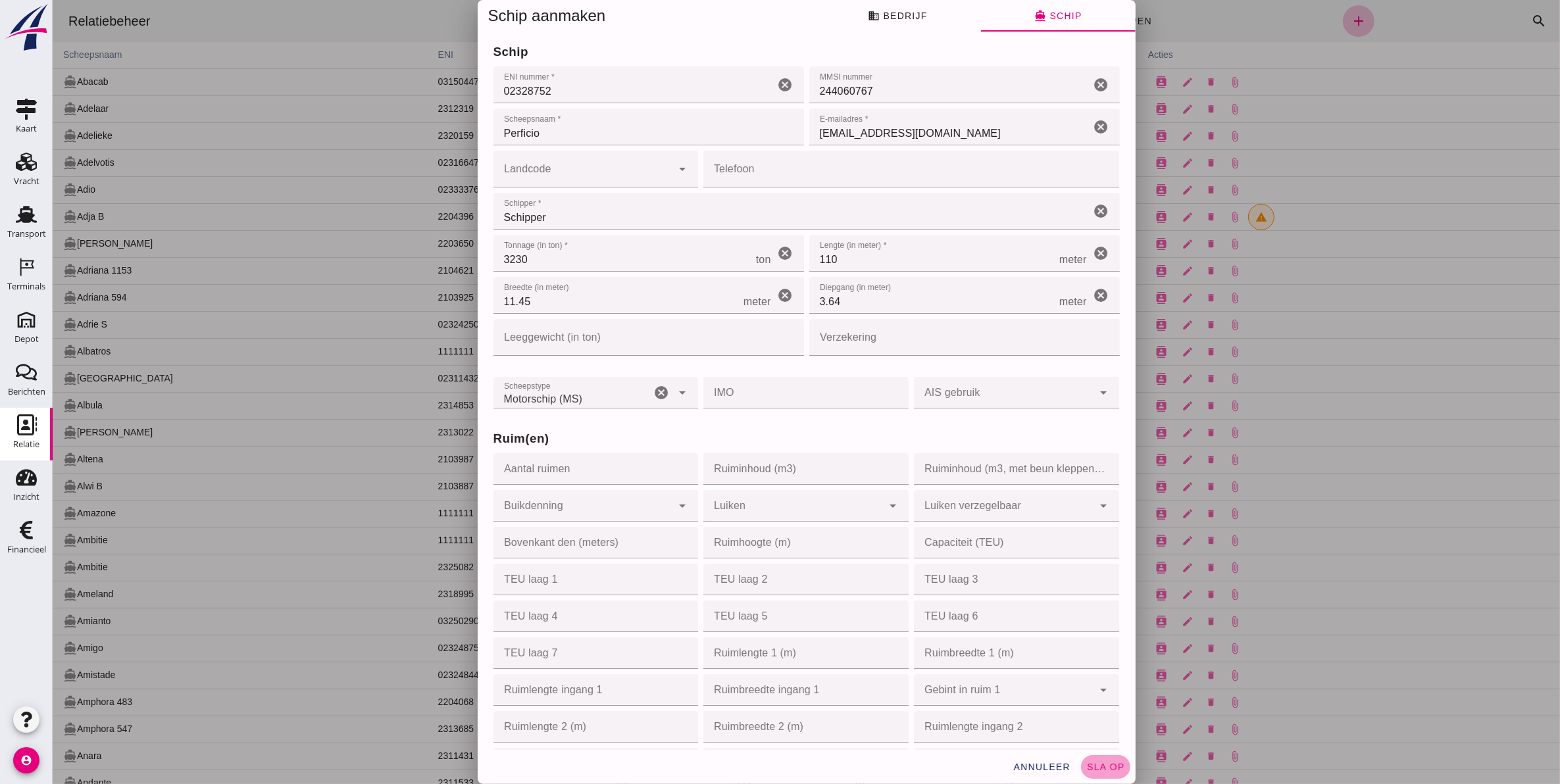
click at [1112, 763] on span "sla op" at bounding box center [1105, 767] width 39 height 11
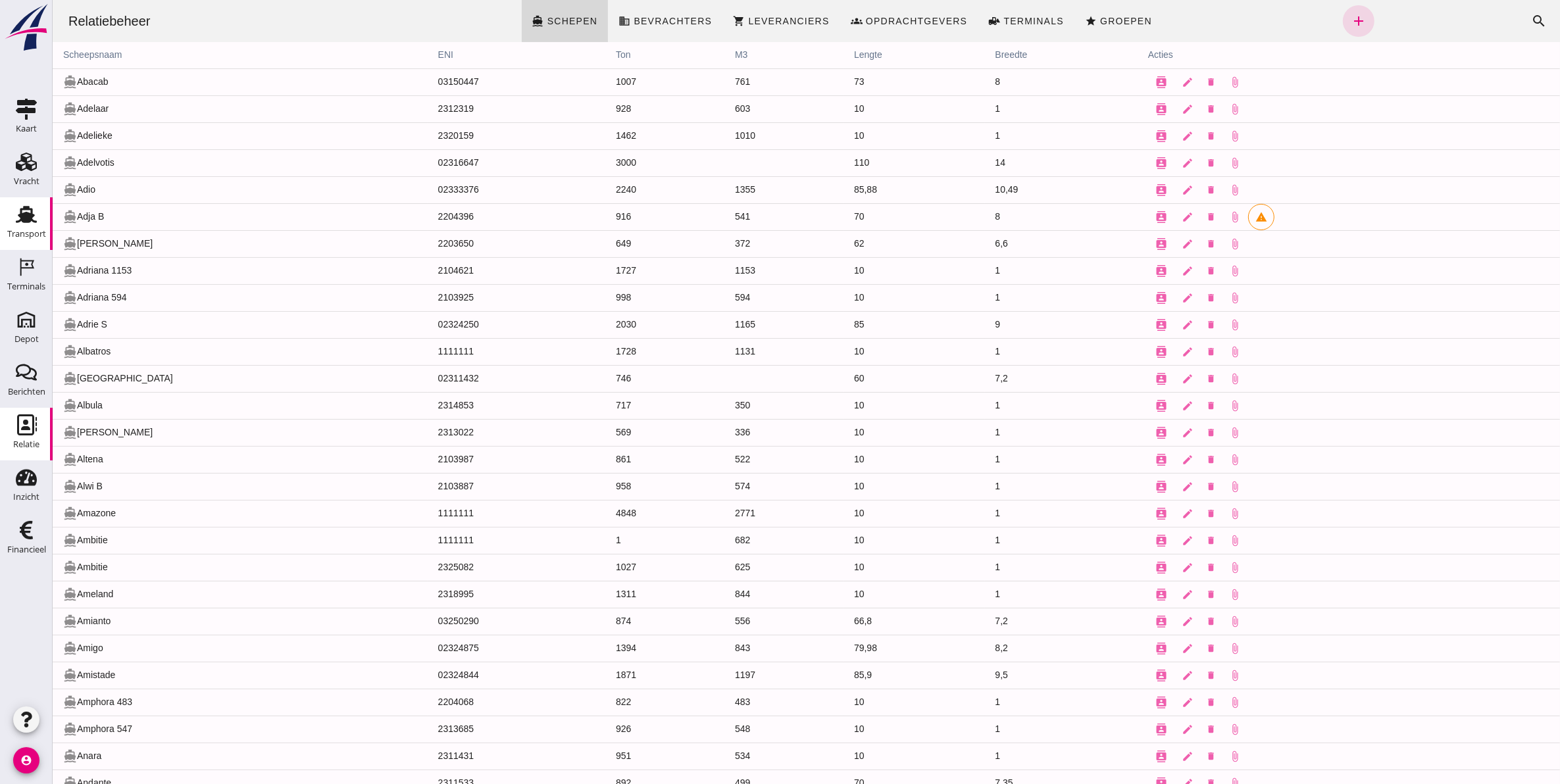
click at [11, 218] on div "Transport" at bounding box center [26, 214] width 32 height 21
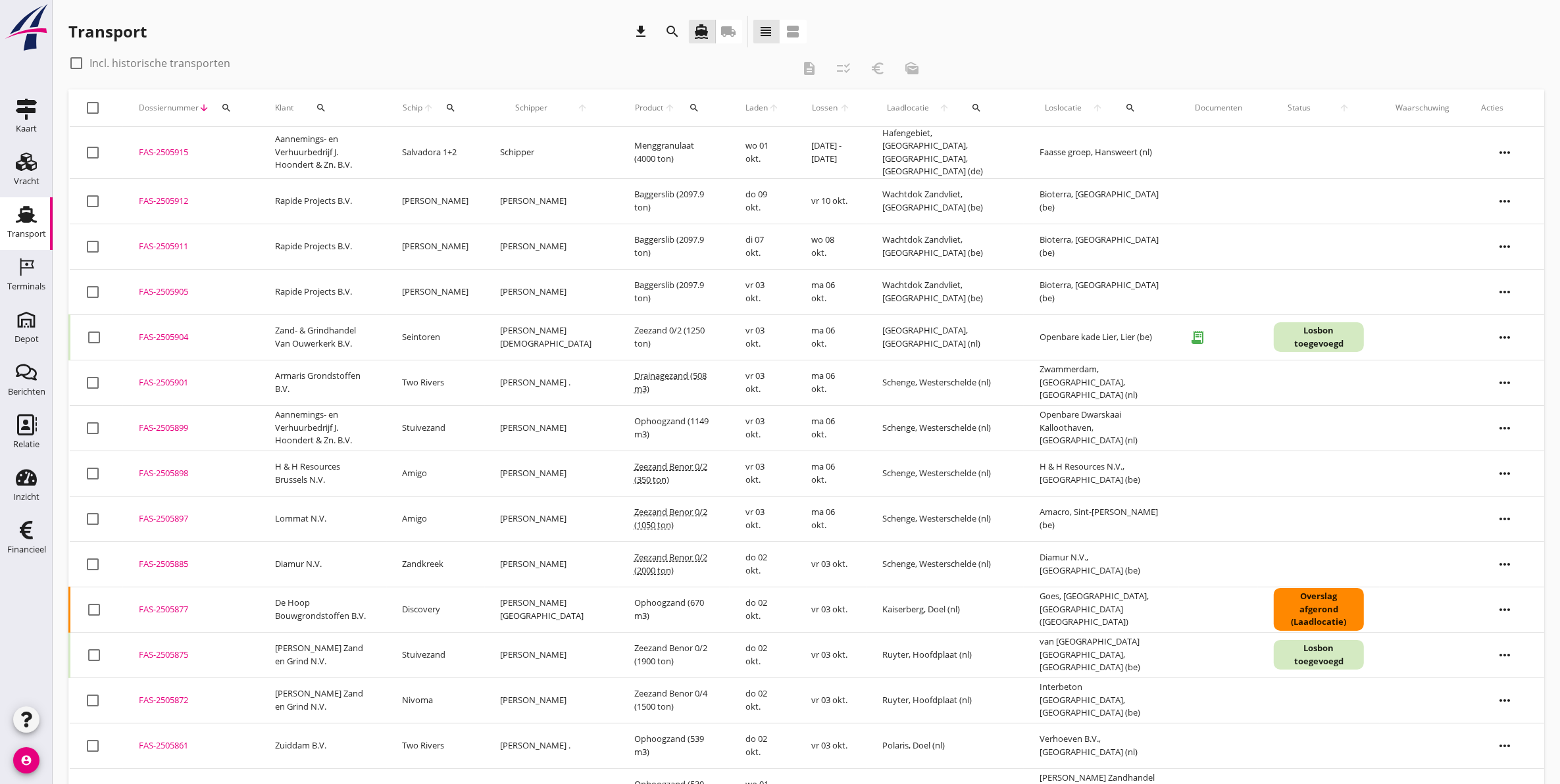
click at [42, 218] on div "Transport" at bounding box center [26, 214] width 32 height 21
click at [668, 30] on icon "search" at bounding box center [673, 31] width 15 height 15
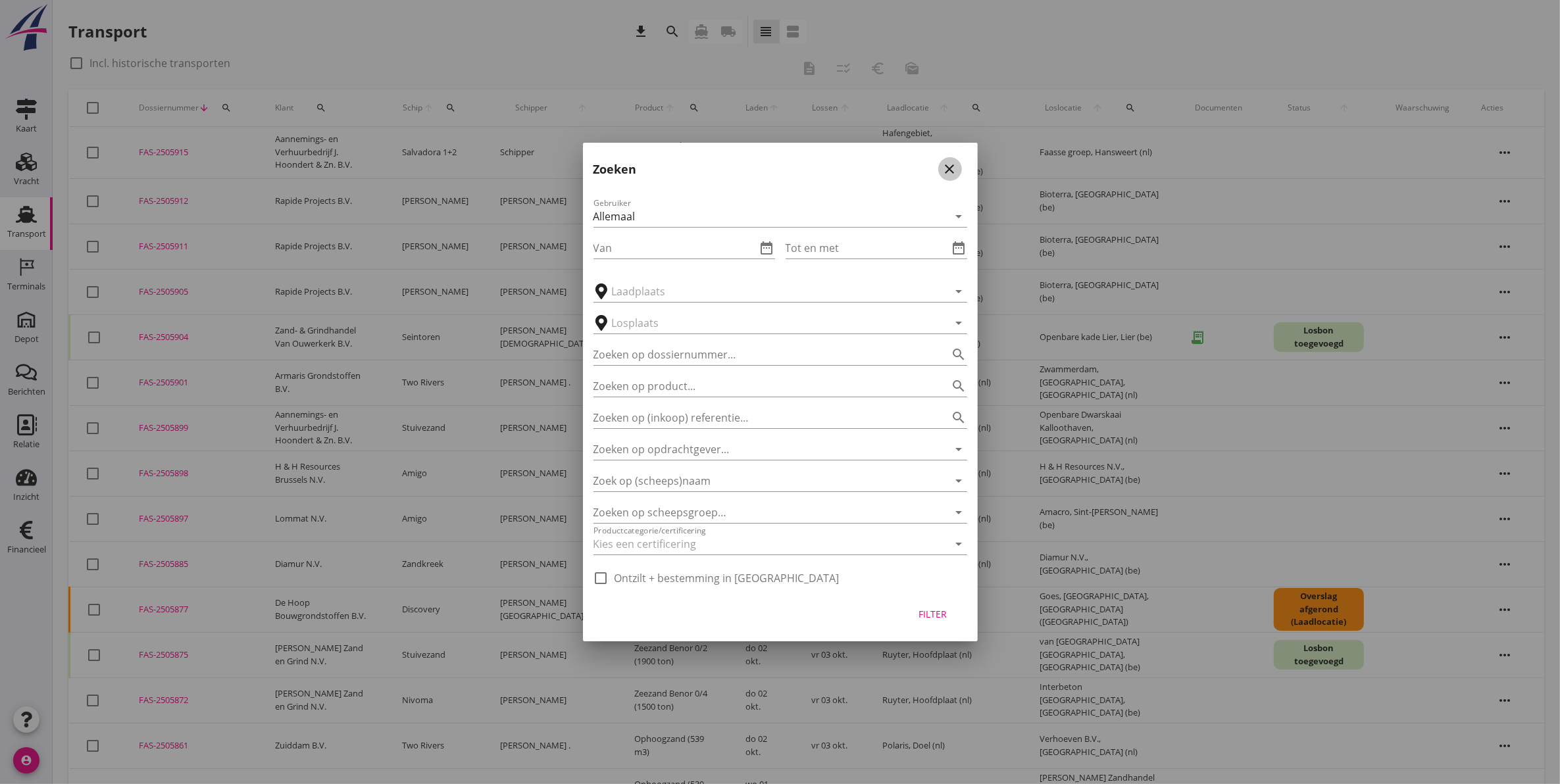
click at [947, 170] on icon "close" at bounding box center [949, 169] width 15 height 15
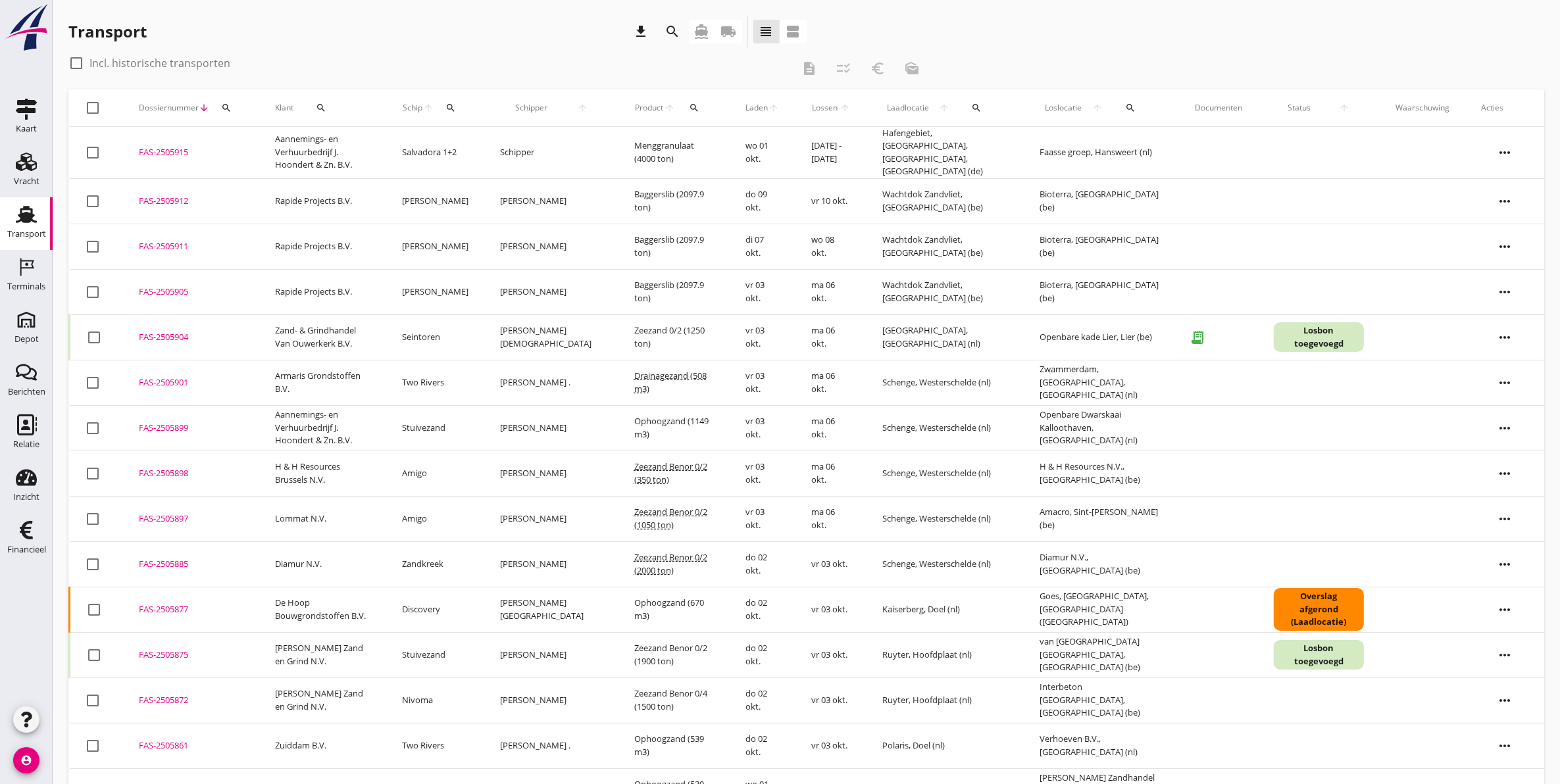
click at [679, 35] on icon "search" at bounding box center [673, 31] width 15 height 15
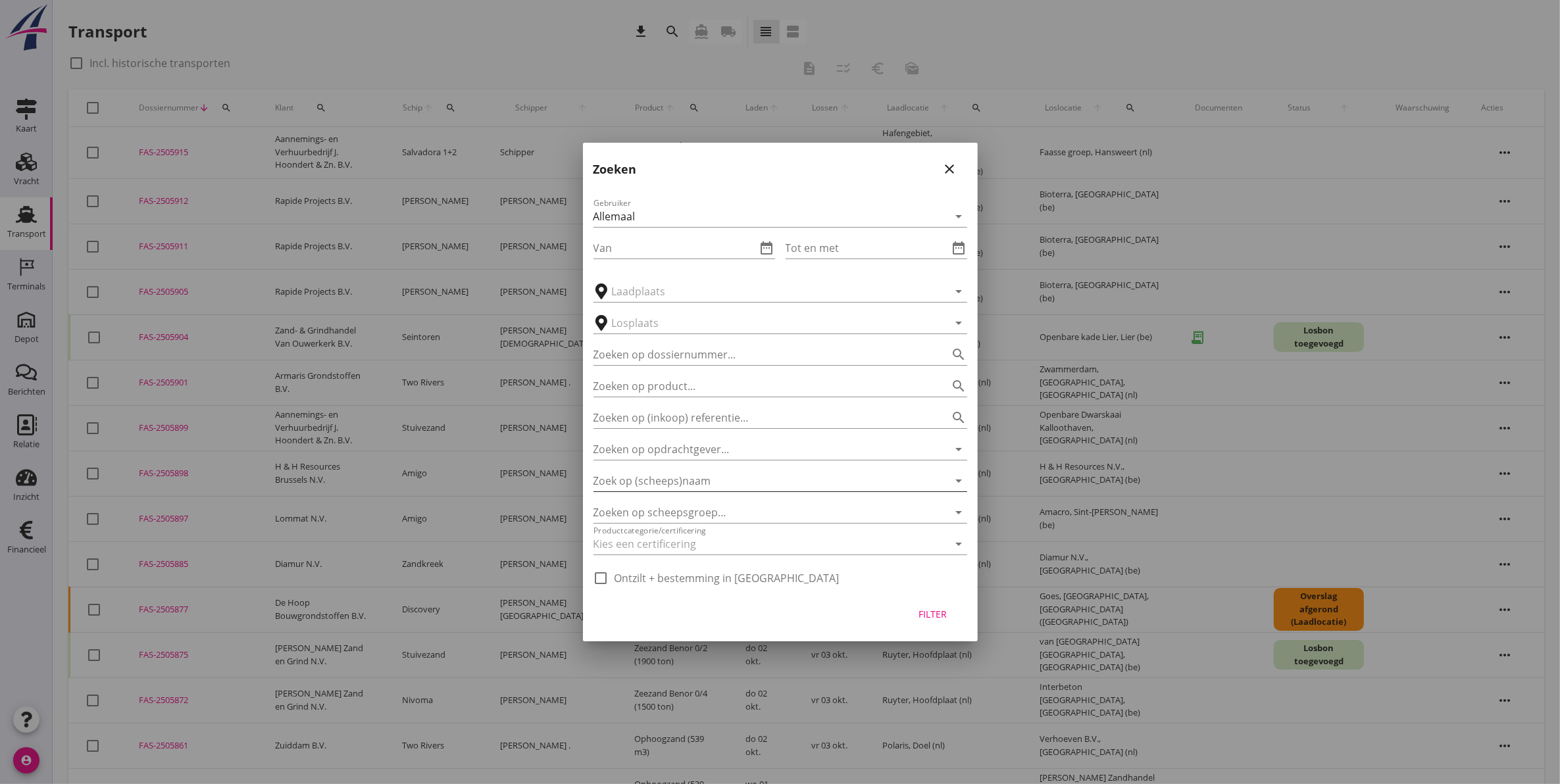
click at [699, 479] on input "Zoek op (scheeps)naam" at bounding box center [761, 480] width 337 height 21
click at [713, 460] on div "Zoeken op opdrachtgever... arrow_drop_down" at bounding box center [780, 449] width 374 height 21
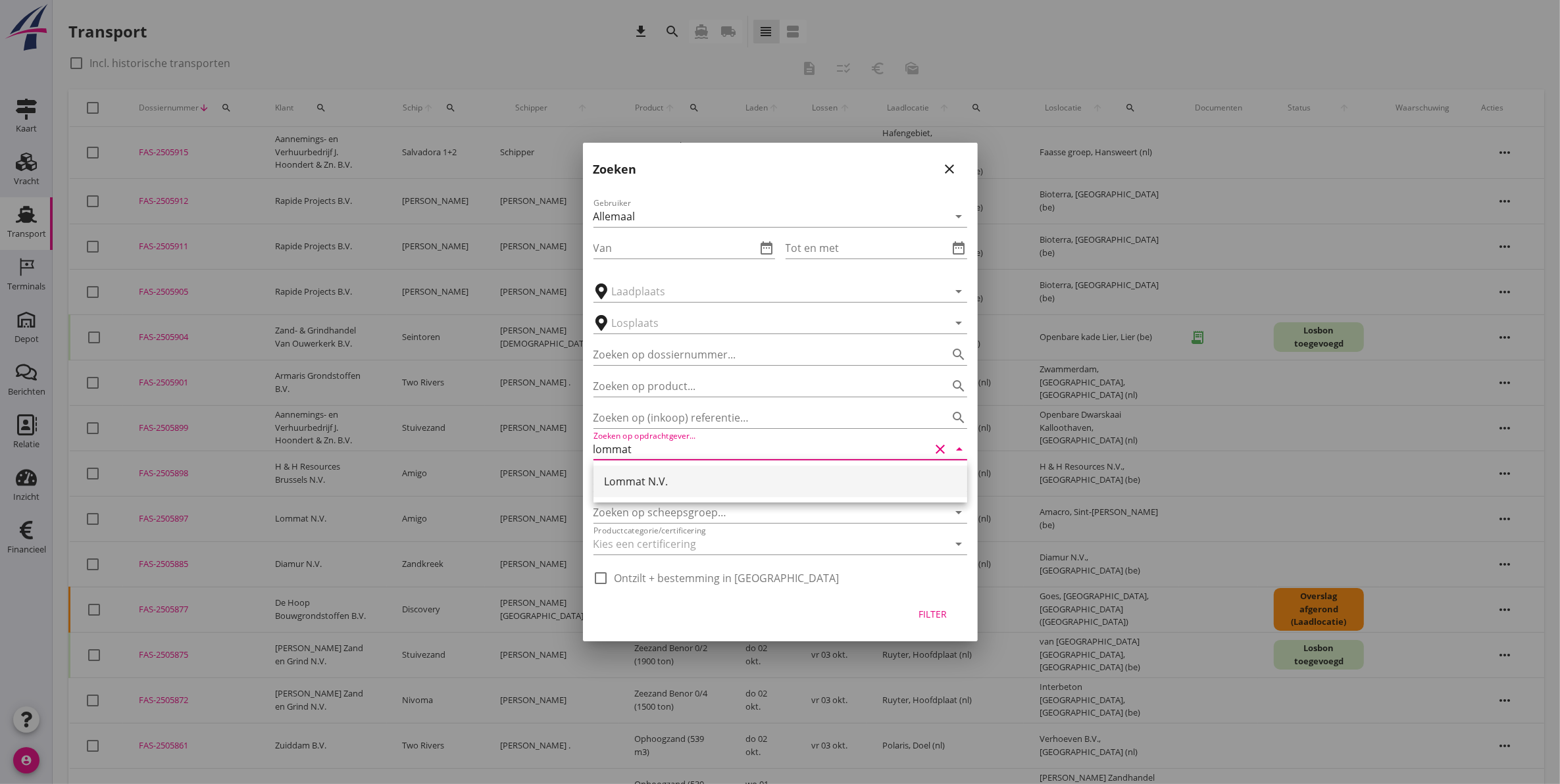
click at [673, 475] on div "Lommat N.V." at bounding box center [780, 481] width 353 height 15
type input "Lommat N.V."
click at [919, 610] on div "Filter" at bounding box center [933, 614] width 37 height 14
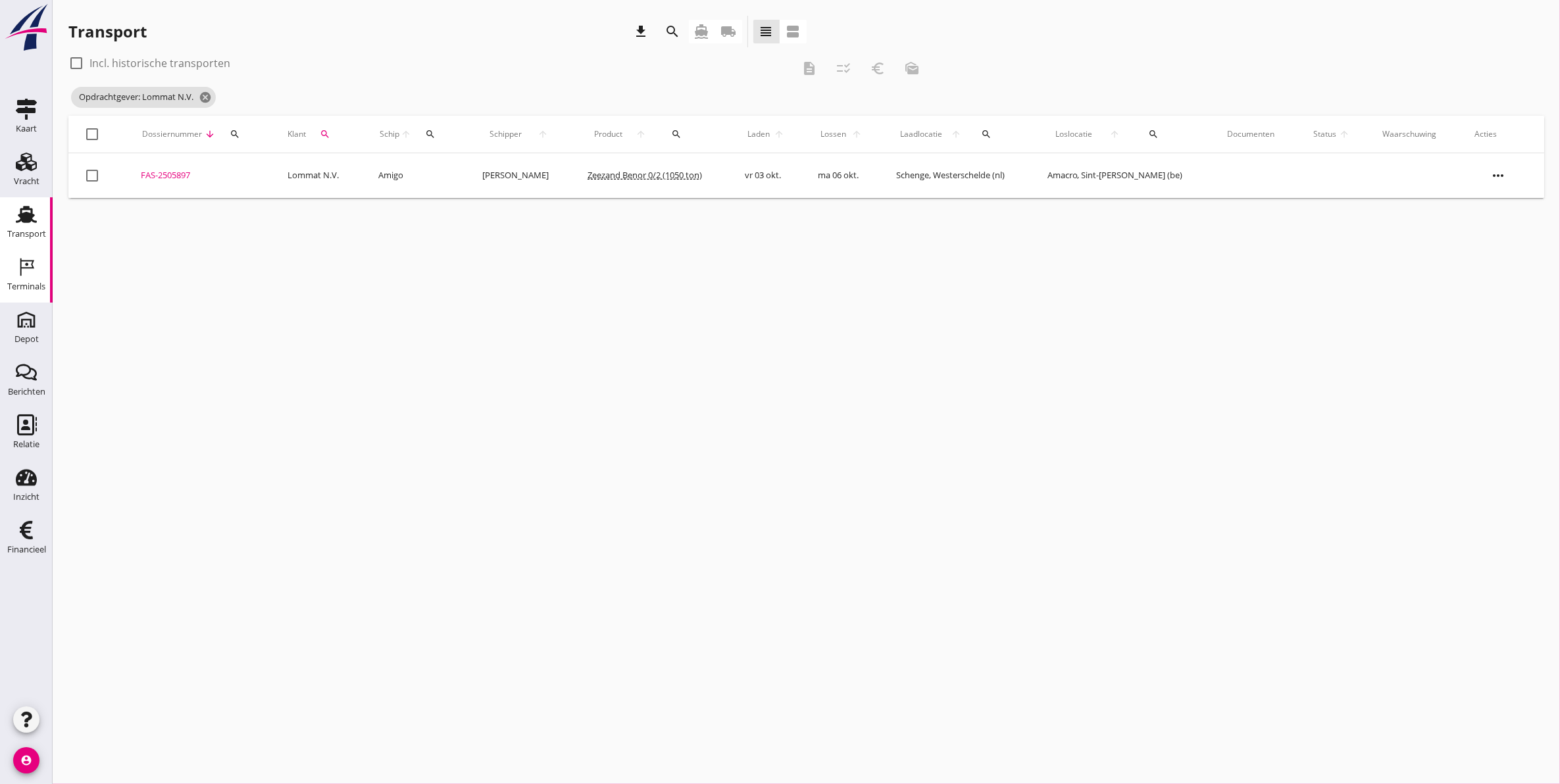
click at [38, 274] on div "Terminals" at bounding box center [26, 267] width 32 height 21
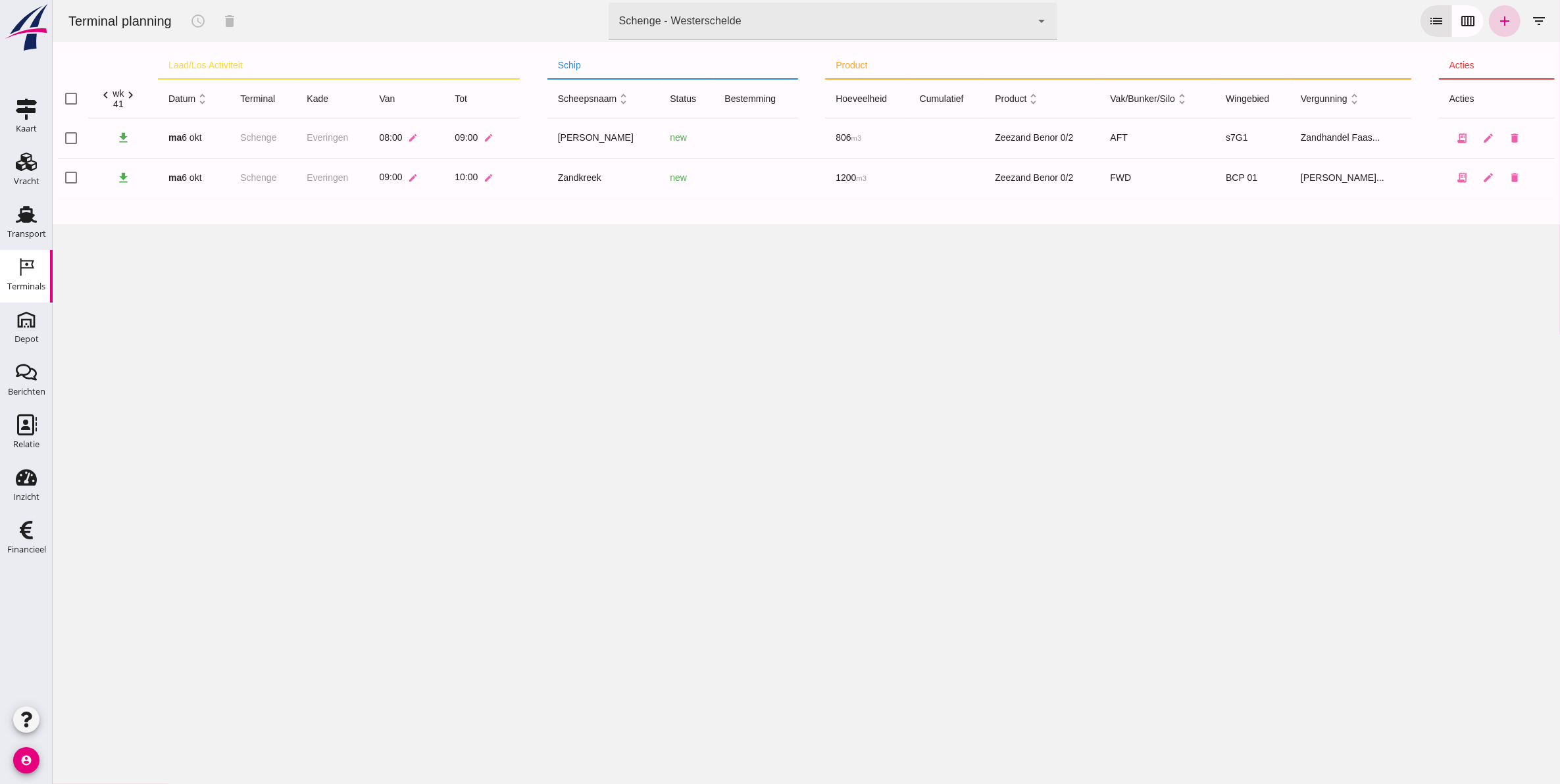
click at [1496, 20] on icon "add" at bounding box center [1504, 21] width 15 height 15
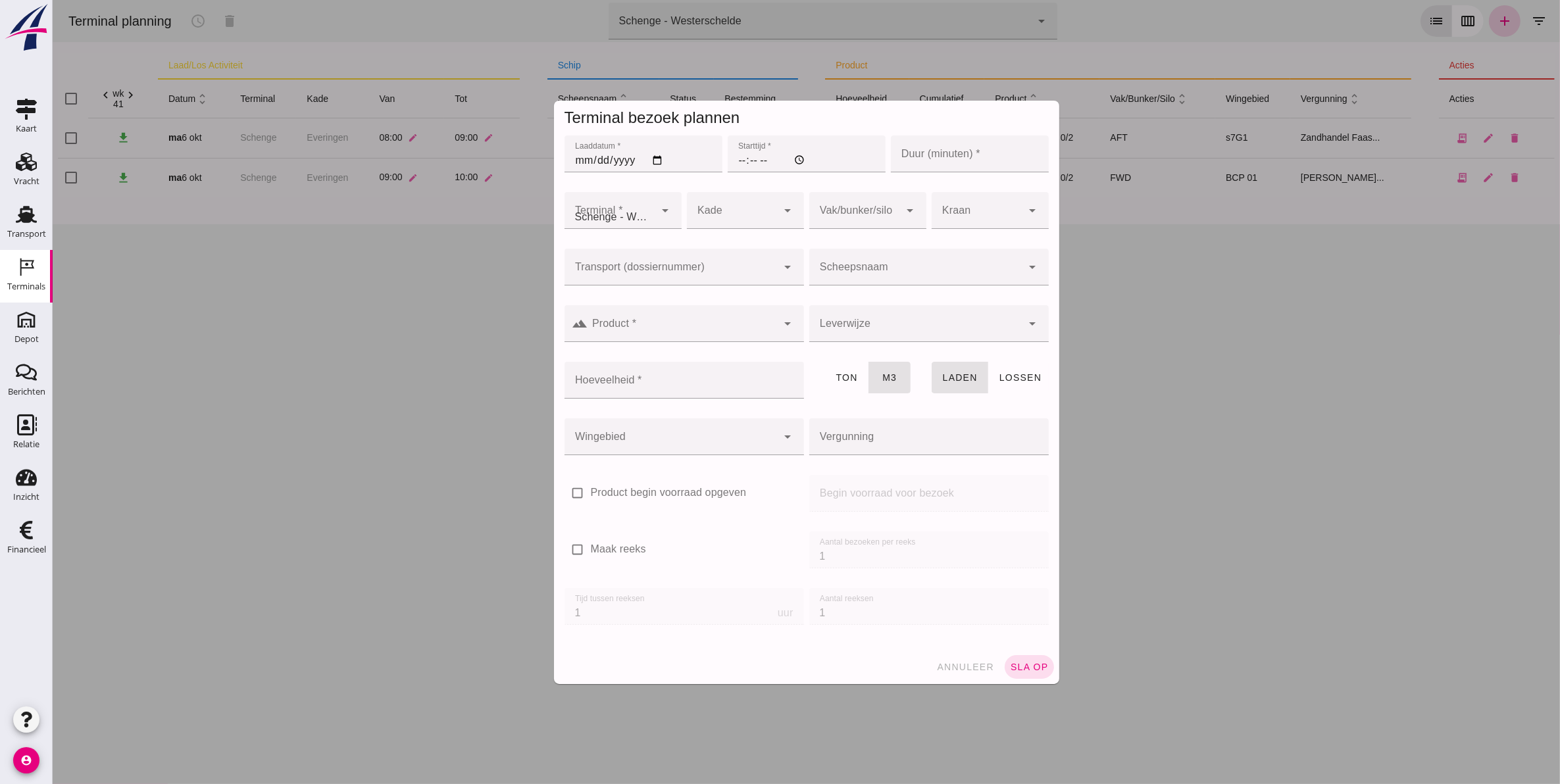
type input "Zandhandel Faasse B.V."
click at [576, 160] on input "Laaddatum *" at bounding box center [642, 154] width 158 height 37
type input "2025-10-06"
type input "18:00"
type input "60"
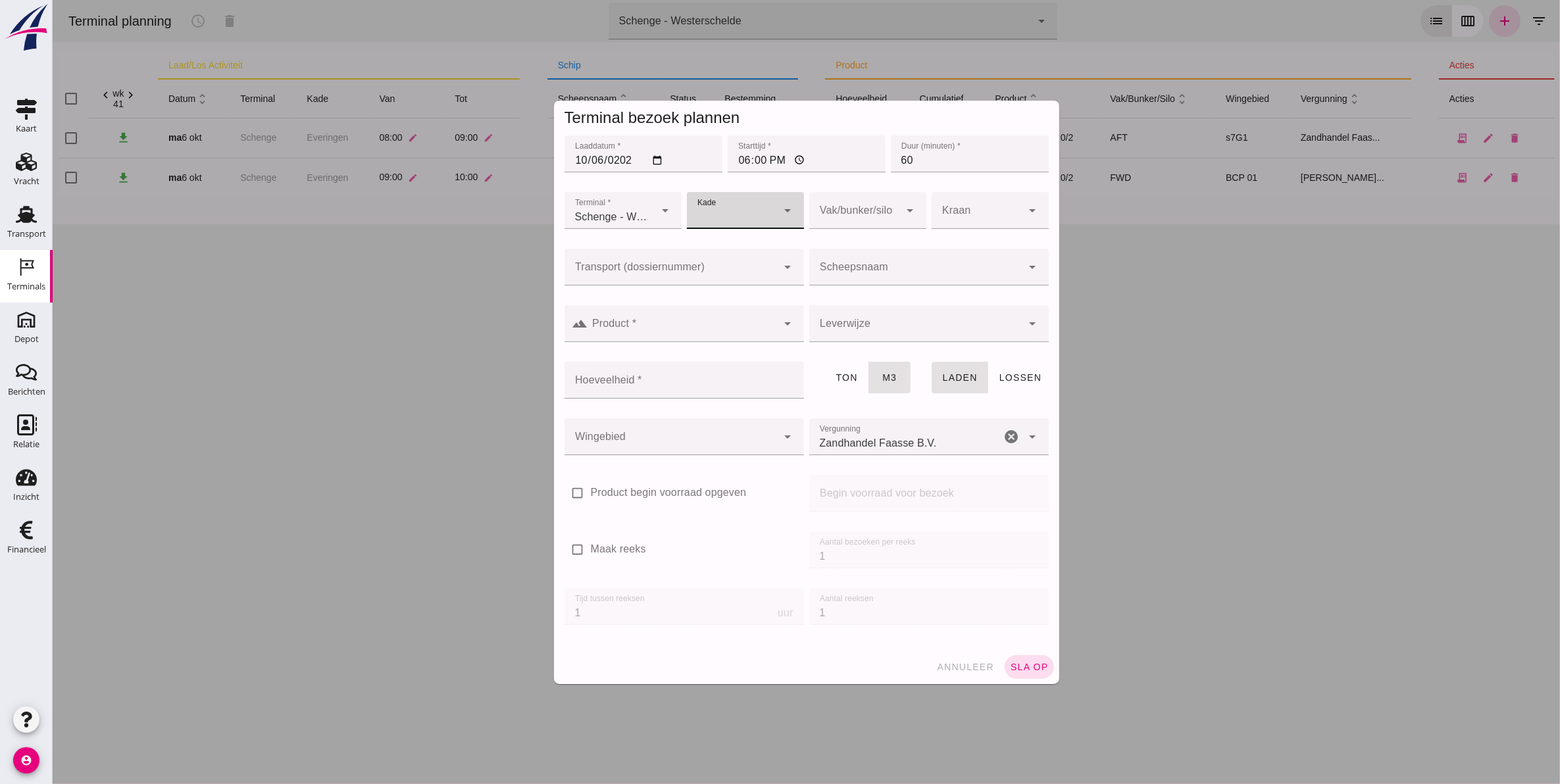
click at [734, 214] on div at bounding box center [731, 210] width 91 height 37
click at [721, 251] on div "Everingen" at bounding box center [790, 249] width 200 height 15
type input "7"
click at [885, 268] on input "Scheepsnaam" at bounding box center [914, 273] width 213 height 15
type input "stuive"
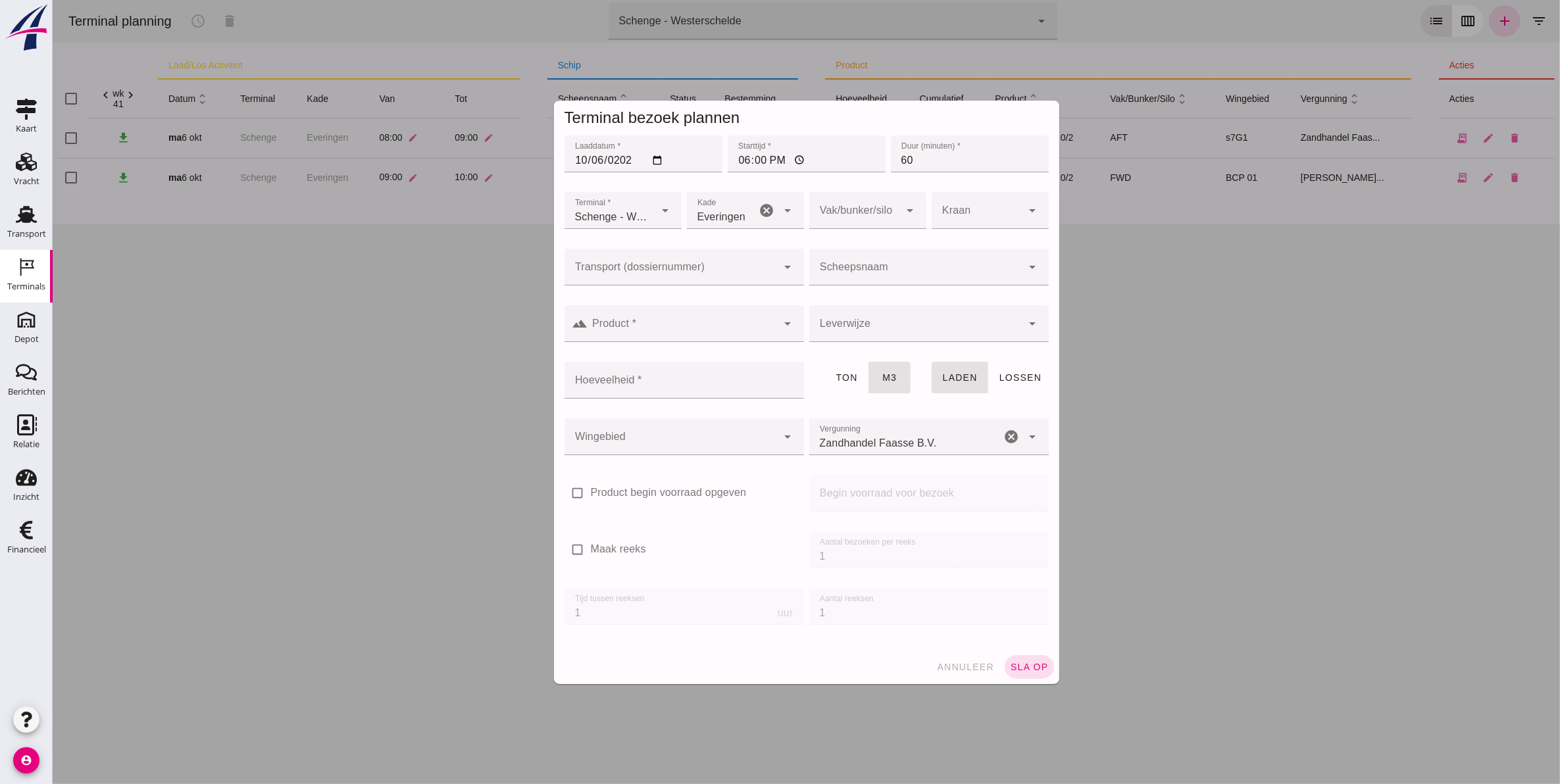
click at [654, 274] on input "Transport (dossiernummer)" at bounding box center [670, 273] width 213 height 15
click at [886, 268] on input "Scheepsnaam" at bounding box center [914, 273] width 213 height 15
type input "Stuivezand"
type input "1184"
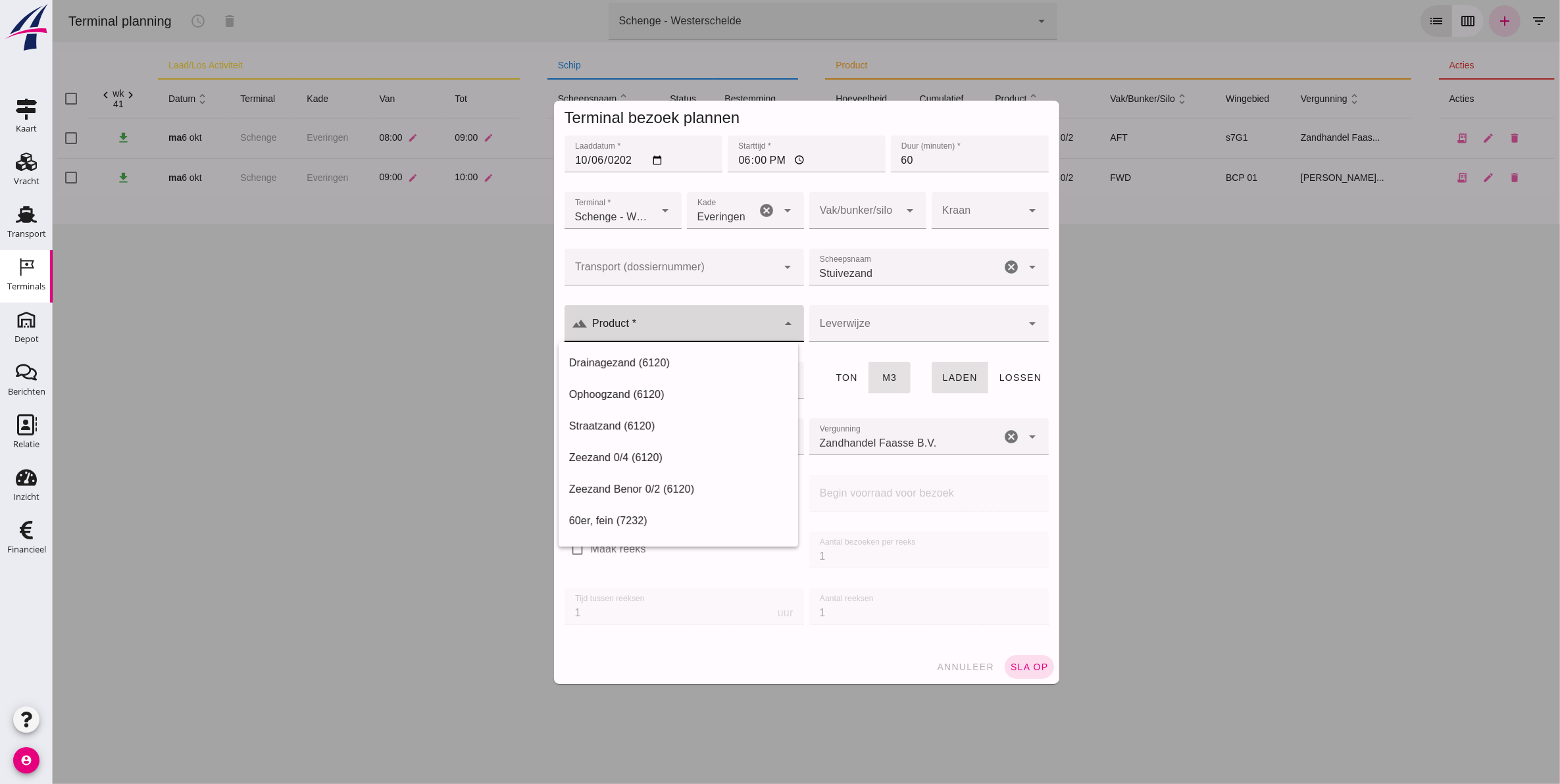
click at [681, 340] on div at bounding box center [682, 323] width 189 height 37
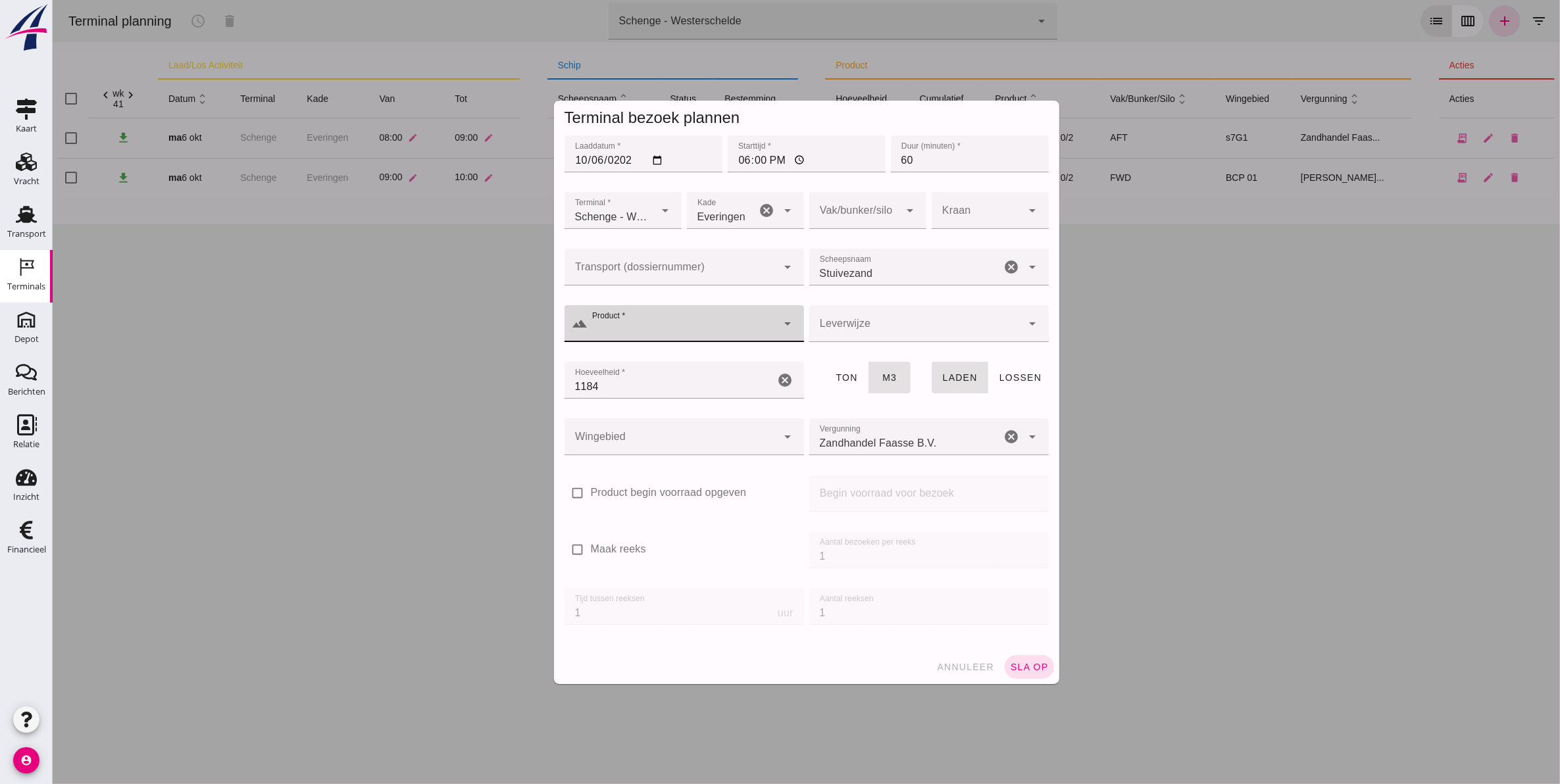
click at [669, 314] on div at bounding box center [682, 323] width 189 height 37
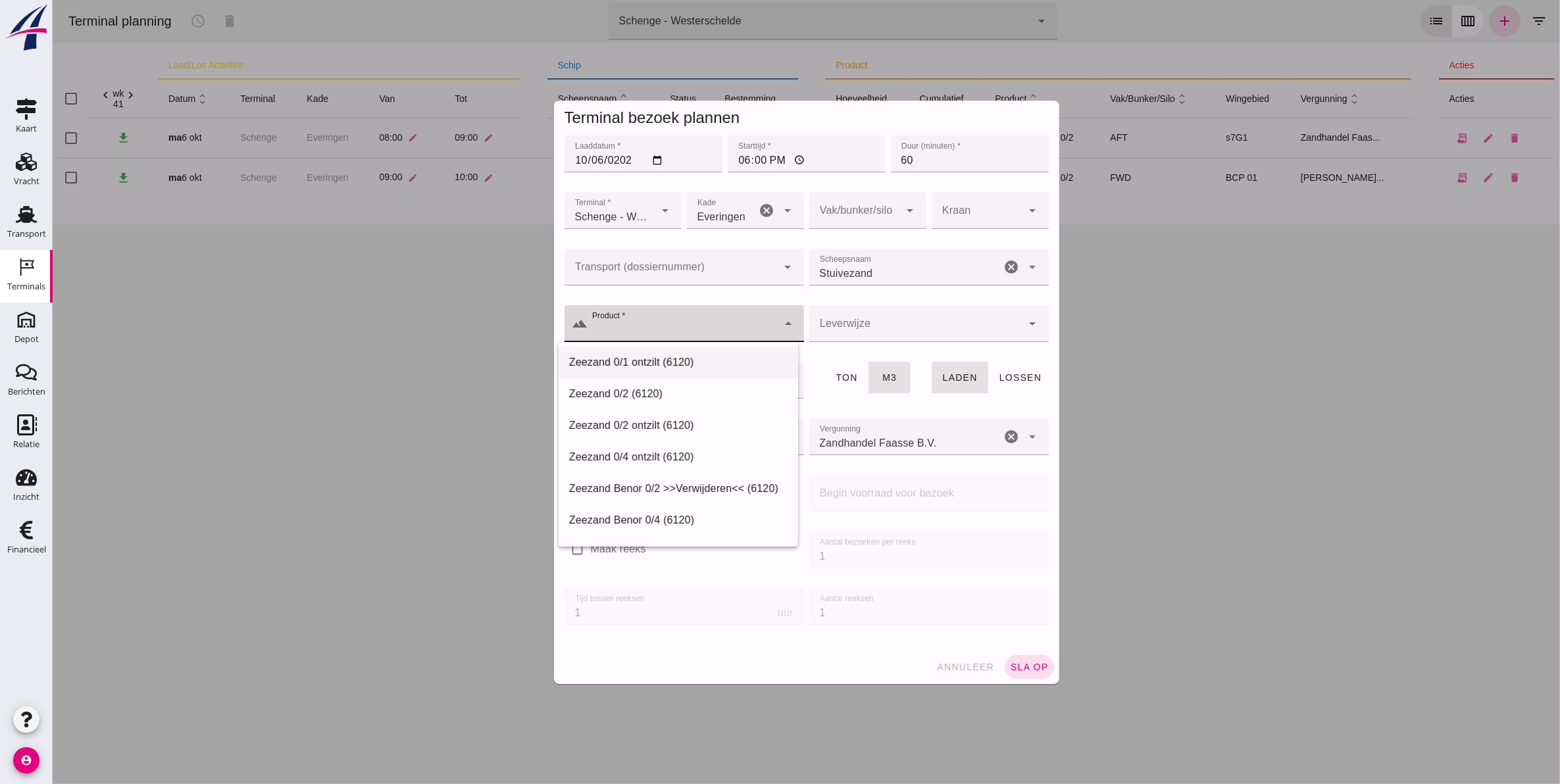
scroll to position [15950, 0]
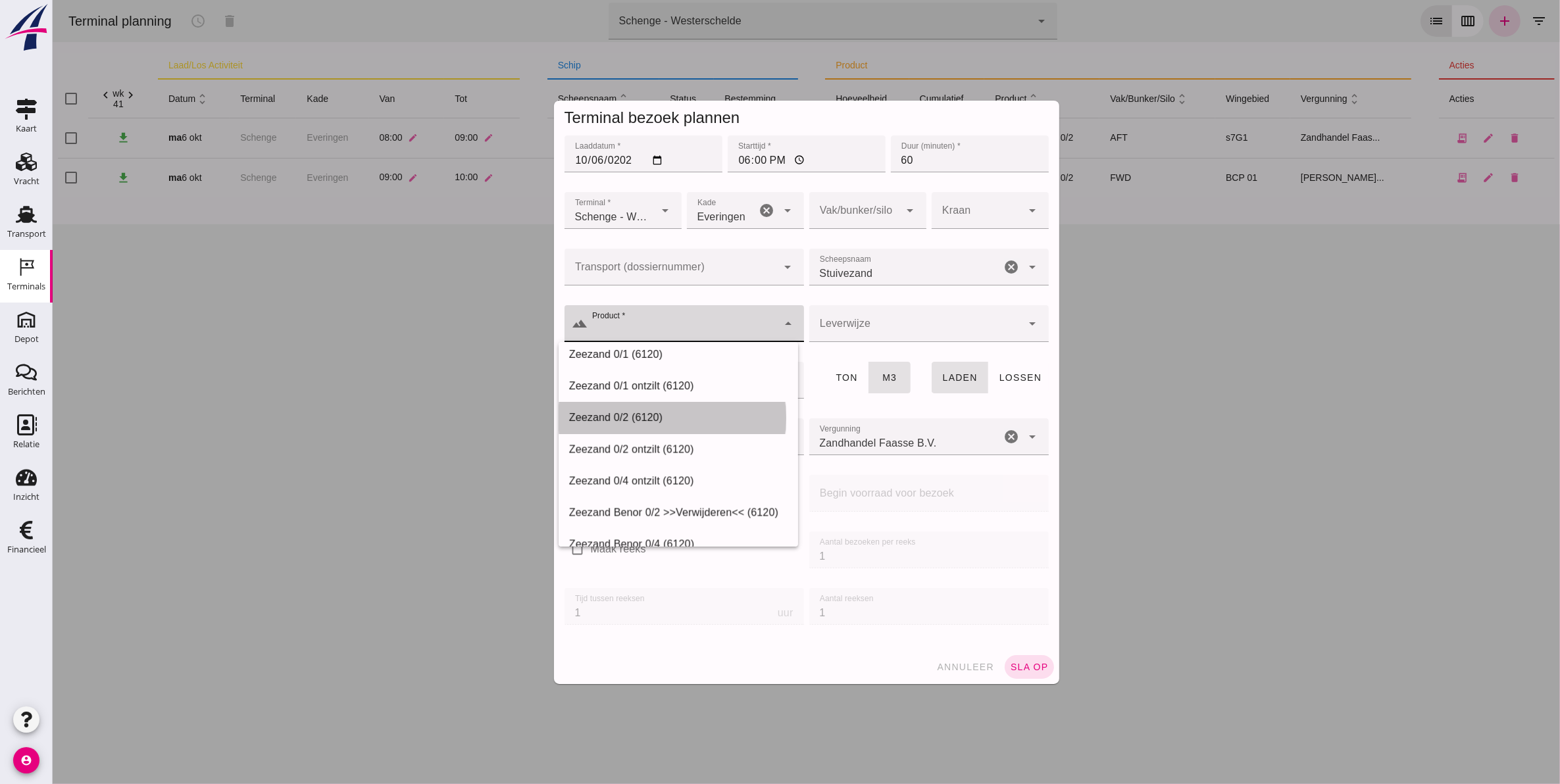
click at [636, 420] on div "Zeezand 0/2 (6120)" at bounding box center [677, 417] width 218 height 15
type input "Zeezand 0/2 (6120)"
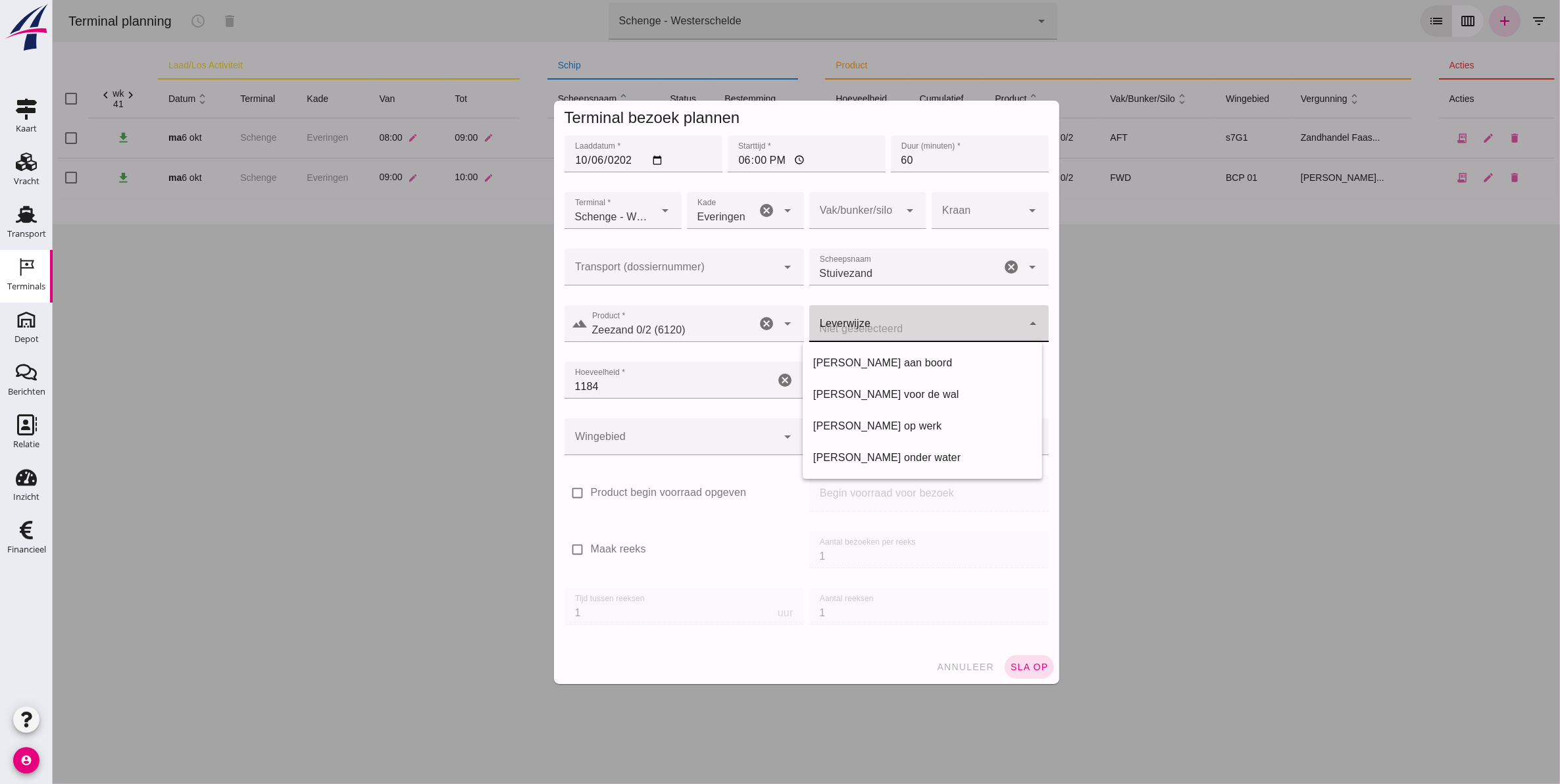
click at [836, 335] on div at bounding box center [914, 323] width 213 height 37
click at [900, 399] on div "[PERSON_NAME] voor de wal" at bounding box center [921, 394] width 218 height 15
type input "franco_on_shore"
click at [868, 212] on div at bounding box center [853, 210] width 91 height 37
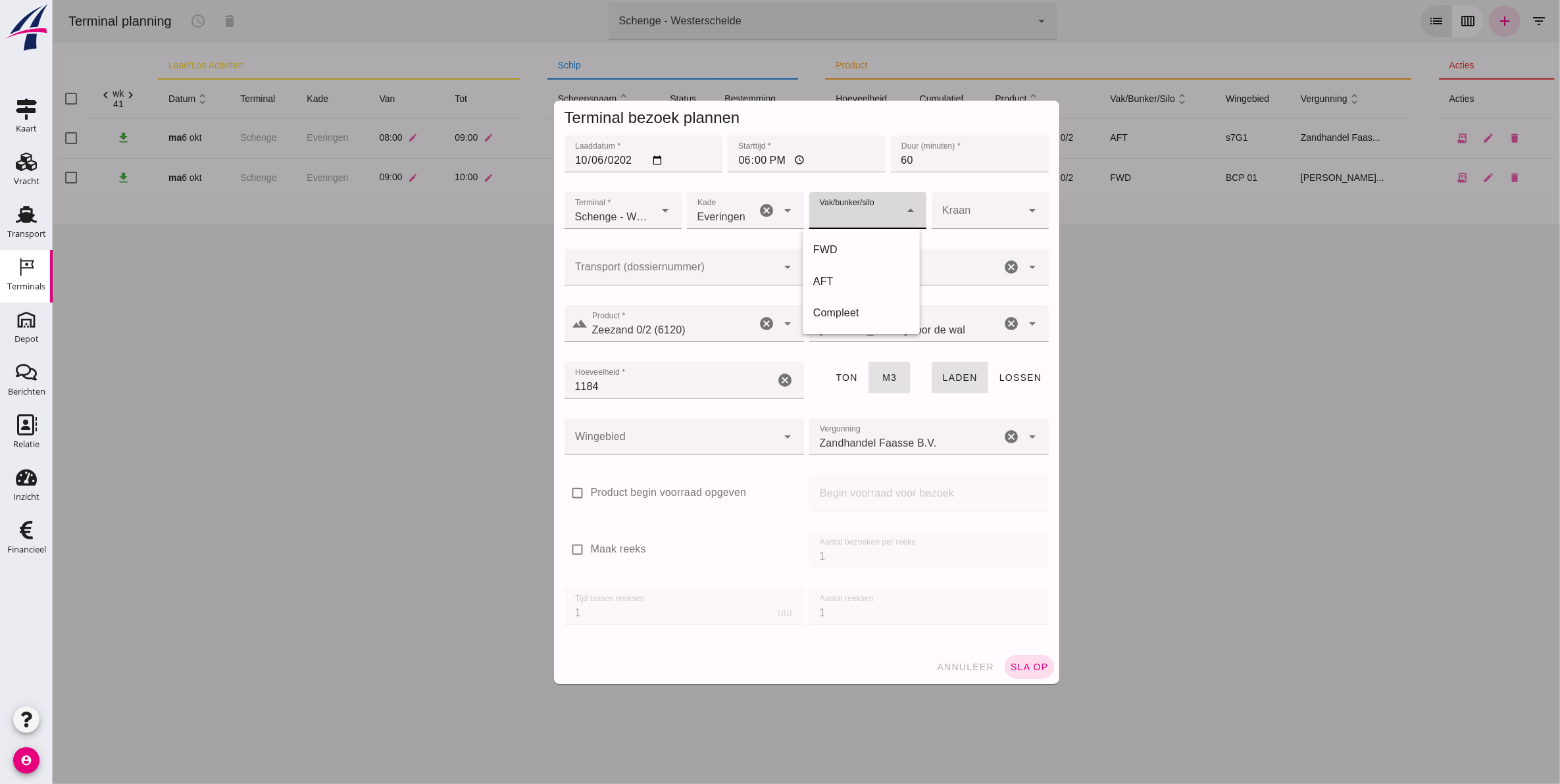
click at [869, 212] on div at bounding box center [853, 210] width 91 height 37
click at [853, 249] on div "FWD" at bounding box center [860, 249] width 96 height 15
type input "104"
click at [688, 435] on div at bounding box center [670, 437] width 213 height 37
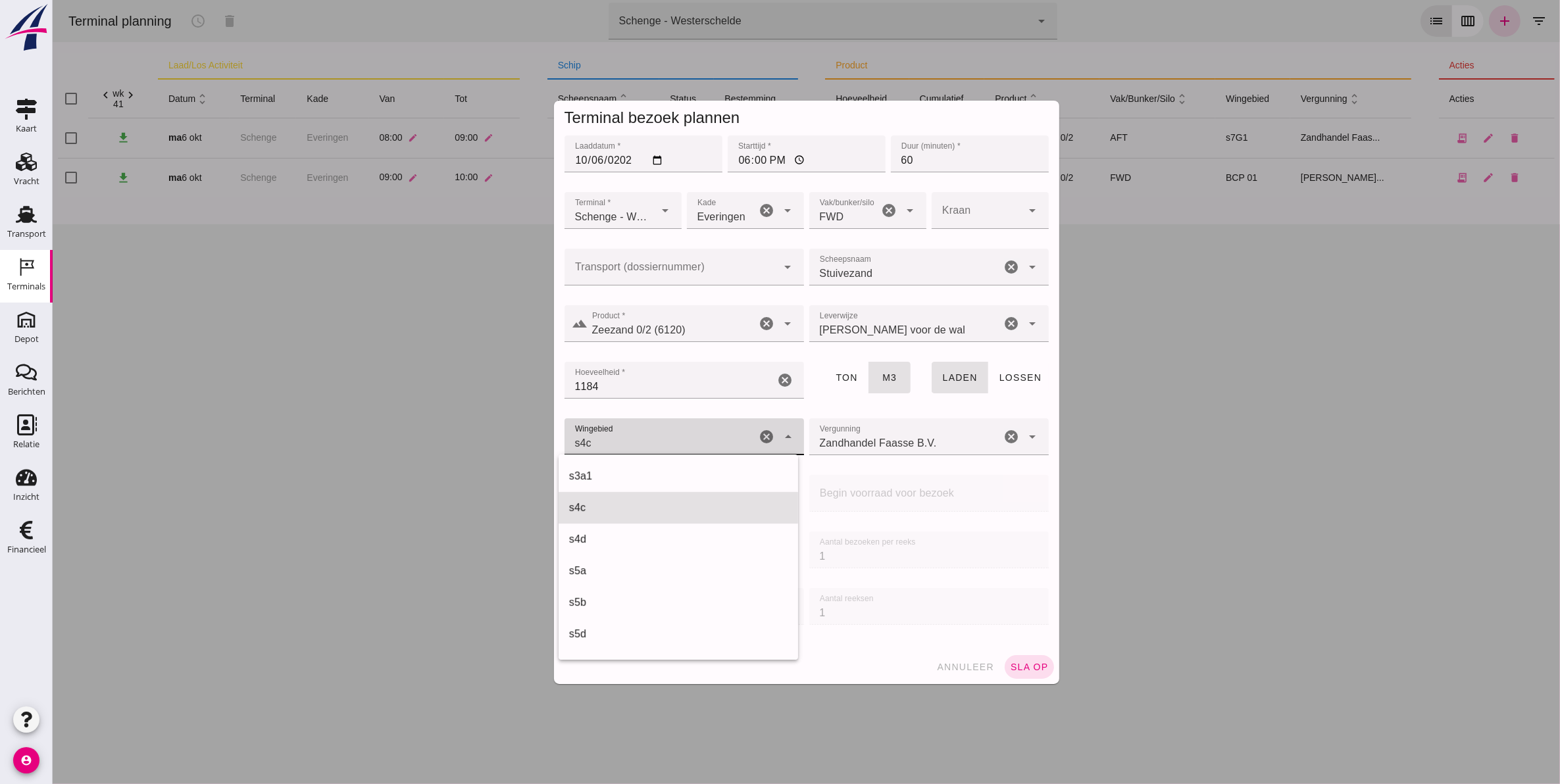
scroll to position [221, 0]
click at [664, 477] on div "s4c" at bounding box center [677, 475] width 218 height 15
type input "216"
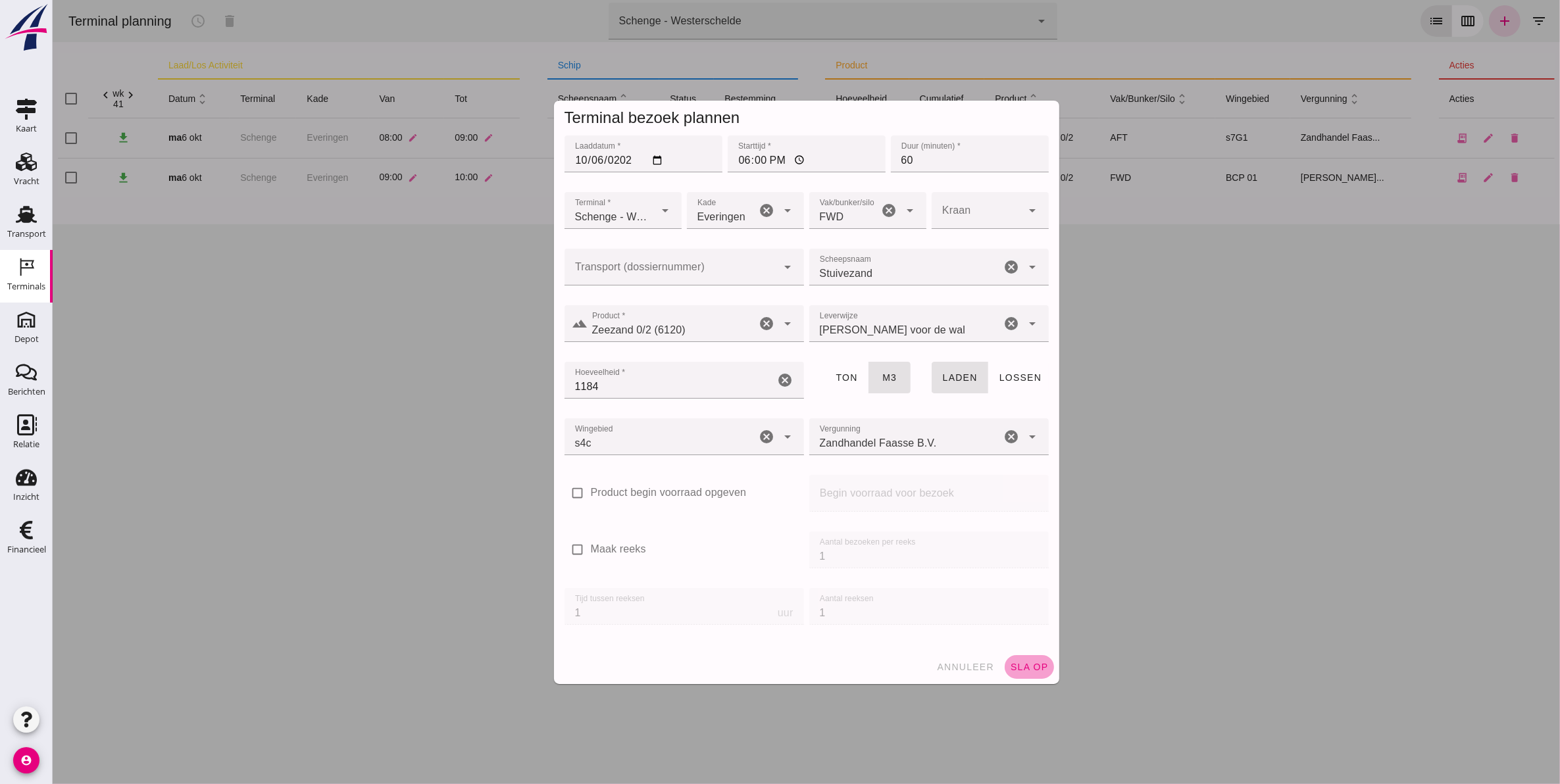
click at [1026, 658] on button "sla op" at bounding box center [1028, 666] width 49 height 24
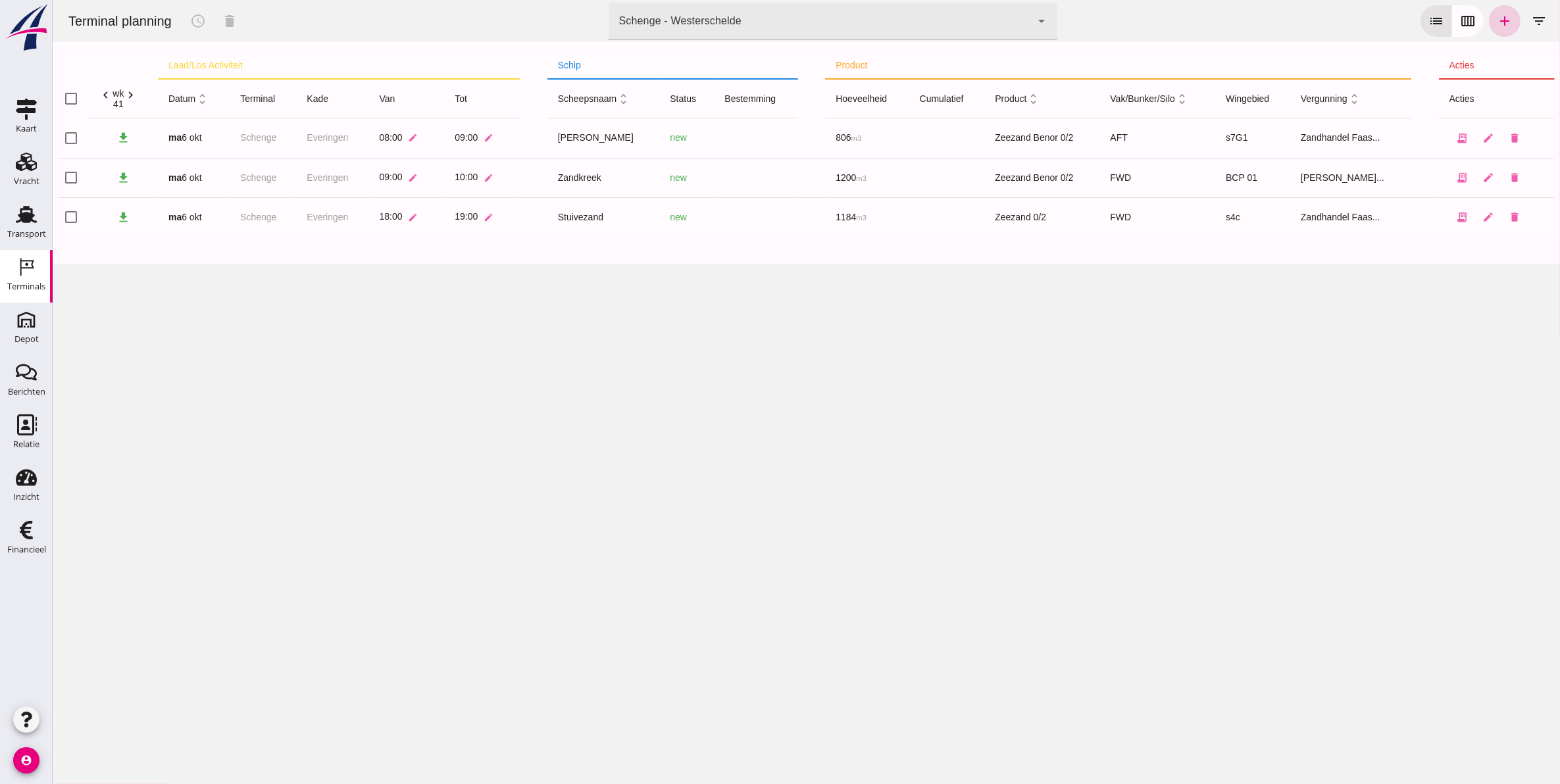
click at [1504, 30] on link "add" at bounding box center [1504, 21] width 32 height 32
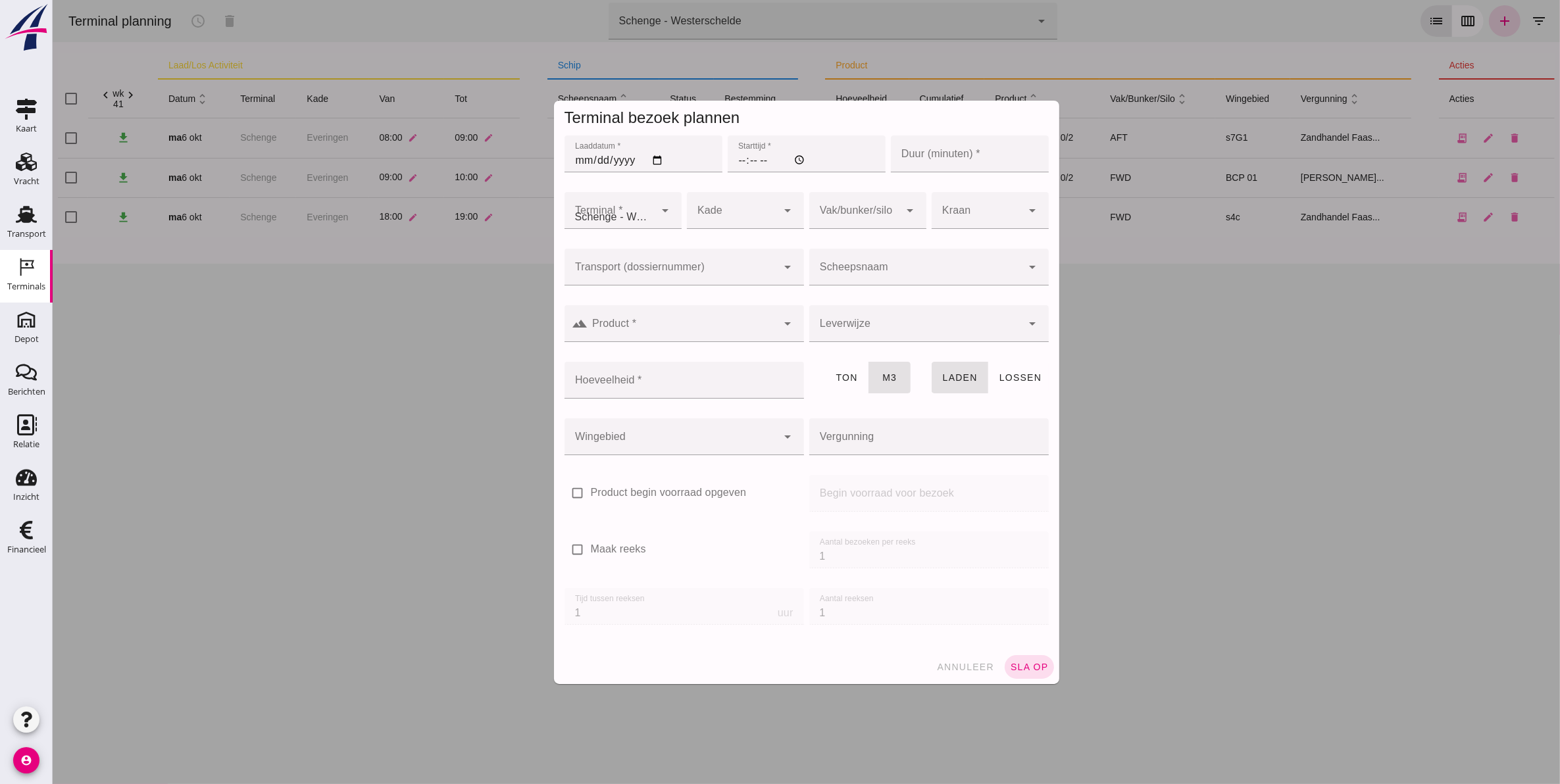
type input "Zandhandel Faasse B.V."
click at [575, 162] on input "Laaddatum *" at bounding box center [642, 154] width 158 height 37
type input "2025-10-06"
click at [732, 156] on input "Starttijd *" at bounding box center [806, 154] width 158 height 37
type input "19:00"
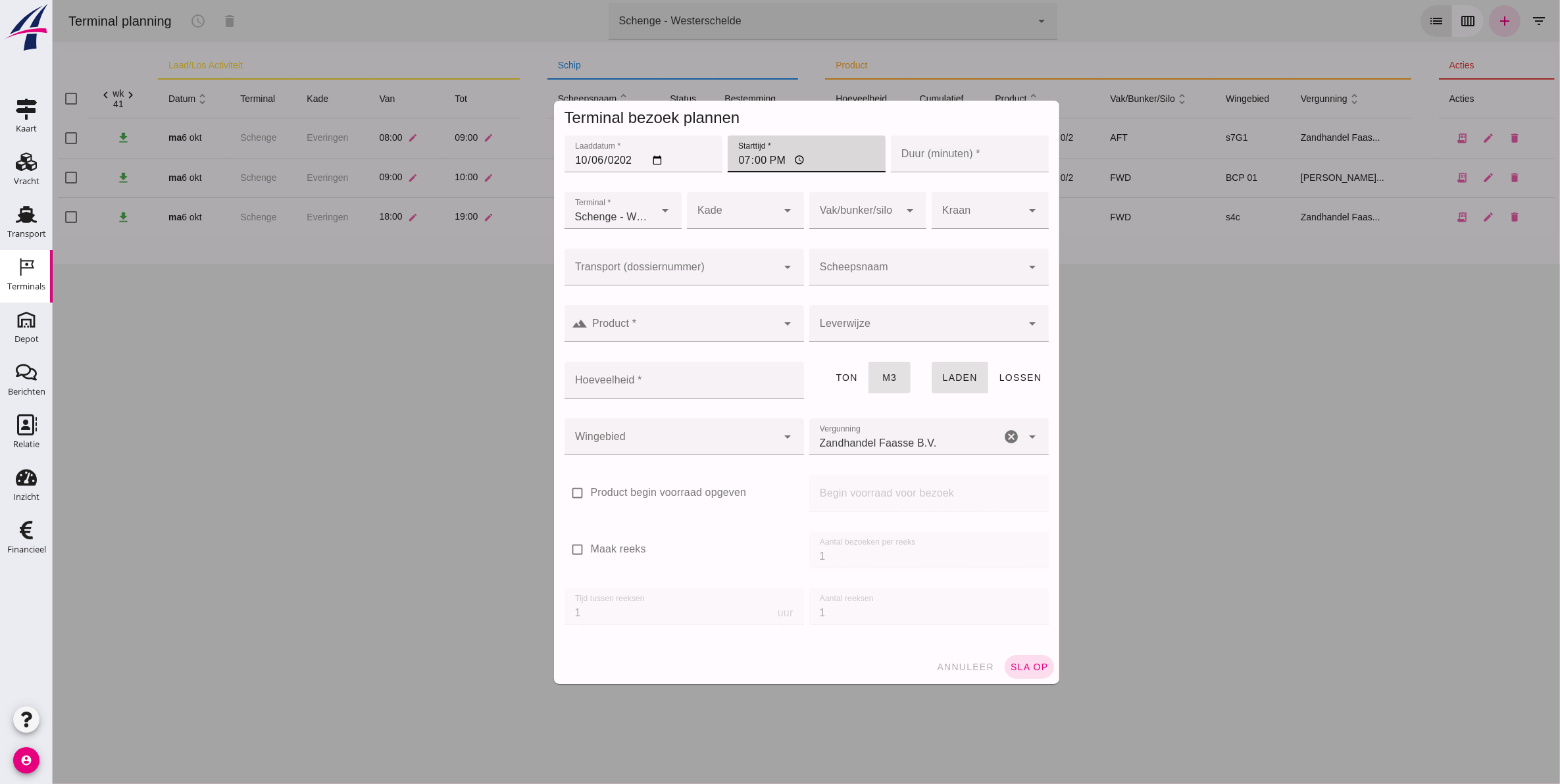
click at [935, 148] on input "Duur (minuten) *" at bounding box center [969, 154] width 158 height 37
type input "60"
click at [737, 208] on div at bounding box center [731, 210] width 91 height 37
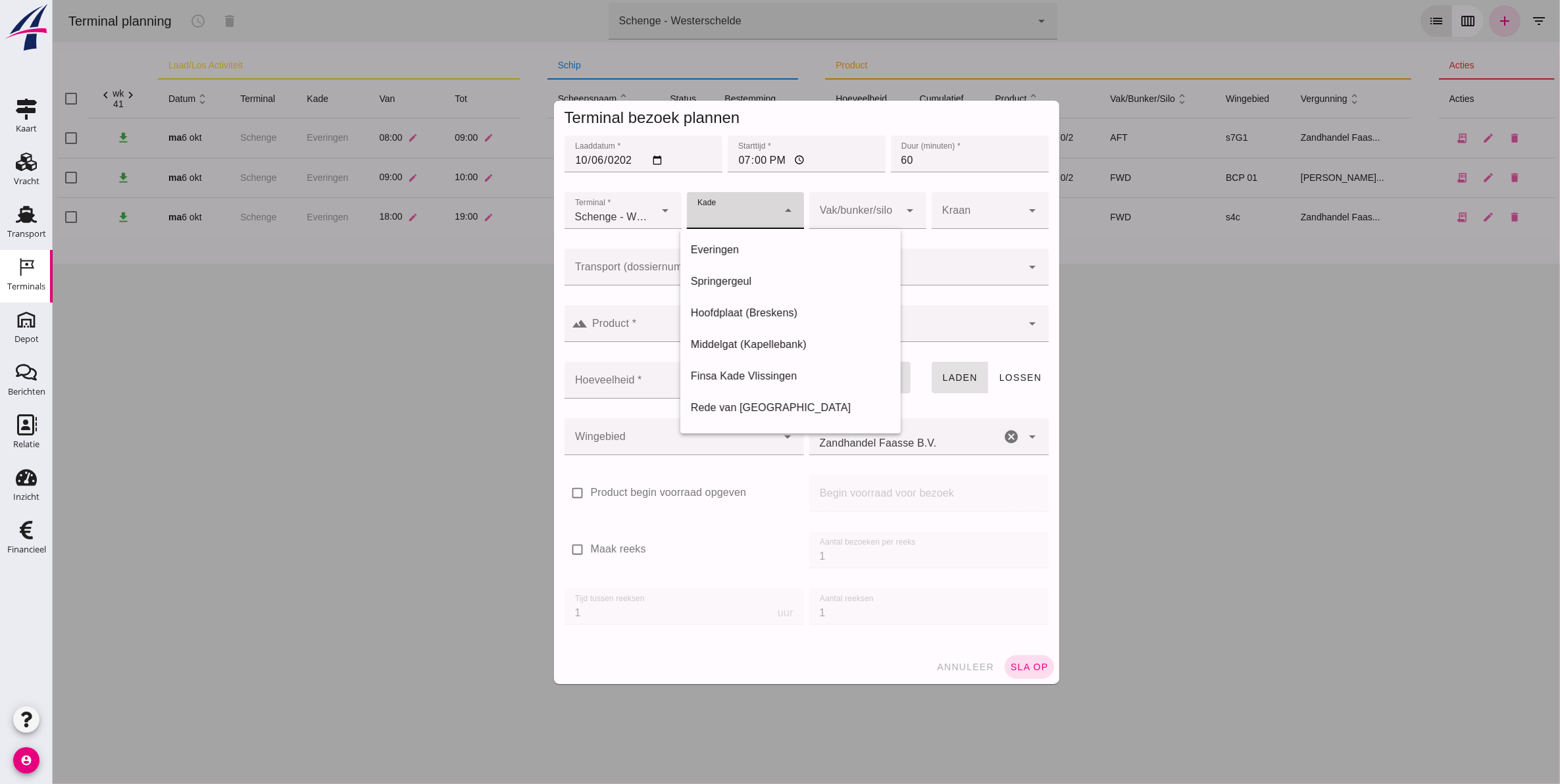
click at [738, 251] on div "Everingen" at bounding box center [790, 249] width 200 height 15
type input "7"
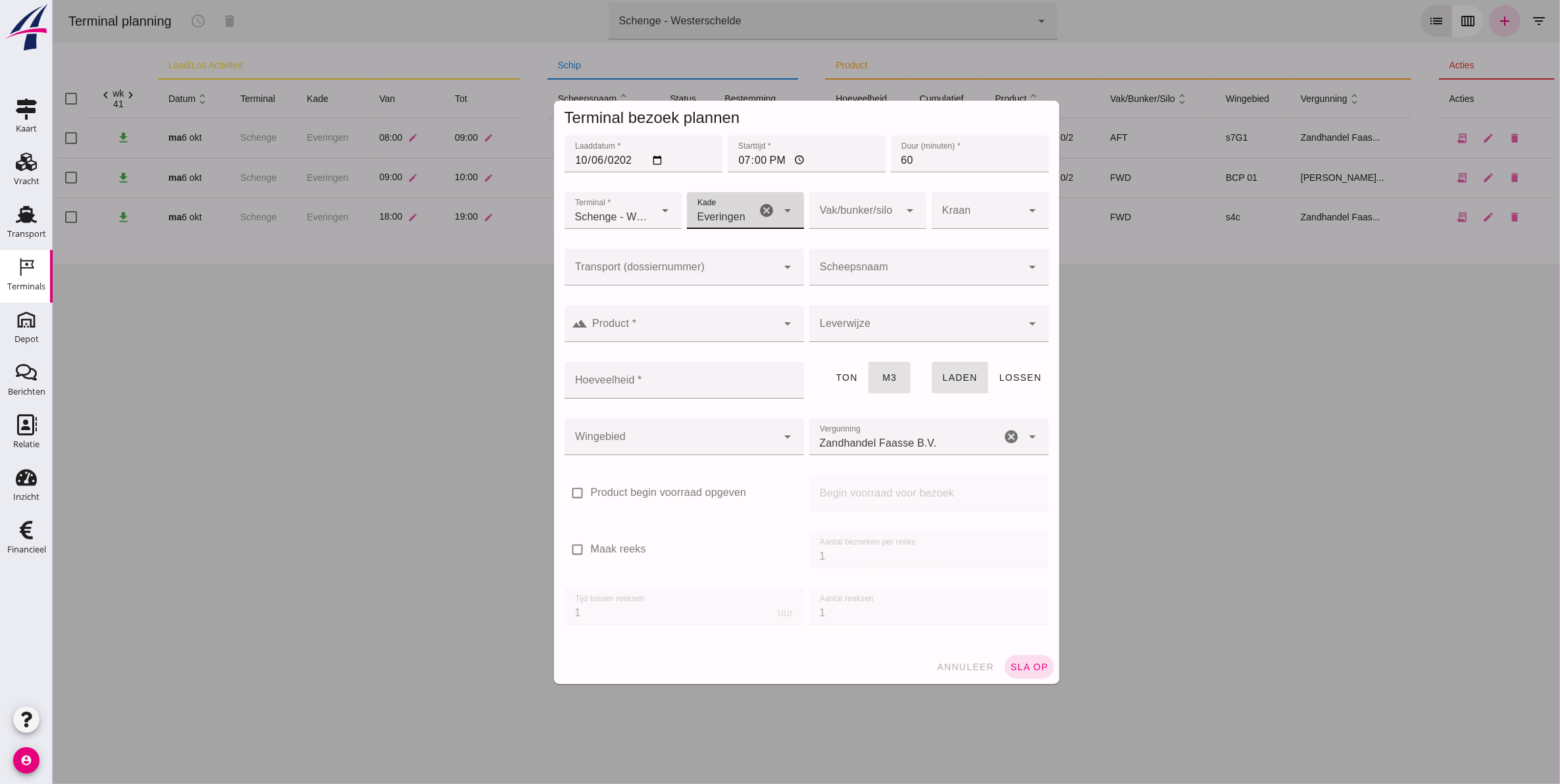
click at [868, 222] on div at bounding box center [853, 210] width 91 height 37
click at [855, 273] on div "AFT" at bounding box center [860, 281] width 96 height 15
type input "105"
click at [671, 252] on div at bounding box center [670, 267] width 213 height 37
click at [980, 271] on input "Scheepsnaam" at bounding box center [914, 273] width 213 height 15
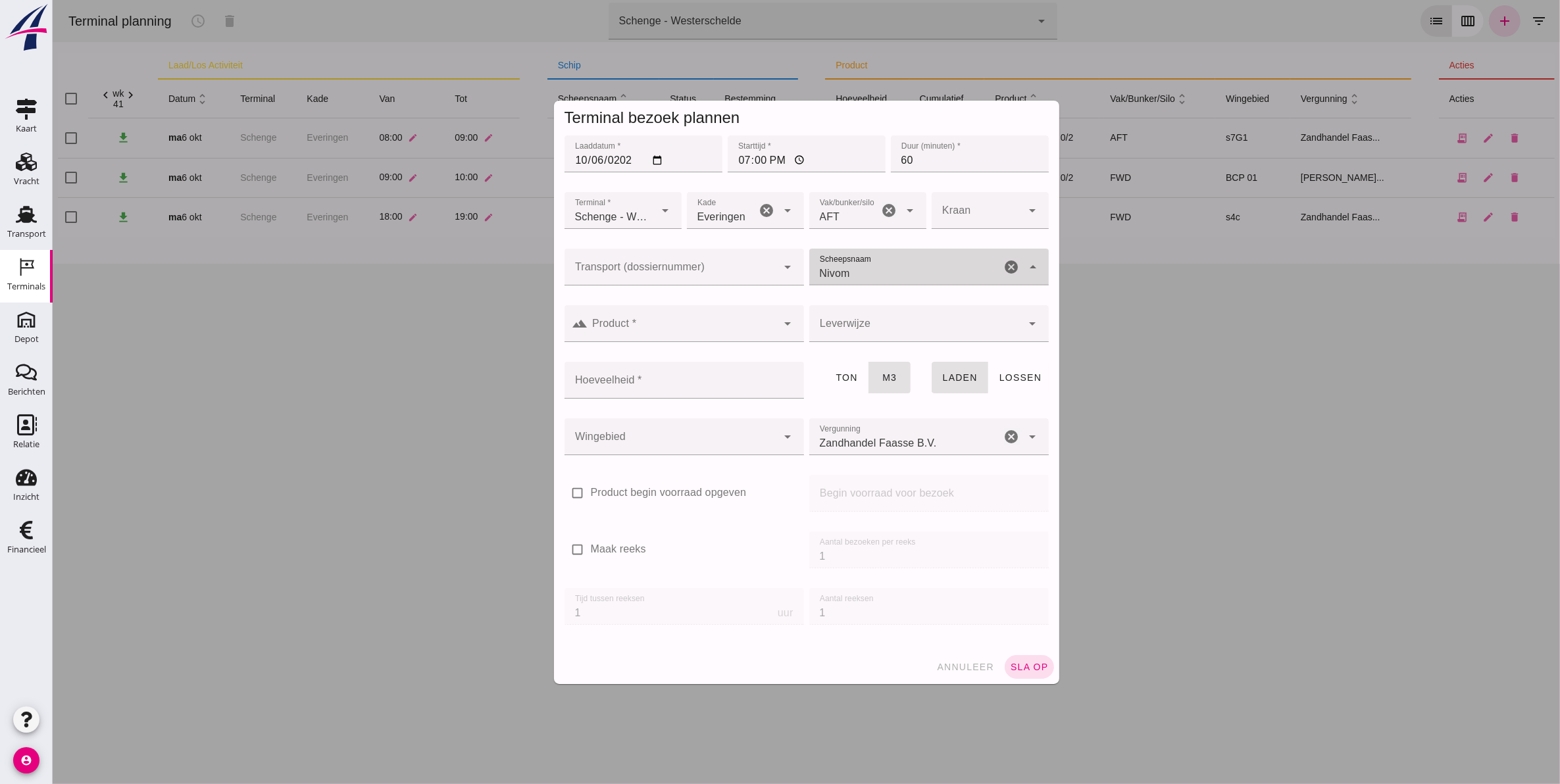
type input "Nivoma"
click at [987, 316] on div "ENI: 02325620 (L:84.75 x B:8.5) T: 1614" at bounding box center [933, 314] width 198 height 11
type input "914"
type input "Nivoma"
click at [661, 314] on div at bounding box center [682, 323] width 189 height 37
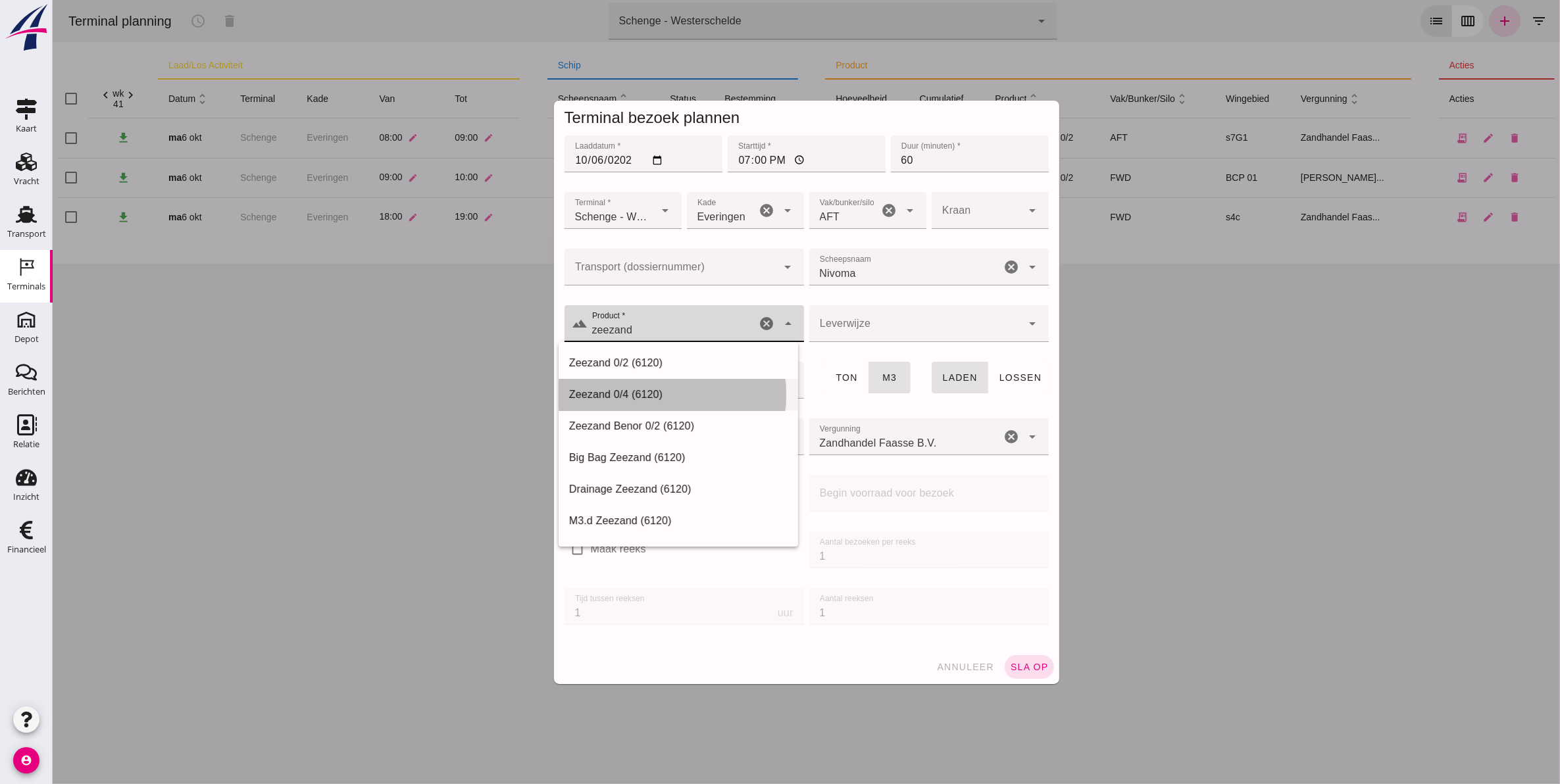
click at [645, 396] on div "Zeezand 0/4 (6120)" at bounding box center [677, 394] width 218 height 15
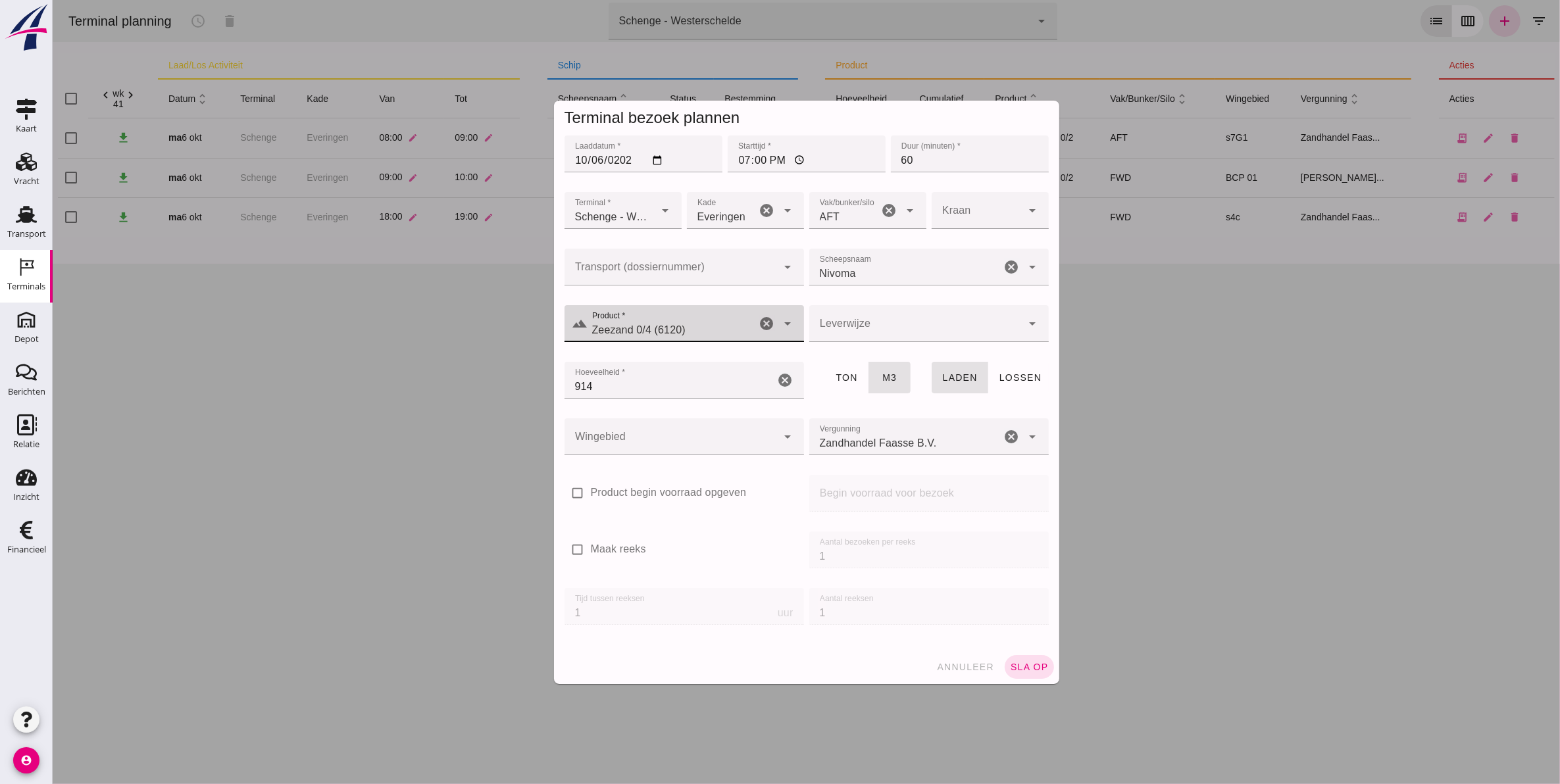
type input "Zeezand 0/4 (6120)"
click at [867, 329] on div at bounding box center [914, 323] width 213 height 37
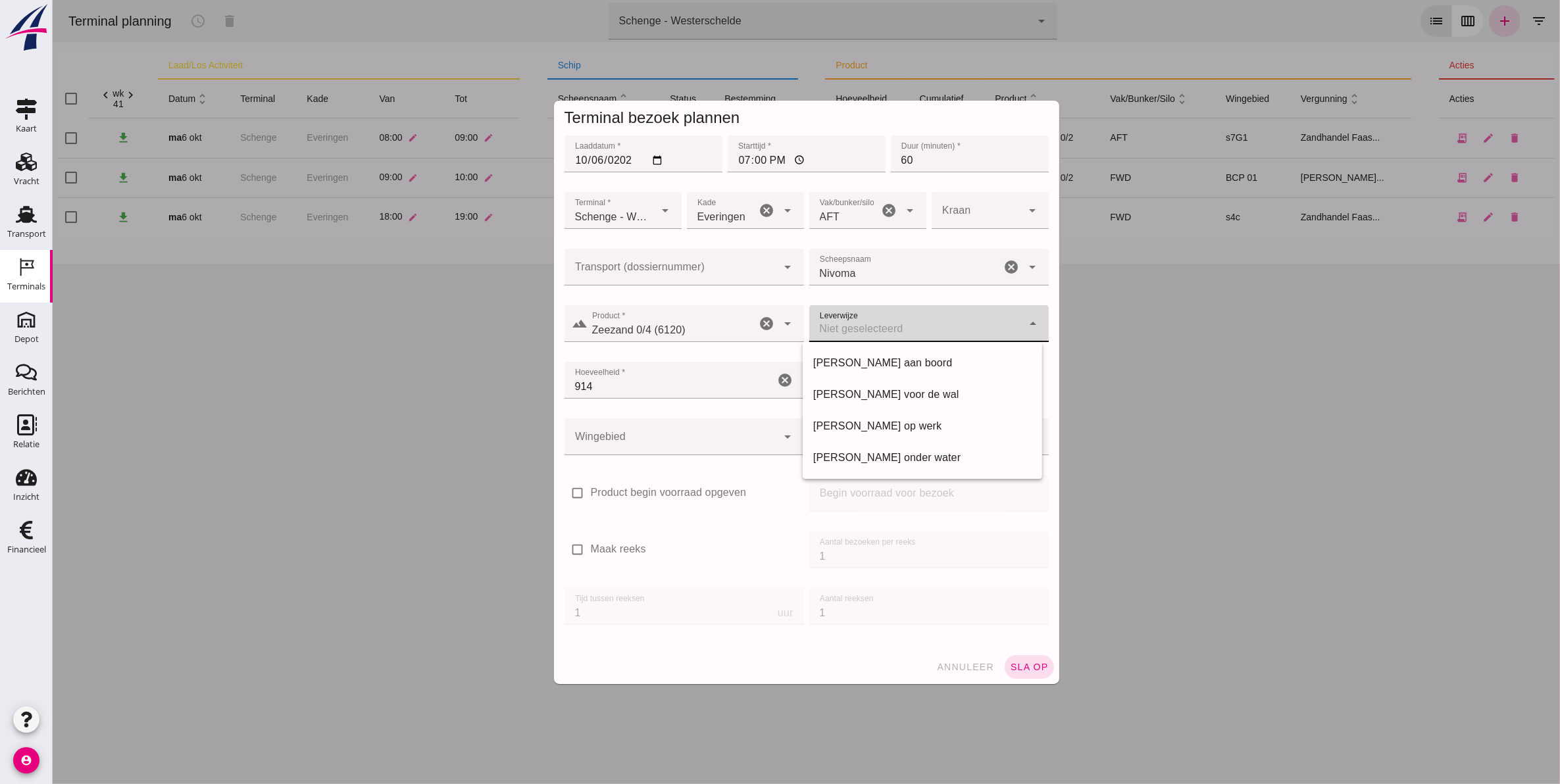
click at [857, 390] on div "[PERSON_NAME] voor de wal" at bounding box center [921, 394] width 218 height 15
type input "franco_on_shore"
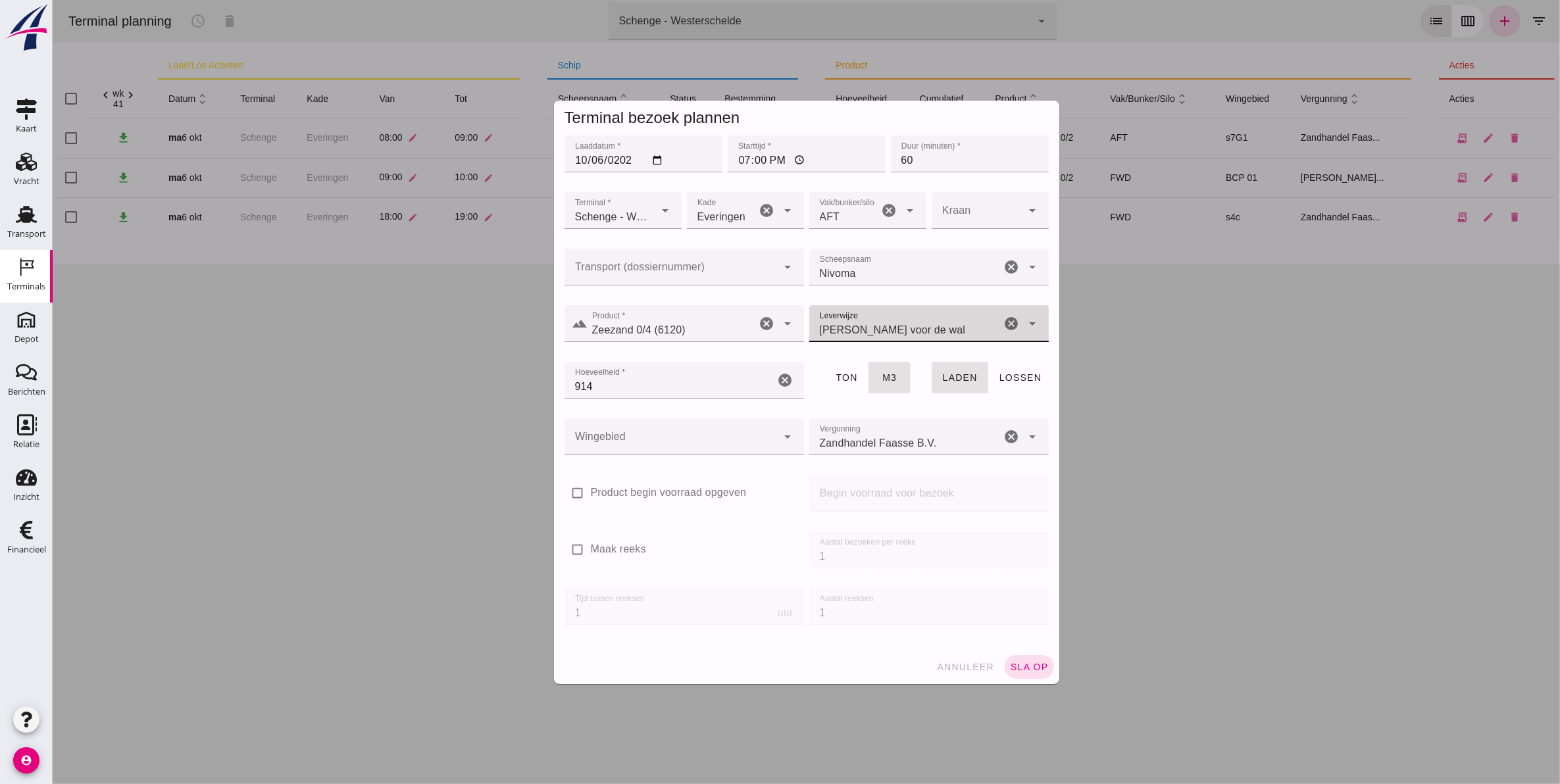
click at [664, 431] on div at bounding box center [670, 437] width 213 height 37
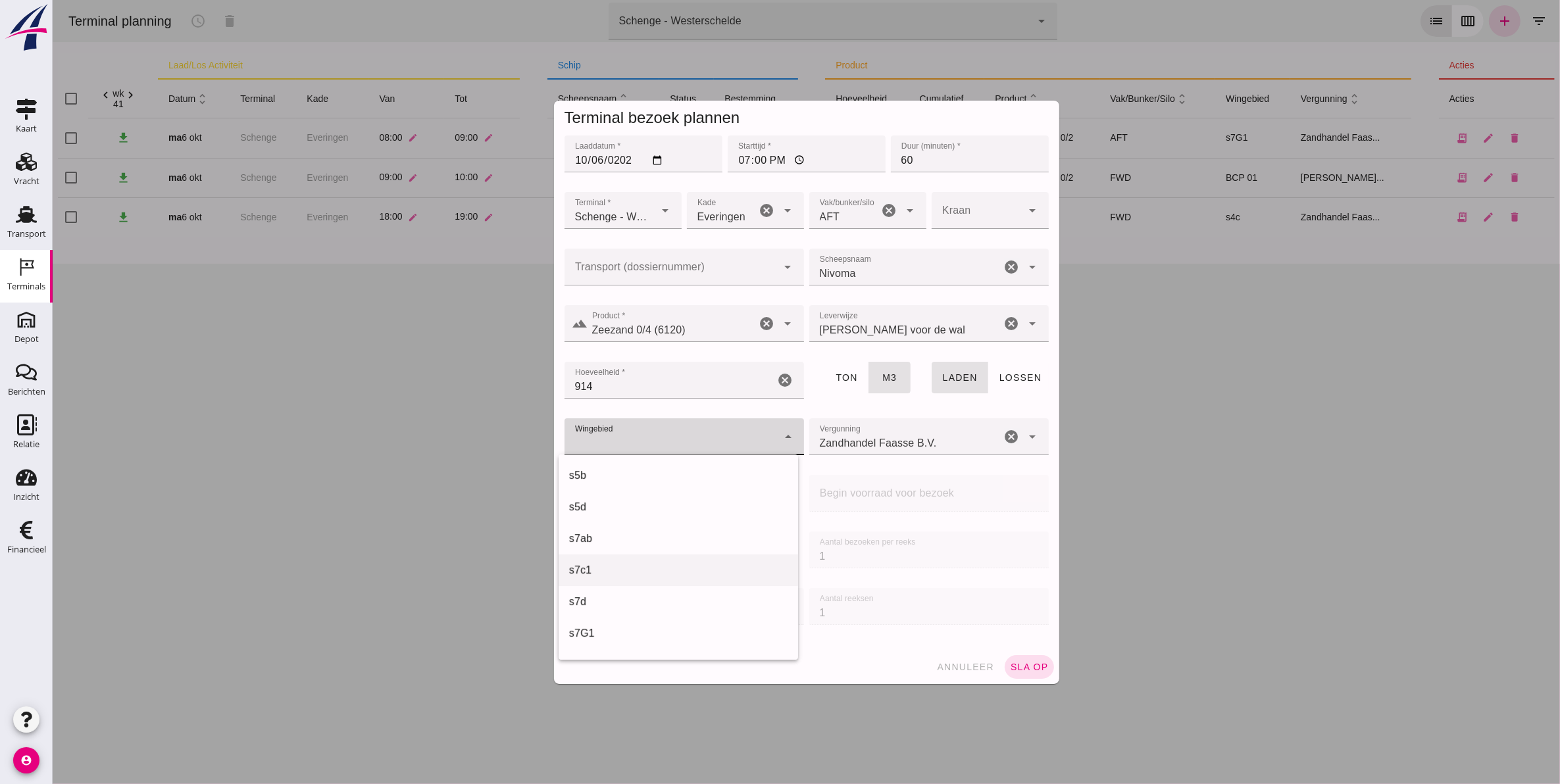
scroll to position [329, 0]
click at [679, 526] on div "s7ab" at bounding box center [677, 525] width 218 height 15
type input "221"
click at [1023, 671] on span "sla op" at bounding box center [1029, 667] width 39 height 11
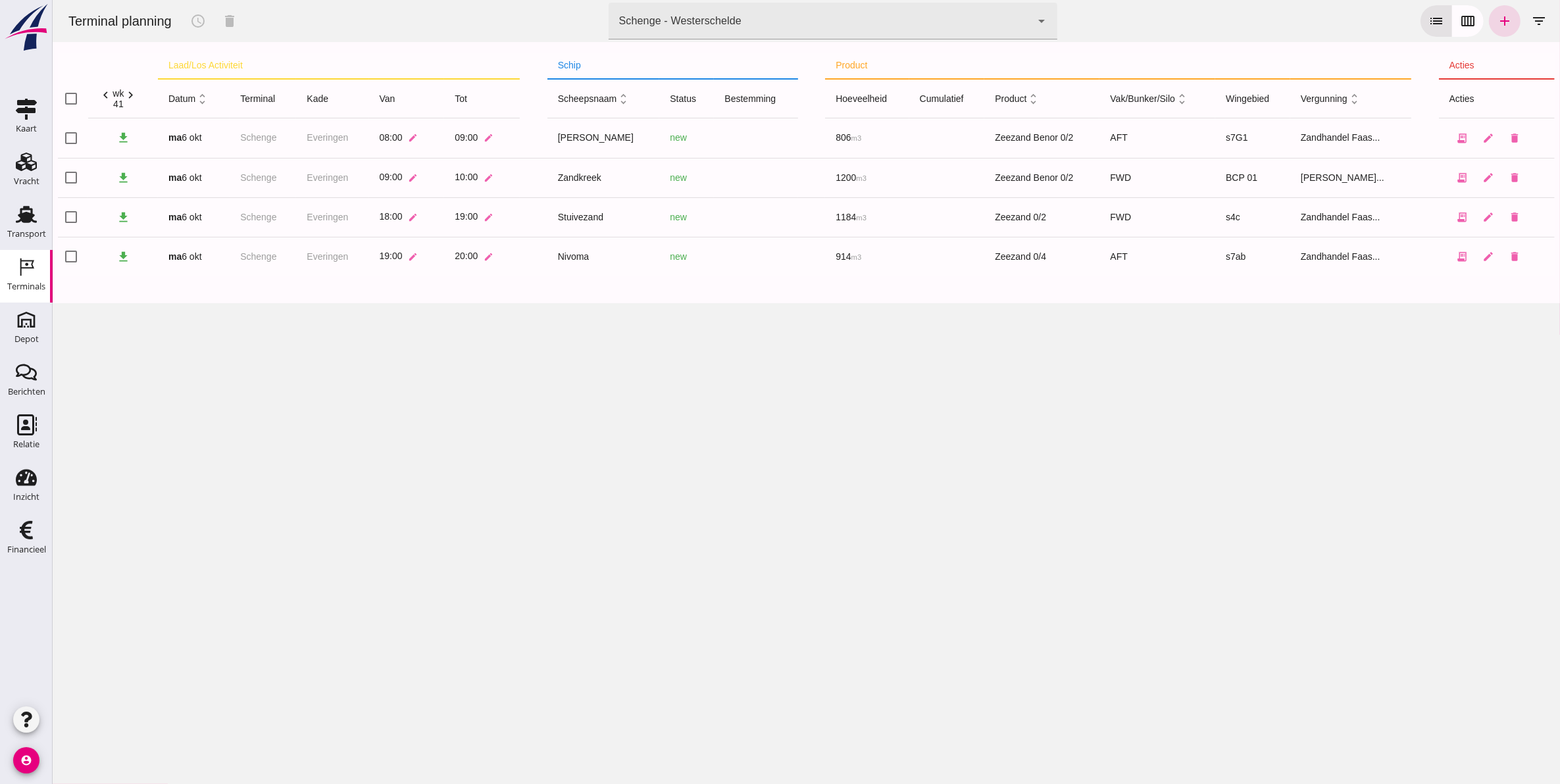
click at [804, 27] on div "Schenge - Westerschelde 9c876888-926f-4f5f-969d-c779b766b815" at bounding box center [820, 21] width 423 height 37
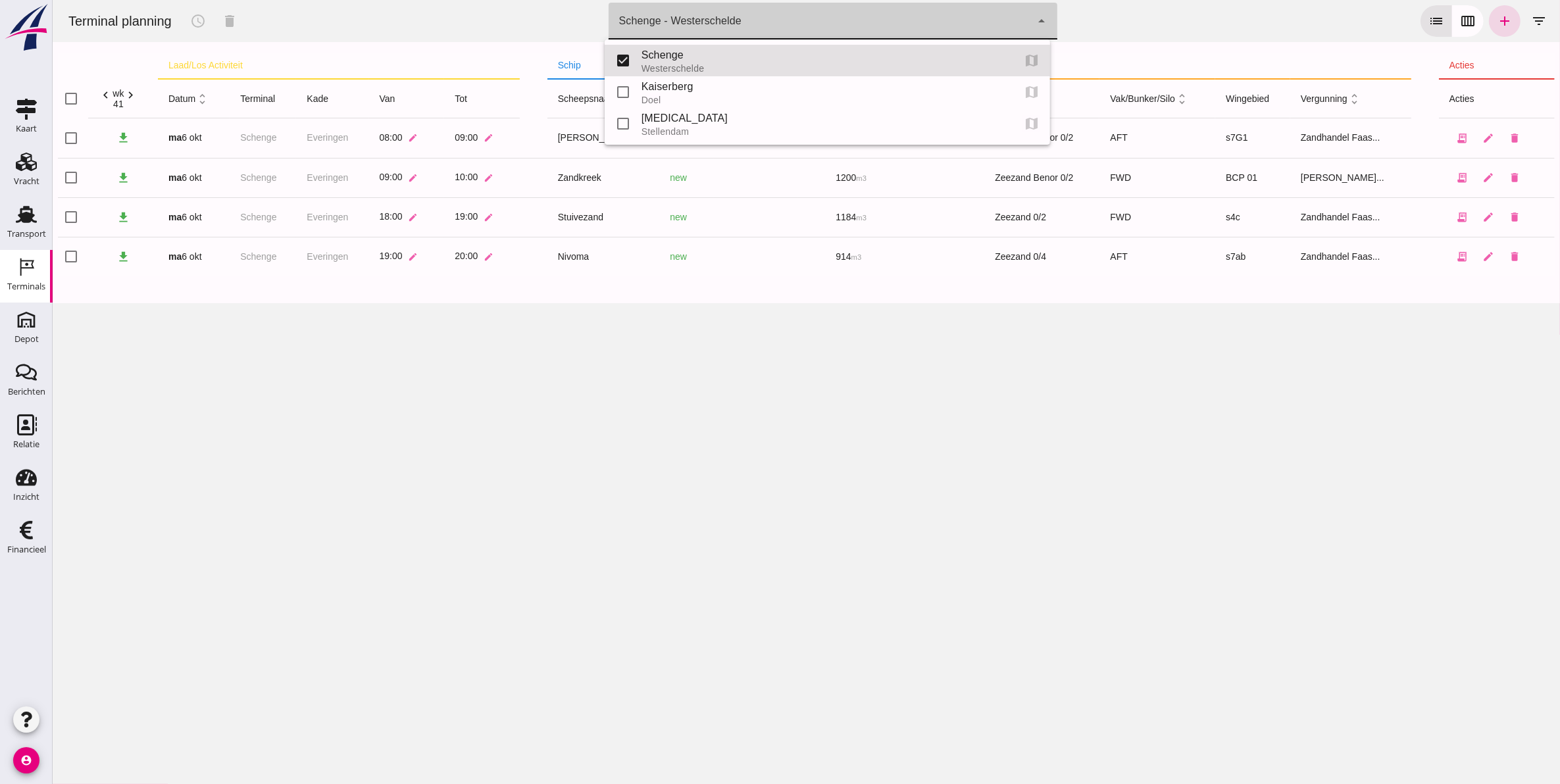
click at [764, 93] on div "Kaiserberg" at bounding box center [822, 86] width 361 height 15
type input "7f603609-51ae-4e75-986b-c9057e559465"
checkbox input "false"
checkbox input "true"
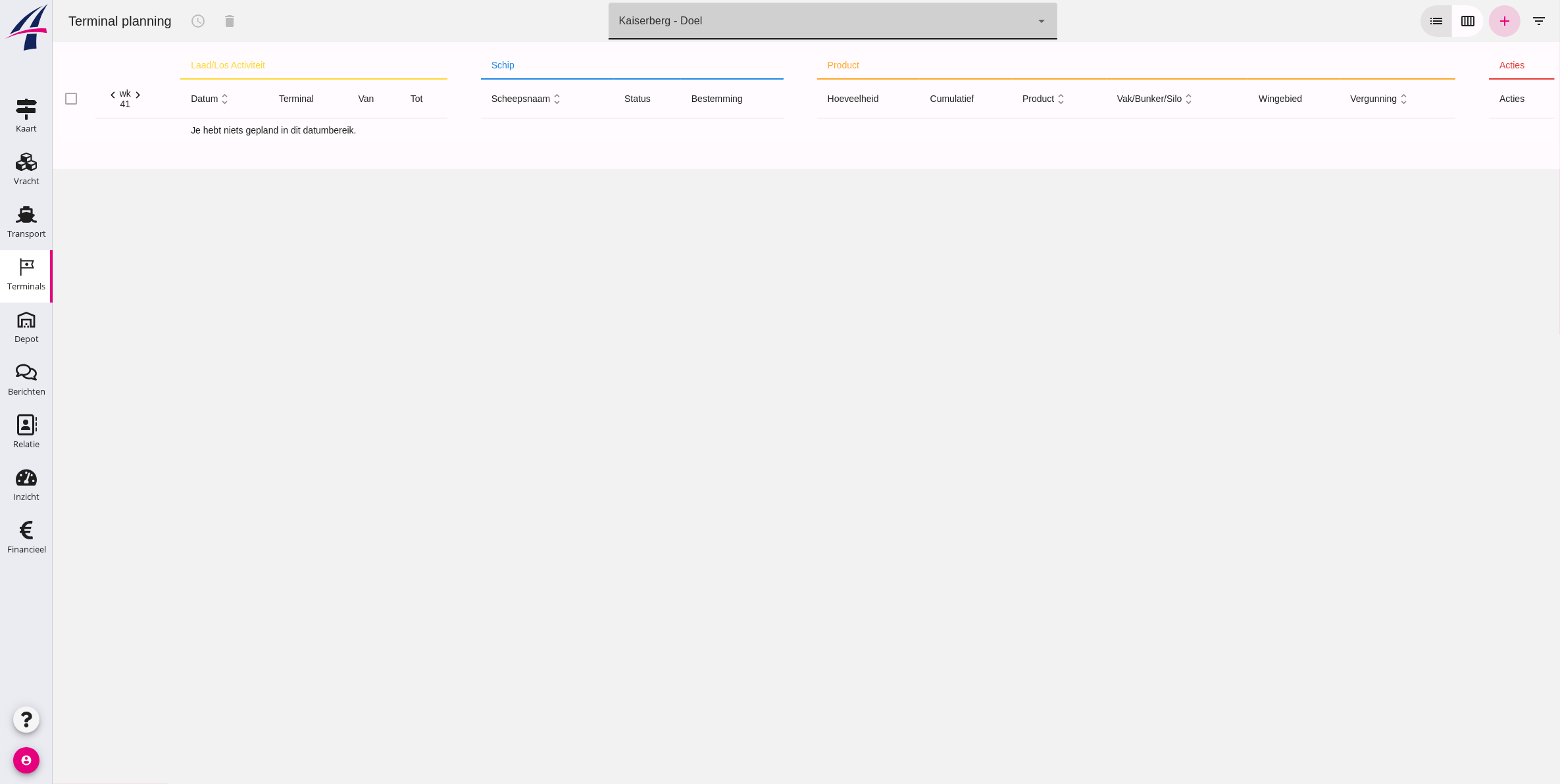
click at [1496, 15] on icon "add" at bounding box center [1504, 21] width 15 height 15
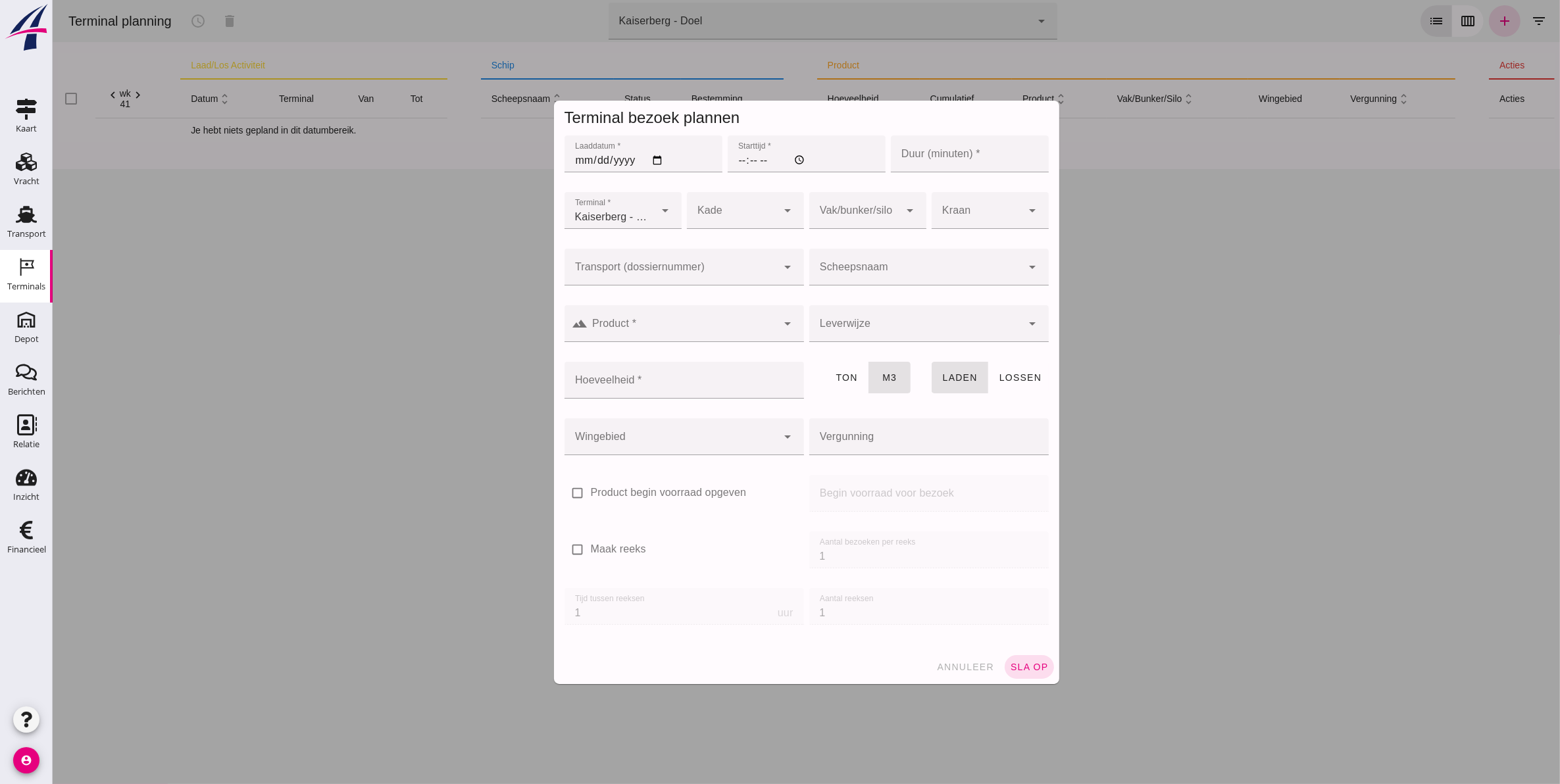
type input "Zandhandel Faasse B.V."
click at [561, 150] on div "Laaddatum * Laaddatum *" at bounding box center [642, 161] width 163 height 56
click at [570, 158] on input "Laaddatum *" at bounding box center [642, 154] width 158 height 37
type input "2025-10-06"
click at [734, 156] on input "Starttijd *" at bounding box center [806, 154] width 158 height 37
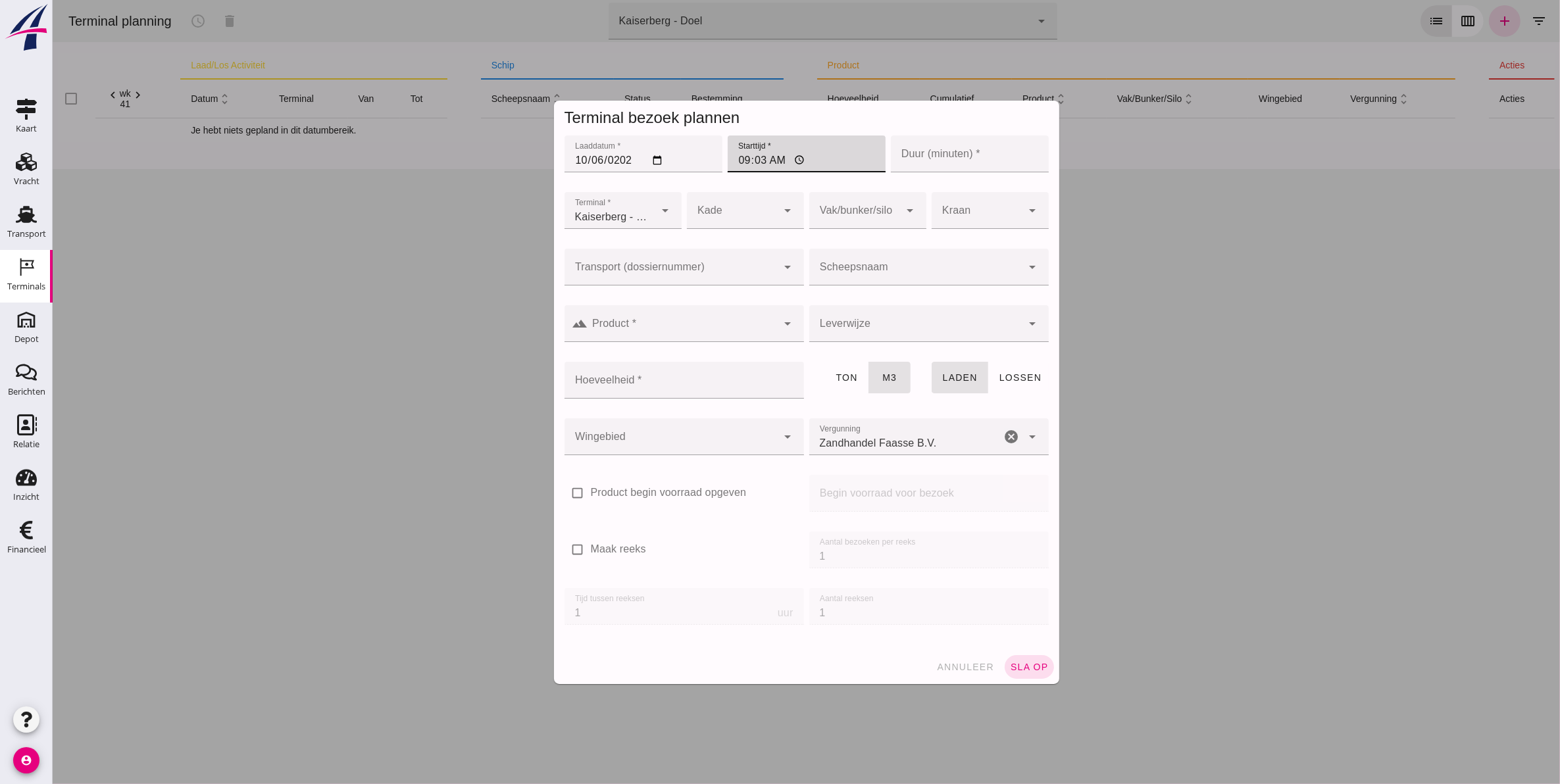
type input "09:30"
click at [931, 150] on input "Duur (minuten) *" at bounding box center [969, 154] width 158 height 37
type input "120"
click at [750, 205] on div at bounding box center [731, 210] width 91 height 37
click at [734, 245] on div "Doel" at bounding box center [738, 249] width 96 height 15
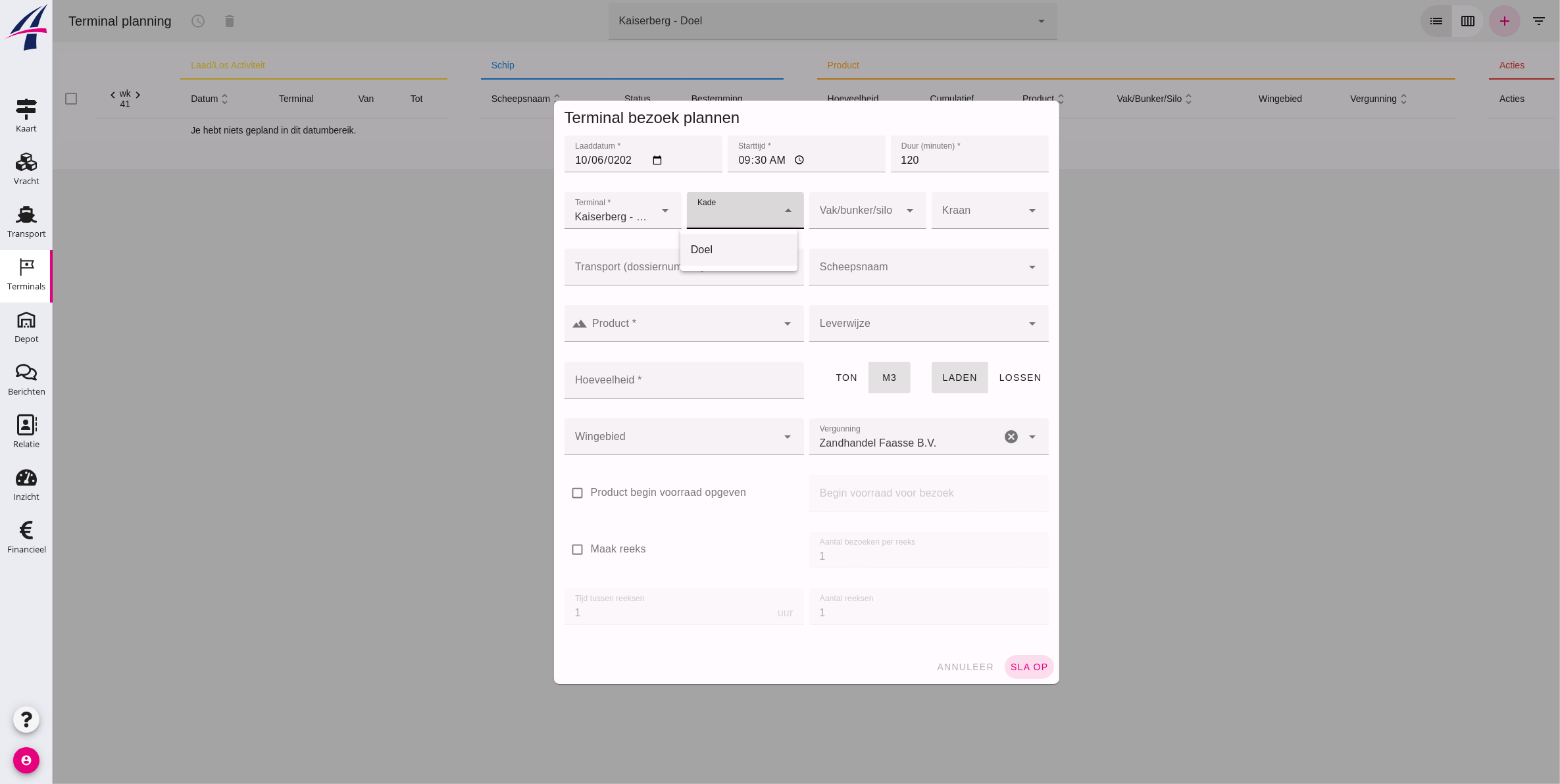
type input "11"
click at [908, 208] on icon "arrow_drop_down" at bounding box center [909, 210] width 15 height 15
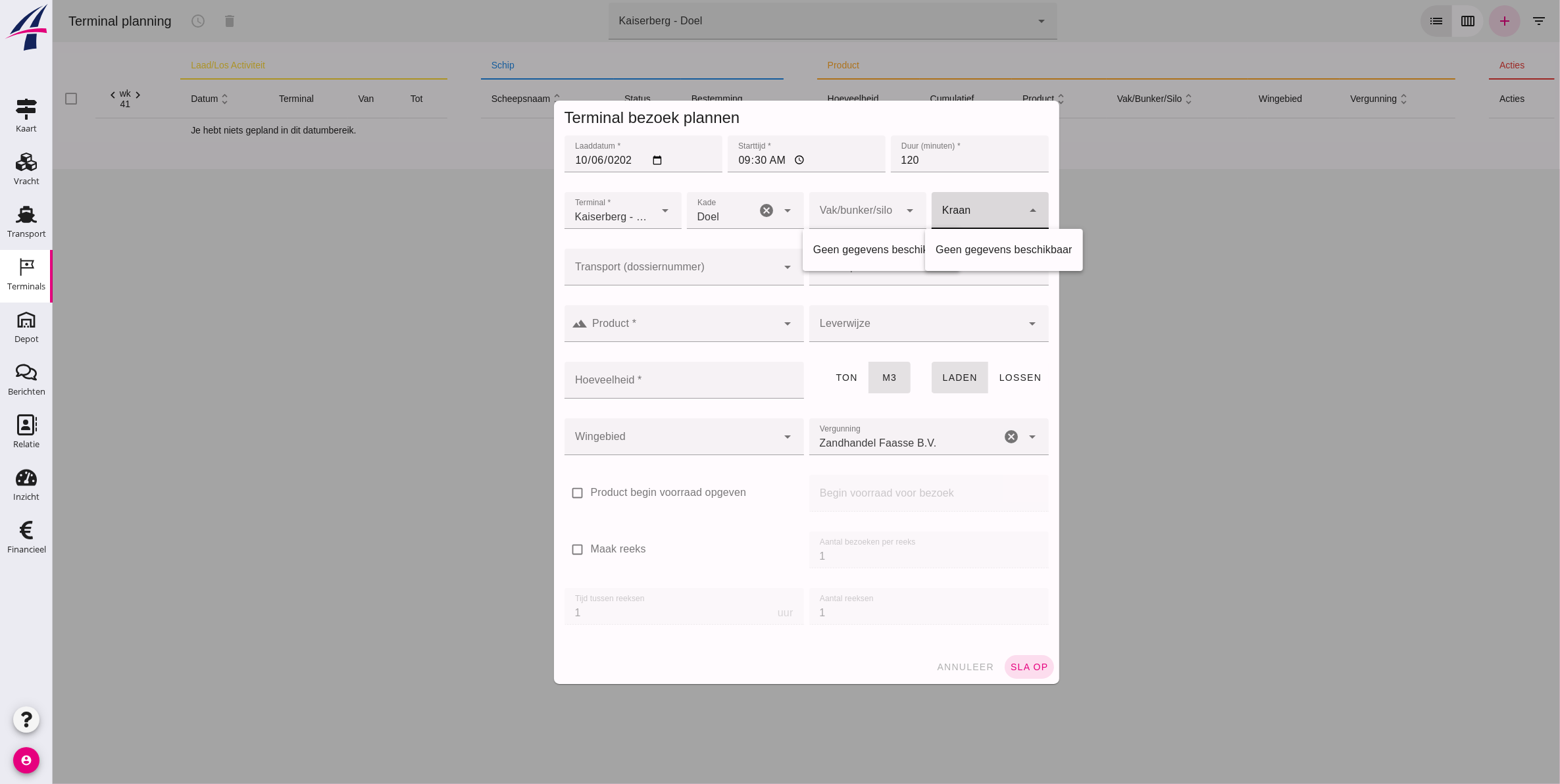
click at [949, 207] on div at bounding box center [976, 210] width 91 height 37
click at [827, 258] on div at bounding box center [914, 267] width 213 height 37
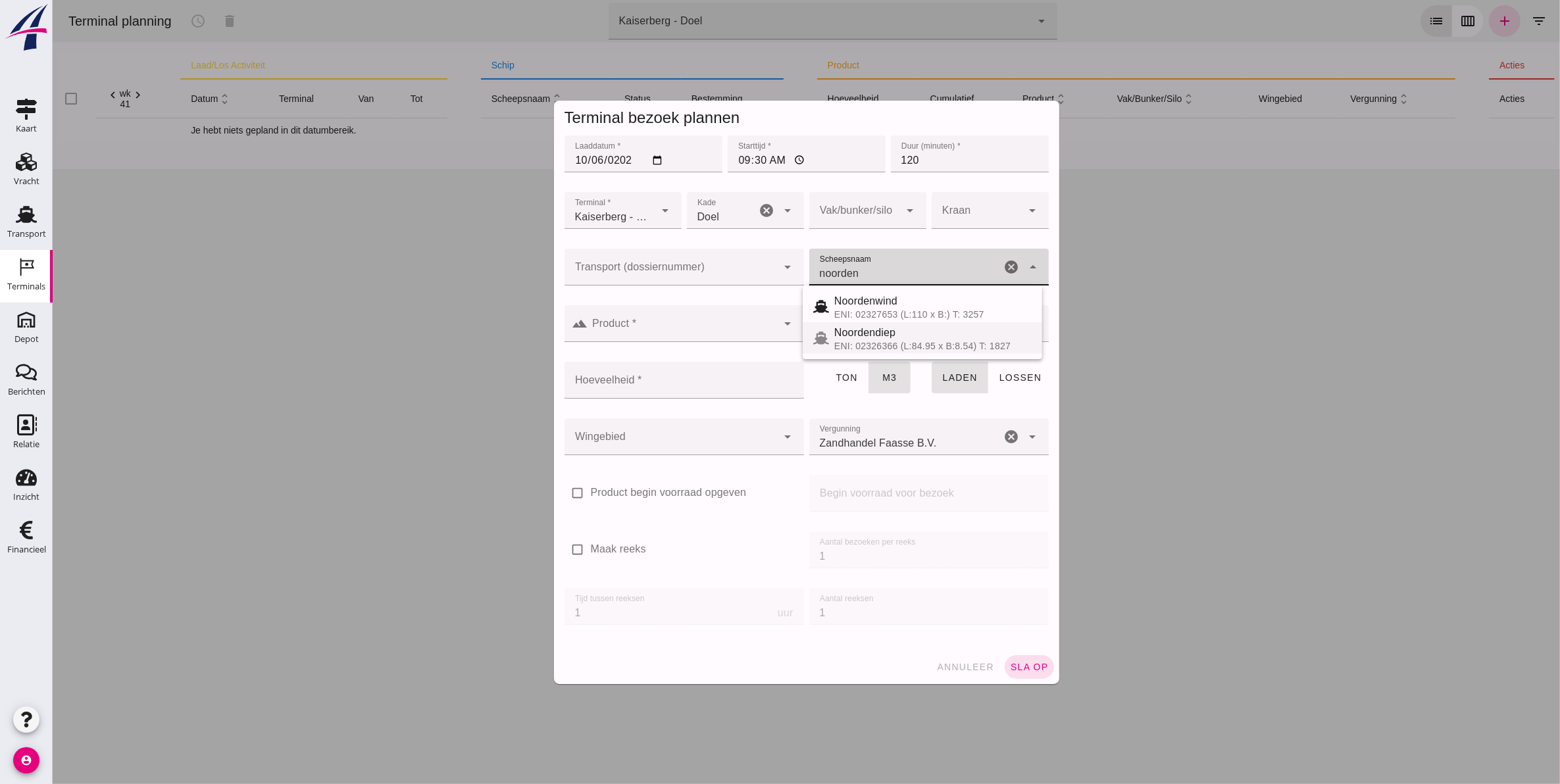
click at [871, 342] on div "ENI: 02326366 (L:84.95 x B:8.54) T: 1827" at bounding box center [933, 346] width 198 height 11
type input "Noordendiep"
type input "1121"
type input "Noordendiep"
click at [678, 323] on input "Product *" at bounding box center [682, 330] width 189 height 15
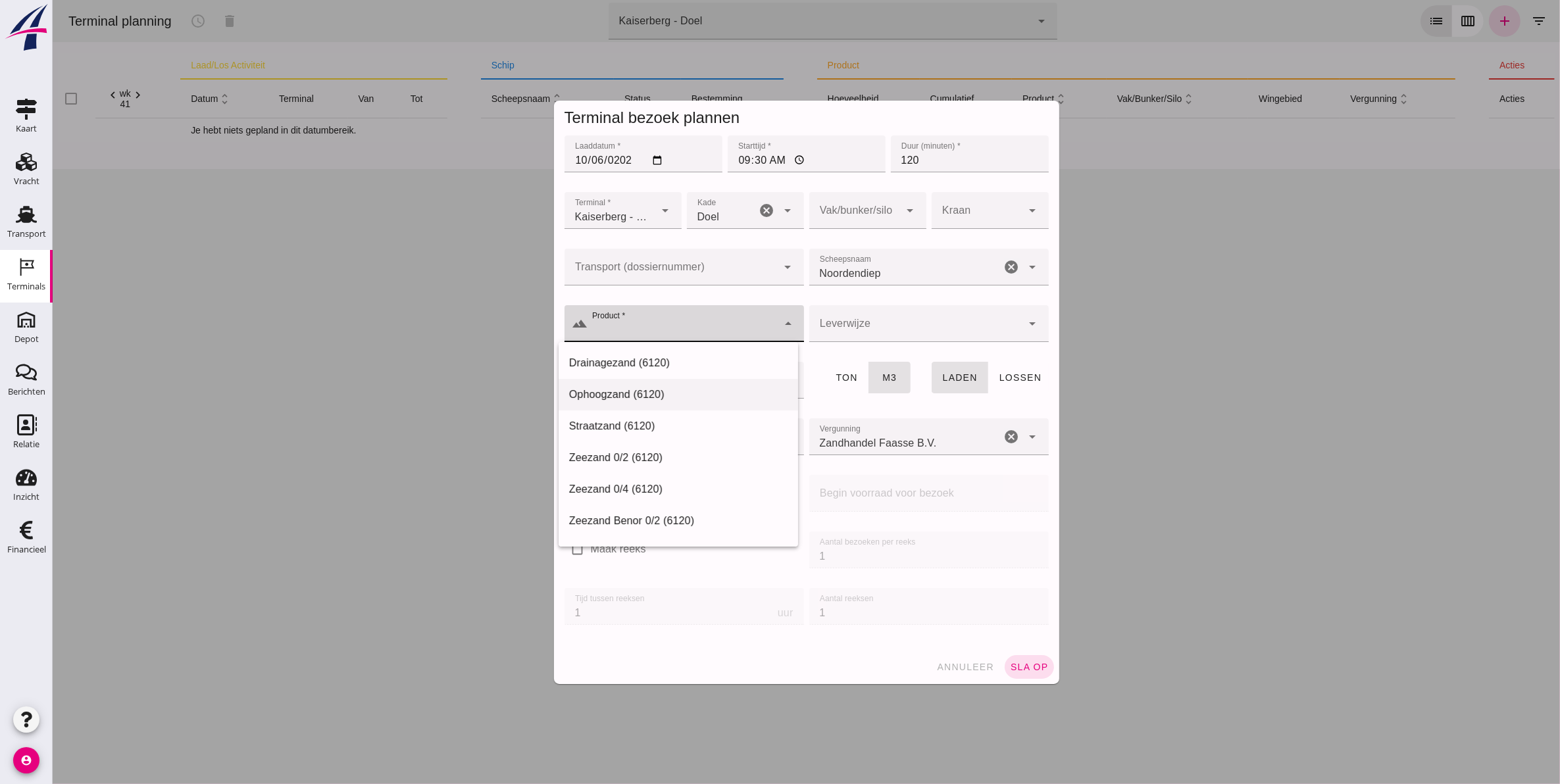
click at [665, 390] on div "Ophoogzand (6120)" at bounding box center [677, 394] width 218 height 15
type input "Ophoogzand (6120)"
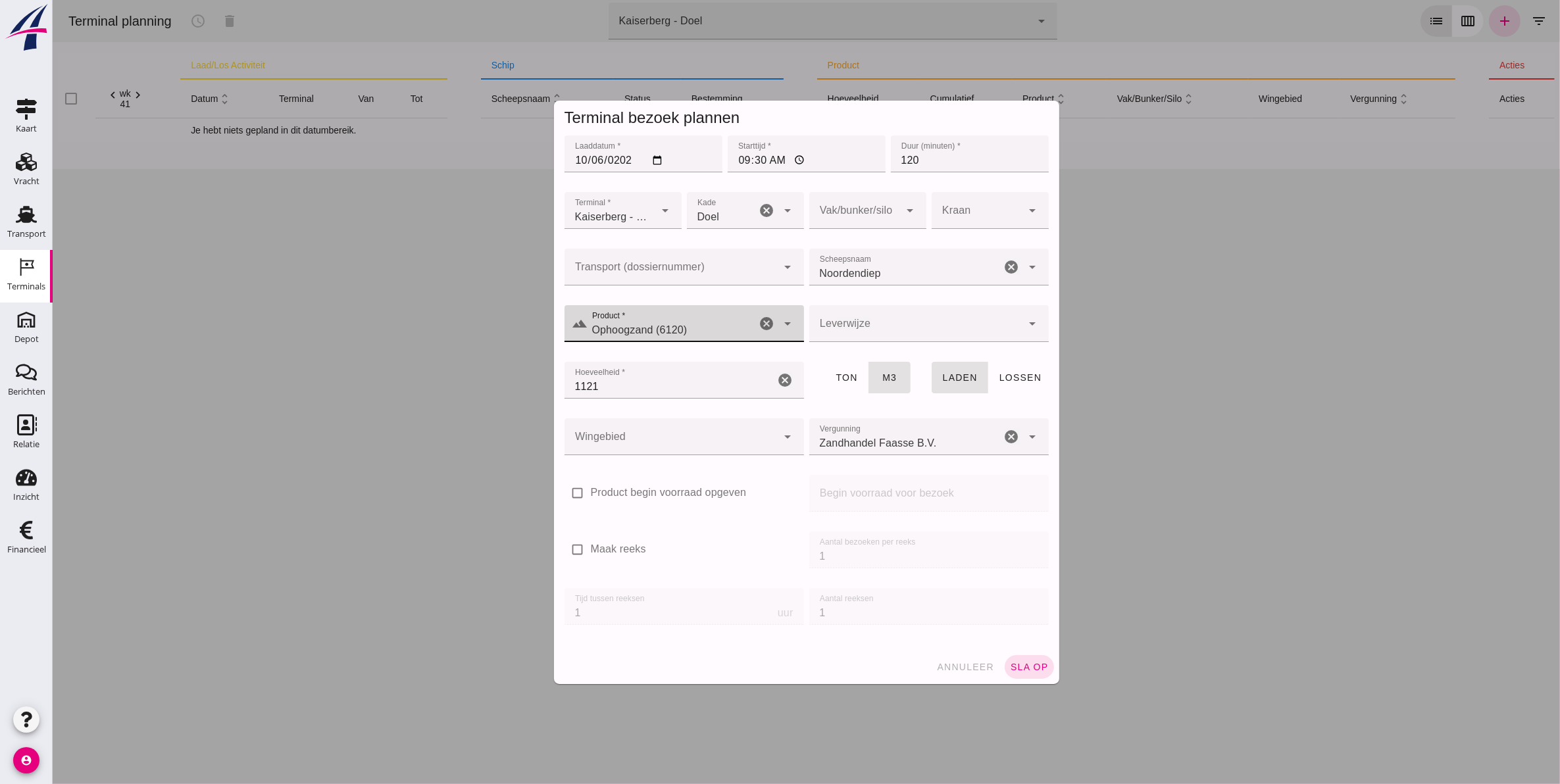
click at [853, 326] on div at bounding box center [914, 323] width 213 height 37
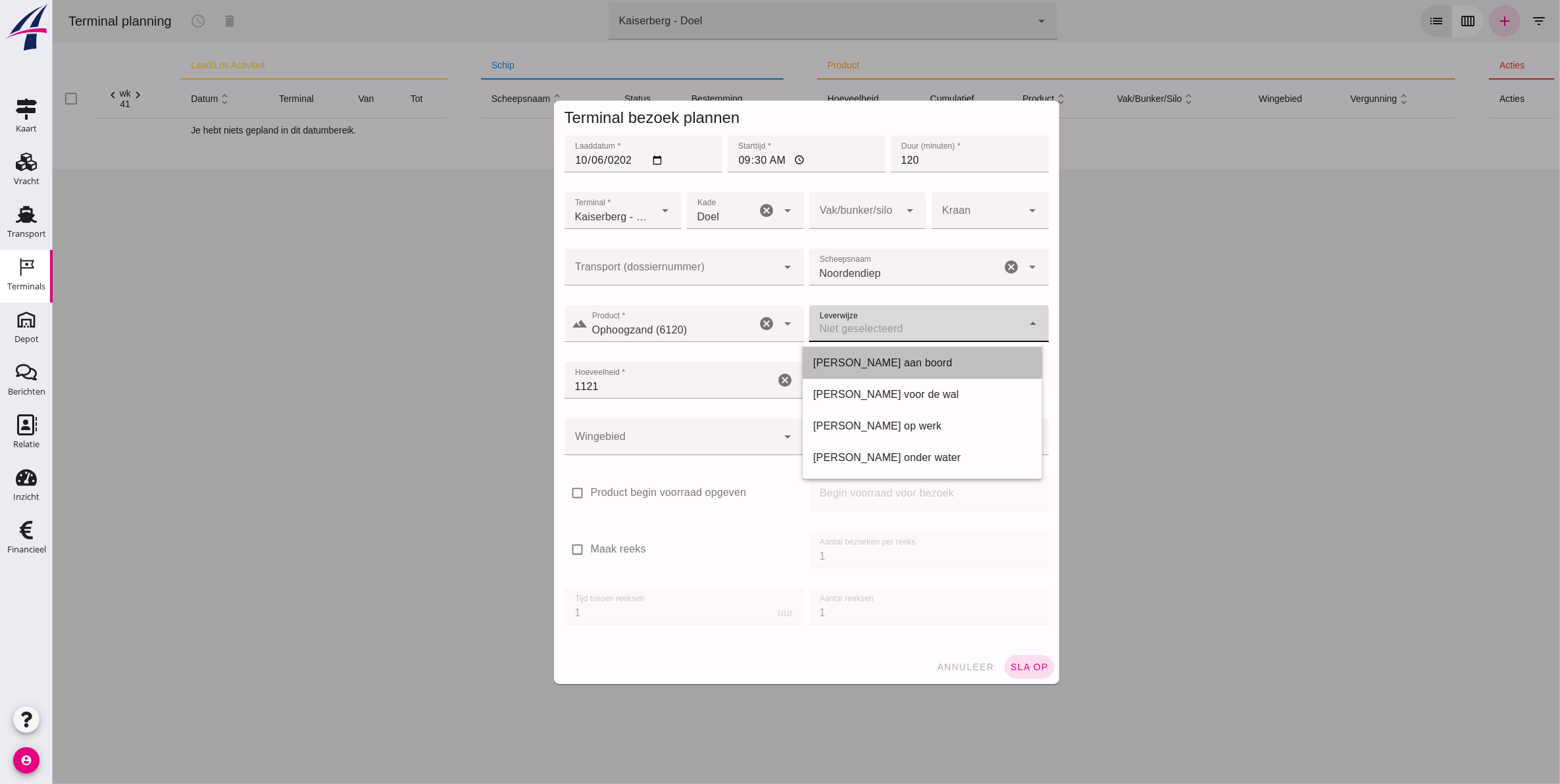
click at [922, 365] on div "[PERSON_NAME] aan boord" at bounding box center [921, 363] width 218 height 15
type input "franco_on_board"
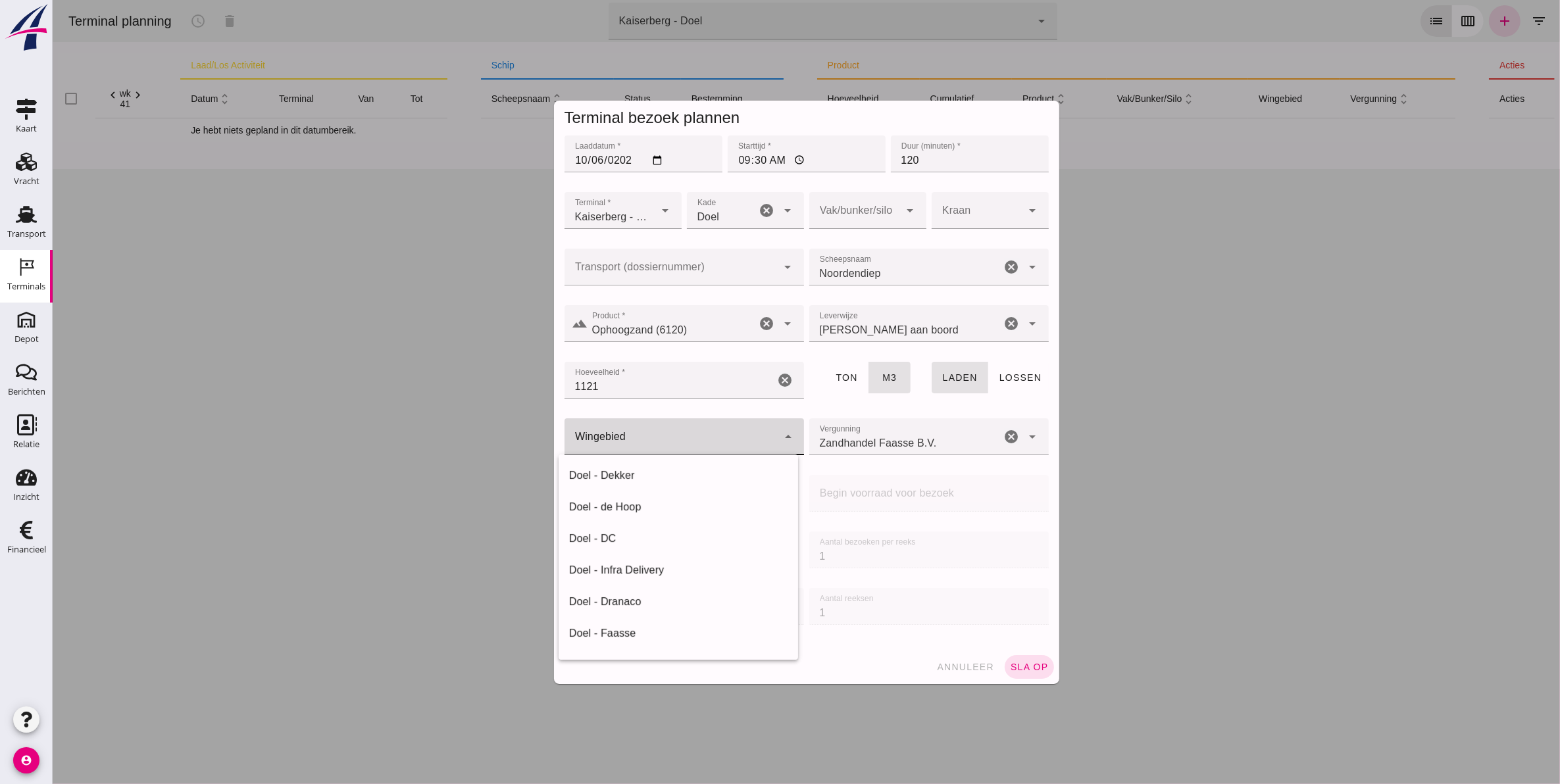
click at [623, 435] on div at bounding box center [670, 437] width 213 height 37
click at [619, 507] on div "Doel - de Hoop" at bounding box center [677, 507] width 218 height 15
type input "193"
click at [928, 426] on div "Zandhandel Faasse B.V. Zandhandel Faasse B.V." at bounding box center [904, 437] width 192 height 37
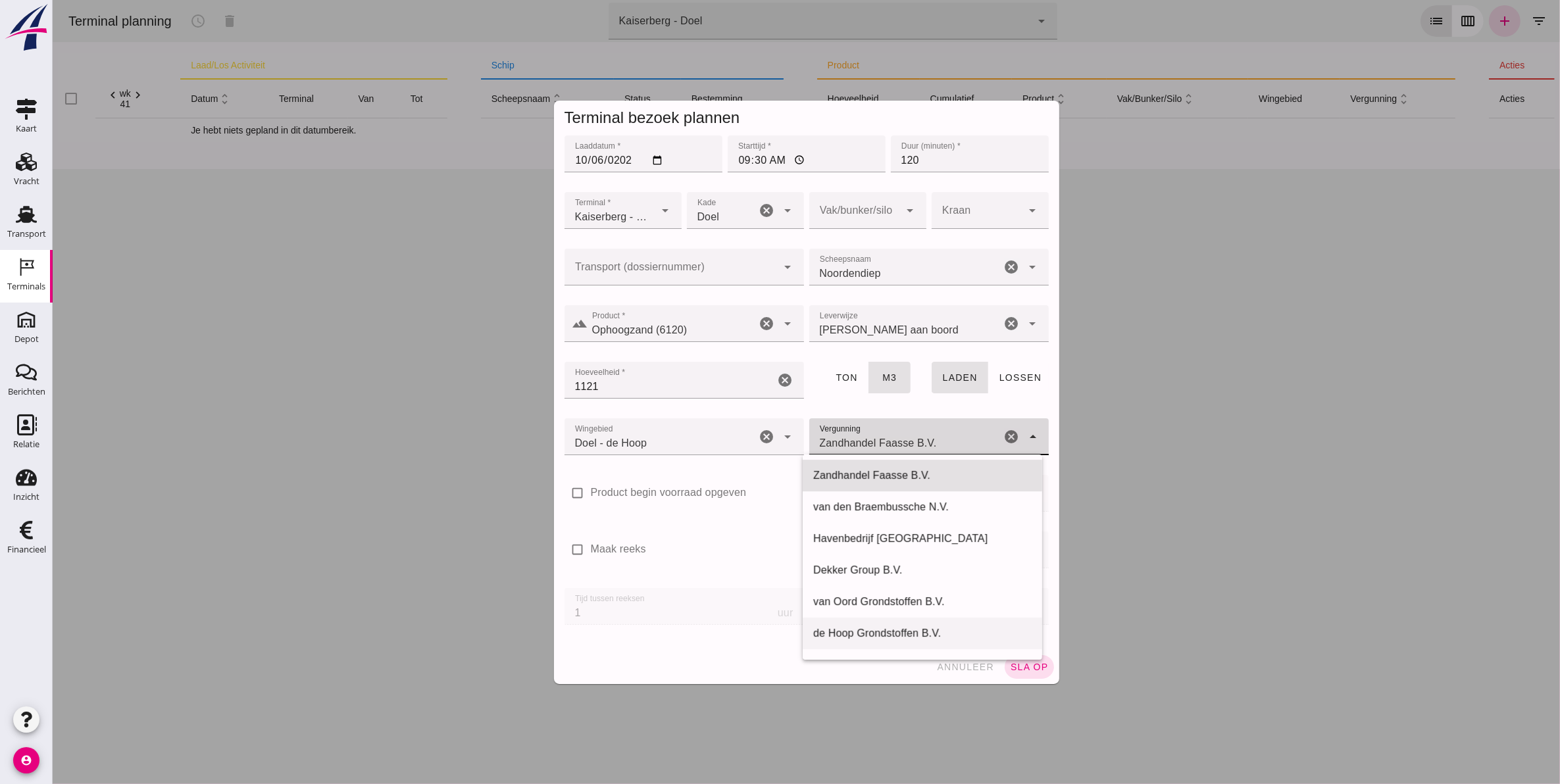
click at [898, 636] on div "de Hoop Grondstoffen B.V." at bounding box center [921, 633] width 218 height 15
type input "de Hoop Grondstoffen B.V."
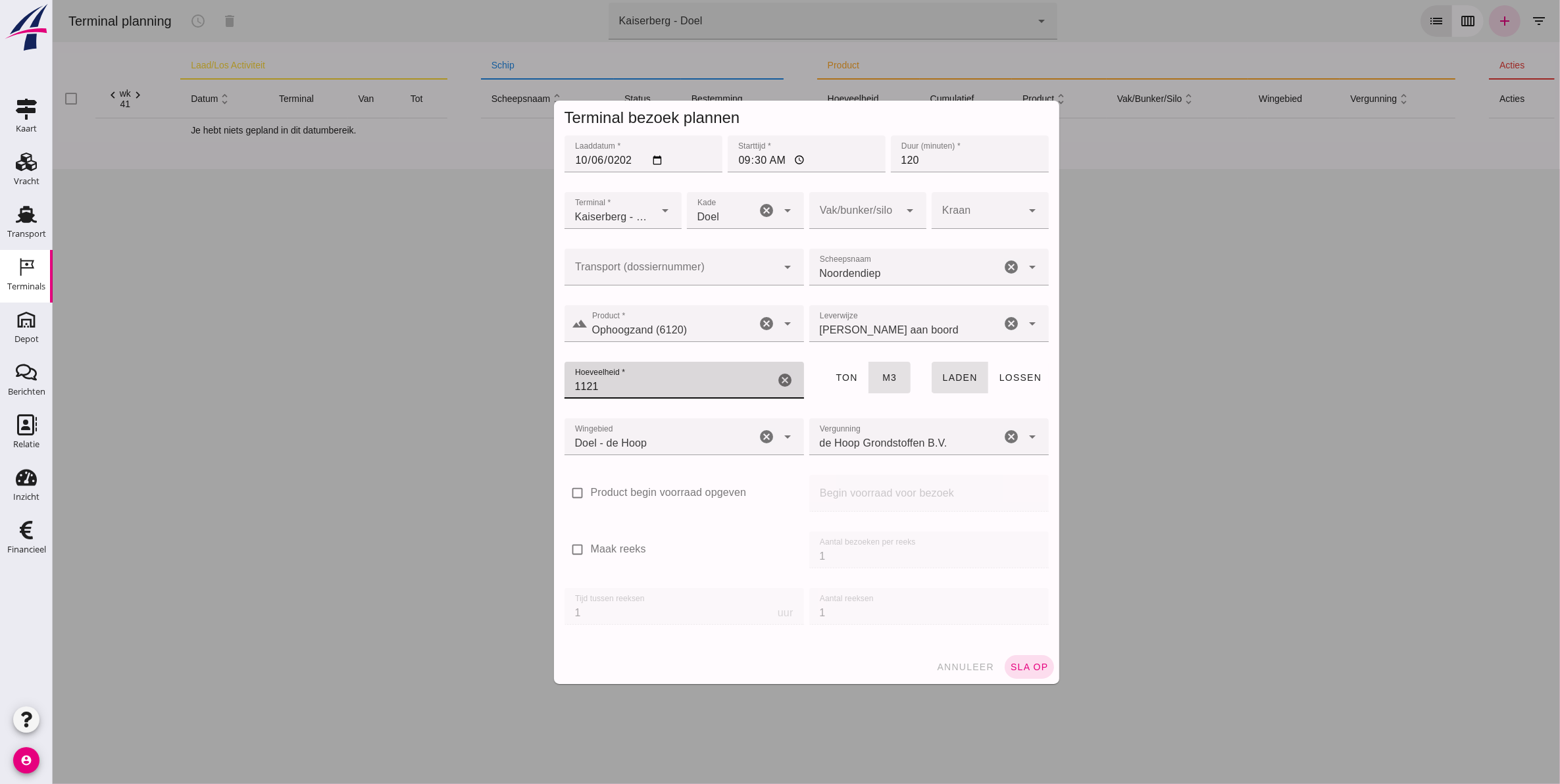
click at [636, 388] on input "1121" at bounding box center [668, 380] width 210 height 37
type input "1100"
click at [865, 210] on div at bounding box center [853, 210] width 91 height 37
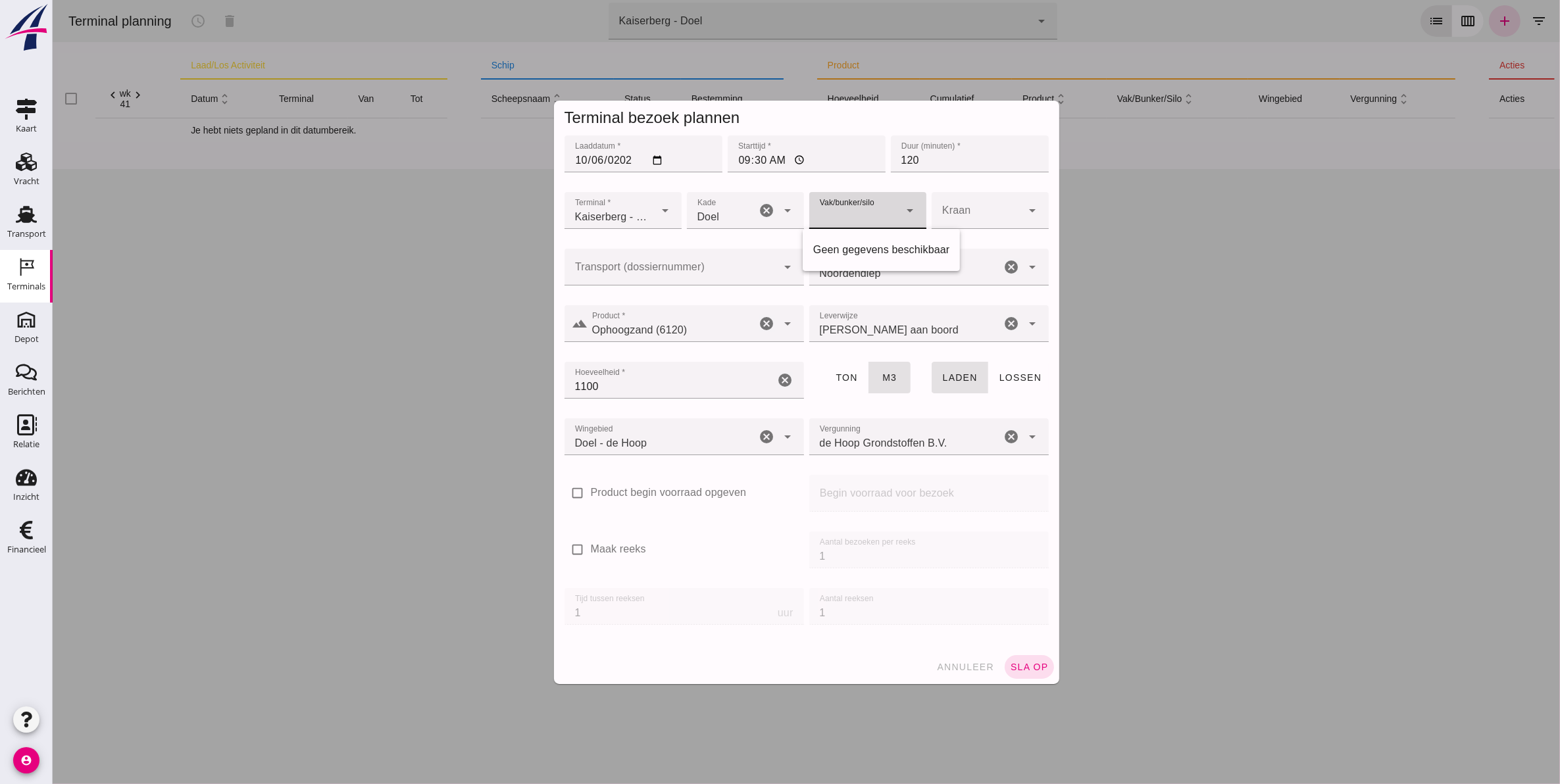
click at [865, 210] on div at bounding box center [853, 210] width 91 height 37
click at [1023, 676] on button "sla op" at bounding box center [1028, 666] width 49 height 24
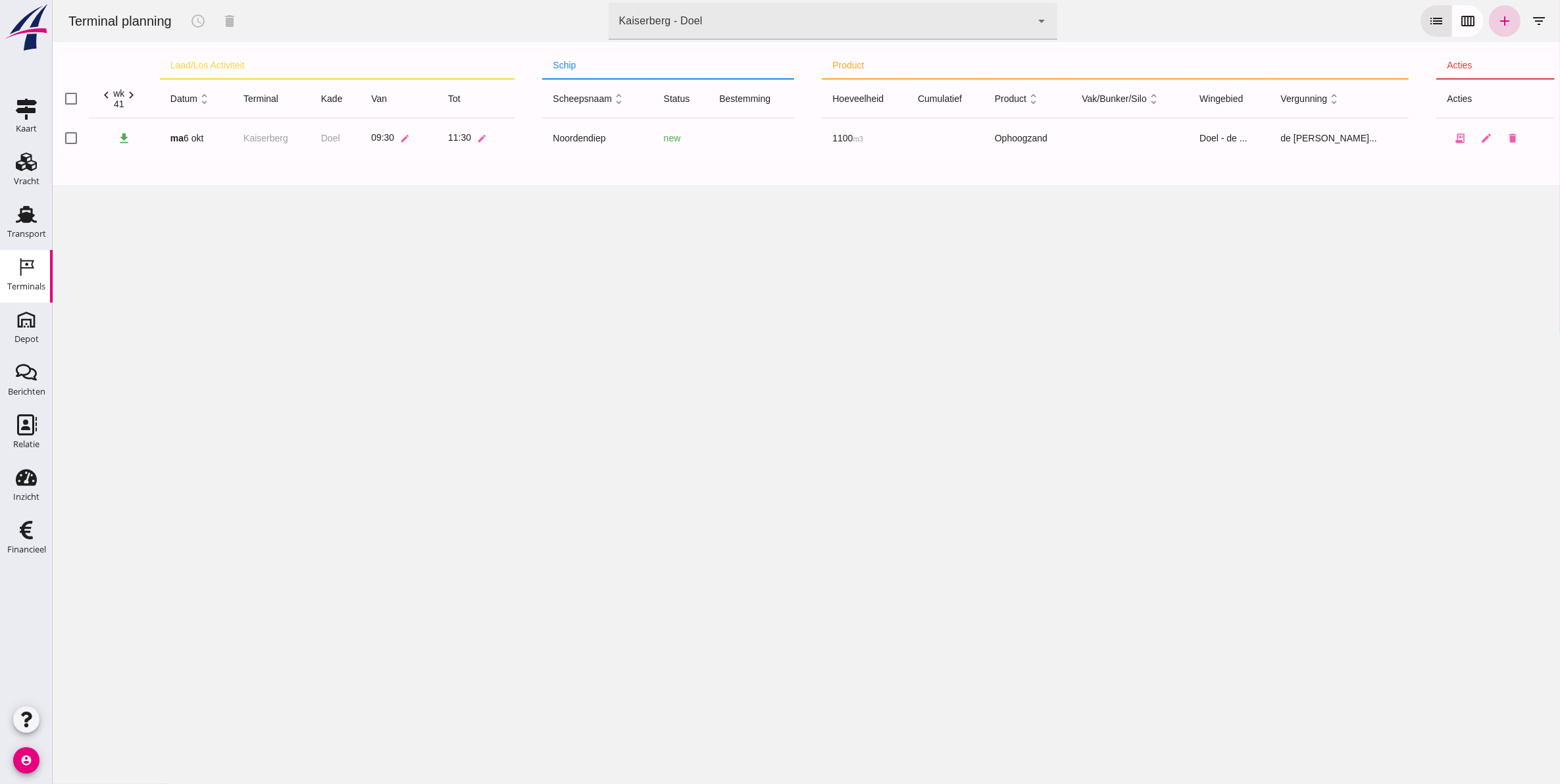
click at [1497, 17] on icon "add" at bounding box center [1504, 21] width 15 height 15
type input "Zandhandel Faasse B.V."
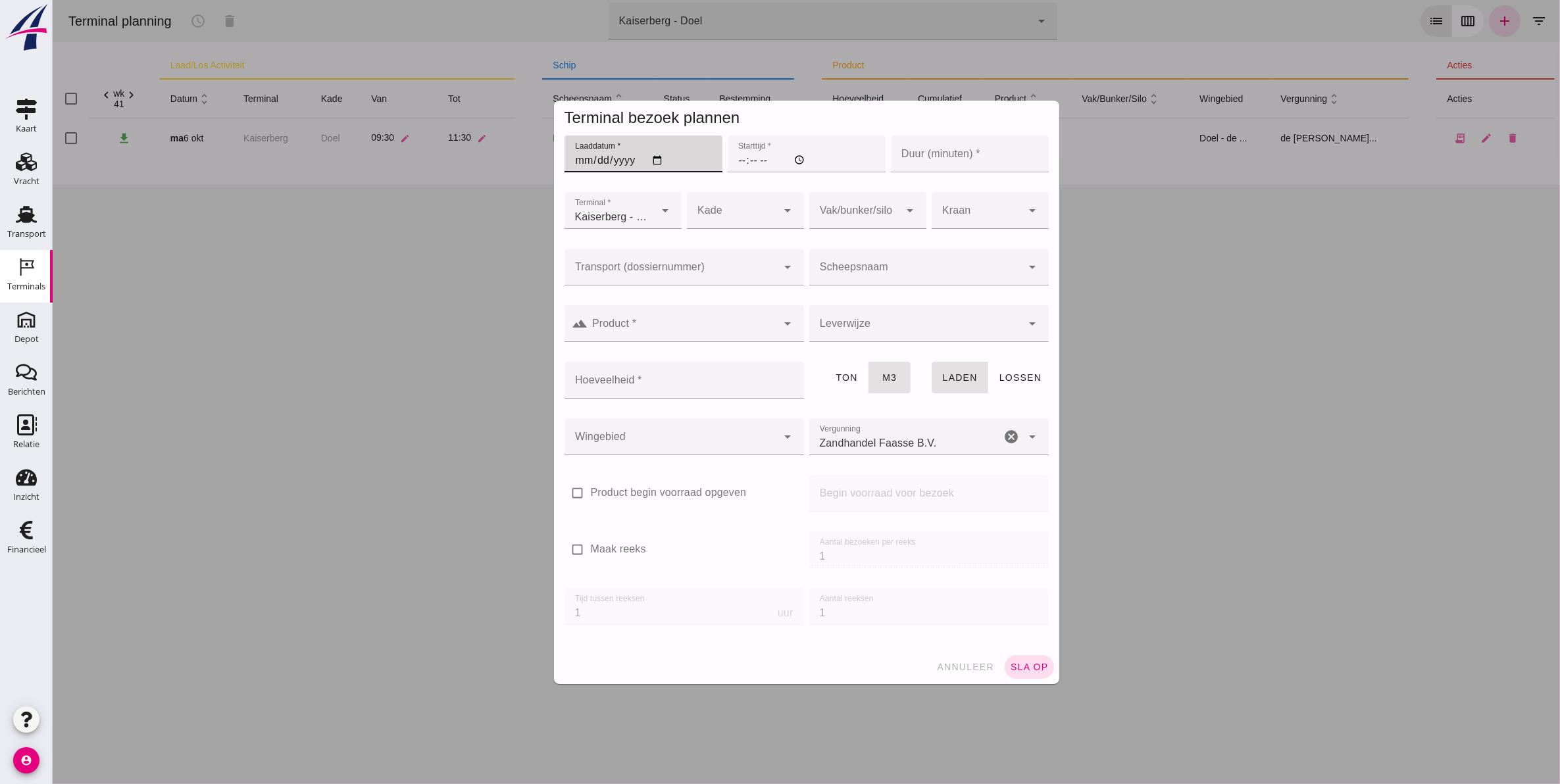
click at [572, 157] on input "Laaddatum *" at bounding box center [642, 154] width 158 height 37
type input "2025-10-06"
click at [737, 163] on input "Starttijd *" at bounding box center [806, 154] width 158 height 37
type input "11:30"
type input "120"
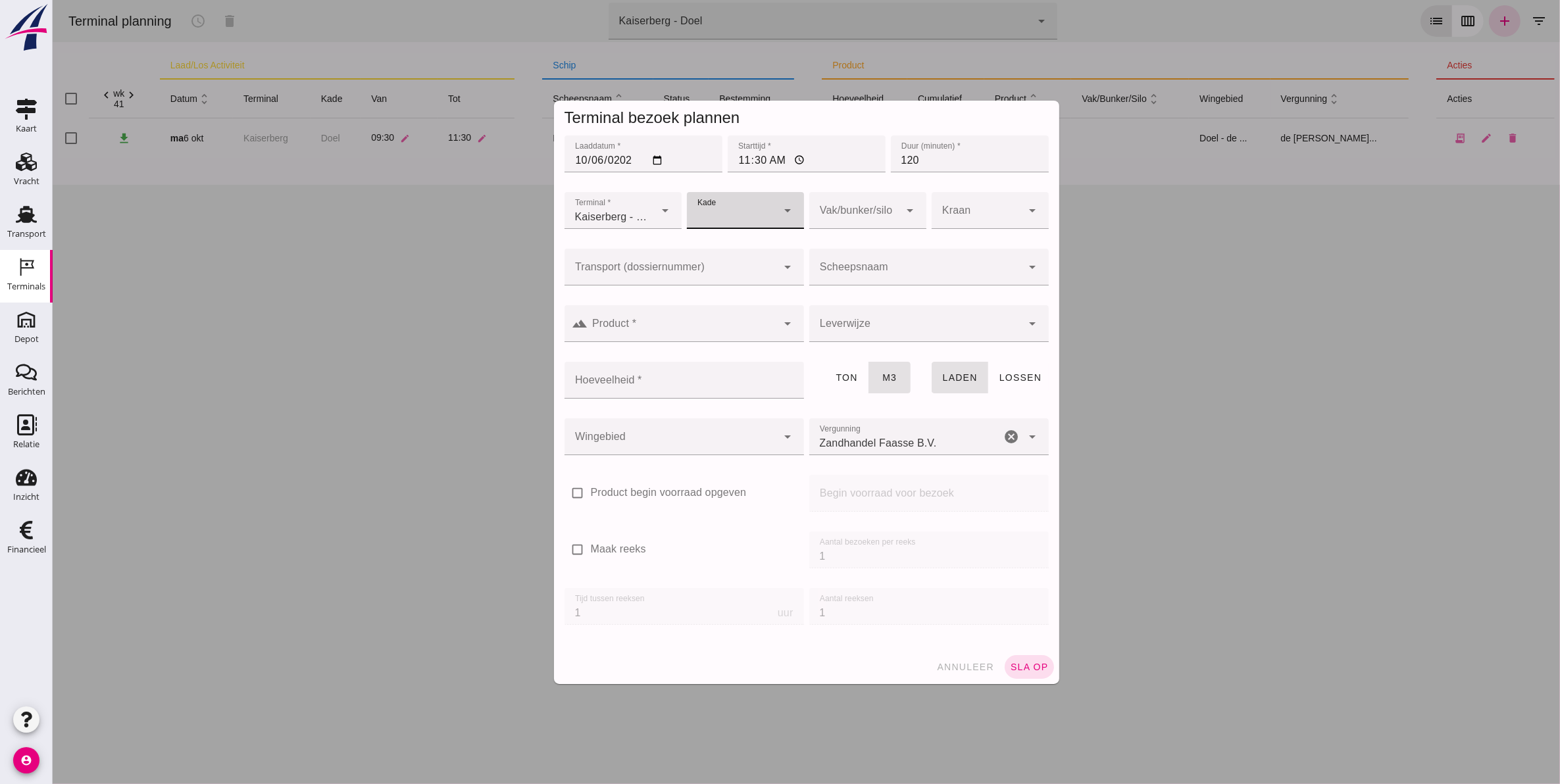
click at [718, 202] on div at bounding box center [731, 210] width 91 height 37
click at [740, 250] on div "Doel" at bounding box center [738, 249] width 96 height 15
type input "11"
click at [682, 320] on div at bounding box center [682, 323] width 189 height 37
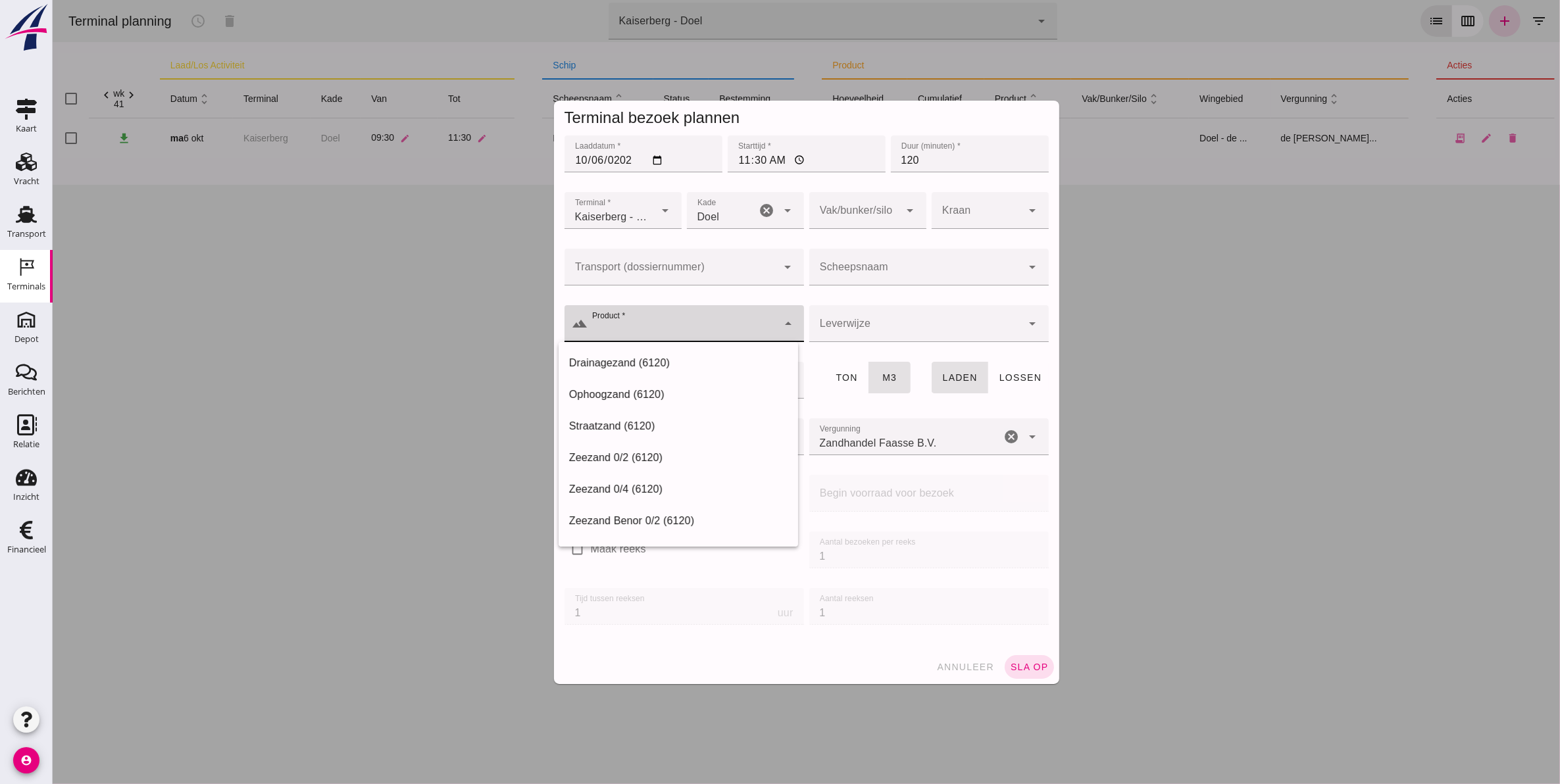
drag, startPoint x: 673, startPoint y: 398, endPoint x: 654, endPoint y: 386, distance: 22.5
click at [672, 396] on div "Ophoogzand (6120)" at bounding box center [677, 394] width 218 height 15
type input "Ophoogzand (6120)"
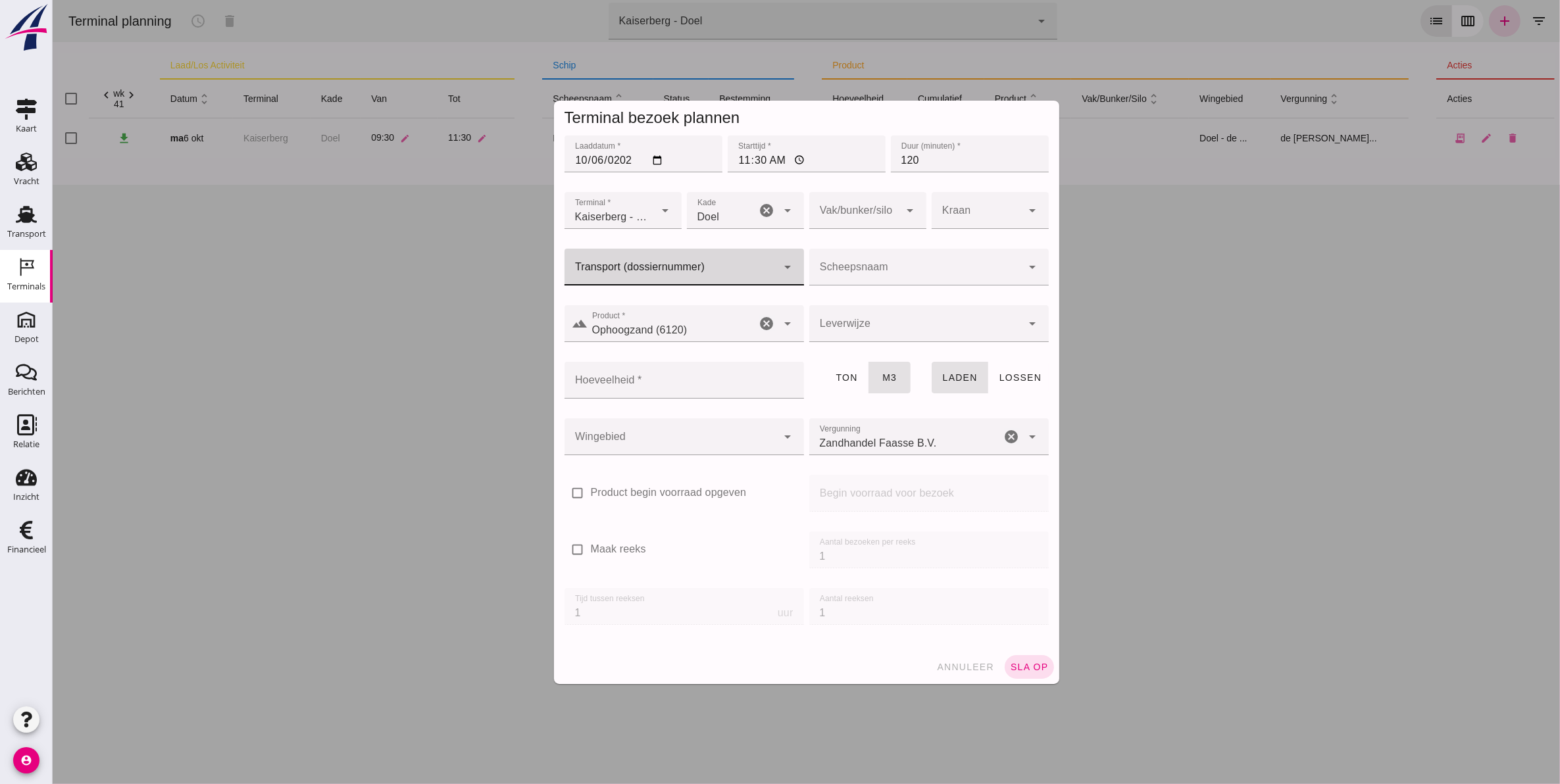
click at [642, 268] on input "Transport (dossiernummer)" at bounding box center [670, 273] width 213 height 15
click at [852, 266] on input "Scheepsnaam" at bounding box center [914, 273] width 213 height 15
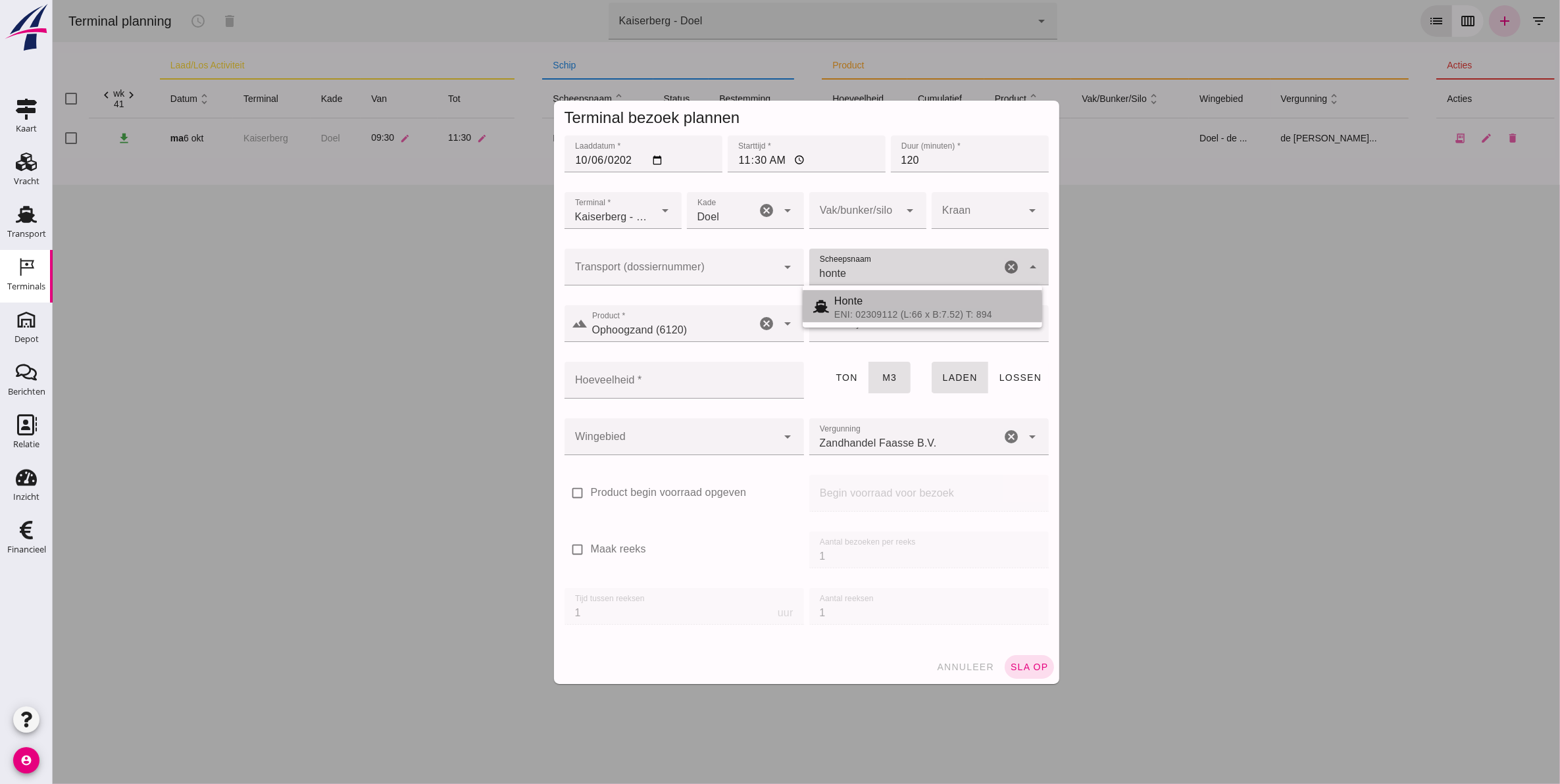
click at [863, 311] on div "ENI: 02309112 (L:66 x B:7.52) T: 894" at bounding box center [933, 314] width 198 height 11
type input "Honte"
type input "560"
type input "Honte"
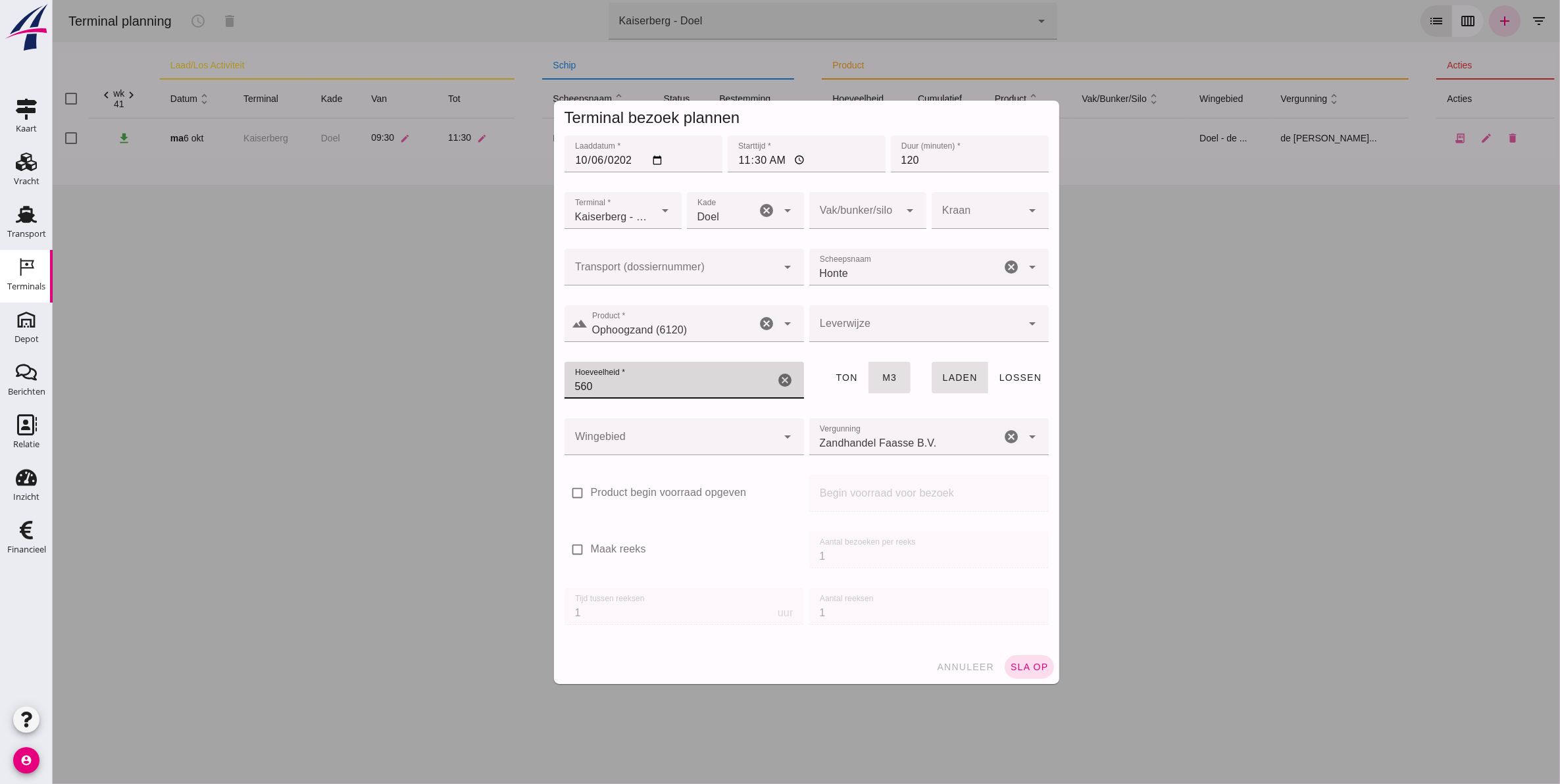
click at [668, 392] on input "560" at bounding box center [668, 380] width 210 height 37
type input "530"
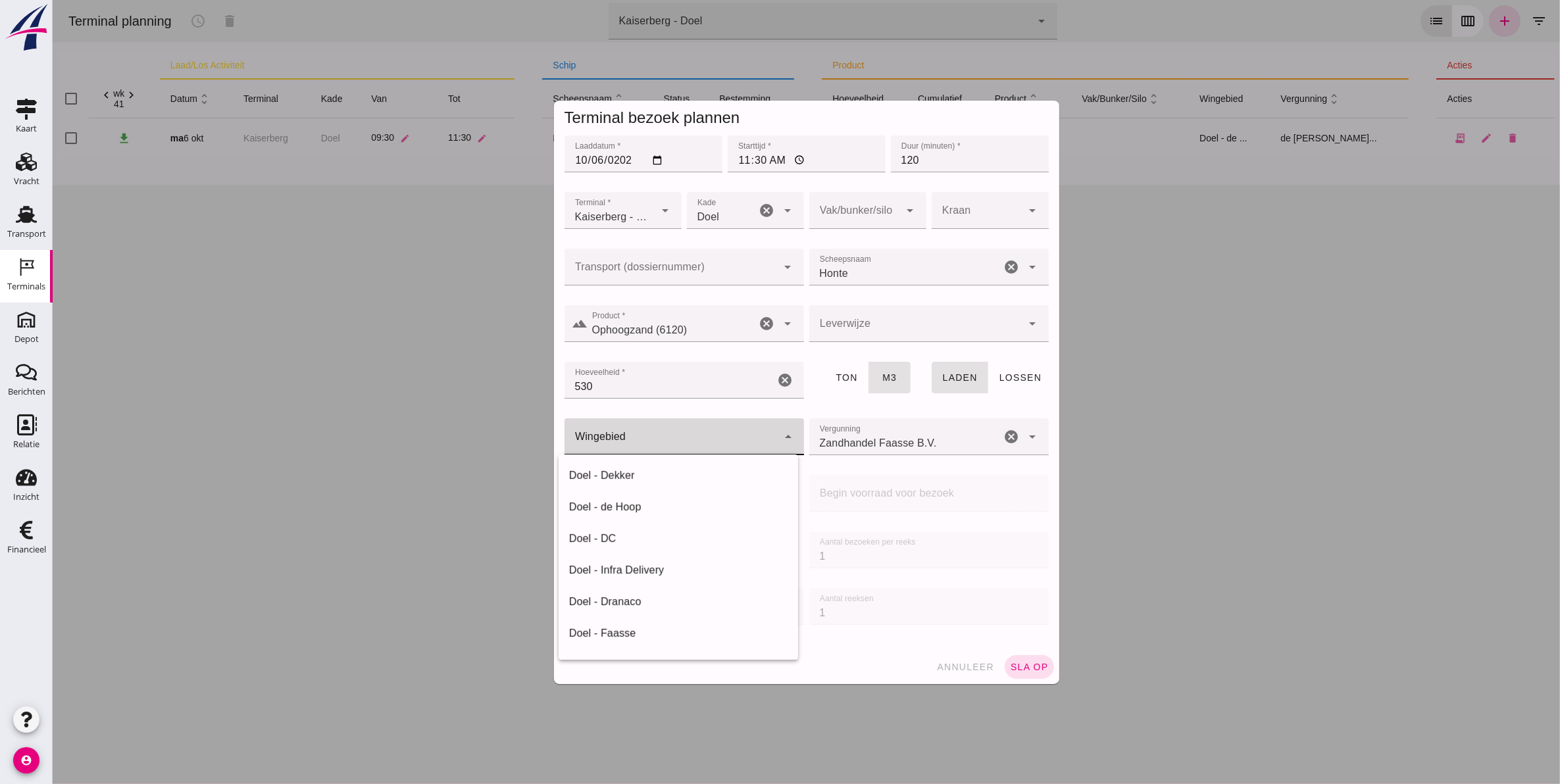
click at [648, 439] on div at bounding box center [670, 437] width 213 height 37
drag, startPoint x: 639, startPoint y: 629, endPoint x: 731, endPoint y: 564, distance: 112.6
click at [640, 629] on div "Doel - Faasse" at bounding box center [677, 633] width 218 height 15
type input "197"
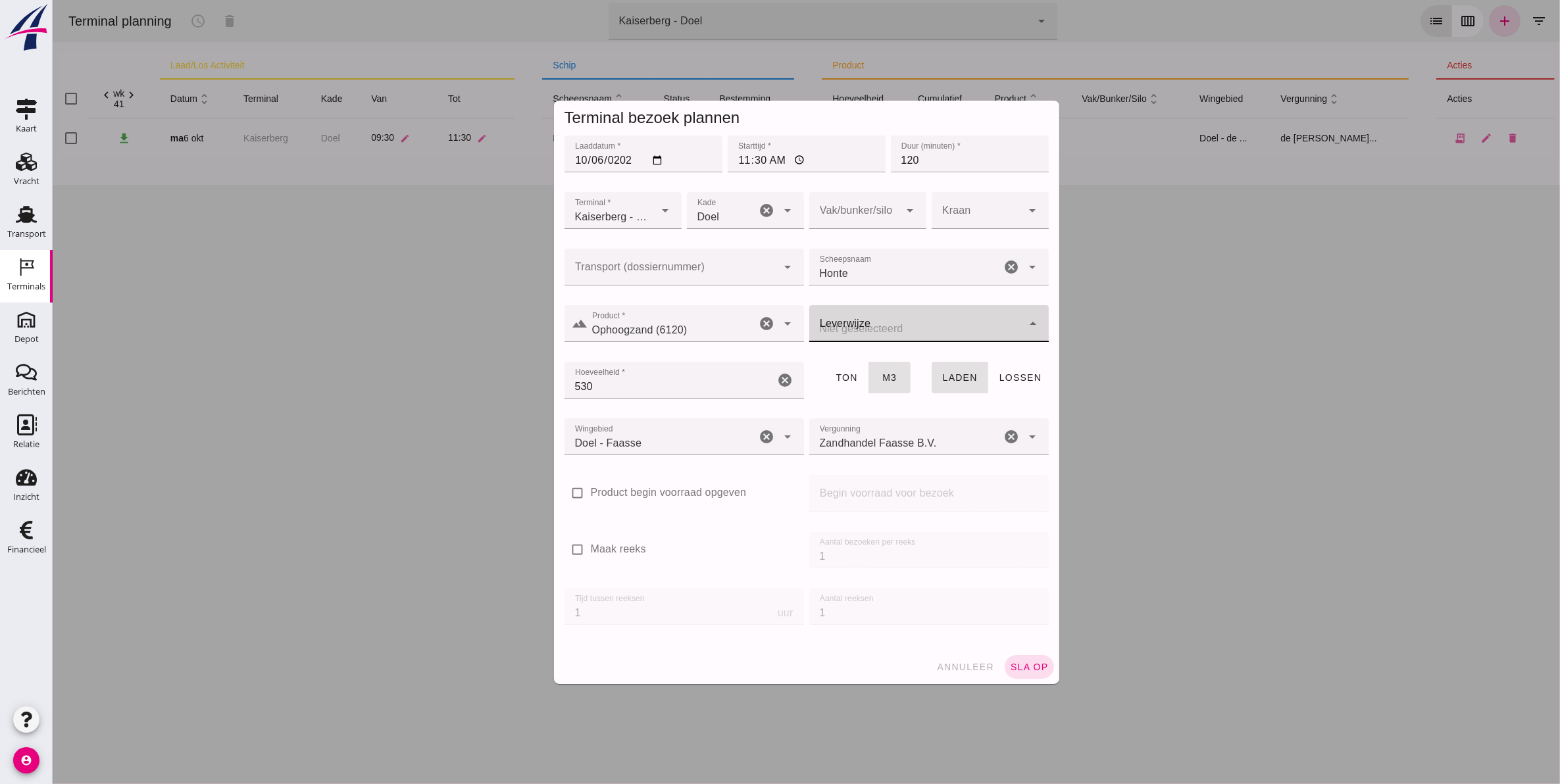
click at [869, 314] on div at bounding box center [914, 323] width 213 height 37
click at [914, 396] on div "[PERSON_NAME] voor de wal" at bounding box center [921, 394] width 218 height 15
type input "franco_on_shore"
click at [1023, 670] on span "sla op" at bounding box center [1029, 667] width 39 height 11
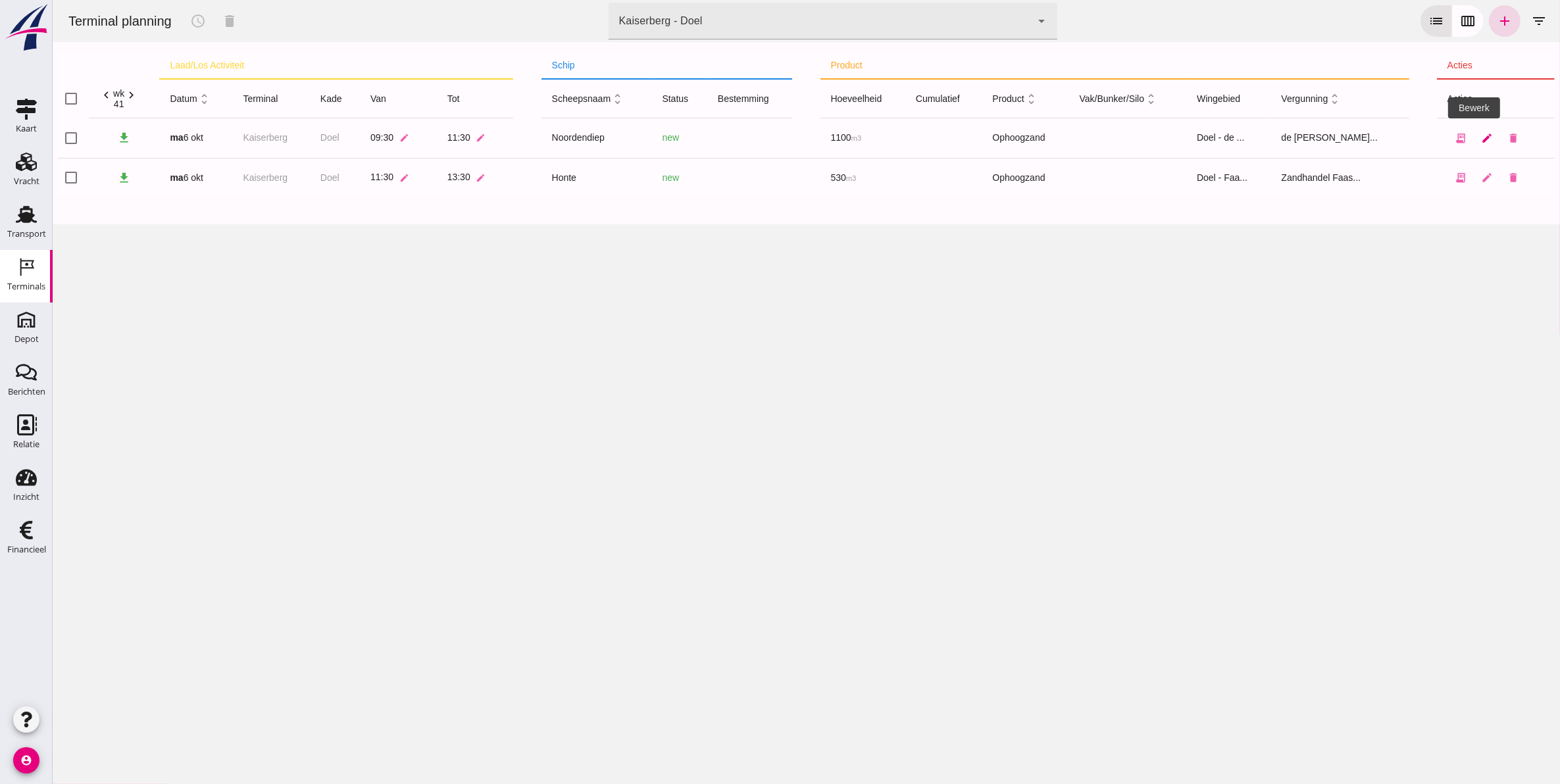
click at [1480, 140] on icon "edit" at bounding box center [1486, 138] width 12 height 12
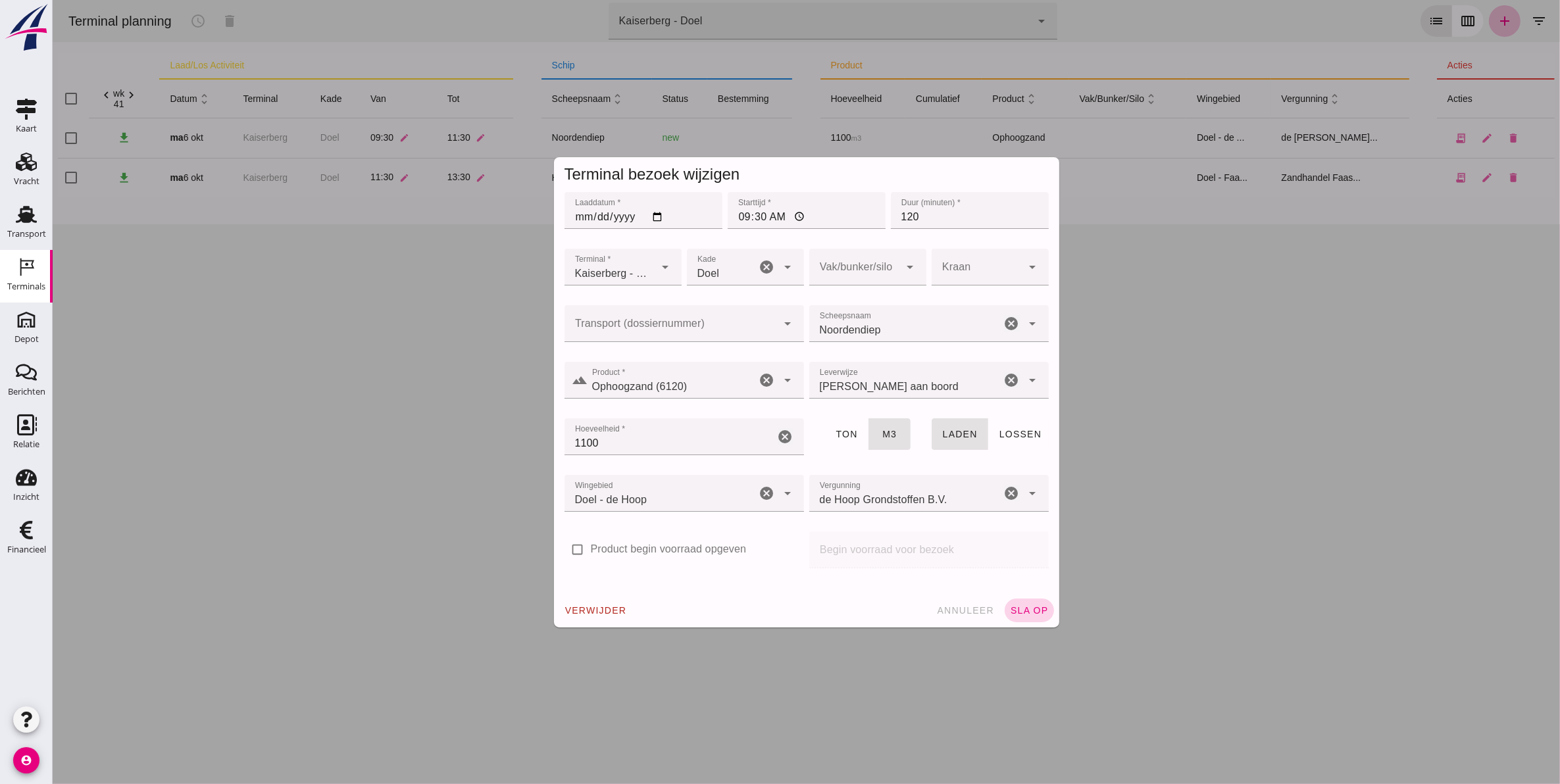
click at [1016, 613] on span "sla op" at bounding box center [1029, 611] width 39 height 11
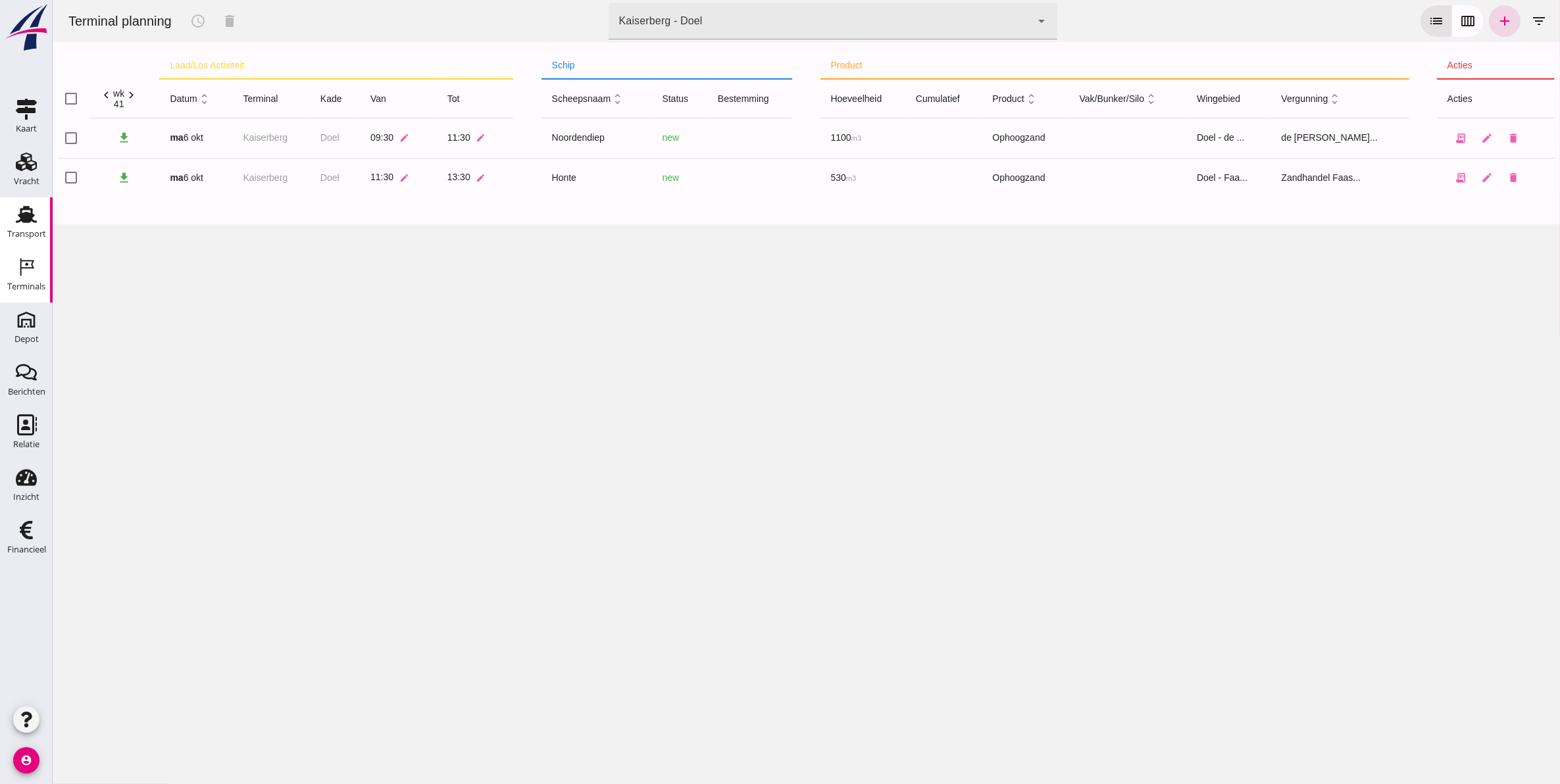
click at [30, 227] on div "Transport" at bounding box center [27, 234] width 39 height 18
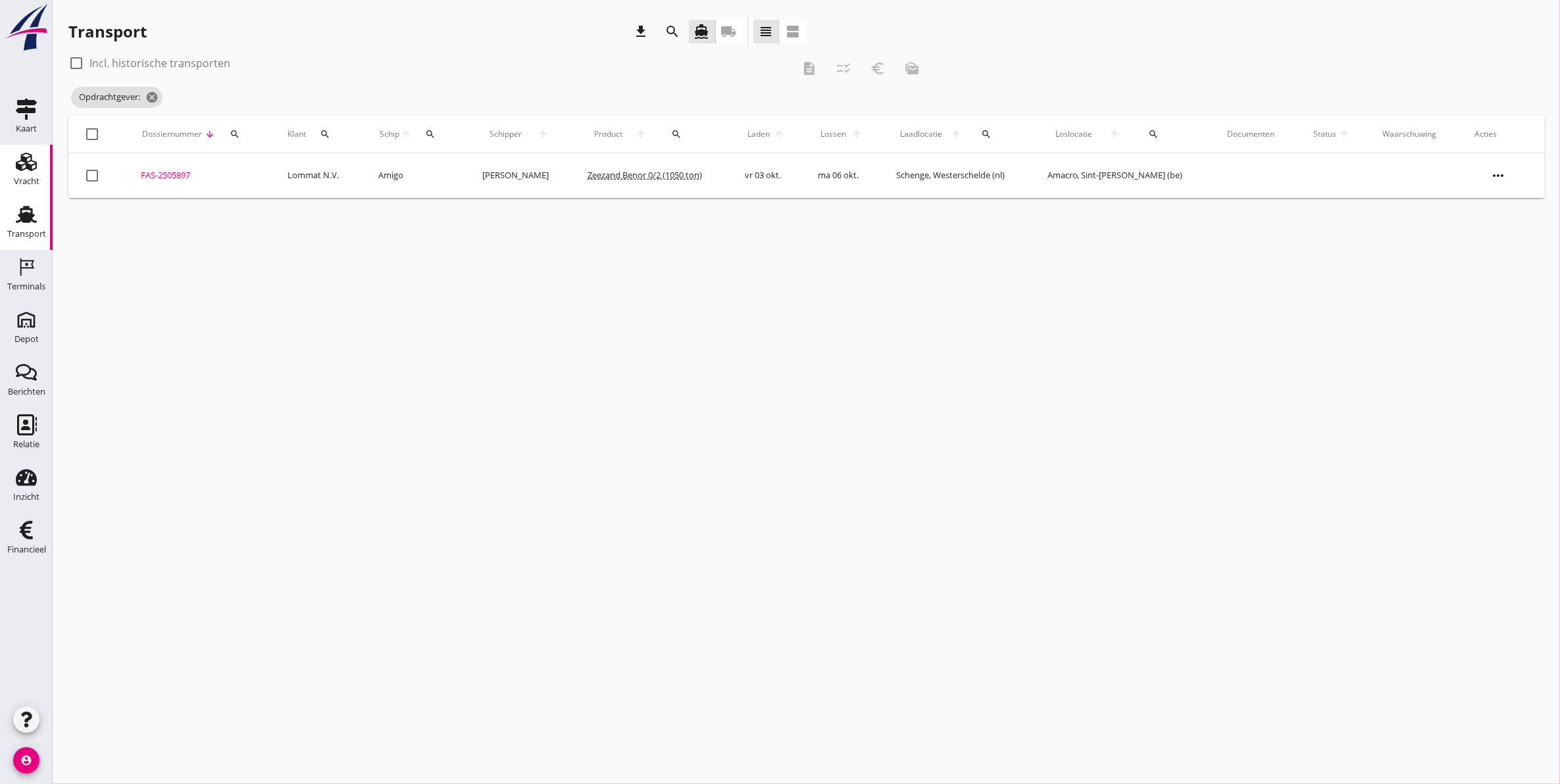
click at [30, 185] on div "Vracht" at bounding box center [27, 181] width 26 height 9
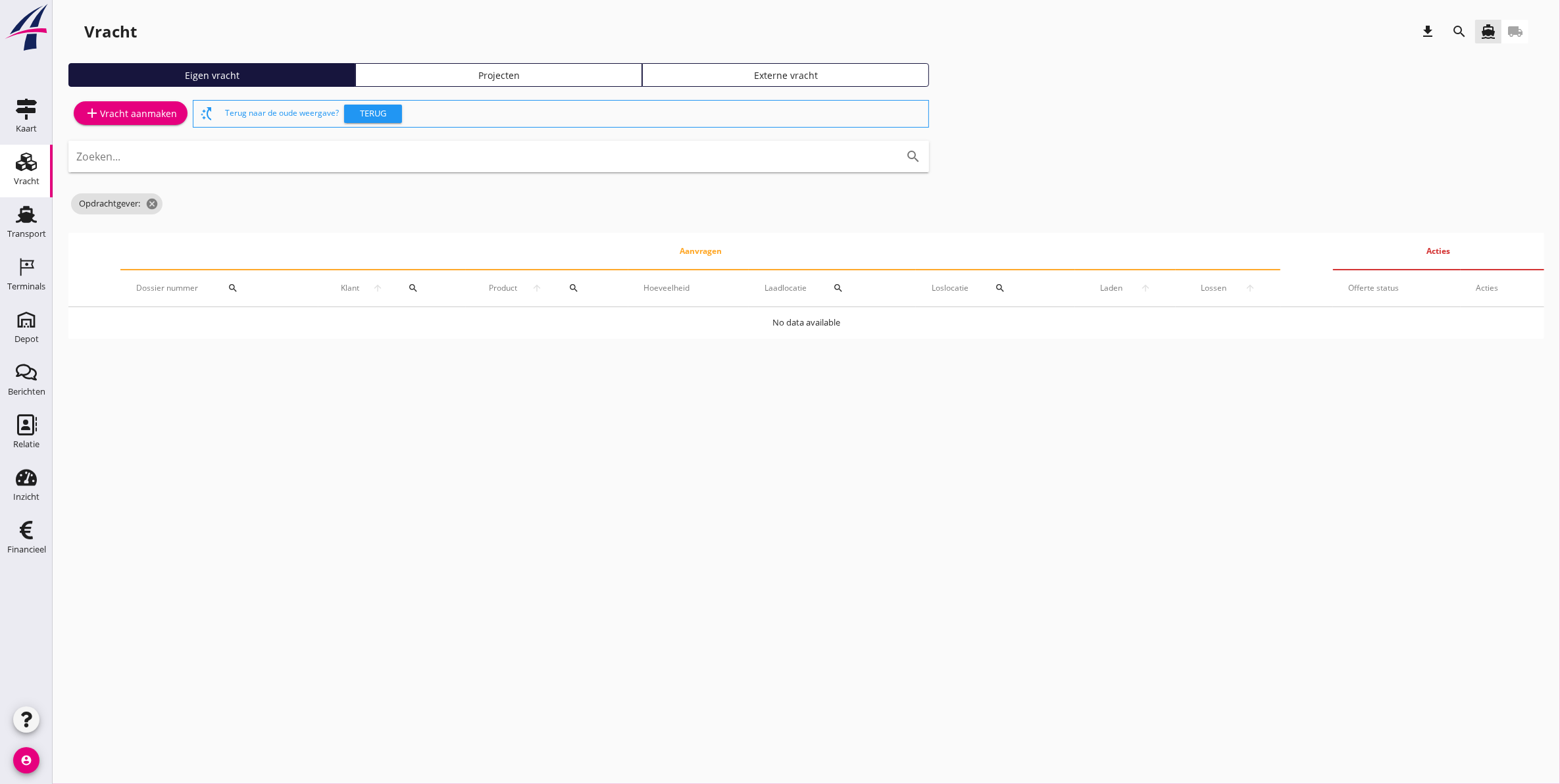
click at [453, 84] on link "Projecten" at bounding box center [499, 75] width 287 height 24
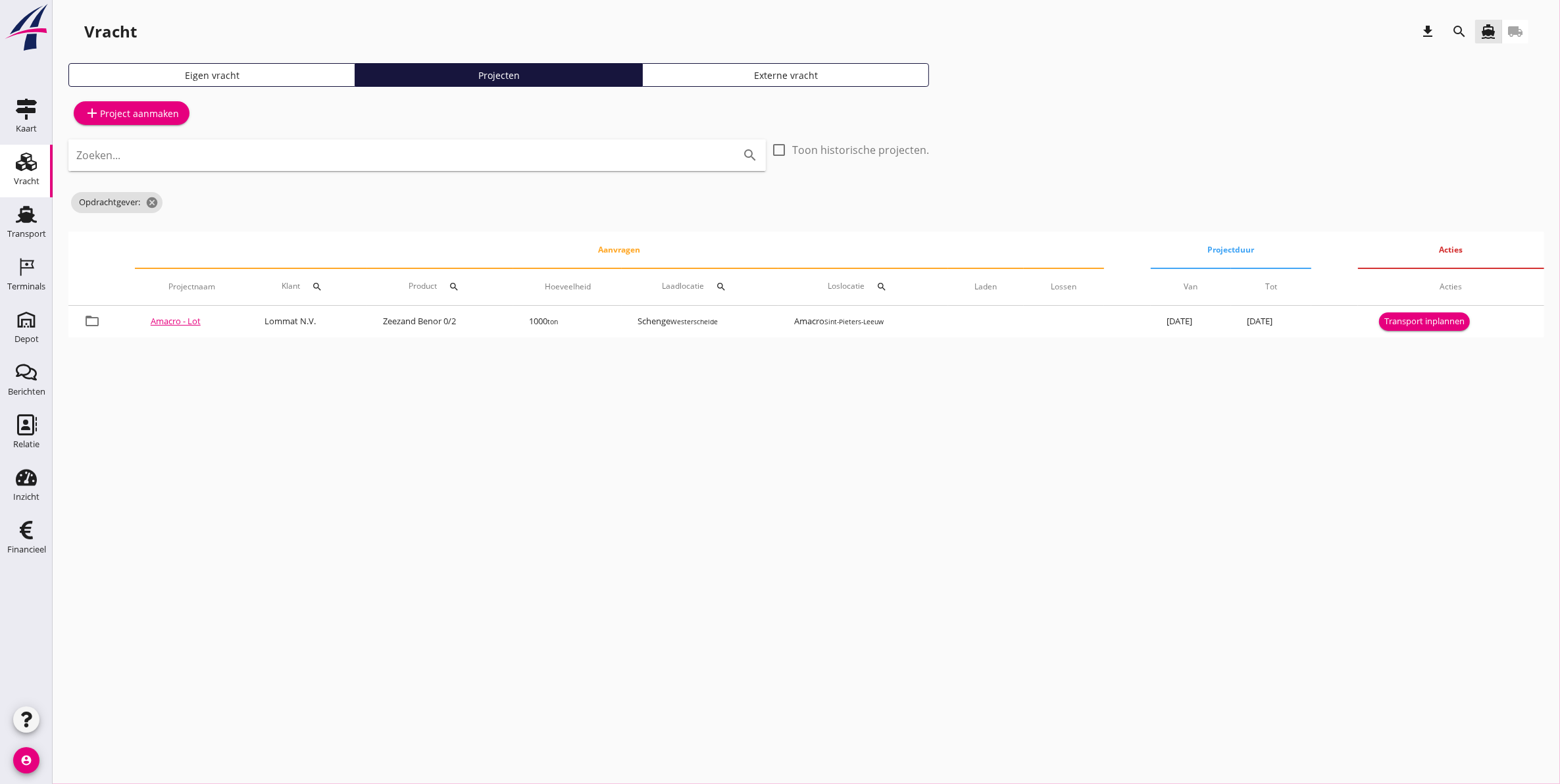
click at [1462, 30] on icon "search" at bounding box center [1459, 31] width 15 height 15
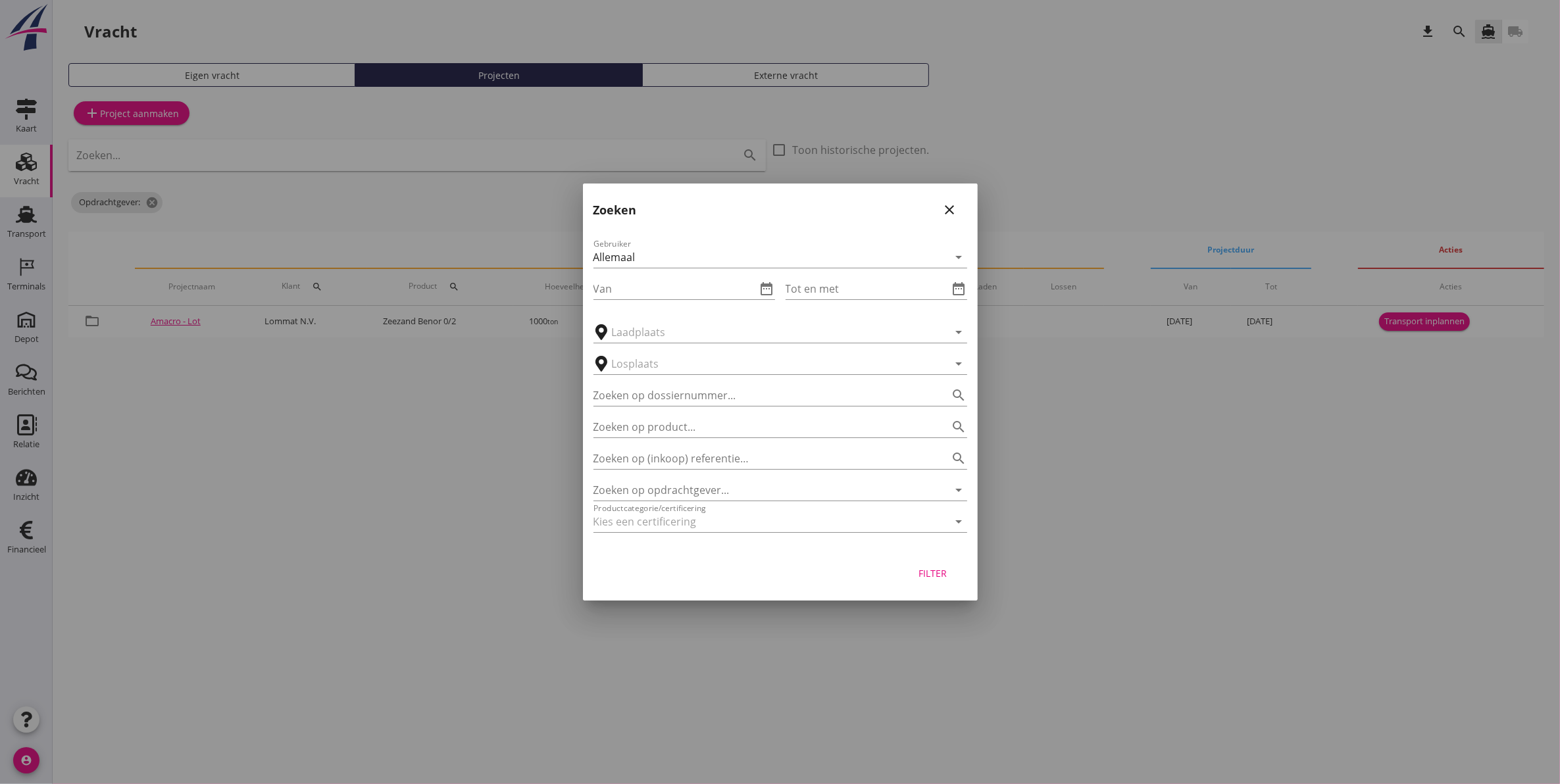
click at [388, 554] on div at bounding box center [780, 392] width 1560 height 784
click at [34, 224] on div at bounding box center [780, 392] width 1560 height 784
click at [34, 224] on div at bounding box center [780, 392] width 1560 height 784
click at [949, 208] on icon "close" at bounding box center [949, 210] width 15 height 15
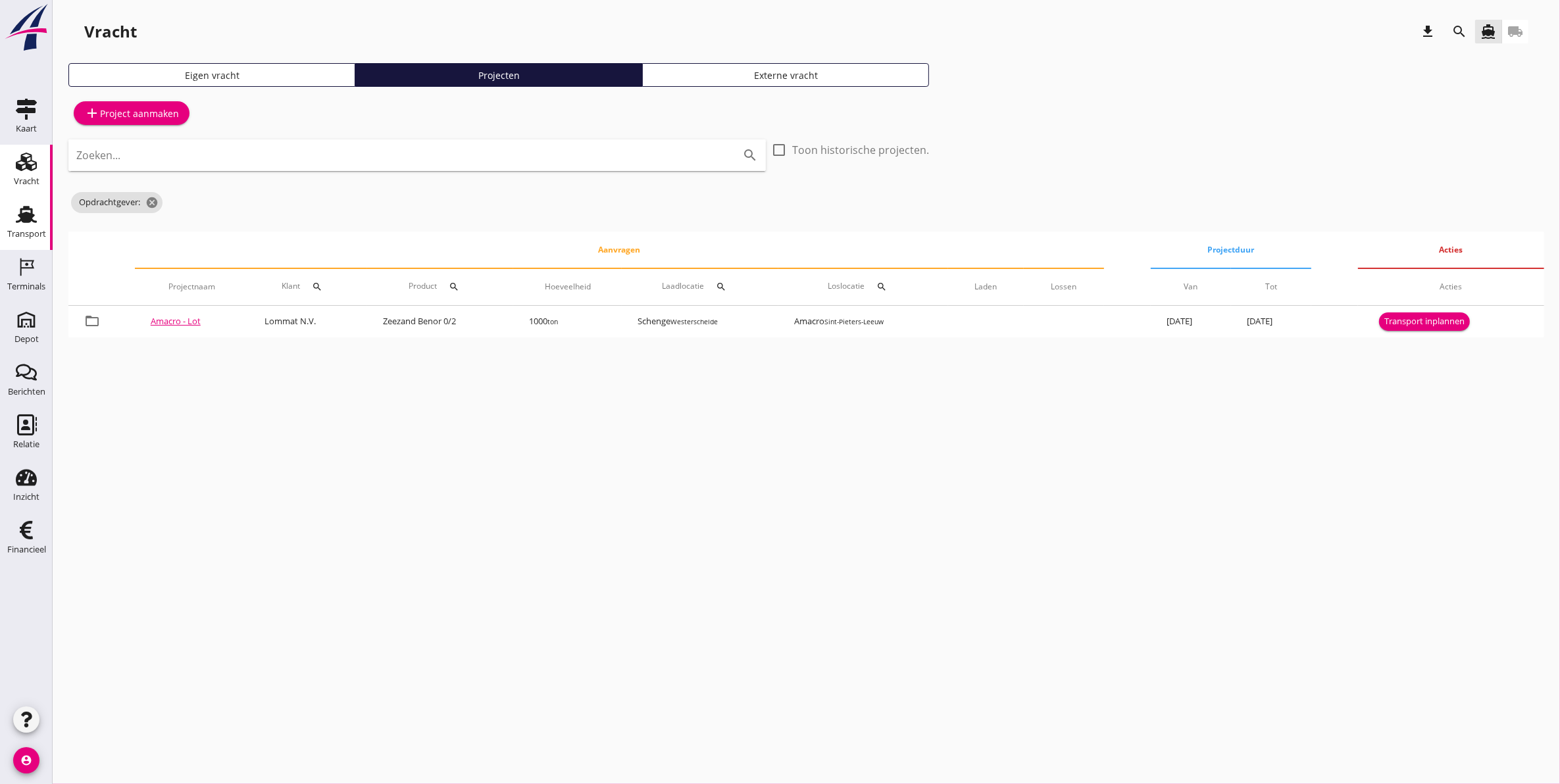
click at [15, 232] on div "Transport" at bounding box center [27, 234] width 39 height 9
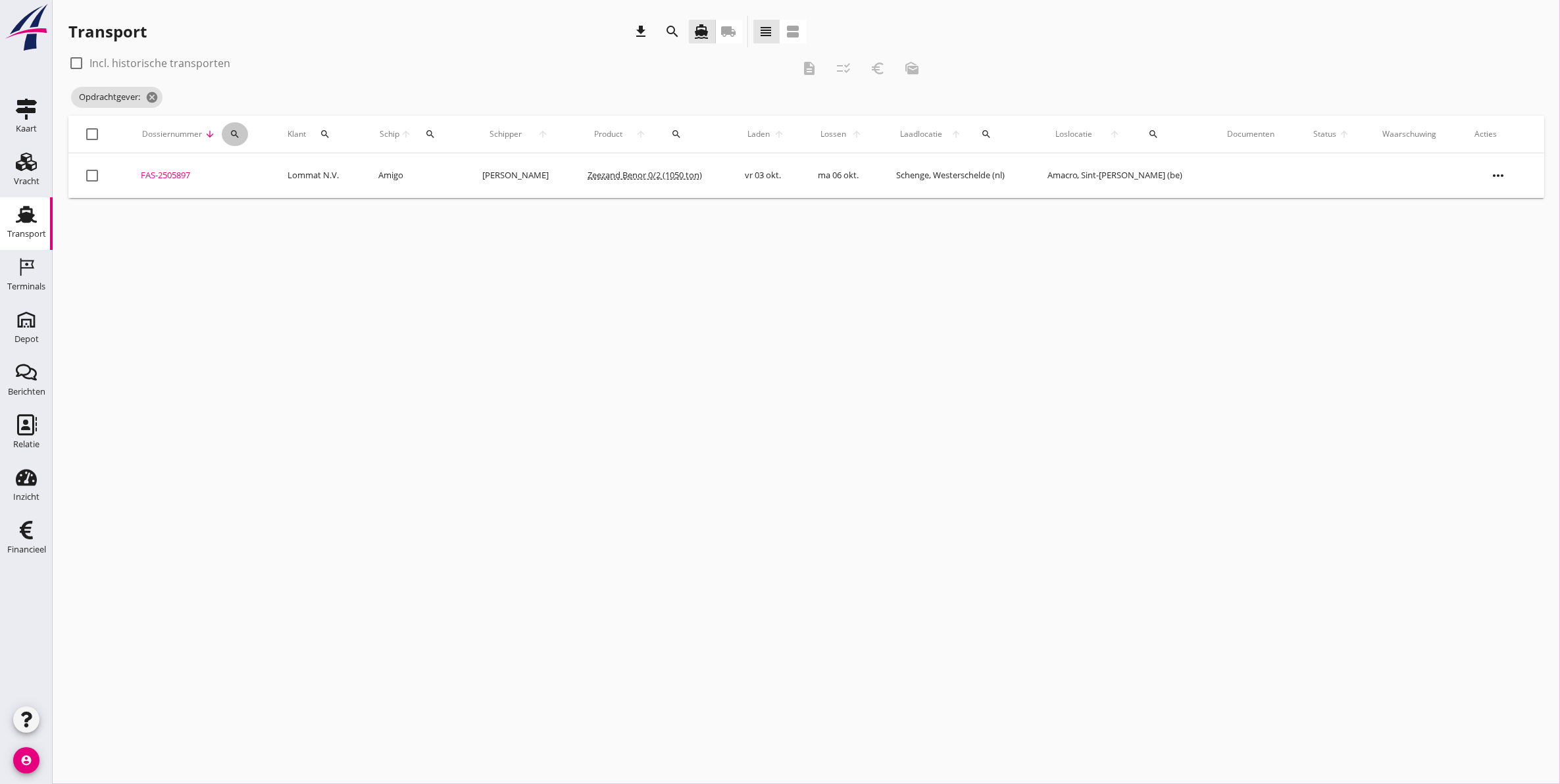
click at [236, 137] on icon "search" at bounding box center [235, 134] width 11 height 11
click at [296, 169] on input "Zoeken op dossiernummer..." at bounding box center [296, 172] width 137 height 21
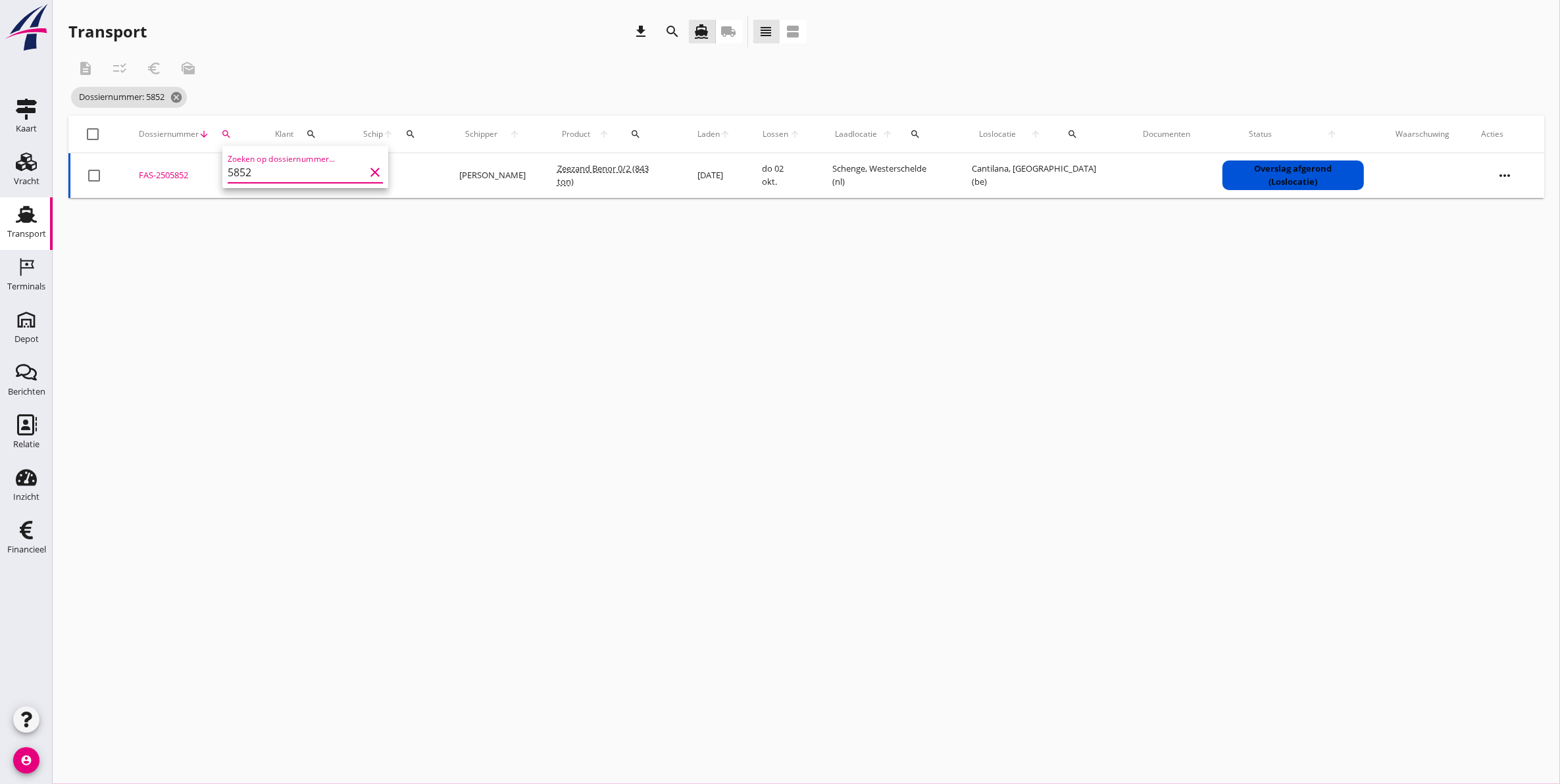
type input "5852"
click at [161, 173] on div "FAS-2505852" at bounding box center [191, 176] width 105 height 13
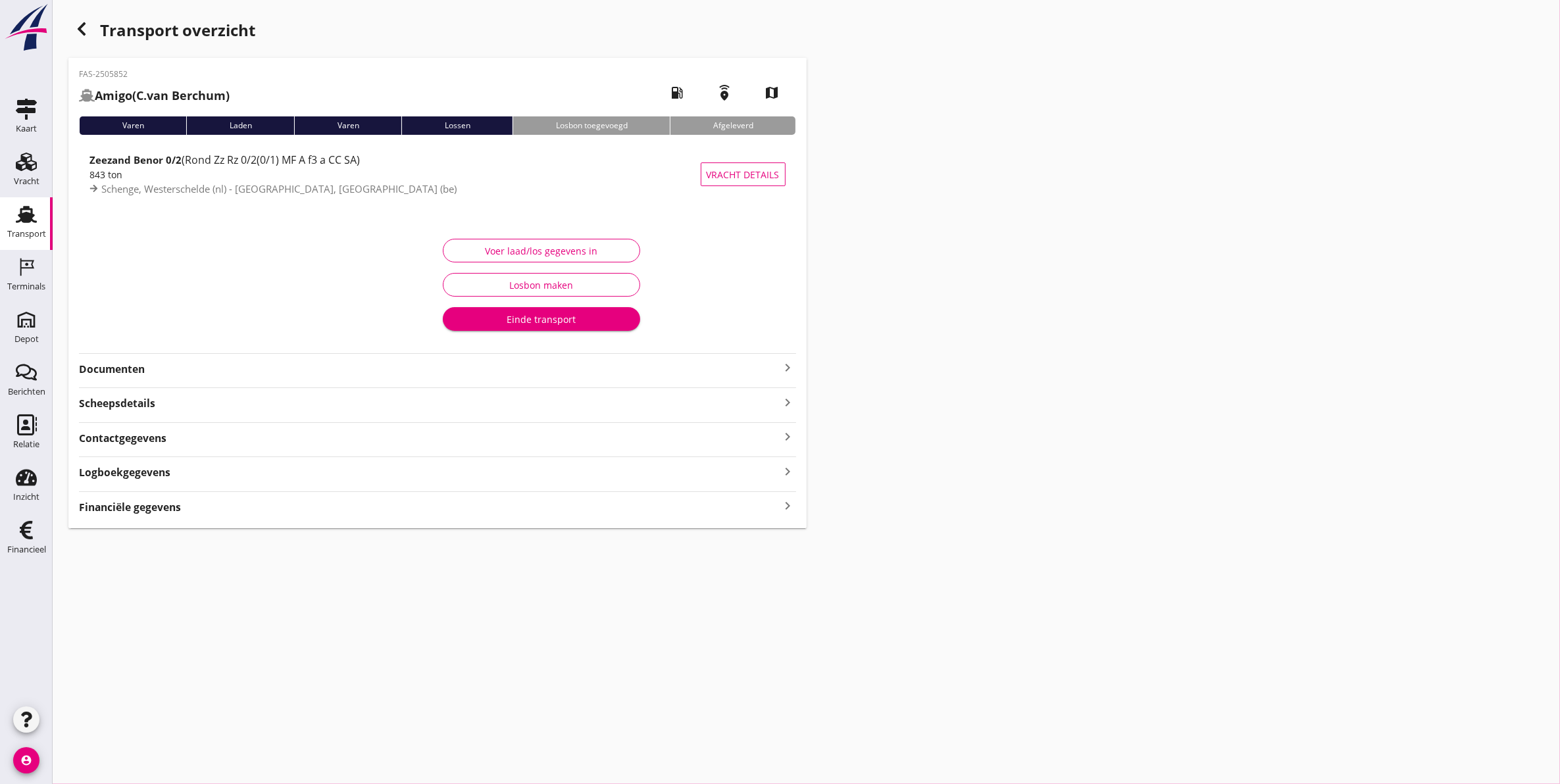
click at [216, 480] on div "Logboekgegevens keyboard_arrow_right" at bounding box center [437, 471] width 717 height 17
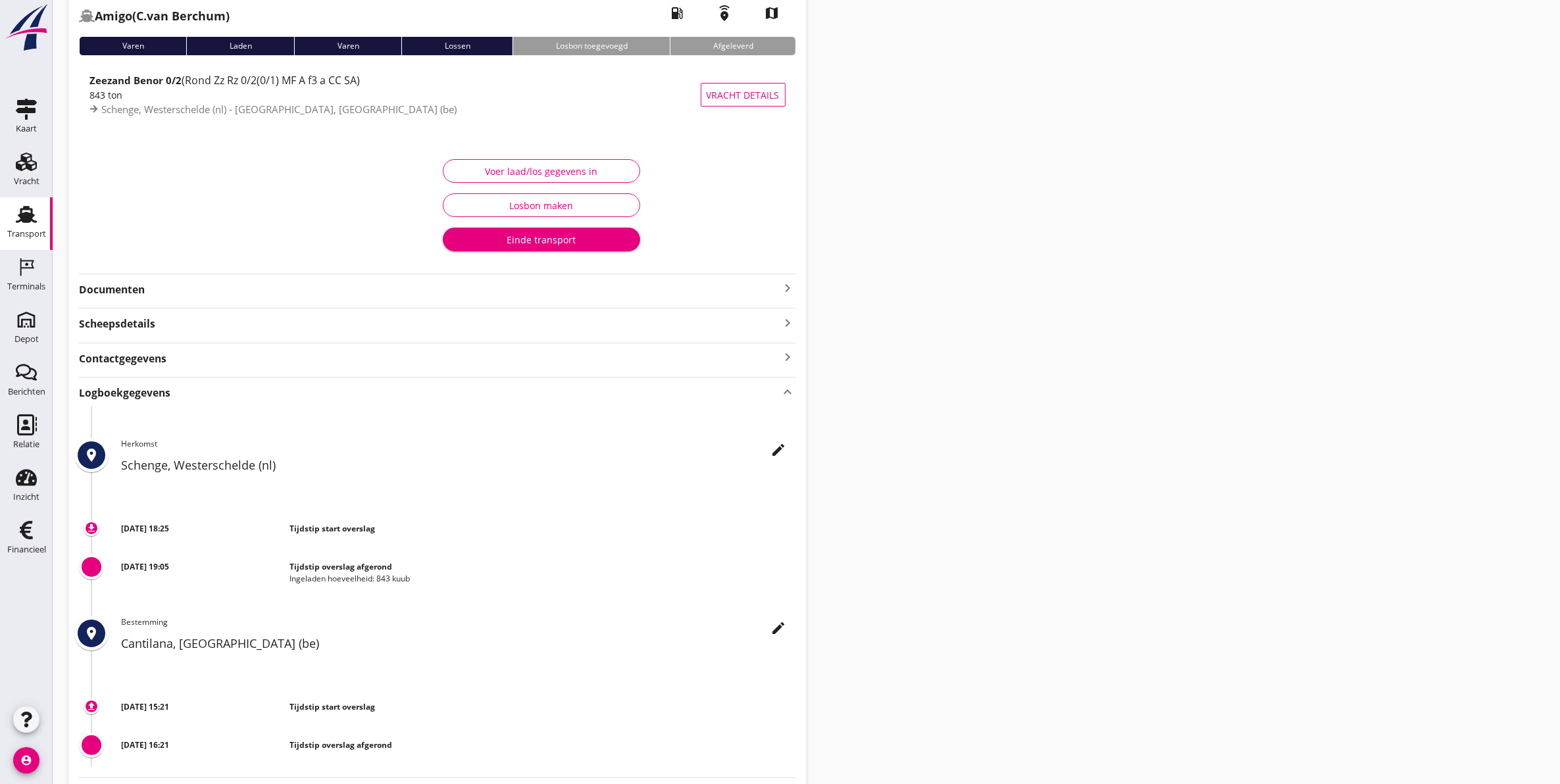
scroll to position [157, 0]
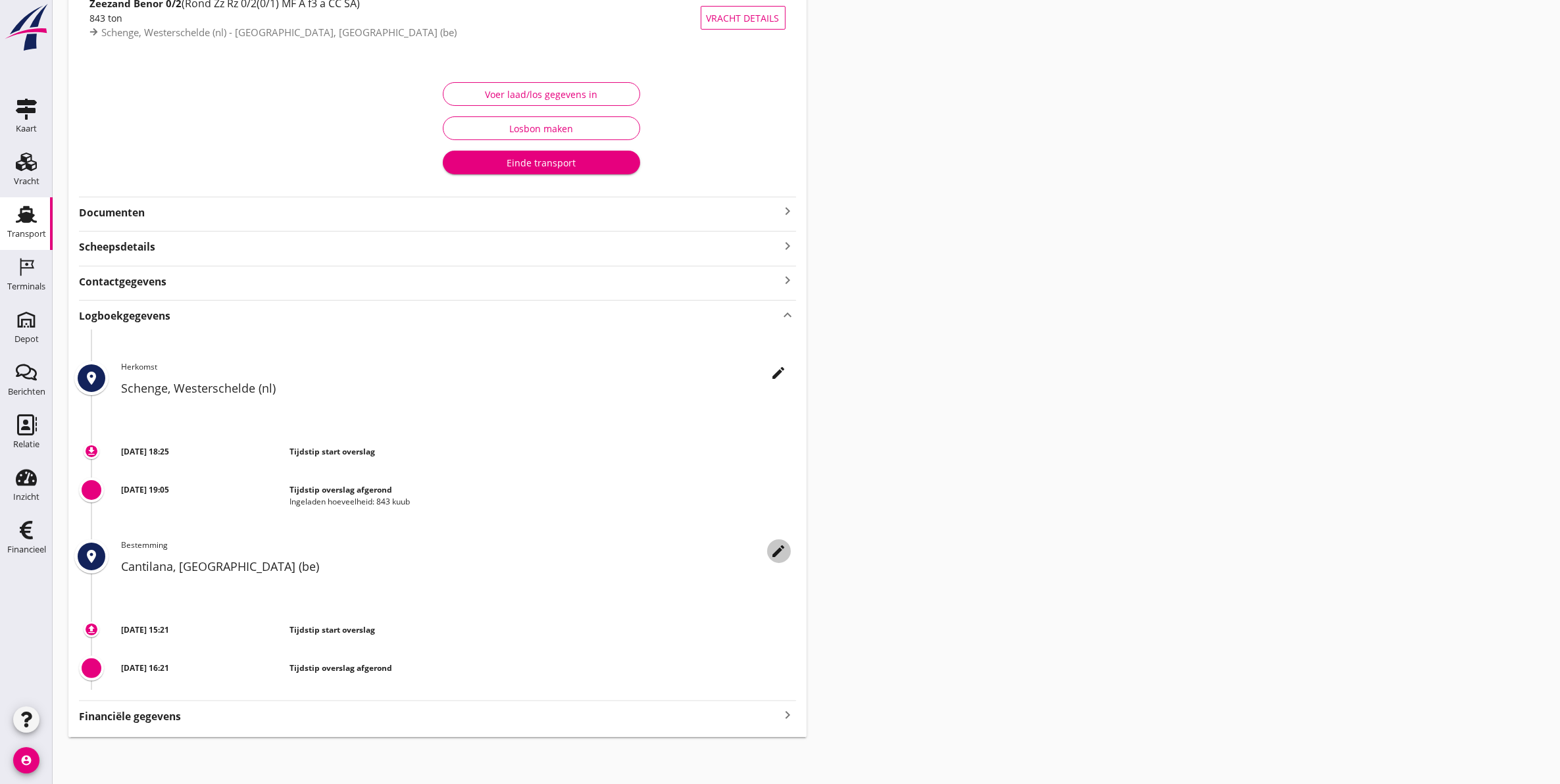
click at [781, 553] on icon "edit" at bounding box center [779, 551] width 15 height 15
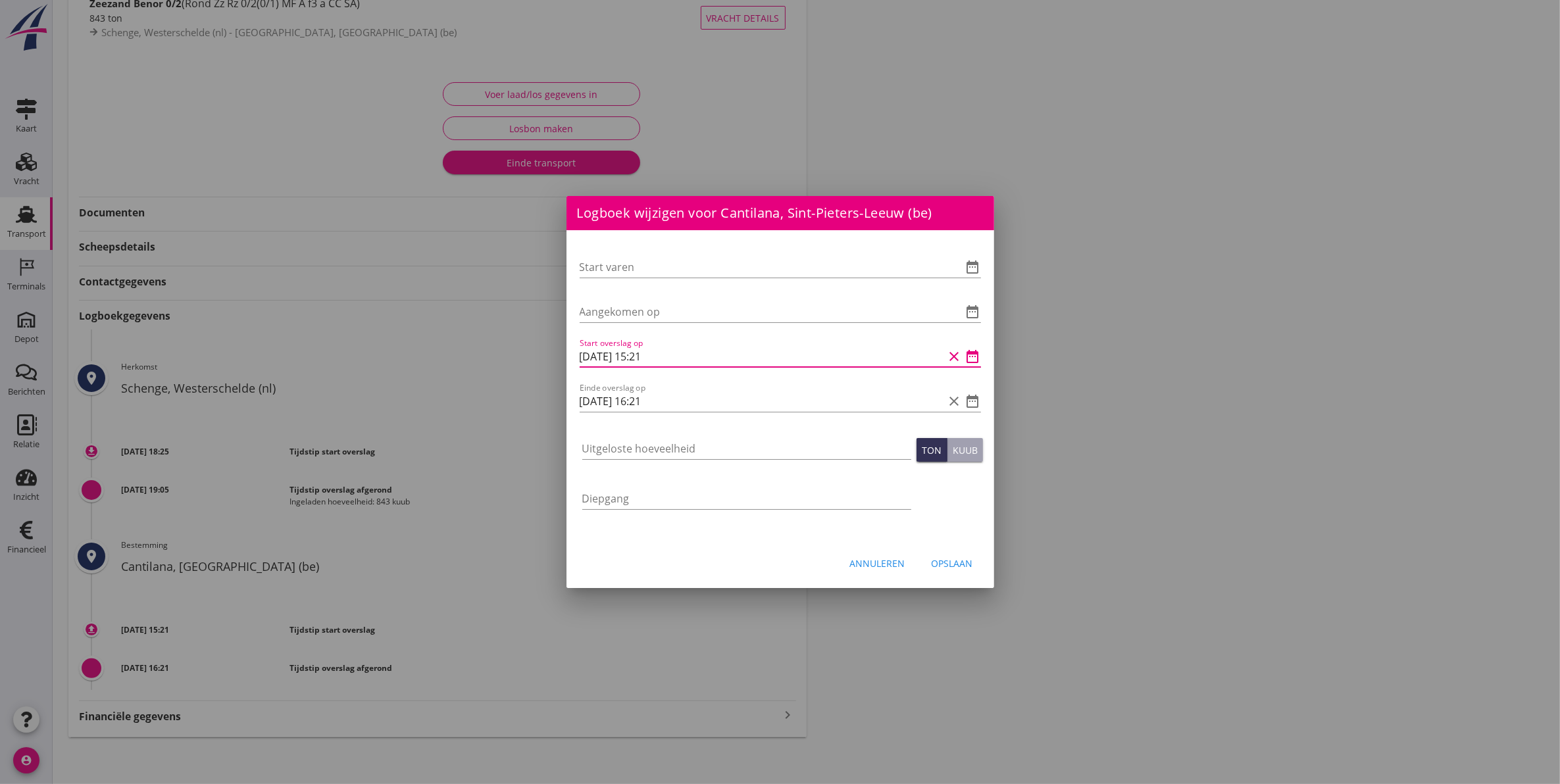
scroll to position [1, 0]
drag, startPoint x: 642, startPoint y: 362, endPoint x: 520, endPoint y: 367, distance: 122.1
click at [520, 367] on div "info@cantillana.com Klant emailadres ramon@faassegroep.nl Schipper emailadres i…" at bounding box center [780, 314] width 1560 height 941
type input "02-10-2025 12:00"
click at [709, 408] on input "30-09-2025 16:21" at bounding box center [762, 401] width 364 height 21
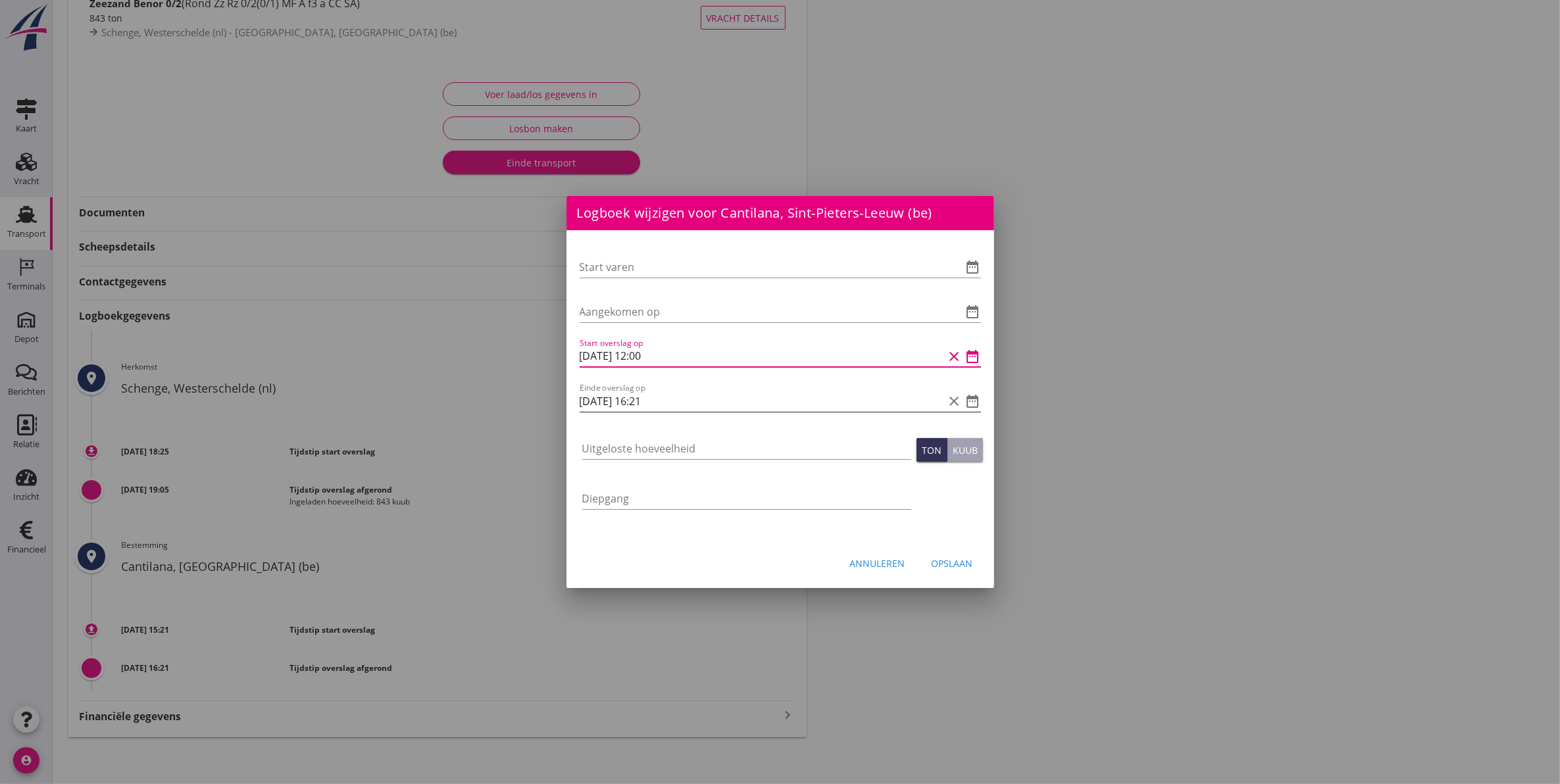
scroll to position [0, 0]
drag, startPoint x: 709, startPoint y: 408, endPoint x: 531, endPoint y: 399, distance: 178.2
click at [531, 399] on div "info@cantillana.com Klant emailadres ramon@faassegroep.nl Schipper emailadres i…" at bounding box center [780, 314] width 1560 height 941
type input "02-10-2025 14:00"
click at [698, 448] on input "Uitgeloste hoeveelheid" at bounding box center [747, 448] width 329 height 21
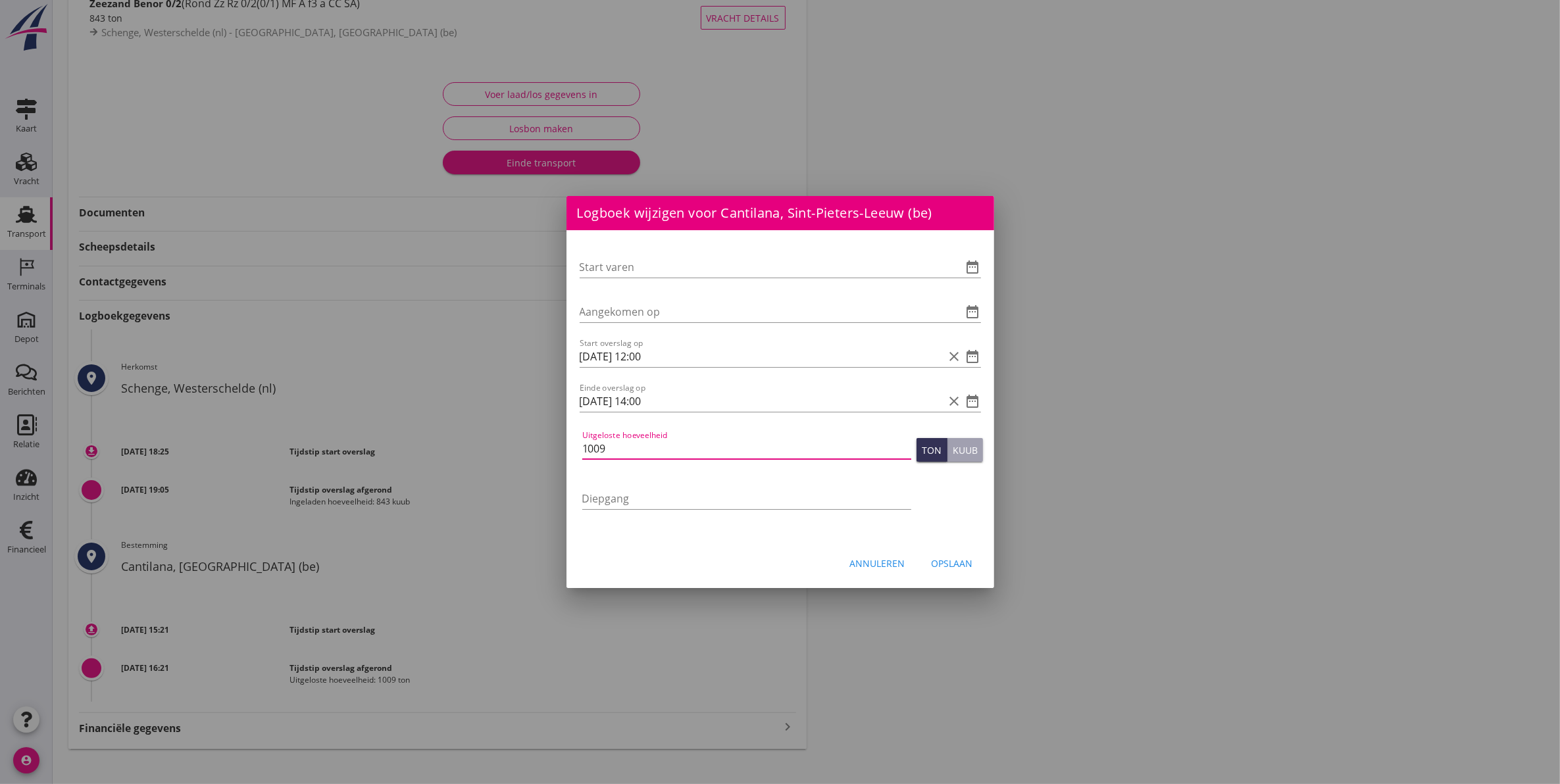
type input "1009"
click at [945, 570] on button "Opslaan" at bounding box center [952, 563] width 62 height 24
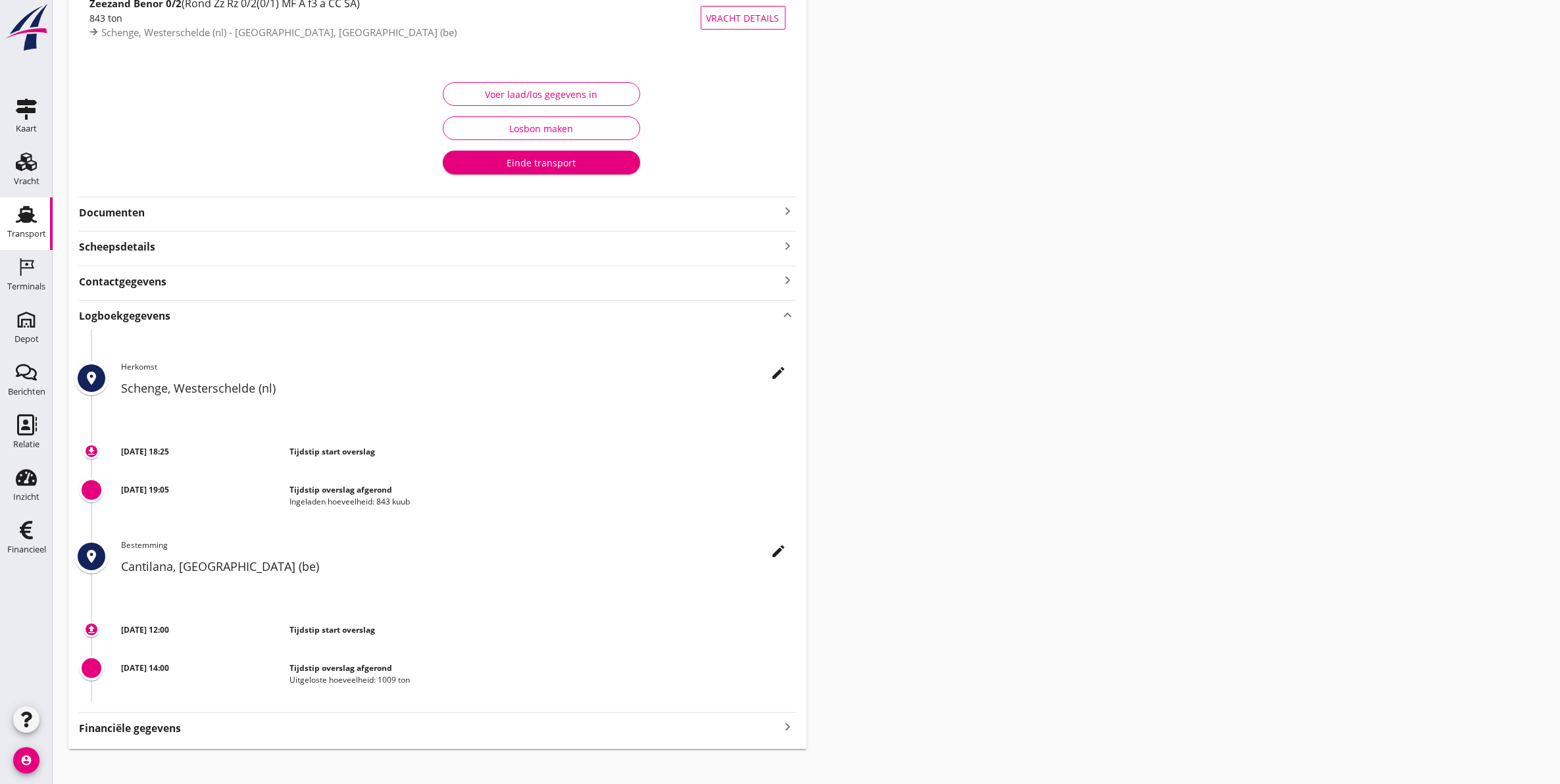
click at [545, 87] on div "Voer laad/los gegevens in" at bounding box center [541, 94] width 175 height 14
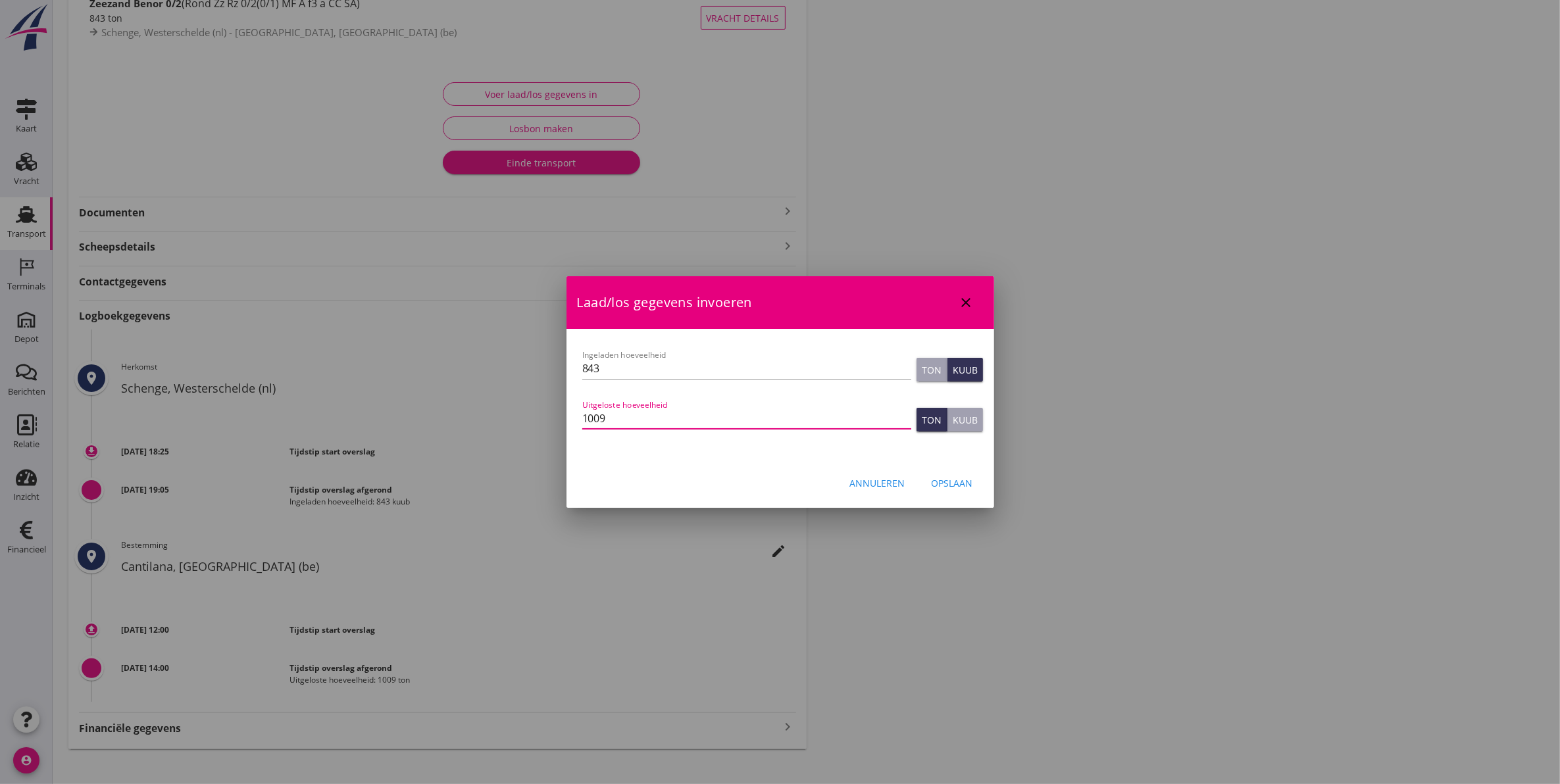
click at [717, 419] on input "1009" at bounding box center [747, 418] width 329 height 21
type input "1009"
click at [971, 479] on div "Opslaan" at bounding box center [952, 483] width 42 height 14
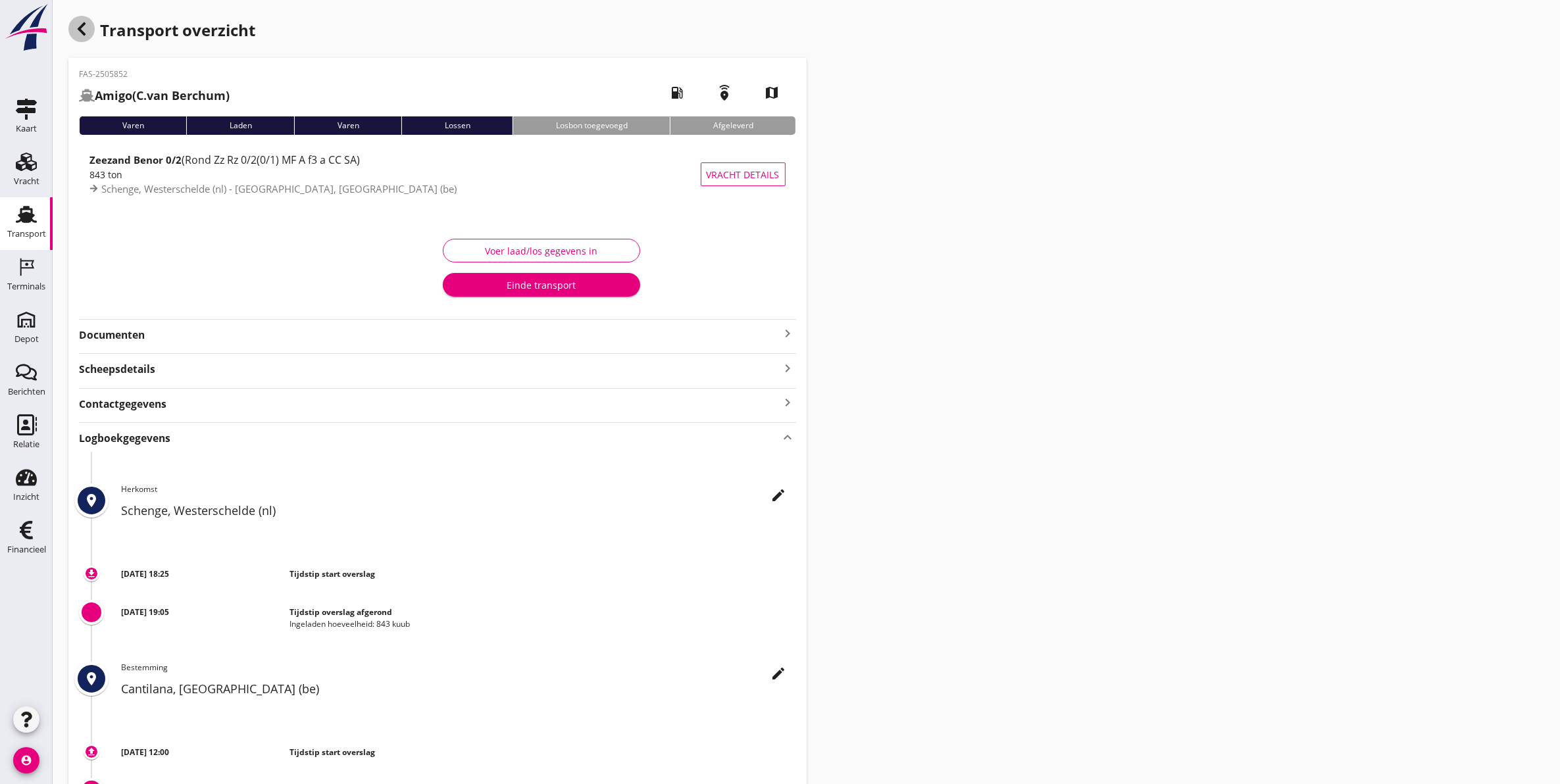
click at [87, 30] on icon "button" at bounding box center [81, 28] width 15 height 15
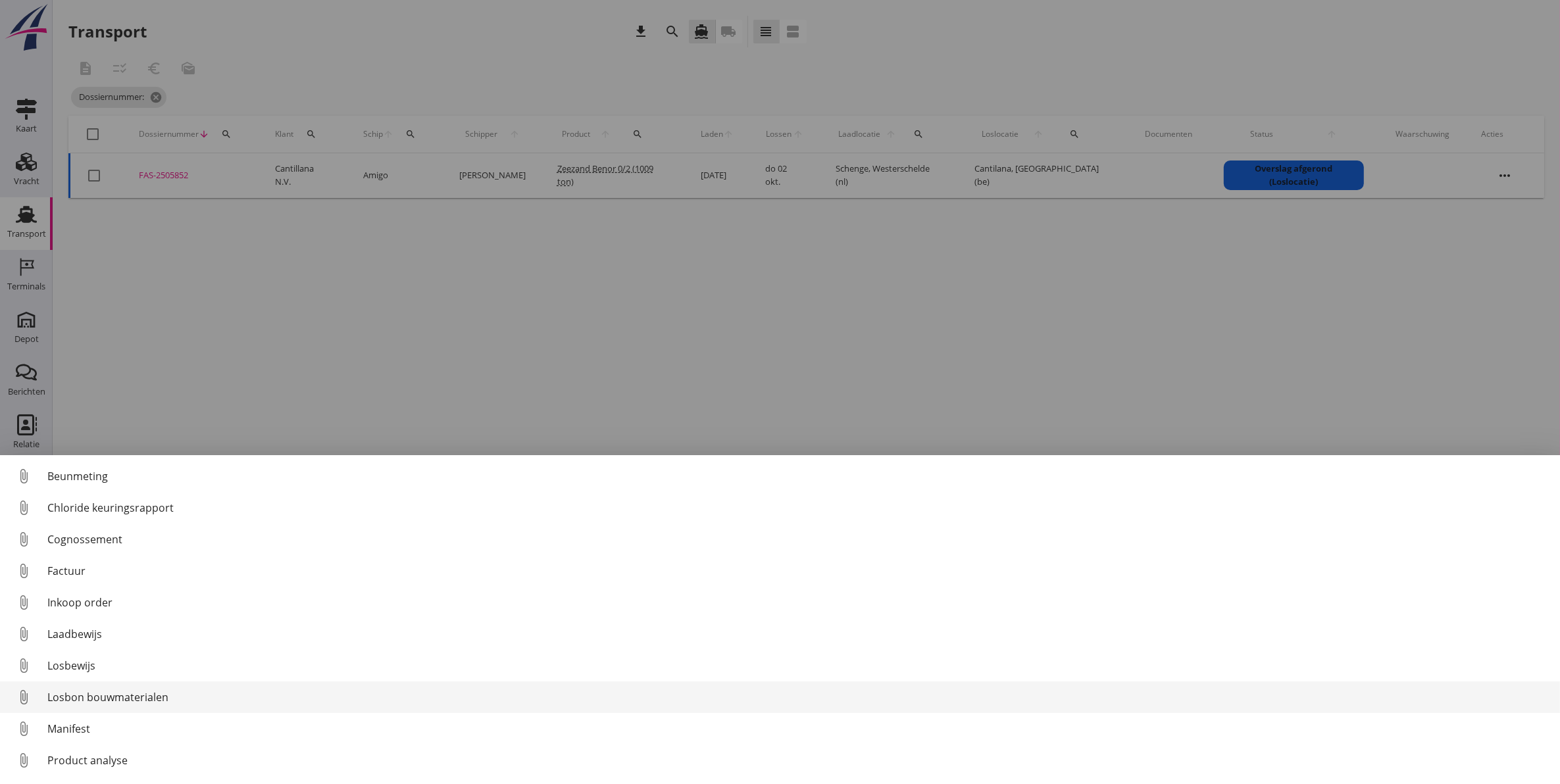
click at [138, 697] on div "Losbon bouwmaterialen" at bounding box center [797, 697] width 1502 height 15
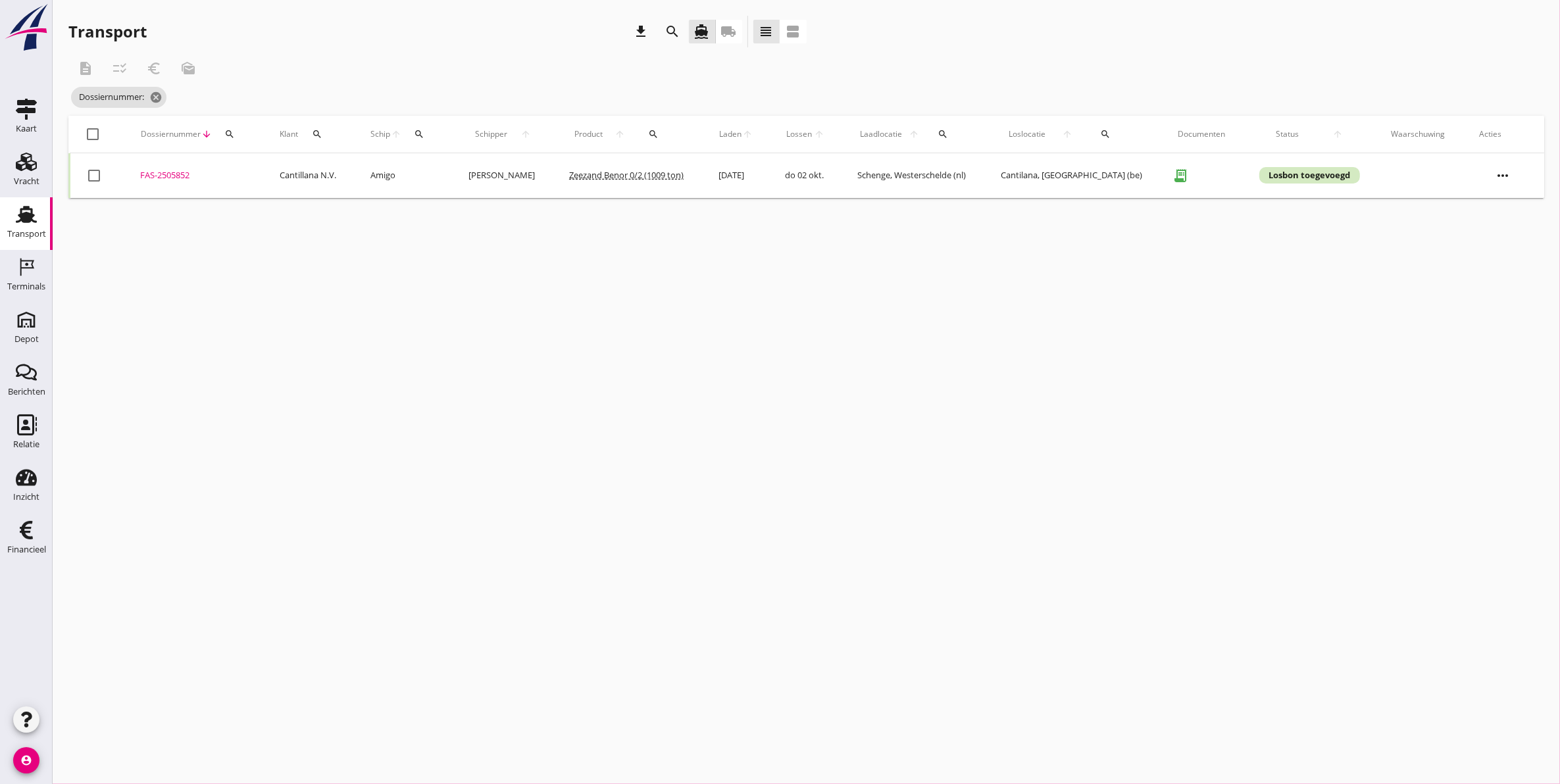
click at [160, 174] on div "FAS-2505852" at bounding box center [194, 176] width 108 height 13
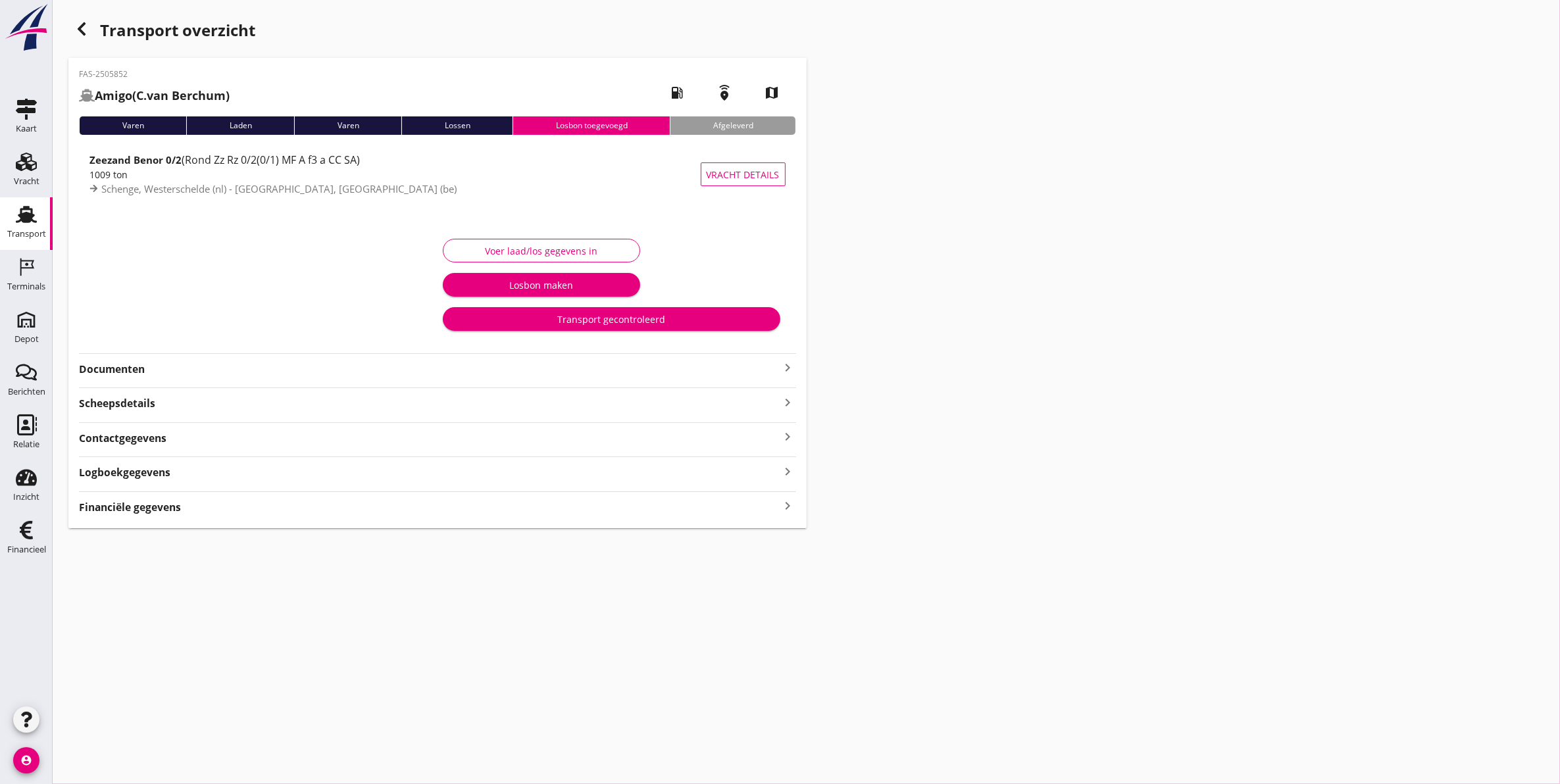
click at [632, 320] on div "Transport gecontroleerd" at bounding box center [611, 319] width 316 height 14
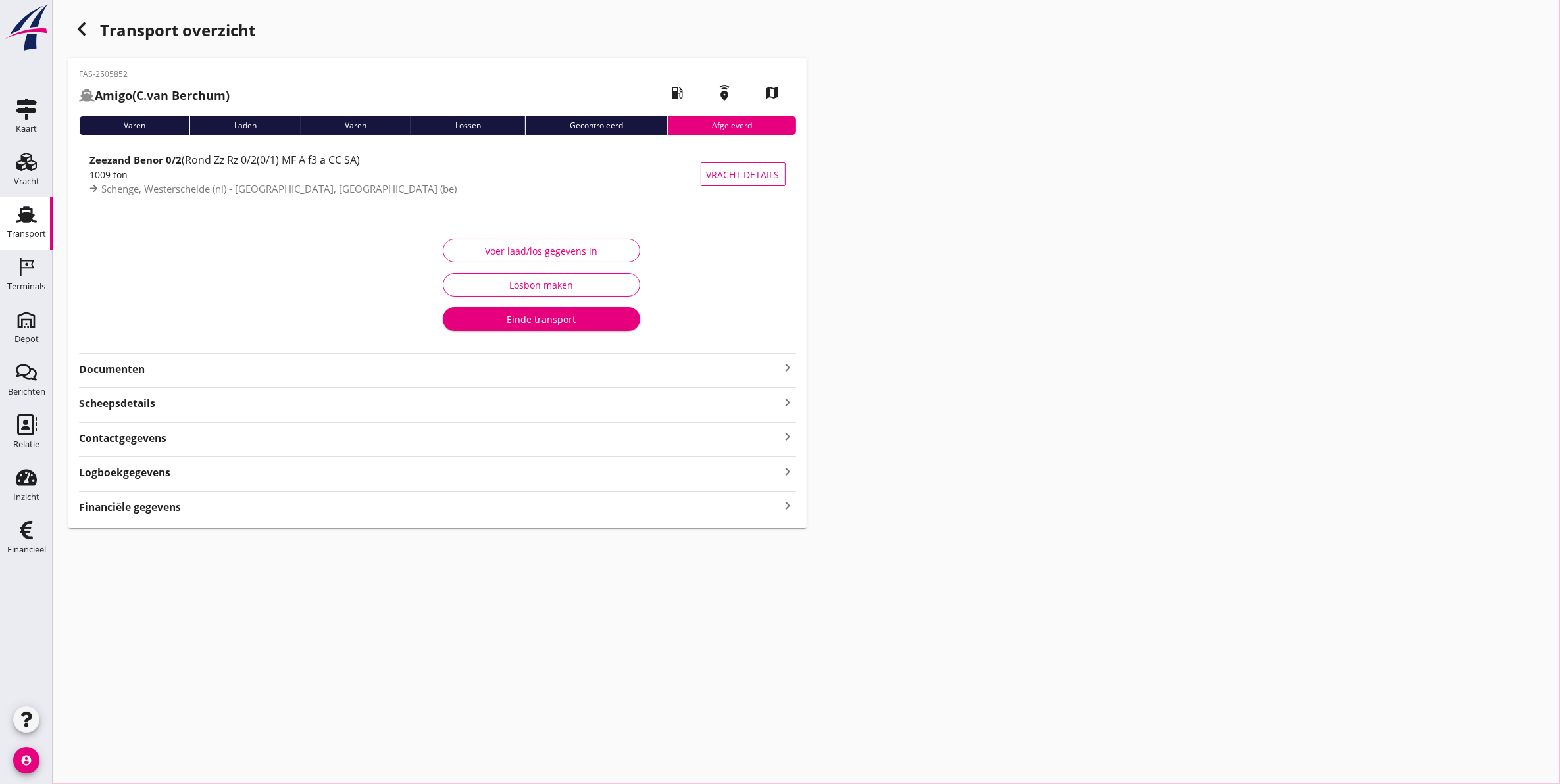
click at [75, 24] on icon "button" at bounding box center [81, 28] width 15 height 15
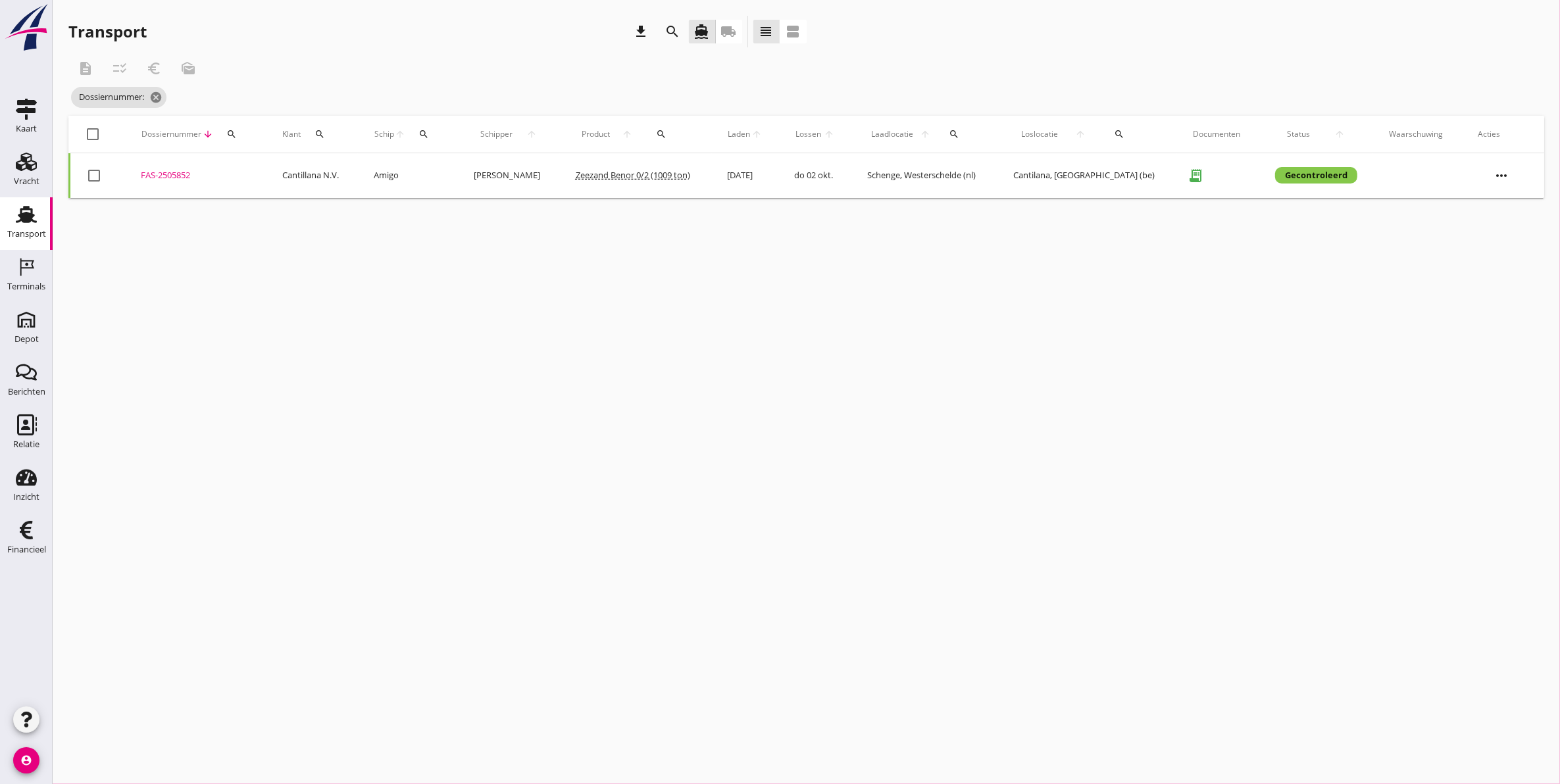
click at [228, 135] on icon "search" at bounding box center [232, 134] width 11 height 11
click at [278, 169] on input "Zoeken op dossiernummer..." at bounding box center [293, 172] width 137 height 21
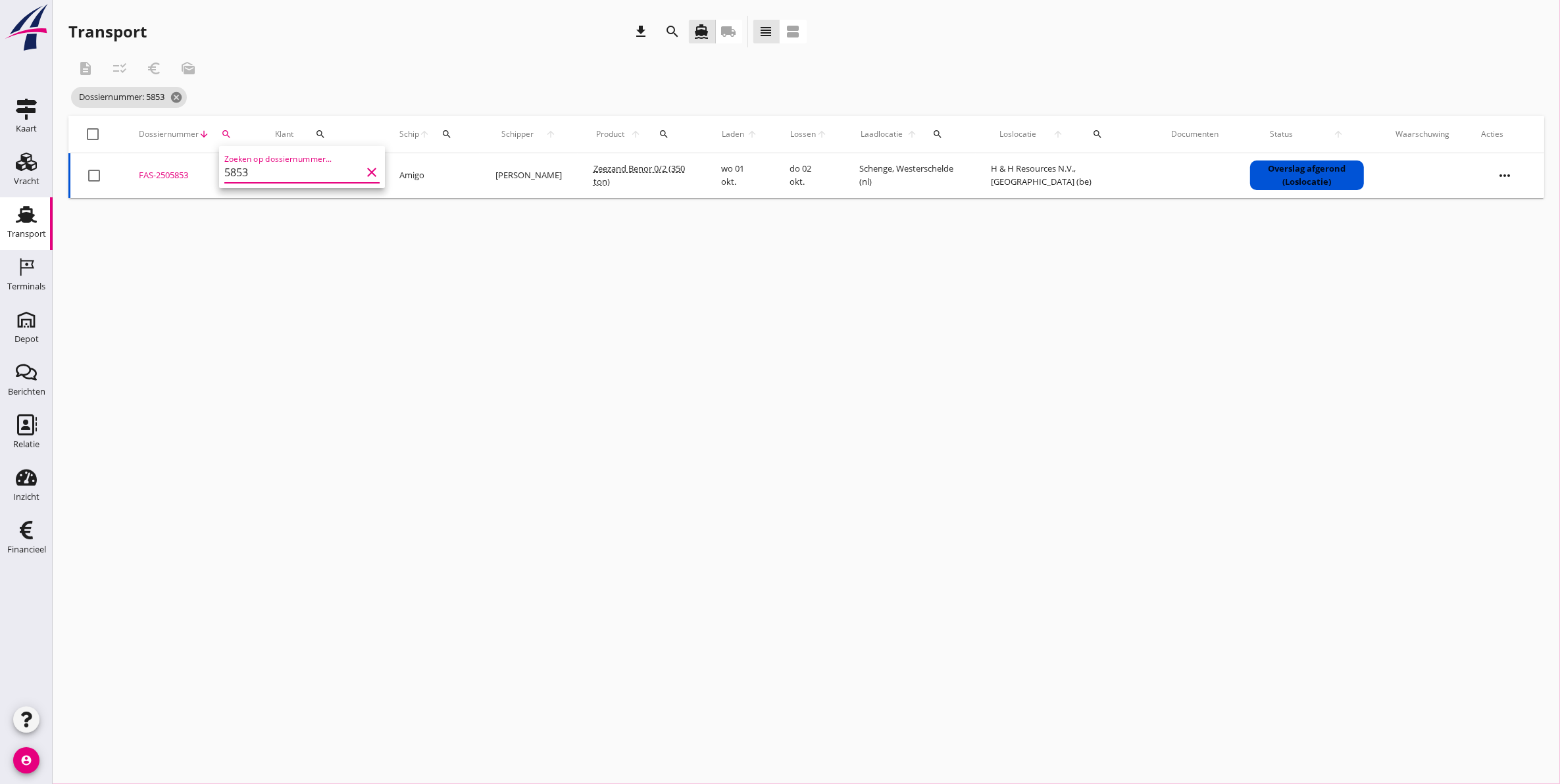
type input "5853"
click at [173, 177] on div "FAS-2505853" at bounding box center [191, 176] width 105 height 13
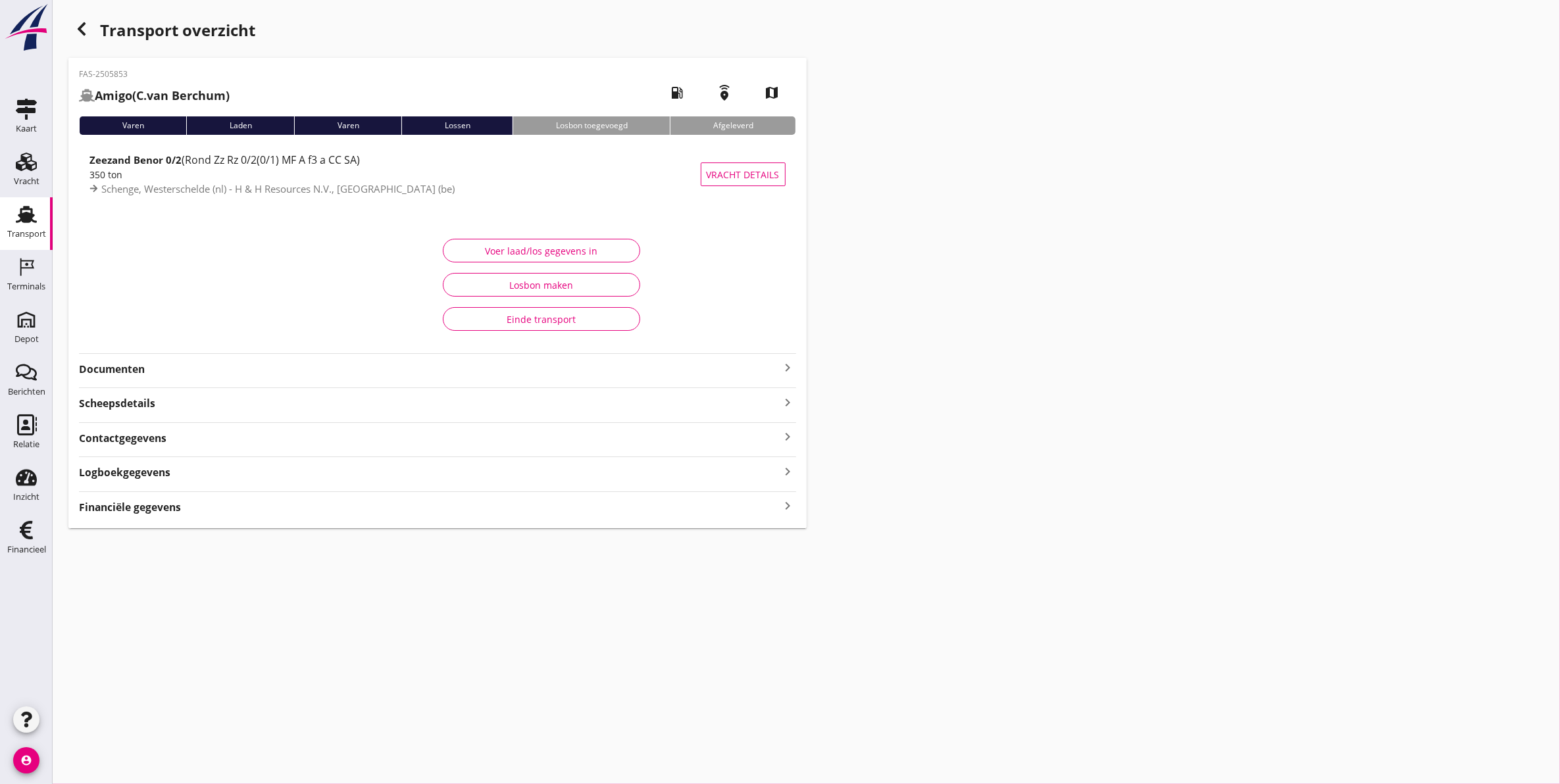
click at [231, 476] on div "Logboekgegevens keyboard_arrow_right" at bounding box center [437, 471] width 717 height 17
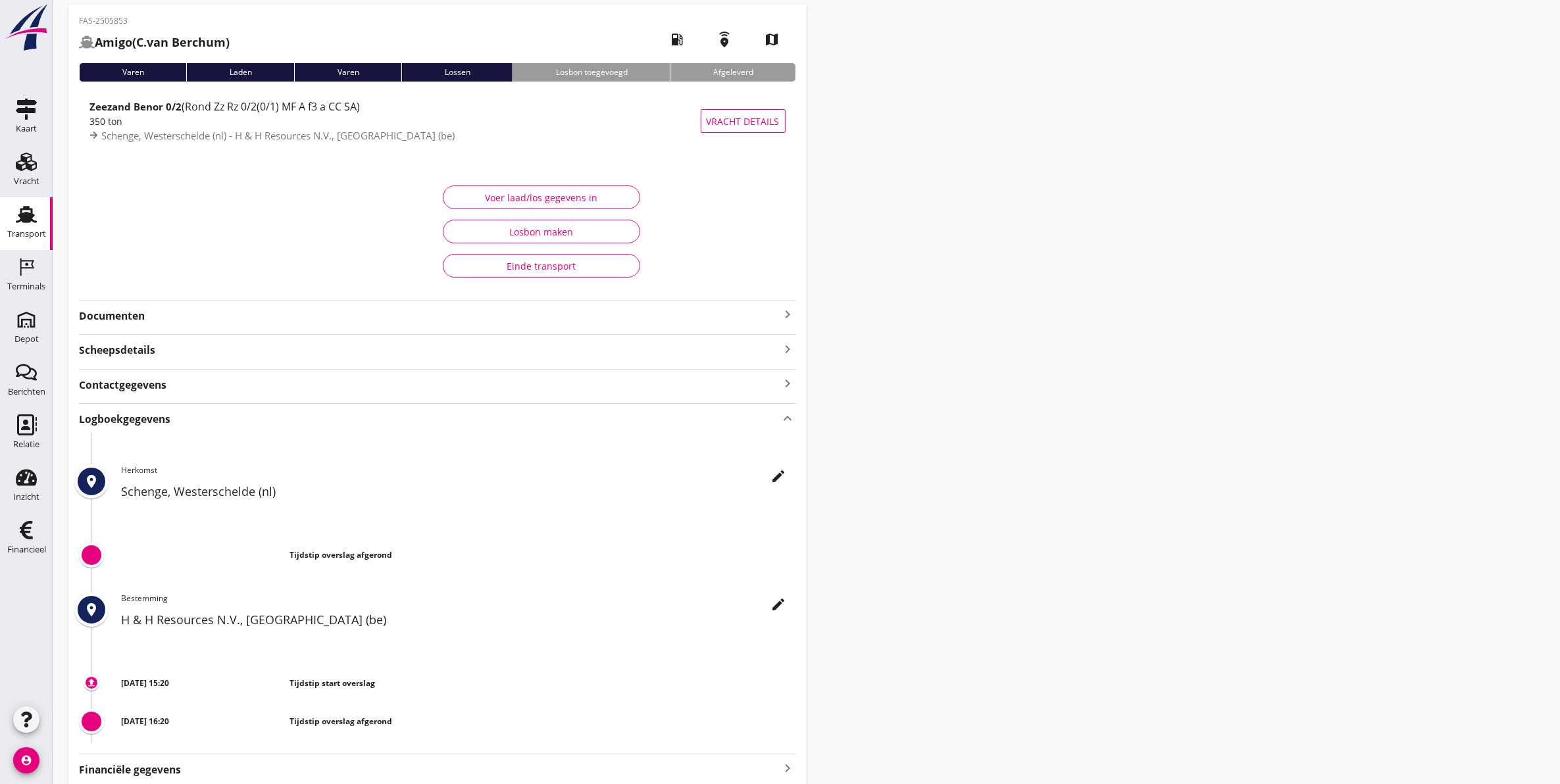
scroll to position [107, 0]
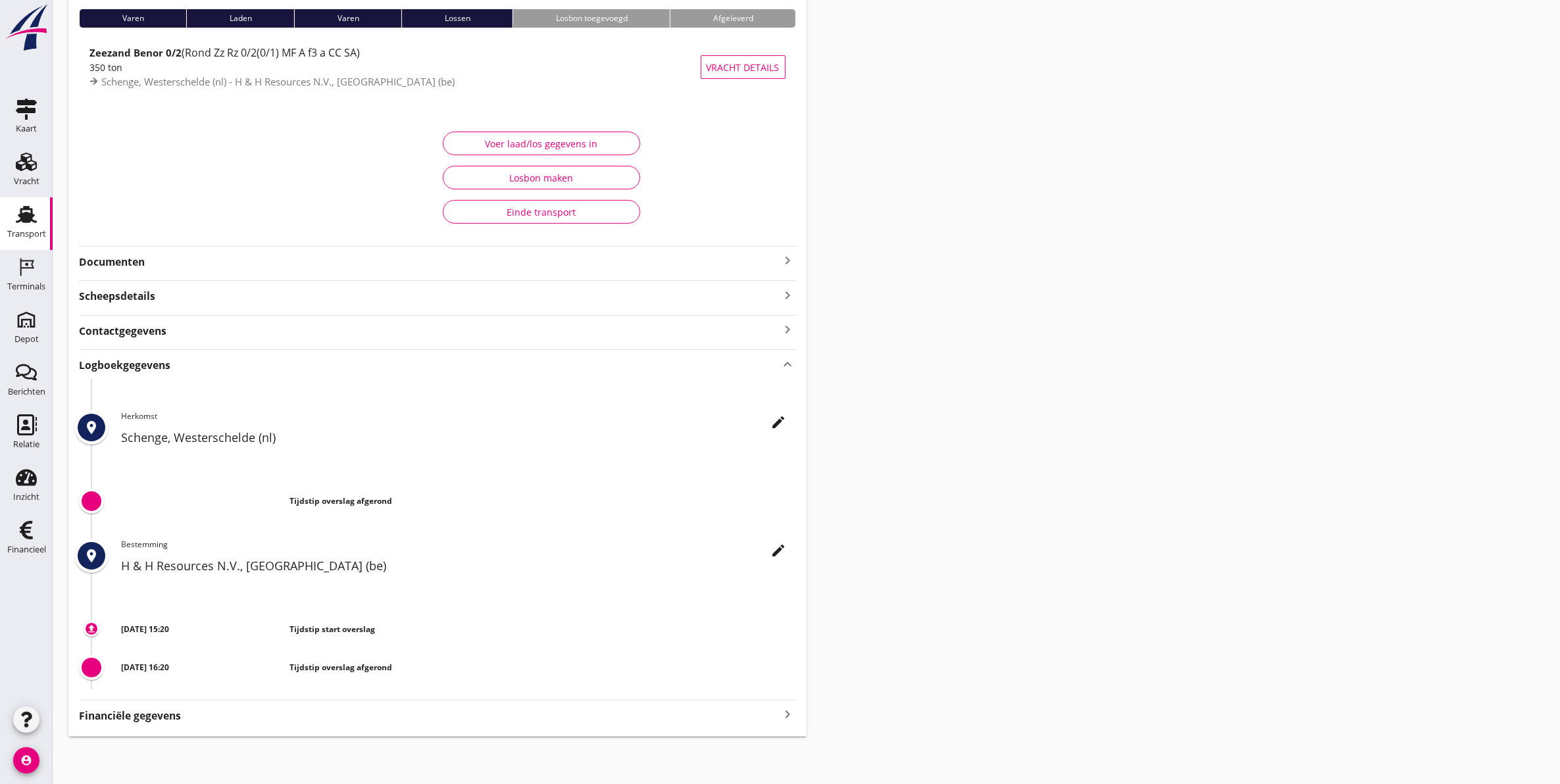
click at [790, 567] on h2 "H & H Resources N.V., [GEOGRAPHIC_DATA] (be)" at bounding box center [458, 566] width 675 height 17
click at [770, 553] on div "edit" at bounding box center [779, 550] width 24 height 15
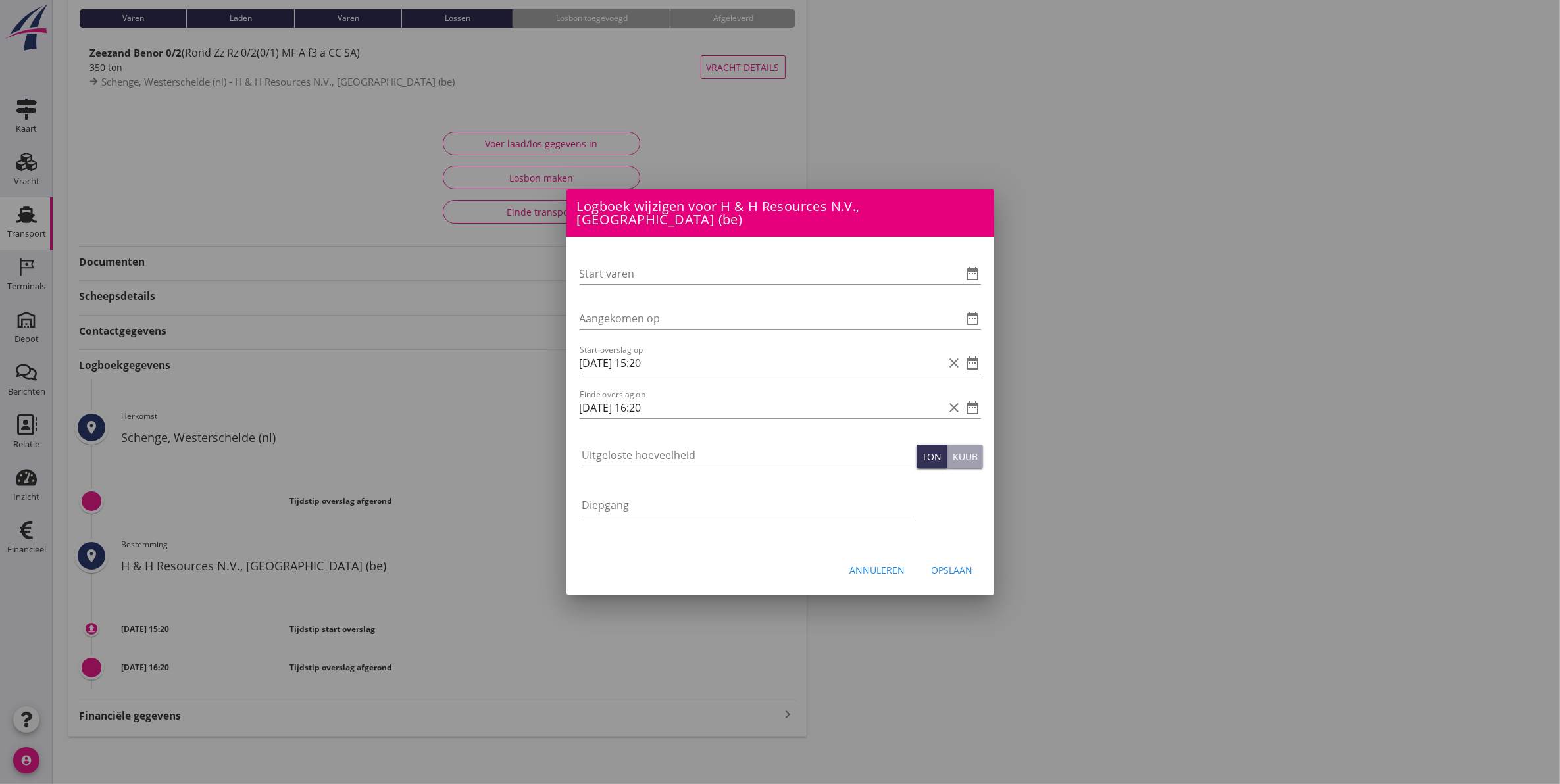
click at [975, 355] on icon "date_range" at bounding box center [972, 363] width 15 height 15
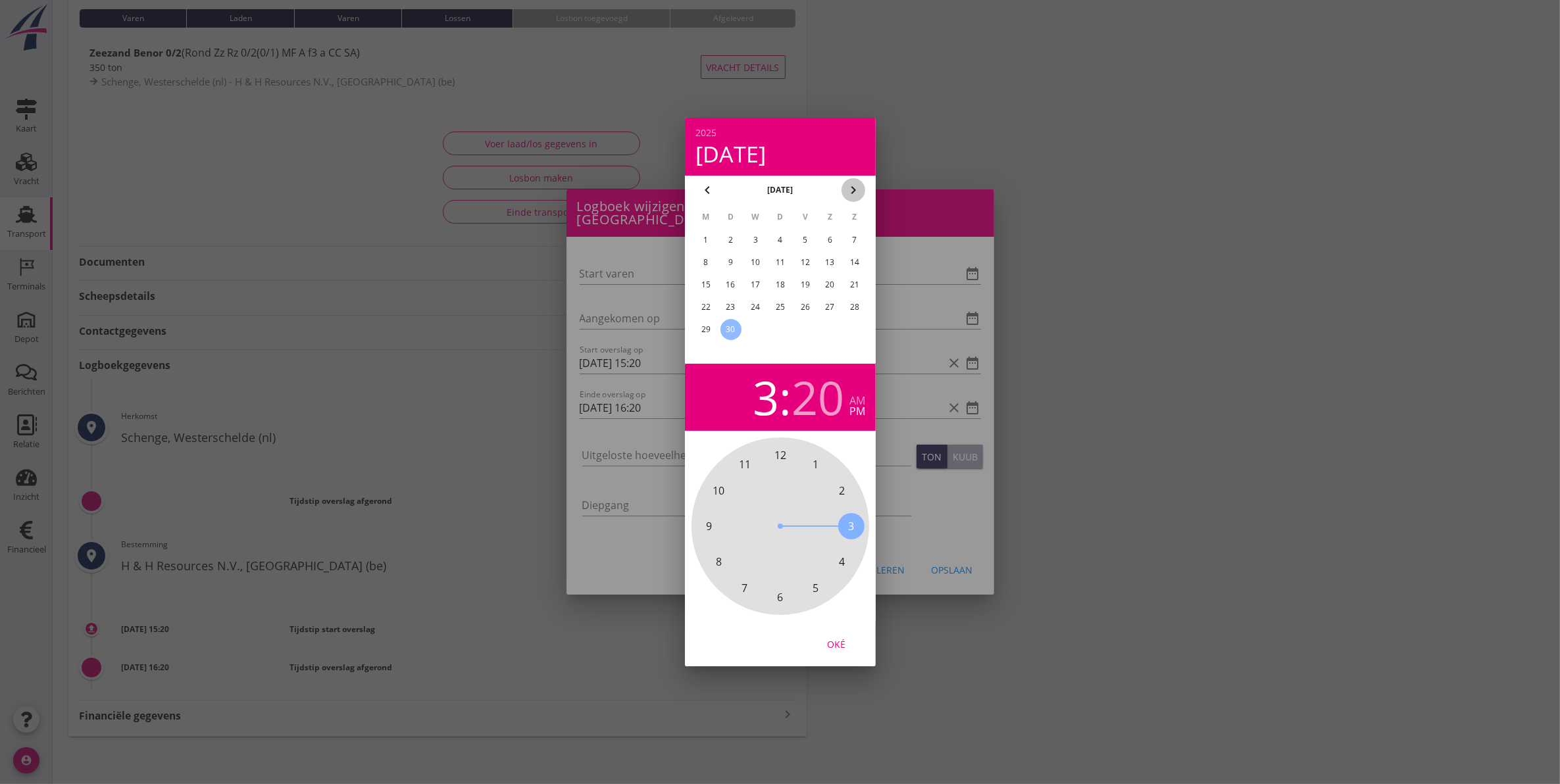
click at [857, 178] on button "chevron_right" at bounding box center [853, 189] width 24 height 24
click at [780, 241] on div "2" at bounding box center [779, 240] width 19 height 19
click at [963, 498] on div at bounding box center [780, 392] width 1560 height 784
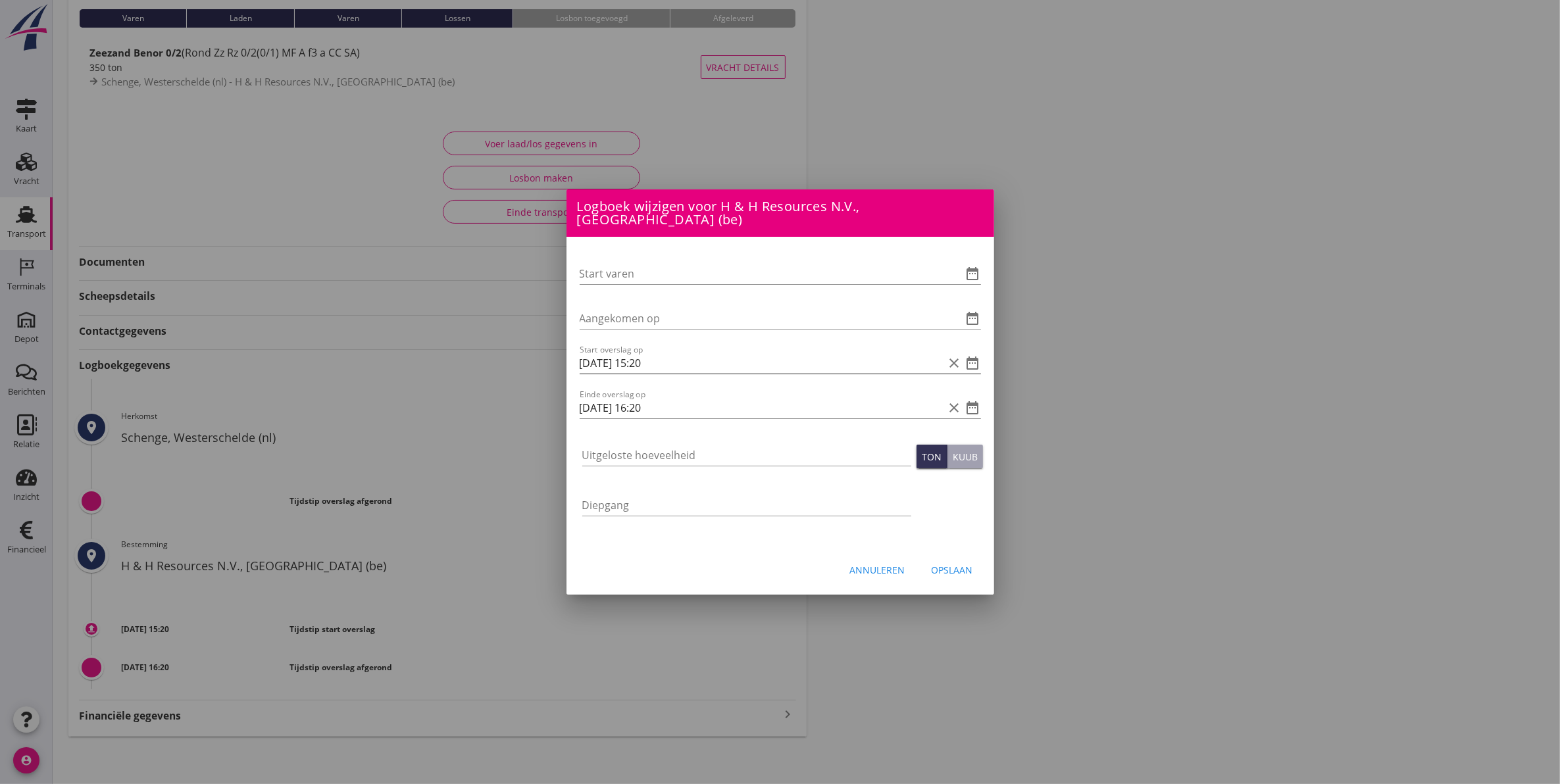
click at [973, 355] on icon "date_range" at bounding box center [972, 363] width 15 height 15
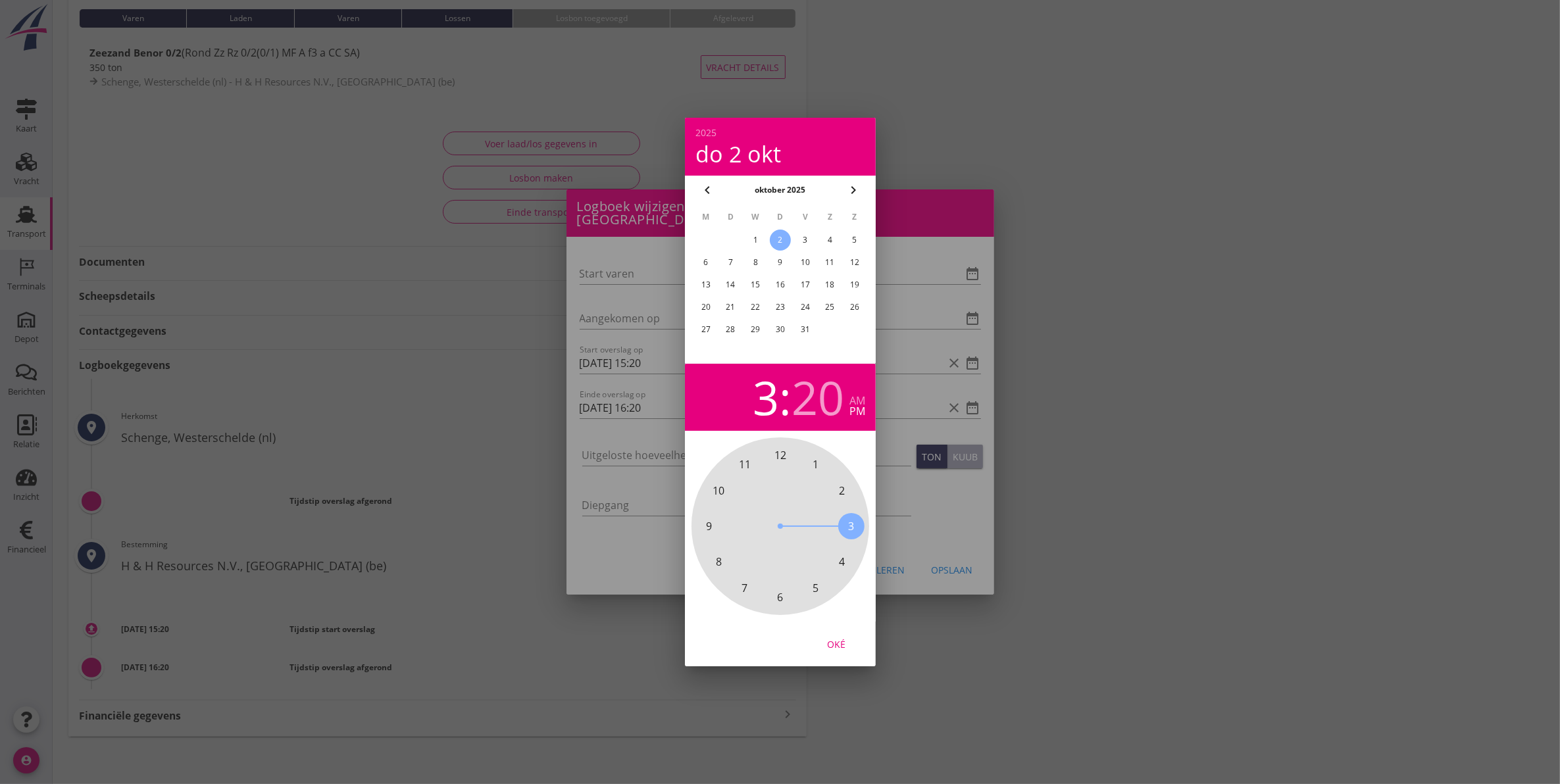
click at [778, 236] on div "2" at bounding box center [779, 240] width 21 height 21
click at [830, 662] on div "Oké" at bounding box center [780, 644] width 191 height 45
click at [832, 651] on div "Oké" at bounding box center [836, 644] width 37 height 14
type input "02-10-2025 15:20"
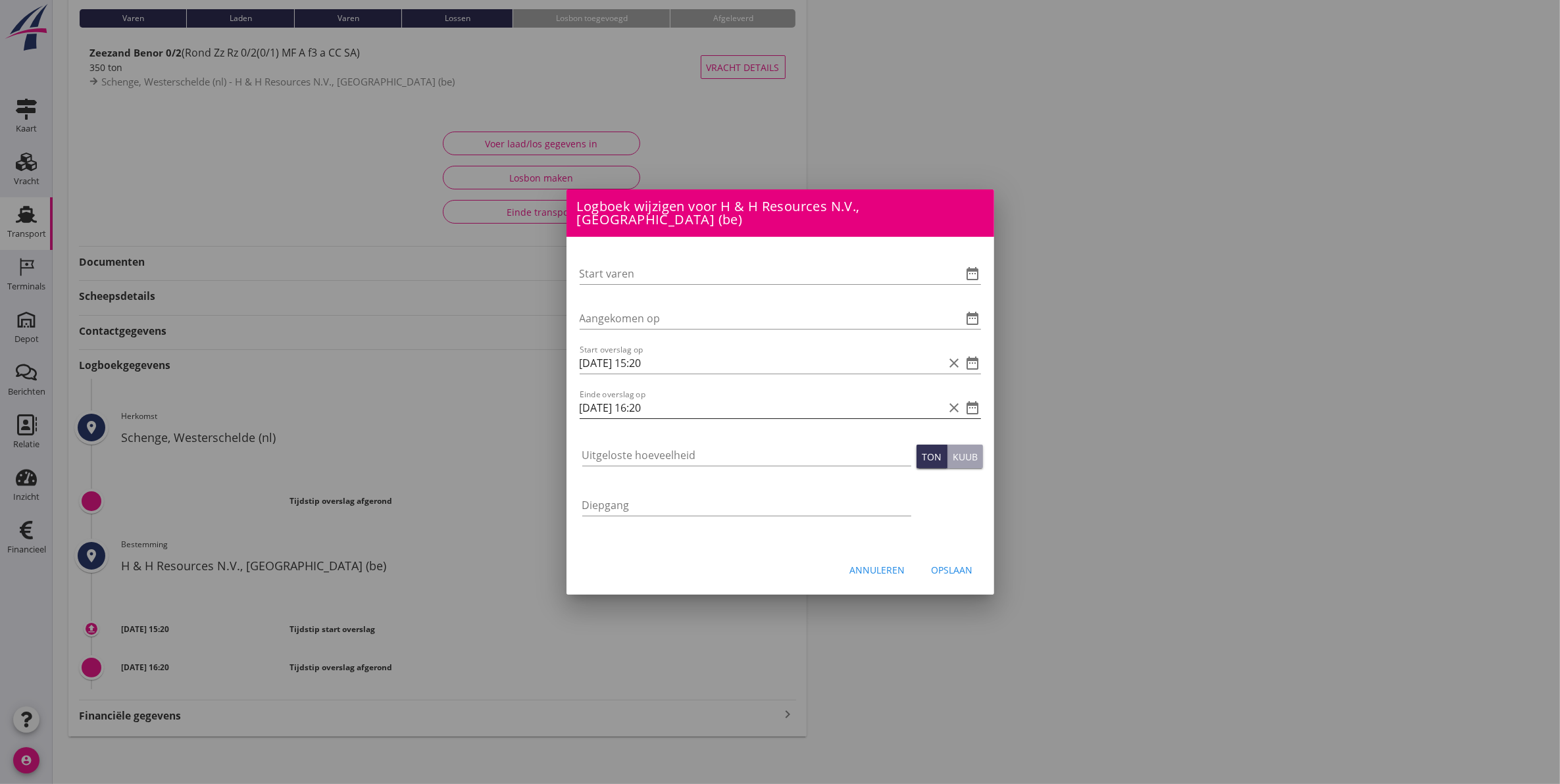
click at [971, 400] on icon "date_range" at bounding box center [972, 407] width 15 height 15
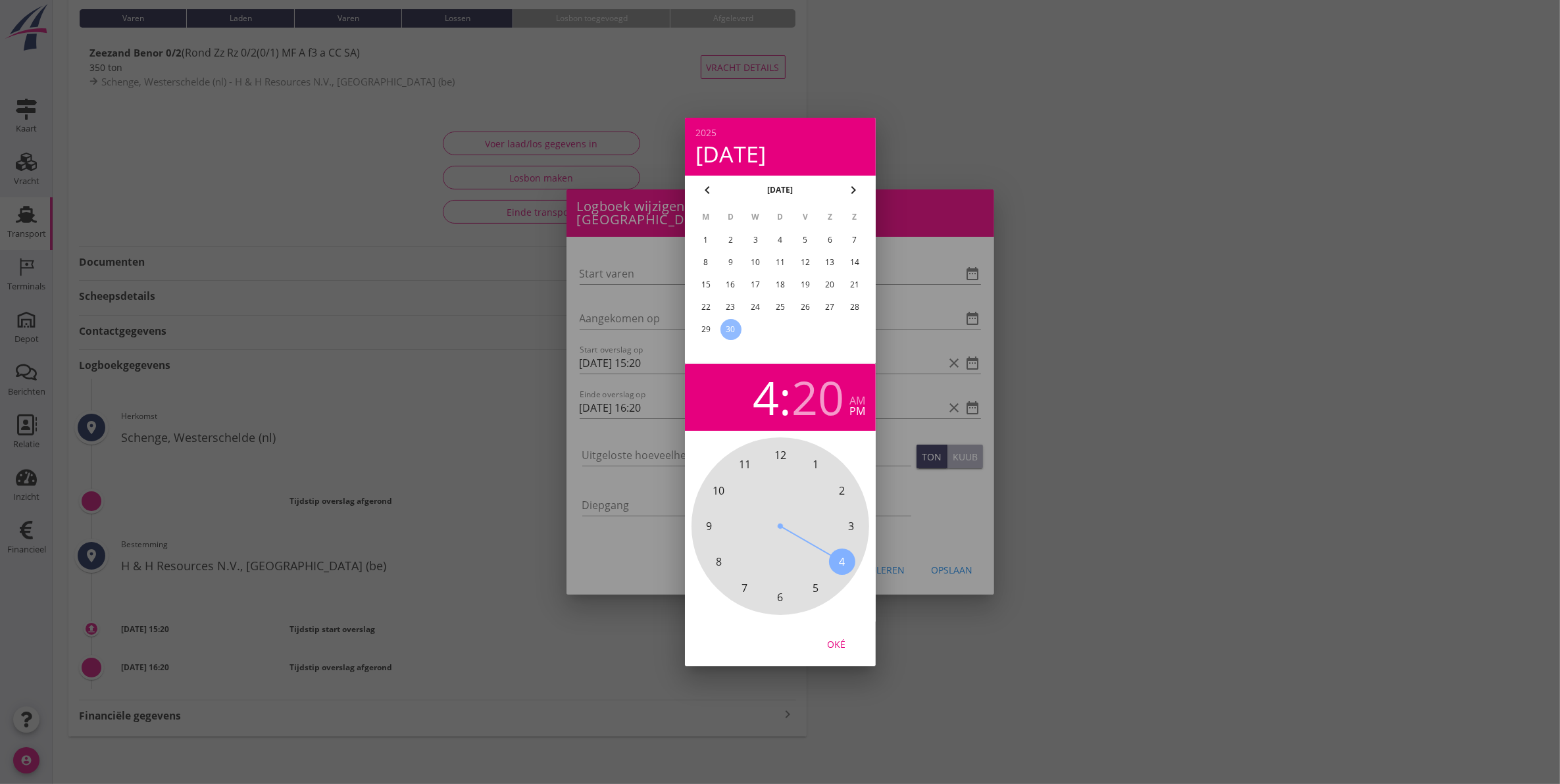
click at [857, 185] on icon "chevron_right" at bounding box center [853, 189] width 15 height 15
click at [779, 238] on div "2" at bounding box center [779, 240] width 19 height 19
click at [836, 647] on div "Oké" at bounding box center [836, 644] width 37 height 14
type input "02-10-2025 16:20"
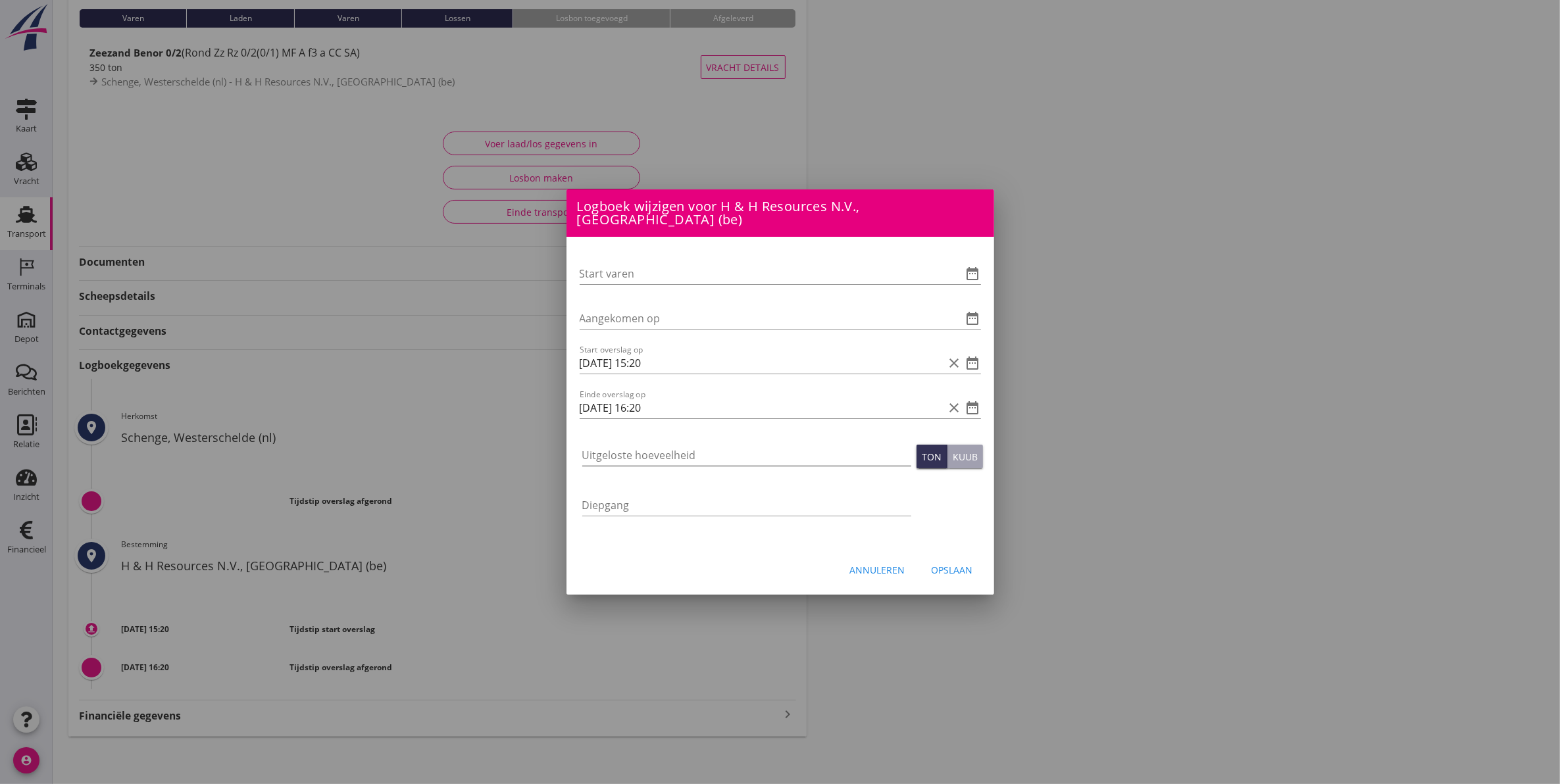
click at [800, 454] on input "Uitgeloste hoeveelheid" at bounding box center [747, 455] width 329 height 21
type input "458"
click at [942, 564] on div "Opslaan" at bounding box center [952, 570] width 42 height 14
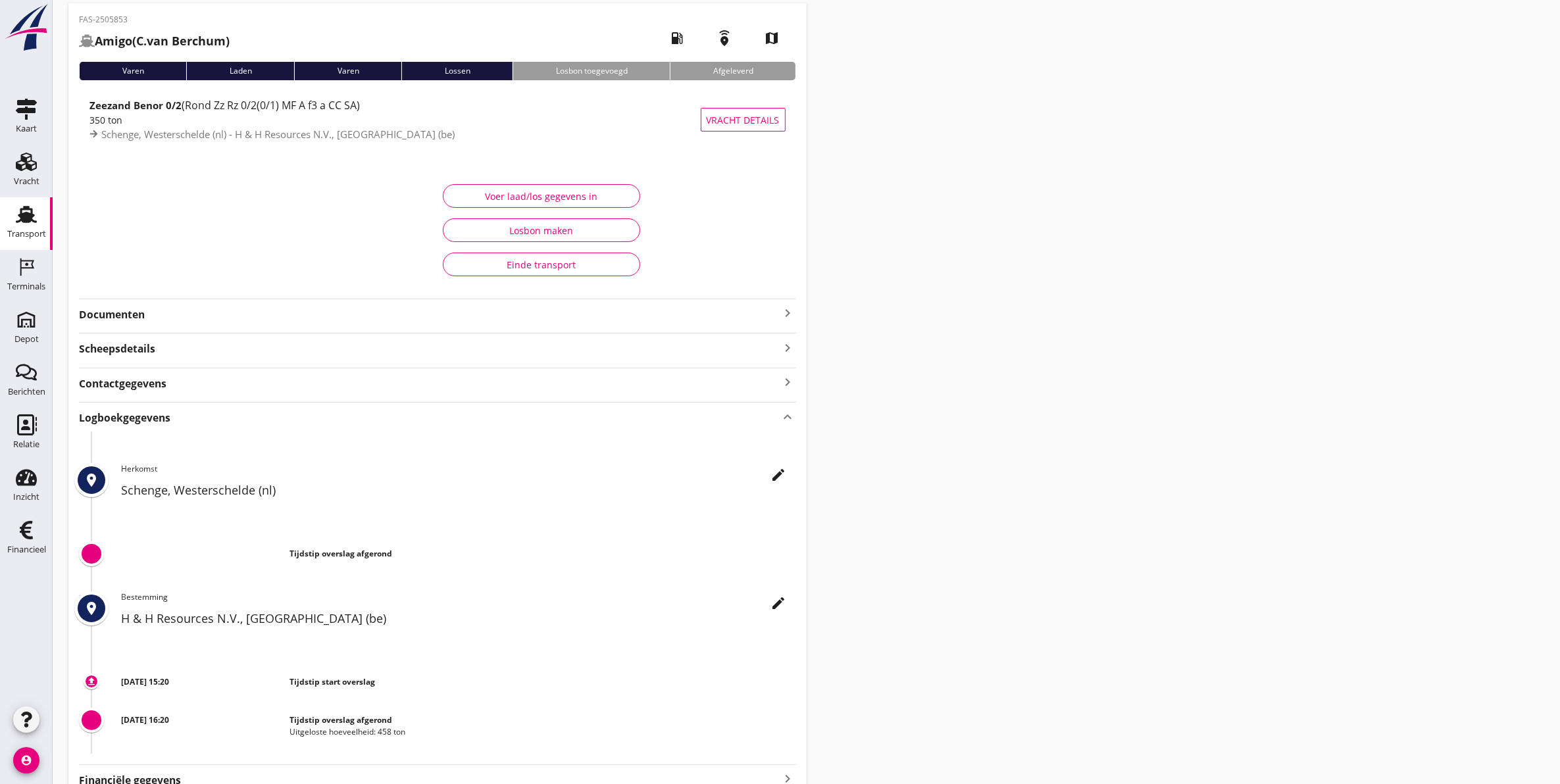
scroll to position [0, 0]
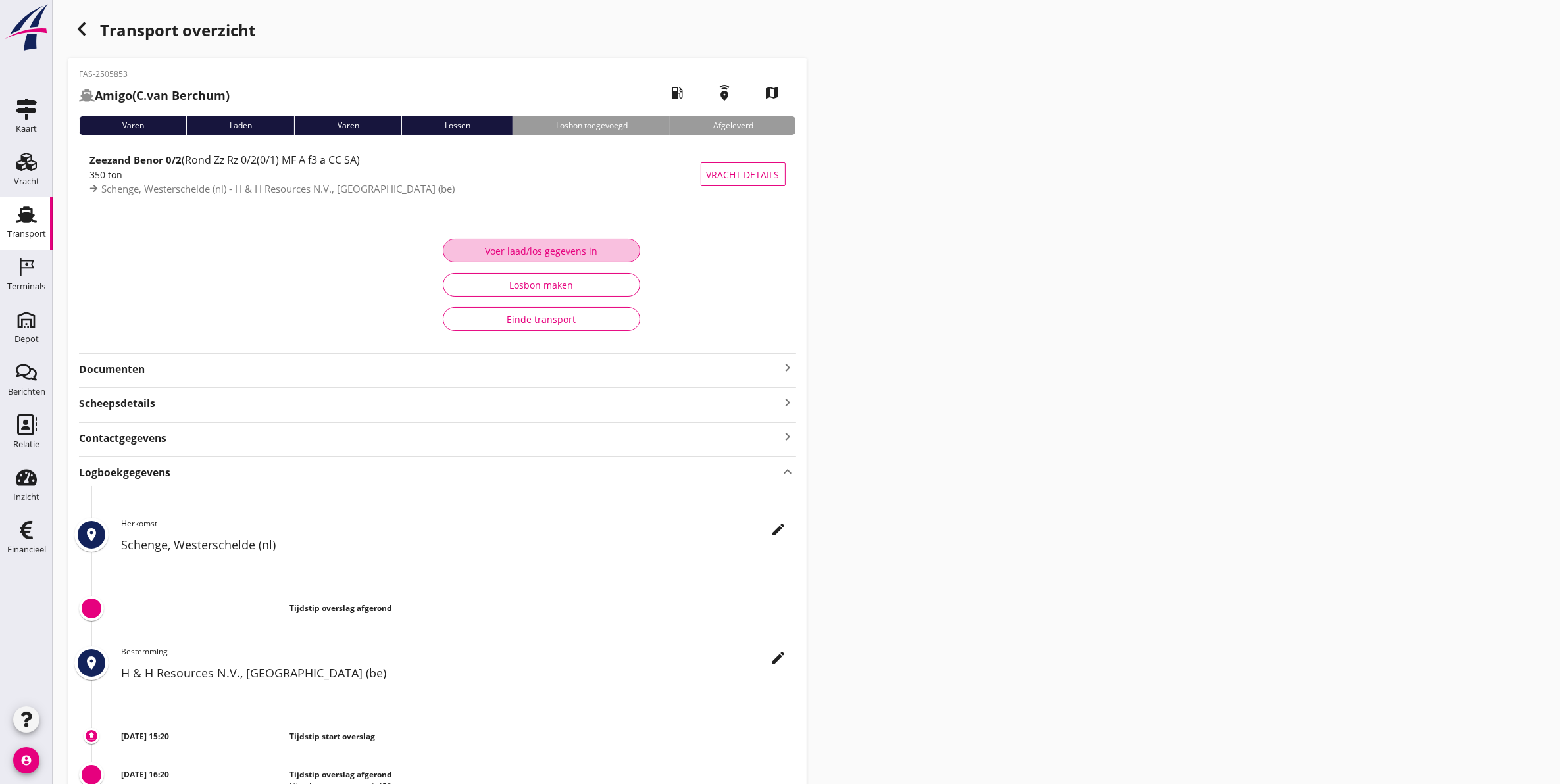
click at [531, 244] on div "Voer laad/los gegevens in" at bounding box center [541, 251] width 175 height 14
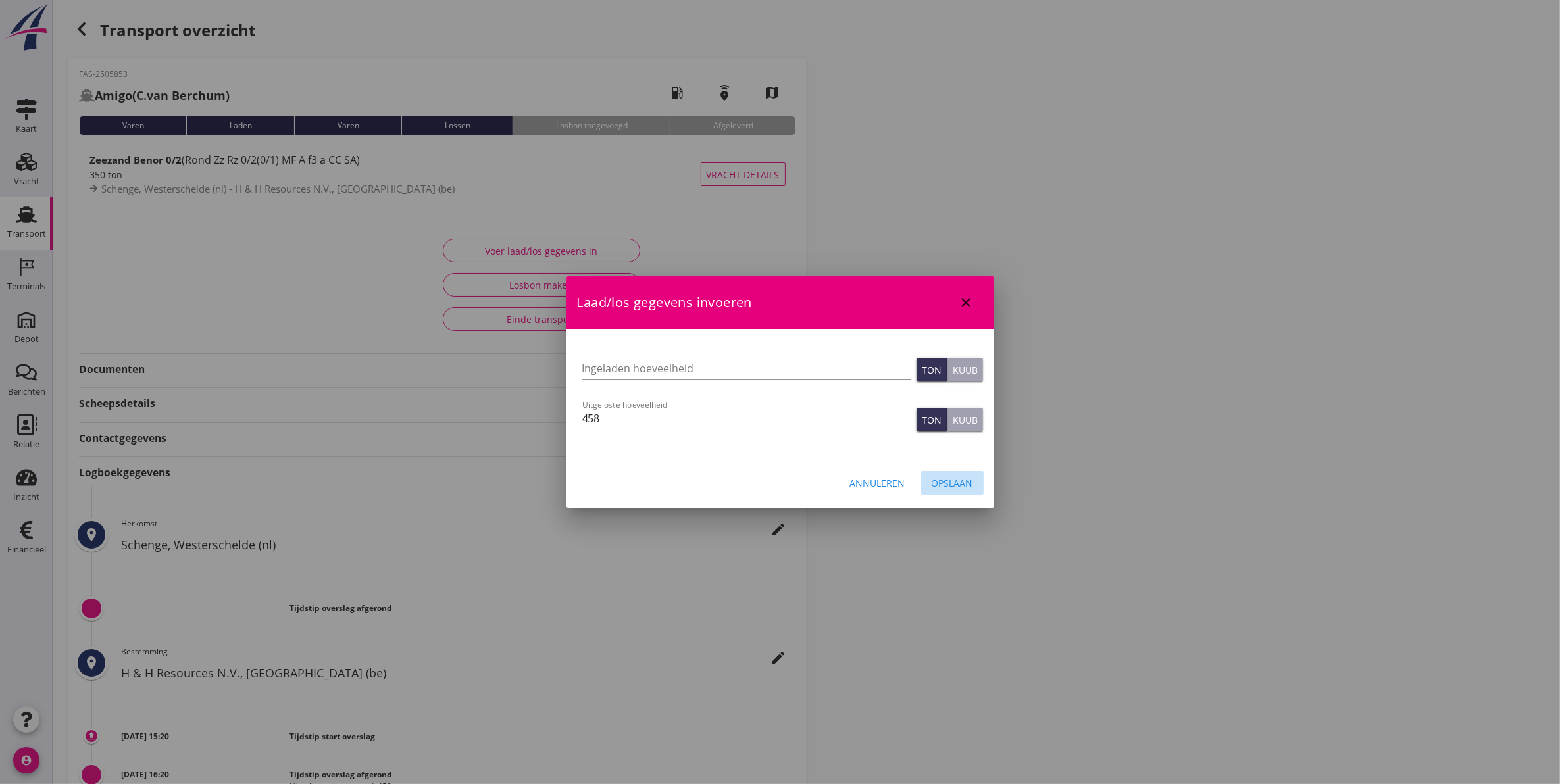
click at [957, 488] on div "Opslaan" at bounding box center [952, 483] width 42 height 14
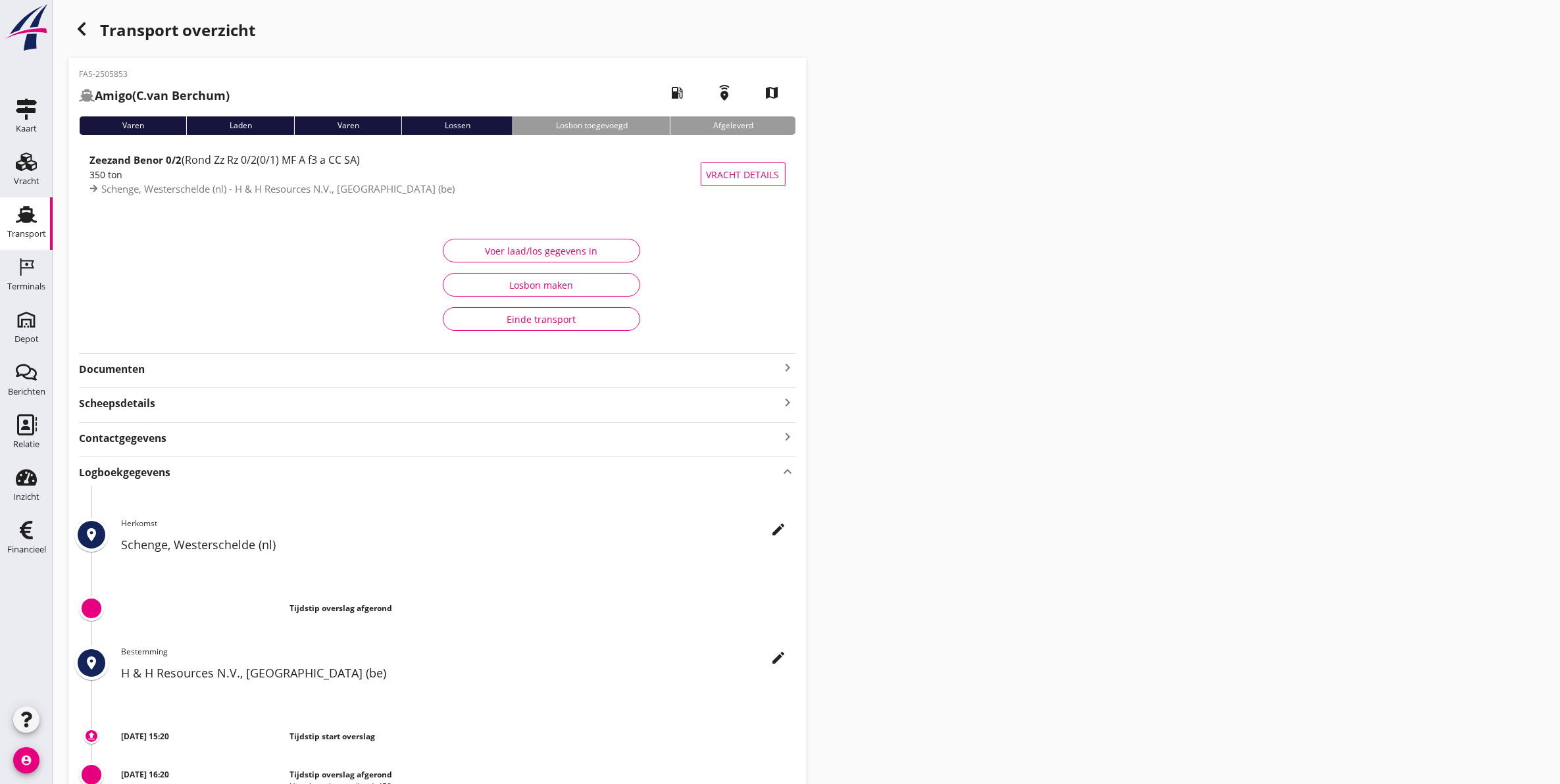
click at [84, 30] on icon "button" at bounding box center [81, 28] width 15 height 15
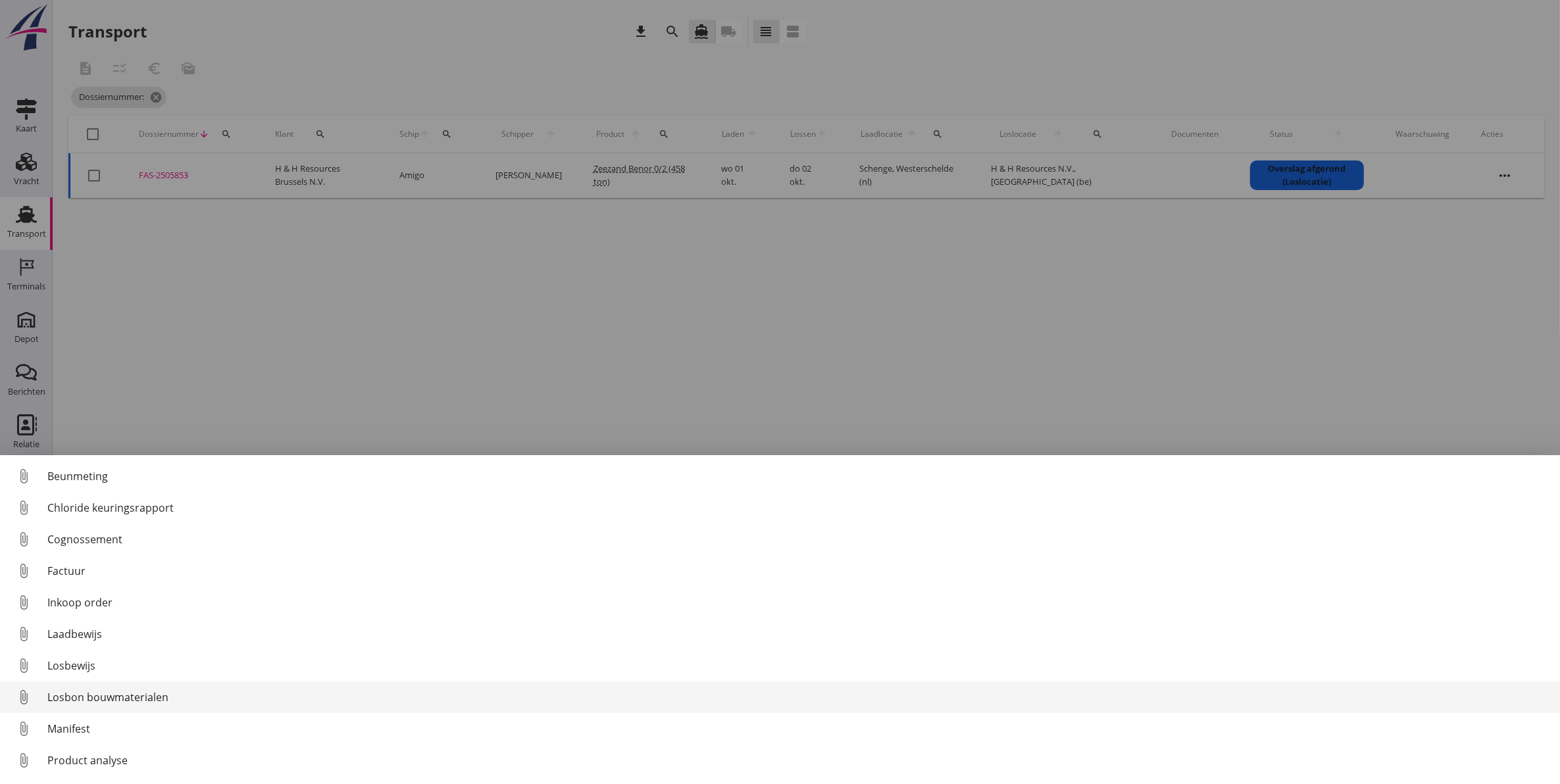
click at [156, 705] on div "Losbon bouwmaterialen" at bounding box center [797, 697] width 1502 height 15
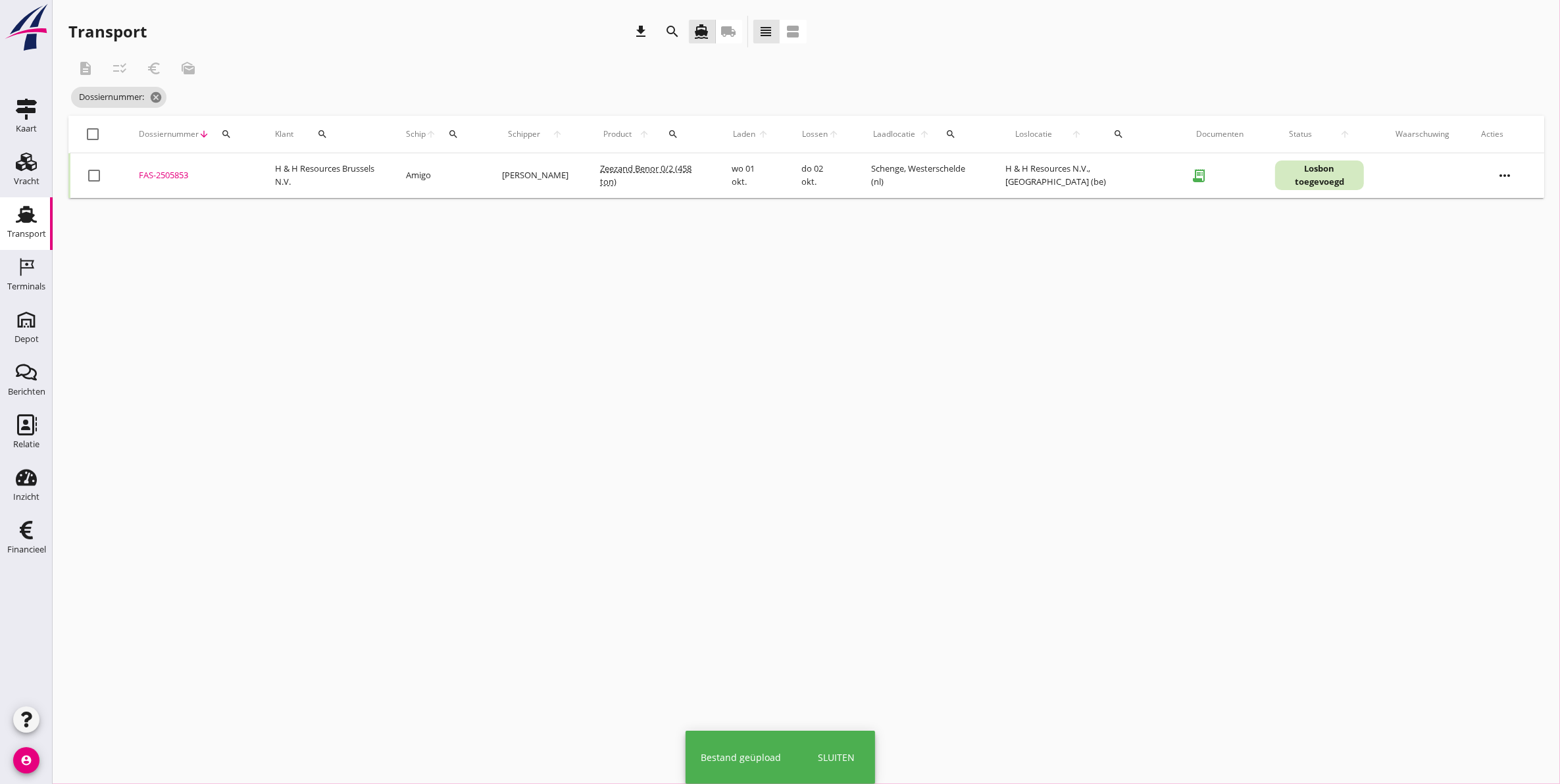
click at [438, 357] on div "cancel You are impersonating another user. Transport download search directions…" at bounding box center [806, 392] width 1507 height 784
click at [36, 230] on div "Transport" at bounding box center [27, 234] width 39 height 9
